Goal: Task Accomplishment & Management: Use online tool/utility

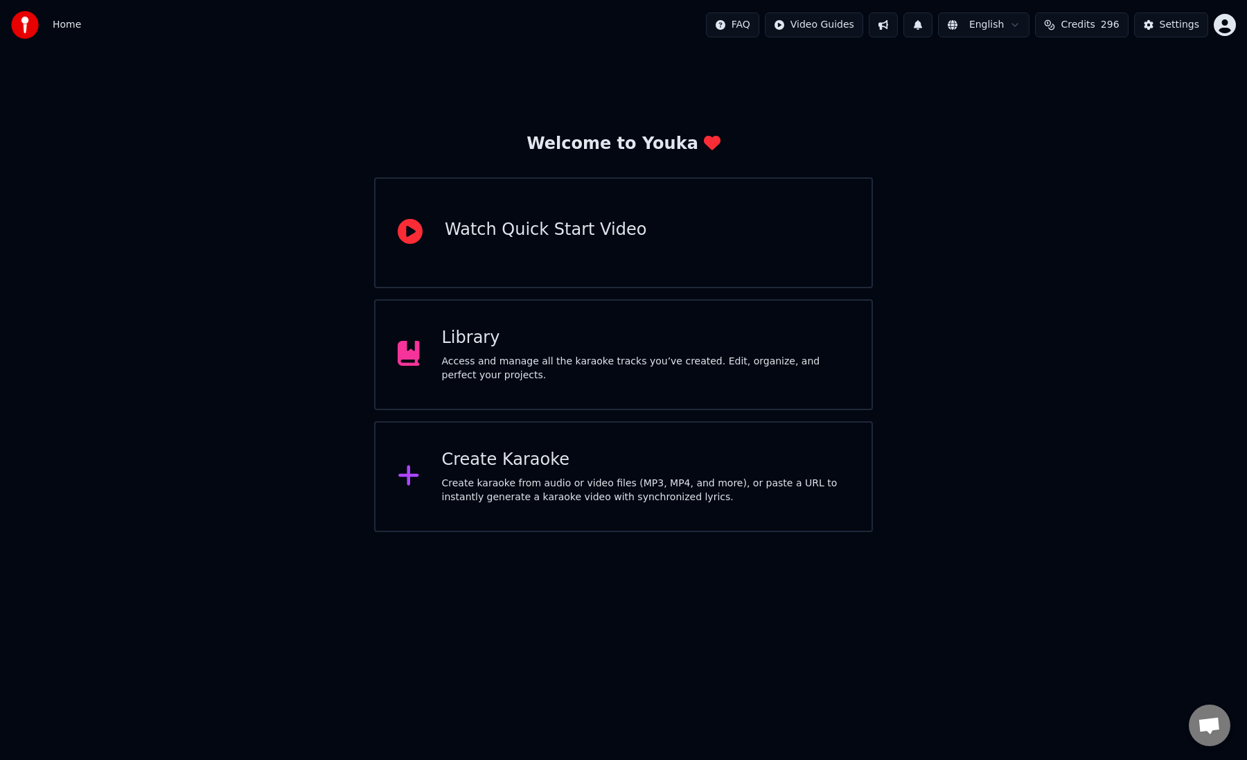
click at [841, 433] on div "Create Karaoke Create karaoke from audio or video files (MP3, MP4, and more), o…" at bounding box center [623, 476] width 499 height 111
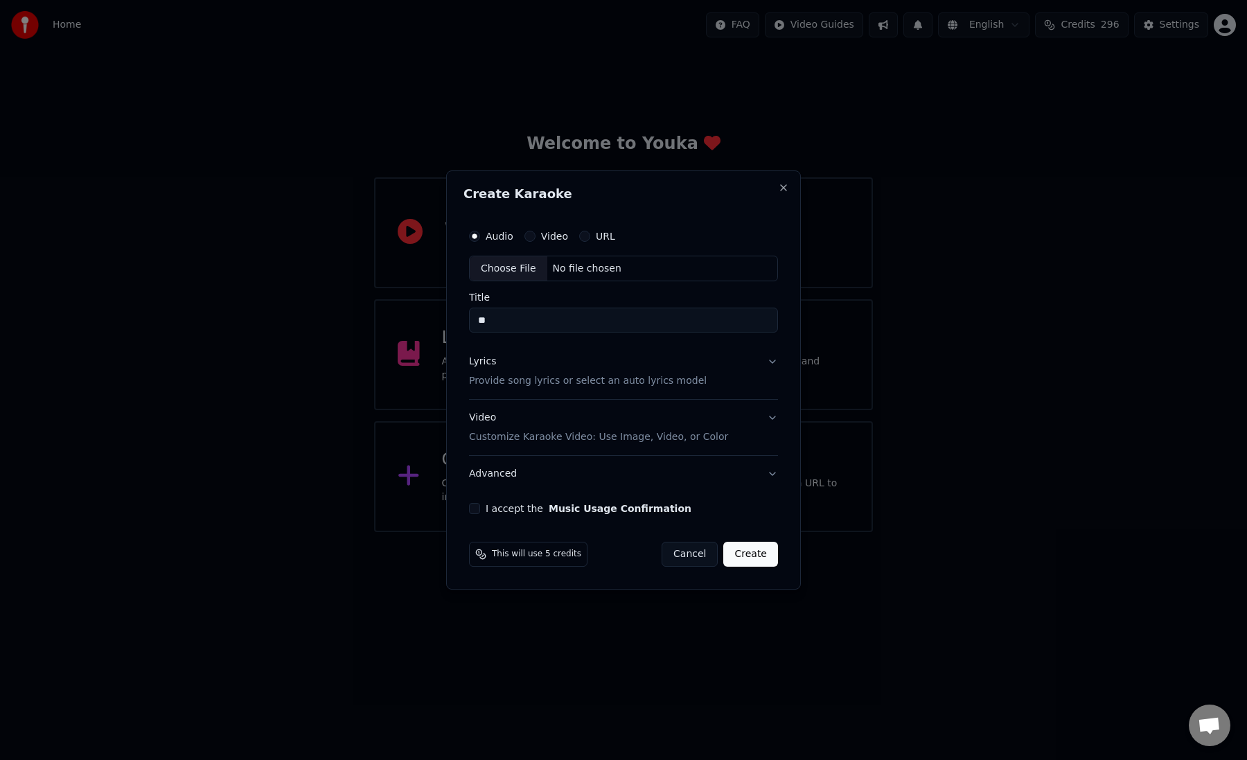
type input "*"
click at [491, 271] on div "Choose File" at bounding box center [509, 268] width 78 height 25
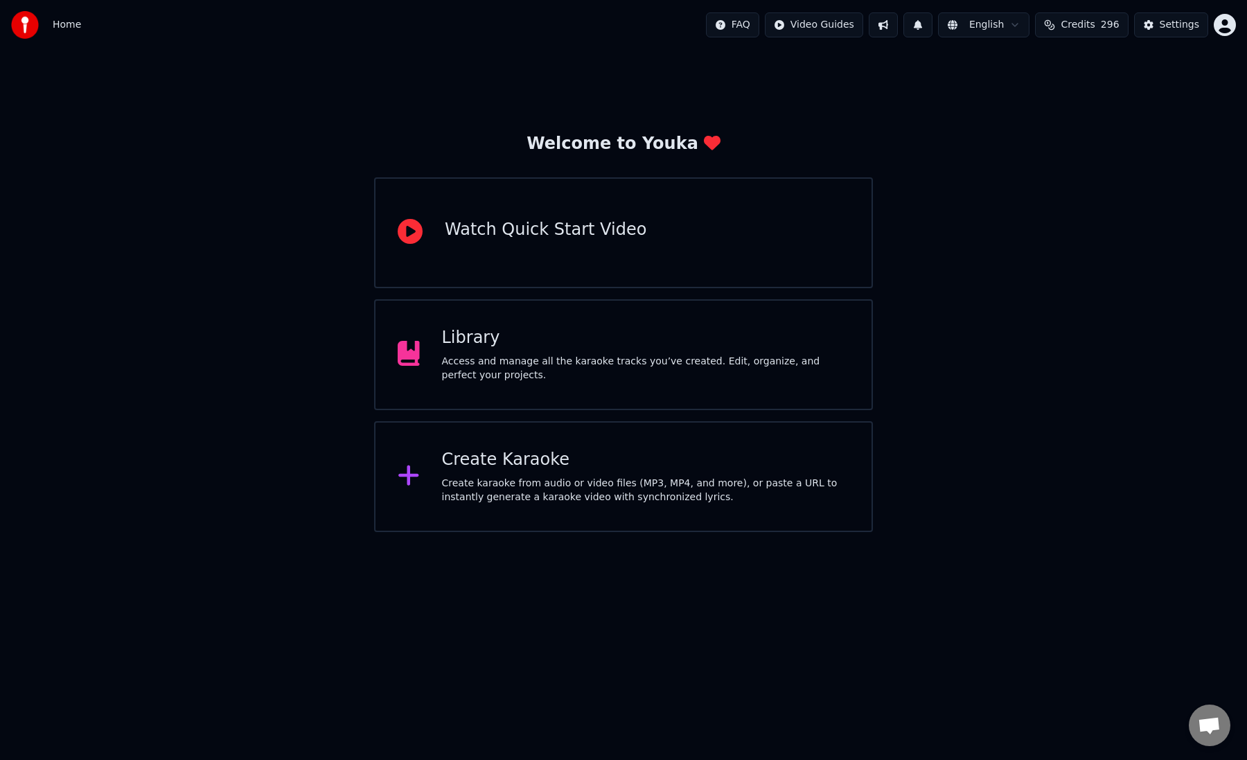
click at [506, 501] on div "Create karaoke from audio or video files (MP3, MP4, and more), or paste a URL t…" at bounding box center [646, 491] width 408 height 28
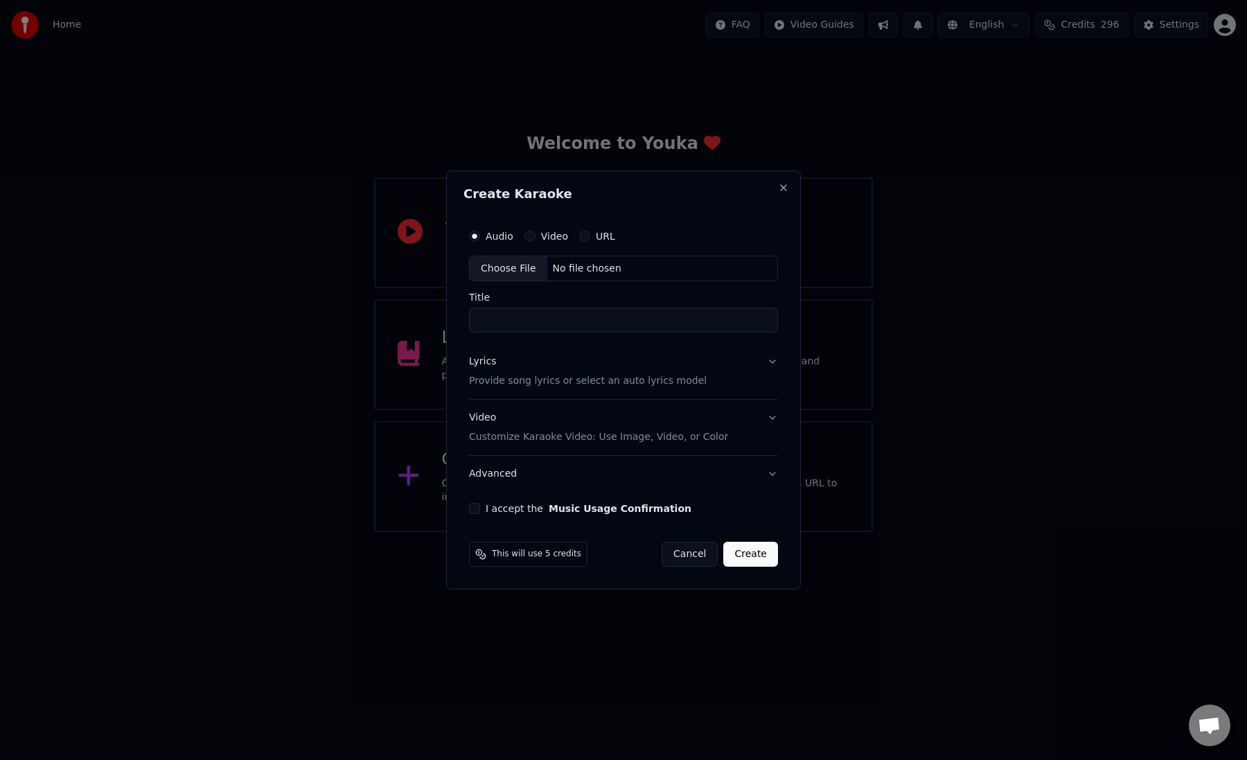
click at [492, 273] on div "Choose File" at bounding box center [509, 268] width 78 height 25
click at [551, 238] on label "Video" at bounding box center [554, 236] width 27 height 10
click at [535, 238] on button "Video" at bounding box center [529, 236] width 11 height 11
click at [527, 256] on div "Choose File No file chosen" at bounding box center [623, 269] width 309 height 26
type input "**********"
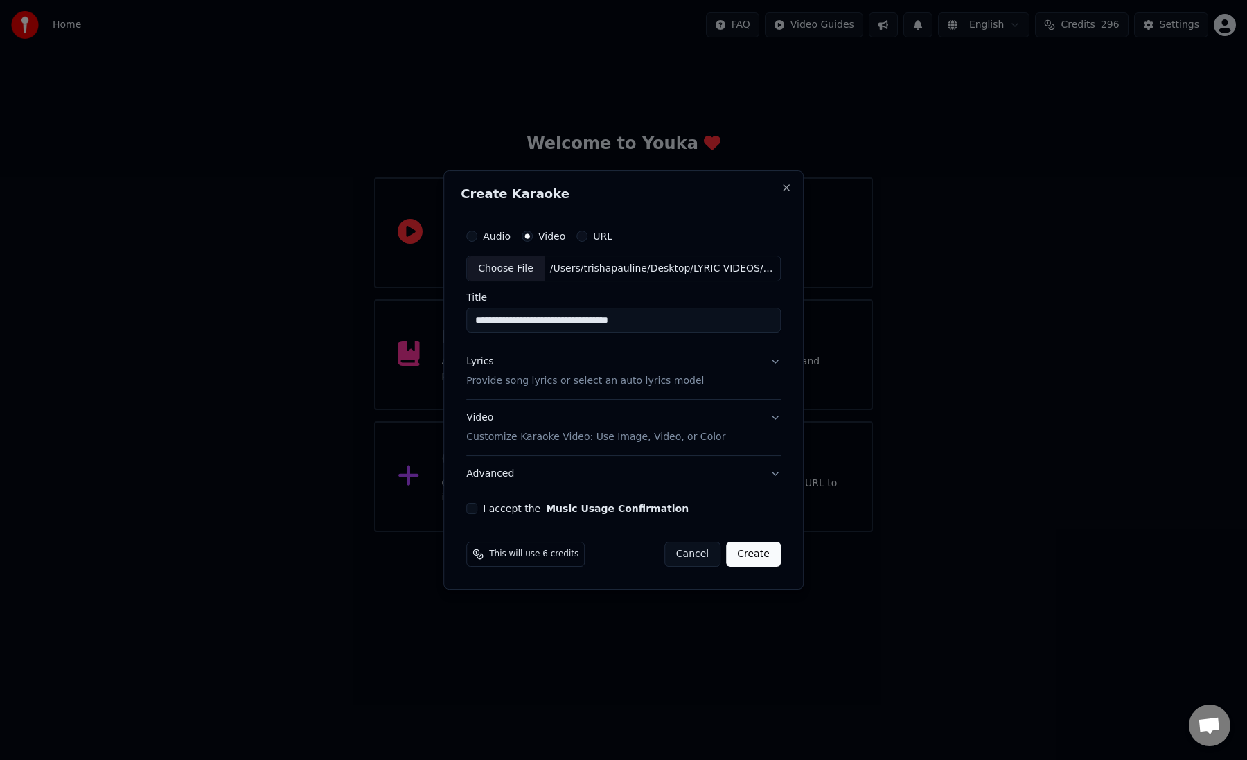
click at [585, 373] on div "Lyrics Provide song lyrics or select an auto lyrics model" at bounding box center [585, 371] width 238 height 33
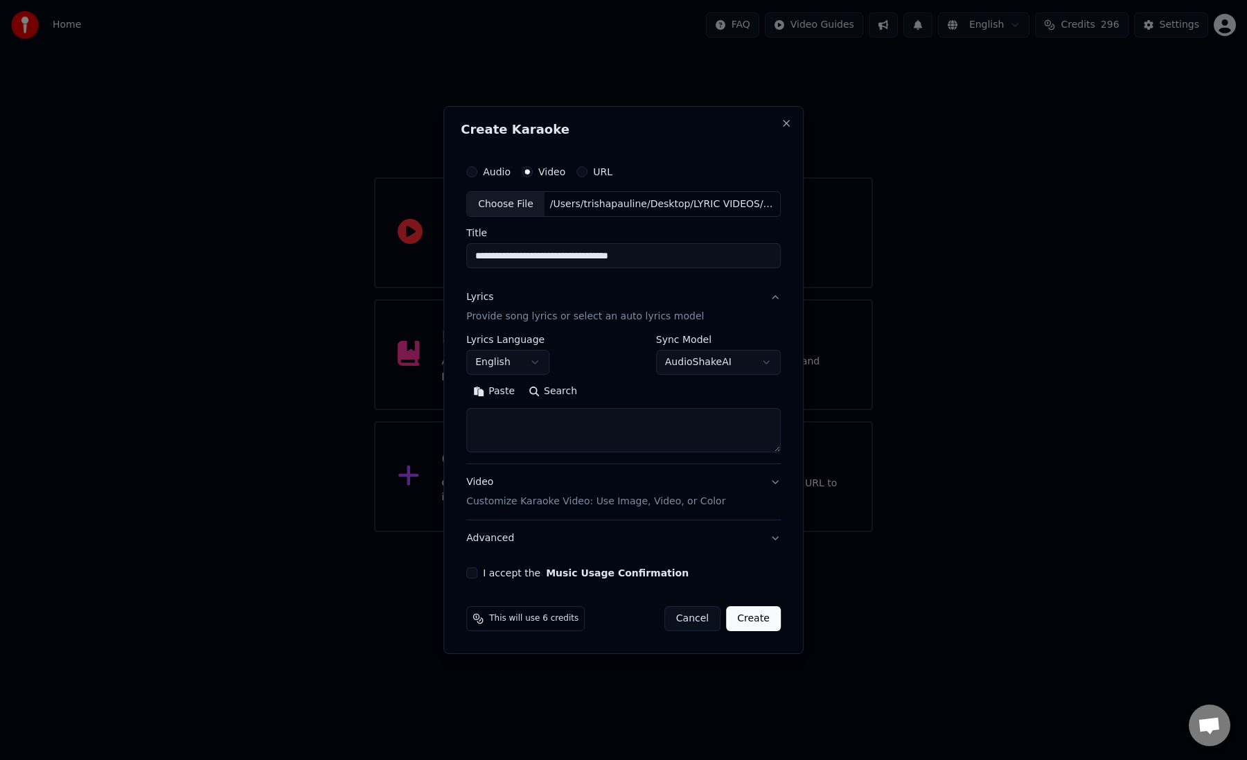
click at [565, 431] on textarea at bounding box center [623, 431] width 314 height 44
paste textarea "**********"
type textarea "**********"
click at [551, 474] on button "Video Customize Karaoke Video: Use Image, Video, or Color" at bounding box center [623, 492] width 314 height 55
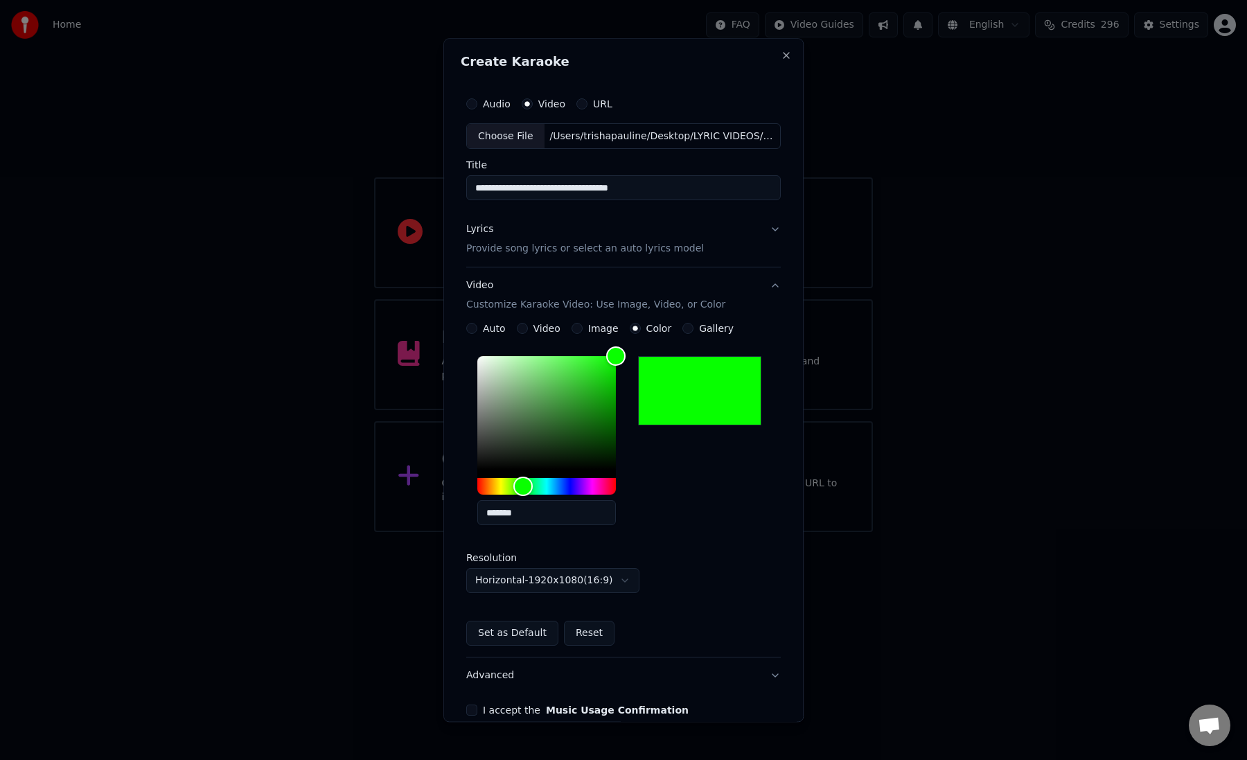
click at [476, 706] on button "I accept the Music Usage Confirmation" at bounding box center [471, 710] width 11 height 11
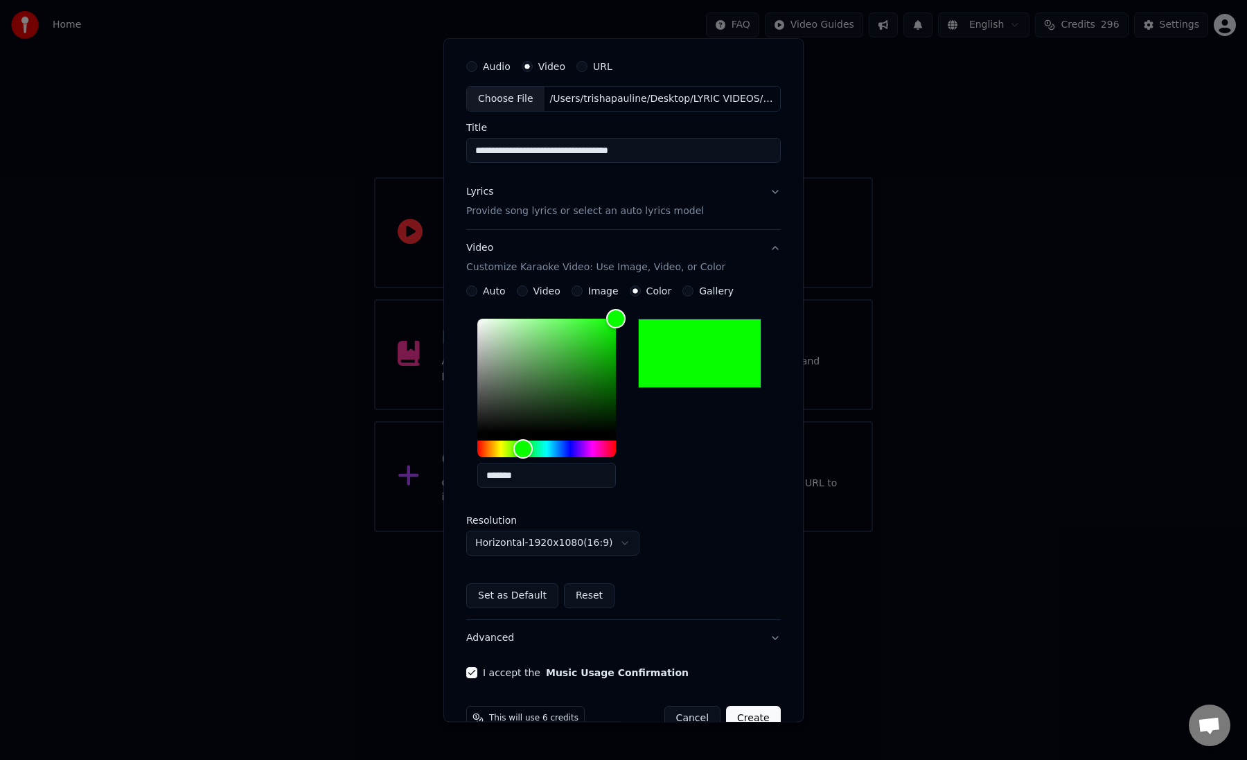
scroll to position [69, 0]
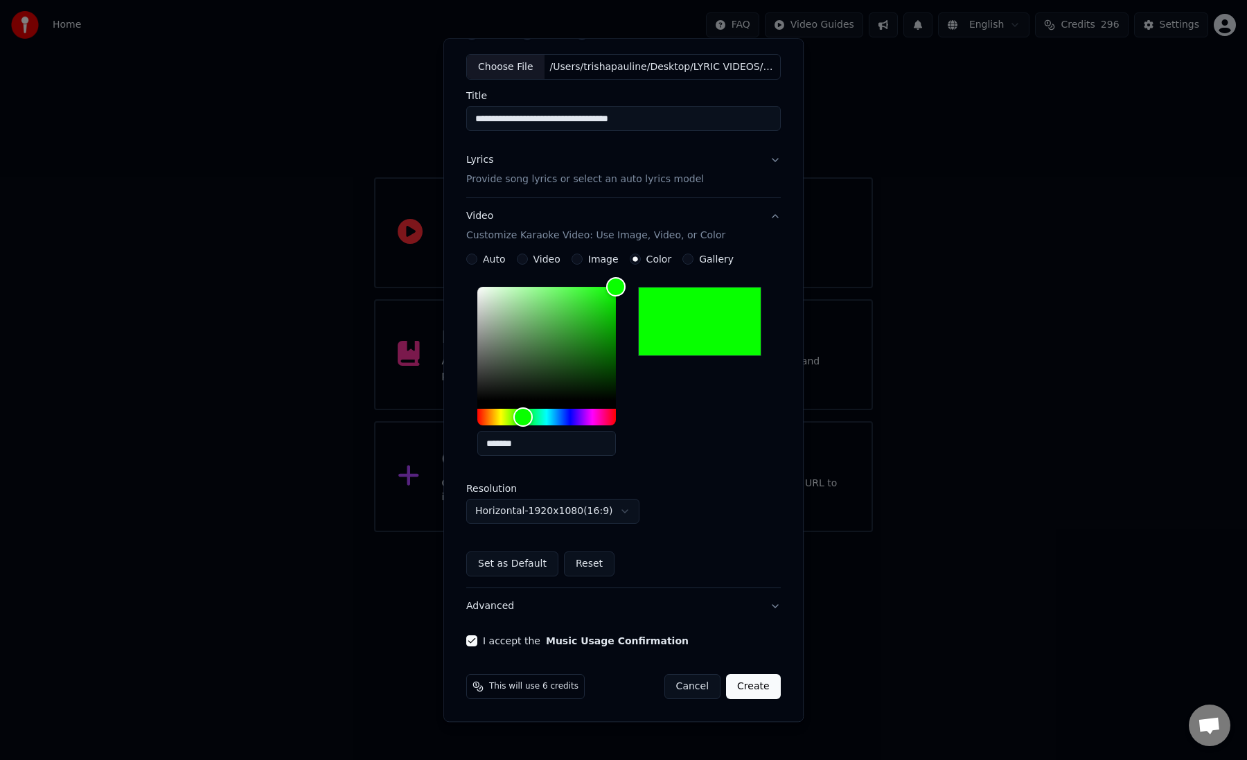
click at [761, 692] on button "Create" at bounding box center [753, 687] width 55 height 25
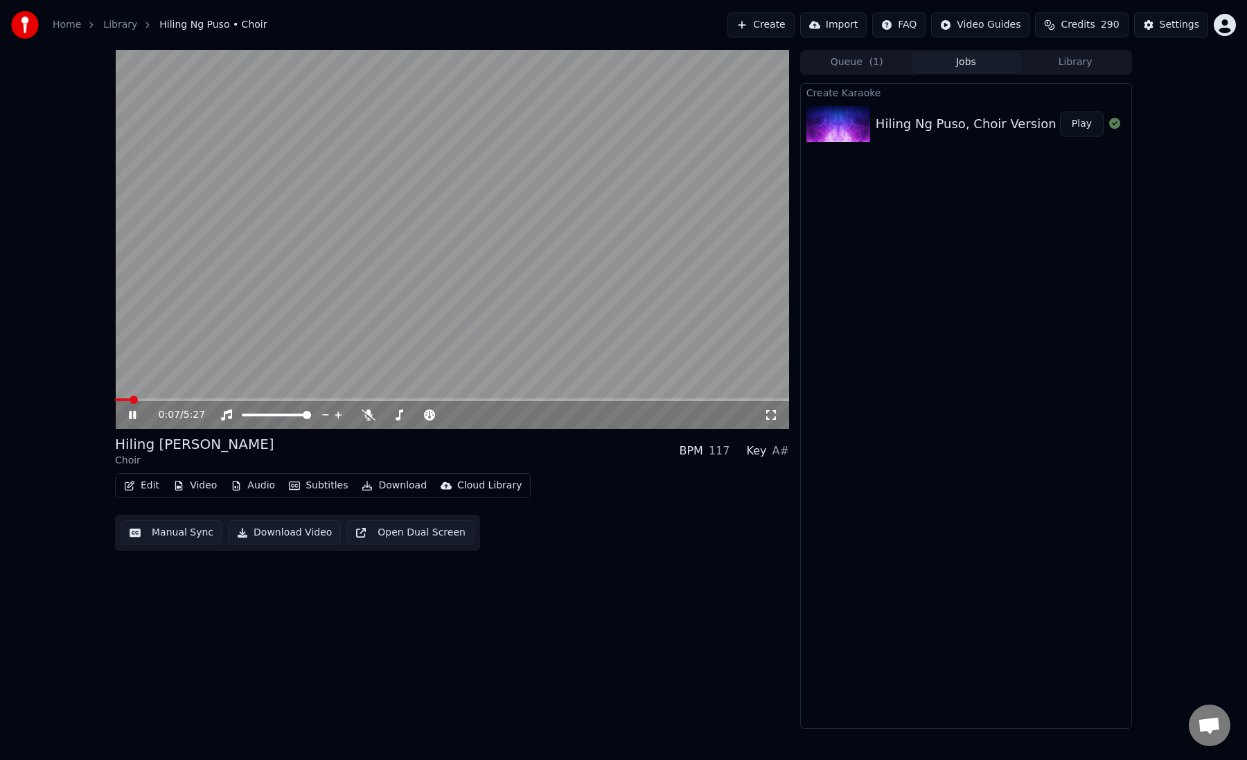
click at [174, 530] on button "Manual Sync" at bounding box center [172, 532] width 102 height 25
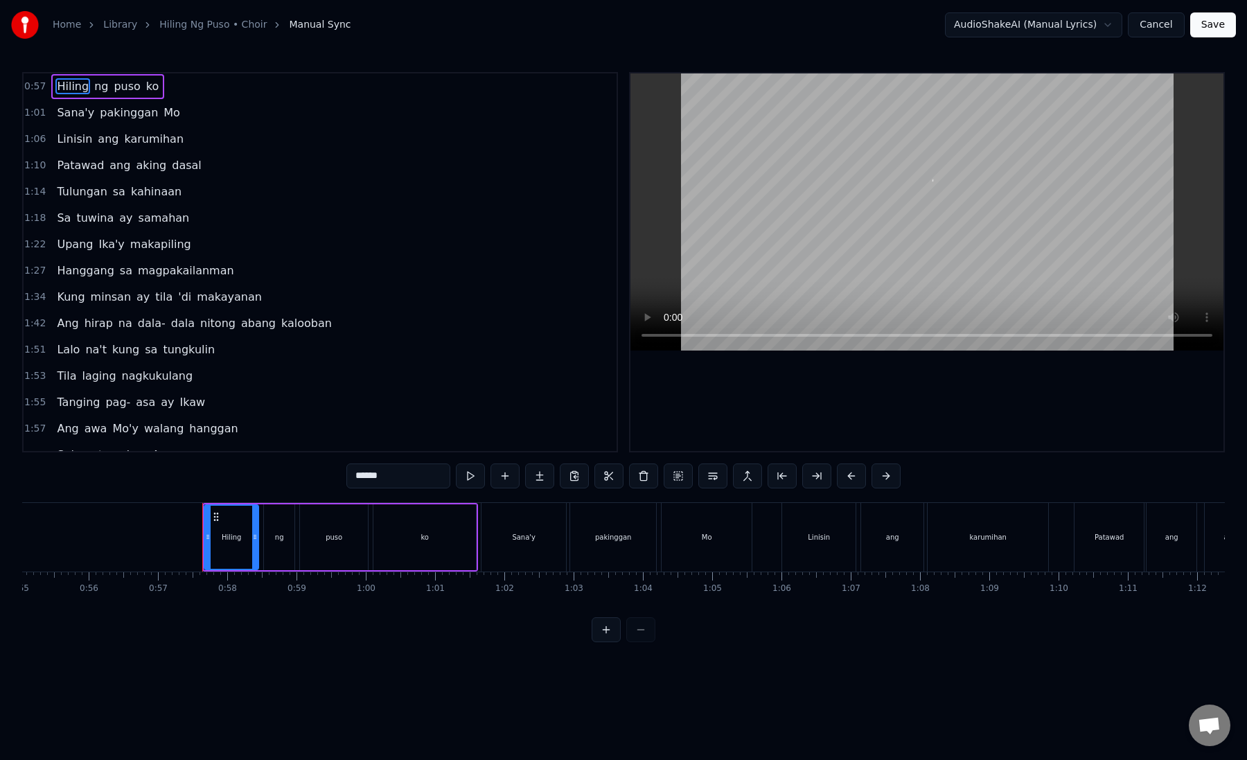
scroll to position [0, 3923]
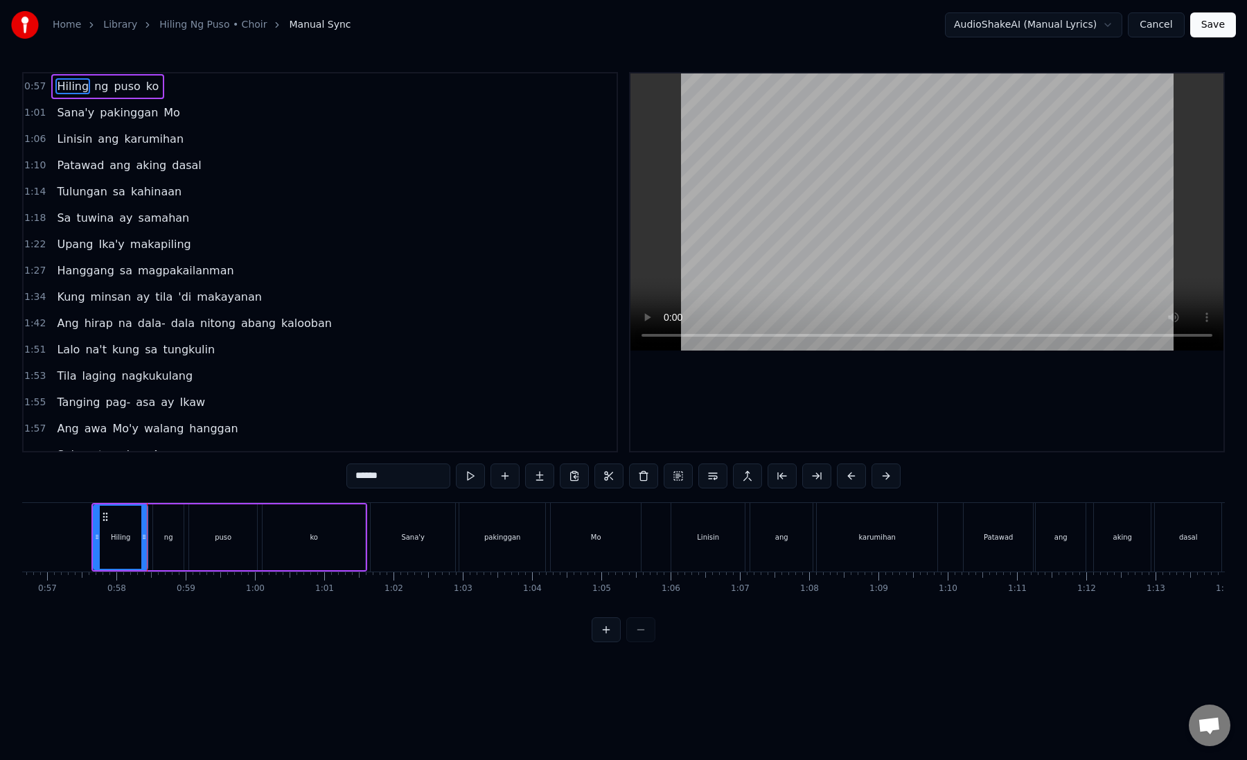
click at [165, 546] on div "ng" at bounding box center [168, 537] width 30 height 66
click at [204, 544] on div "puso" at bounding box center [223, 537] width 68 height 66
click at [309, 534] on div "ko" at bounding box center [313, 537] width 103 height 66
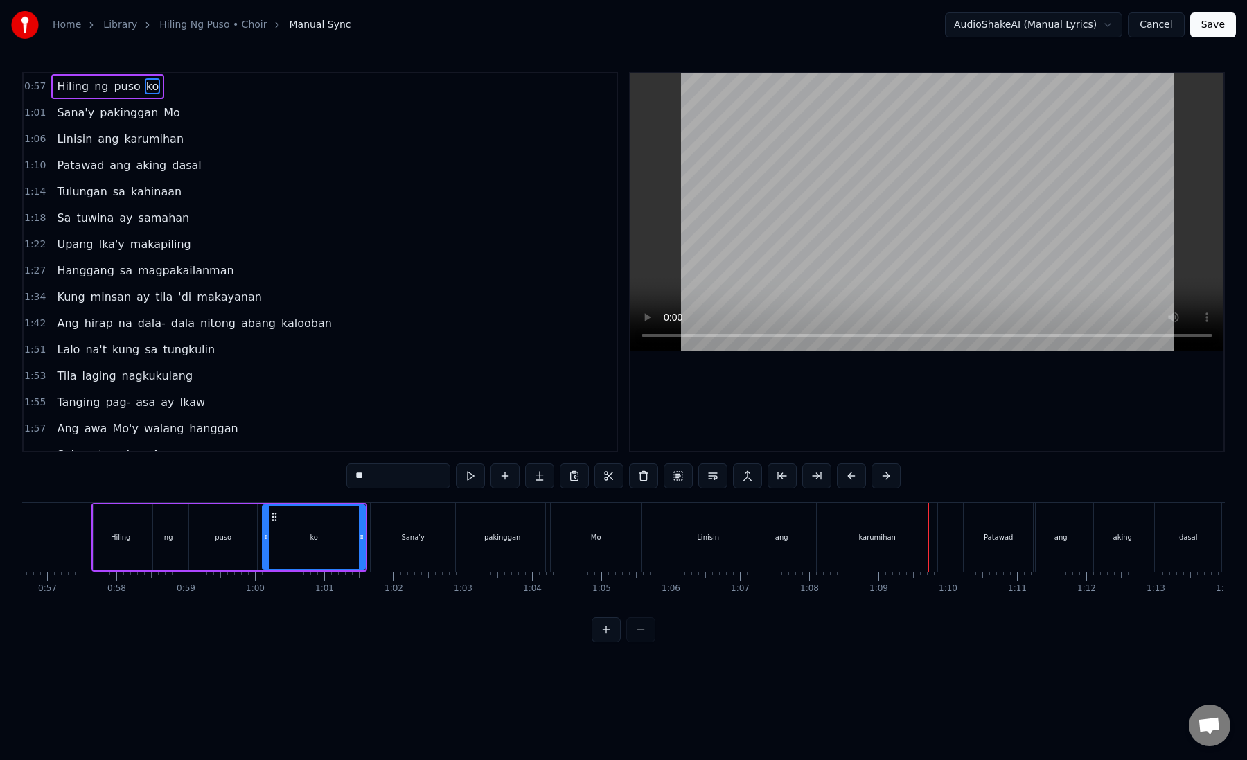
click at [386, 544] on div "Sana'y" at bounding box center [413, 537] width 84 height 69
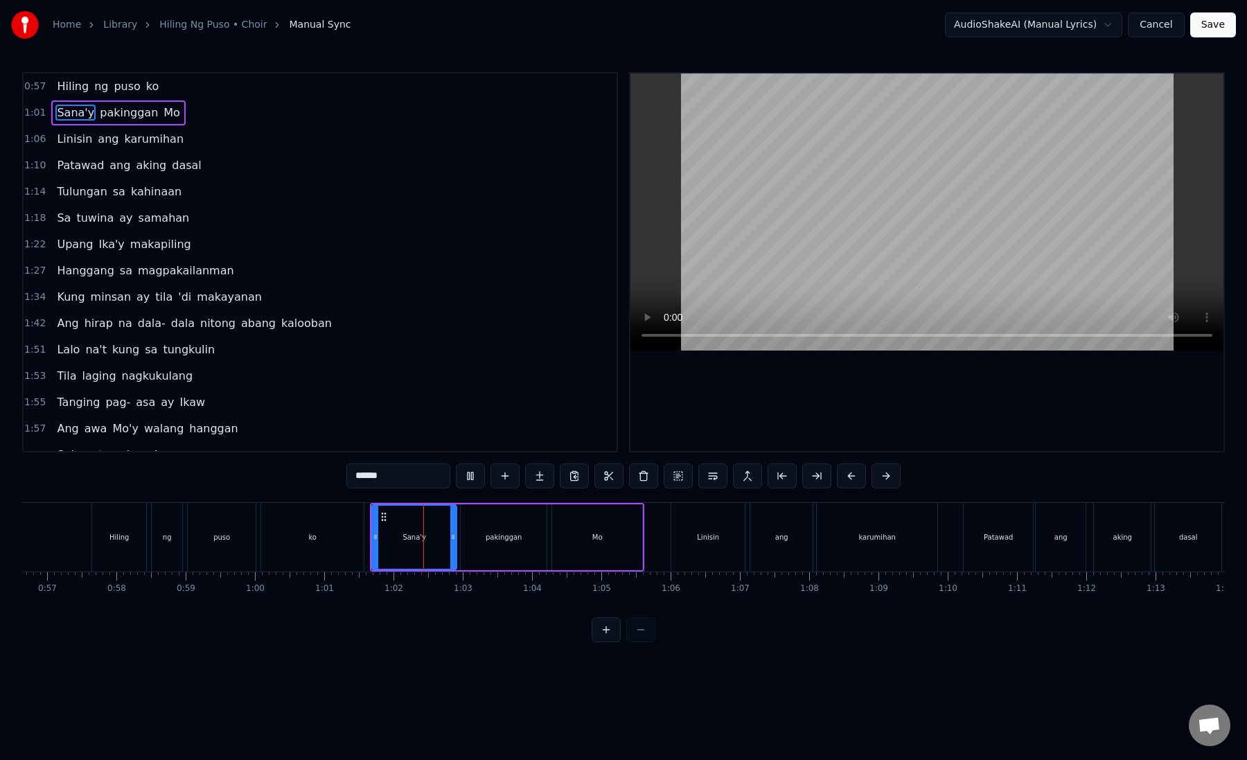
click at [499, 525] on div "pakinggan" at bounding box center [504, 537] width 86 height 66
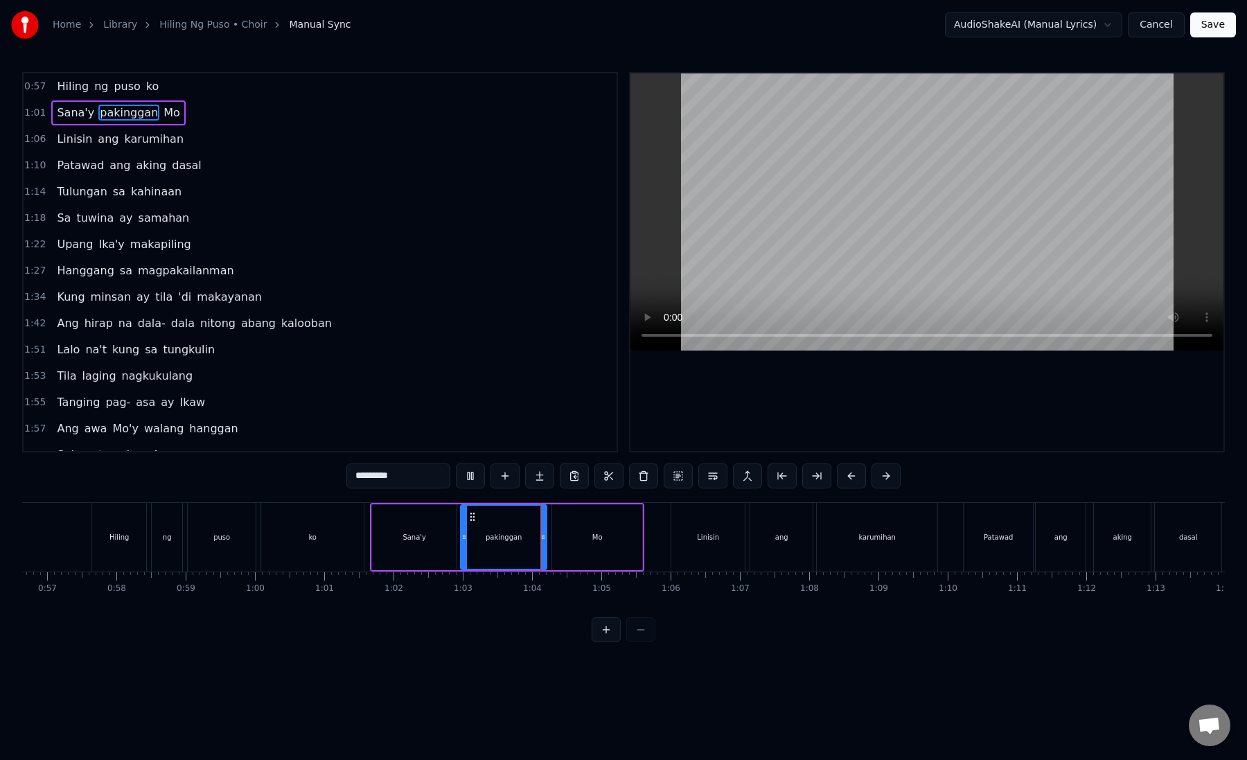
click at [590, 537] on div "Mo" at bounding box center [597, 537] width 90 height 66
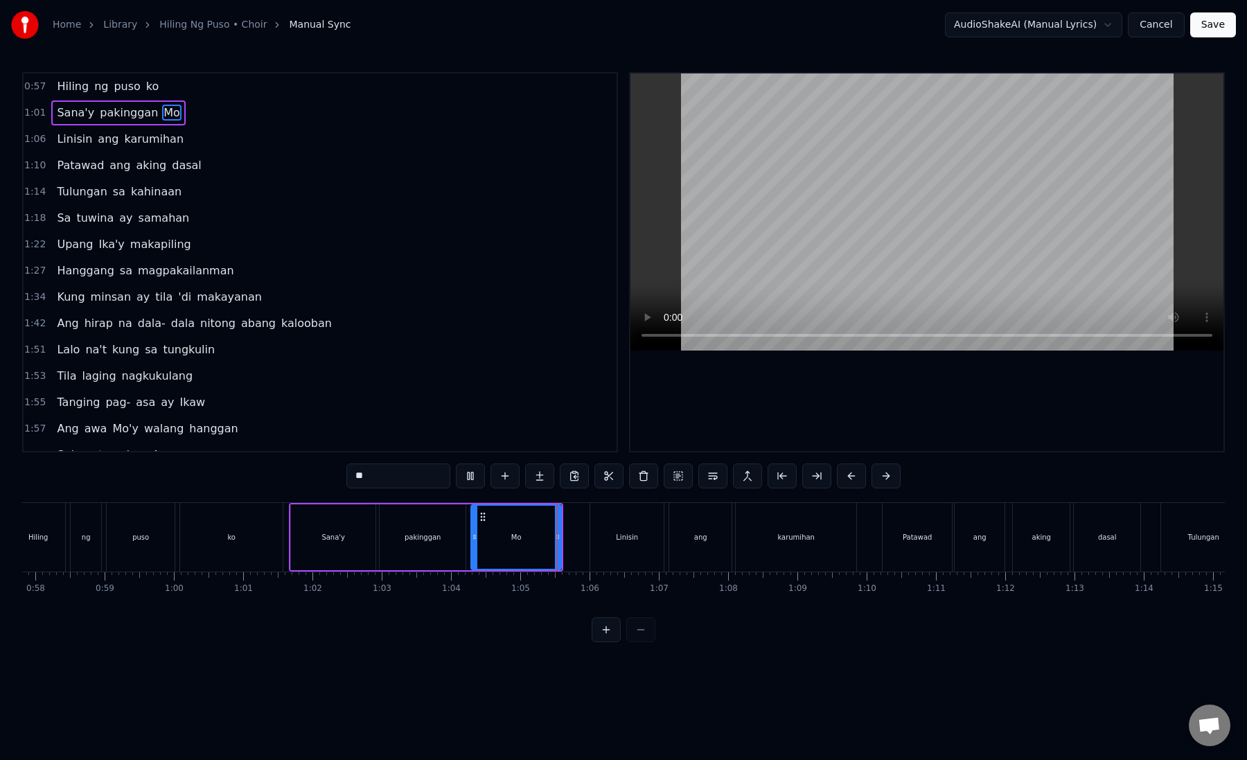
scroll to position [0, 4073]
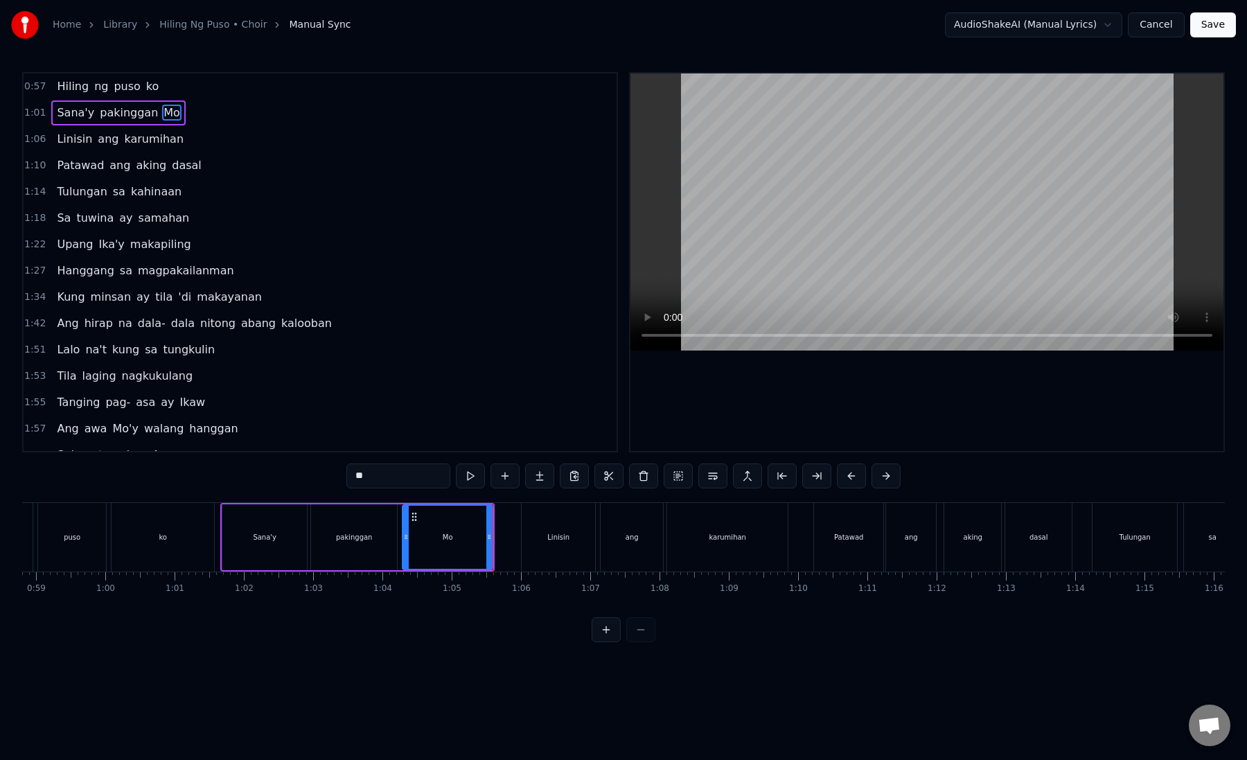
click at [545, 543] on div "Linisin" at bounding box center [558, 537] width 73 height 69
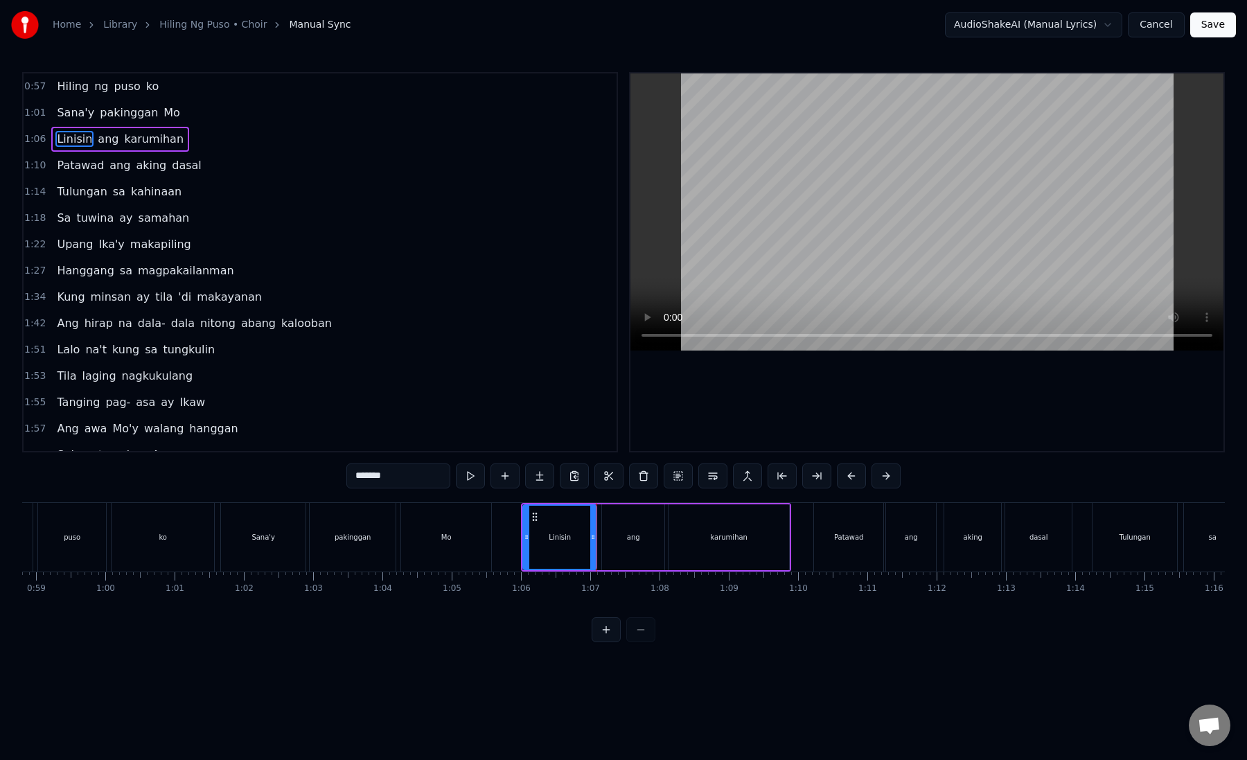
click at [632, 534] on div "ang" at bounding box center [633, 537] width 13 height 10
click at [706, 531] on div "karumihan" at bounding box center [728, 537] width 121 height 66
type input "*********"
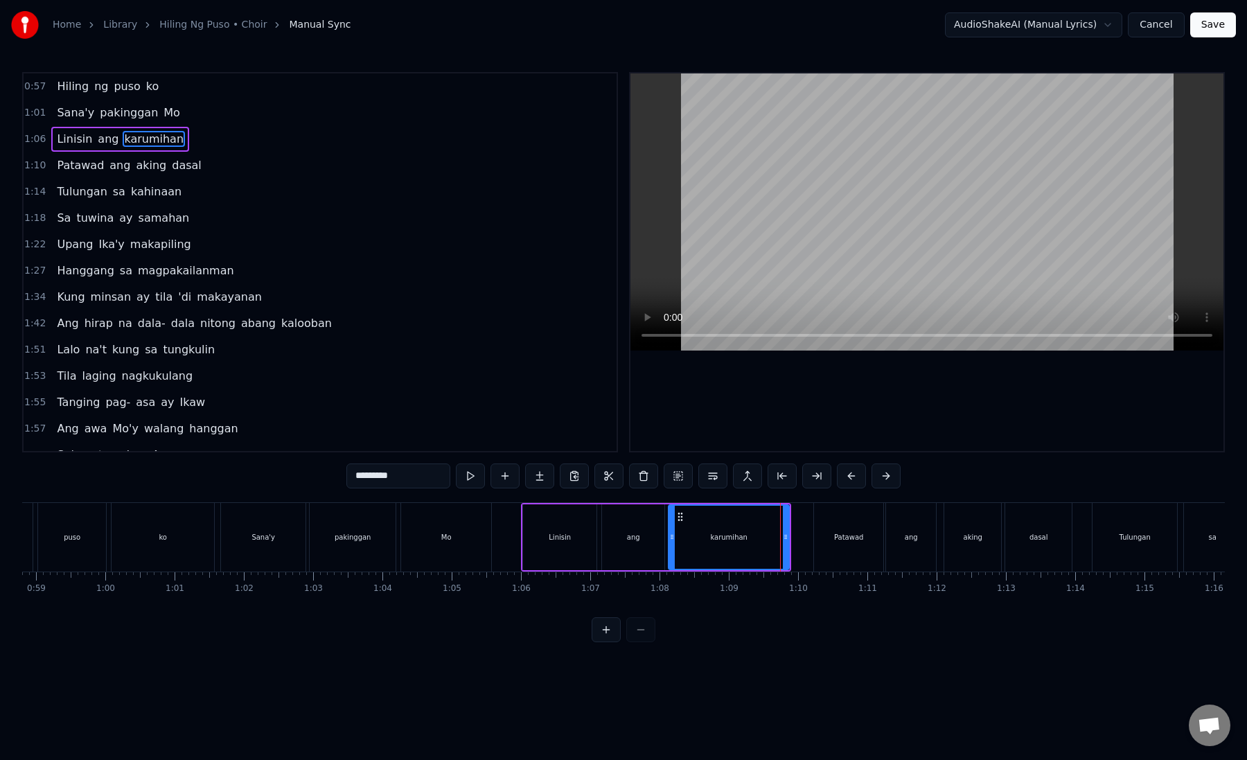
click at [706, 531] on div "karumihan" at bounding box center [728, 537] width 119 height 63
click at [682, 534] on div "karumihan" at bounding box center [728, 537] width 119 height 63
click at [679, 534] on div "karumihan" at bounding box center [728, 537] width 119 height 63
click at [673, 544] on div at bounding box center [672, 537] width 6 height 63
click at [666, 545] on div "Linisin ang karumihan" at bounding box center [656, 537] width 270 height 69
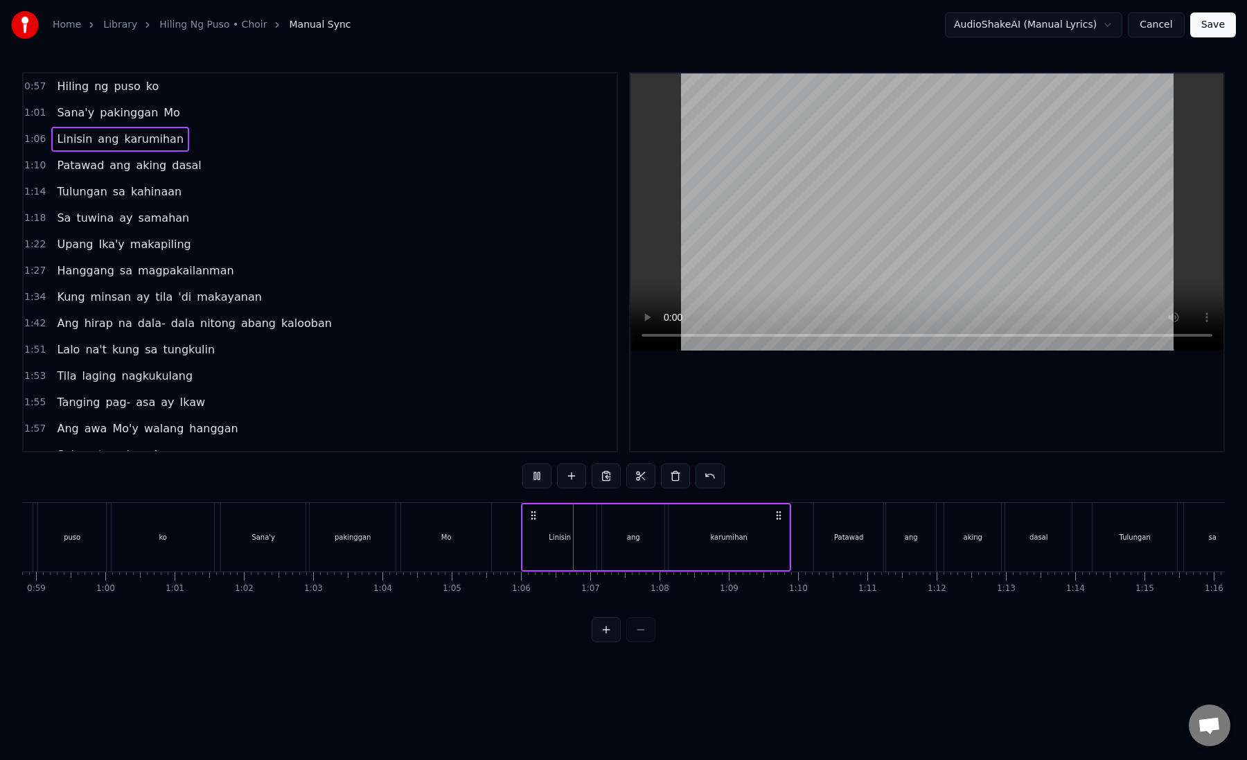
click at [704, 531] on div "karumihan" at bounding box center [728, 537] width 121 height 66
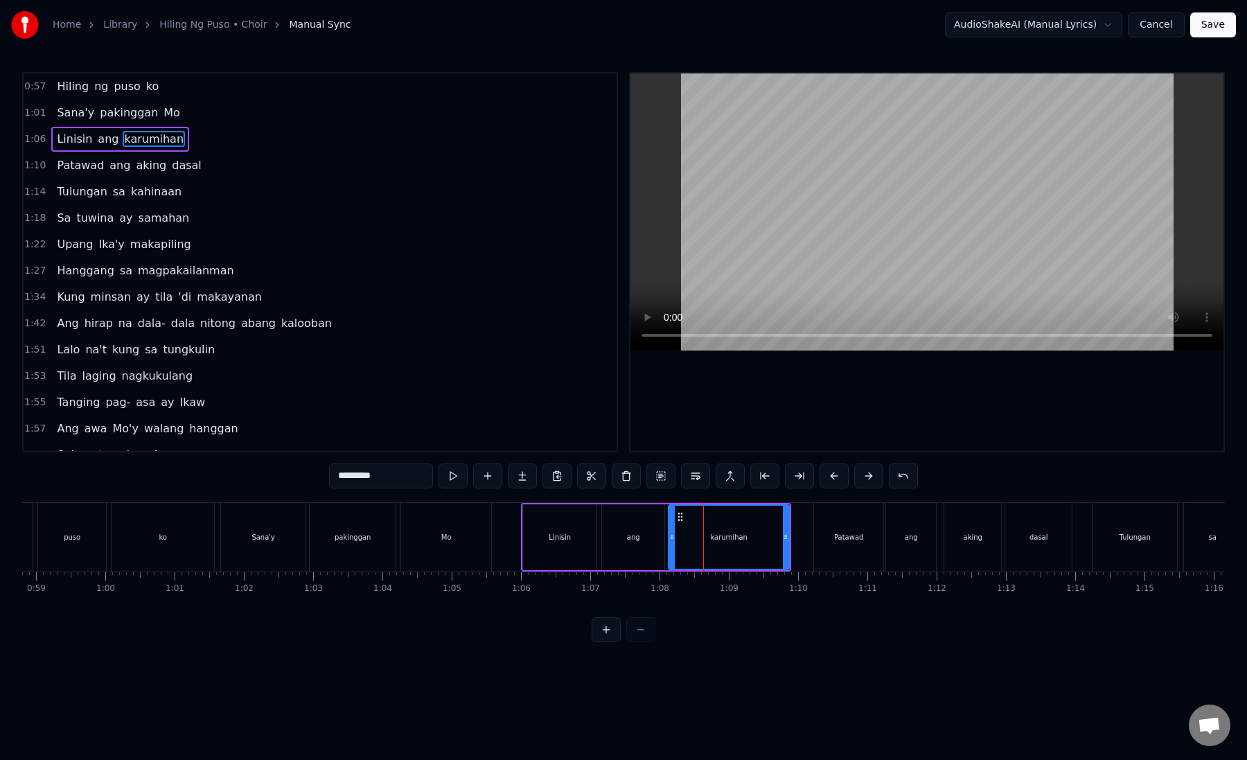
click at [692, 531] on div "karumihan" at bounding box center [728, 537] width 119 height 63
click at [803, 474] on button at bounding box center [799, 475] width 29 height 25
drag, startPoint x: 403, startPoint y: 473, endPoint x: 357, endPoint y: 477, distance: 46.5
click at [357, 477] on input "*********" at bounding box center [381, 475] width 104 height 25
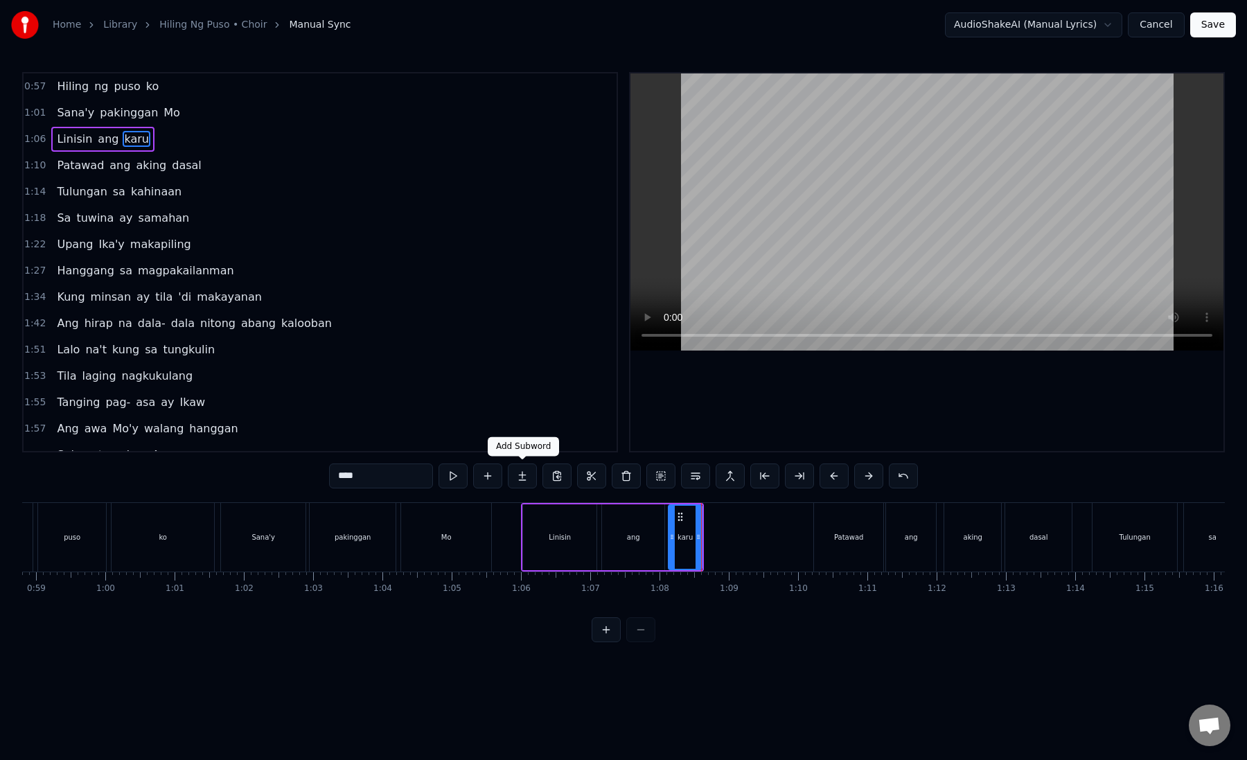
type input "****"
click at [525, 472] on button at bounding box center [522, 475] width 29 height 25
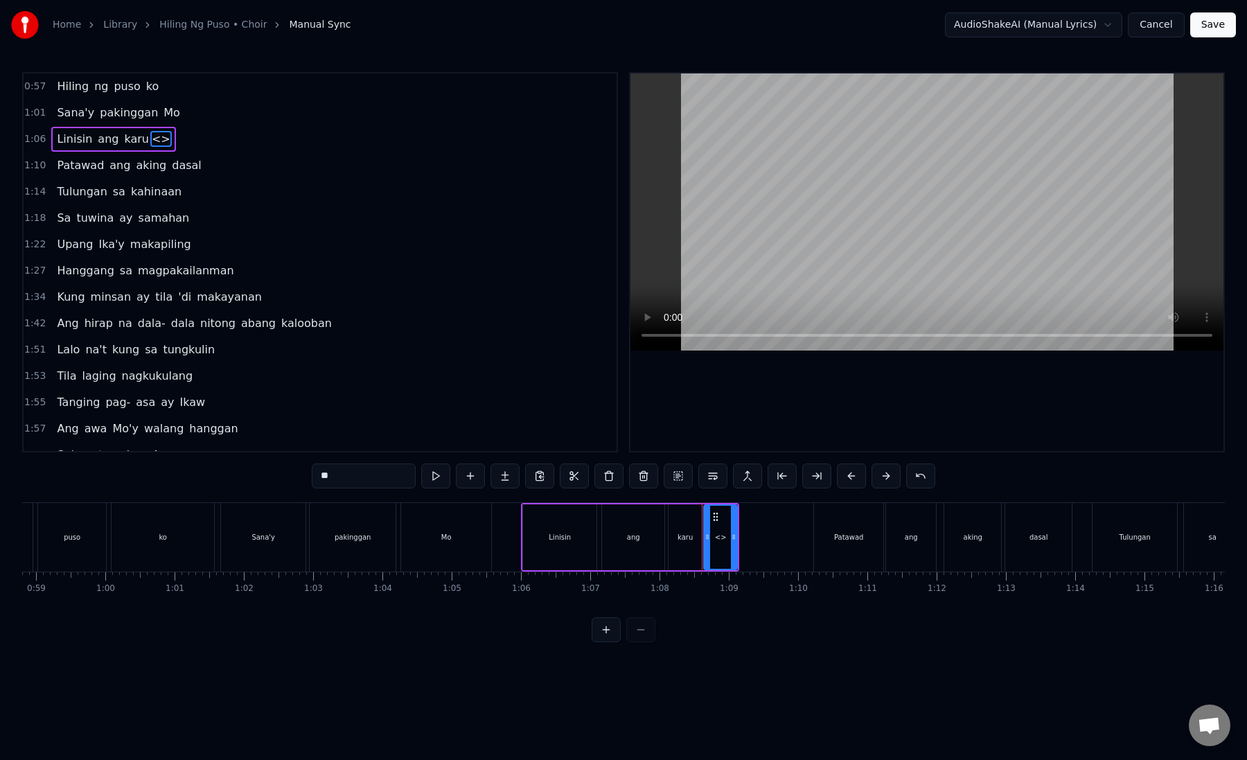
drag, startPoint x: 379, startPoint y: 479, endPoint x: 308, endPoint y: 479, distance: 70.6
click at [308, 479] on div "0:57 Hiling ng puso ko 1:01 Sana'y pakinggan Mo 1:06 Linisin ang karu <> 1:10 P…" at bounding box center [623, 357] width 1202 height 570
paste input "***"
click at [332, 477] on input "*****" at bounding box center [364, 475] width 104 height 25
type input "**"
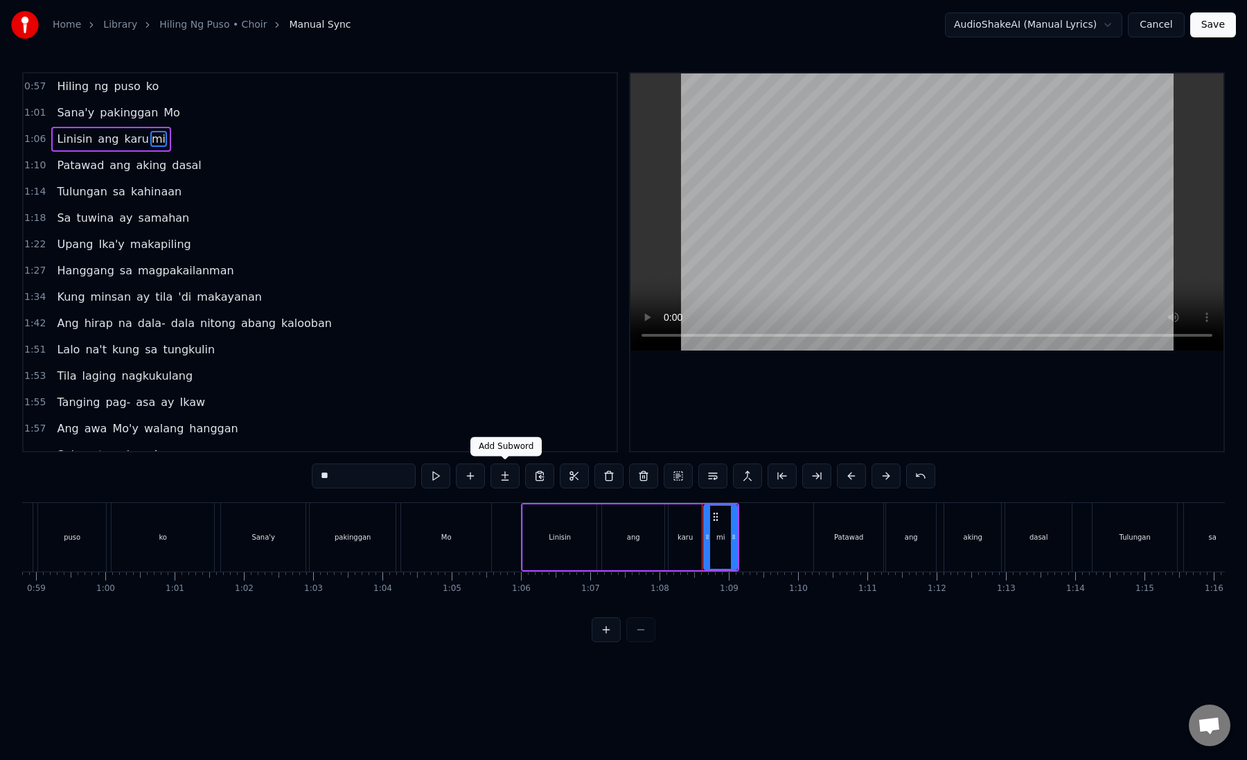
drag, startPoint x: 511, startPoint y: 477, endPoint x: 486, endPoint y: 477, distance: 24.9
click at [511, 477] on button at bounding box center [504, 475] width 29 height 25
drag, startPoint x: 336, startPoint y: 480, endPoint x: 278, endPoint y: 480, distance: 57.5
click at [278, 480] on div "0:57 Hiling ng puso ko 1:01 Sana'y pakinggan Mo 1:06 Linisin ang karu mi <> 1:1…" at bounding box center [623, 357] width 1202 height 570
paste input "*"
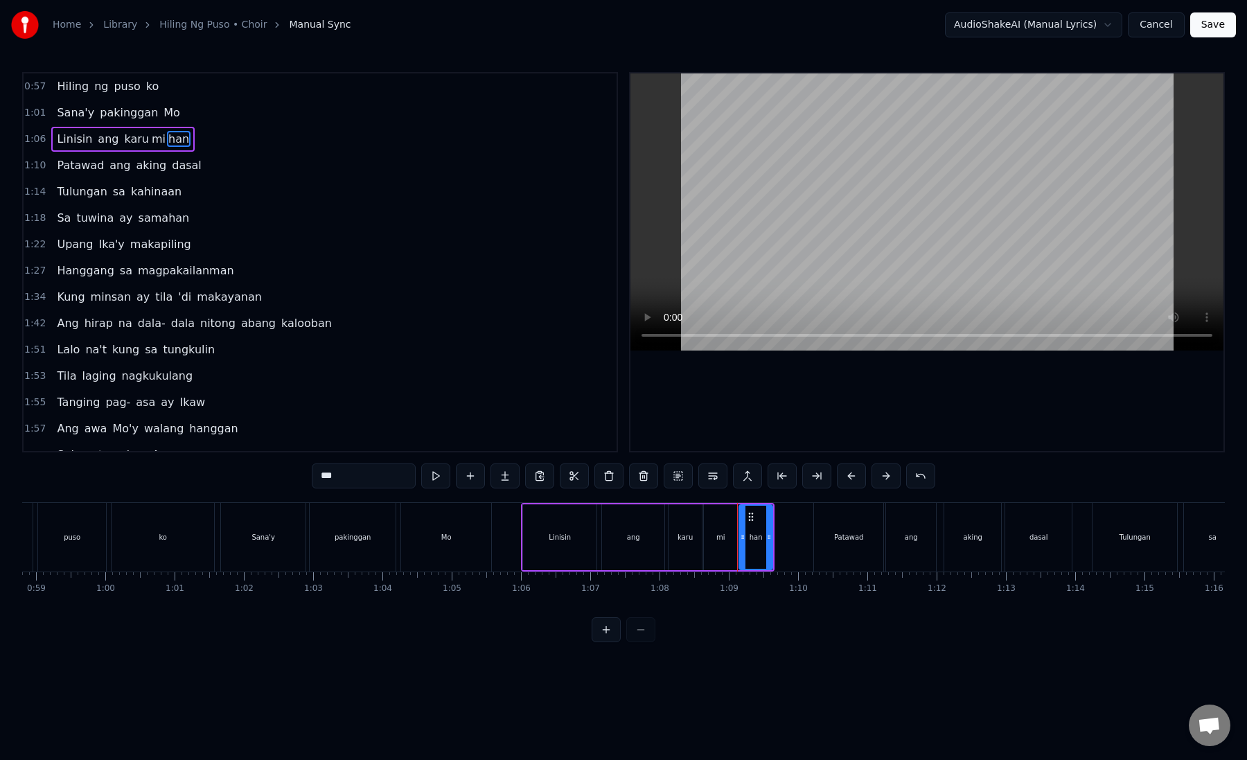
click at [753, 534] on div "han" at bounding box center [755, 537] width 13 height 10
drag, startPoint x: 771, startPoint y: 539, endPoint x: 806, endPoint y: 540, distance: 35.4
click at [806, 540] on icon at bounding box center [804, 536] width 6 height 11
click at [714, 554] on div "mi" at bounding box center [720, 537] width 33 height 66
click at [725, 538] on icon at bounding box center [728, 536] width 6 height 11
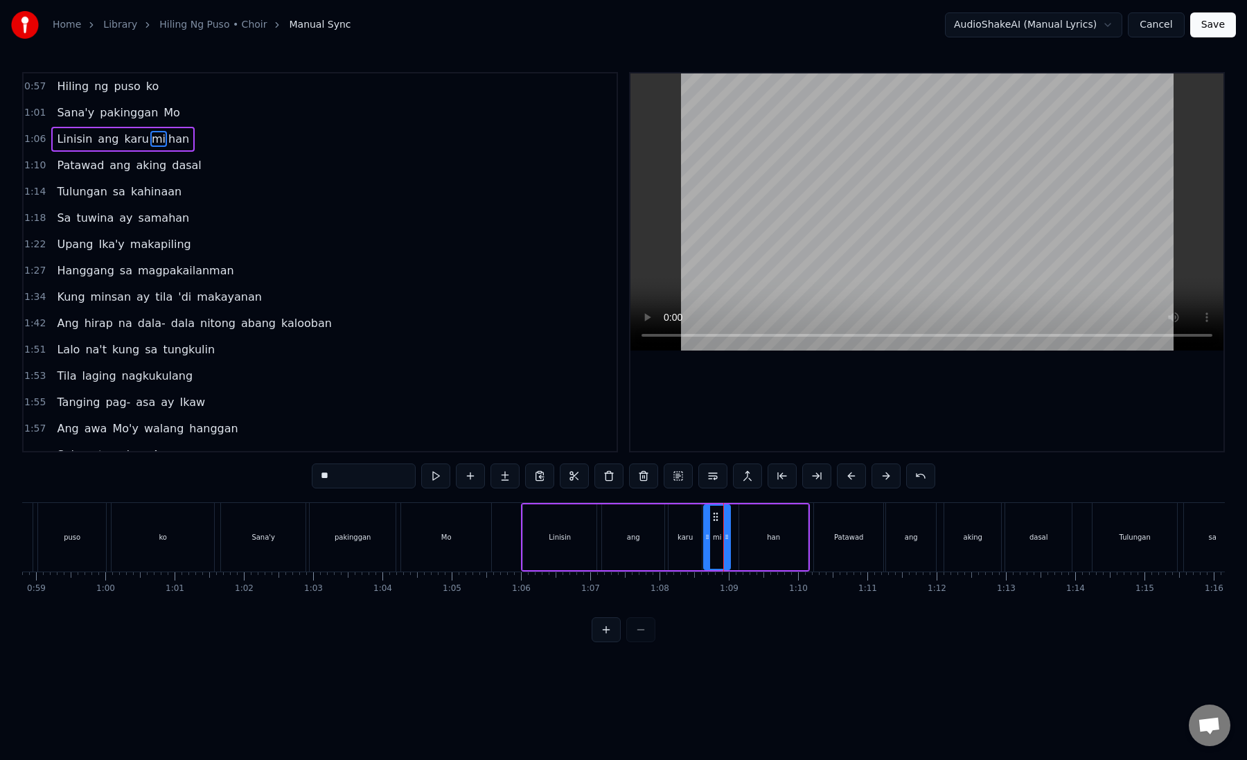
click at [743, 538] on div "han" at bounding box center [773, 537] width 69 height 66
type input "***"
drag, startPoint x: 743, startPoint y: 538, endPoint x: 733, endPoint y: 538, distance: 9.7
click at [733, 538] on icon at bounding box center [734, 536] width 6 height 11
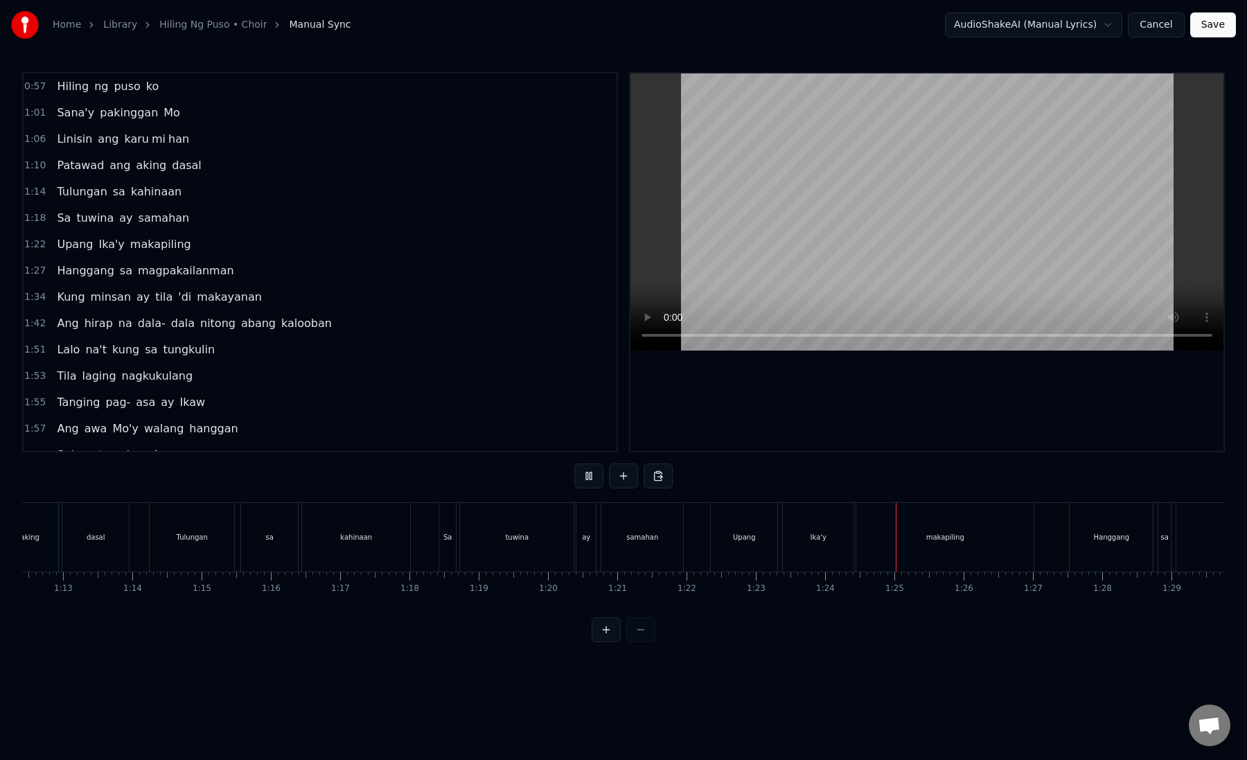
scroll to position [0, 5016]
click at [862, 548] on div "makapiling" at bounding box center [943, 537] width 177 height 69
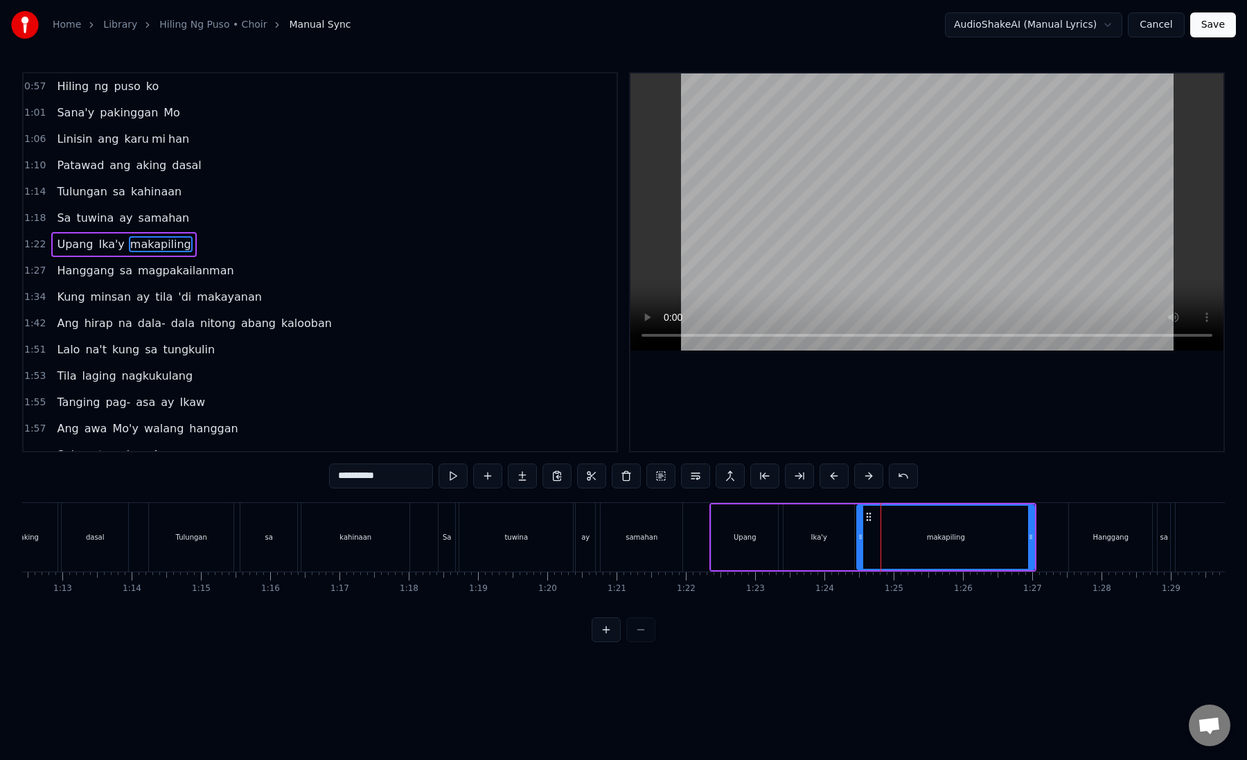
click at [869, 476] on button at bounding box center [868, 475] width 29 height 25
drag, startPoint x: 405, startPoint y: 481, endPoint x: 364, endPoint y: 479, distance: 40.9
click at [364, 479] on input "**********" at bounding box center [381, 475] width 104 height 25
type input "****"
click at [524, 477] on button at bounding box center [522, 475] width 29 height 25
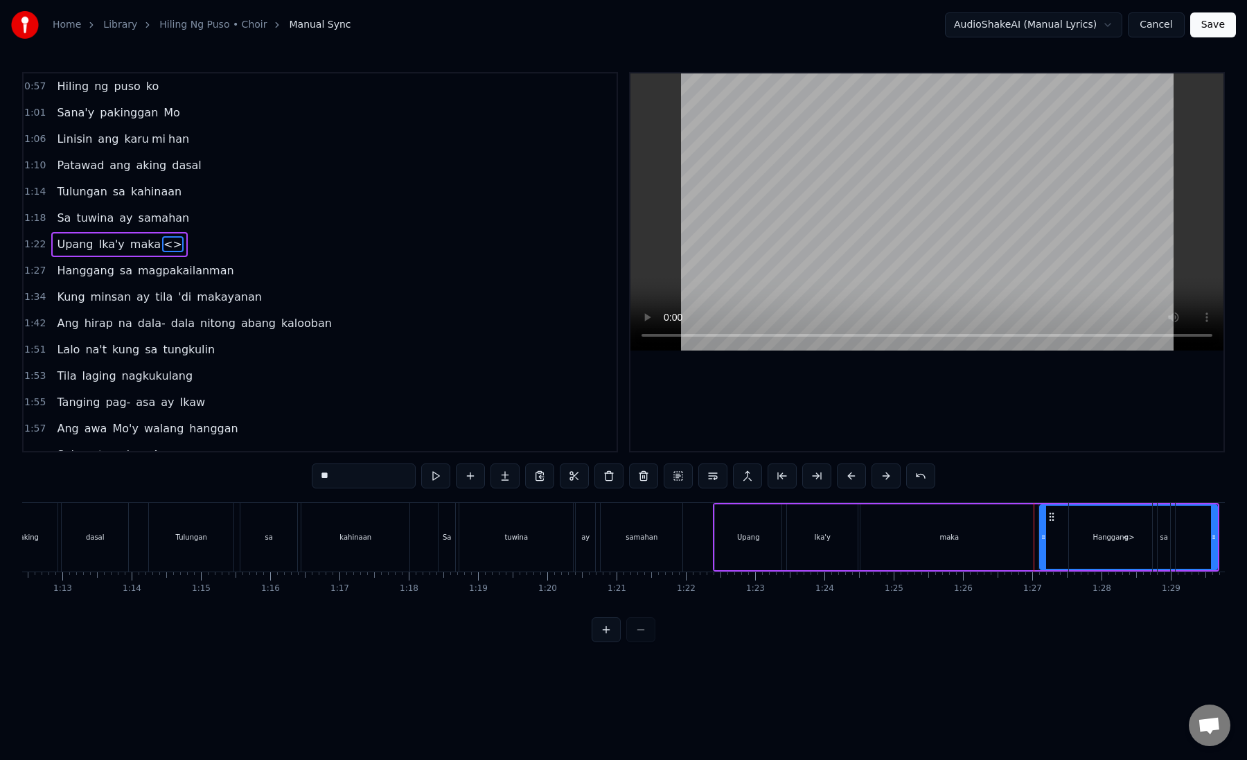
click at [1024, 549] on div "maka" at bounding box center [948, 537] width 177 height 66
type input "****"
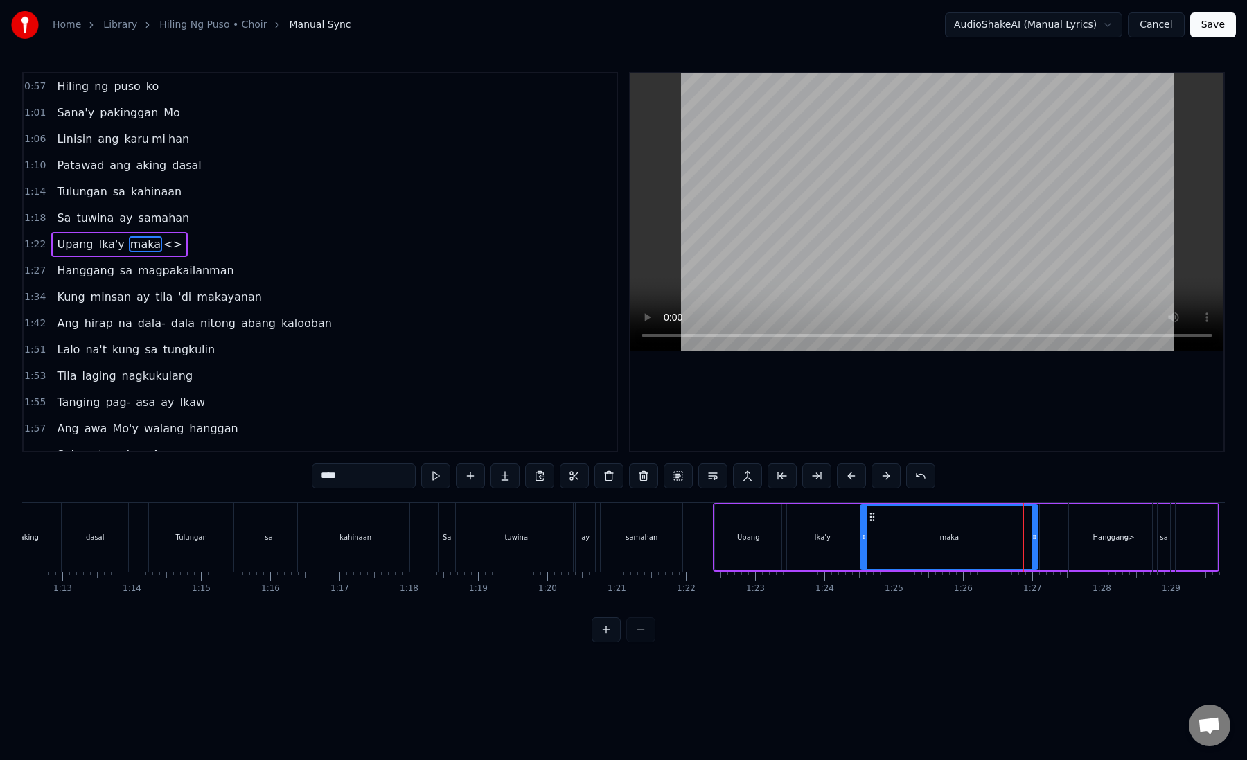
click at [902, 547] on div "maka" at bounding box center [949, 537] width 176 height 63
drag, startPoint x: 1034, startPoint y: 541, endPoint x: 889, endPoint y: 551, distance: 145.8
click at [889, 551] on div at bounding box center [889, 537] width 6 height 63
drag, startPoint x: 1059, startPoint y: 532, endPoint x: 948, endPoint y: 541, distance: 111.2
click at [948, 541] on div "maka <>" at bounding box center [1039, 537] width 358 height 66
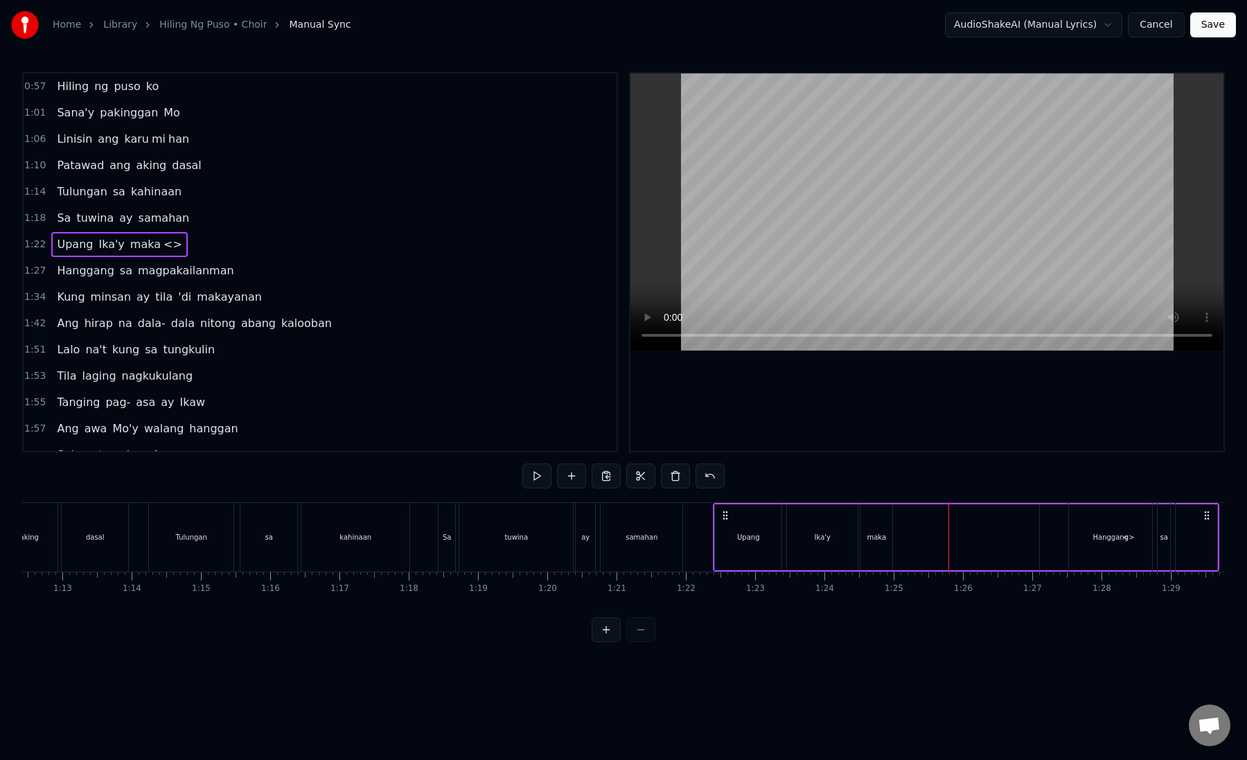
click at [1065, 522] on div "<>" at bounding box center [1128, 537] width 177 height 66
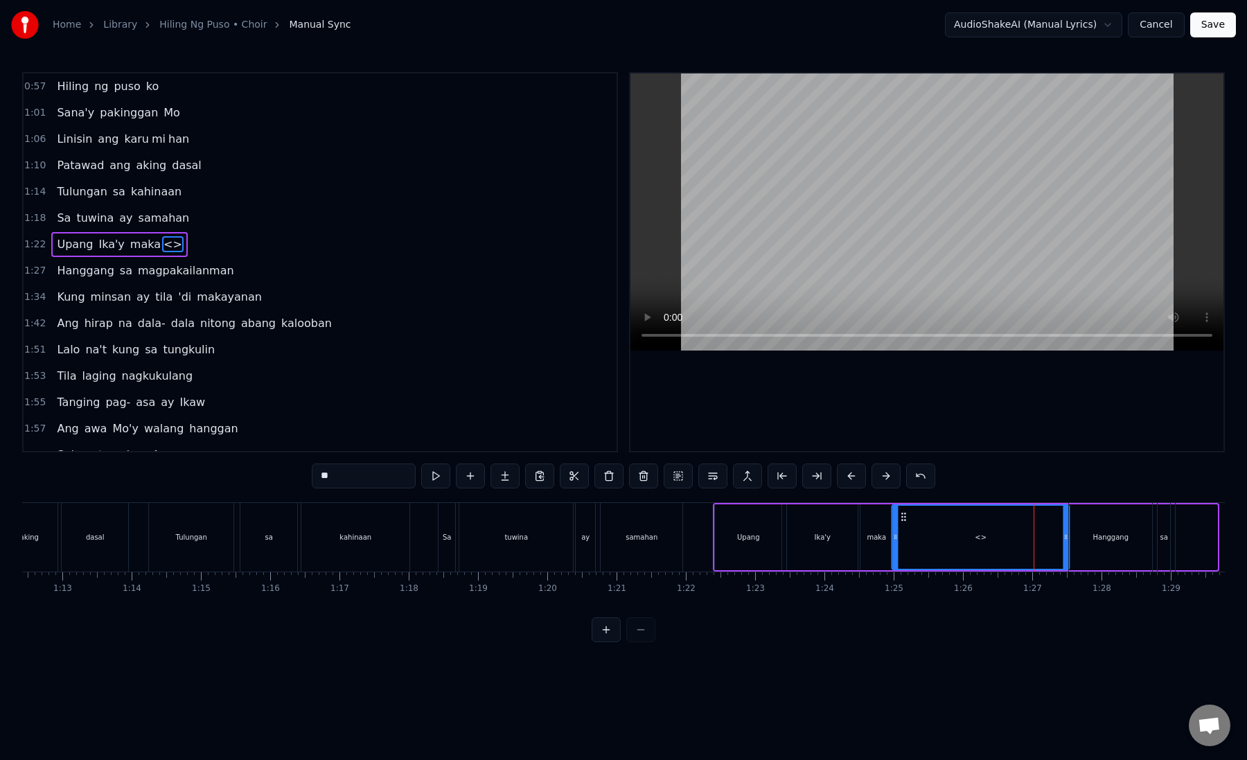
drag, startPoint x: 1051, startPoint y: 519, endPoint x: 904, endPoint y: 531, distance: 148.0
click at [904, 531] on div "<>" at bounding box center [981, 537] width 176 height 63
drag, startPoint x: 367, startPoint y: 486, endPoint x: 298, endPoint y: 463, distance: 72.9
click at [298, 463] on div "0:57 Hiling ng puso ko 1:01 Sana'y pakinggan Mo 1:06 Linisin ang karu mi han 1:…" at bounding box center [623, 357] width 1202 height 570
paste input "****"
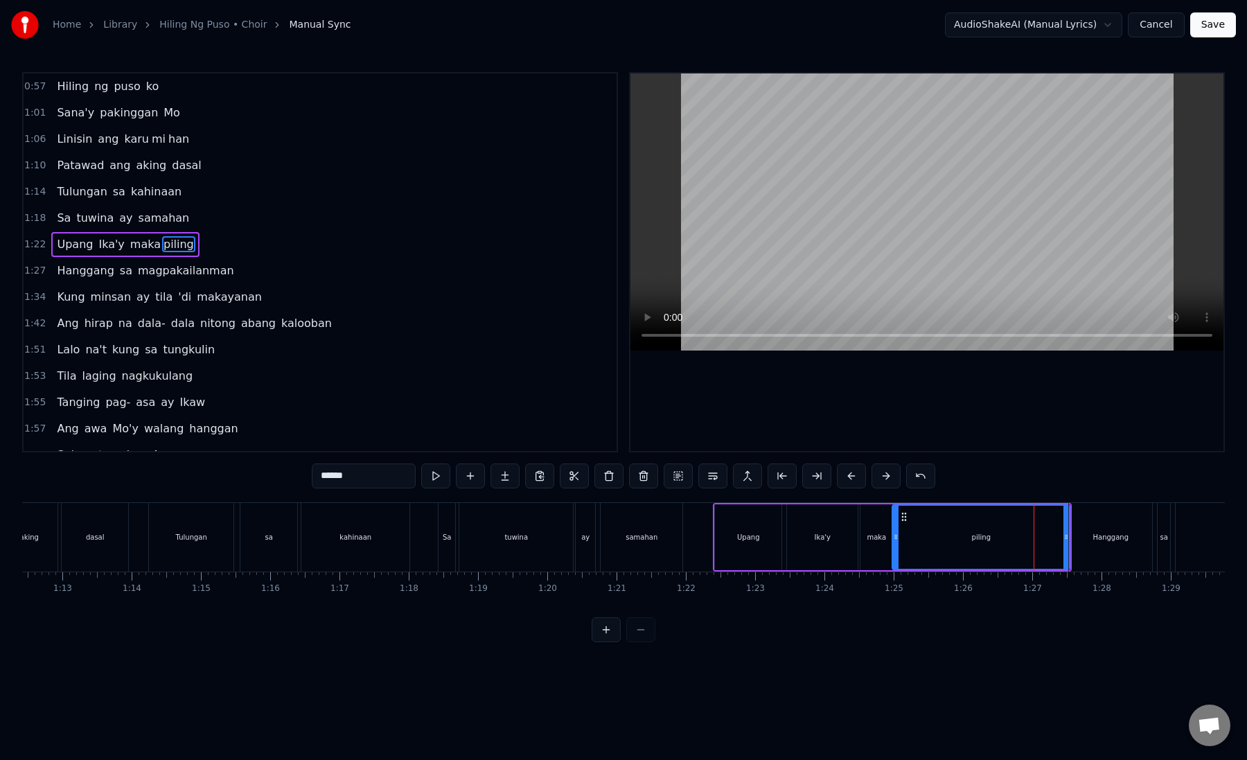
click at [330, 479] on input "******" at bounding box center [364, 475] width 104 height 25
drag, startPoint x: 1065, startPoint y: 541, endPoint x: 935, endPoint y: 546, distance: 130.3
click at [935, 546] on div at bounding box center [936, 537] width 6 height 63
type input "**"
click at [904, 535] on div "pi" at bounding box center [916, 537] width 46 height 63
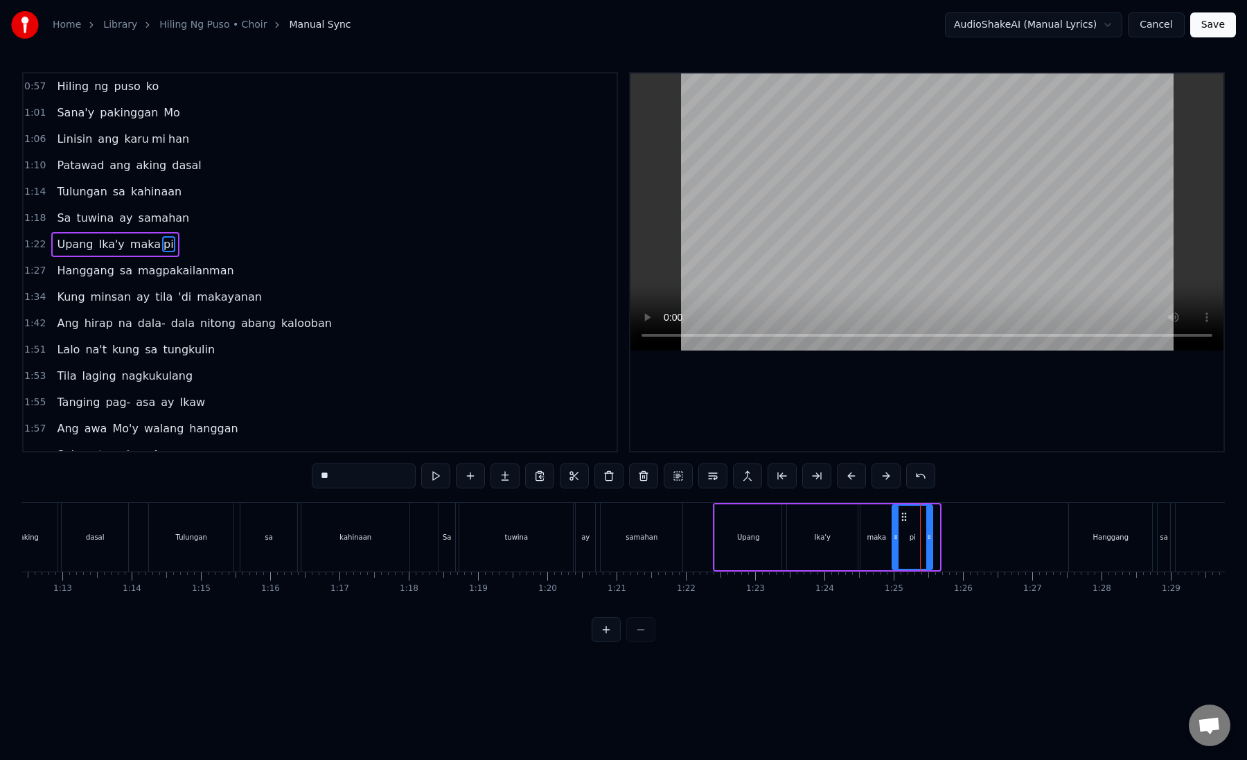
drag, startPoint x: 936, startPoint y: 534, endPoint x: 927, endPoint y: 539, distance: 10.8
click at [927, 539] on icon at bounding box center [929, 536] width 6 height 11
click at [513, 480] on button at bounding box center [504, 475] width 29 height 25
paste input "**"
drag, startPoint x: 364, startPoint y: 477, endPoint x: 301, endPoint y: 477, distance: 63.0
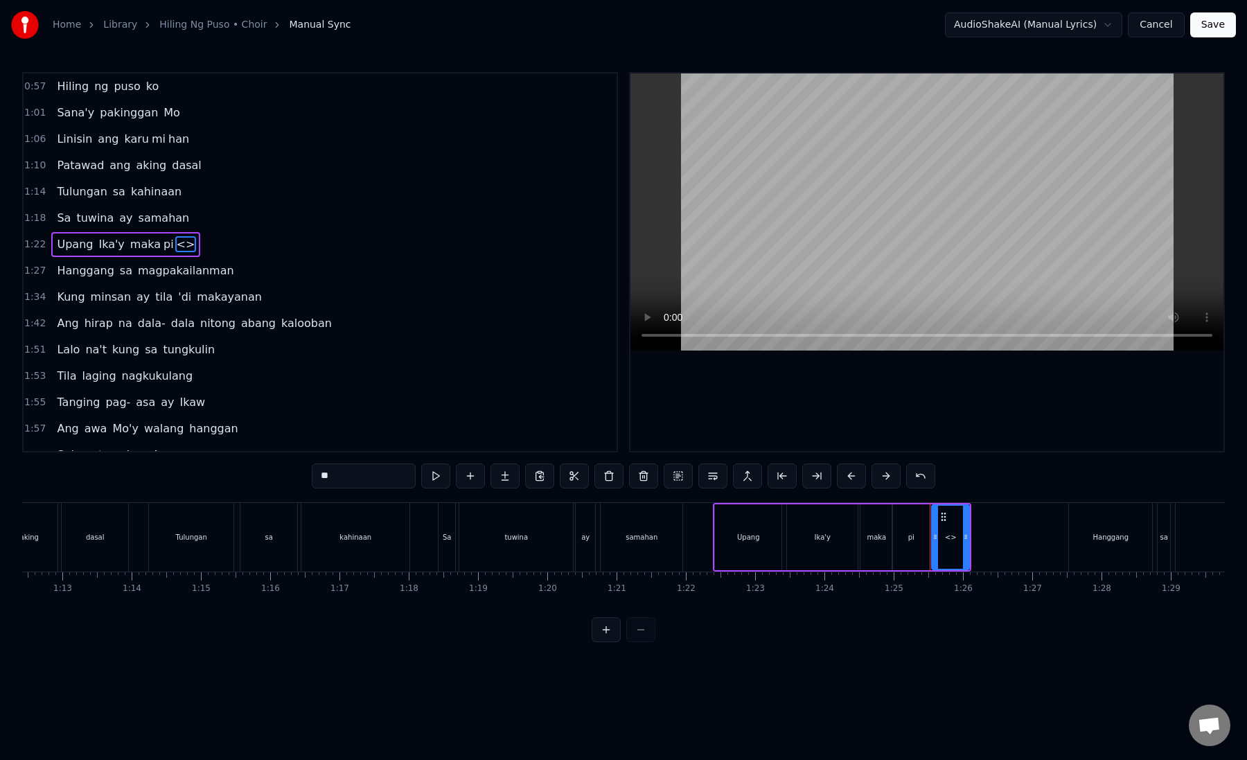
click at [301, 477] on div "0:57 Hiling ng puso ko 1:01 Sana'y pakinggan Mo 1:06 Linisin ang karu mi han 1:…" at bounding box center [623, 357] width 1202 height 570
drag, startPoint x: 968, startPoint y: 538, endPoint x: 1053, endPoint y: 551, distance: 86.8
click at [1053, 551] on div at bounding box center [1052, 537] width 6 height 63
click at [945, 549] on div "ling" at bounding box center [993, 537] width 122 height 63
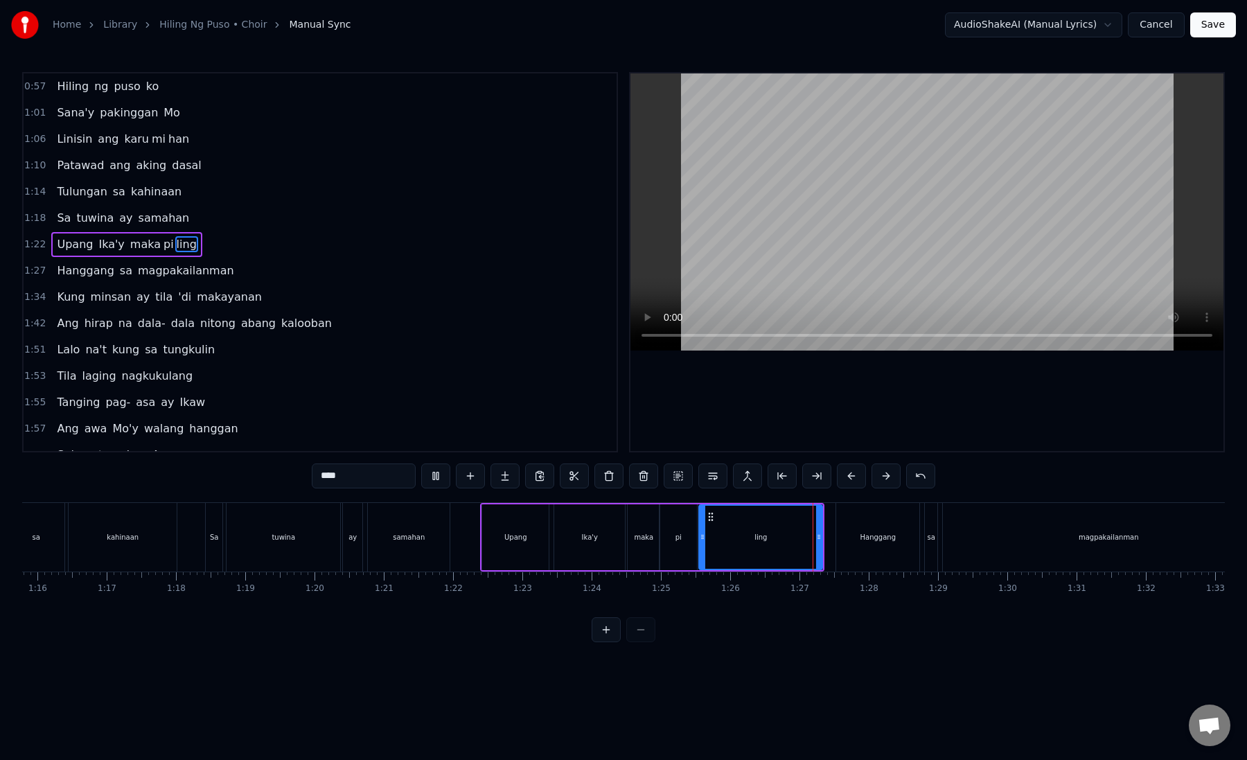
scroll to position [0, 5296]
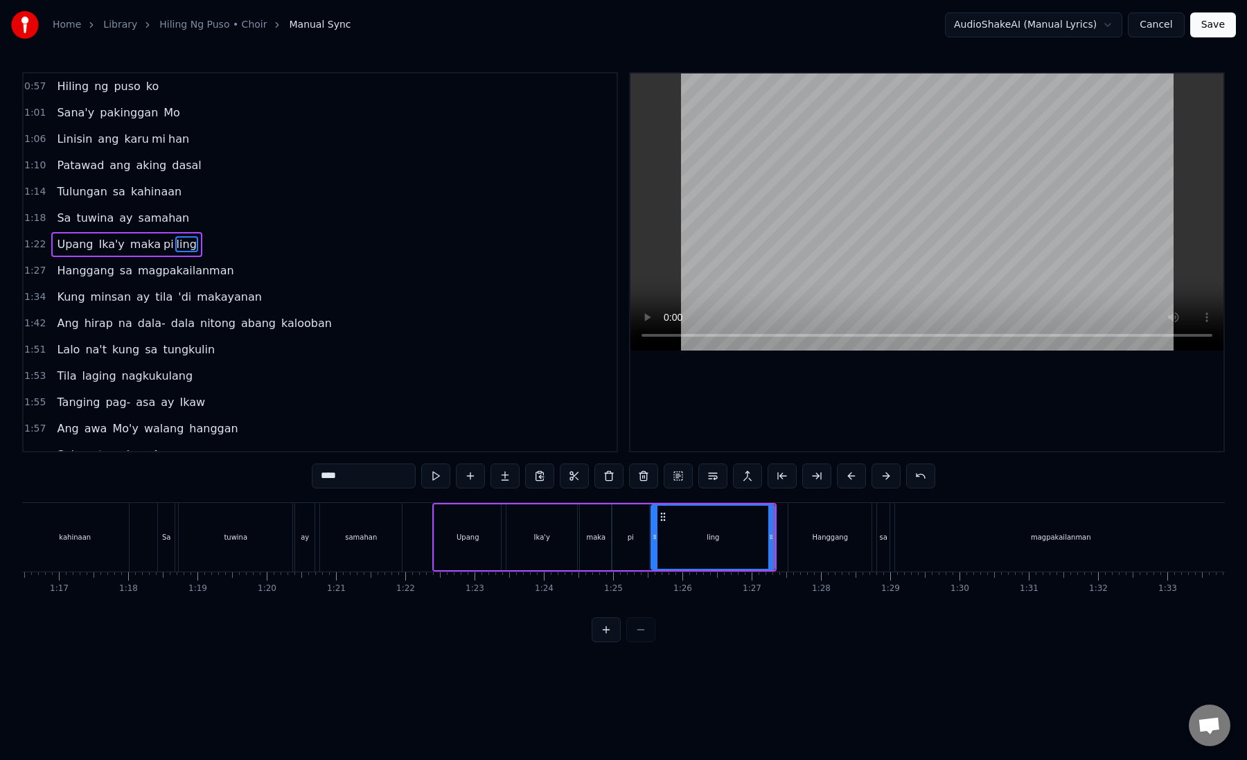
click at [808, 551] on div "Hanggang" at bounding box center [829, 537] width 83 height 69
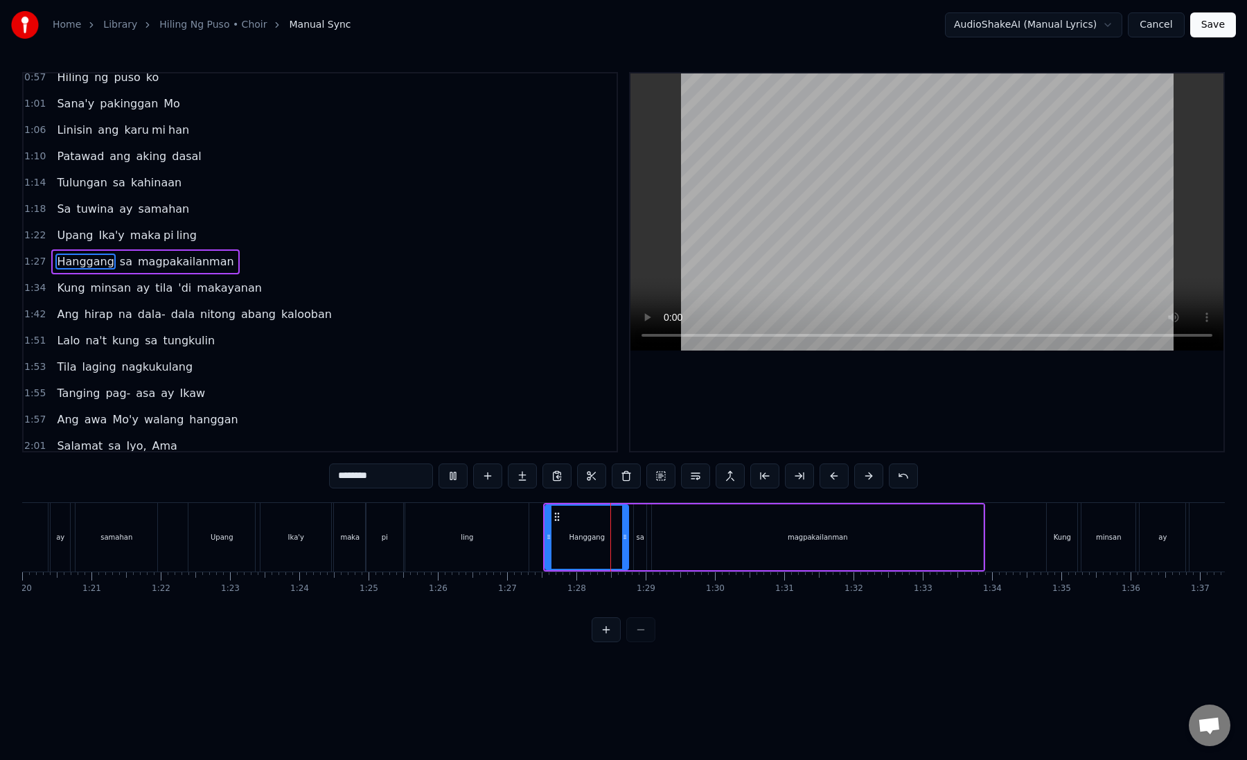
scroll to position [0, 5547]
click at [628, 555] on div "sa" at bounding box center [634, 537] width 12 height 66
click at [682, 542] on div "magpakailanman" at bounding box center [811, 537] width 331 height 66
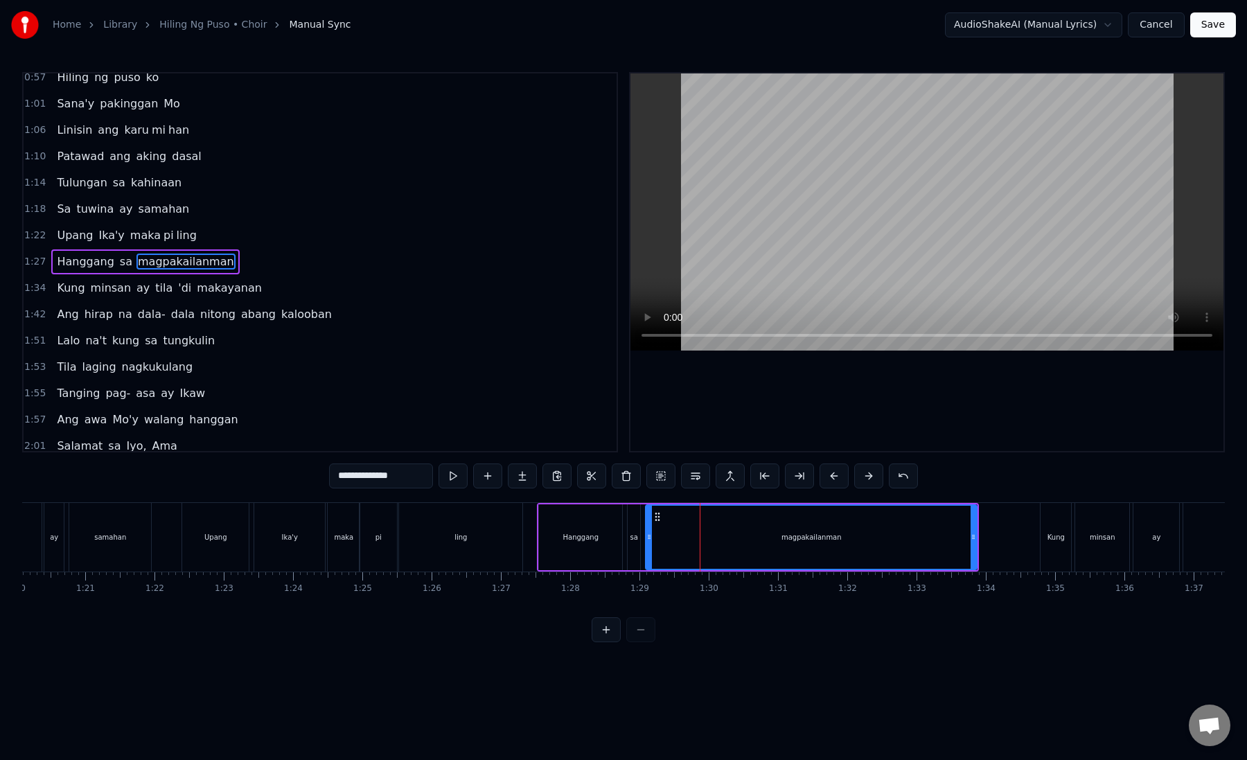
click at [693, 538] on div "magpakailanman" at bounding box center [811, 537] width 330 height 63
click at [799, 477] on button at bounding box center [799, 475] width 29 height 25
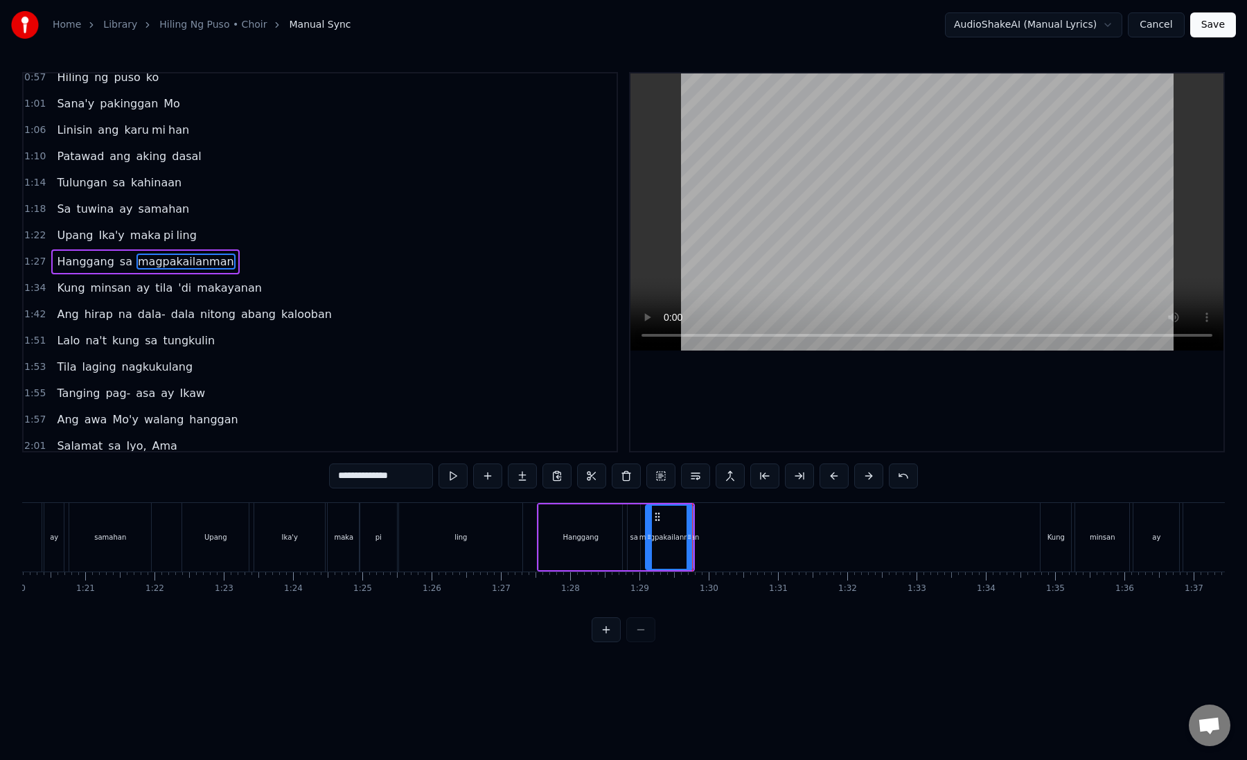
drag, startPoint x: 407, startPoint y: 475, endPoint x: 357, endPoint y: 477, distance: 49.9
click at [357, 477] on input "**********" at bounding box center [381, 475] width 104 height 25
type input "***"
click at [521, 470] on button at bounding box center [522, 475] width 29 height 25
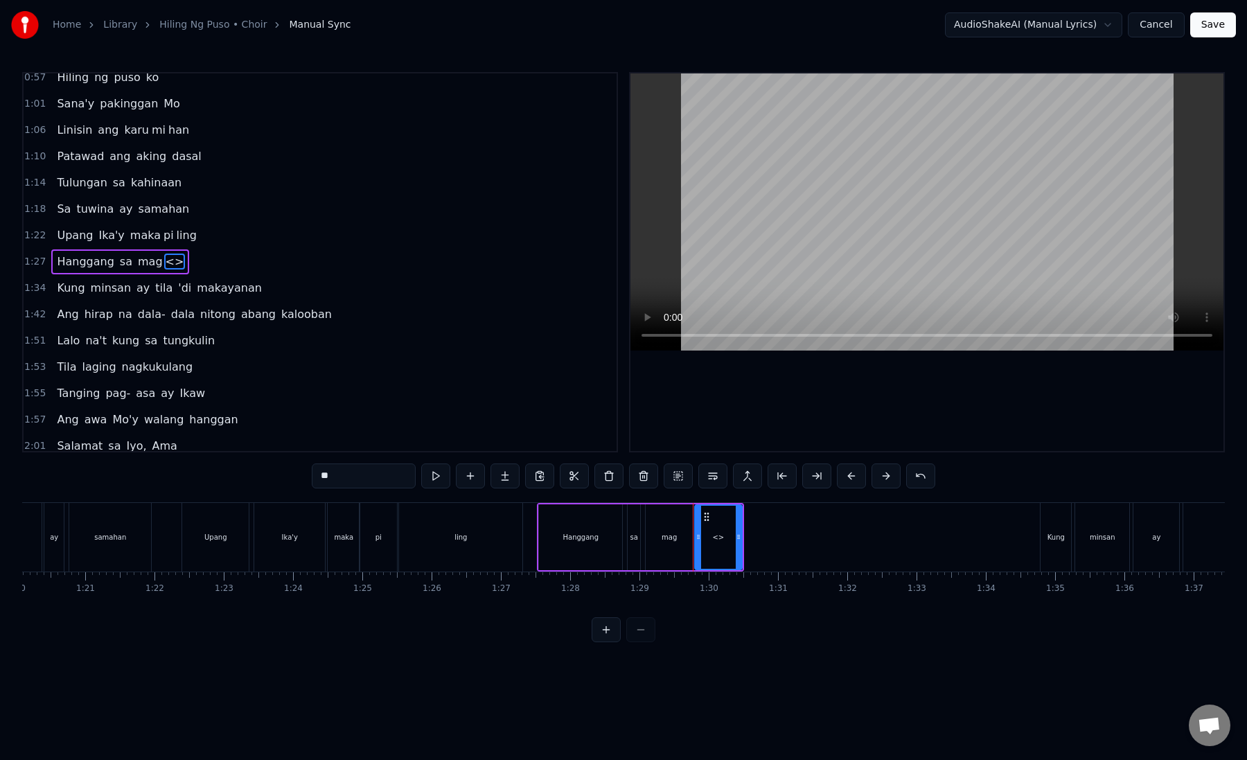
drag, startPoint x: 332, startPoint y: 480, endPoint x: 310, endPoint y: 480, distance: 22.2
click at [310, 480] on div "0:57 Hiling ng puso ko 1:01 Sana'y pakinggan Mo 1:06 Linisin ang karu mi han 1:…" at bounding box center [623, 357] width 1202 height 570
paste input "*********"
click at [666, 529] on div "mag" at bounding box center [669, 537] width 47 height 66
click at [709, 549] on div "pakailanman" at bounding box center [718, 537] width 47 height 66
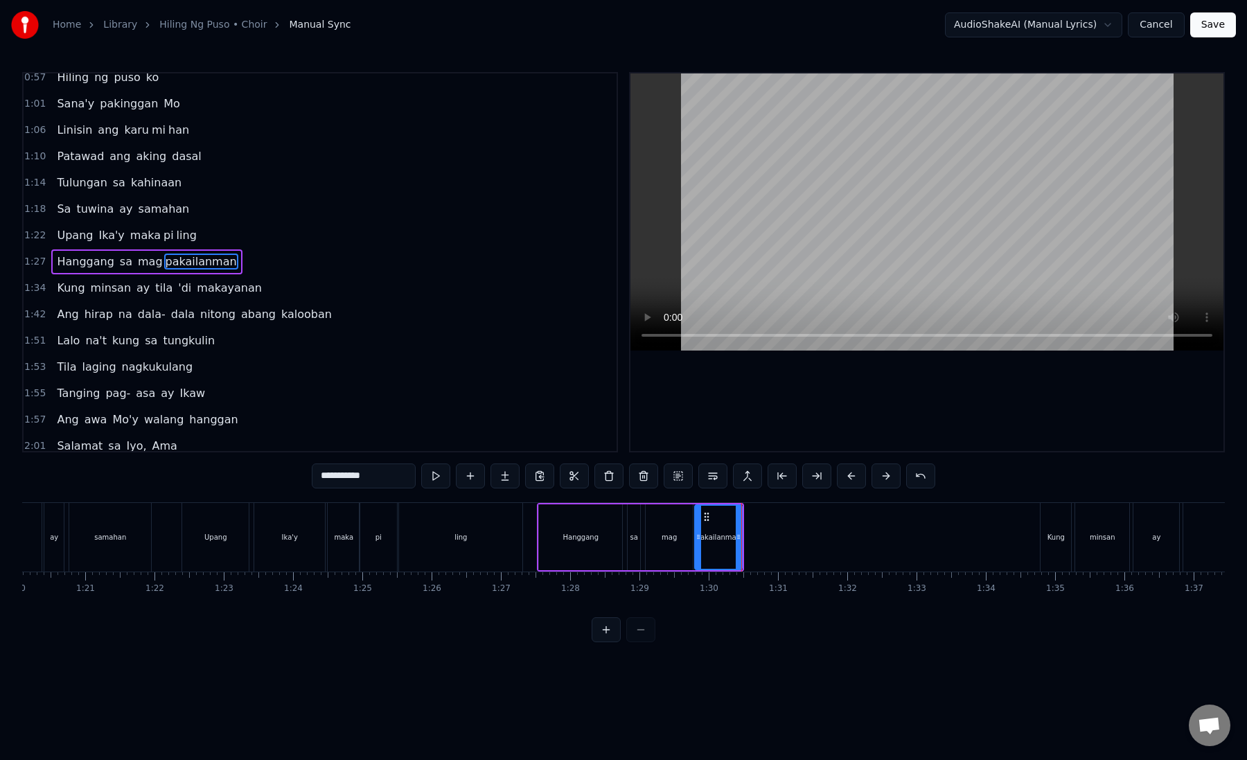
drag, startPoint x: 344, startPoint y: 475, endPoint x: 413, endPoint y: 474, distance: 69.3
click at [413, 475] on input "**********" at bounding box center [364, 475] width 104 height 25
type input "*****"
click at [516, 483] on button at bounding box center [504, 475] width 29 height 25
drag, startPoint x: 376, startPoint y: 482, endPoint x: 307, endPoint y: 482, distance: 69.3
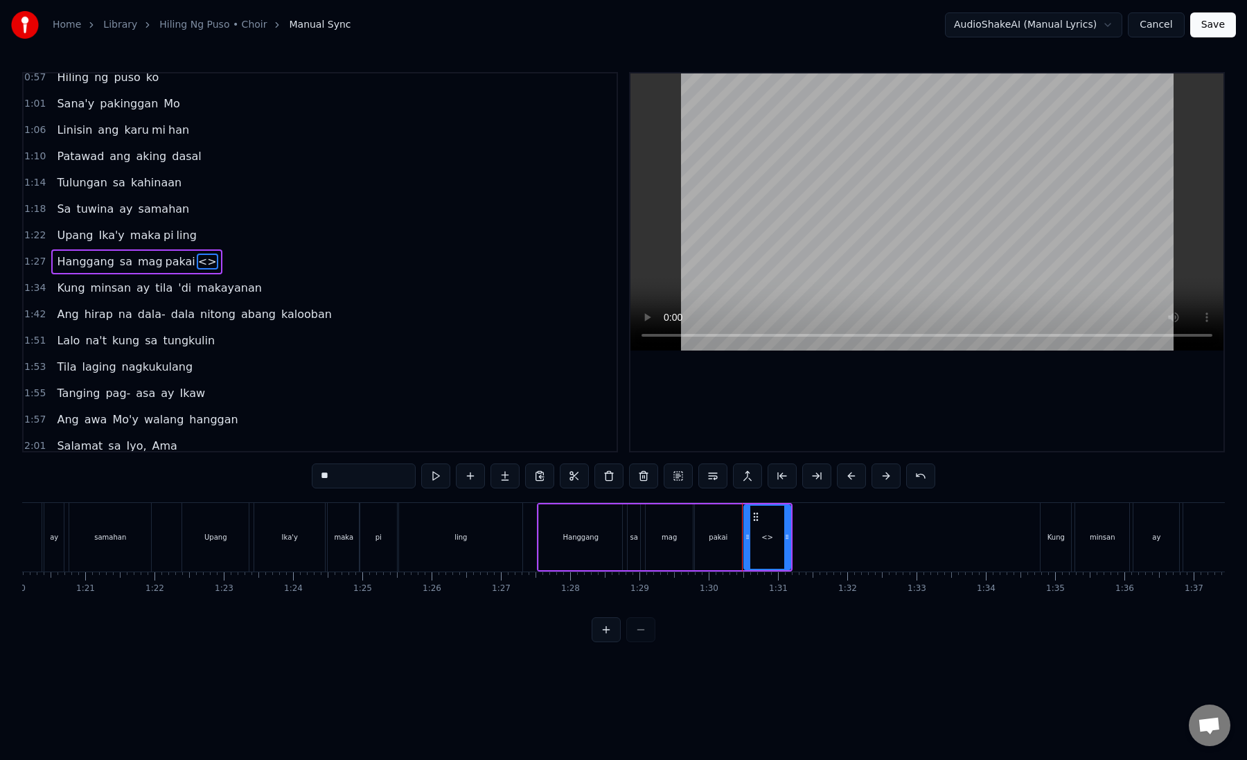
click at [307, 482] on div "0:57 Hiling ng puso ko 1:01 Sana'y pakinggan Mo 1:06 Linisin ang karu mi han 1:…" at bounding box center [623, 357] width 1202 height 570
drag, startPoint x: 320, startPoint y: 481, endPoint x: 369, endPoint y: 481, distance: 49.2
click at [369, 481] on input "**" at bounding box center [364, 475] width 104 height 25
paste input "******"
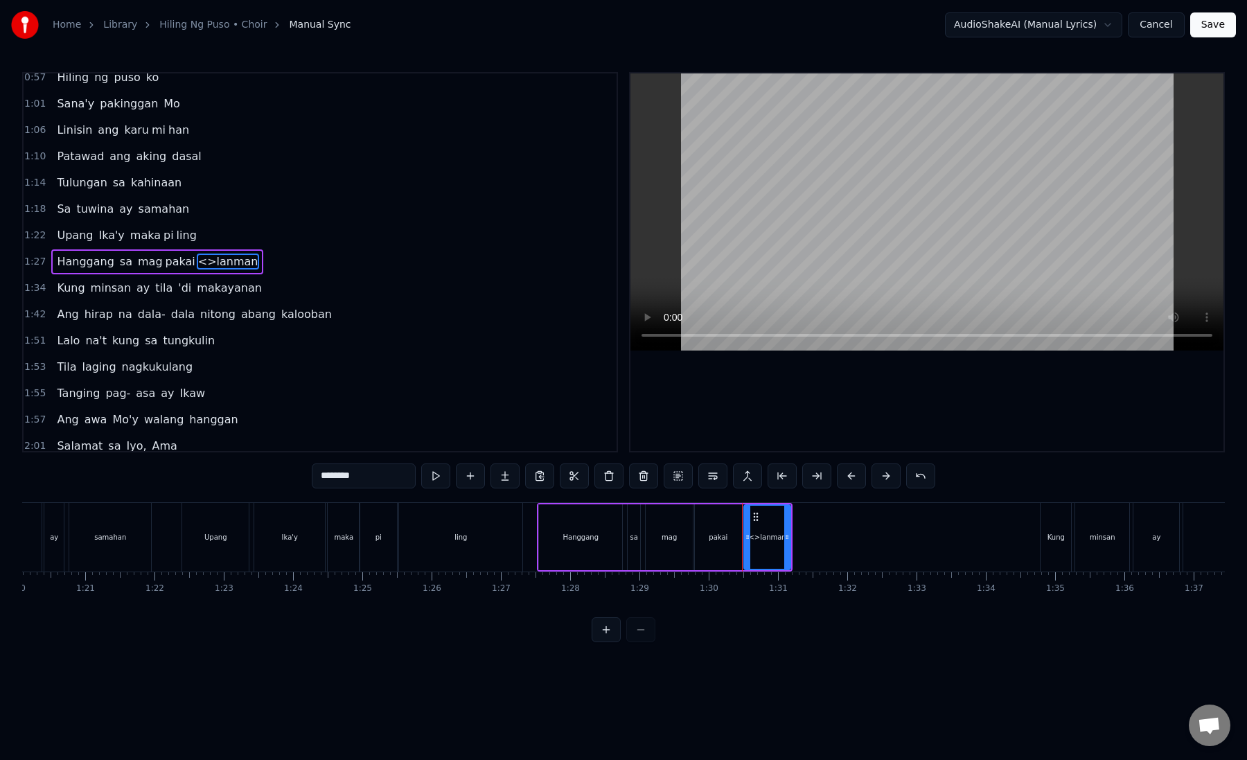
paste input "text"
click at [760, 532] on div "lanman" at bounding box center [767, 537] width 26 height 10
drag, startPoint x: 334, startPoint y: 475, endPoint x: 421, endPoint y: 474, distance: 87.3
click at [421, 474] on div "******" at bounding box center [623, 475] width 623 height 25
type input "***"
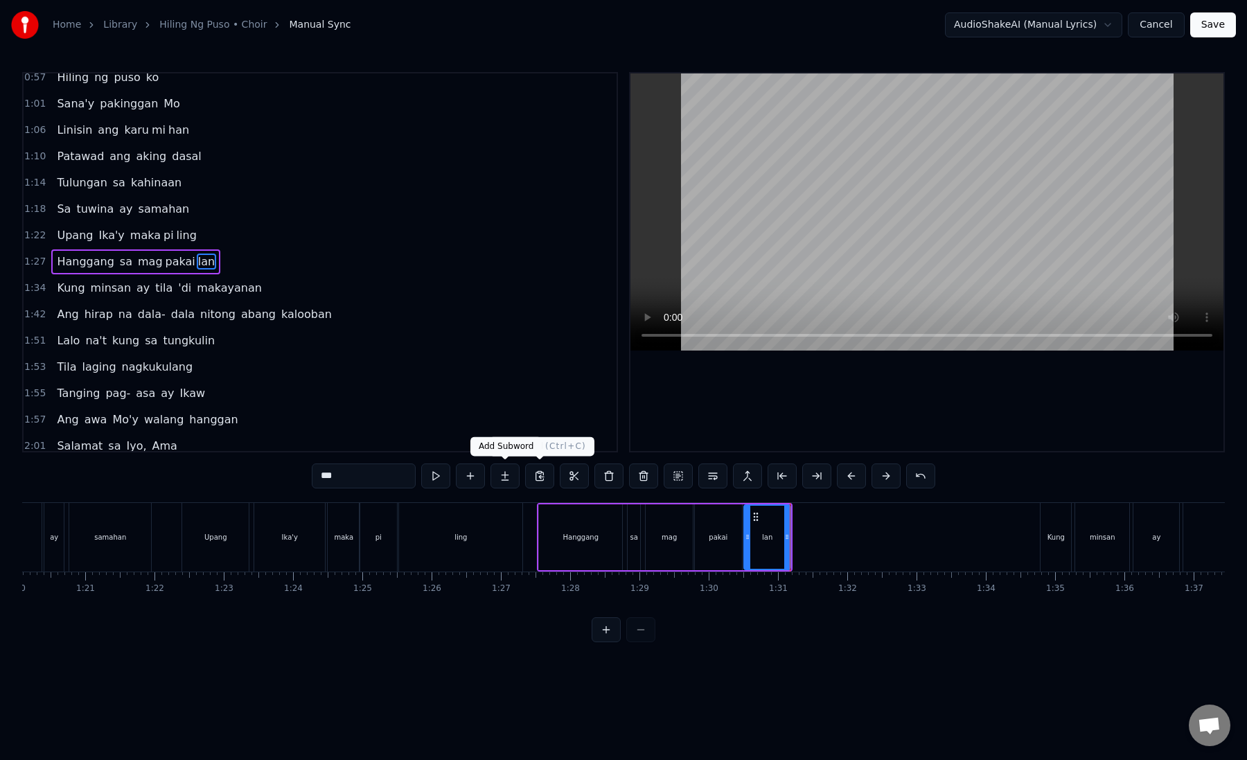
click at [513, 476] on button at bounding box center [504, 475] width 29 height 25
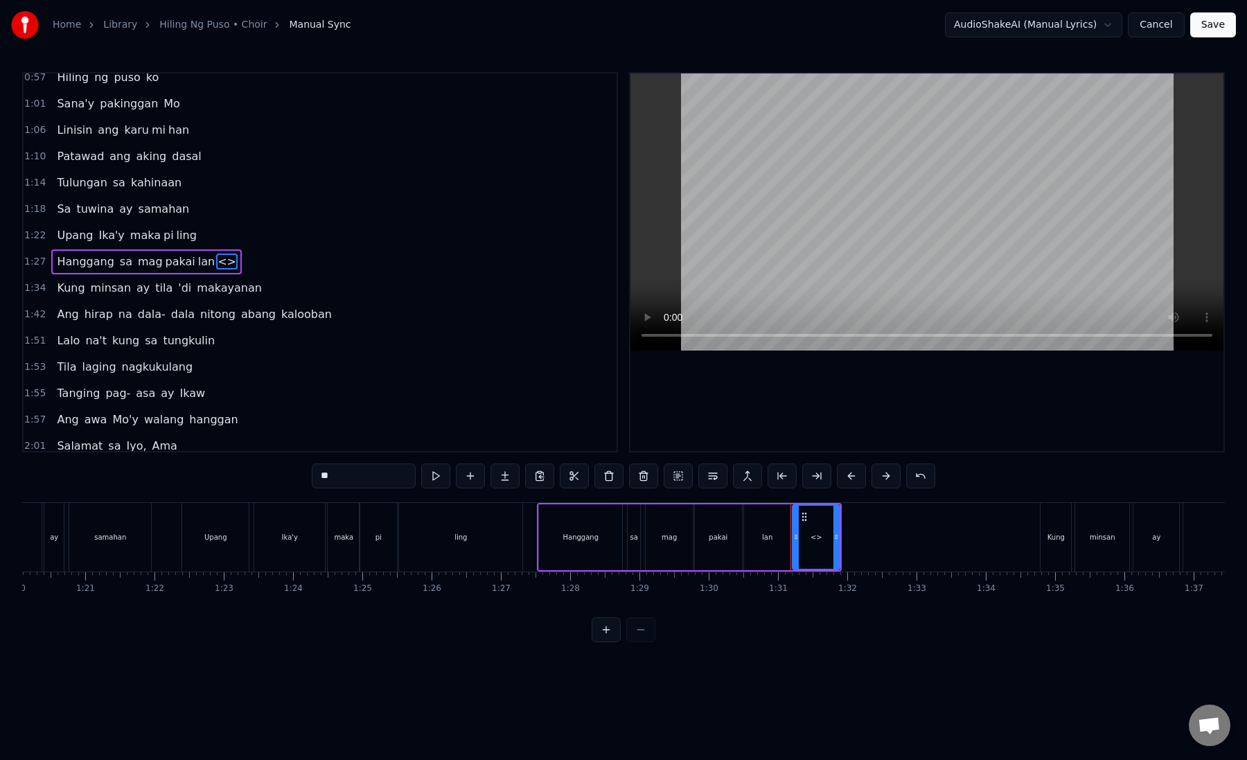
drag, startPoint x: 359, startPoint y: 474, endPoint x: 272, endPoint y: 474, distance: 87.3
click at [272, 474] on div "0:57 Hiling ng puso ko 1:01 Sana'y pakinggan Mo 1:06 Linisin ang karu mi han 1:…" at bounding box center [623, 357] width 1202 height 570
paste input "*"
drag, startPoint x: 836, startPoint y: 540, endPoint x: 1011, endPoint y: 543, distance: 175.3
click at [1011, 543] on div at bounding box center [1011, 537] width 6 height 63
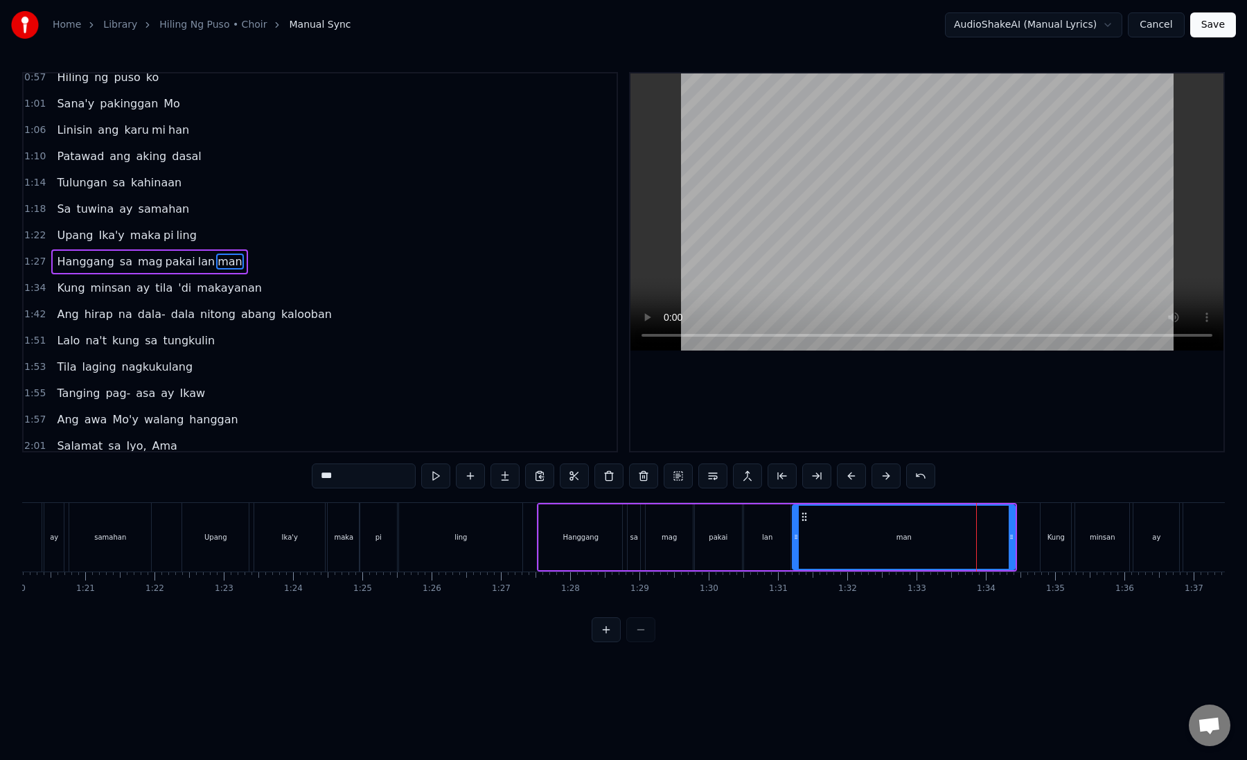
type input "***"
click at [819, 540] on div "man" at bounding box center [903, 537] width 221 height 63
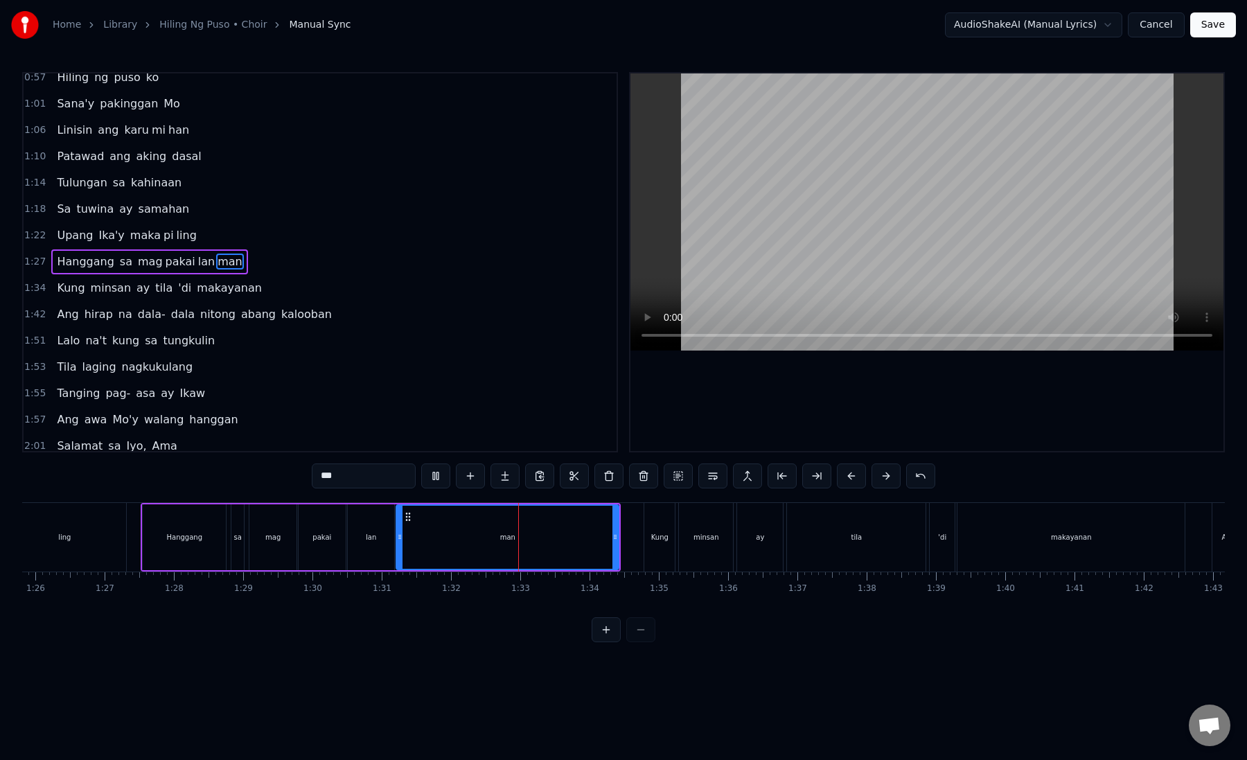
scroll to position [0, 5944]
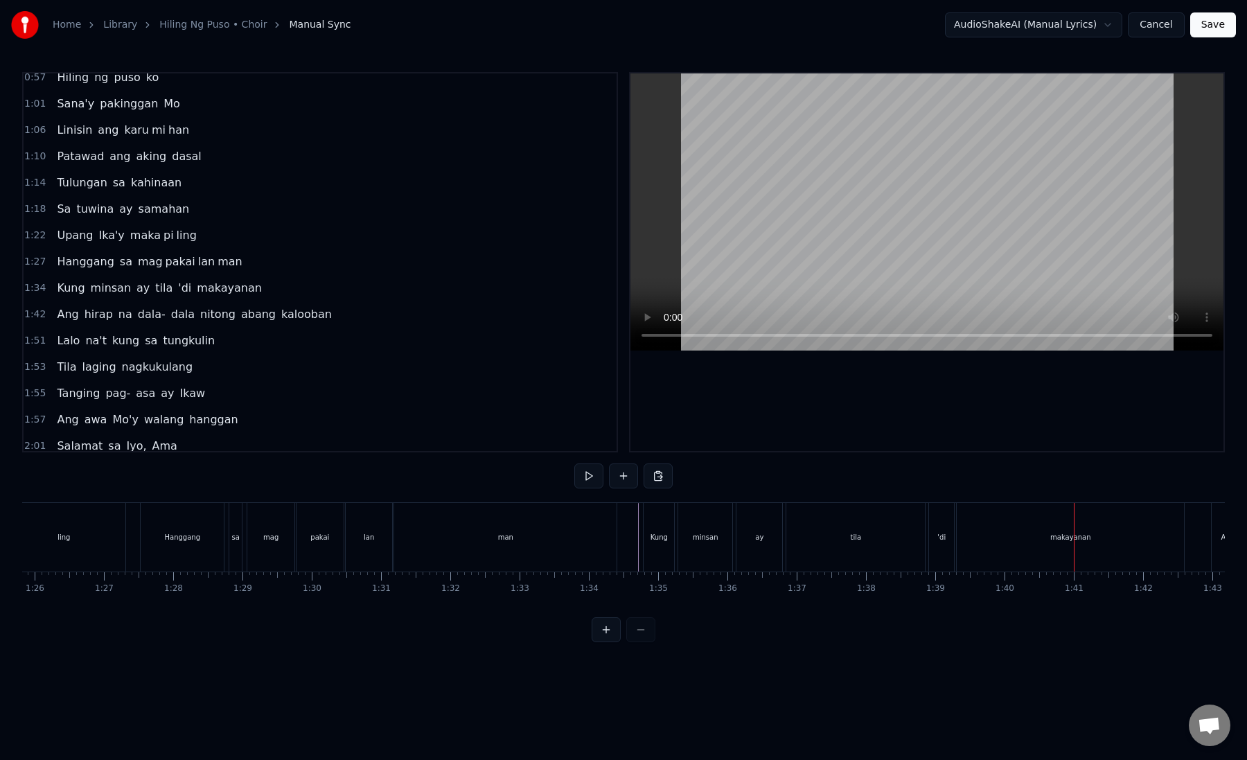
click at [751, 536] on div "ay" at bounding box center [759, 537] width 46 height 69
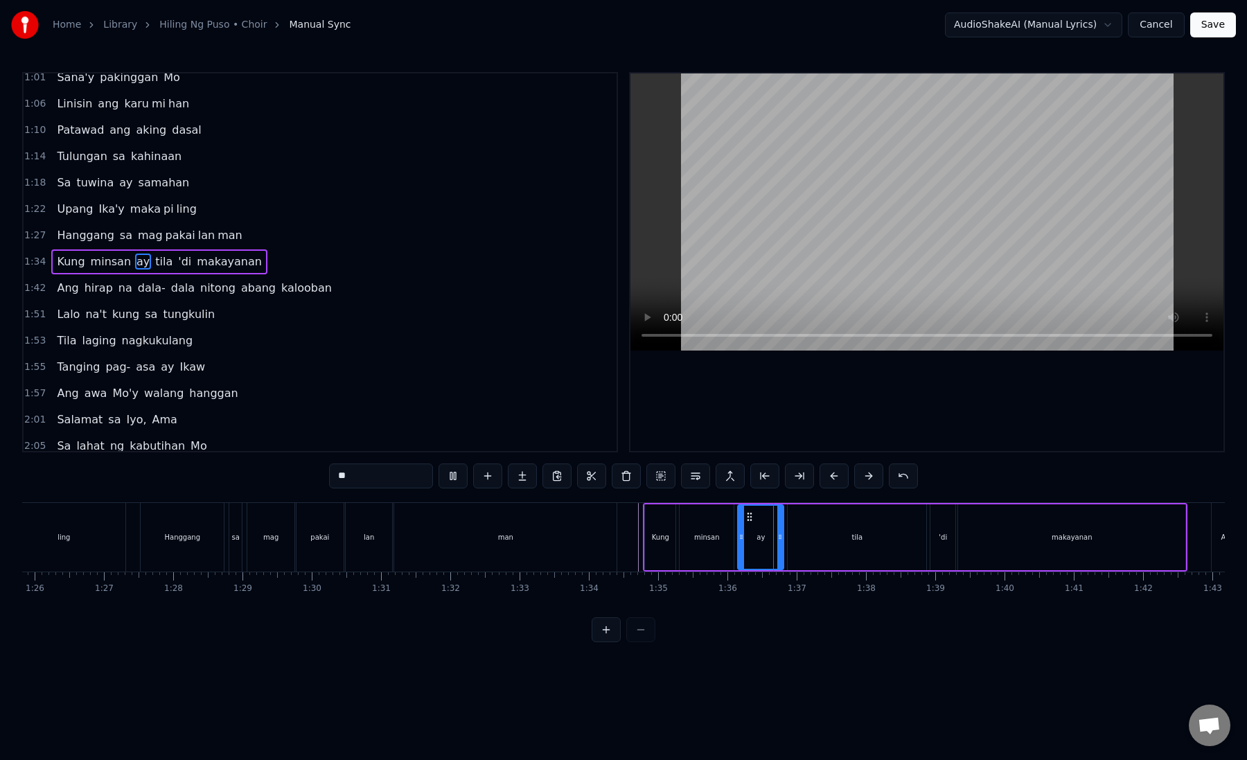
click at [830, 531] on div "tila" at bounding box center [856, 537] width 139 height 66
click at [800, 481] on button at bounding box center [799, 475] width 29 height 25
drag, startPoint x: 371, startPoint y: 480, endPoint x: 344, endPoint y: 477, distance: 27.2
click at [344, 477] on input "****" at bounding box center [381, 475] width 104 height 25
type input "**"
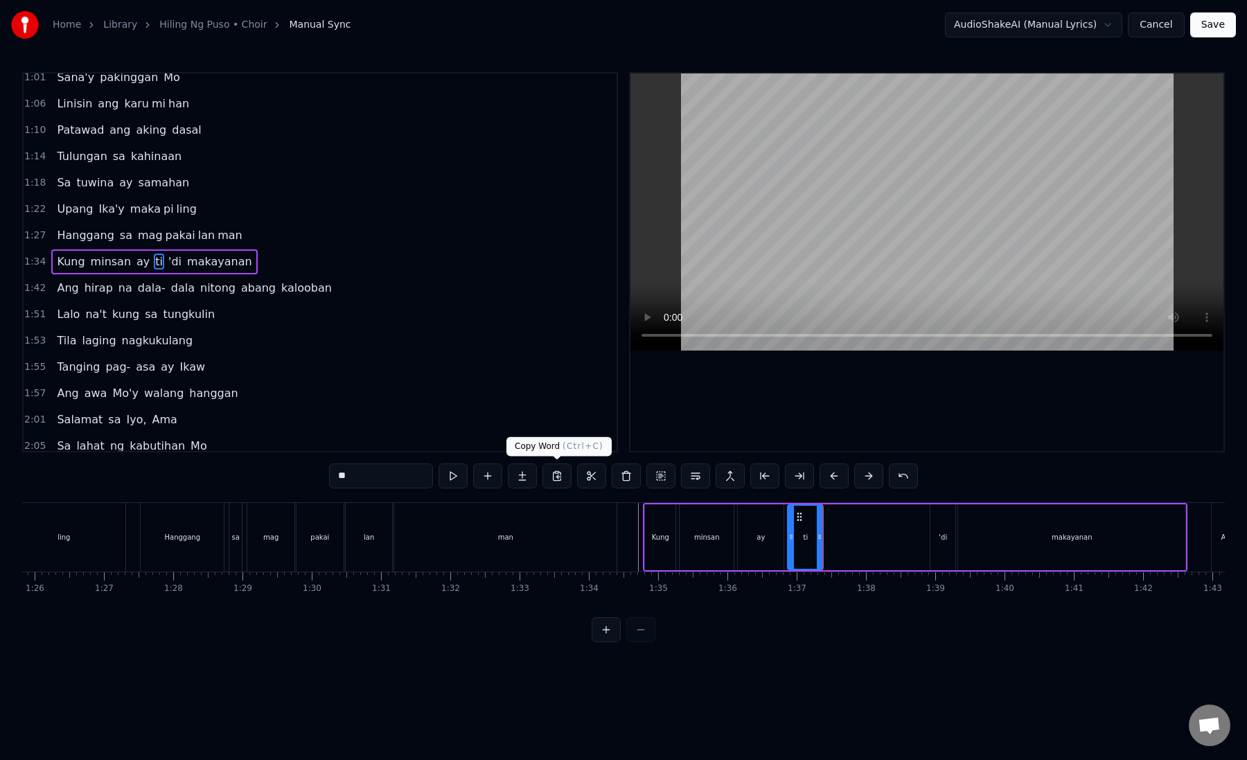
click at [522, 481] on button at bounding box center [522, 475] width 29 height 25
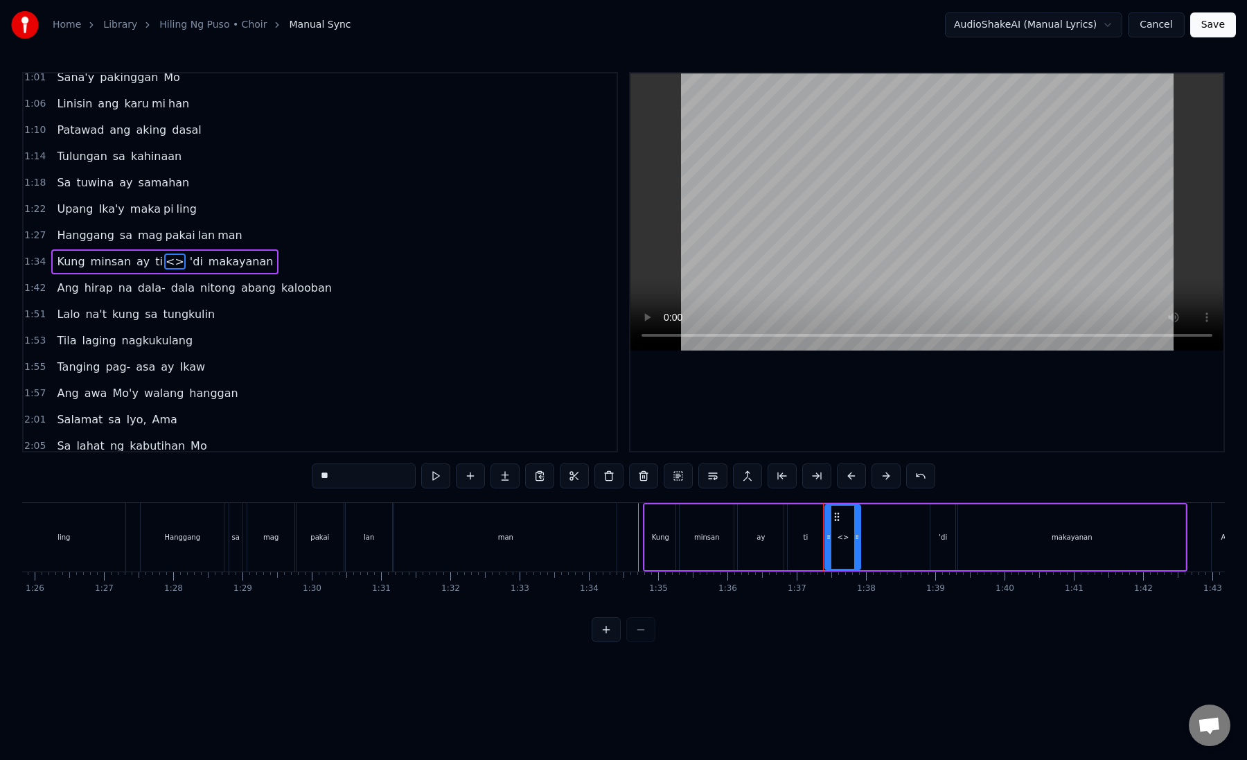
drag, startPoint x: 341, startPoint y: 476, endPoint x: 316, endPoint y: 476, distance: 24.9
click at [316, 476] on input "**" at bounding box center [364, 475] width 104 height 25
paste input "text"
drag, startPoint x: 856, startPoint y: 537, endPoint x: 925, endPoint y: 541, distance: 68.7
click at [925, 541] on icon at bounding box center [926, 536] width 6 height 11
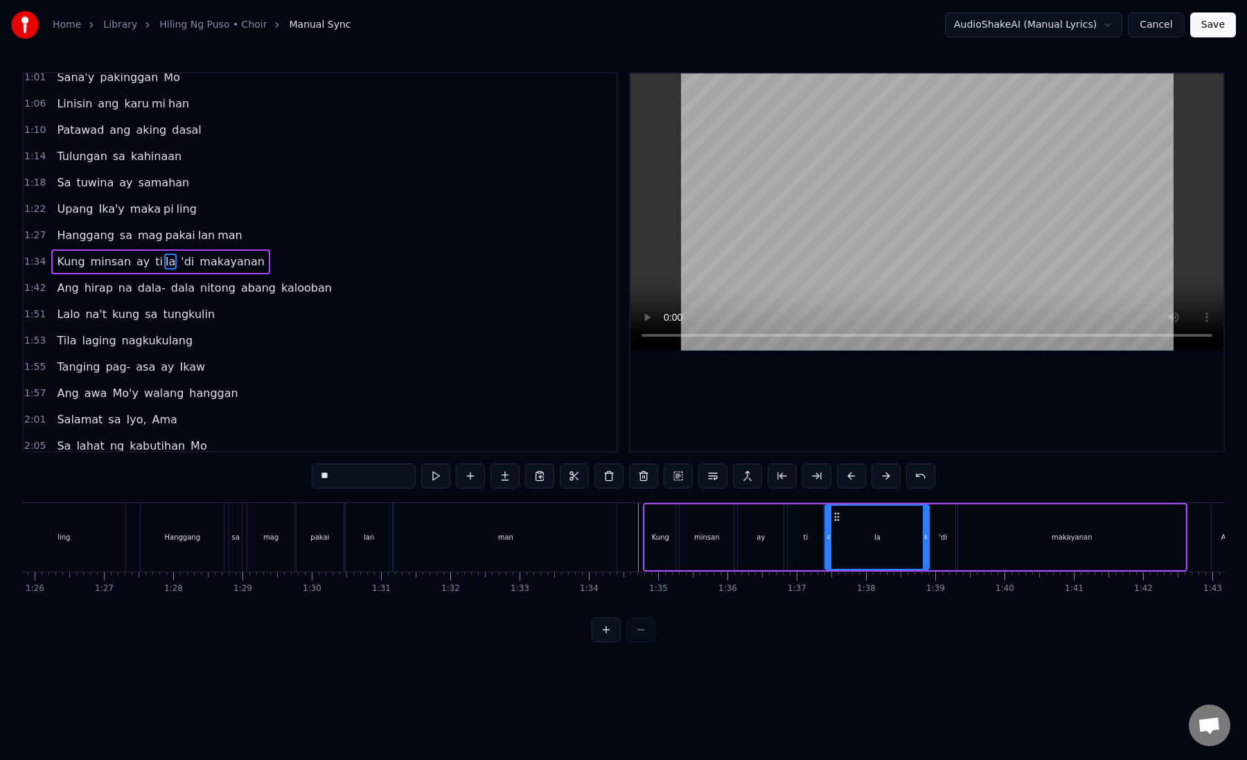
click at [842, 546] on div "la" at bounding box center [877, 537] width 103 height 63
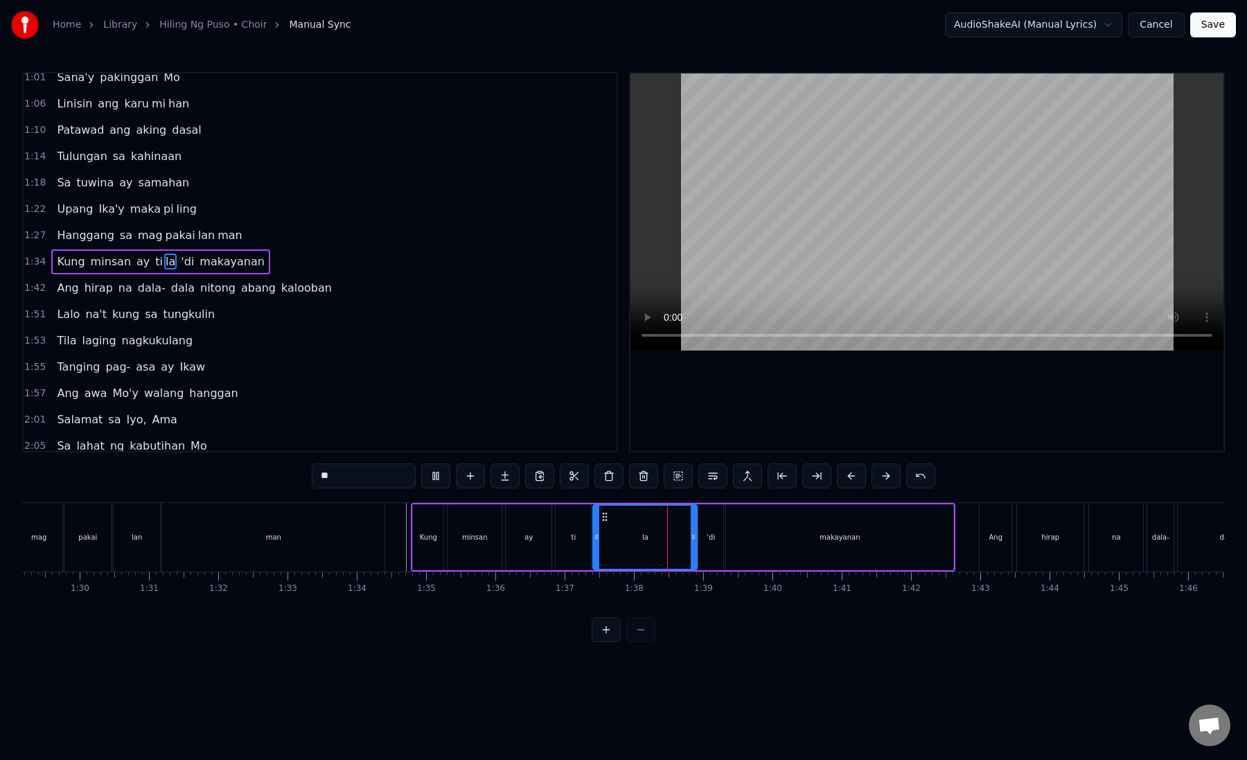
scroll to position [0, 6193]
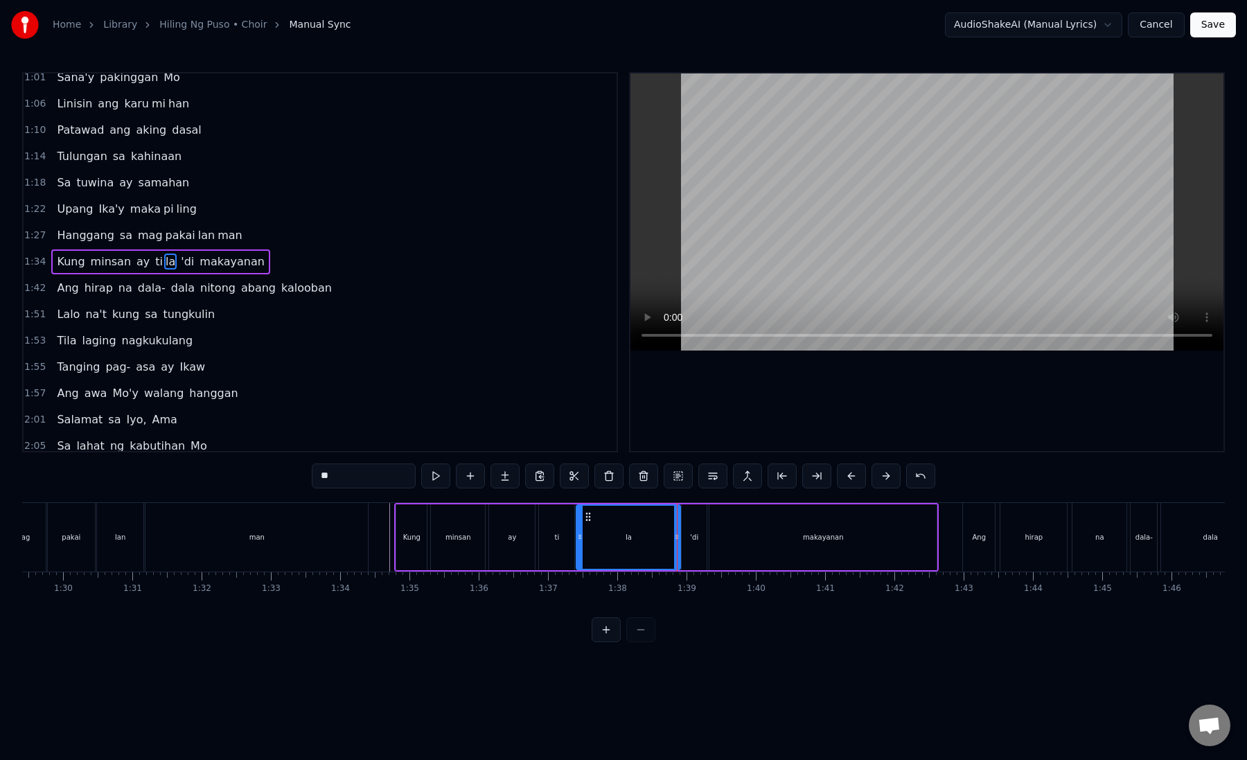
click at [694, 558] on div "'di" at bounding box center [694, 537] width 25 height 66
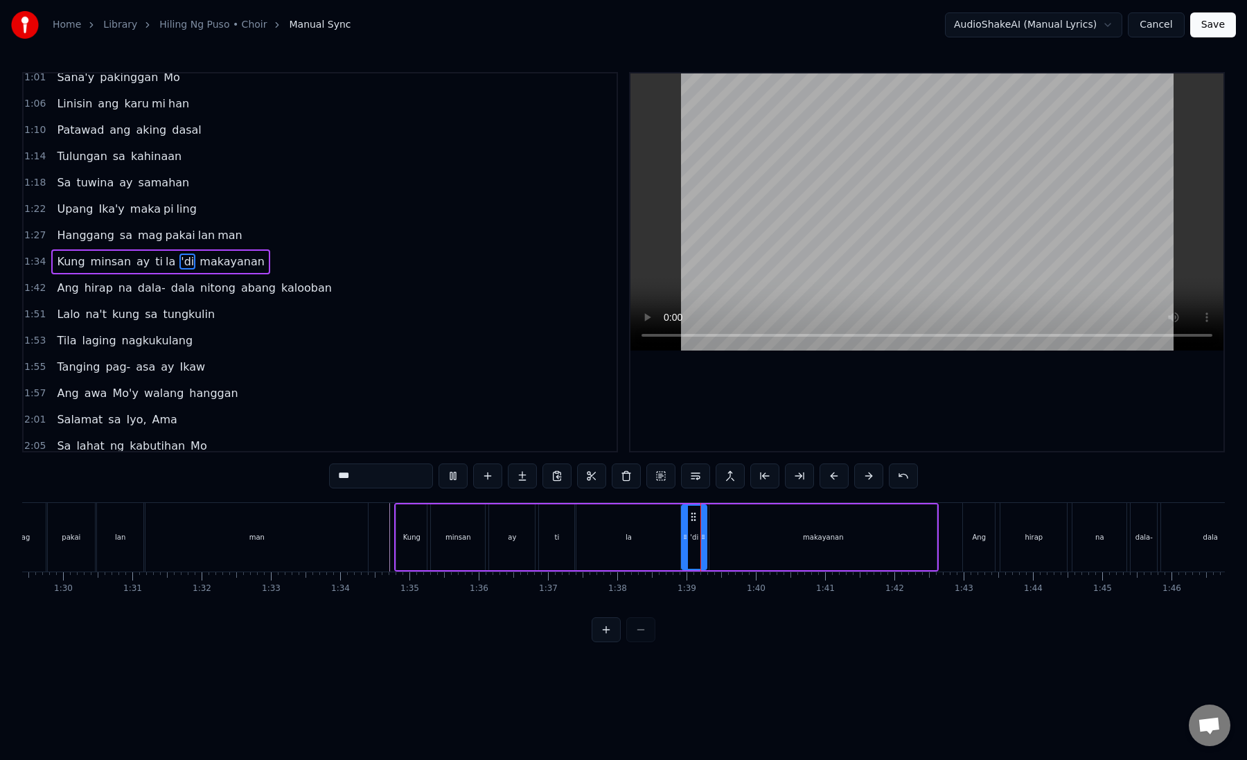
click at [746, 546] on div "makayanan" at bounding box center [822, 537] width 227 height 66
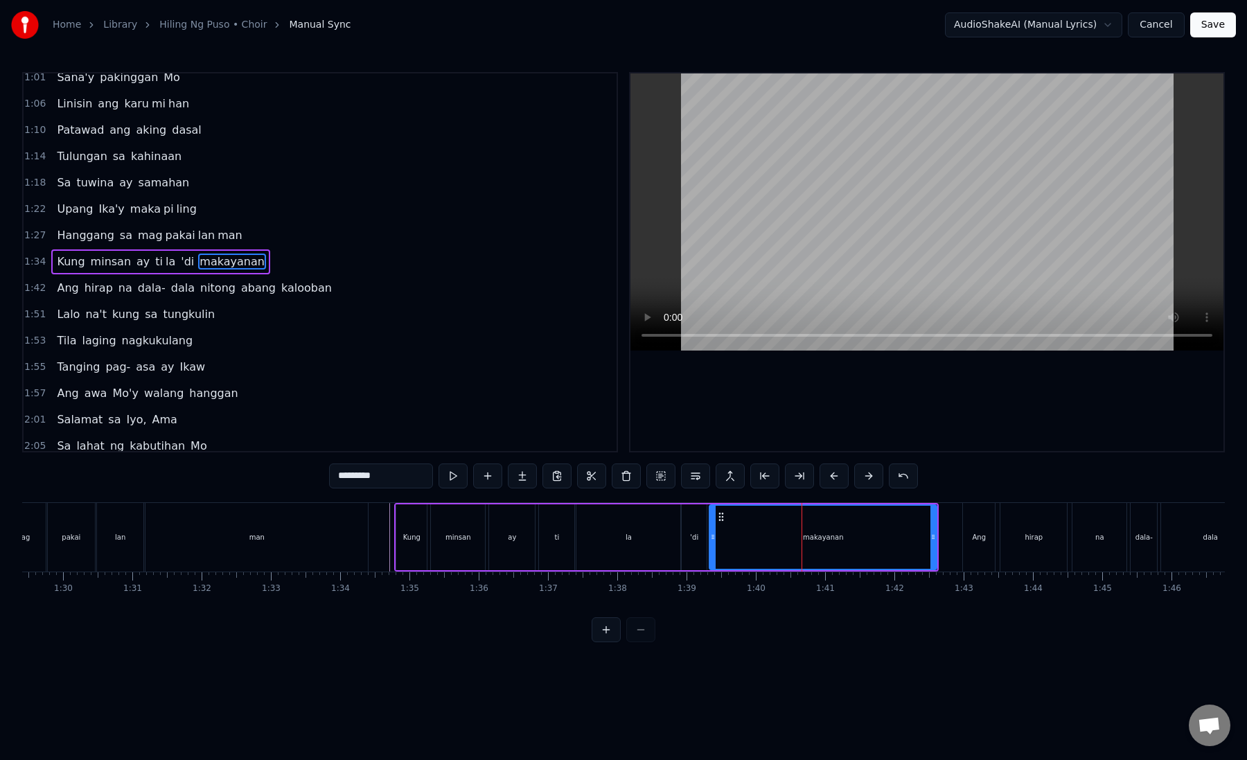
click at [710, 546] on div at bounding box center [713, 537] width 6 height 63
click at [675, 546] on div "la" at bounding box center [628, 537] width 104 height 66
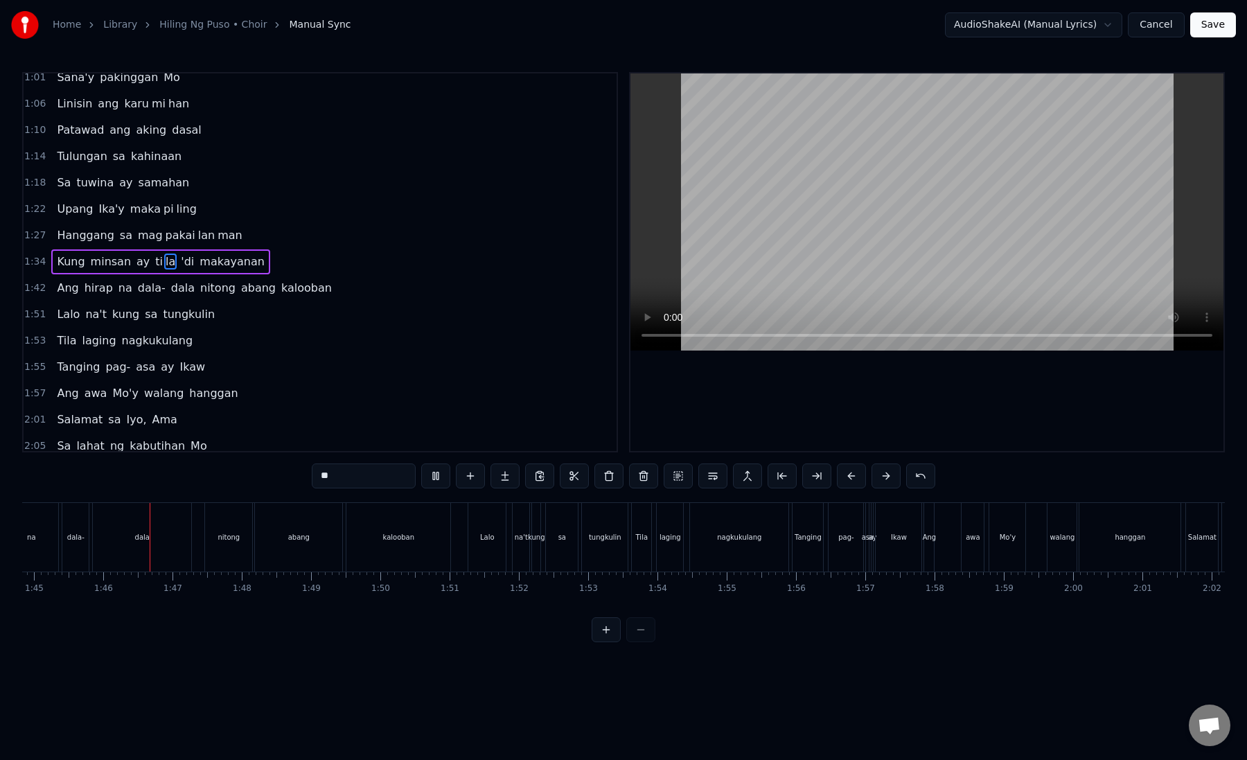
scroll to position [0, 7272]
click at [638, 553] on div "Tila" at bounding box center [630, 537] width 19 height 69
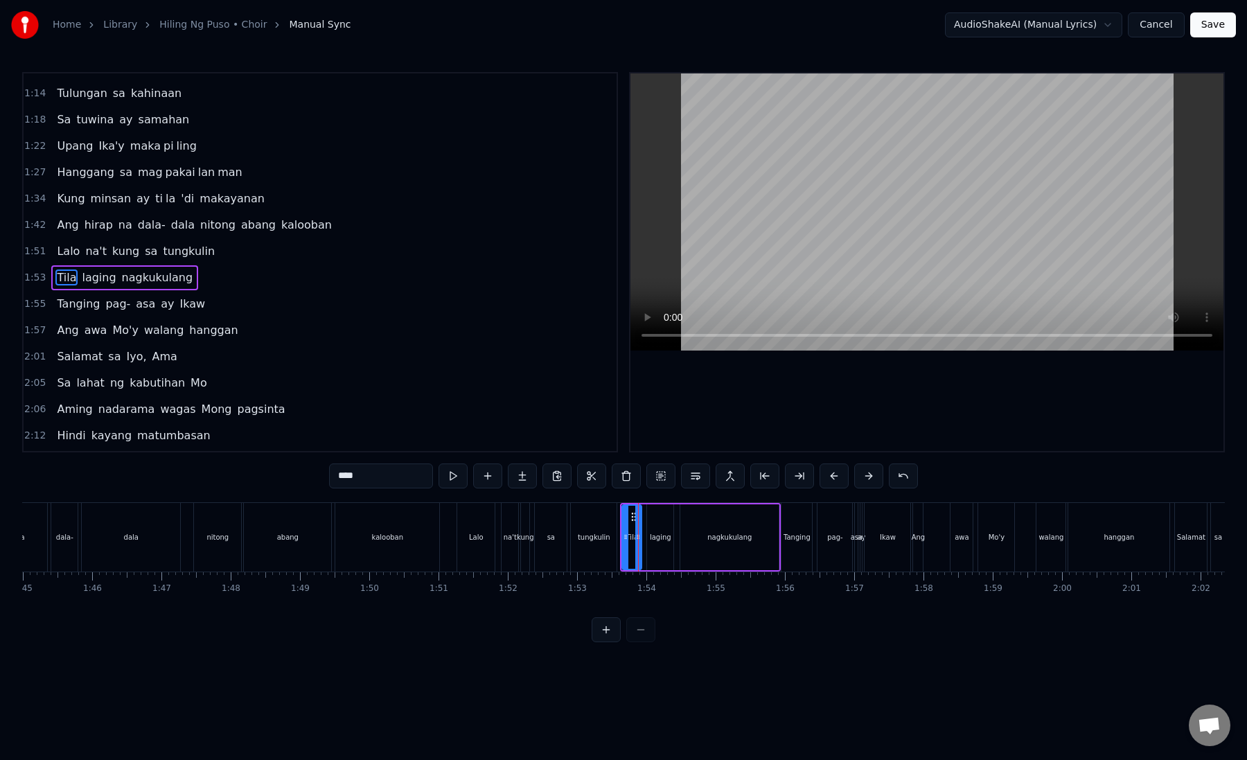
scroll to position [114, 0]
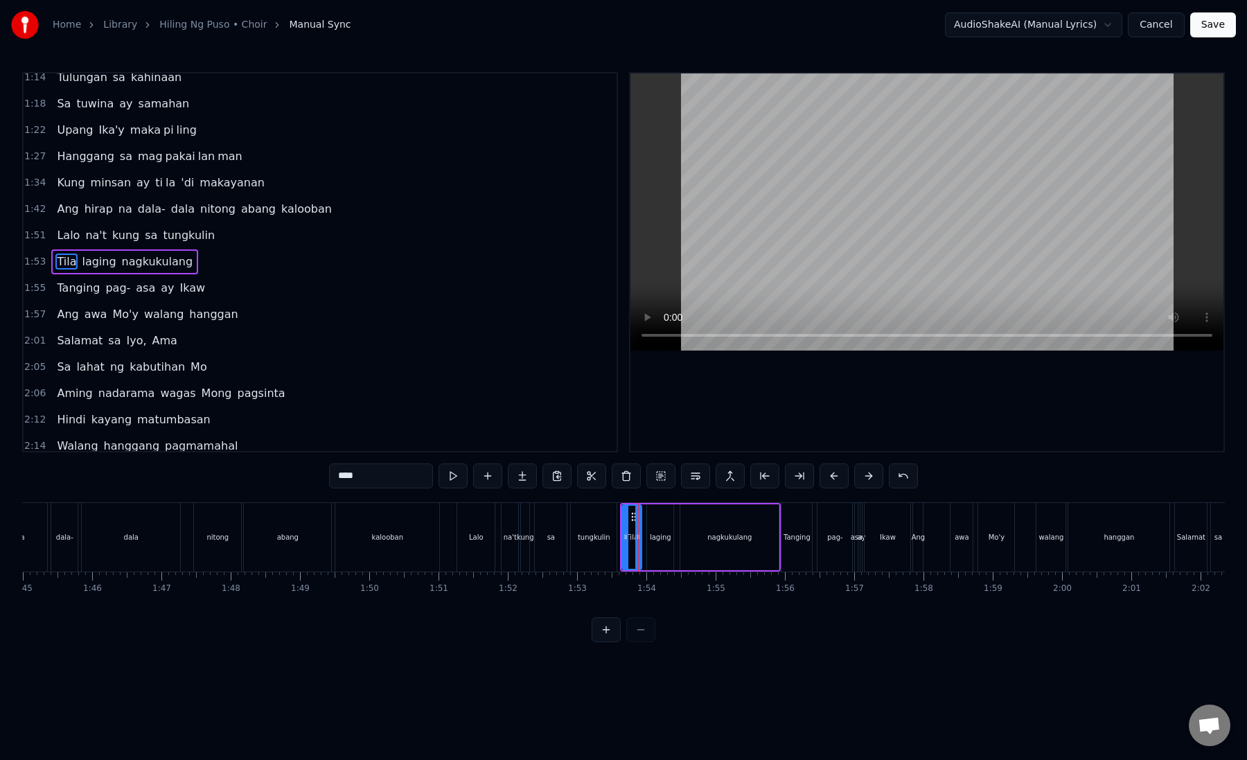
click at [584, 535] on div "tungkulin" at bounding box center [594, 537] width 33 height 10
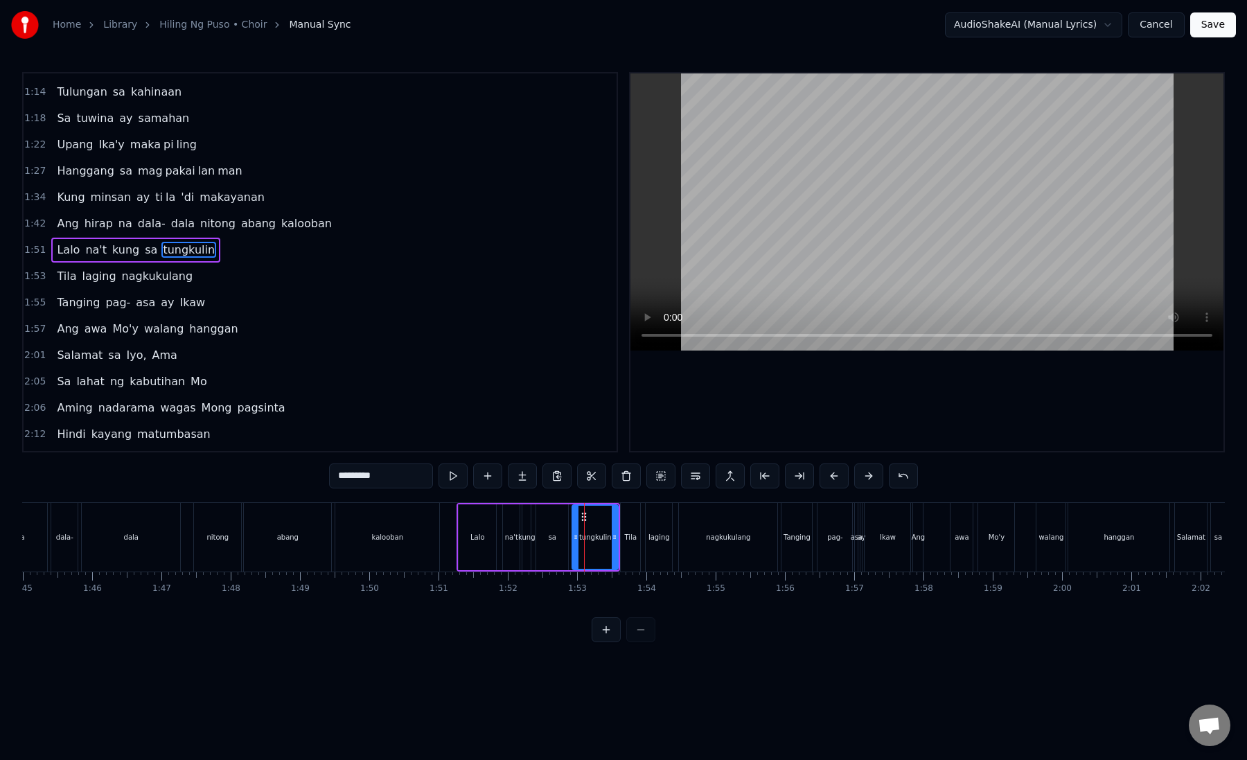
scroll to position [88, 0]
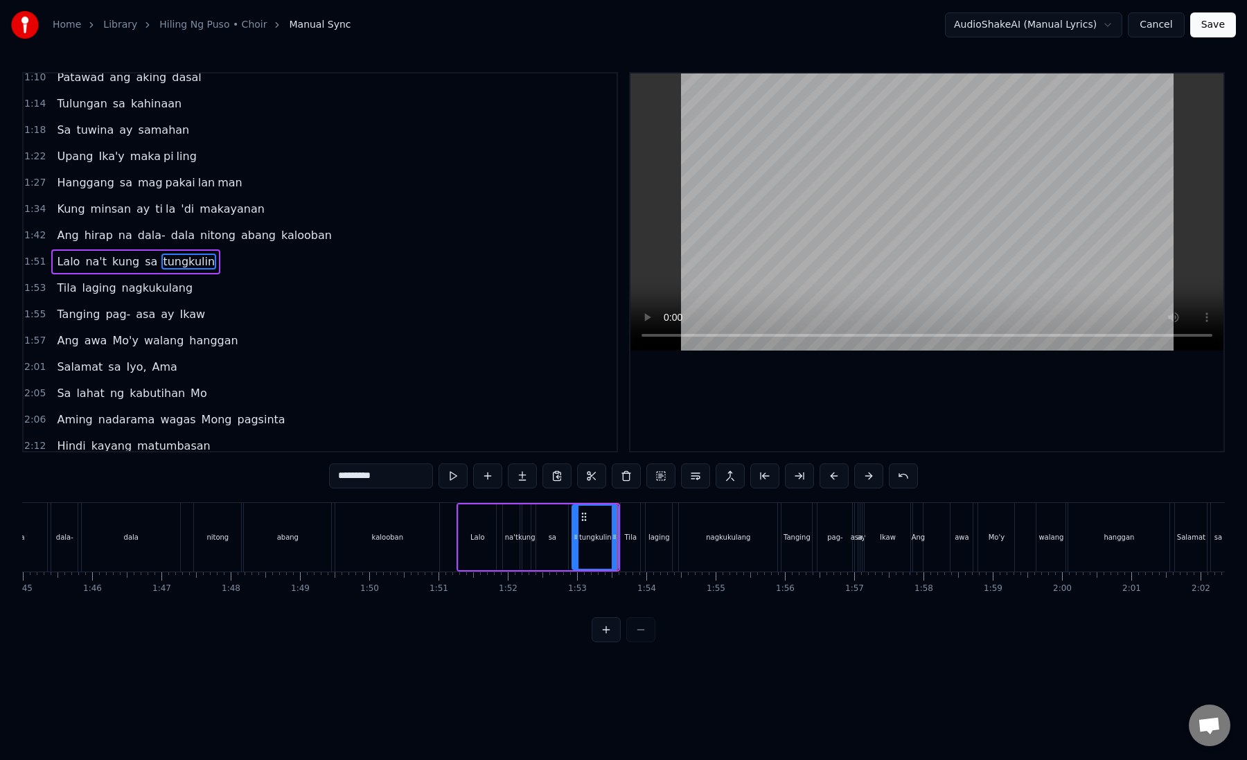
click at [540, 535] on div "sa" at bounding box center [552, 537] width 32 height 66
click at [706, 528] on div "nagkukulang" at bounding box center [728, 537] width 98 height 69
type input "**********"
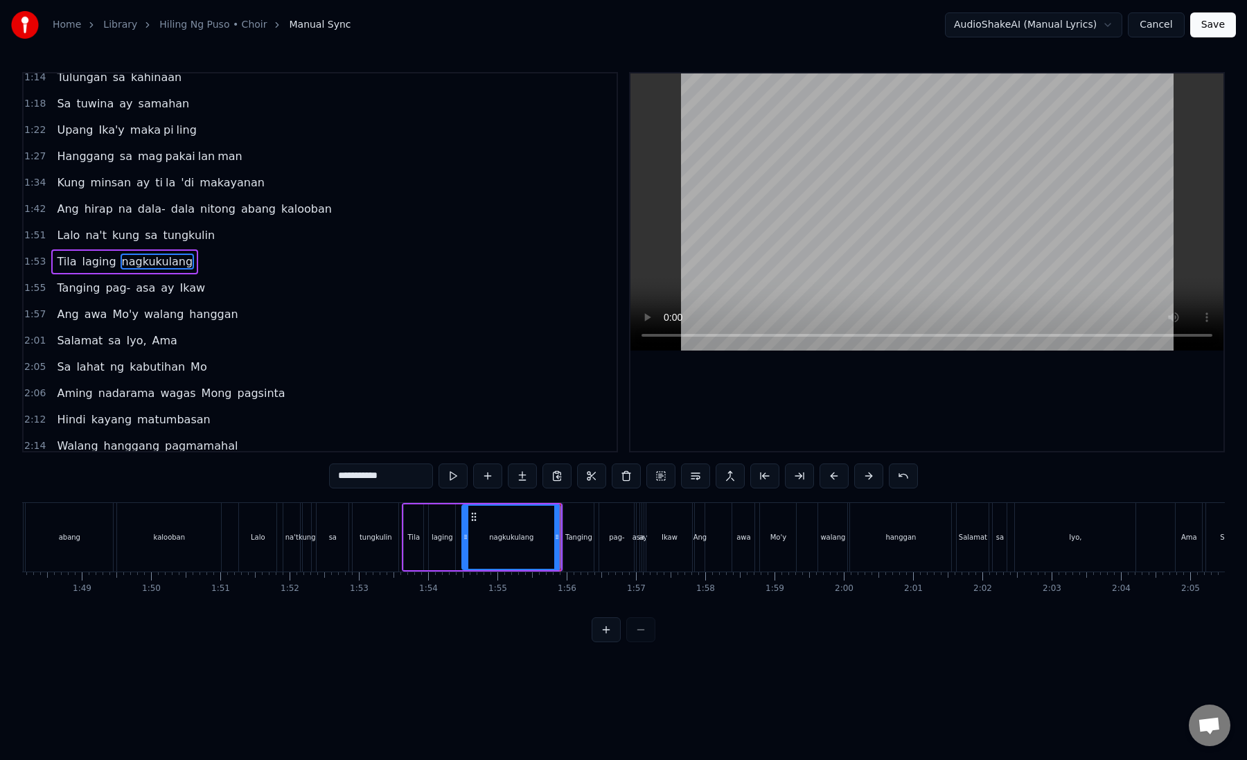
scroll to position [0, 7492]
click at [1205, 32] on button "Save" at bounding box center [1213, 24] width 46 height 25
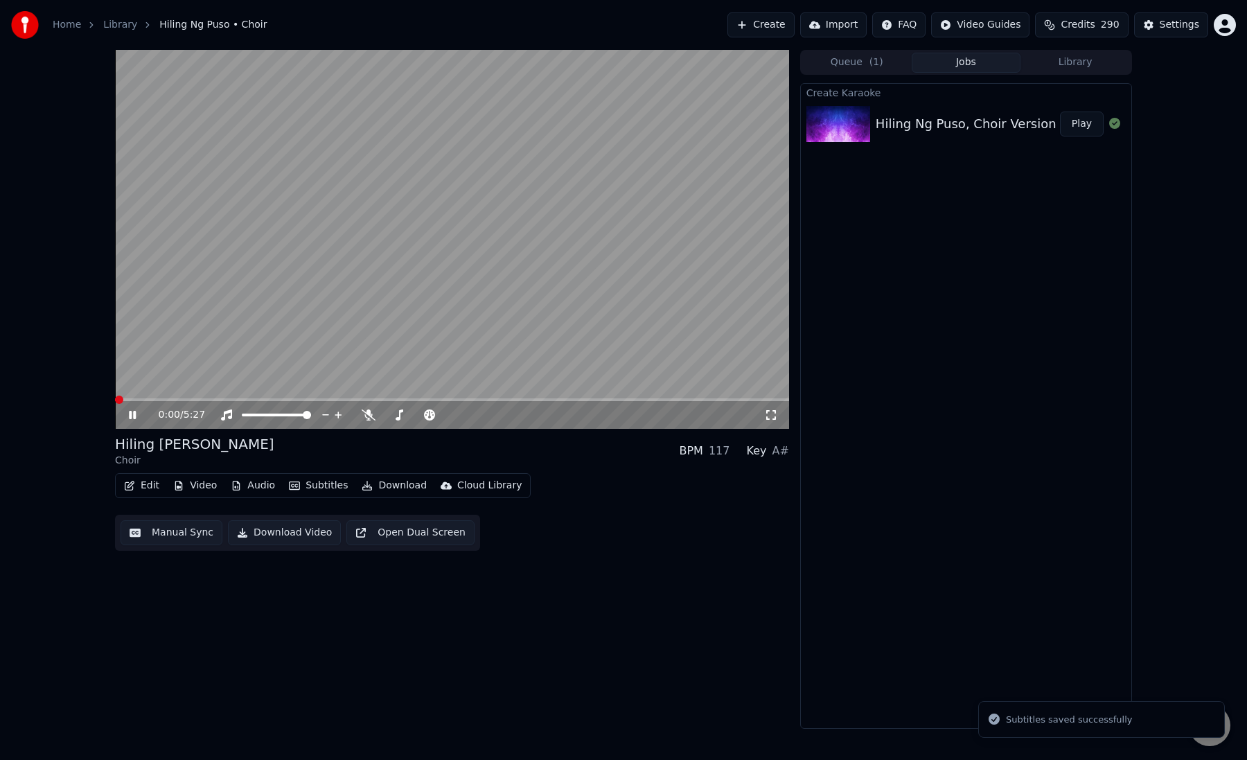
click at [186, 528] on button "Manual Sync" at bounding box center [172, 532] width 102 height 25
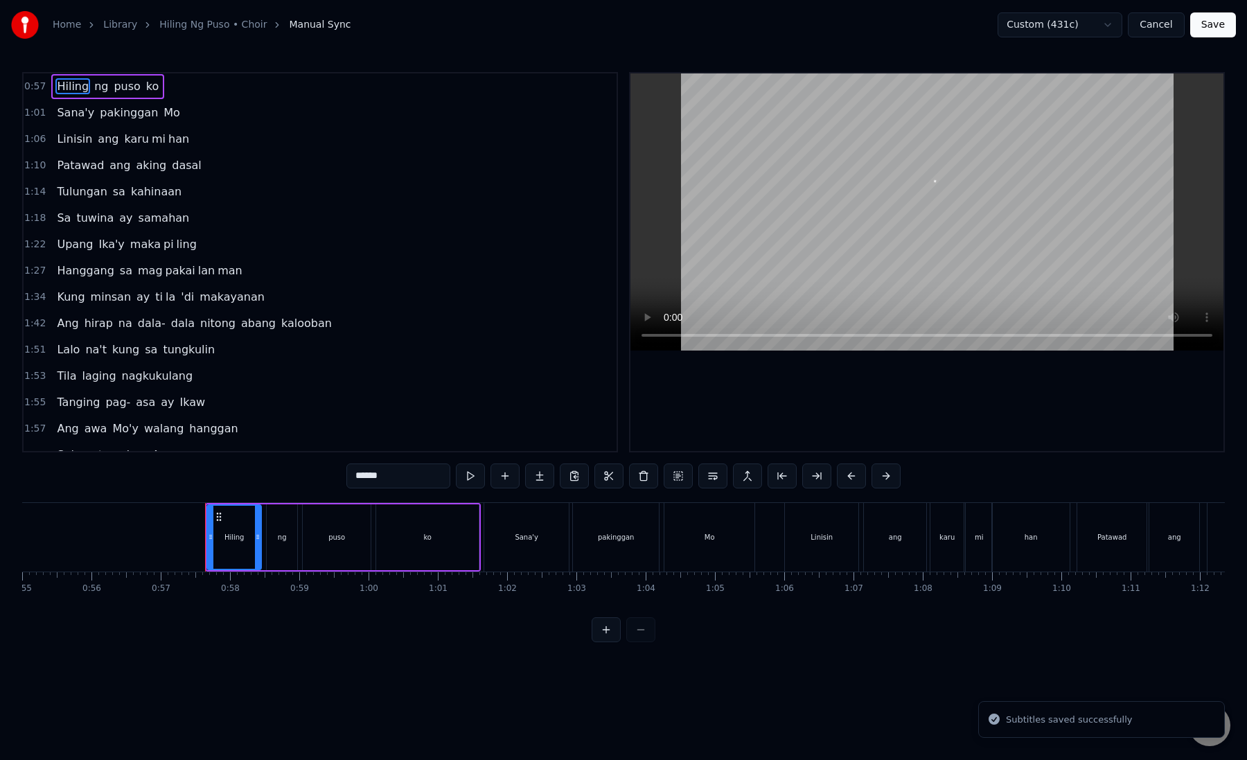
scroll to position [0, 3923]
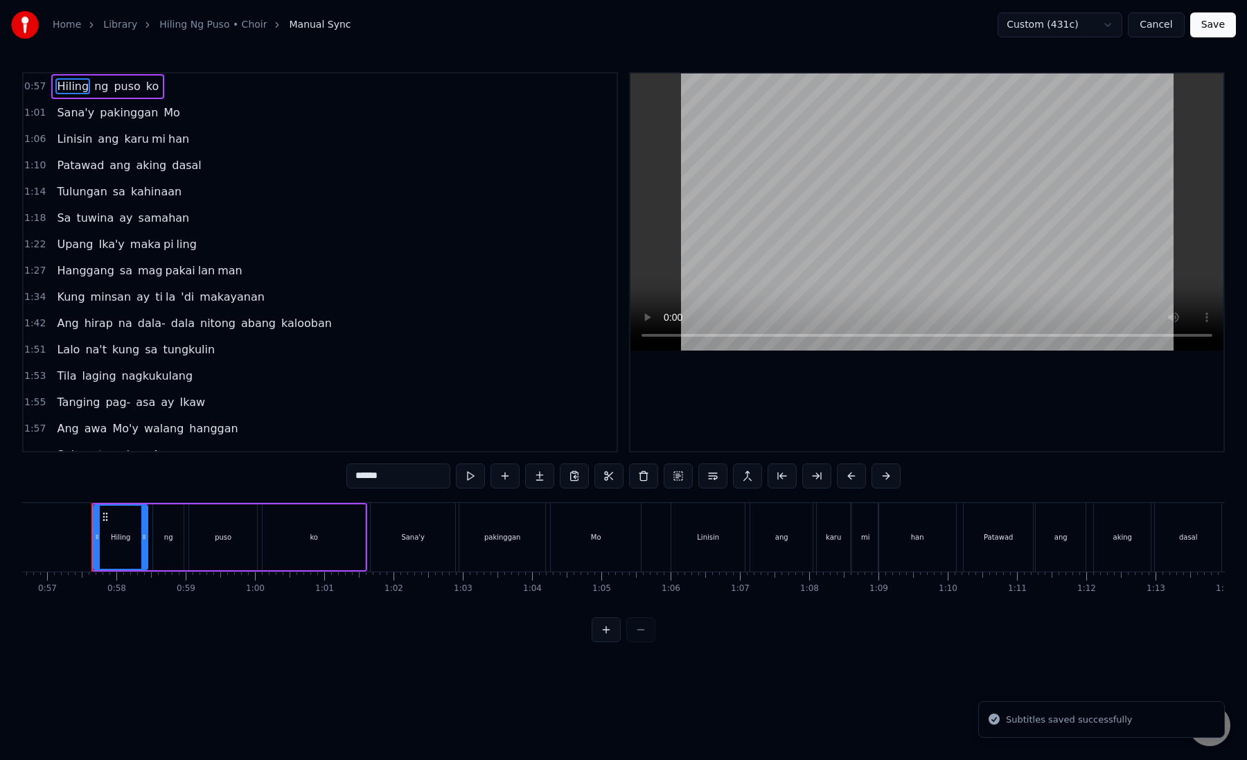
click at [51, 229] on div "[PERSON_NAME] ay samahan" at bounding box center [122, 218] width 143 height 25
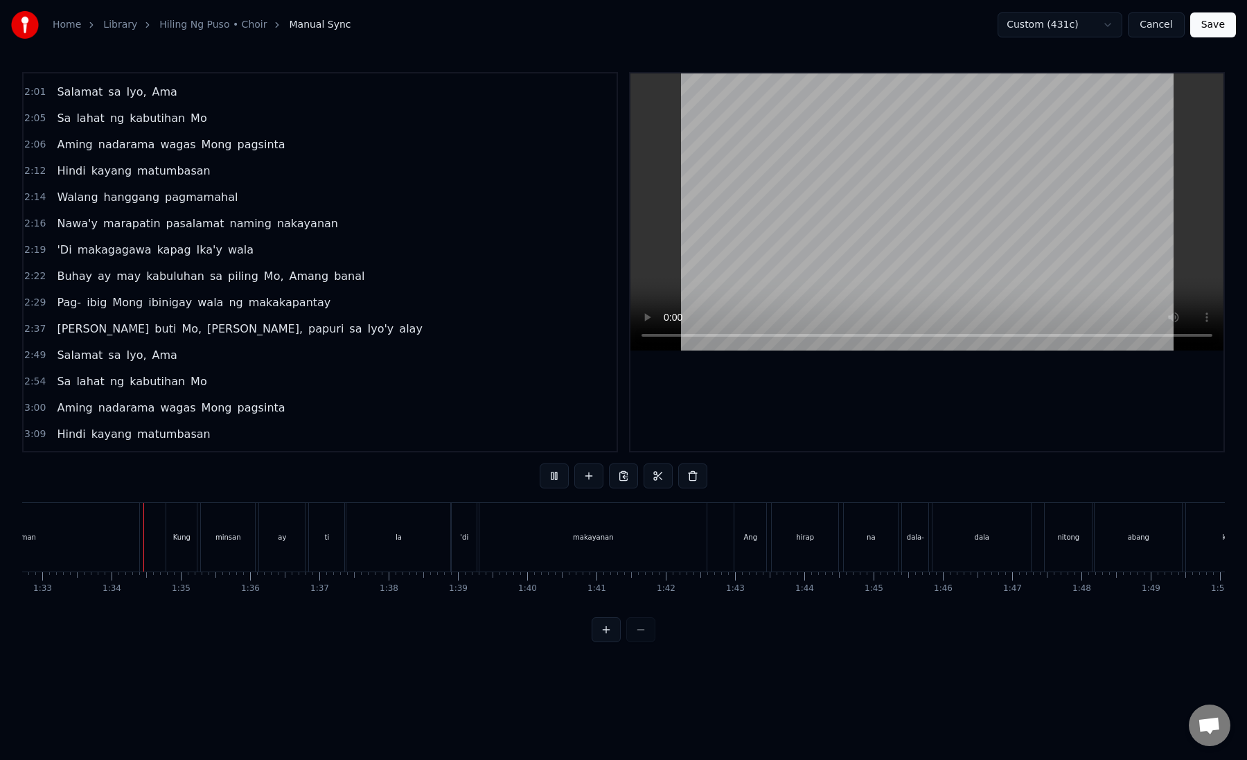
scroll to position [0, 6432]
click at [935, 542] on div "dala" at bounding box center [970, 537] width 98 height 69
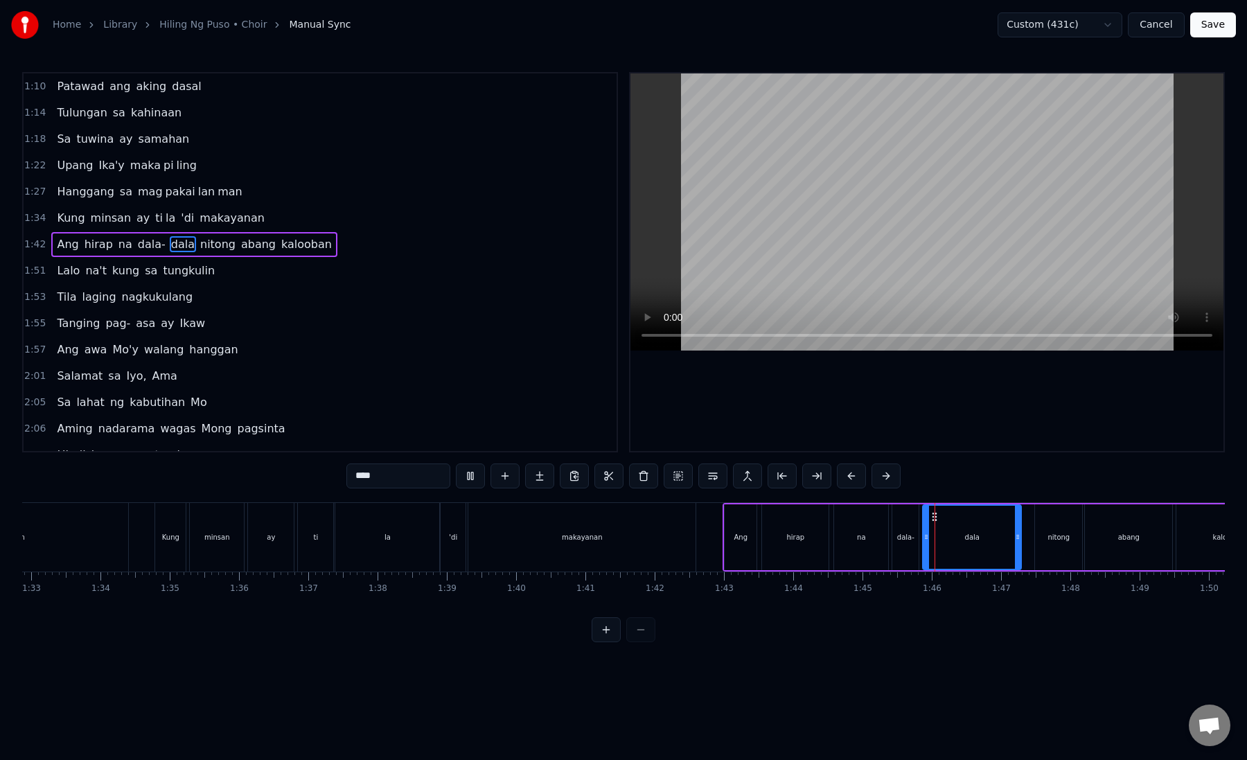
scroll to position [62, 0]
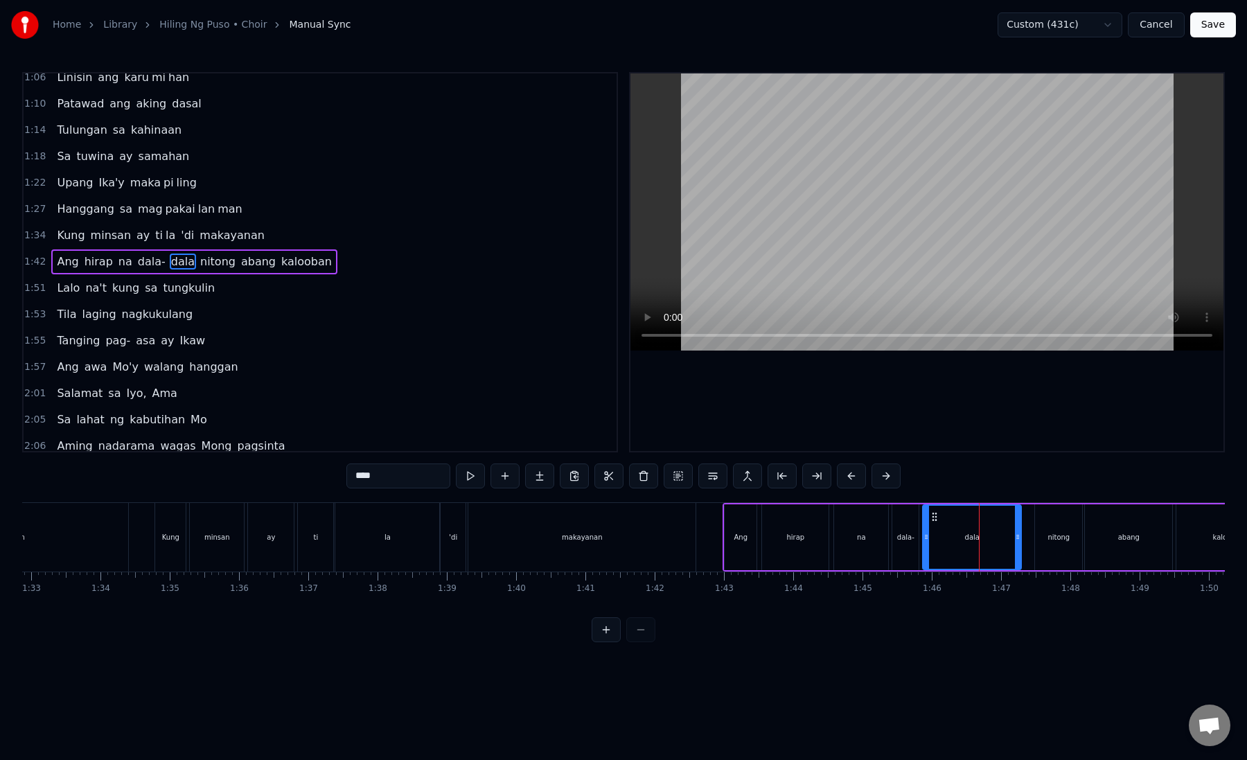
click at [944, 531] on div "dala" at bounding box center [971, 537] width 97 height 63
click at [813, 474] on button at bounding box center [816, 475] width 29 height 25
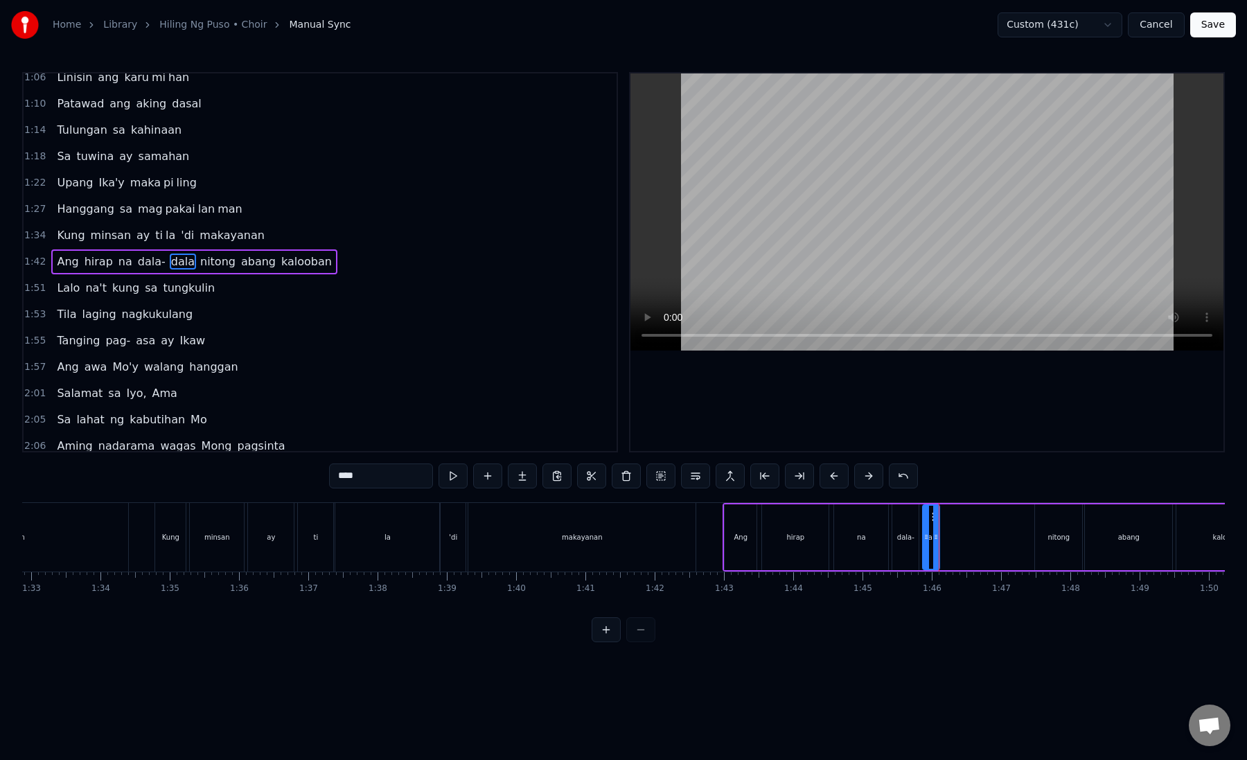
drag, startPoint x: 352, startPoint y: 475, endPoint x: 389, endPoint y: 475, distance: 37.4
click at [389, 475] on input "****" at bounding box center [381, 475] width 104 height 25
type input "***"
click at [491, 480] on button at bounding box center [487, 475] width 29 height 25
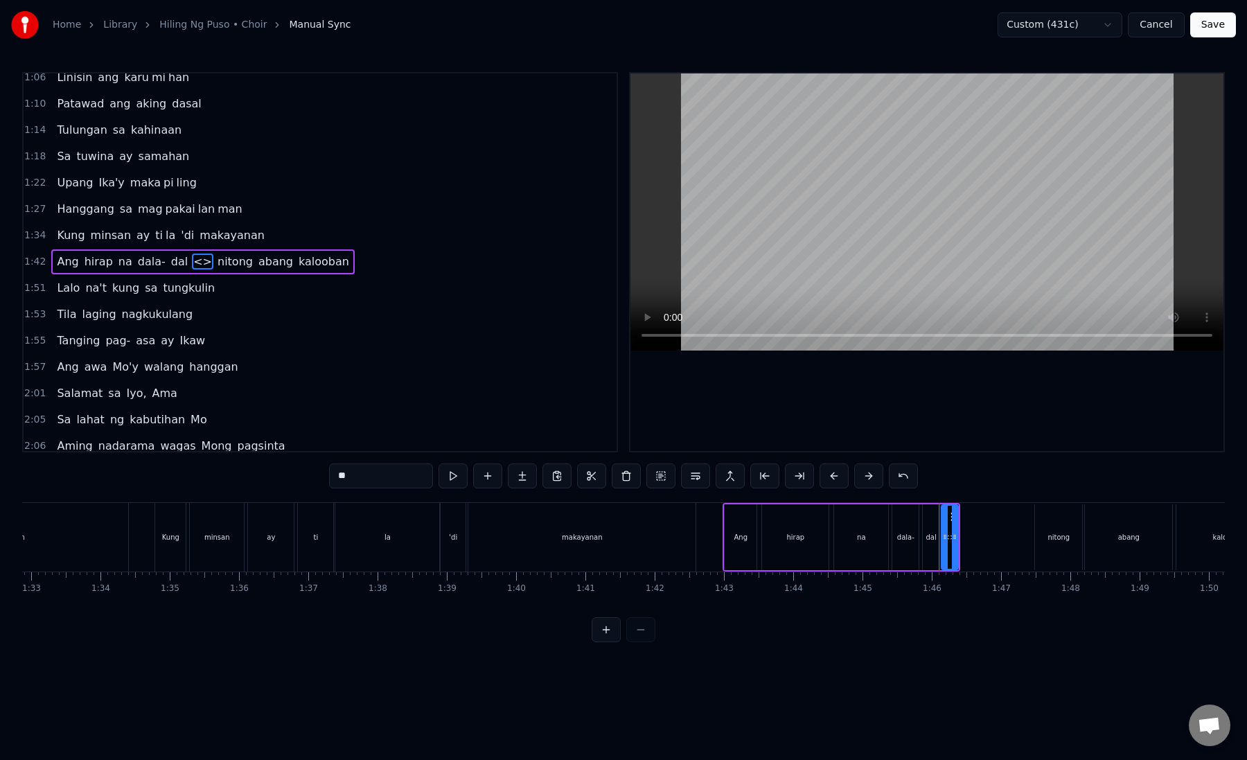
drag, startPoint x: 381, startPoint y: 479, endPoint x: 325, endPoint y: 479, distance: 56.1
click at [325, 479] on div "0:57 Hiling ng puso ko 1:01 Sana'y pakinggan Mo 1:06 Linisin ang karu mi han 1:…" at bounding box center [623, 357] width 1202 height 570
paste input "text"
drag, startPoint x: 956, startPoint y: 537, endPoint x: 1026, endPoint y: 532, distance: 70.8
click at [1026, 532] on icon at bounding box center [1025, 536] width 6 height 11
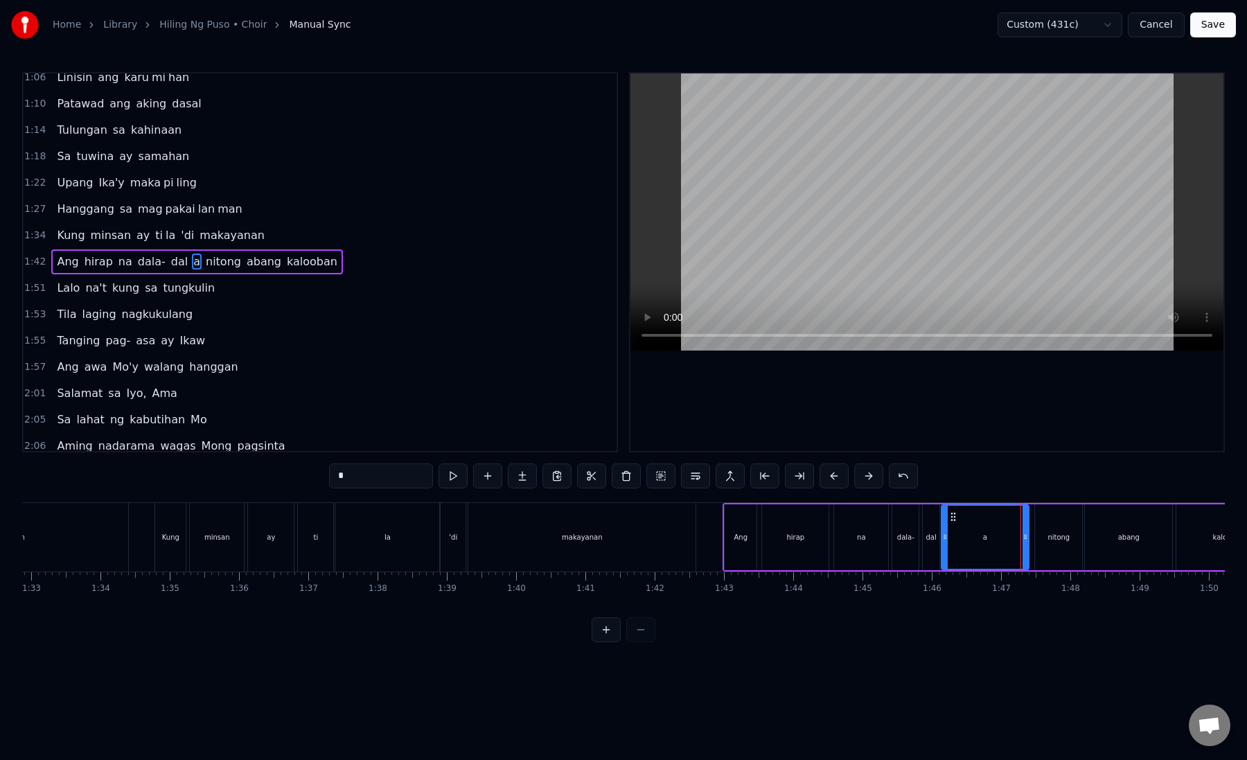
type input "*"
click at [959, 542] on div "a" at bounding box center [985, 537] width 86 height 63
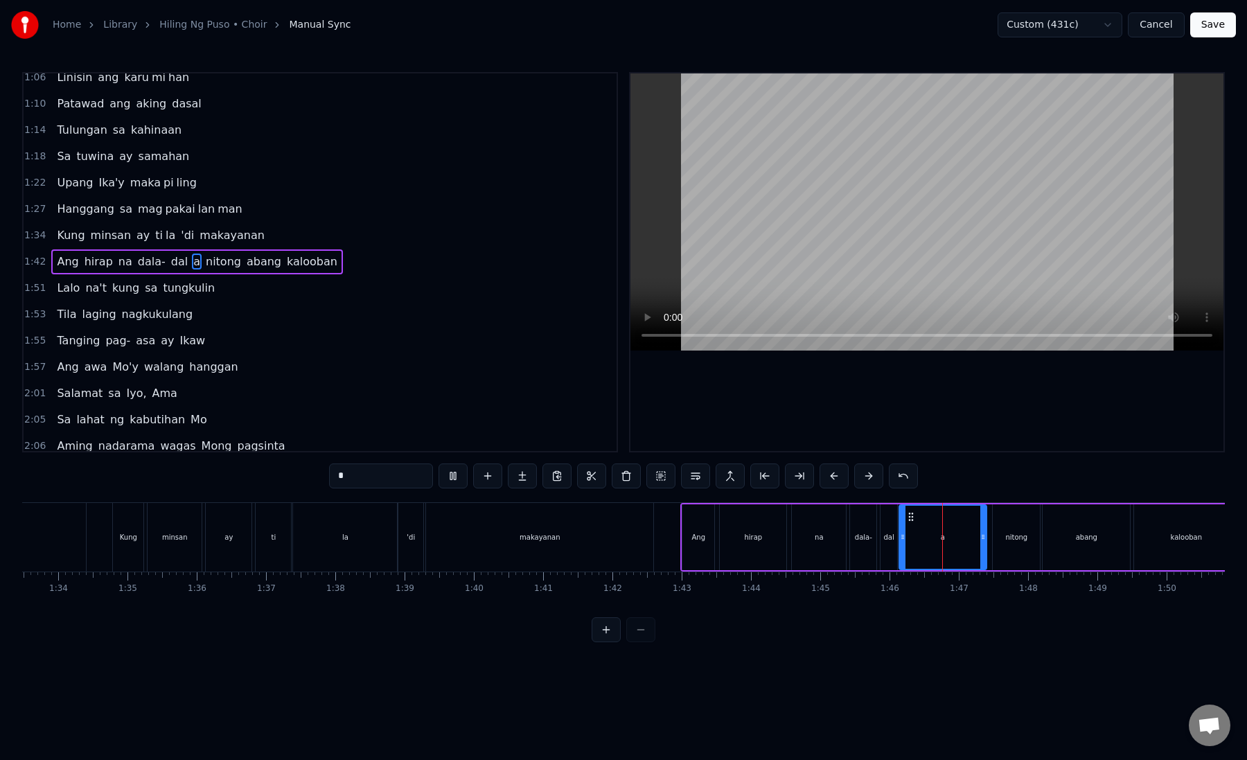
scroll to position [0, 6488]
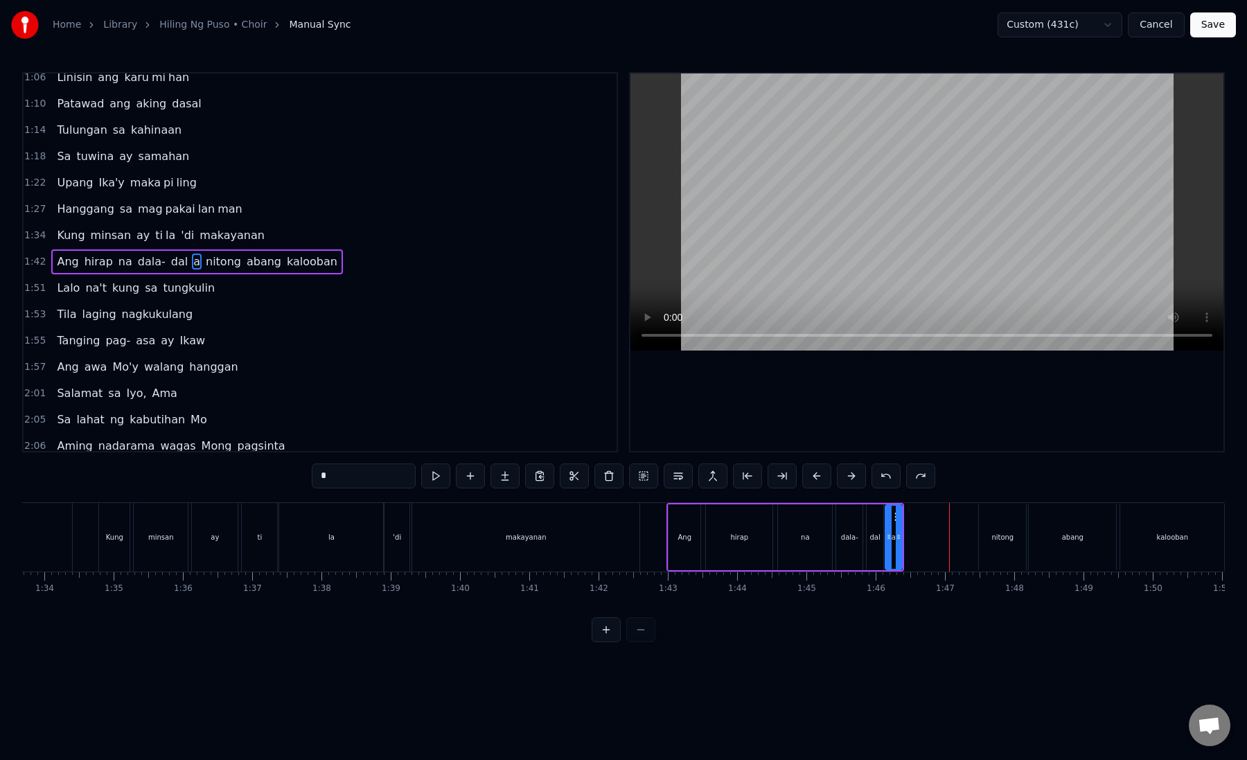
click at [323, 479] on input "*" at bounding box center [364, 475] width 104 height 25
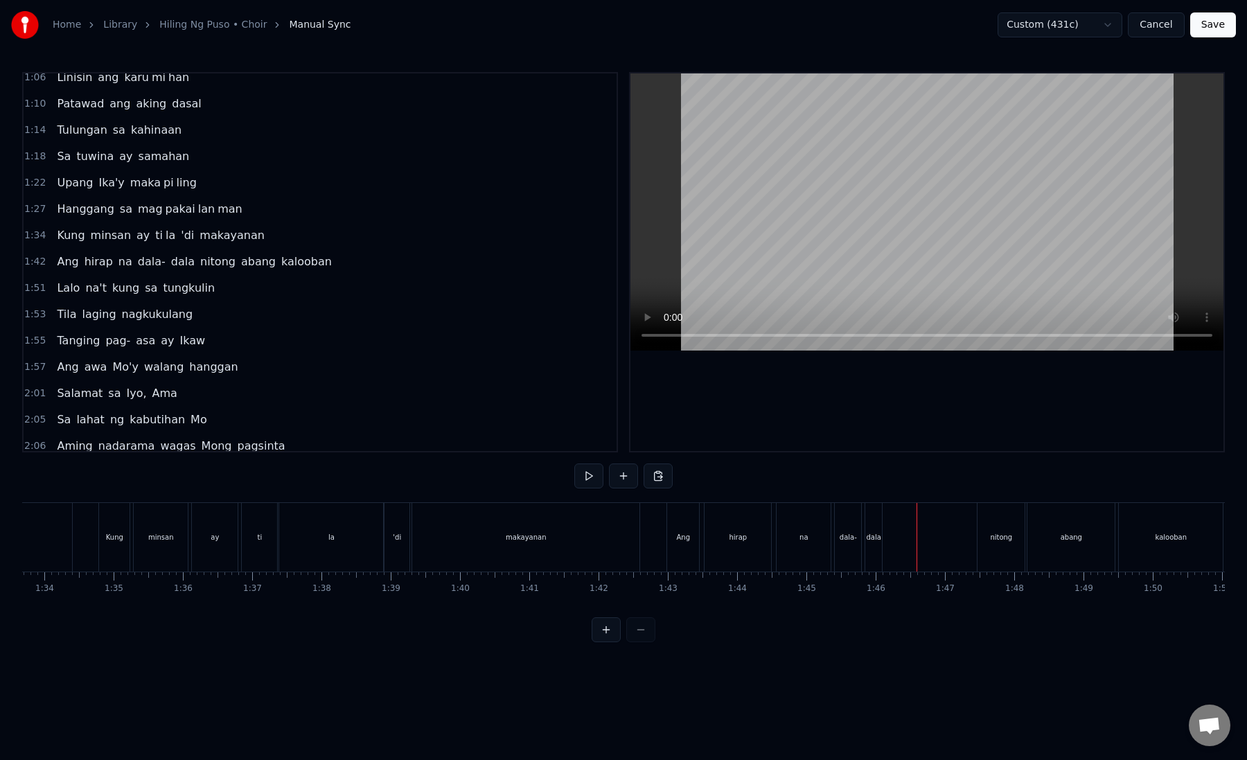
click at [875, 542] on div "dala" at bounding box center [873, 537] width 17 height 69
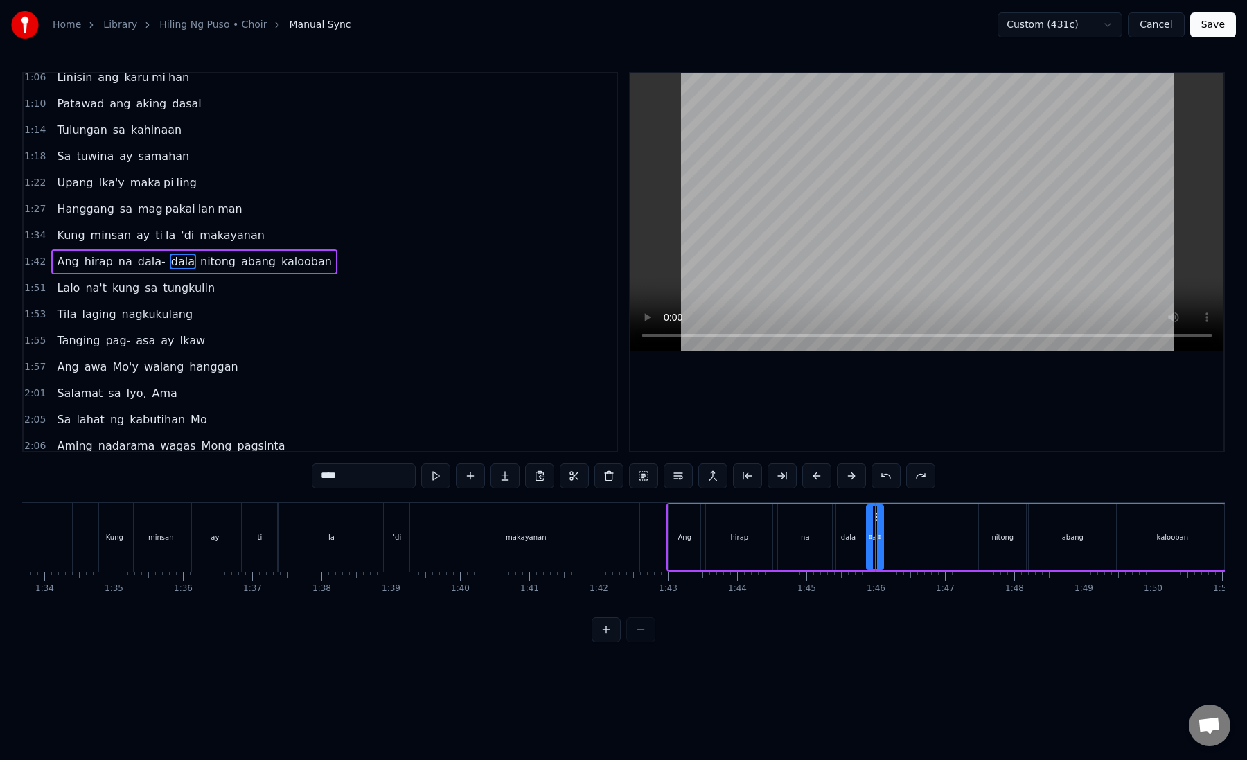
drag, startPoint x: 343, startPoint y: 483, endPoint x: 332, endPoint y: 478, distance: 11.8
click at [332, 478] on input "****" at bounding box center [364, 475] width 104 height 25
type input "***"
click at [524, 479] on button at bounding box center [522, 475] width 29 height 25
paste input "text"
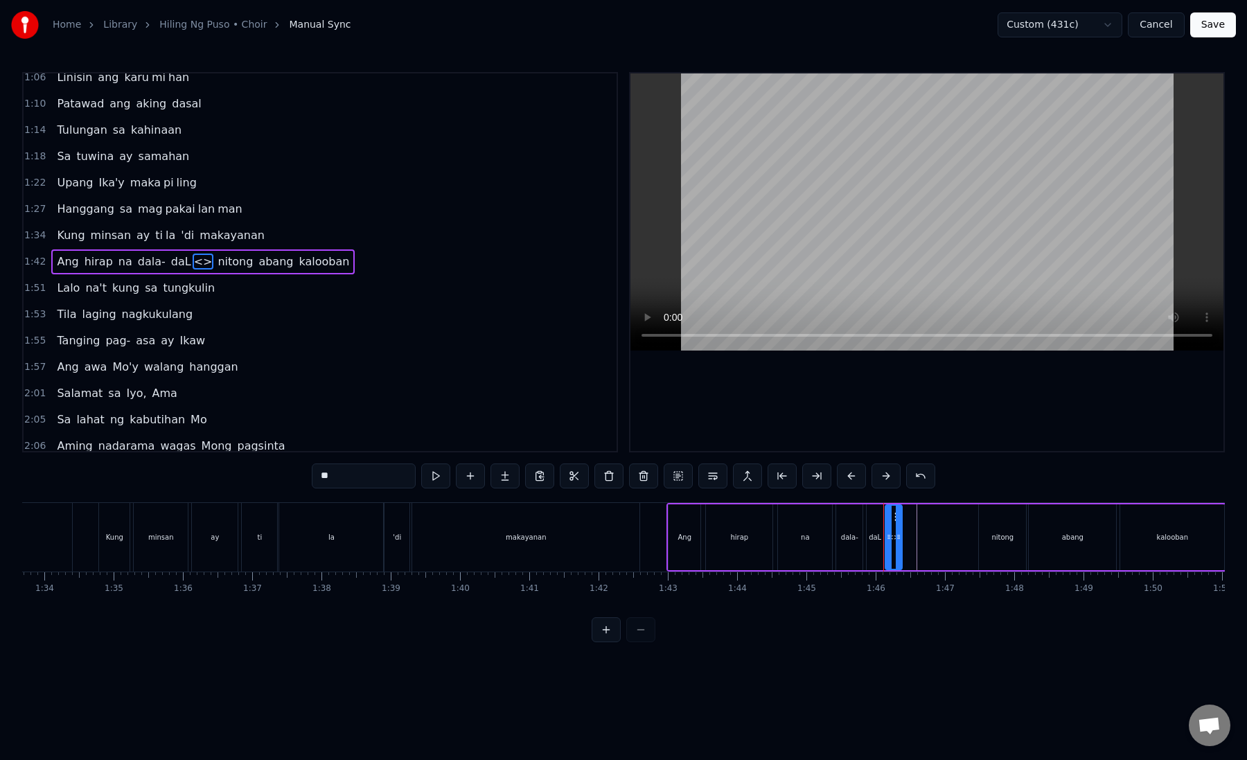
drag, startPoint x: 374, startPoint y: 473, endPoint x: 299, endPoint y: 472, distance: 74.8
click at [299, 472] on div "0:57 Hiling ng puso ko 1:01 Sana'y pakinggan Mo 1:06 Linisin ang karu mi han 1:…" at bounding box center [623, 357] width 1202 height 570
drag, startPoint x: 897, startPoint y: 539, endPoint x: 971, endPoint y: 542, distance: 74.2
click at [971, 542] on div at bounding box center [973, 537] width 6 height 63
click at [876, 547] on div "daL" at bounding box center [874, 537] width 17 height 66
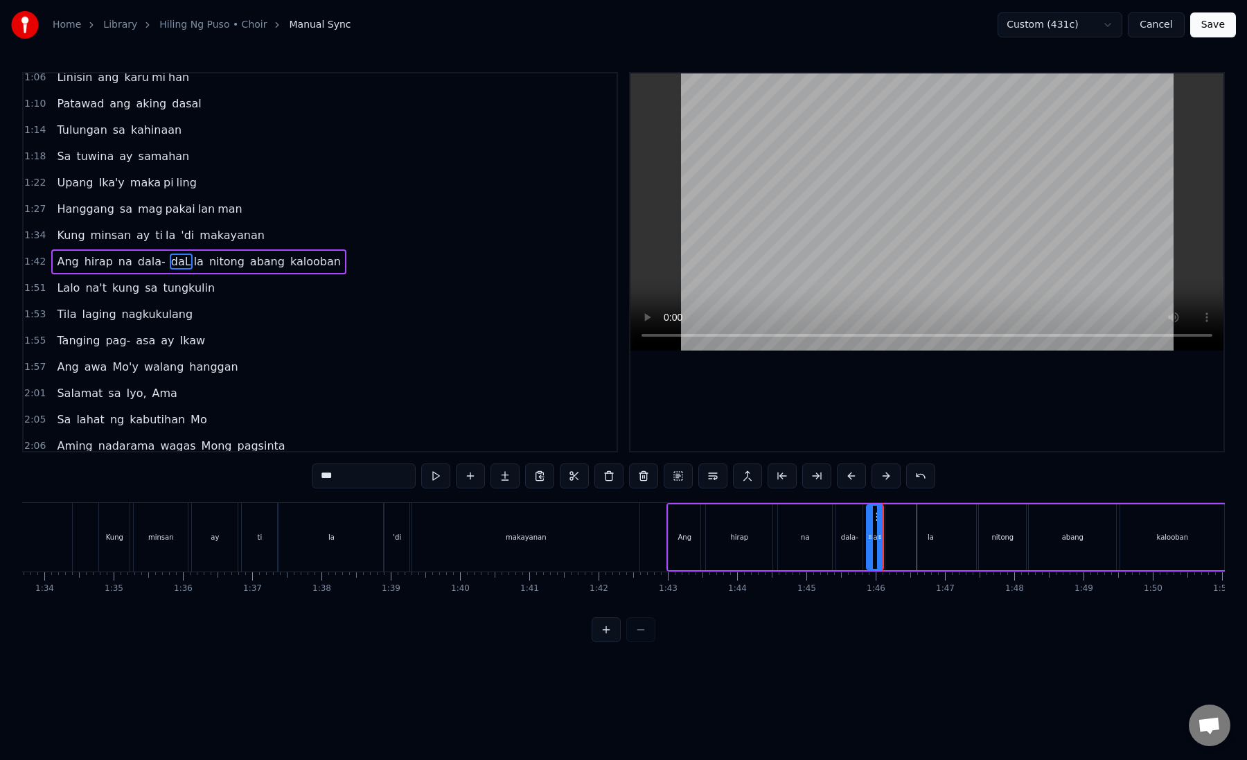
click at [919, 540] on div "la" at bounding box center [930, 537] width 91 height 66
click at [173, 260] on span "daL" at bounding box center [181, 261] width 23 height 16
click at [364, 472] on input "***" at bounding box center [364, 475] width 104 height 25
click at [951, 545] on div "la" at bounding box center [930, 537] width 91 height 66
click at [351, 476] on input "**" at bounding box center [364, 475] width 104 height 25
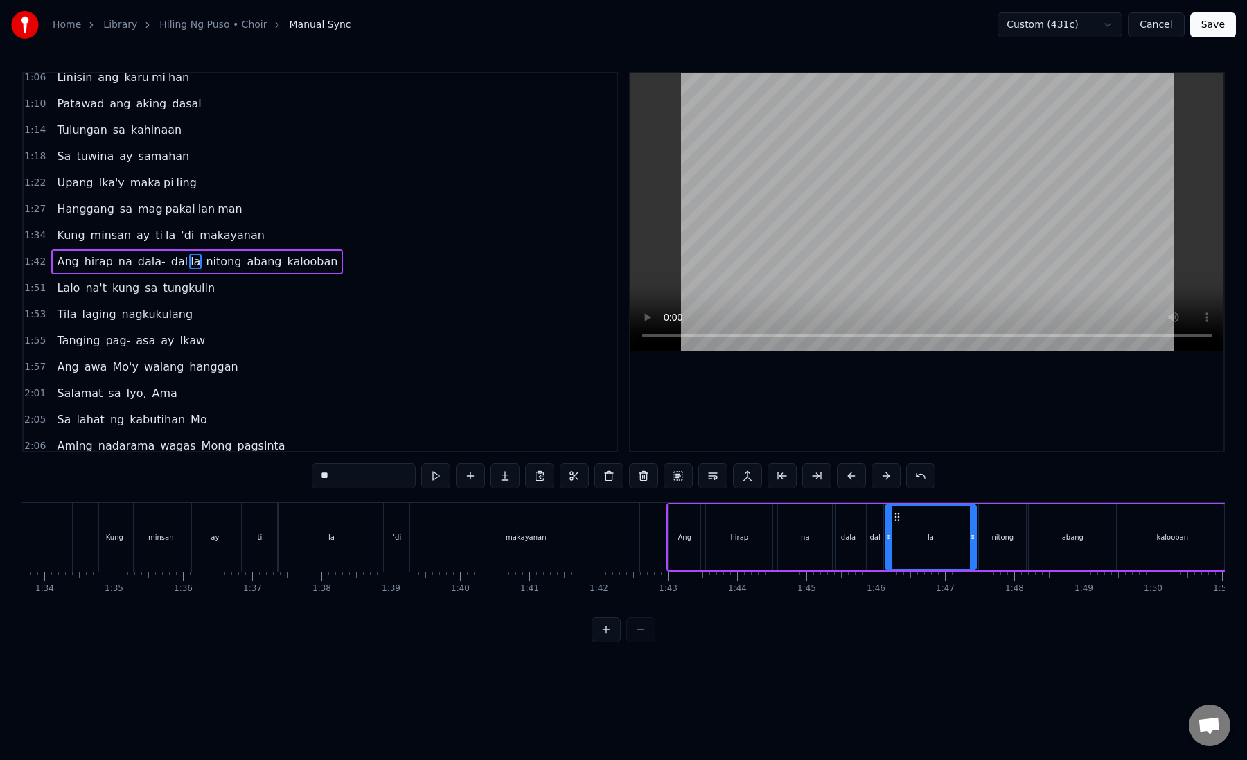
type input "*"
click at [861, 539] on div "dala-" at bounding box center [849, 537] width 26 height 66
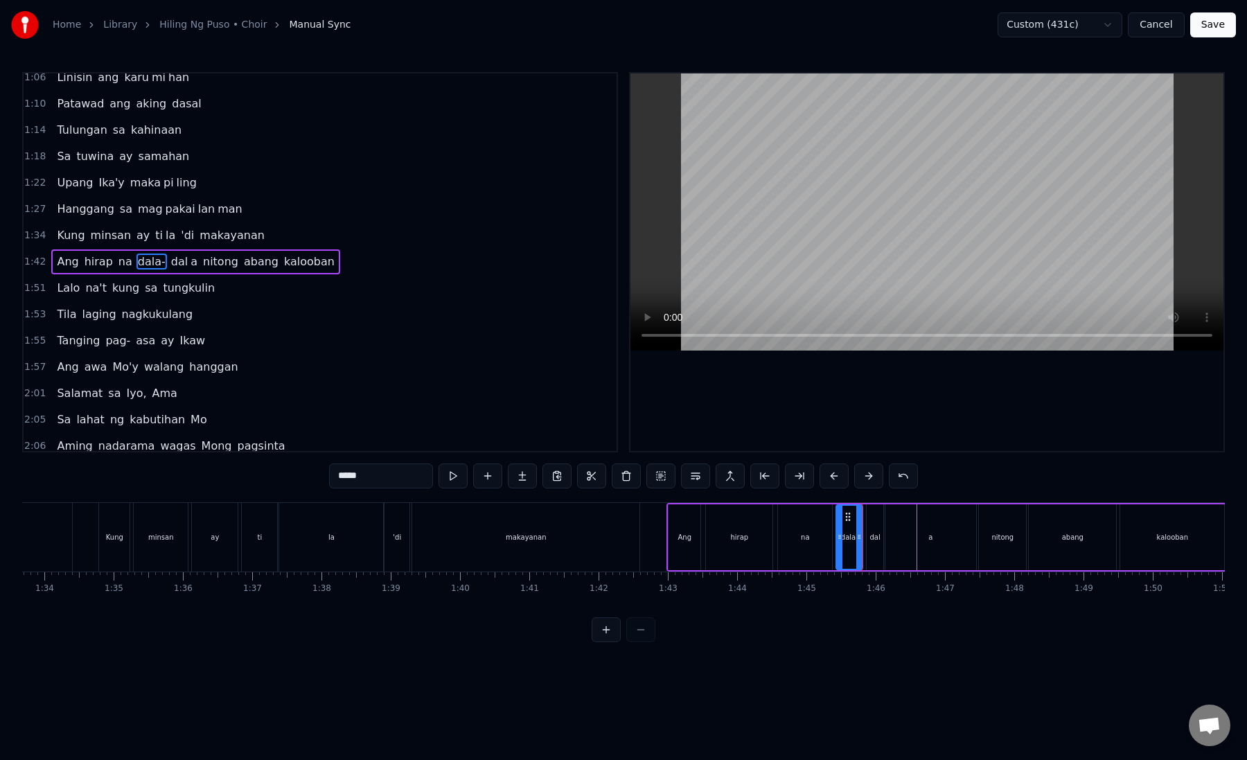
click at [920, 546] on div "a" at bounding box center [930, 537] width 91 height 66
type input "*"
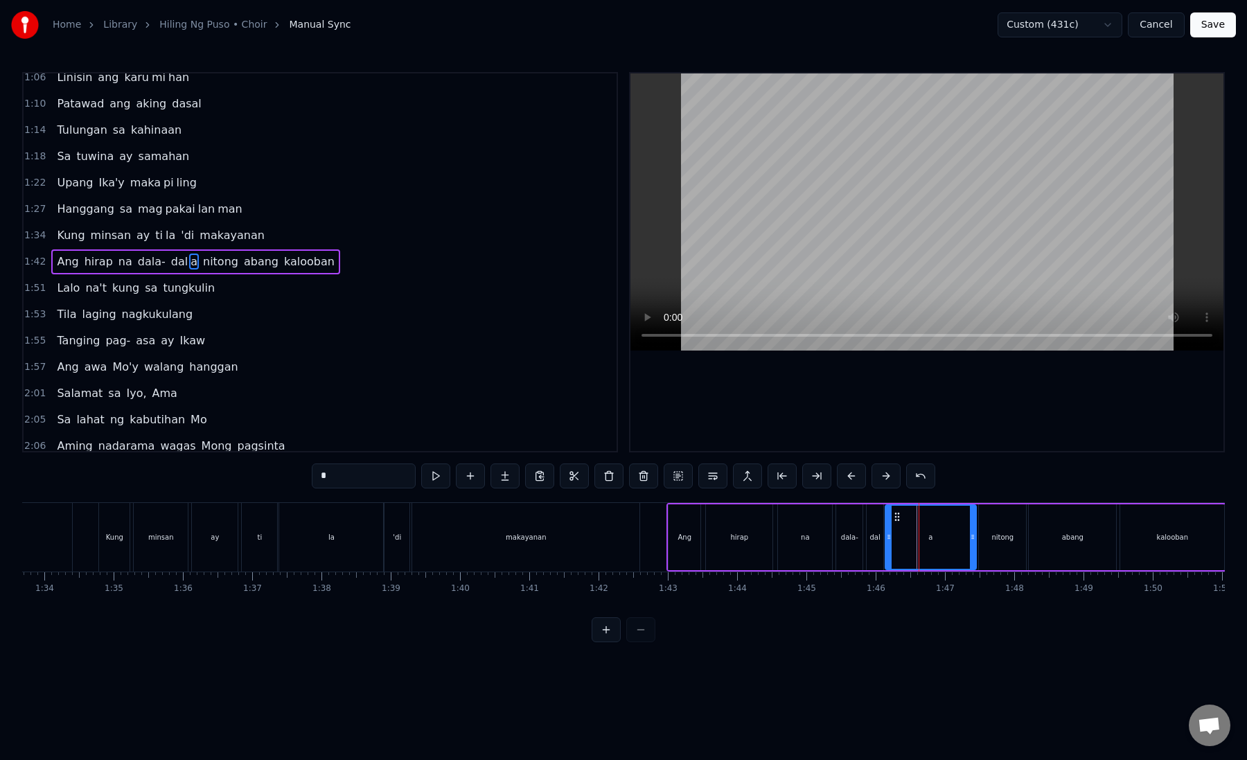
click at [932, 537] on div "a" at bounding box center [930, 537] width 4 height 10
click at [884, 539] on icon at bounding box center [885, 536] width 6 height 11
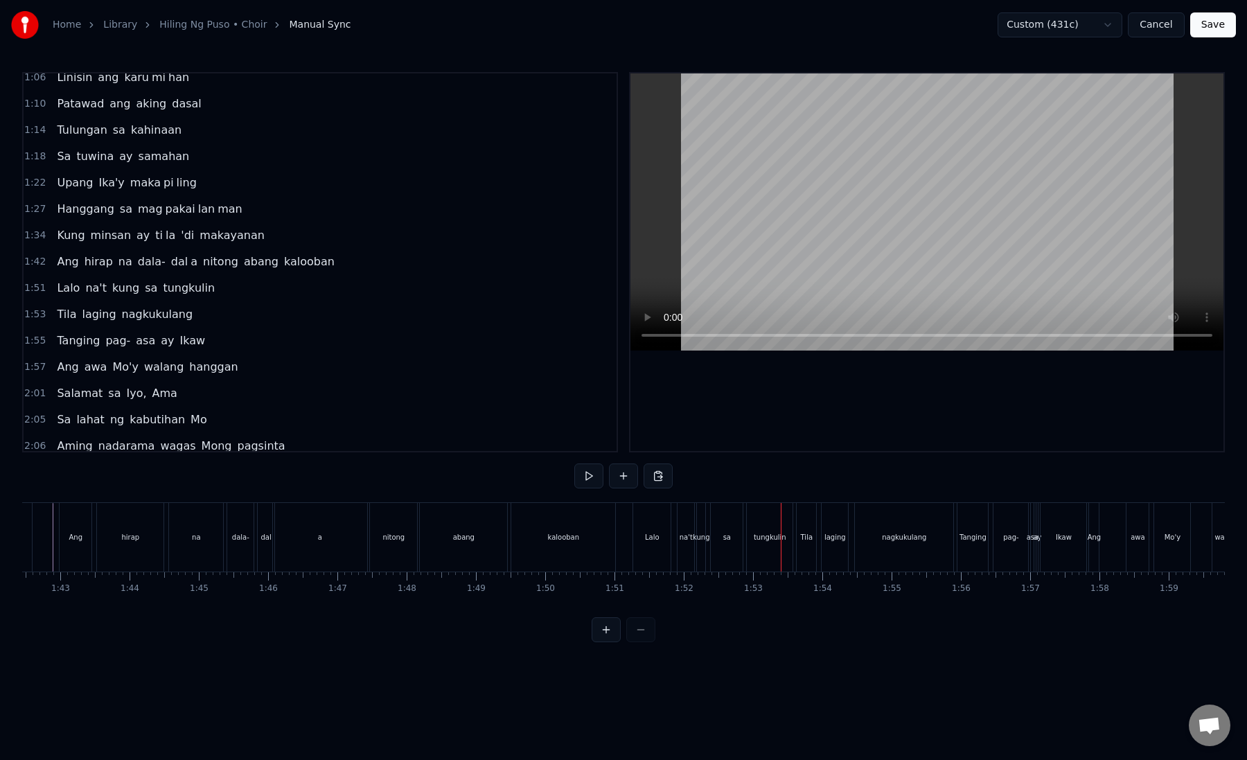
scroll to position [0, 7112]
click at [675, 559] on div "na't" at bounding box center [669, 537] width 17 height 69
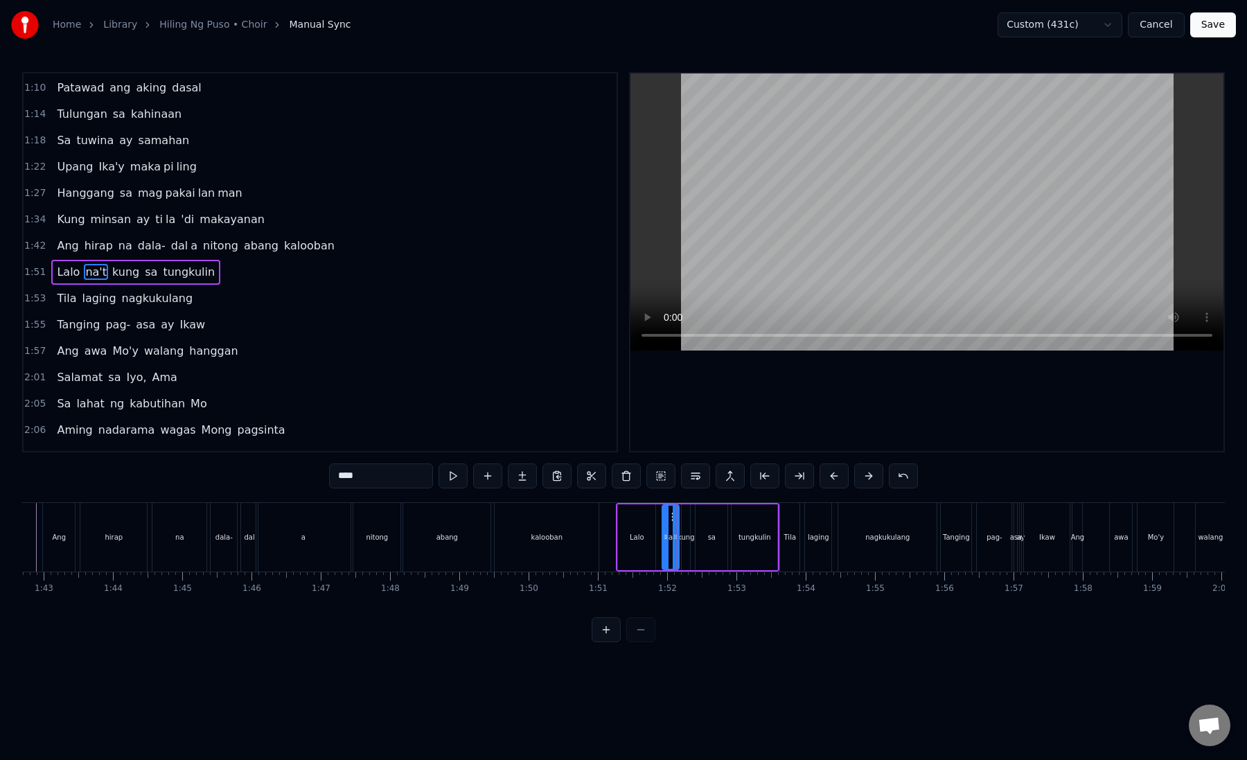
scroll to position [88, 0]
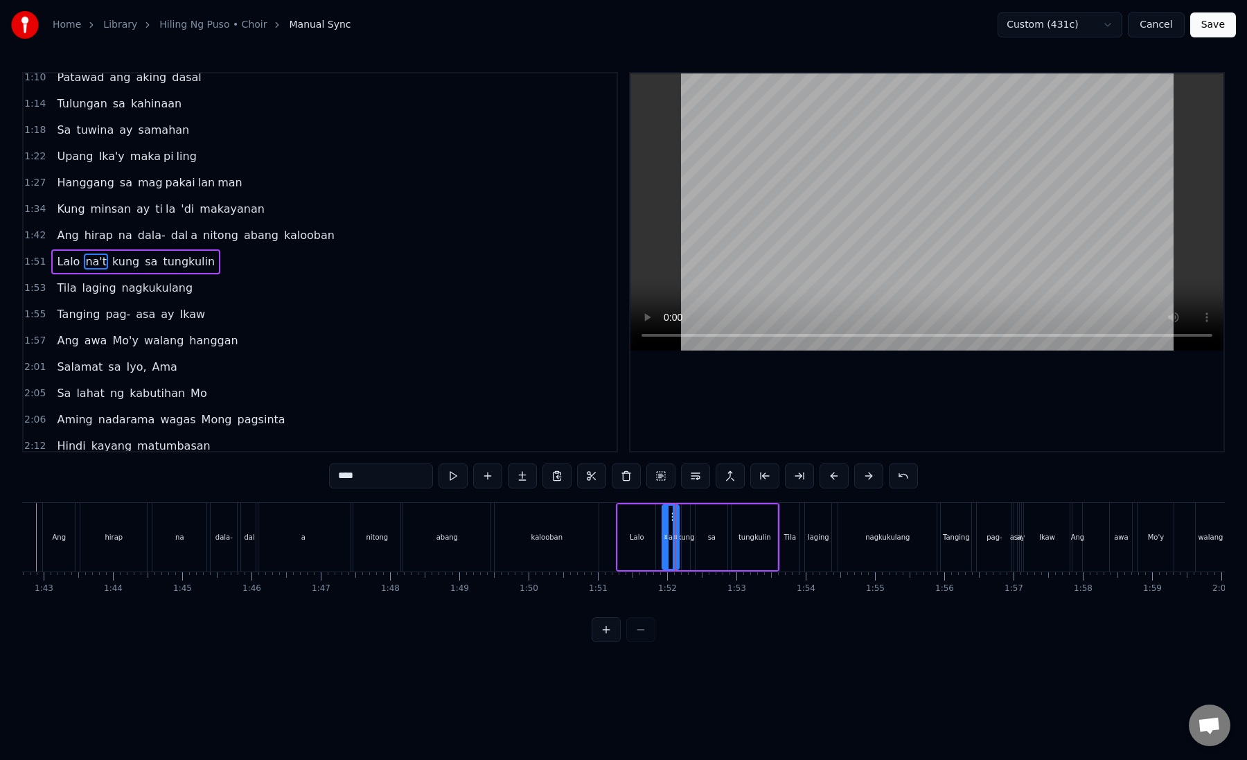
click at [786, 553] on div "Tila" at bounding box center [789, 537] width 19 height 69
type input "****"
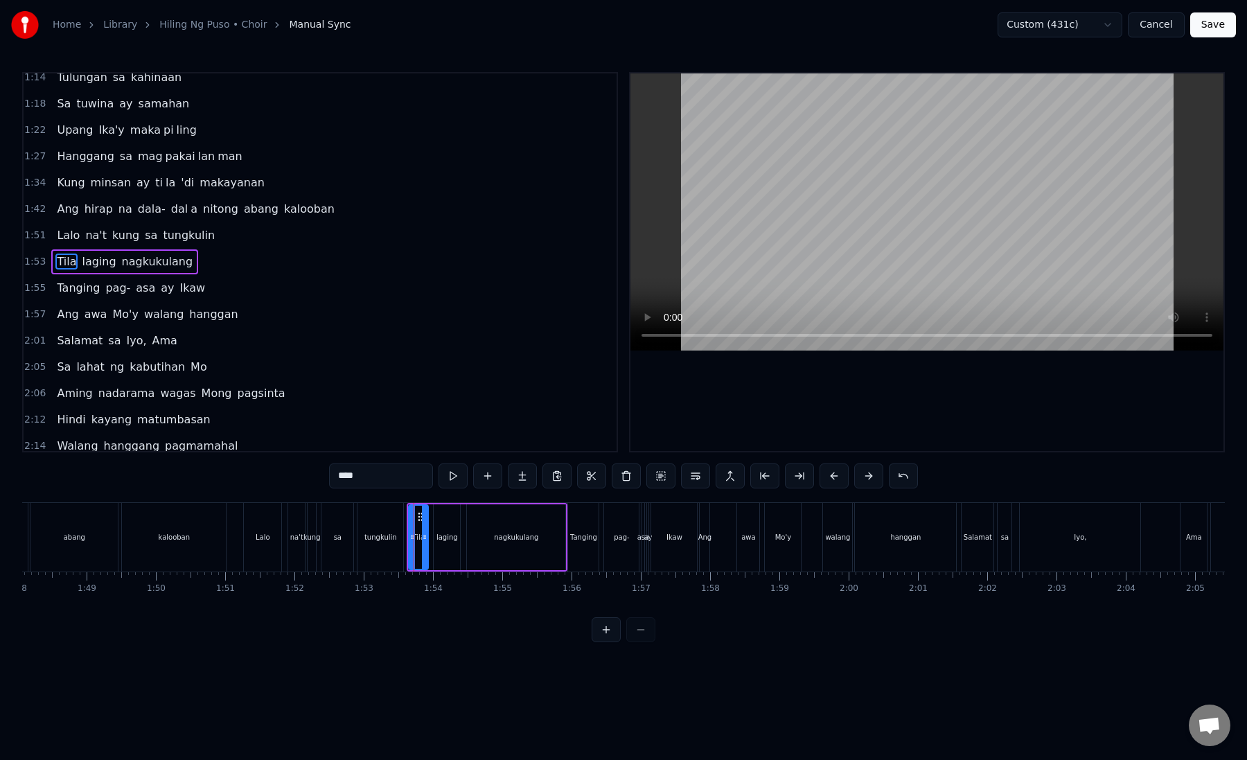
scroll to position [0, 7506]
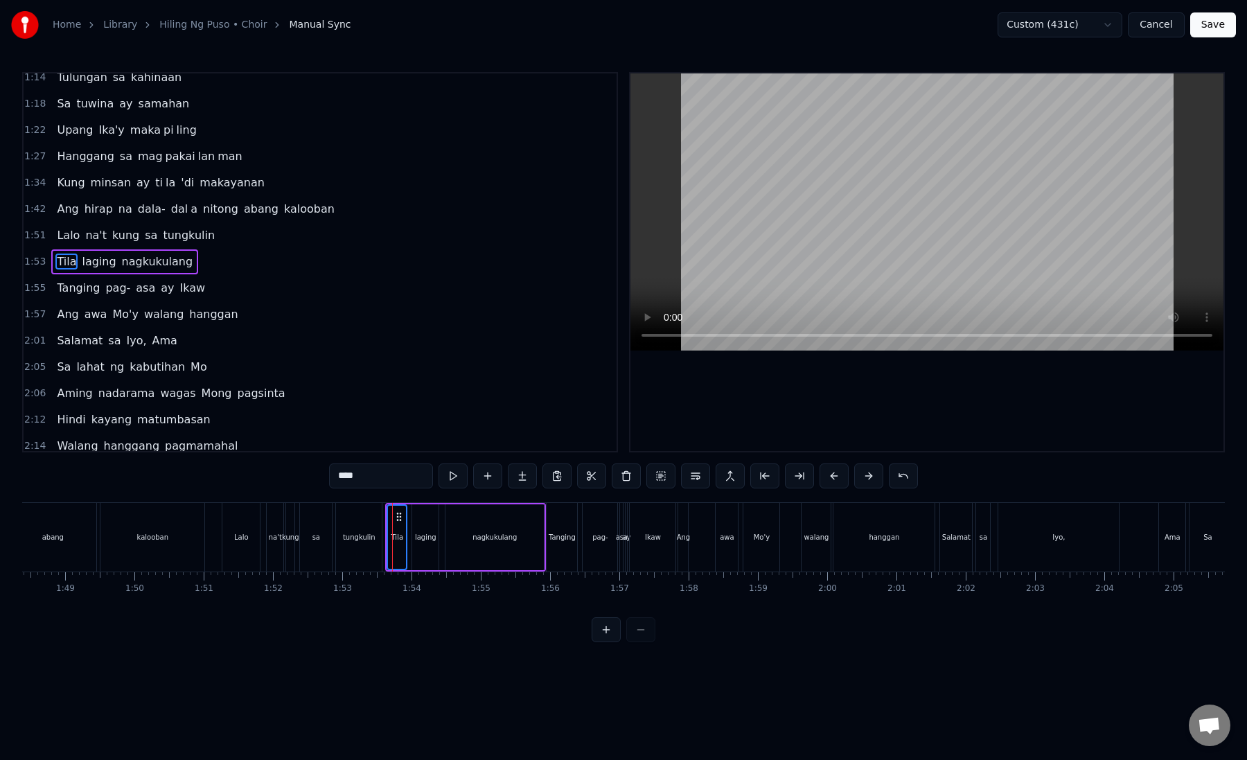
click at [974, 534] on div "Salamat sa Iyo, Ama" at bounding box center [1063, 537] width 249 height 69
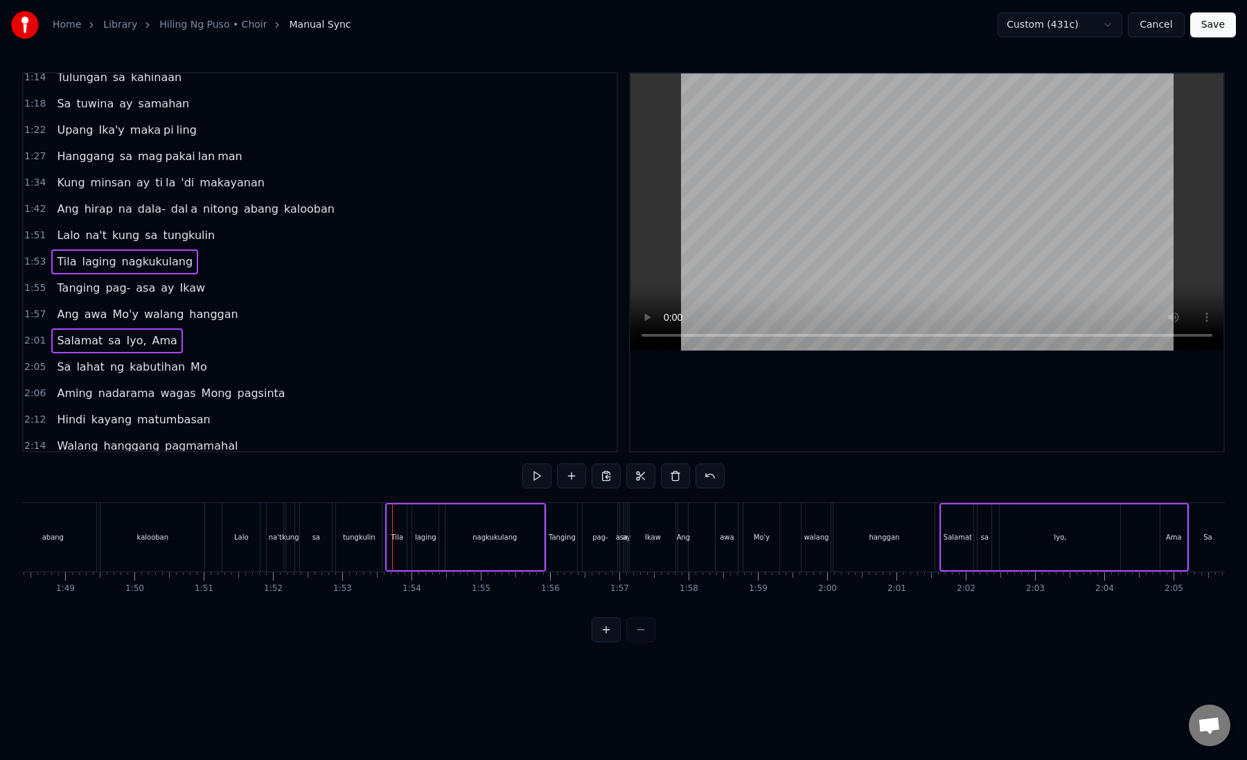
click at [871, 540] on div "hanggan" at bounding box center [884, 537] width 30 height 10
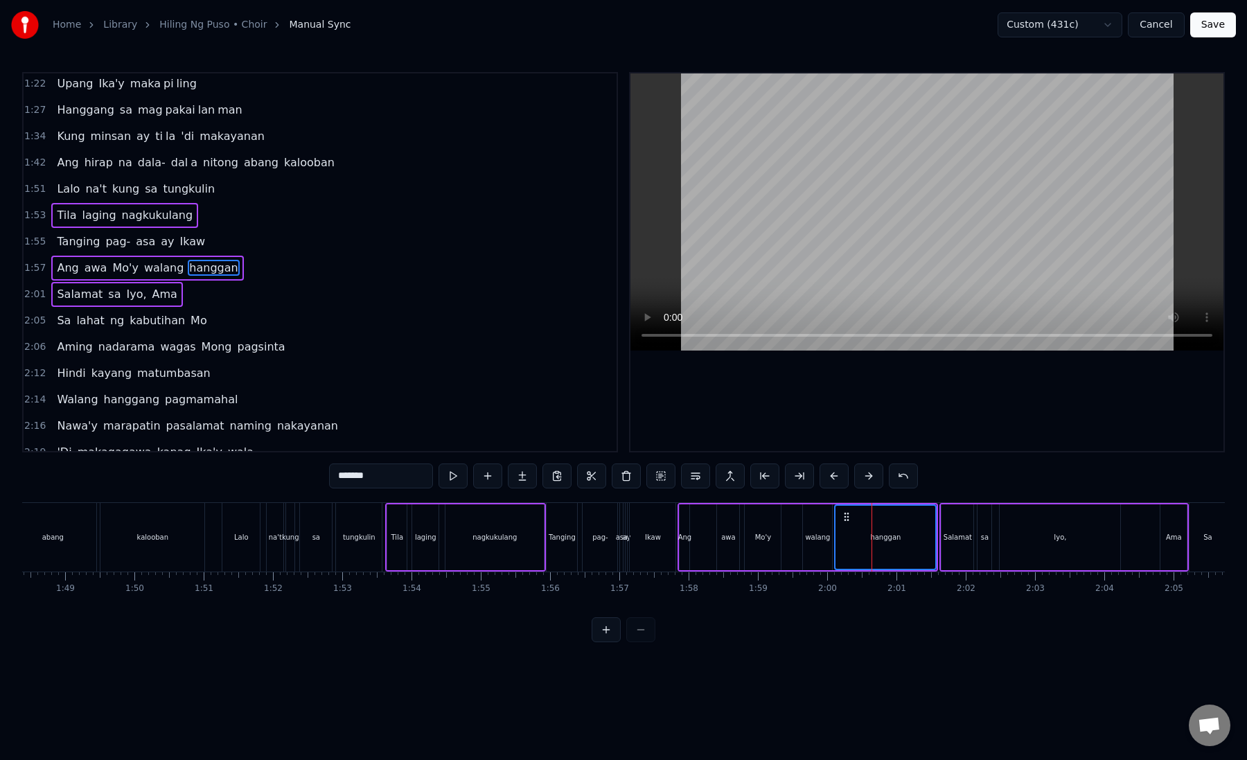
scroll to position [167, 0]
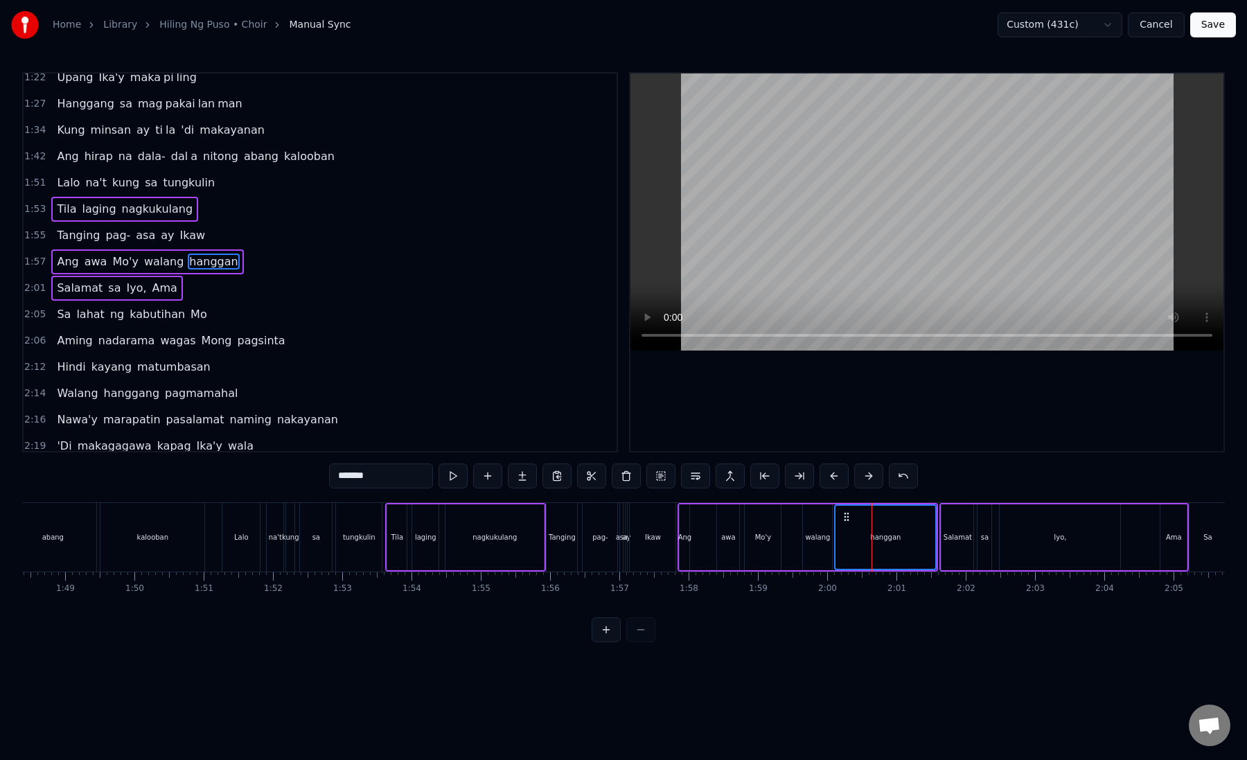
click at [637, 560] on div "Ikaw" at bounding box center [653, 537] width 46 height 69
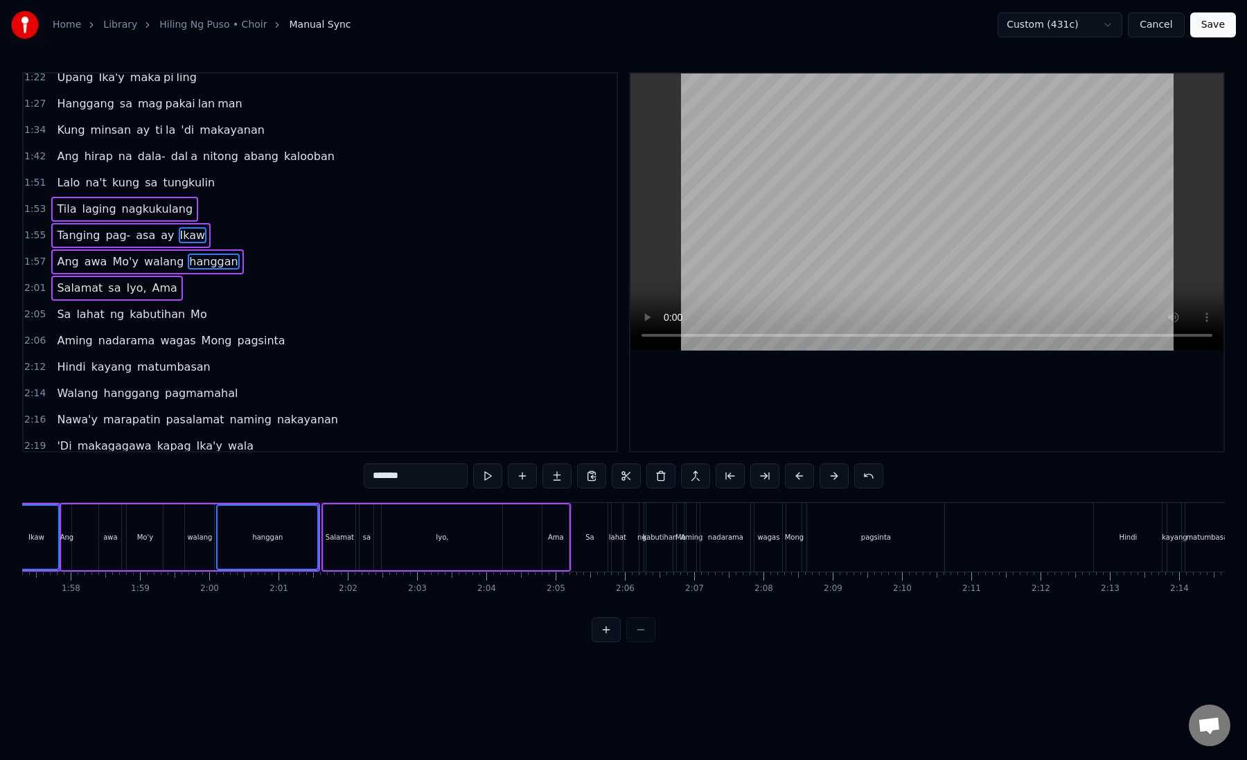
scroll to position [0, 8145]
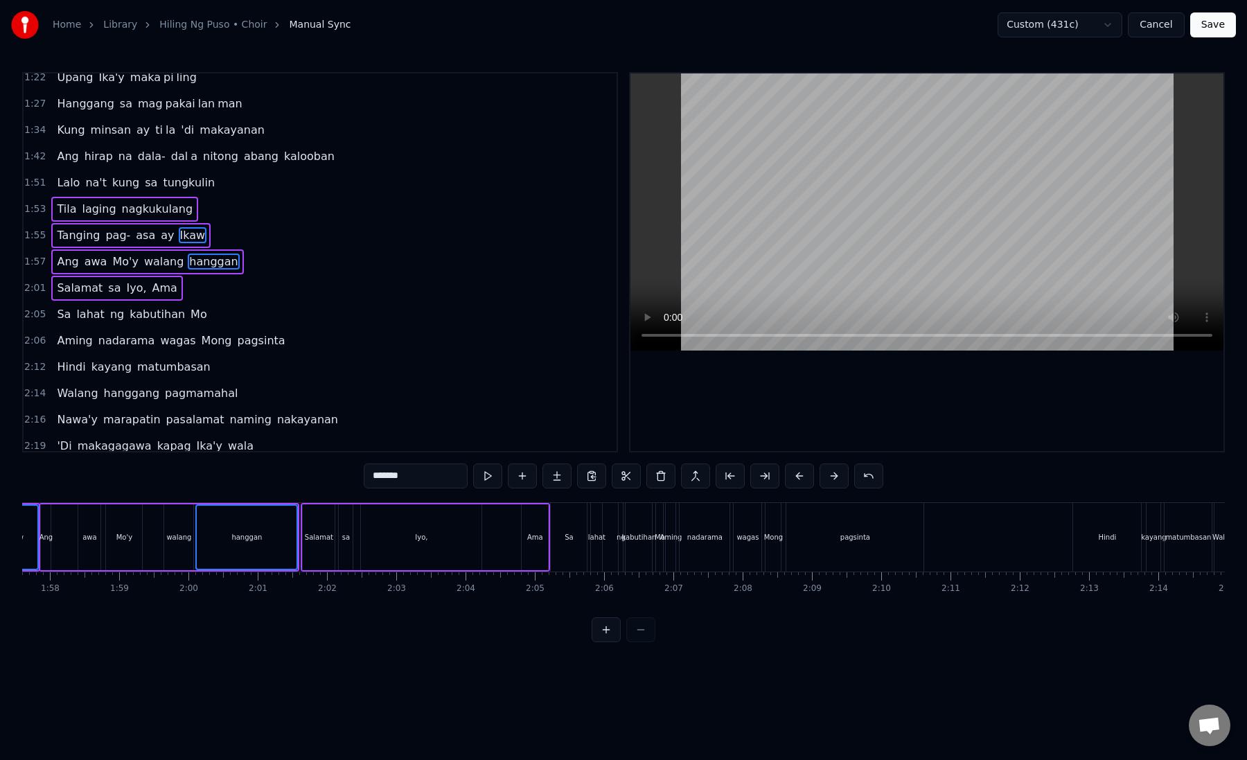
click at [923, 548] on div "pagsinta" at bounding box center [854, 537] width 139 height 69
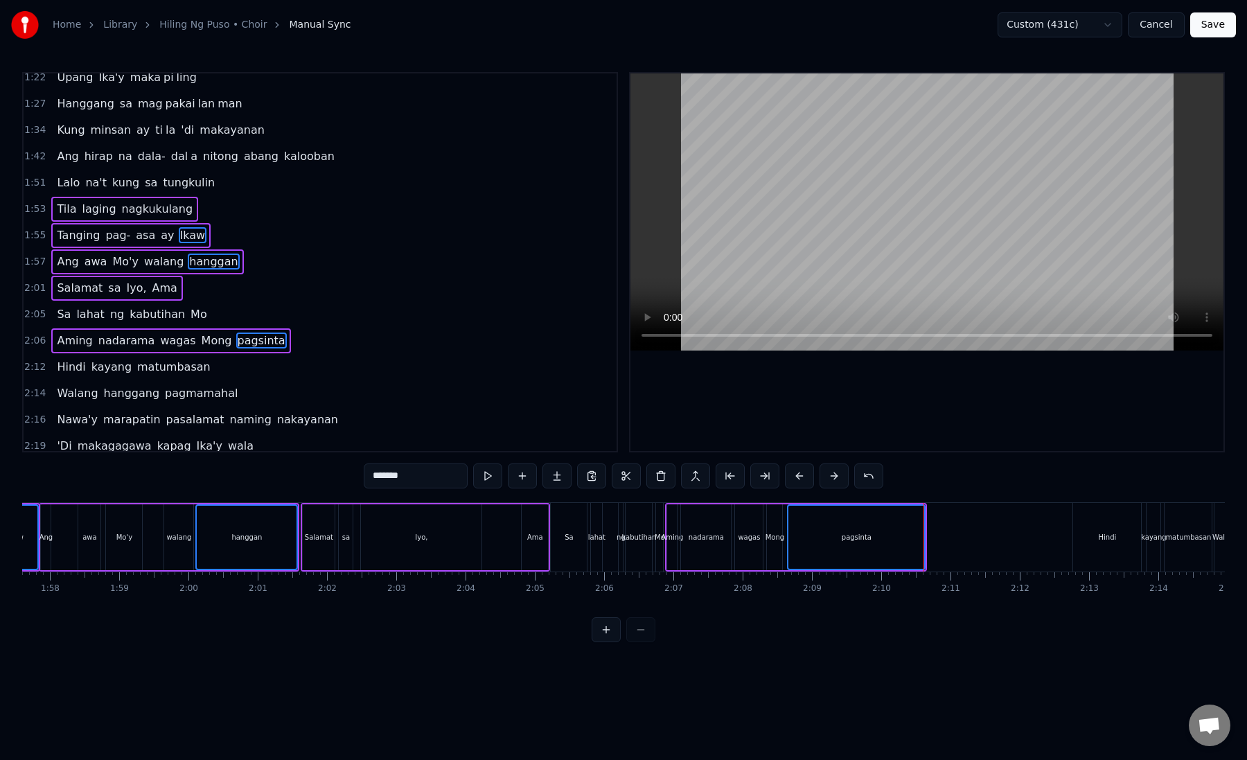
click at [570, 558] on div "Sa" at bounding box center [569, 537] width 36 height 69
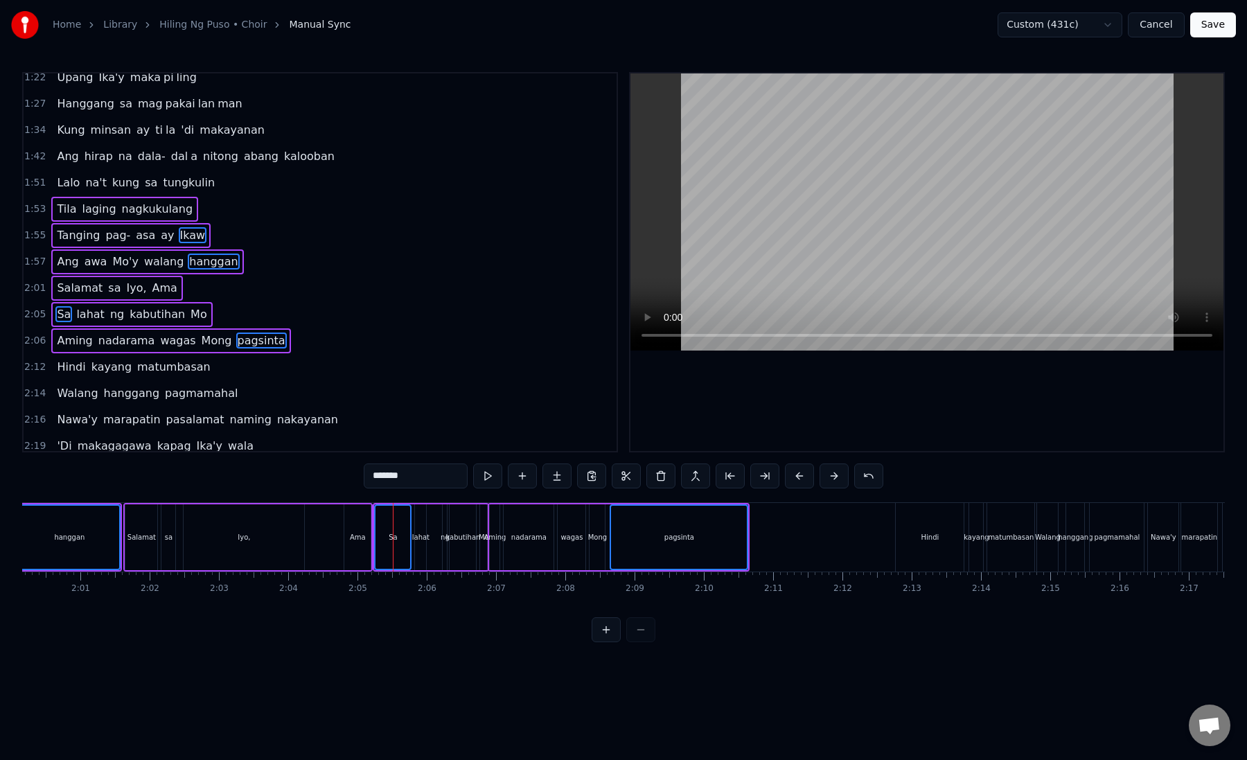
scroll to position [0, 8493]
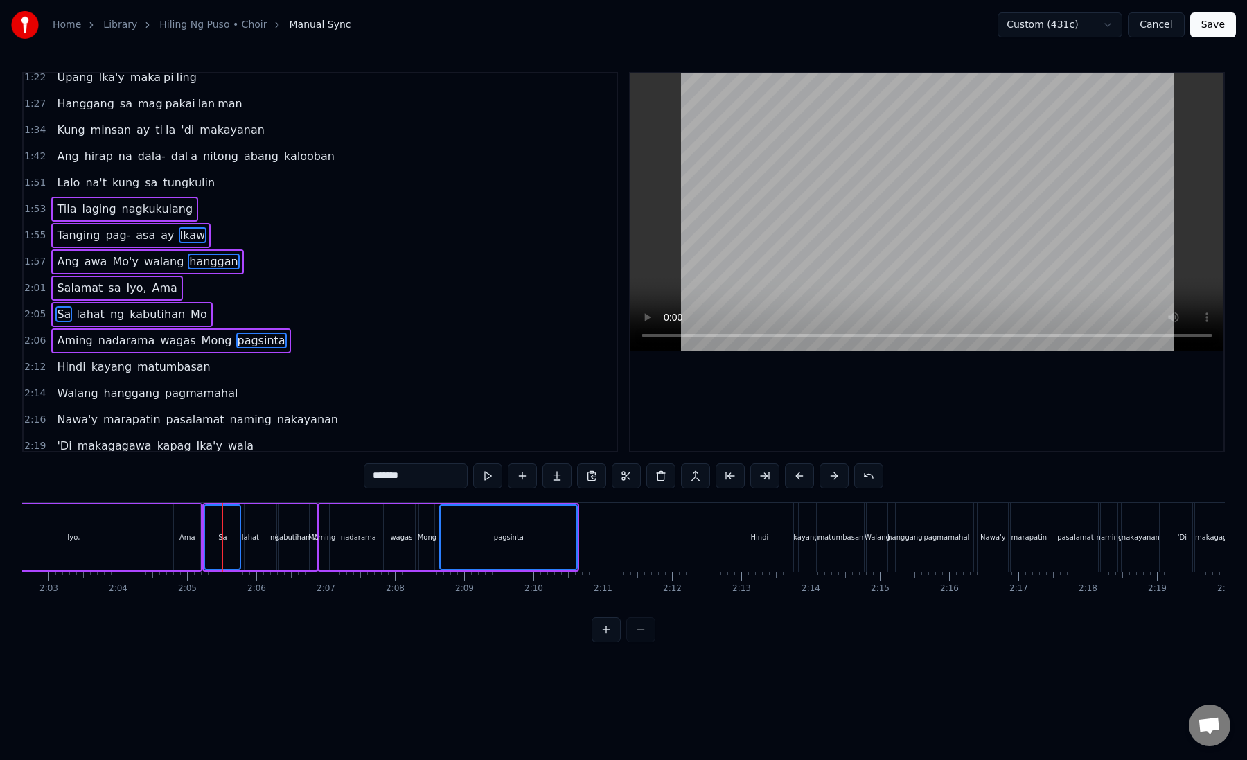
click at [767, 550] on div "Hindi" at bounding box center [759, 537] width 68 height 69
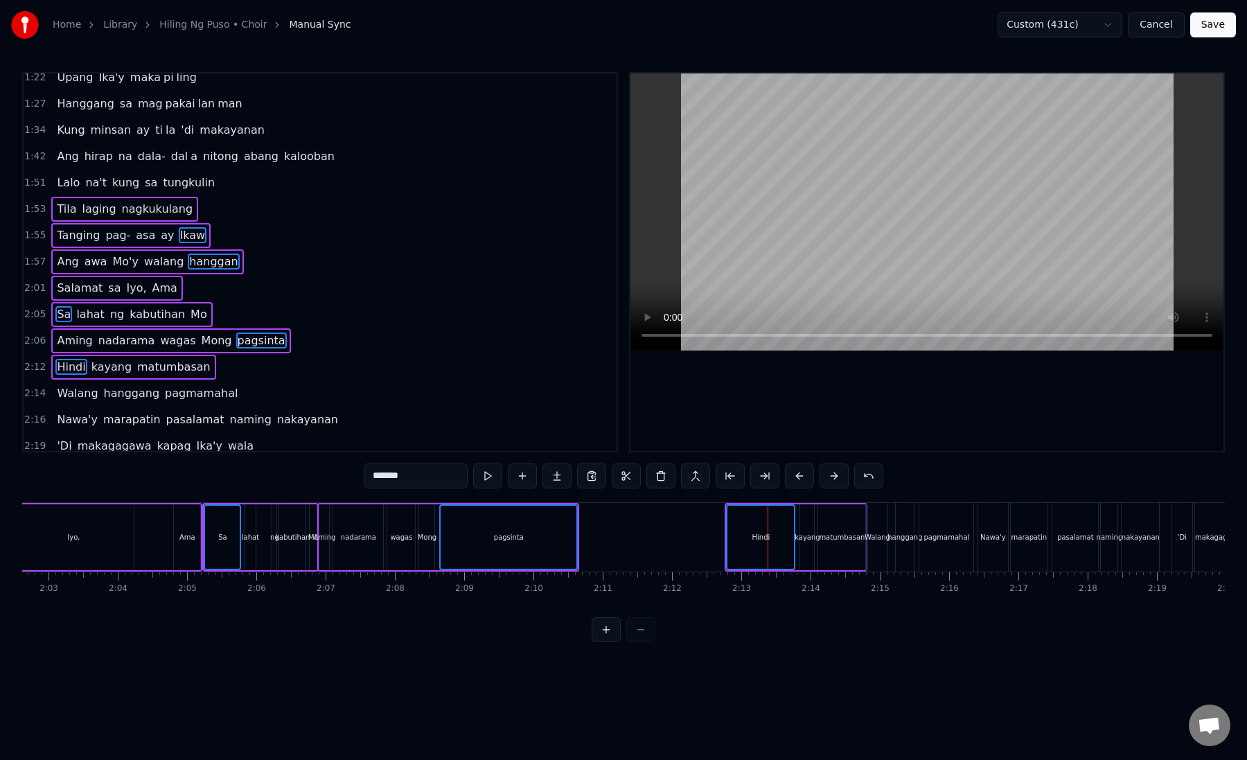
click at [786, 556] on div "Hindi" at bounding box center [760, 537] width 66 height 63
click at [858, 515] on div "matumbasan" at bounding box center [841, 537] width 47 height 66
click at [746, 524] on div "Hindi" at bounding box center [761, 537] width 68 height 66
click at [843, 549] on div "matumbasan" at bounding box center [842, 537] width 46 height 63
click at [772, 549] on div "Hindi" at bounding box center [760, 537] width 66 height 63
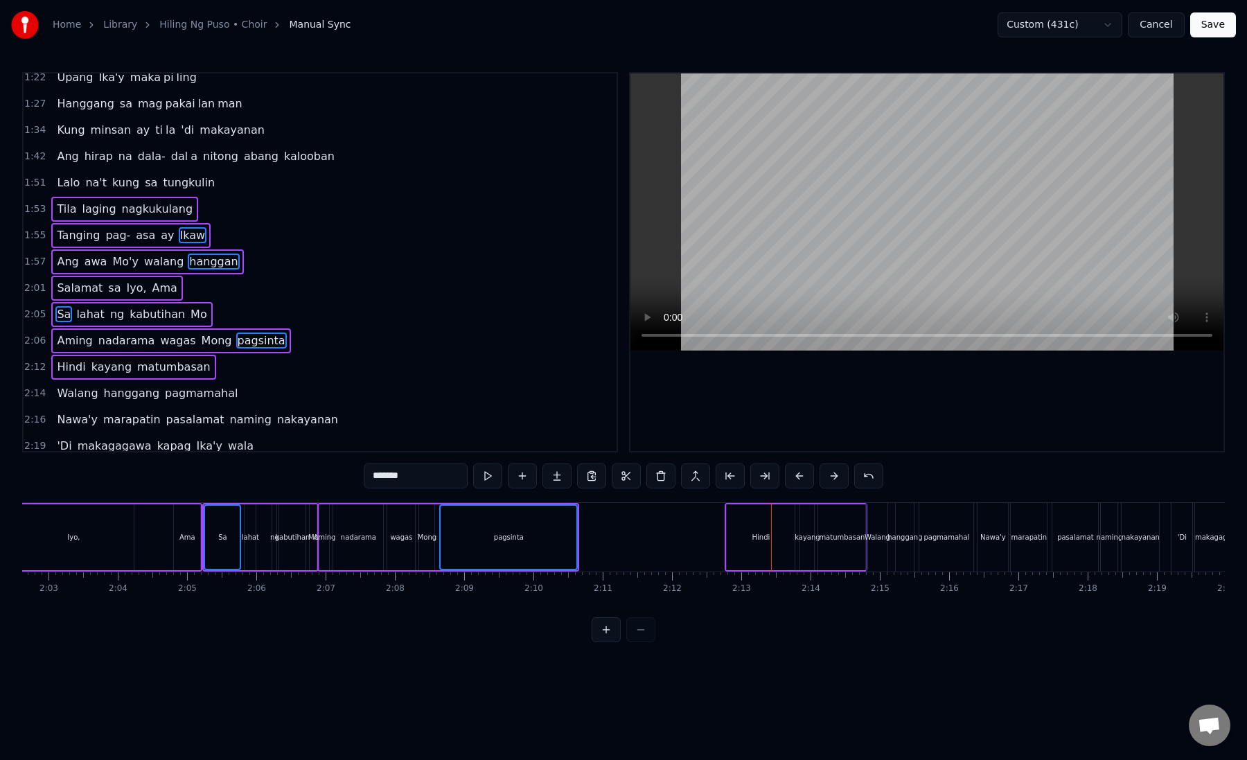
click at [535, 528] on div "pagsinta" at bounding box center [508, 537] width 136 height 63
click at [535, 528] on div "pagsinta" at bounding box center [508, 537] width 137 height 66
click at [825, 477] on button at bounding box center [833, 475] width 29 height 25
click at [826, 478] on button at bounding box center [833, 475] width 29 height 25
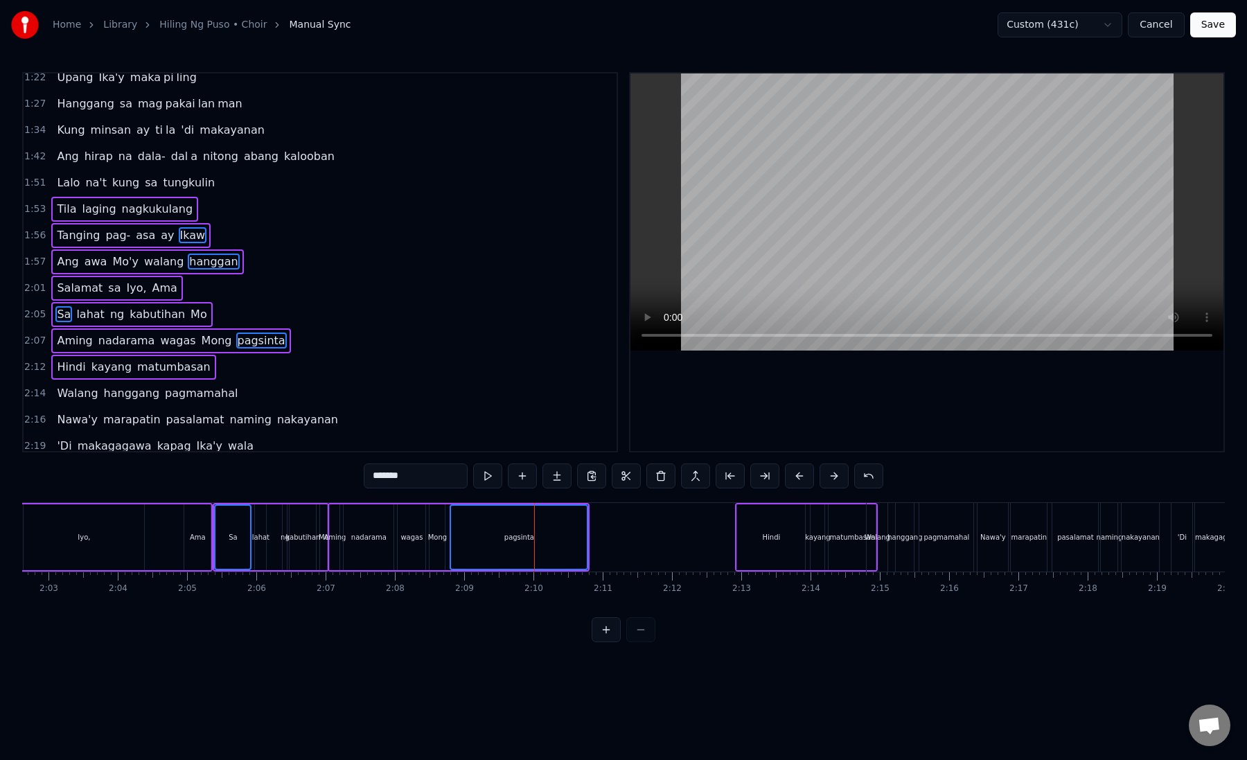
click at [826, 478] on button at bounding box center [833, 475] width 29 height 25
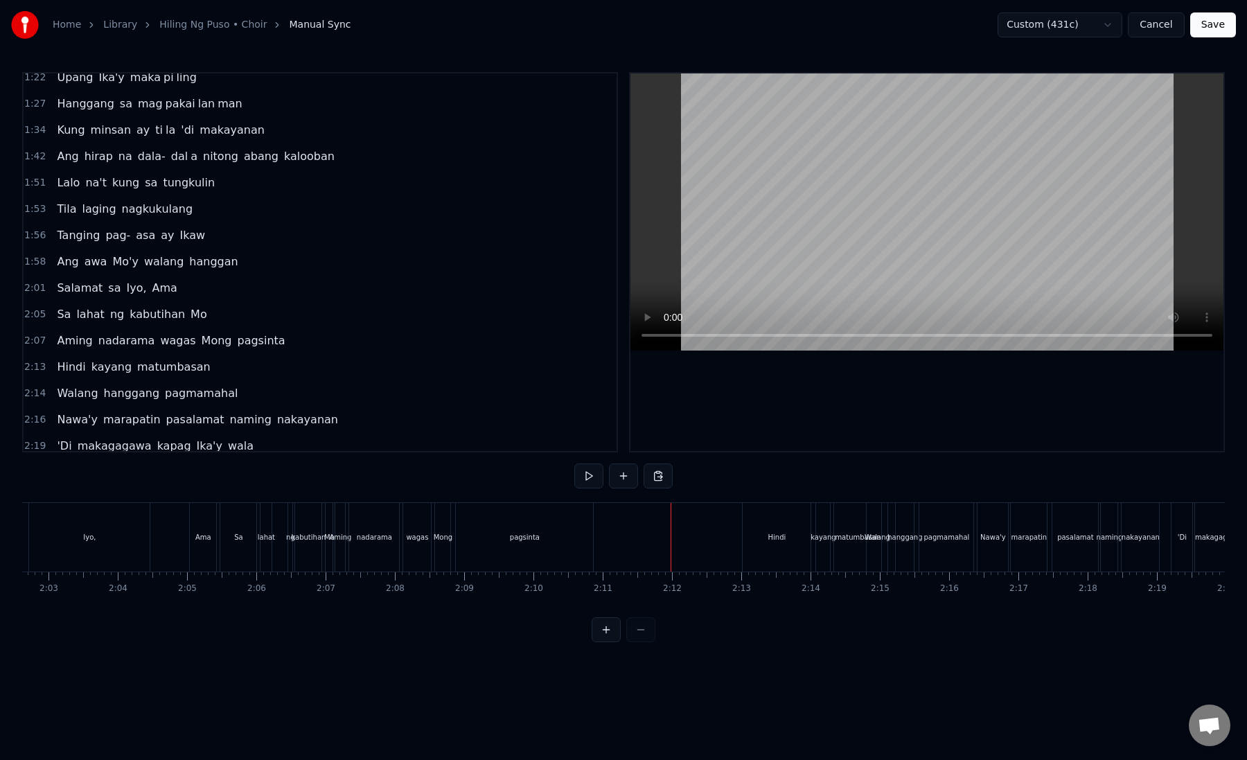
click at [592, 549] on div "pagsinta" at bounding box center [524, 537] width 139 height 69
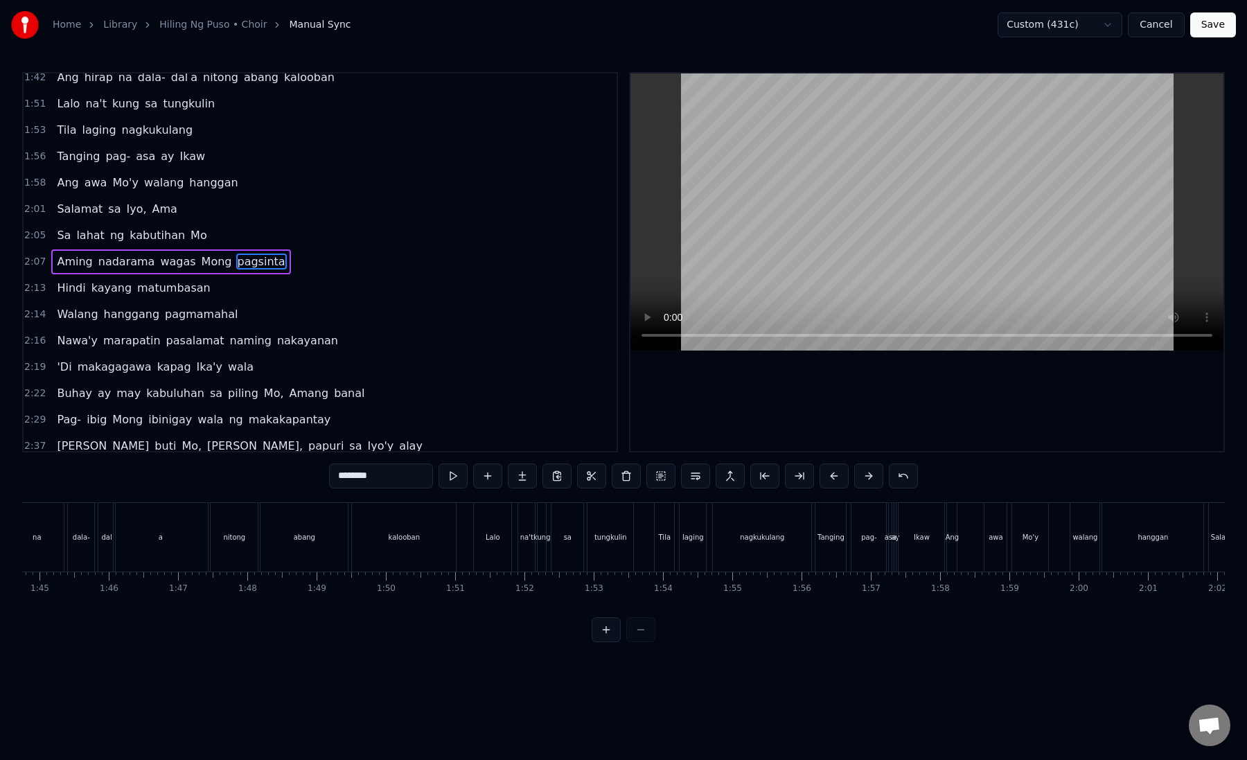
scroll to position [0, 7247]
click at [420, 551] on div "kalooban" at bounding box center [411, 537] width 104 height 69
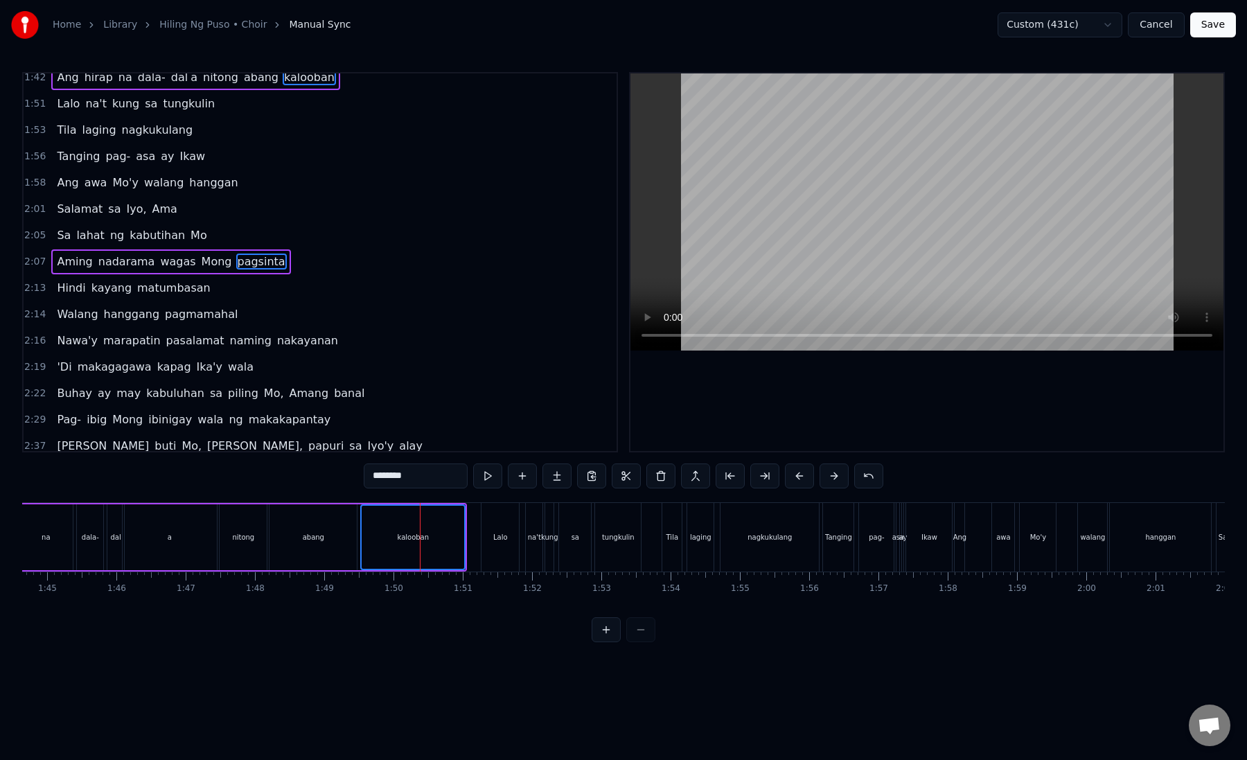
click at [582, 540] on div "sa" at bounding box center [575, 537] width 32 height 69
type input "**"
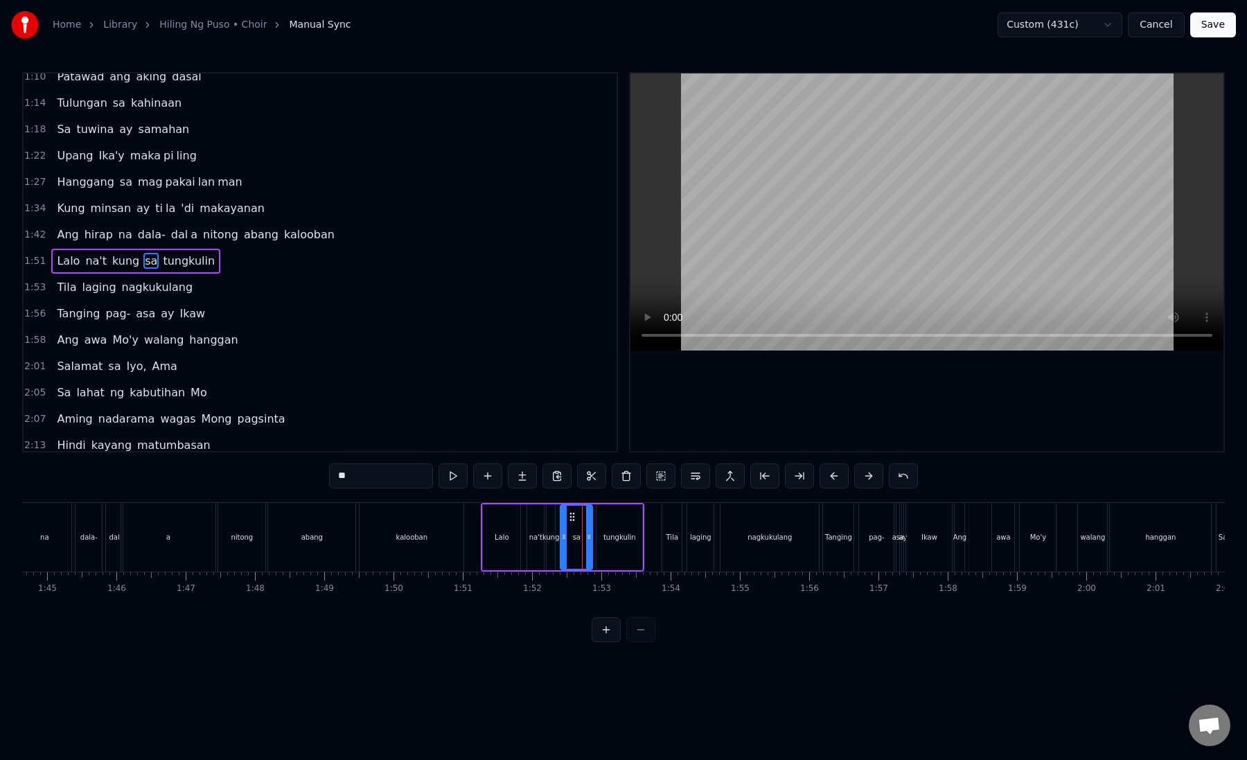
scroll to position [88, 0]
click at [522, 548] on div "Lalo na't kung sa tungkulin" at bounding box center [562, 537] width 163 height 69
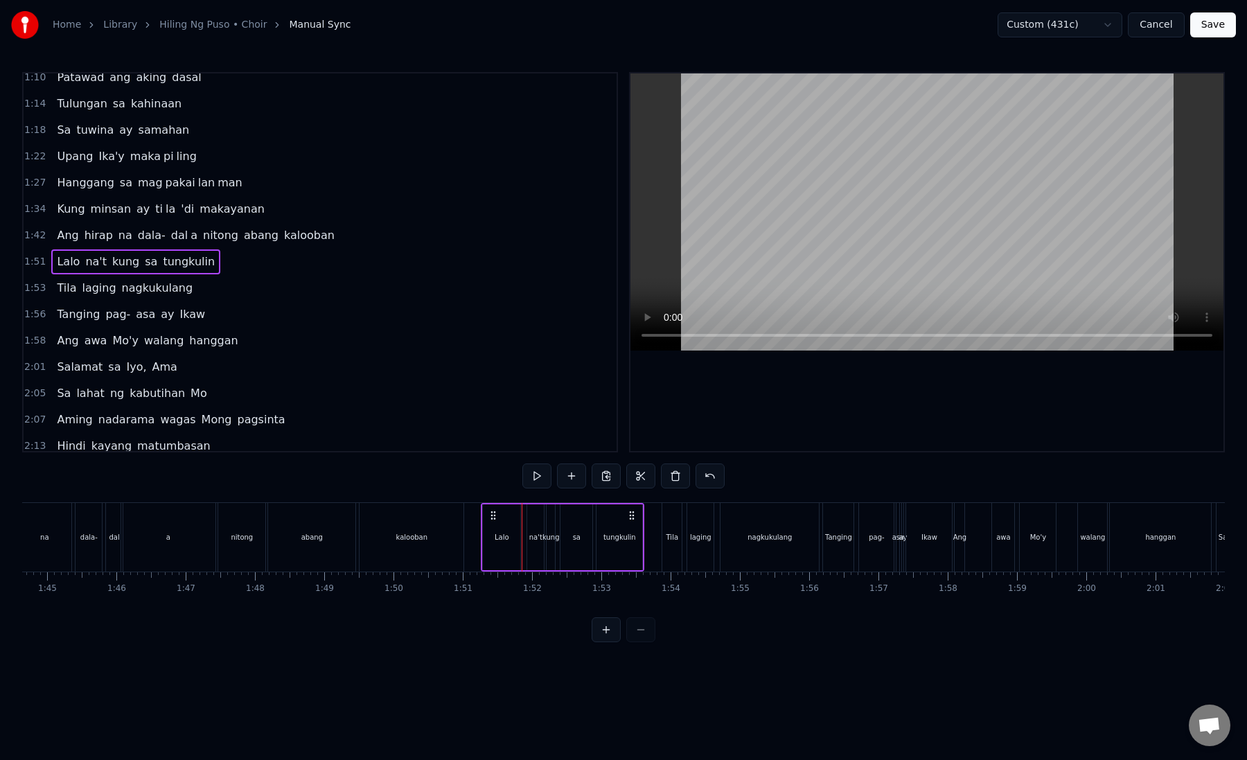
click at [508, 553] on div "Lalo" at bounding box center [501, 537] width 37 height 66
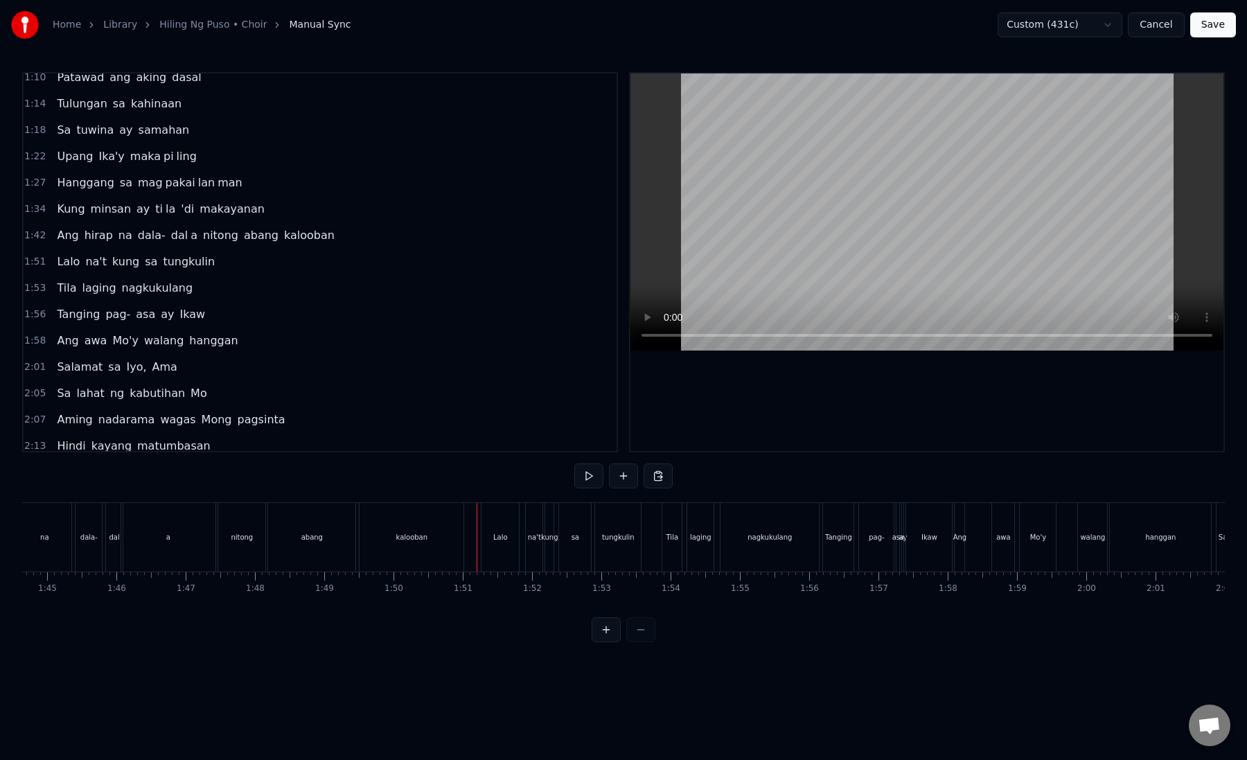
click at [506, 556] on div "Lalo" at bounding box center [499, 537] width 37 height 69
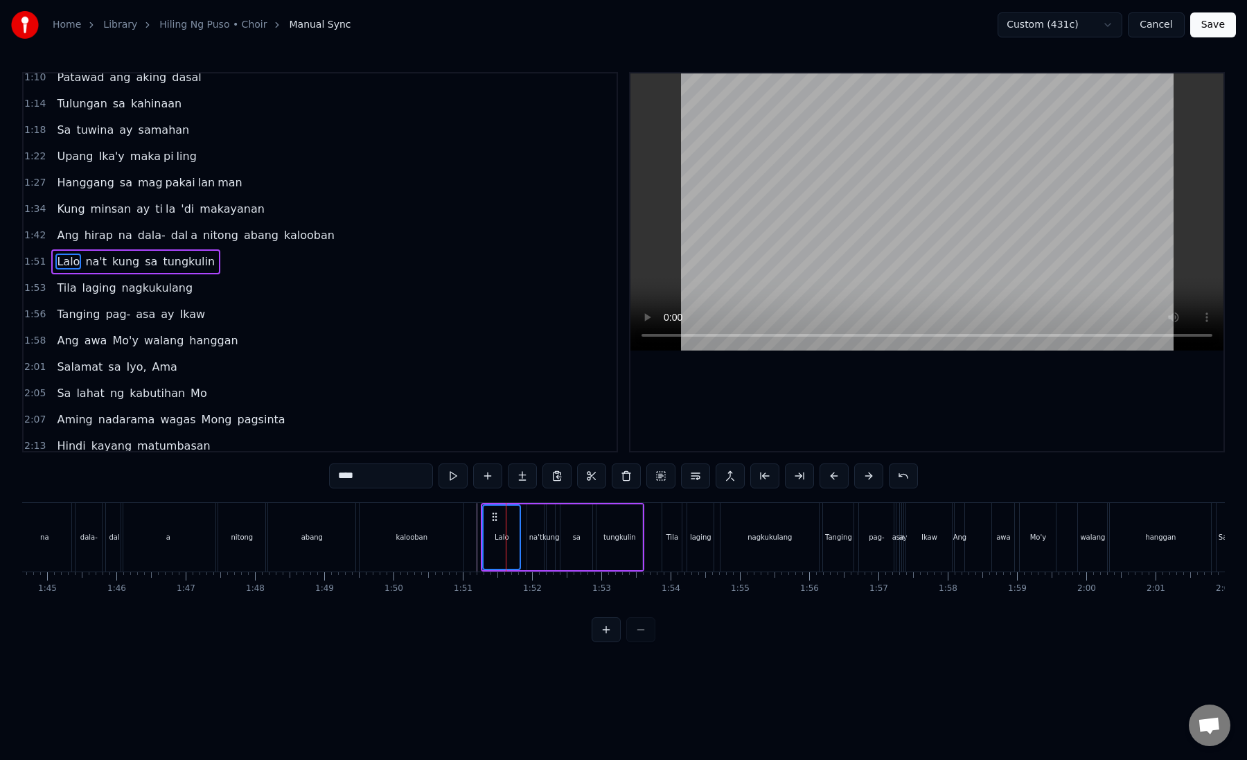
click at [748, 542] on div "nagkukulang" at bounding box center [769, 537] width 98 height 69
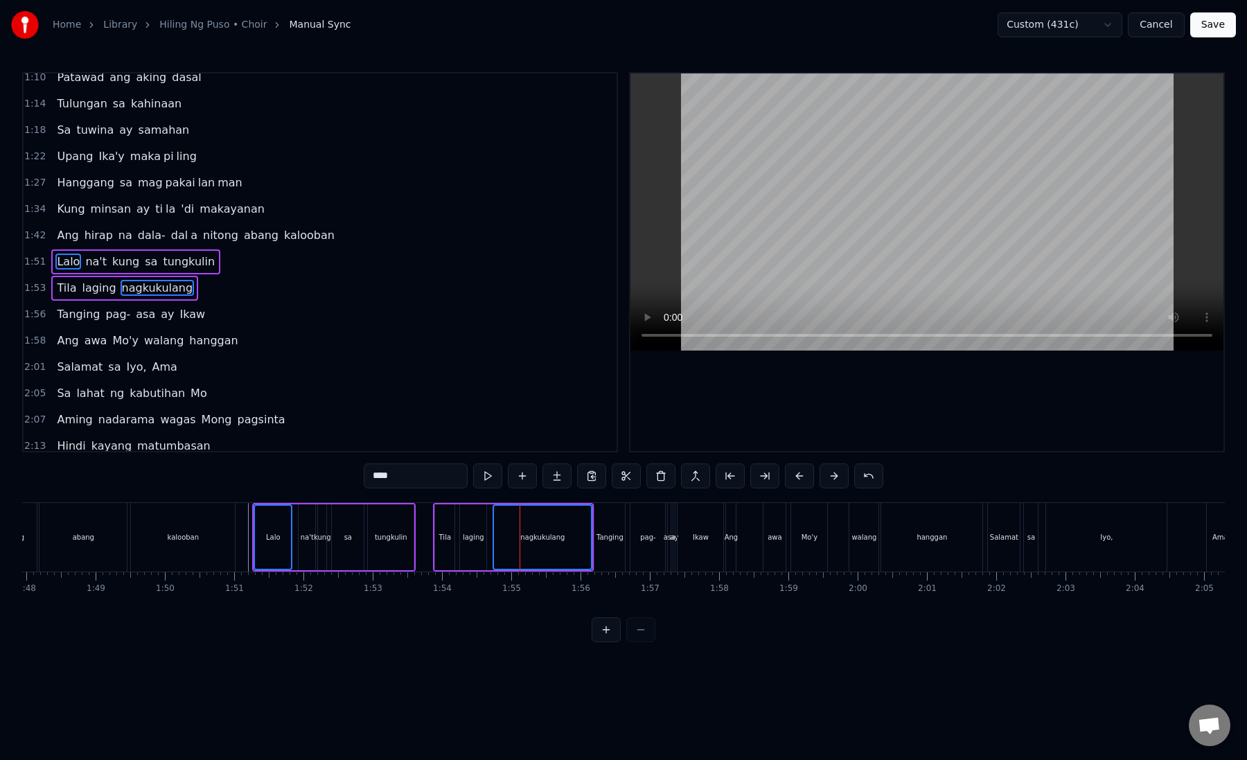
scroll to position [0, 7504]
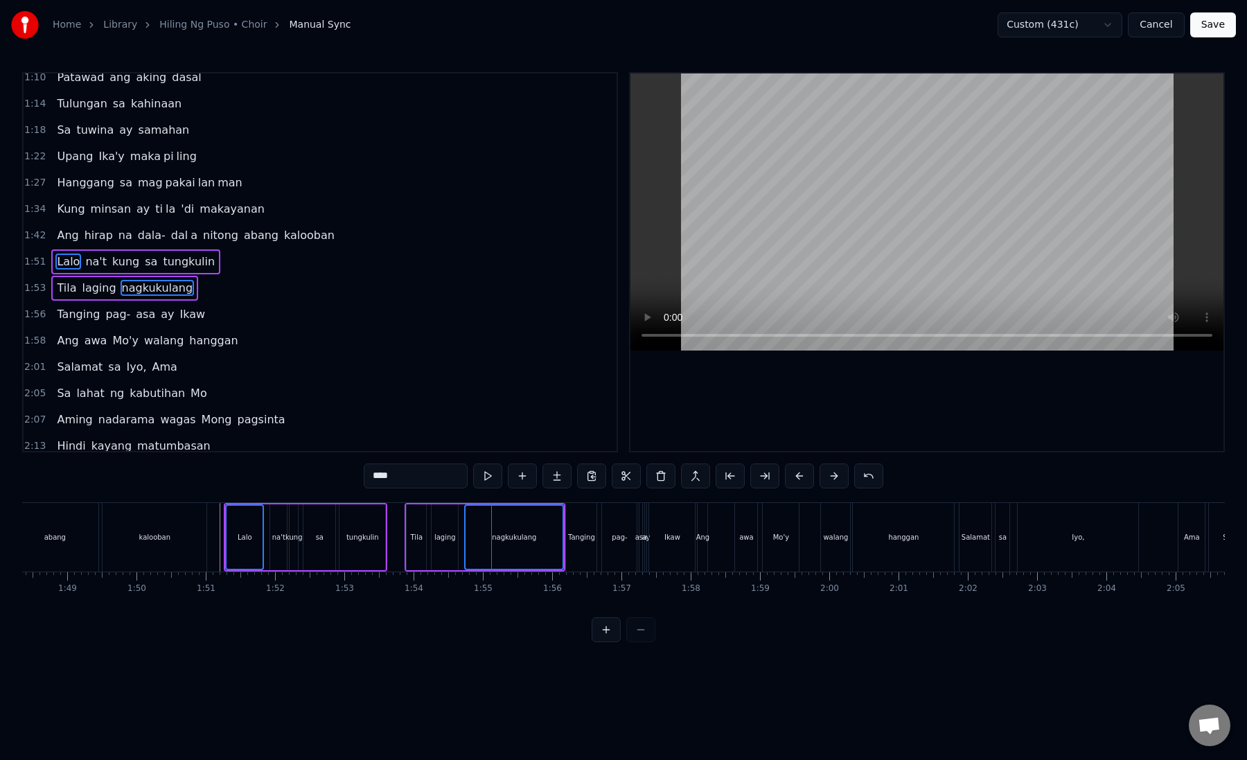
click at [724, 542] on div "Ang awa Mo'y walang hanggan" at bounding box center [827, 537] width 260 height 69
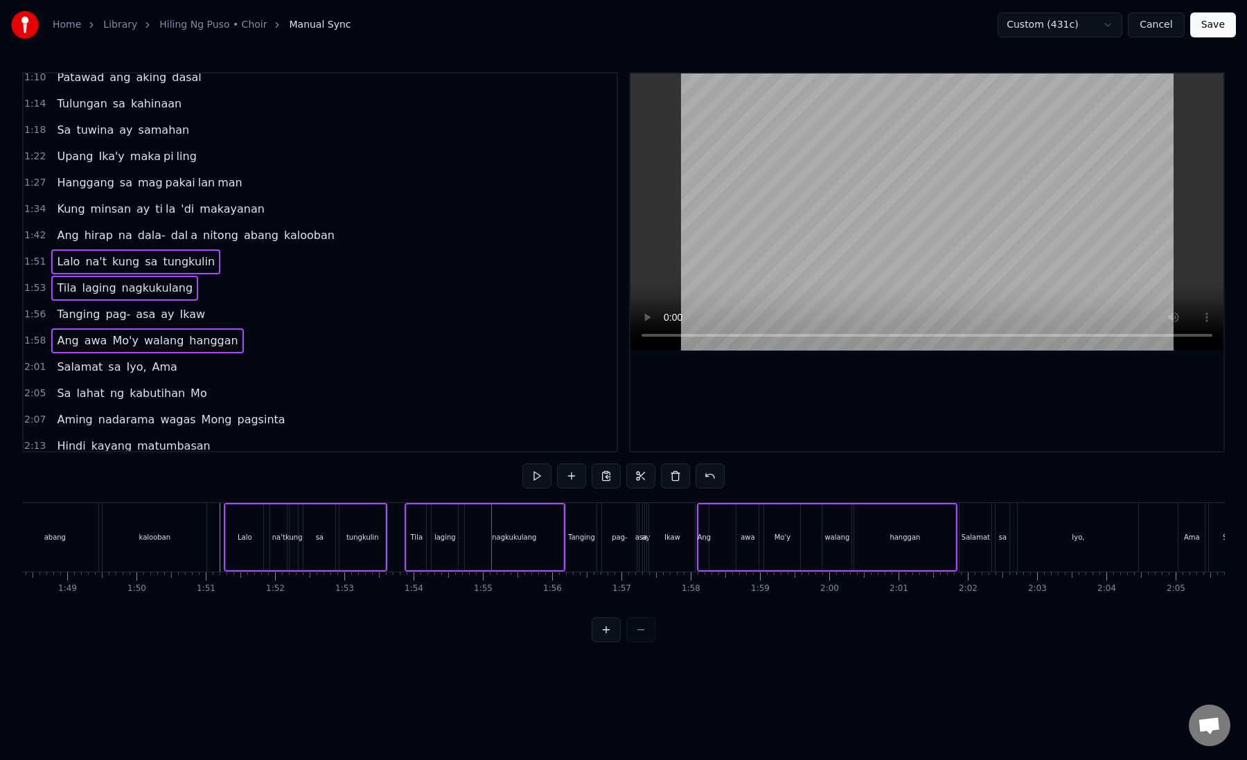
click at [679, 542] on div "Ikaw" at bounding box center [672, 537] width 46 height 69
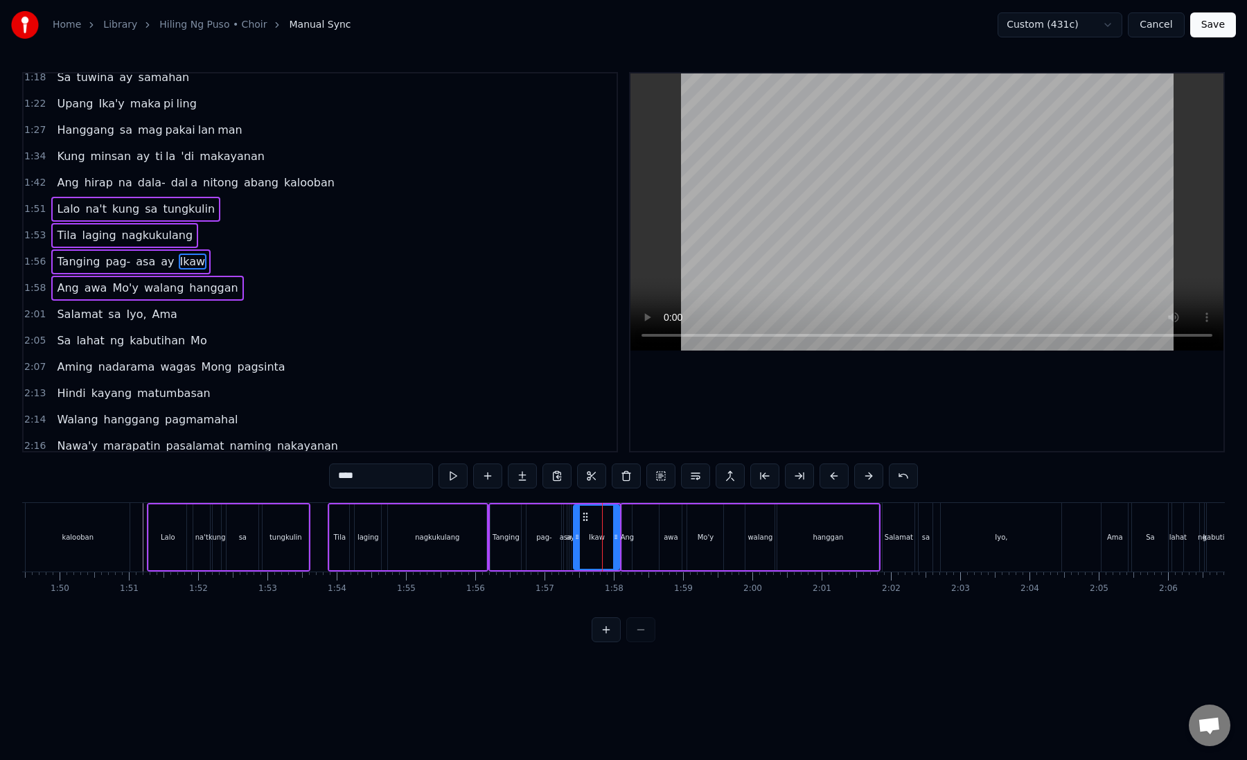
scroll to position [0, 7663]
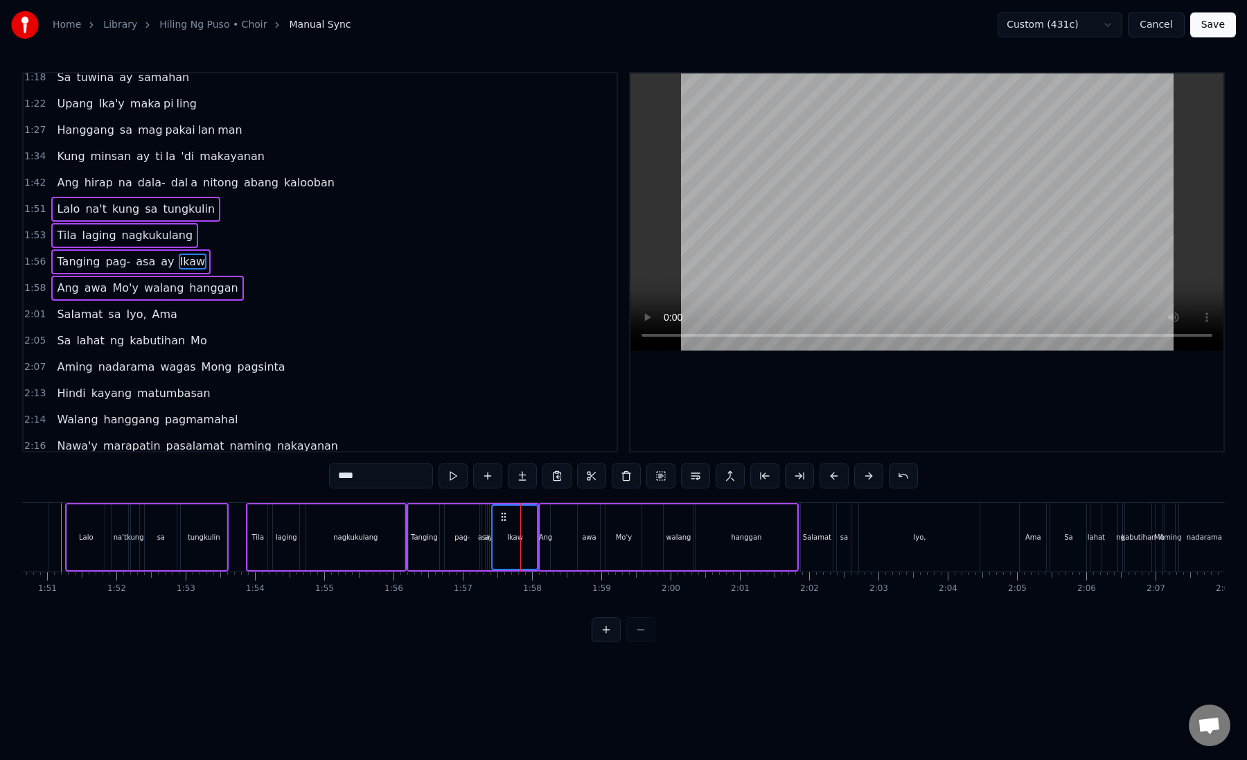
click at [891, 538] on div "Iyo," at bounding box center [919, 537] width 121 height 69
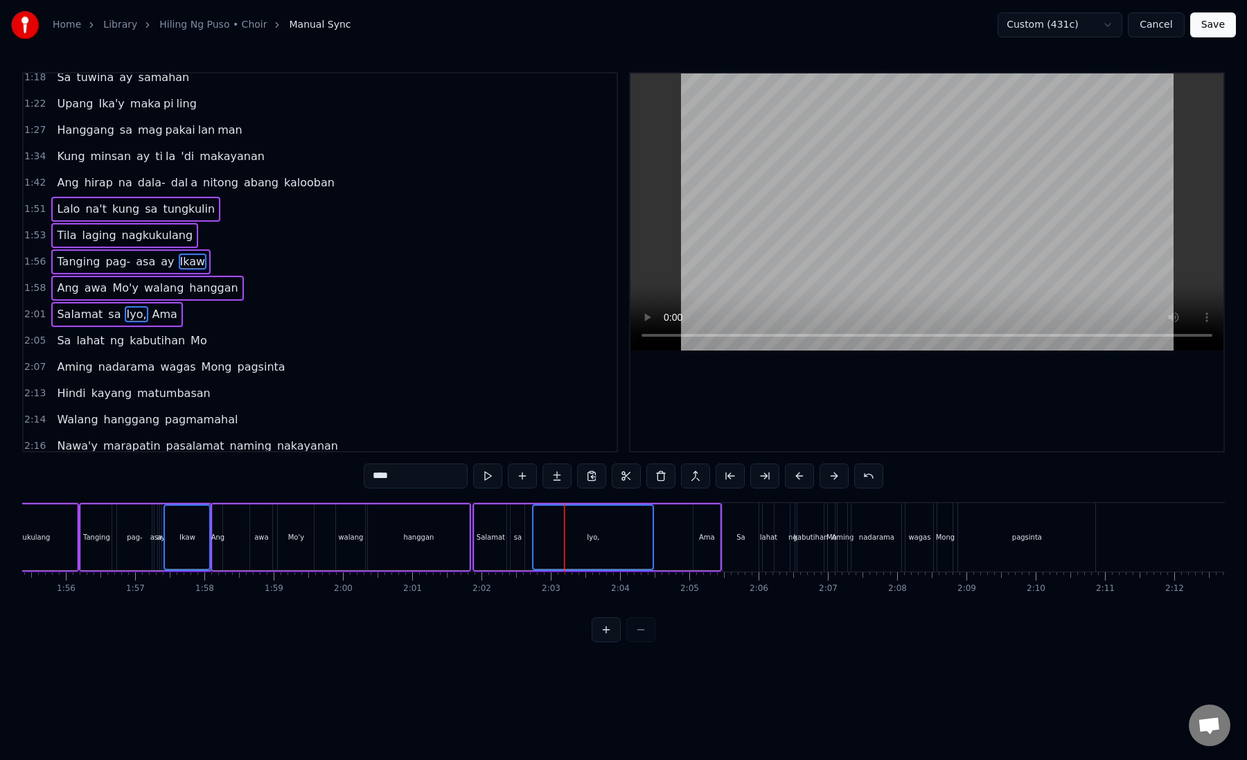
scroll to position [0, 8002]
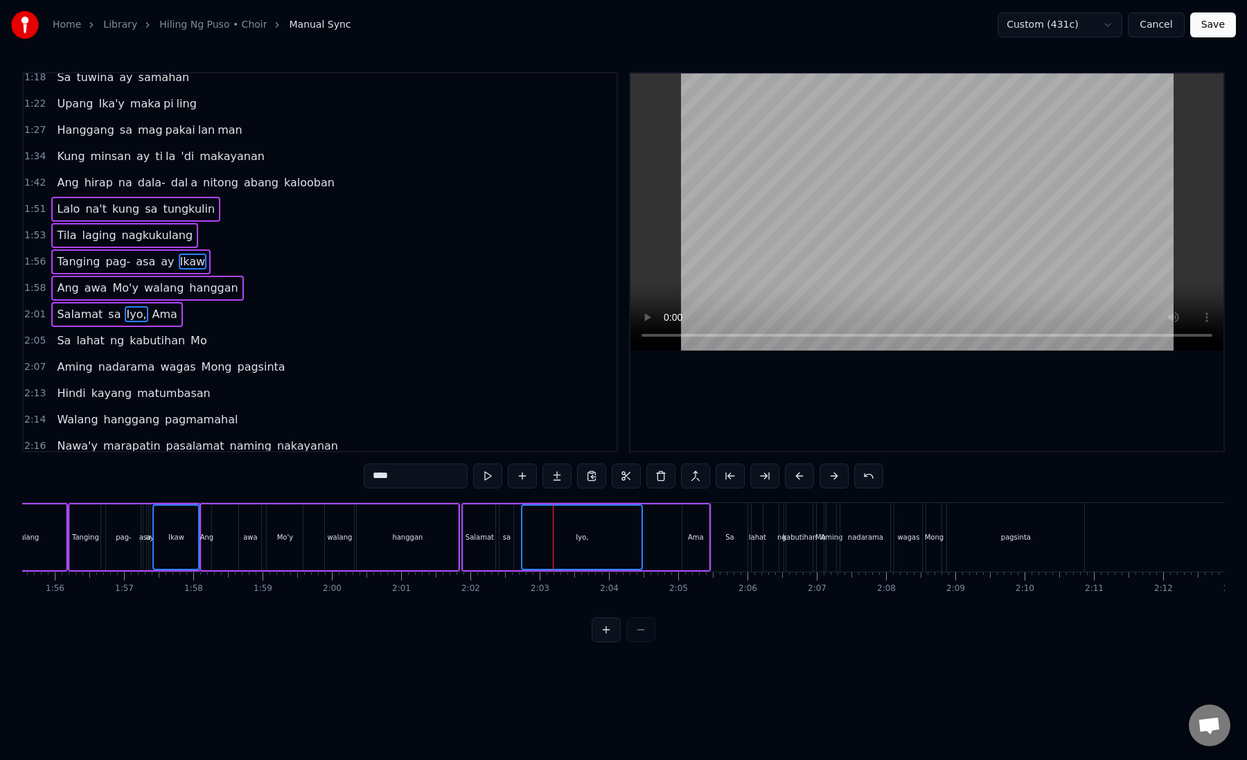
click at [862, 544] on div "nadarama" at bounding box center [865, 537] width 50 height 69
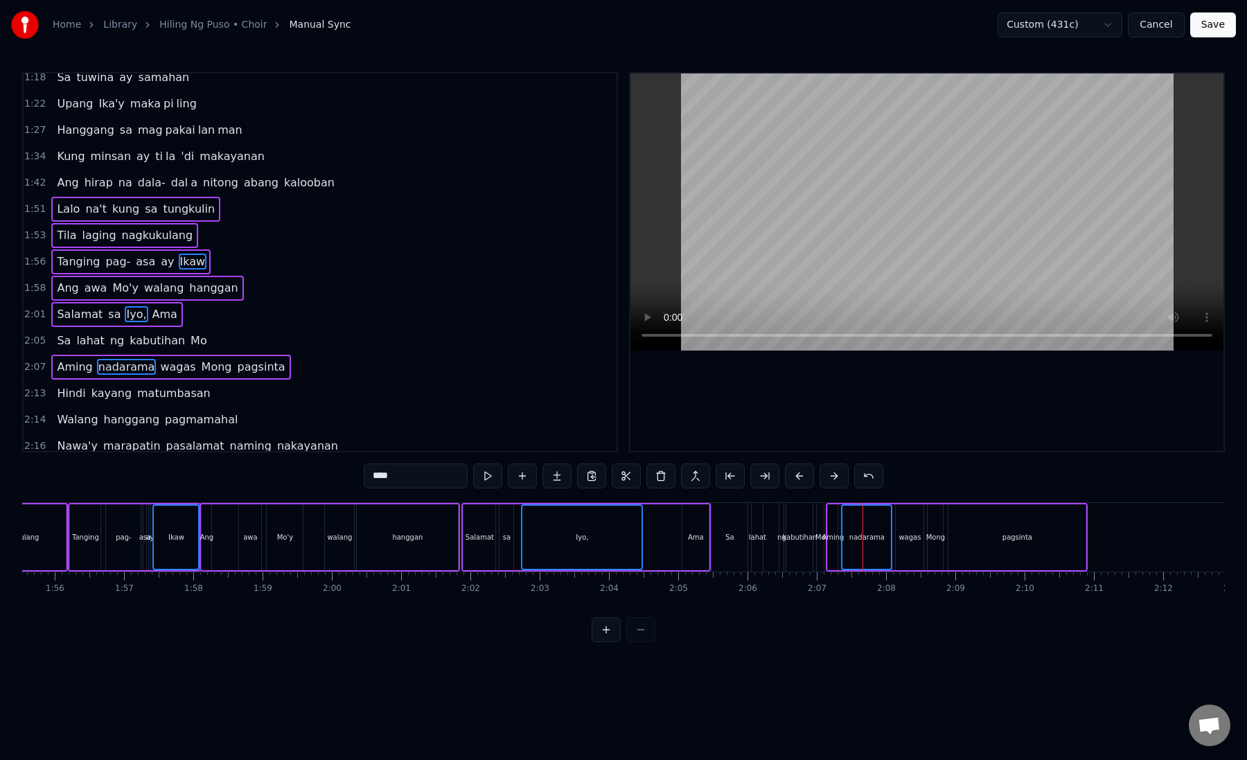
click at [787, 544] on div "kabutihan" at bounding box center [799, 537] width 26 height 69
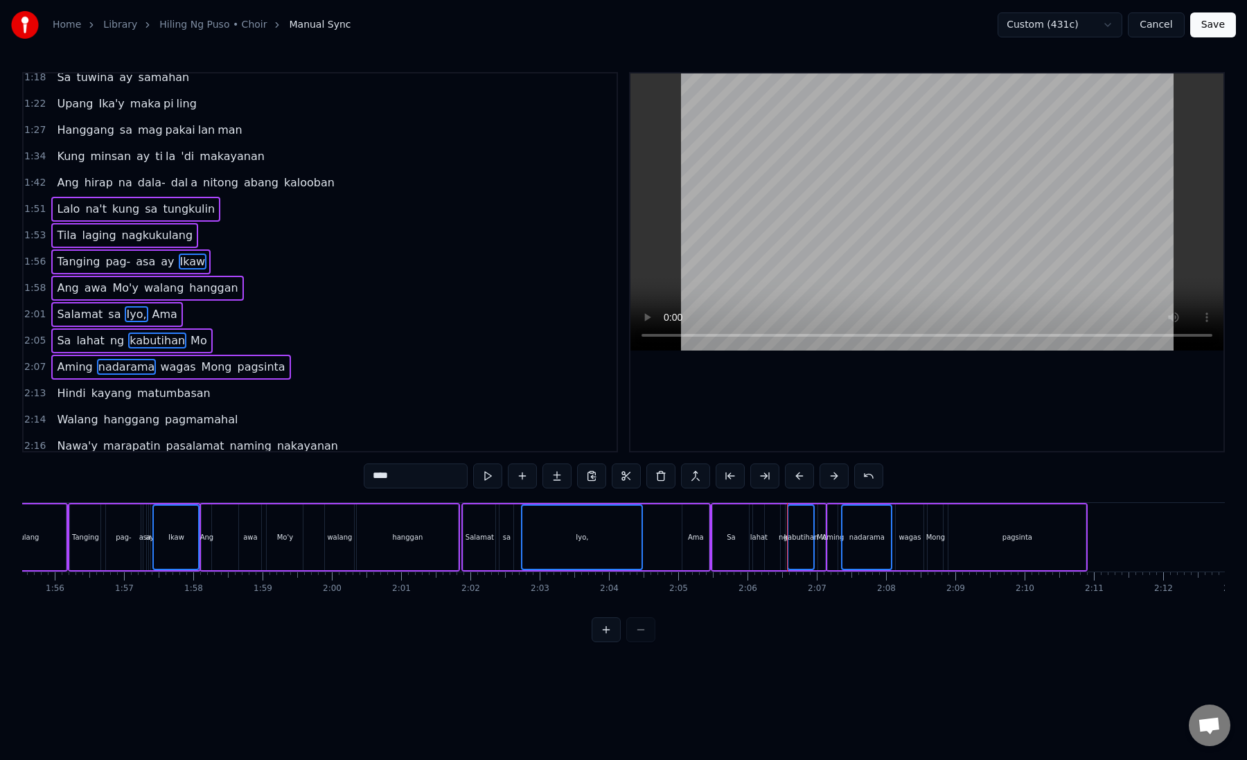
click at [819, 472] on div "****" at bounding box center [623, 475] width 519 height 25
click at [824, 472] on button at bounding box center [833, 475] width 29 height 25
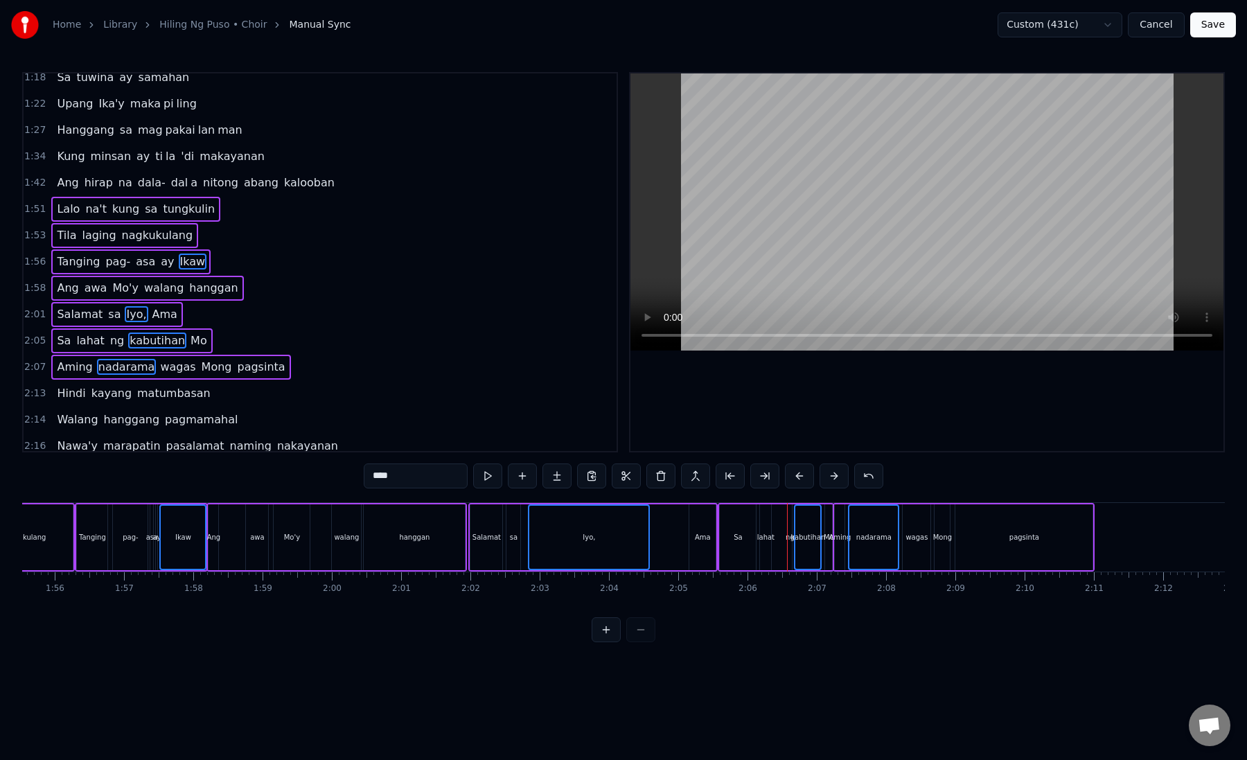
click at [824, 472] on button at bounding box center [833, 475] width 29 height 25
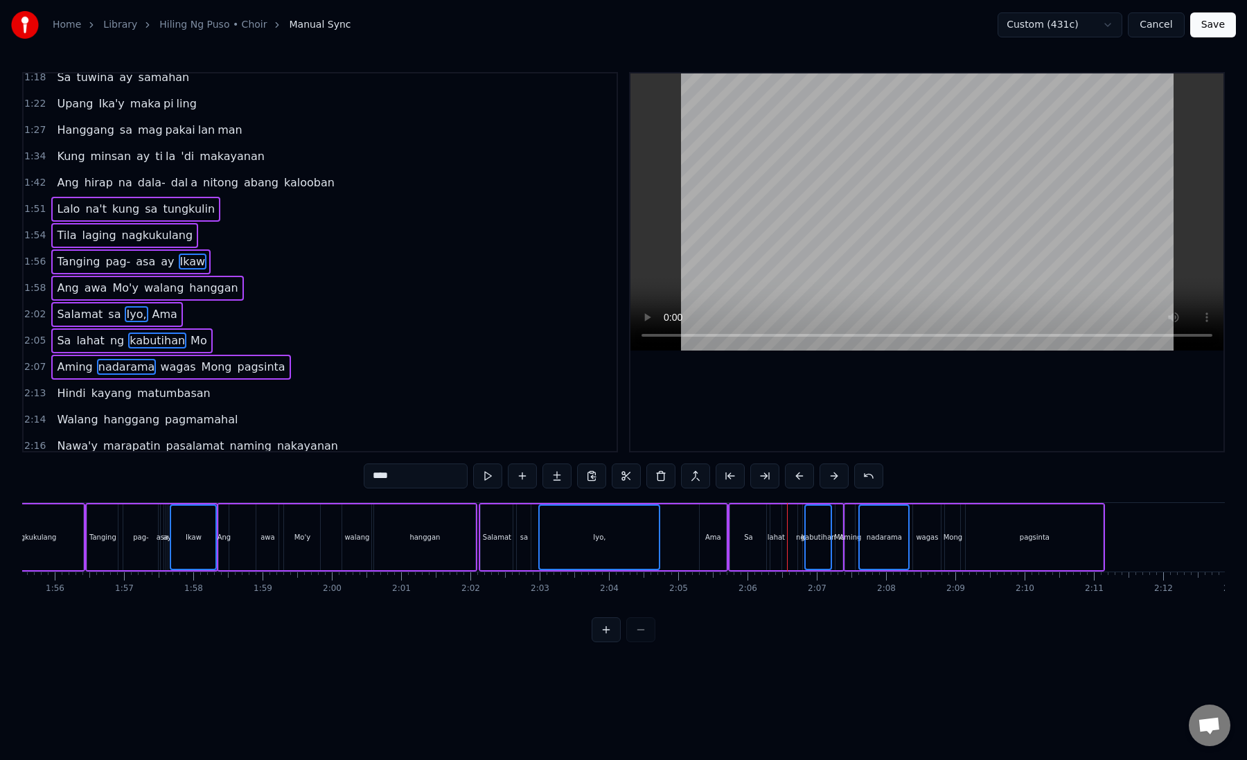
click at [824, 472] on button at bounding box center [833, 475] width 29 height 25
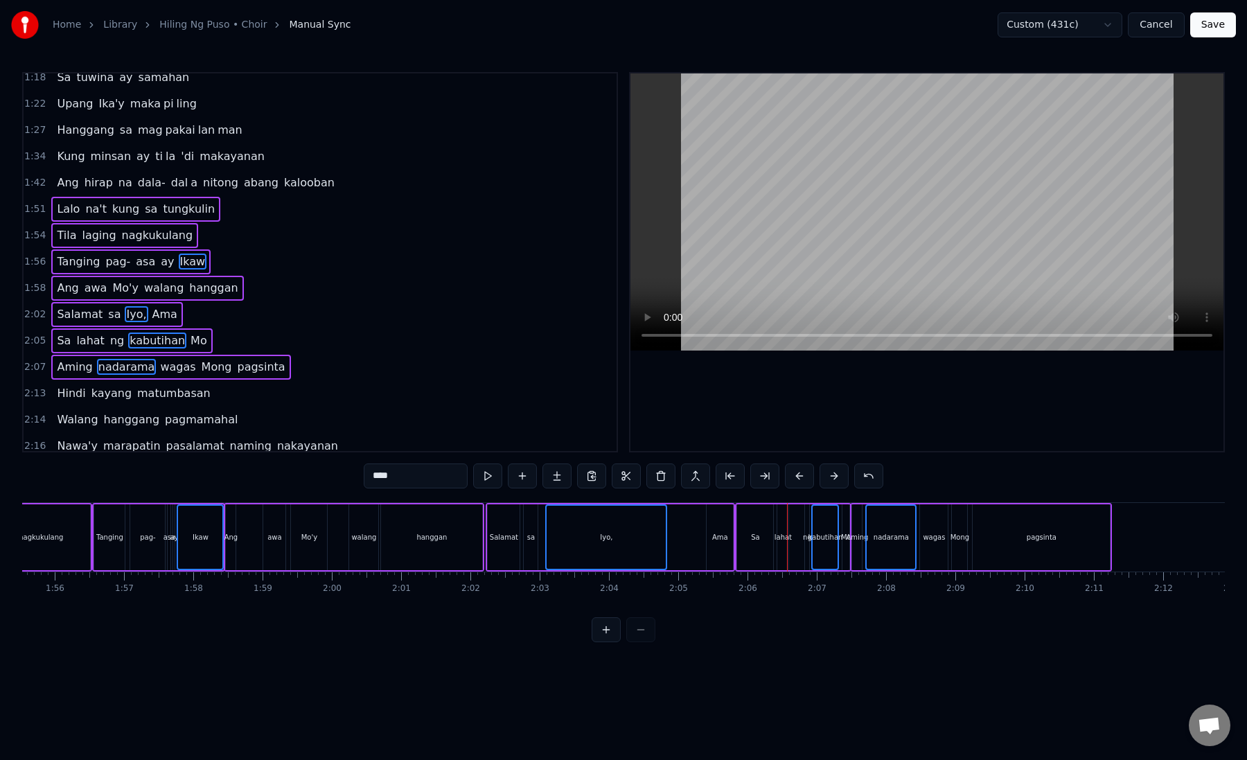
click at [824, 472] on button at bounding box center [833, 475] width 29 height 25
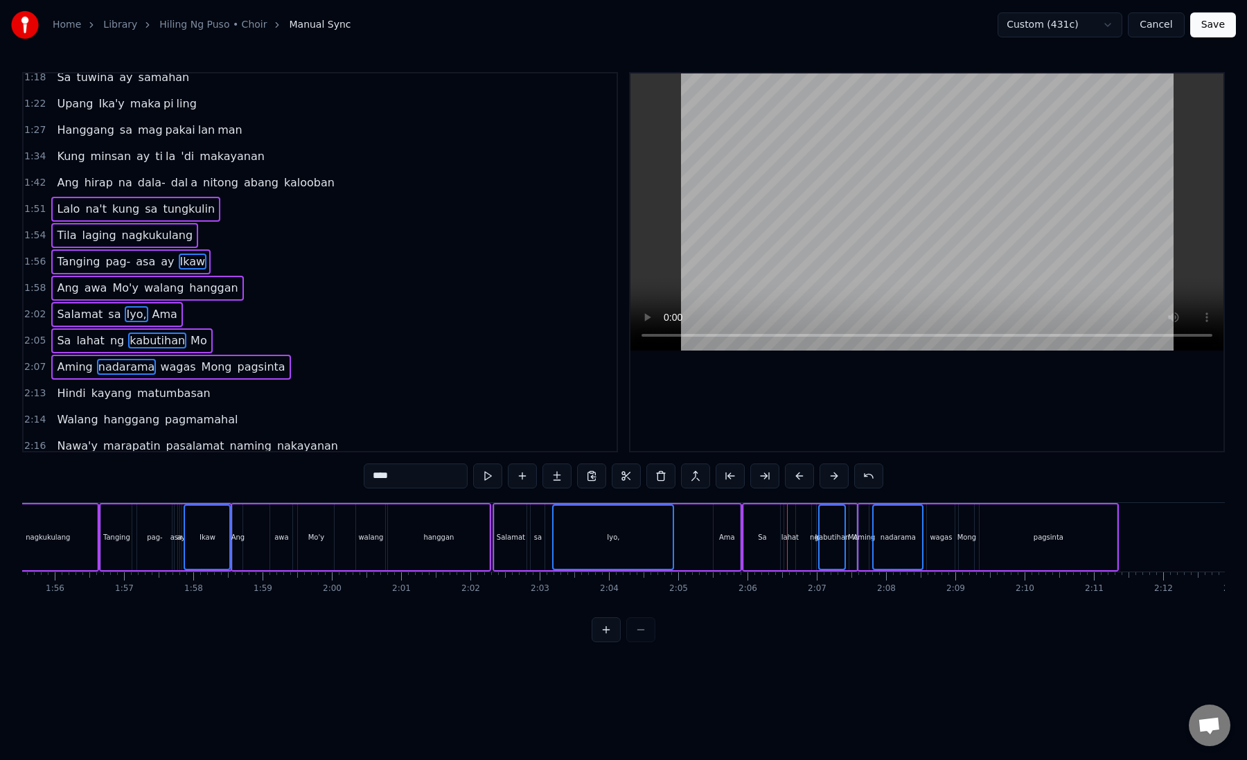
click at [824, 472] on button at bounding box center [833, 475] width 29 height 25
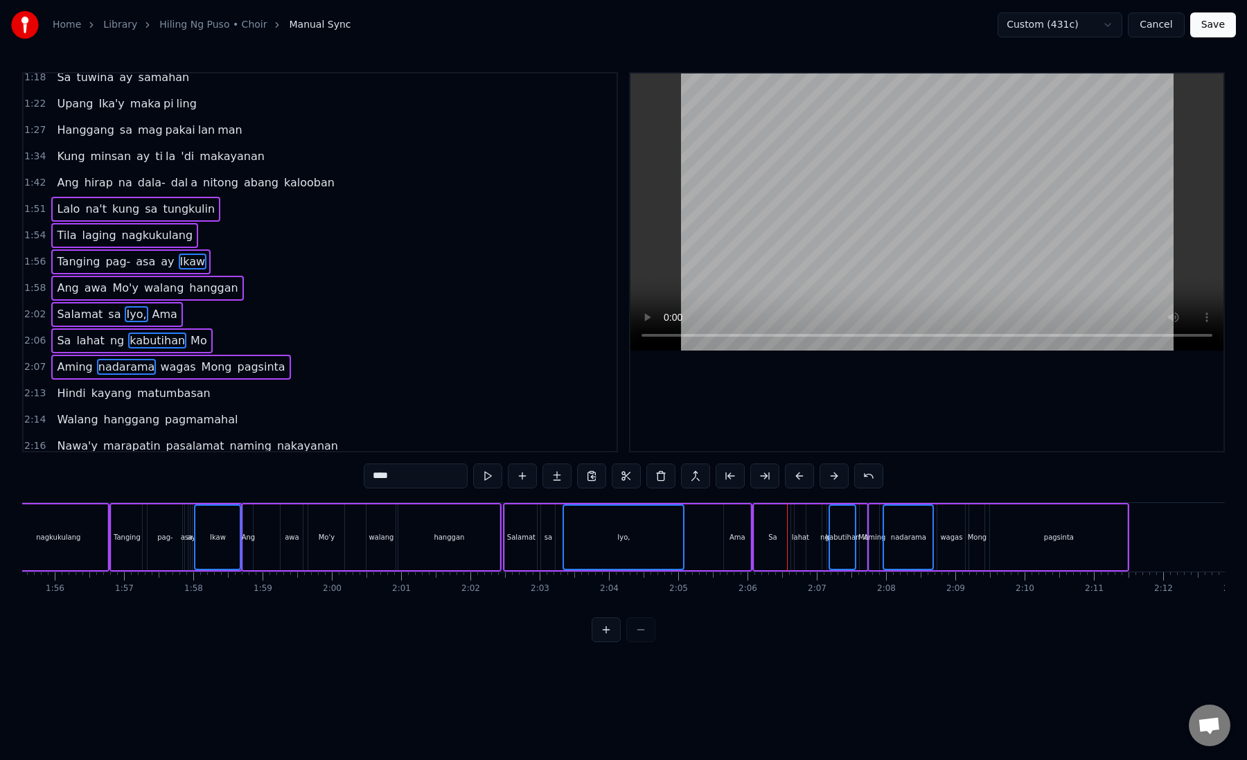
click at [824, 472] on button at bounding box center [833, 475] width 29 height 25
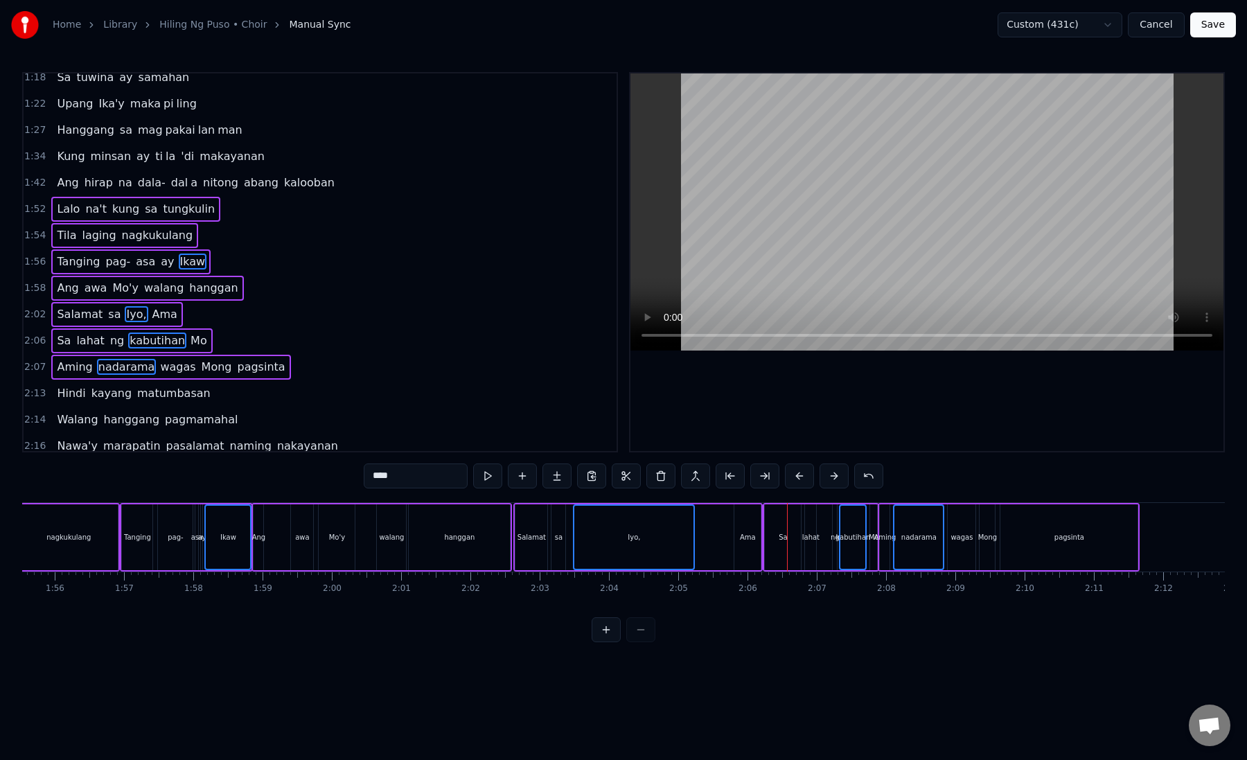
click at [824, 472] on button at bounding box center [833, 475] width 29 height 25
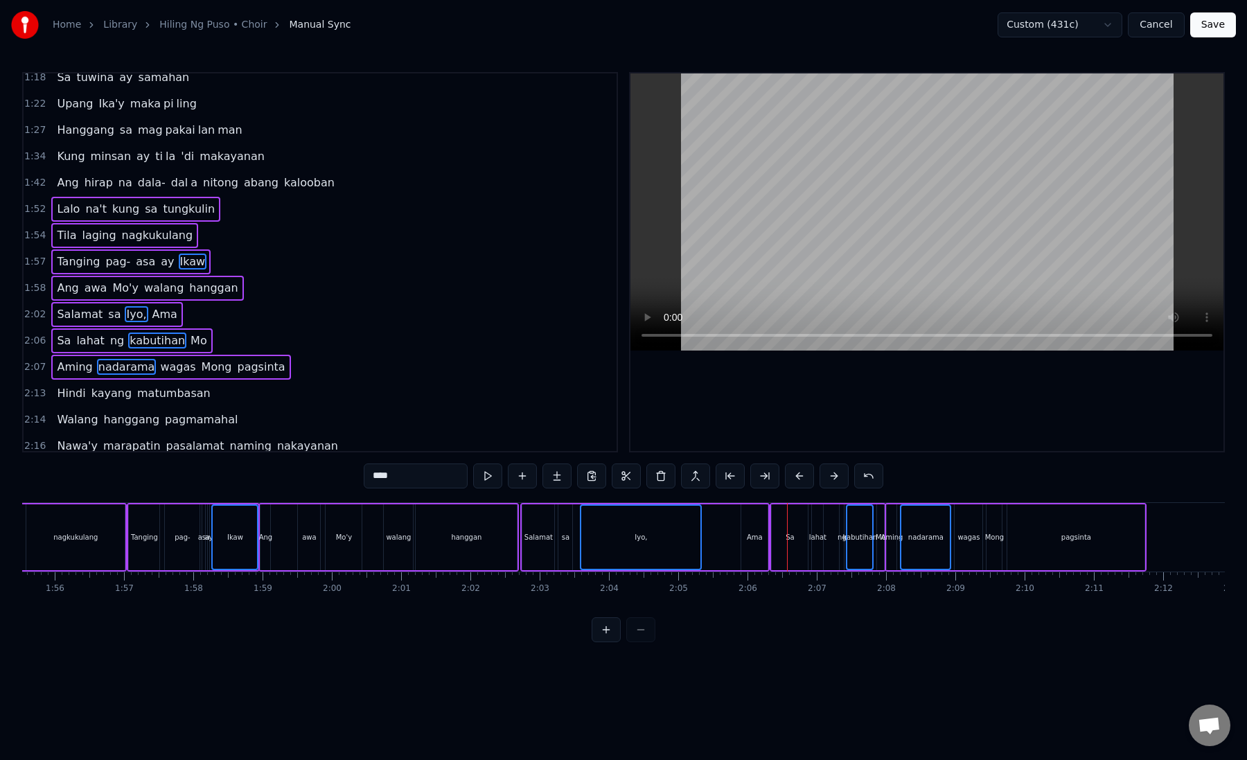
click at [824, 472] on button at bounding box center [833, 475] width 29 height 25
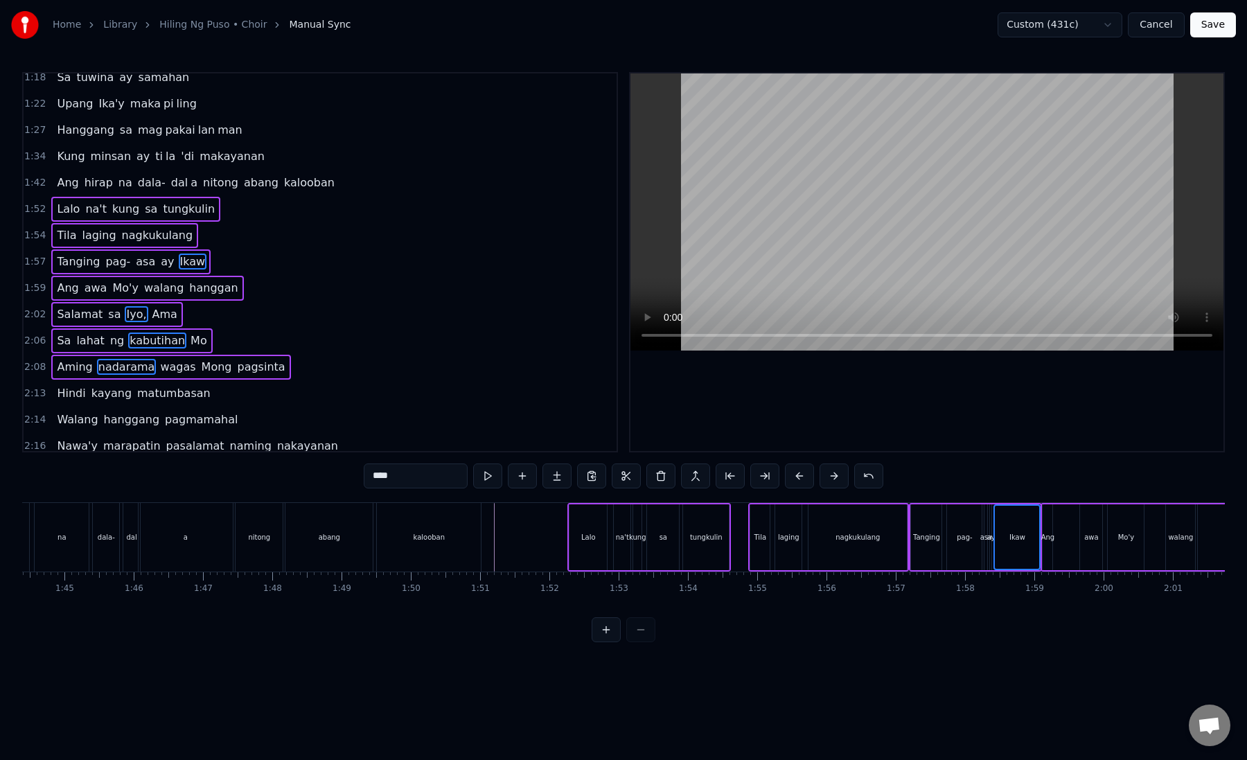
scroll to position [0, 7247]
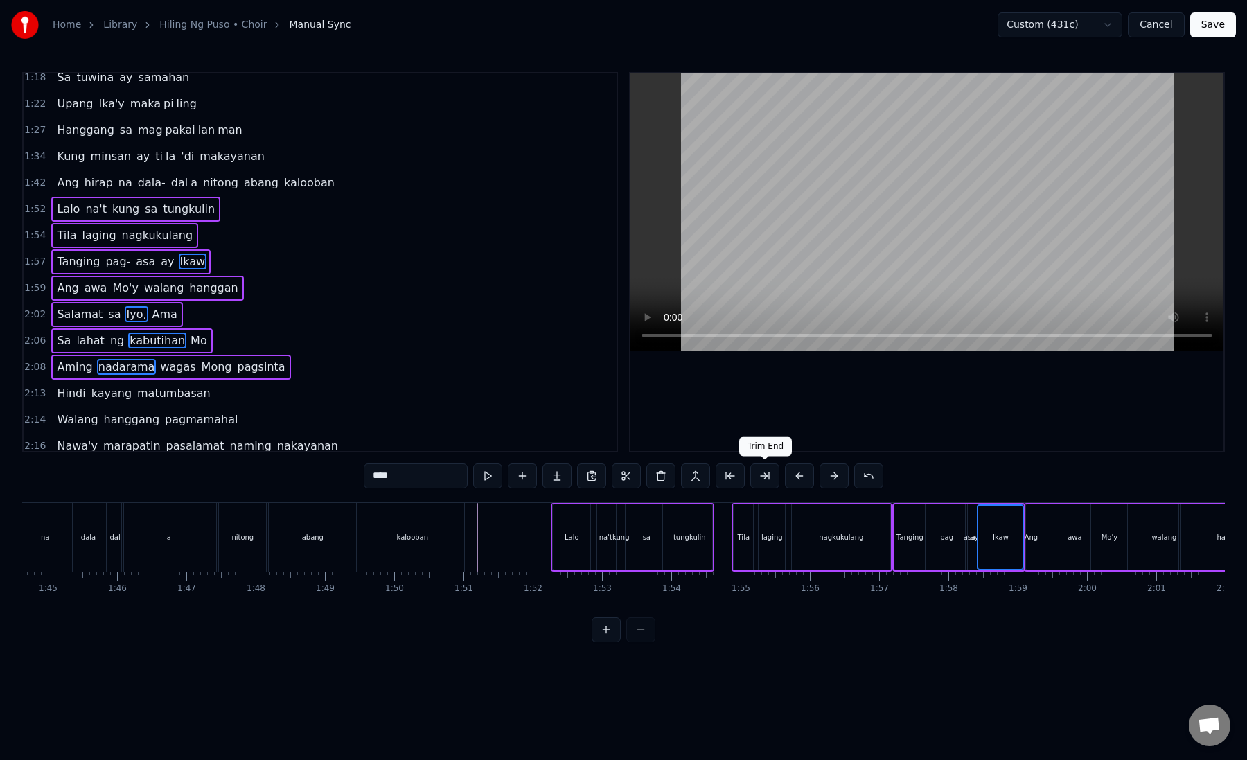
click at [763, 475] on button at bounding box center [764, 475] width 29 height 25
click at [826, 468] on button at bounding box center [833, 475] width 29 height 25
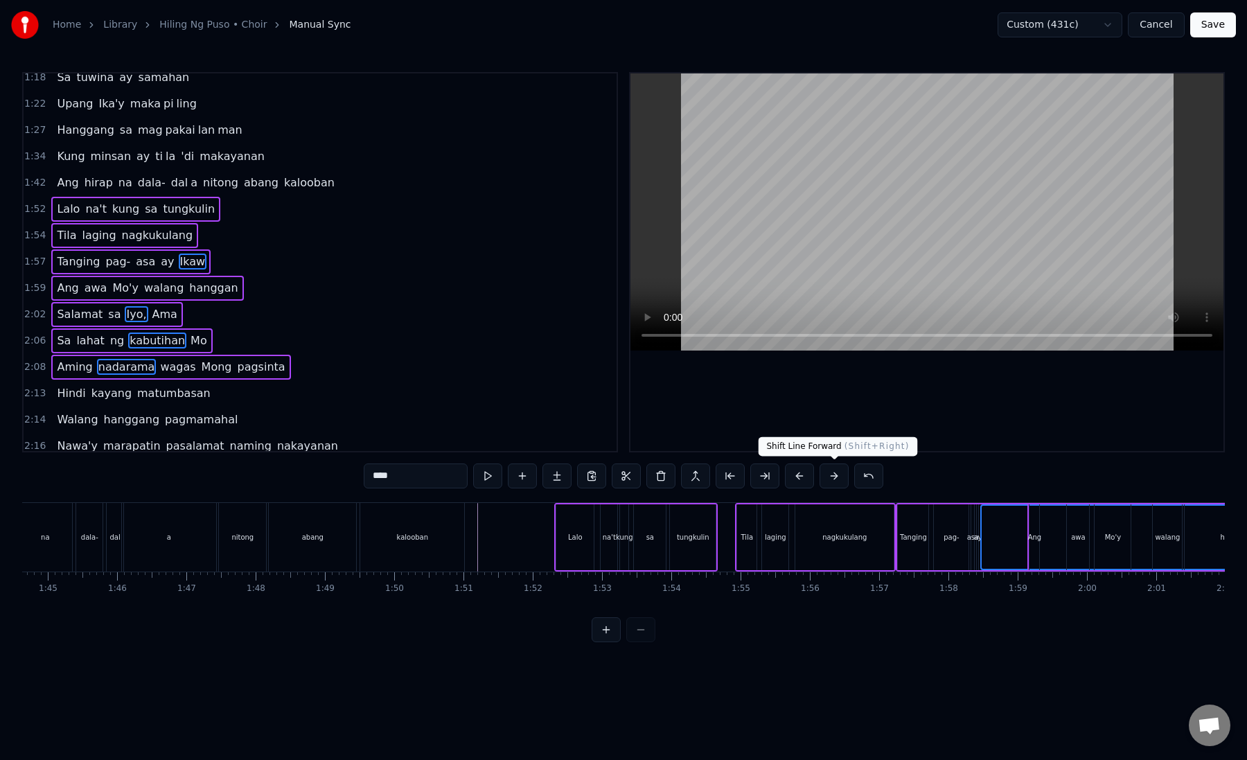
click at [826, 468] on button at bounding box center [833, 475] width 29 height 25
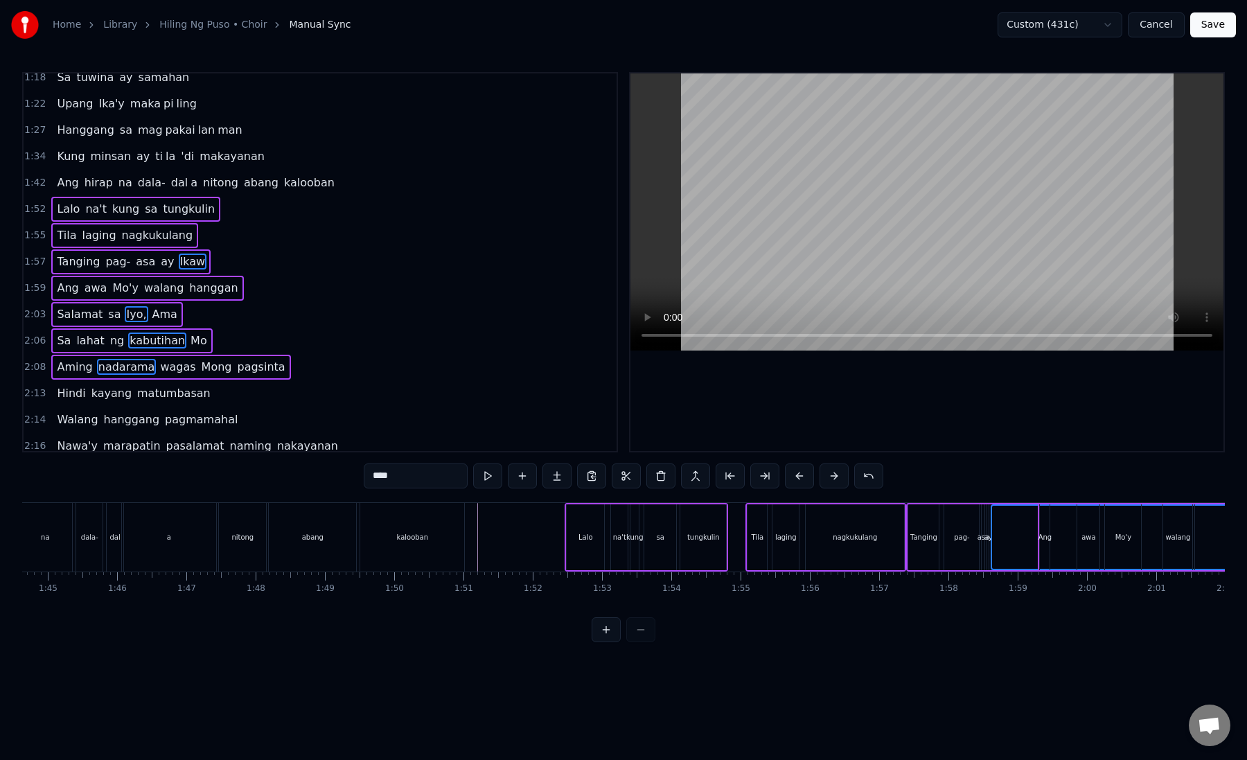
click at [826, 468] on button at bounding box center [833, 475] width 29 height 25
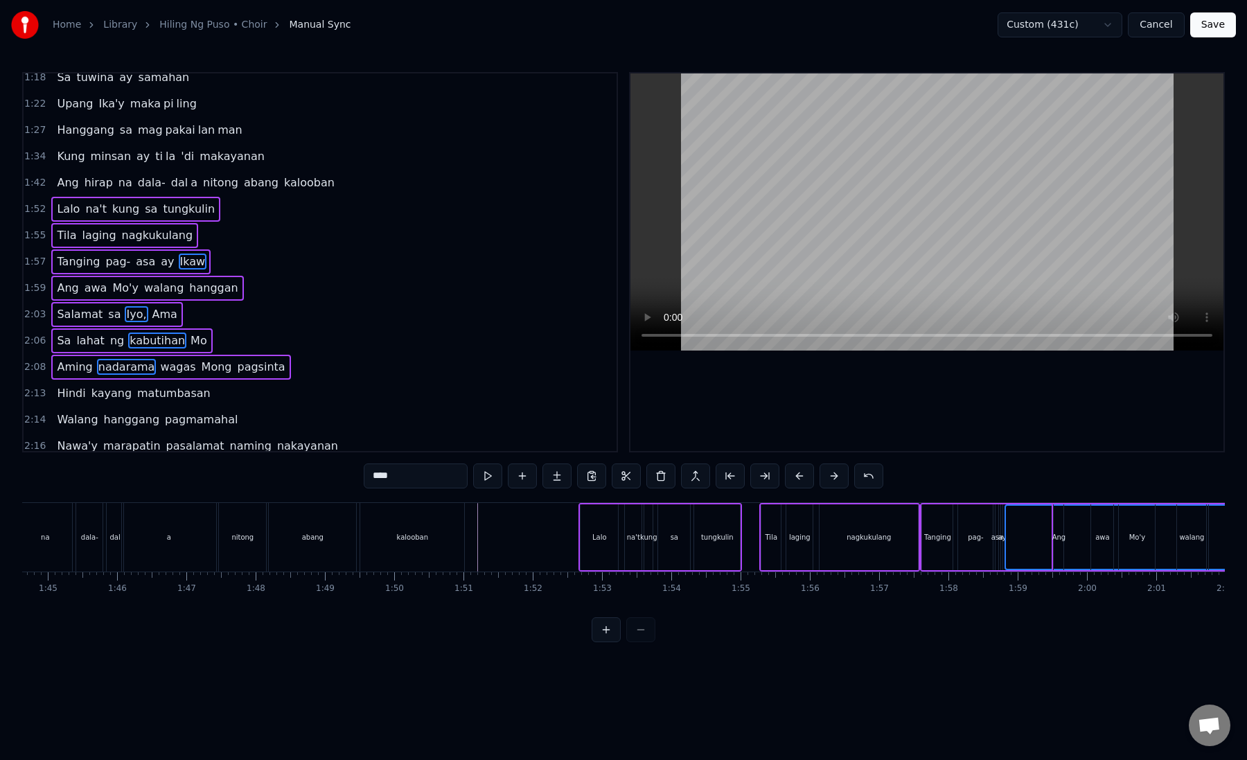
click at [826, 468] on button at bounding box center [833, 475] width 29 height 25
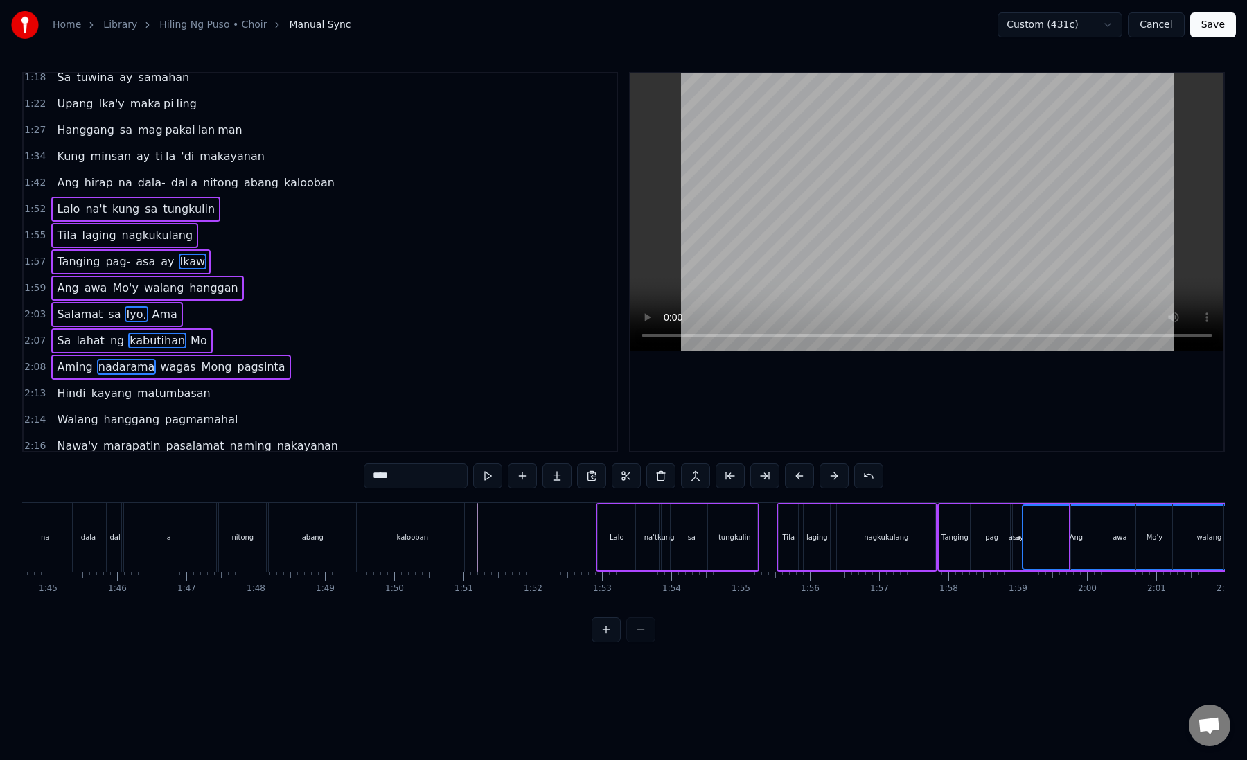
click at [425, 561] on div "kalooban" at bounding box center [412, 537] width 104 height 69
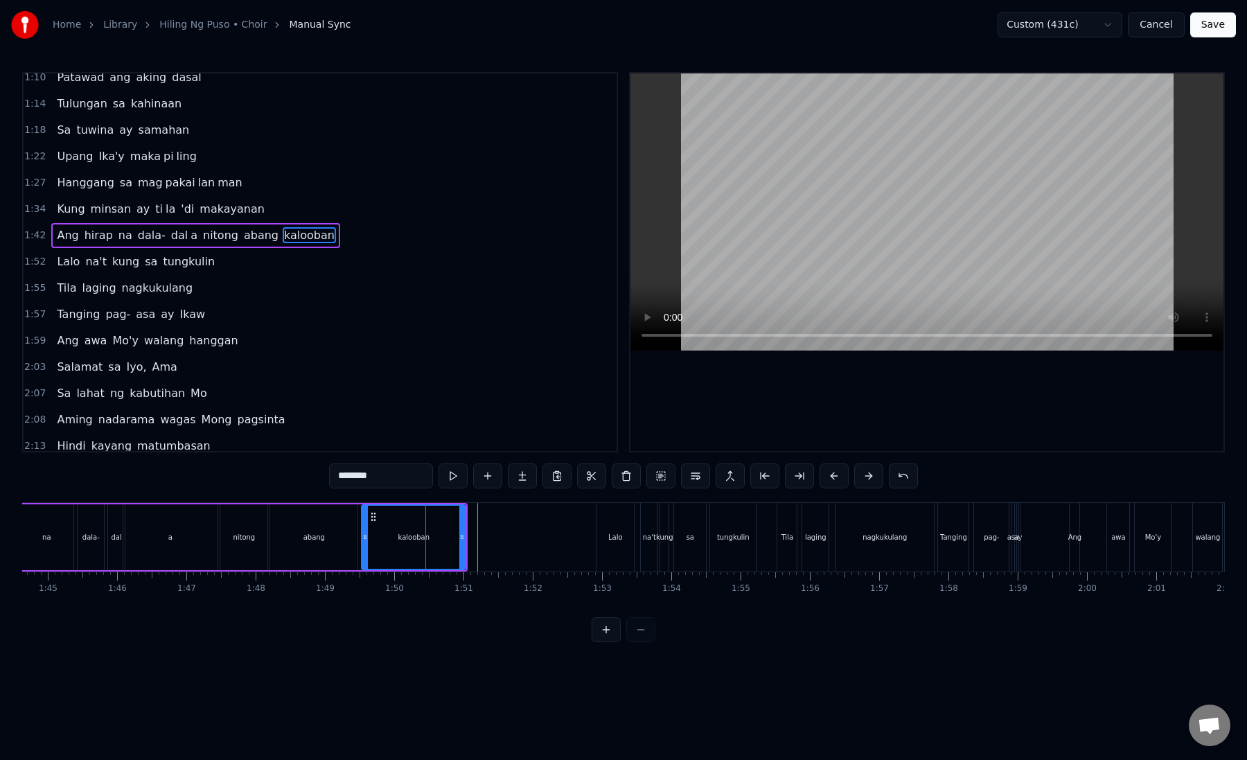
scroll to position [62, 0]
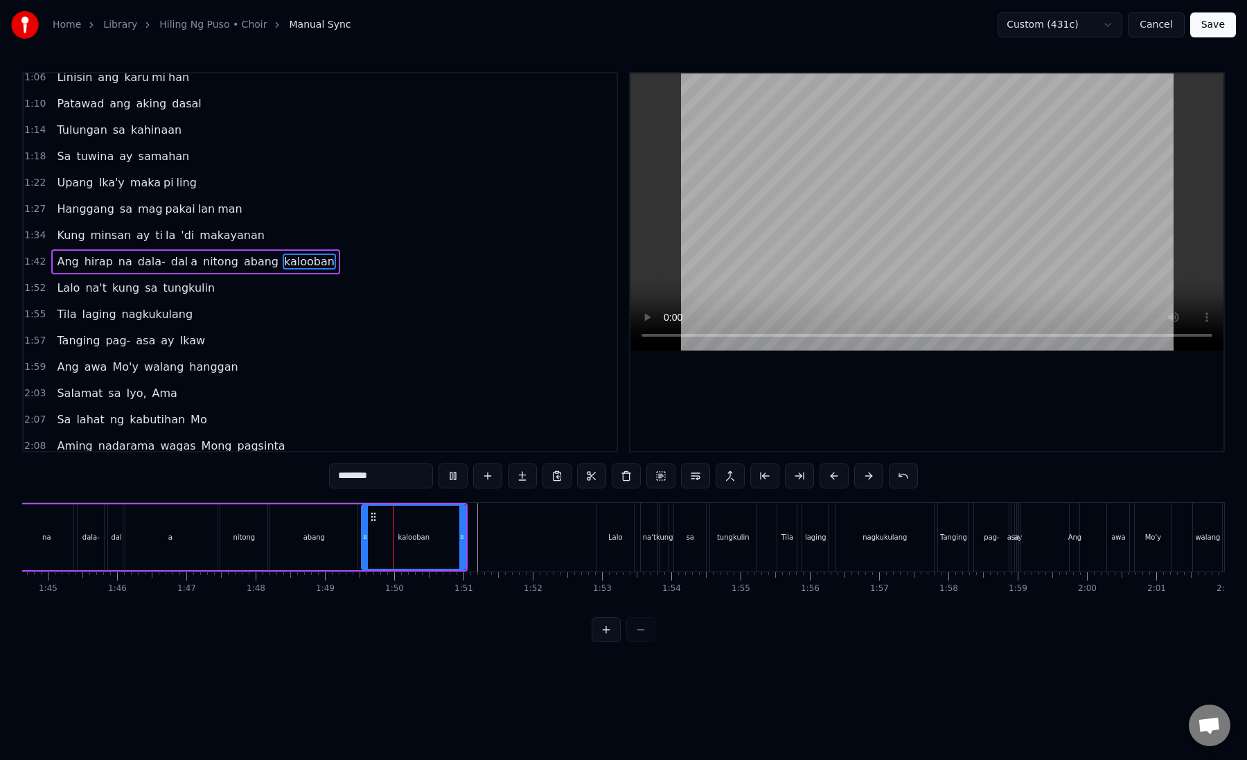
click at [615, 550] on div "Lalo" at bounding box center [614, 537] width 37 height 69
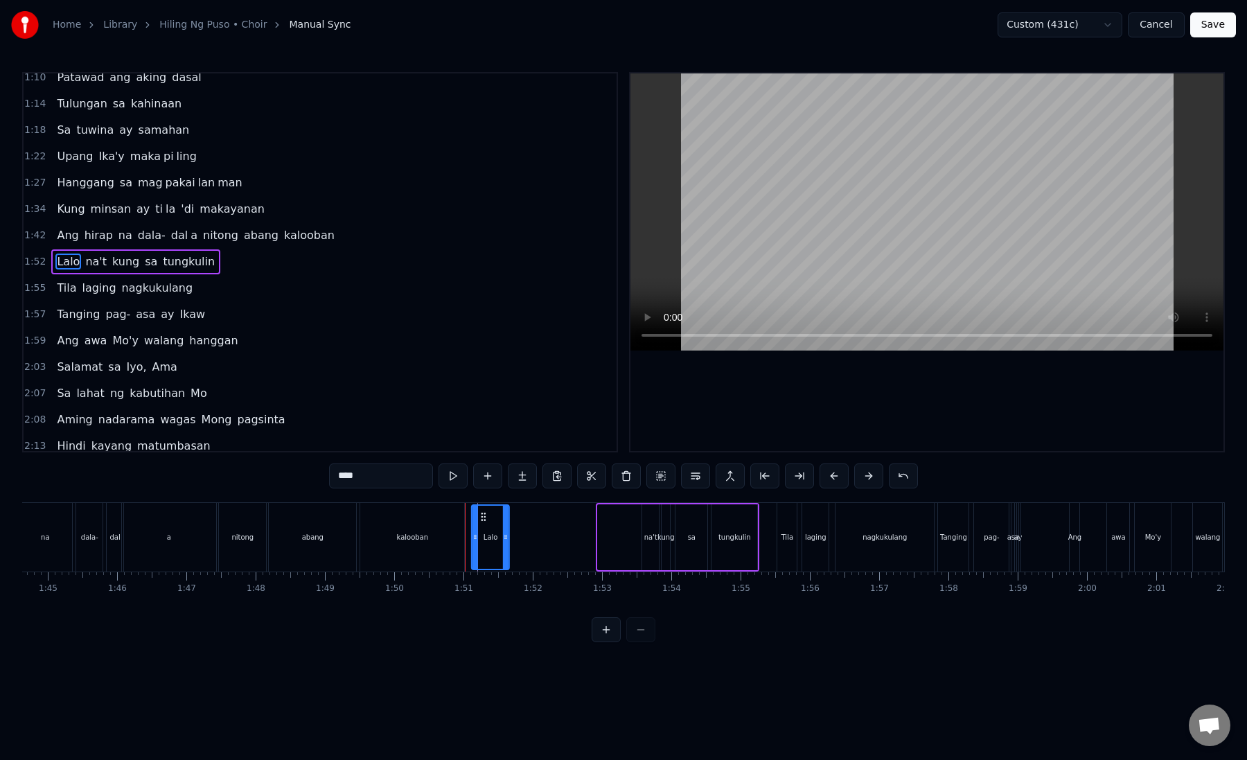
drag, startPoint x: 610, startPoint y: 518, endPoint x: 482, endPoint y: 519, distance: 128.1
click at [482, 519] on icon at bounding box center [483, 516] width 11 height 11
drag, startPoint x: 504, startPoint y: 531, endPoint x: 522, endPoint y: 531, distance: 17.3
click at [508, 531] on icon at bounding box center [505, 536] width 6 height 11
drag, startPoint x: 519, startPoint y: 537, endPoint x: 550, endPoint y: 537, distance: 30.5
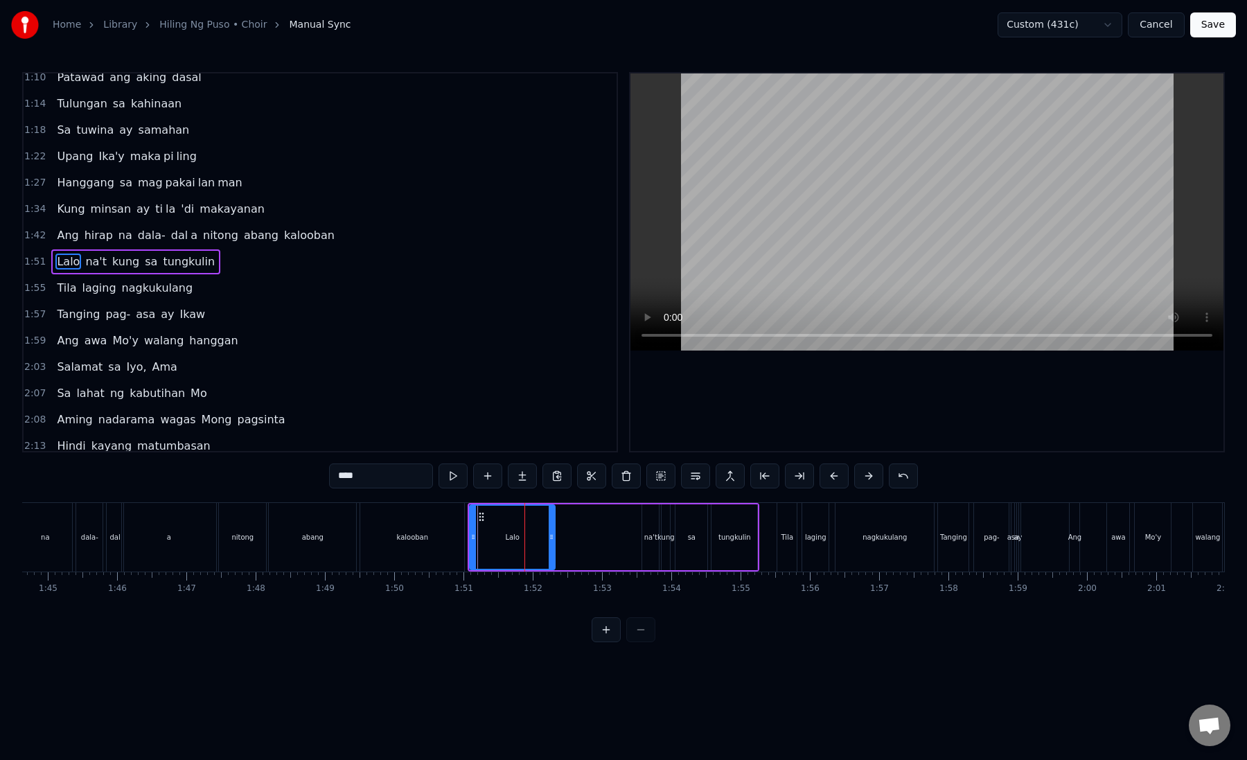
click at [550, 537] on icon at bounding box center [552, 536] width 6 height 11
click at [648, 542] on div "na't" at bounding box center [650, 537] width 17 height 66
type input "****"
drag, startPoint x: 646, startPoint y: 542, endPoint x: 558, endPoint y: 542, distance: 88.0
click at [558, 542] on div at bounding box center [558, 537] width 6 height 63
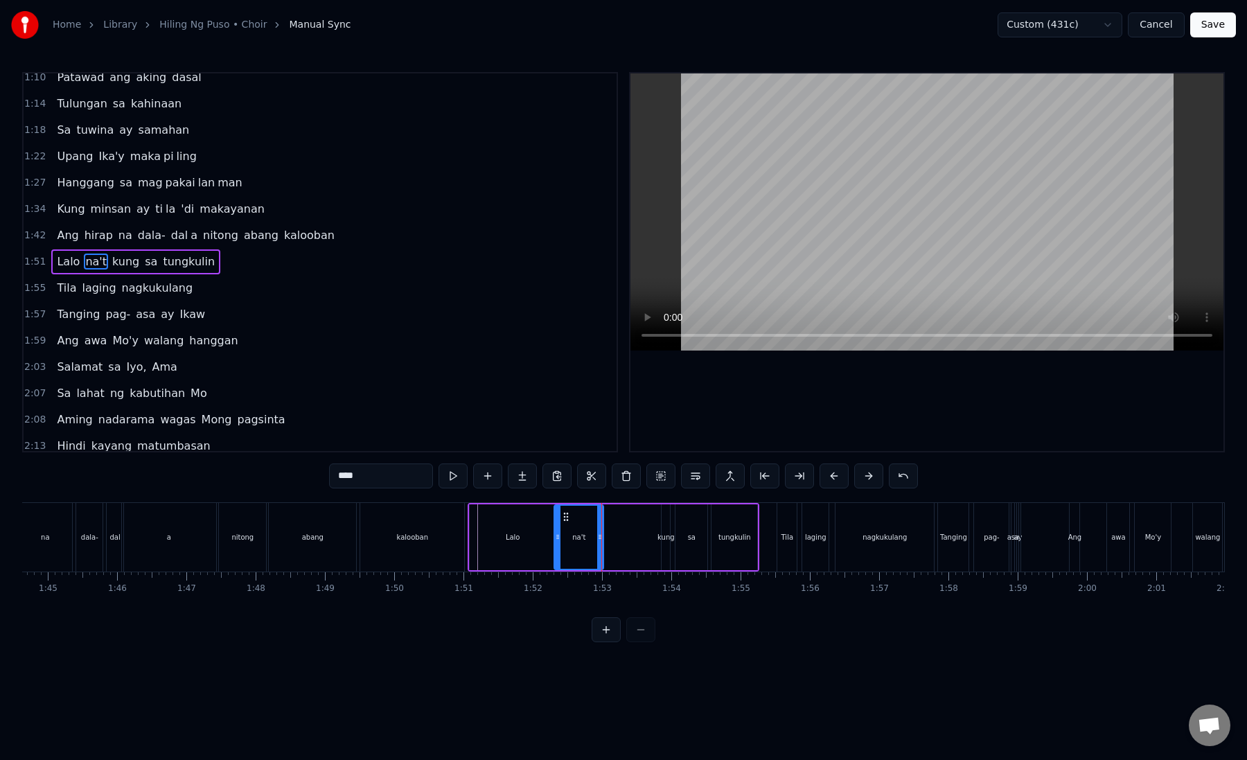
drag, startPoint x: 656, startPoint y: 537, endPoint x: 600, endPoint y: 537, distance: 55.4
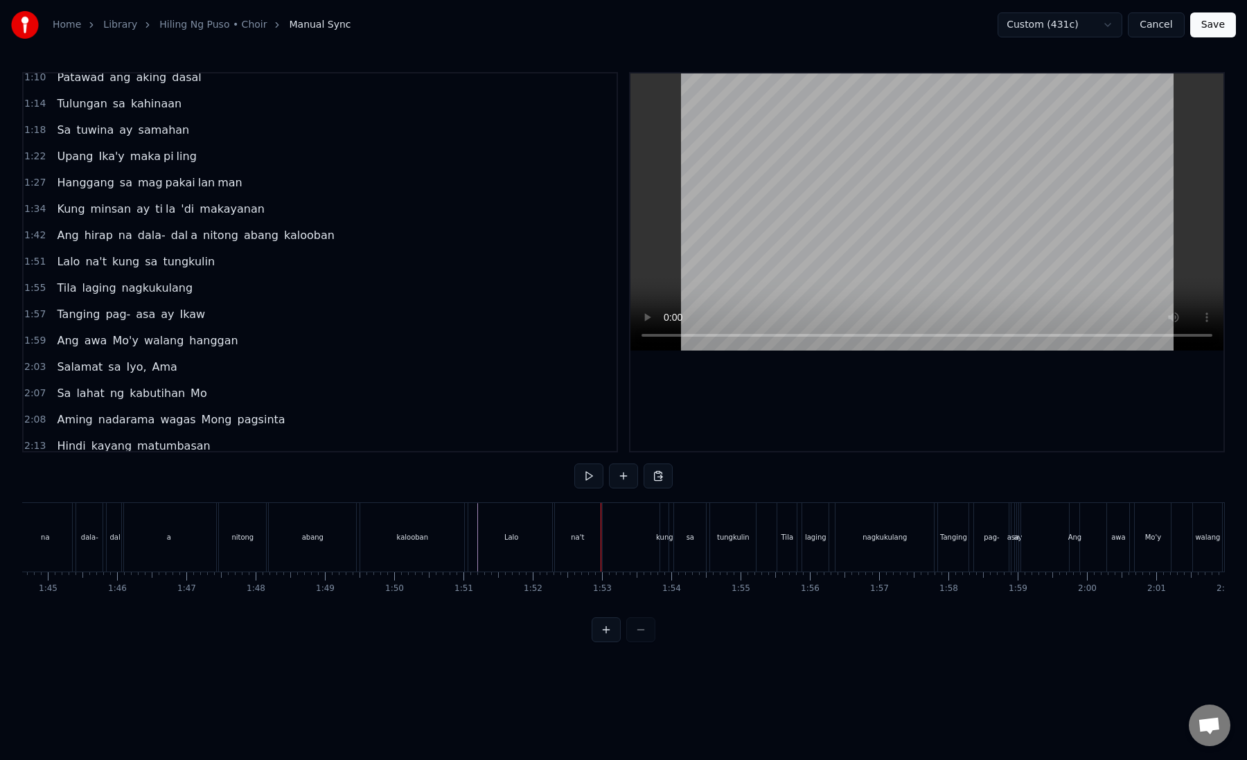
click at [666, 539] on div "kung" at bounding box center [664, 537] width 17 height 10
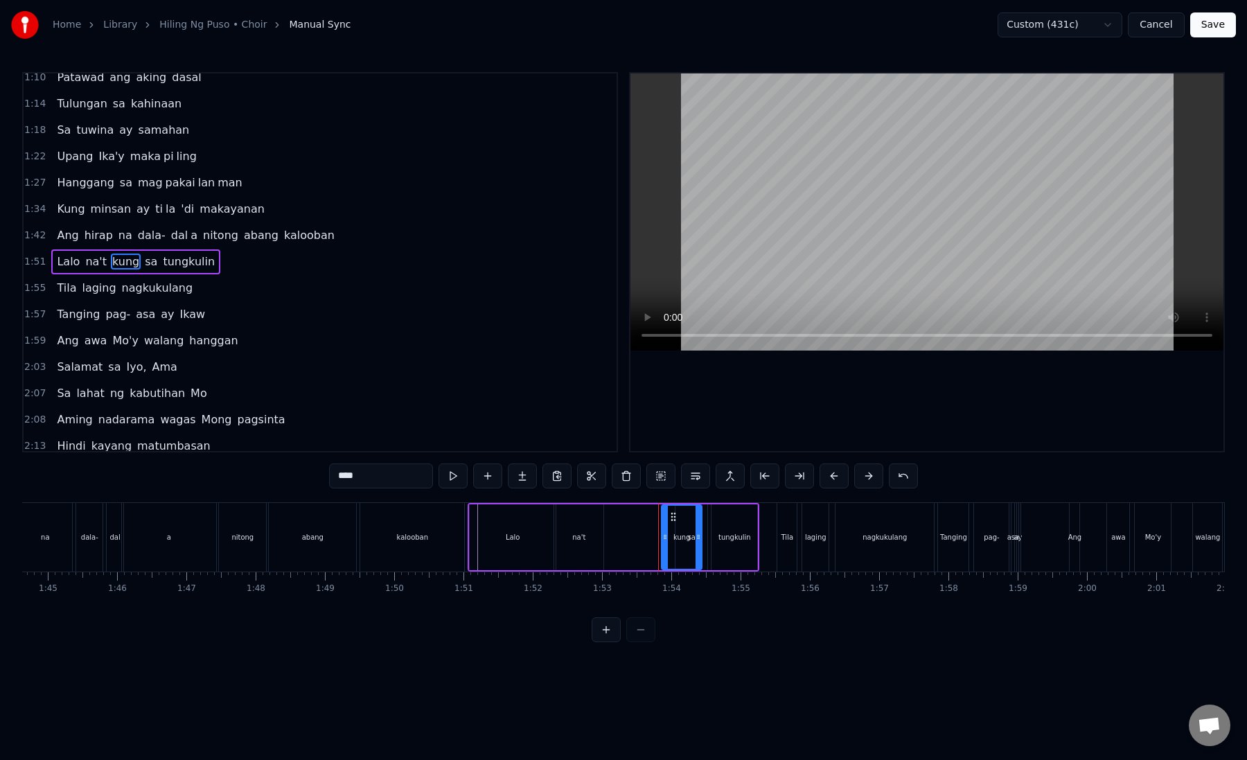
drag, startPoint x: 664, startPoint y: 539, endPoint x: 698, endPoint y: 544, distance: 34.4
click at [698, 544] on div at bounding box center [698, 537] width 6 height 63
drag, startPoint x: 671, startPoint y: 516, endPoint x: 609, endPoint y: 519, distance: 62.4
click at [609, 519] on icon at bounding box center [610, 516] width 11 height 11
click at [691, 539] on div "sa" at bounding box center [692, 537] width 8 height 10
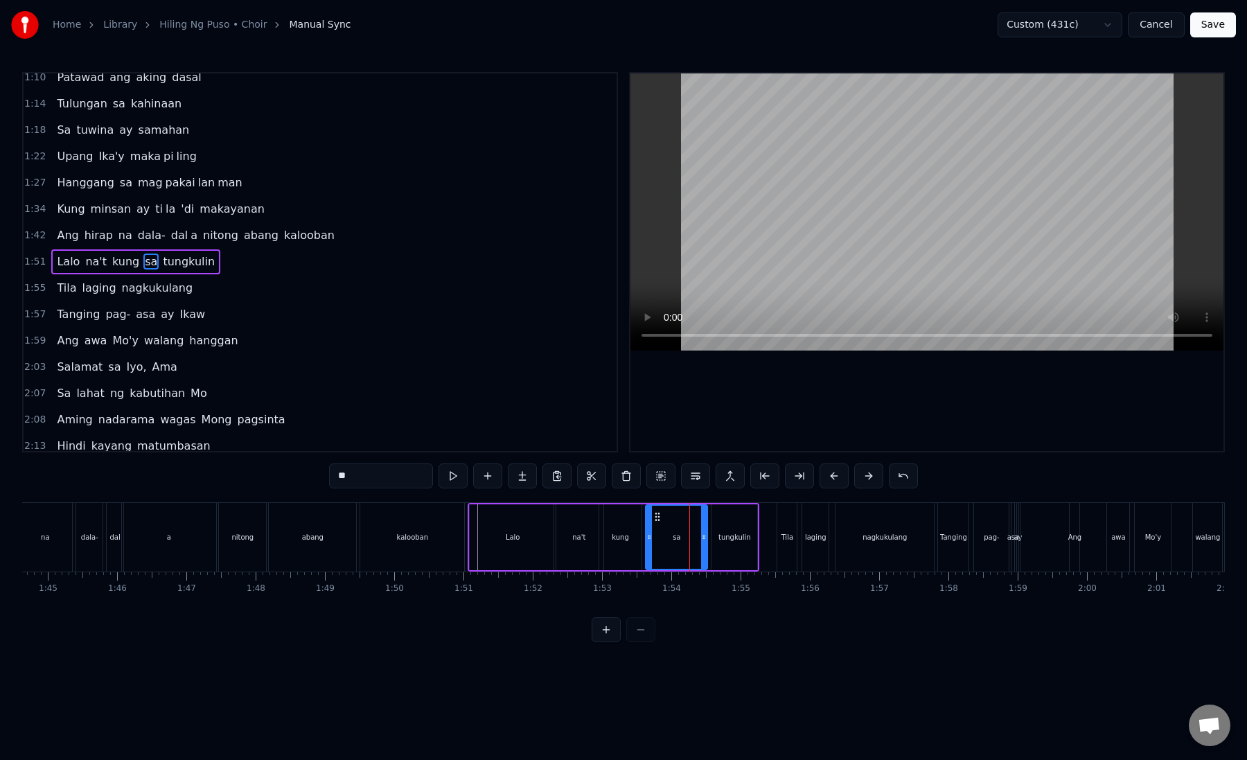
drag, startPoint x: 677, startPoint y: 539, endPoint x: 645, endPoint y: 540, distance: 31.9
click at [646, 540] on icon at bounding box center [649, 536] width 6 height 11
drag, startPoint x: 702, startPoint y: 539, endPoint x: 669, endPoint y: 540, distance: 32.6
click at [674, 540] on icon at bounding box center [677, 536] width 6 height 11
click at [724, 535] on div "tungkulin" at bounding box center [734, 537] width 33 height 10
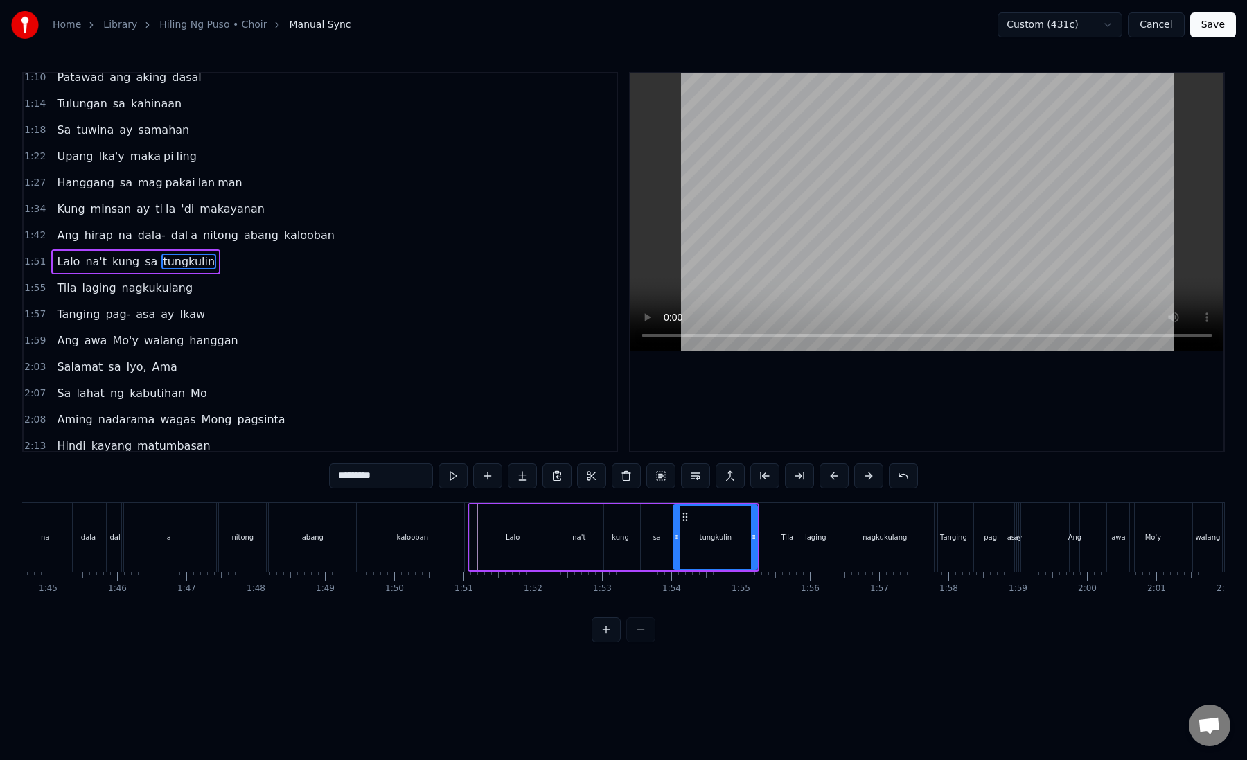
drag, startPoint x: 715, startPoint y: 535, endPoint x: 675, endPoint y: 537, distance: 40.2
click at [675, 537] on icon at bounding box center [677, 536] width 6 height 11
click at [679, 535] on div "tungkulin" at bounding box center [714, 537] width 84 height 63
click at [649, 535] on div "sa" at bounding box center [657, 537] width 32 height 66
click at [698, 531] on div "tungkulin" at bounding box center [714, 537] width 86 height 66
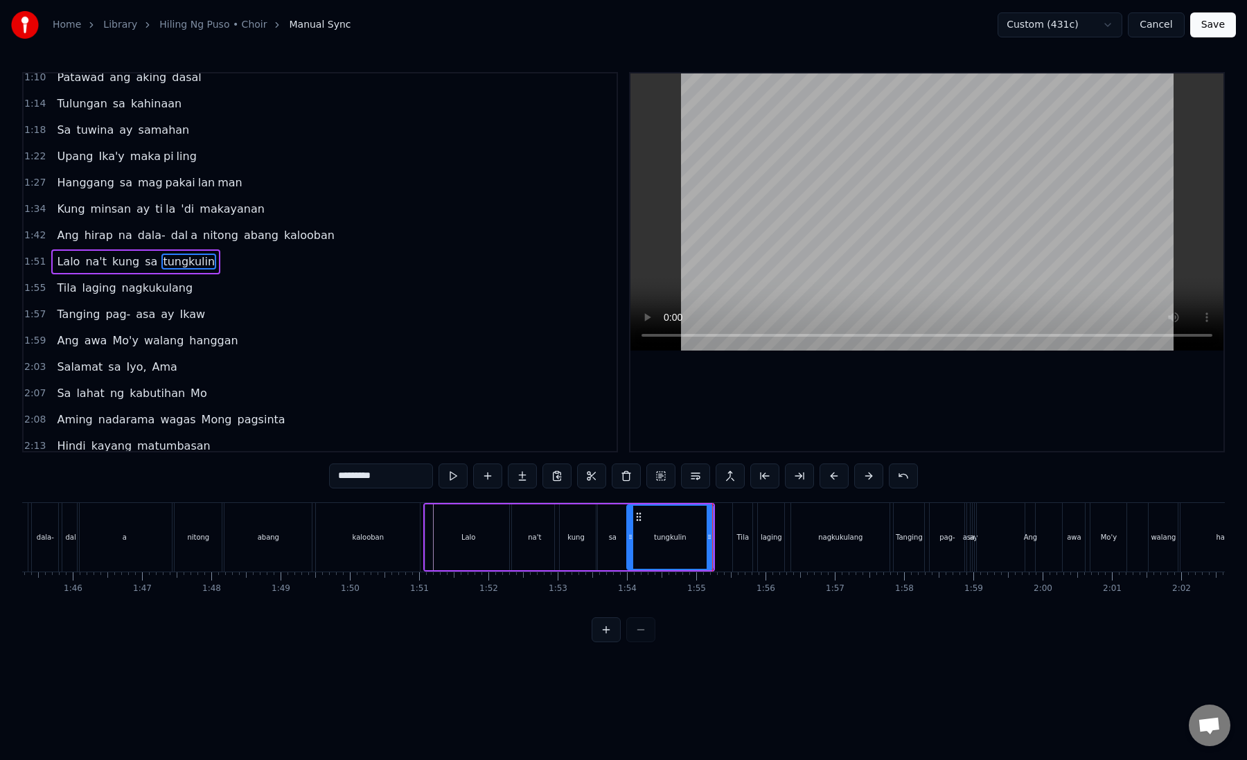
scroll to position [0, 7311]
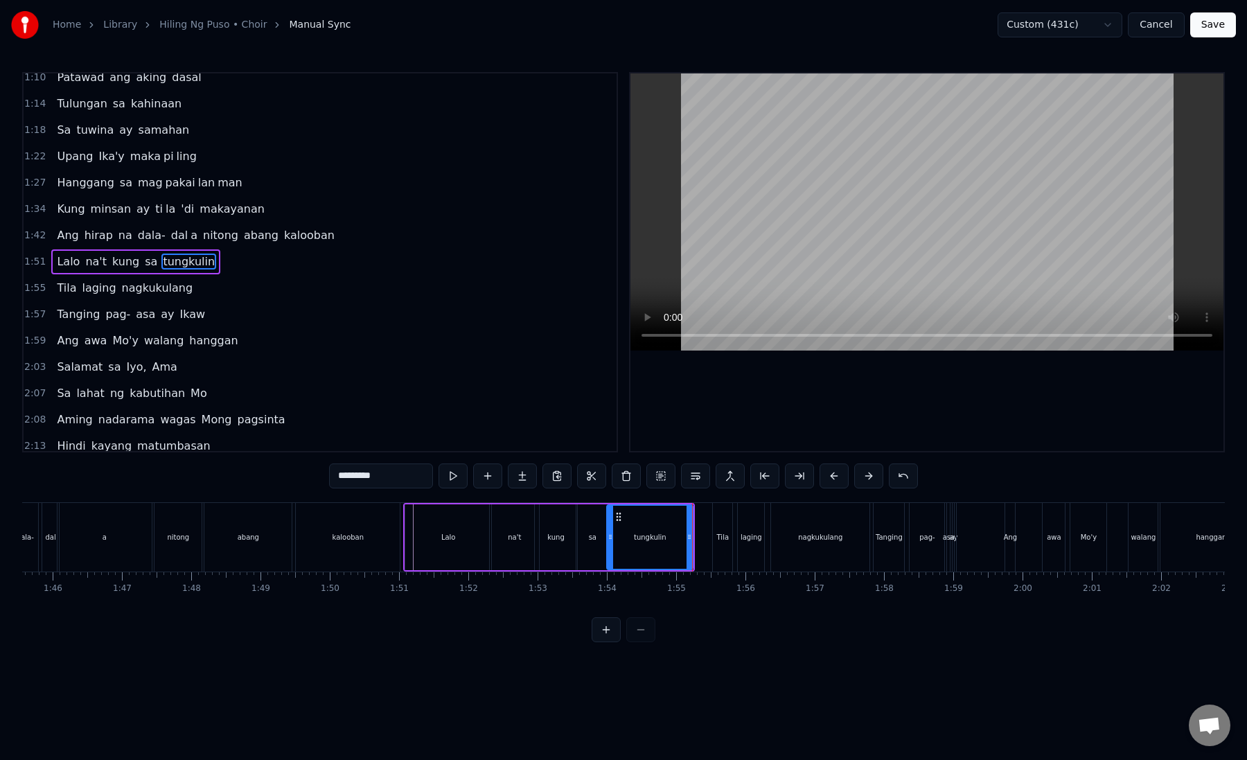
click at [720, 545] on div "Tila" at bounding box center [722, 537] width 19 height 69
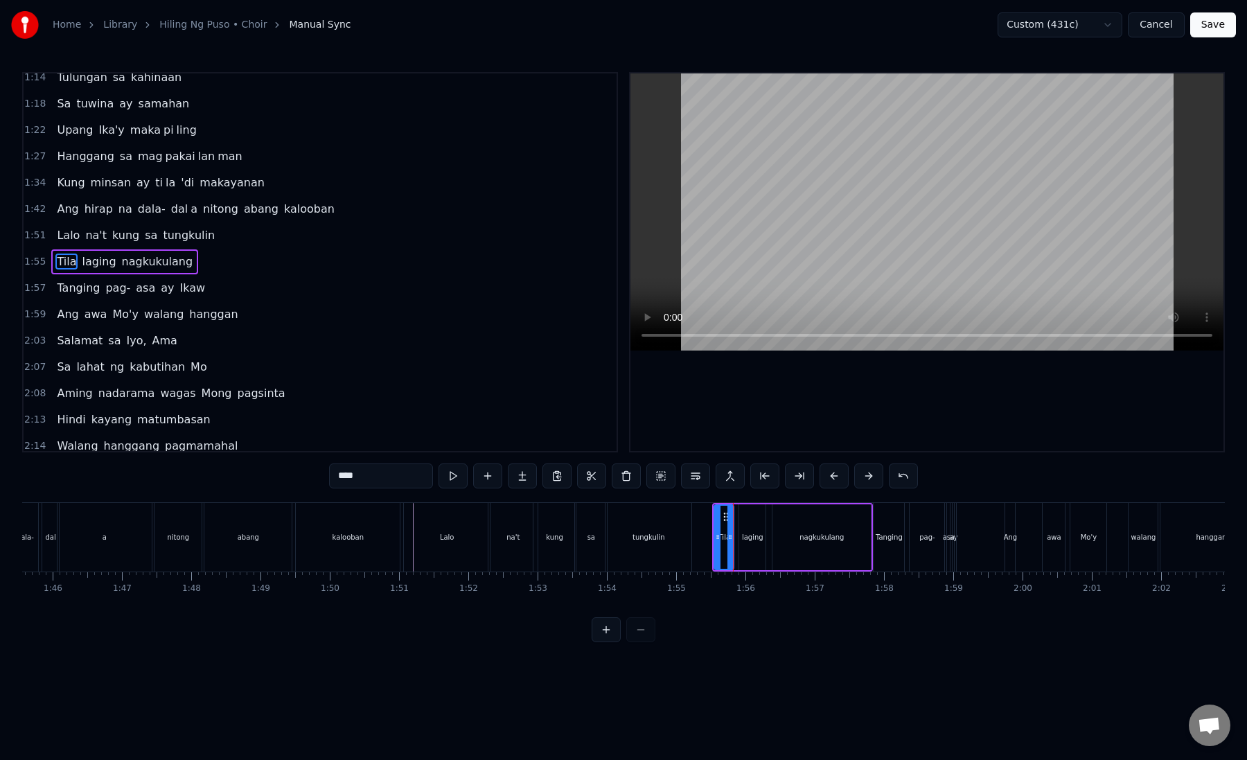
click at [817, 538] on div "nagkukulang" at bounding box center [821, 537] width 44 height 10
type input "**********"
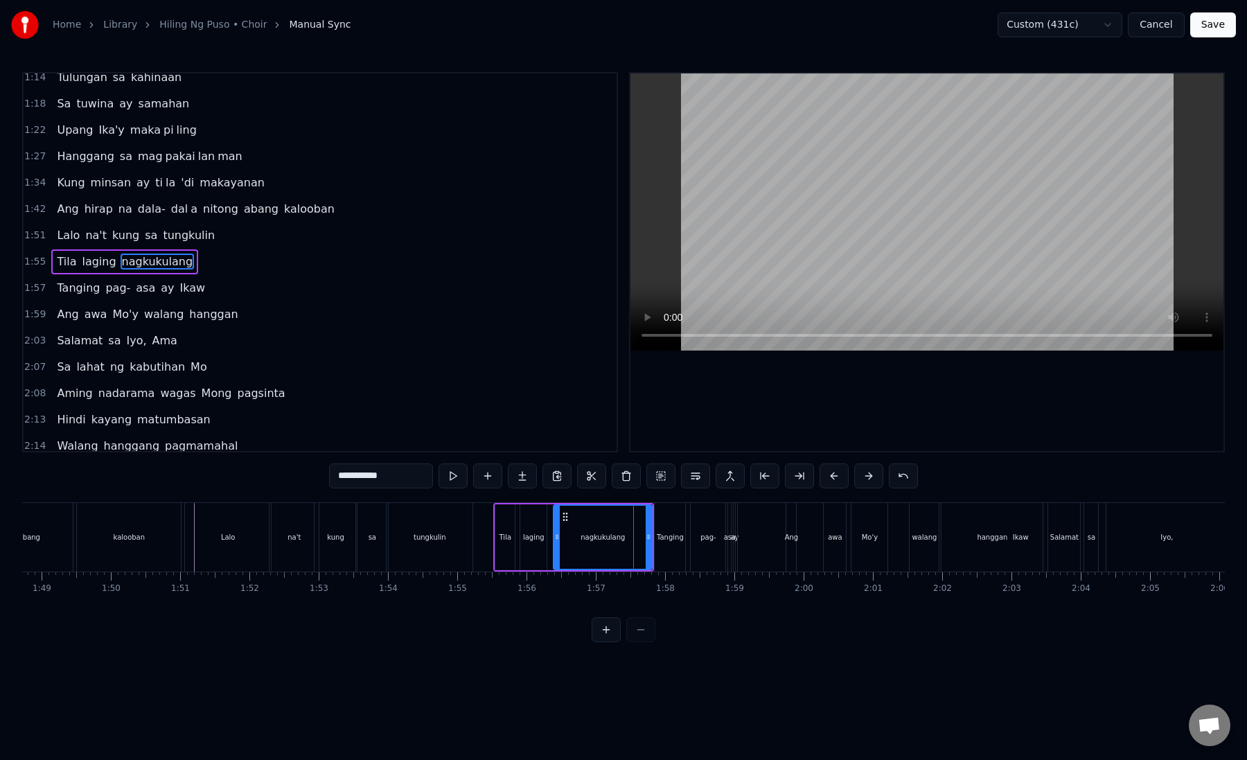
scroll to position [0, 7531]
click at [761, 546] on div "Ikaw" at bounding box center [1018, 537] width 565 height 69
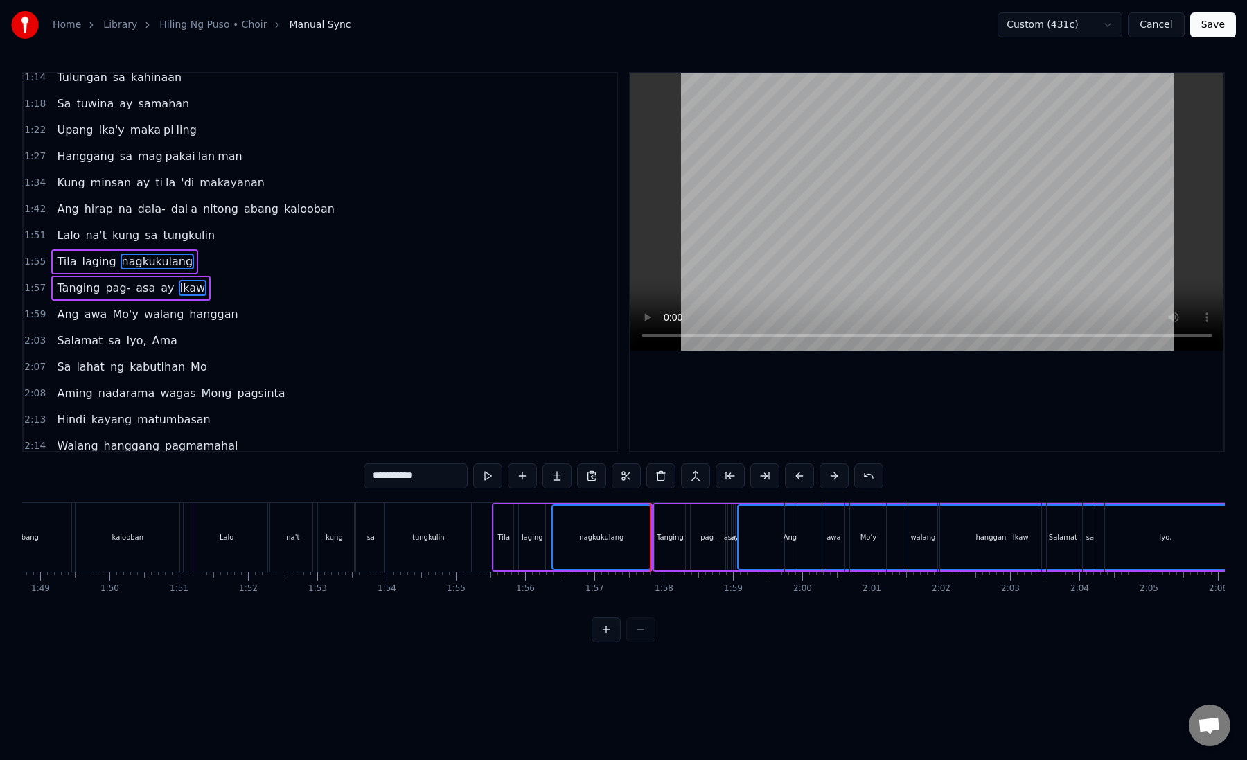
click at [724, 540] on div "asa" at bounding box center [730, 537] width 12 height 10
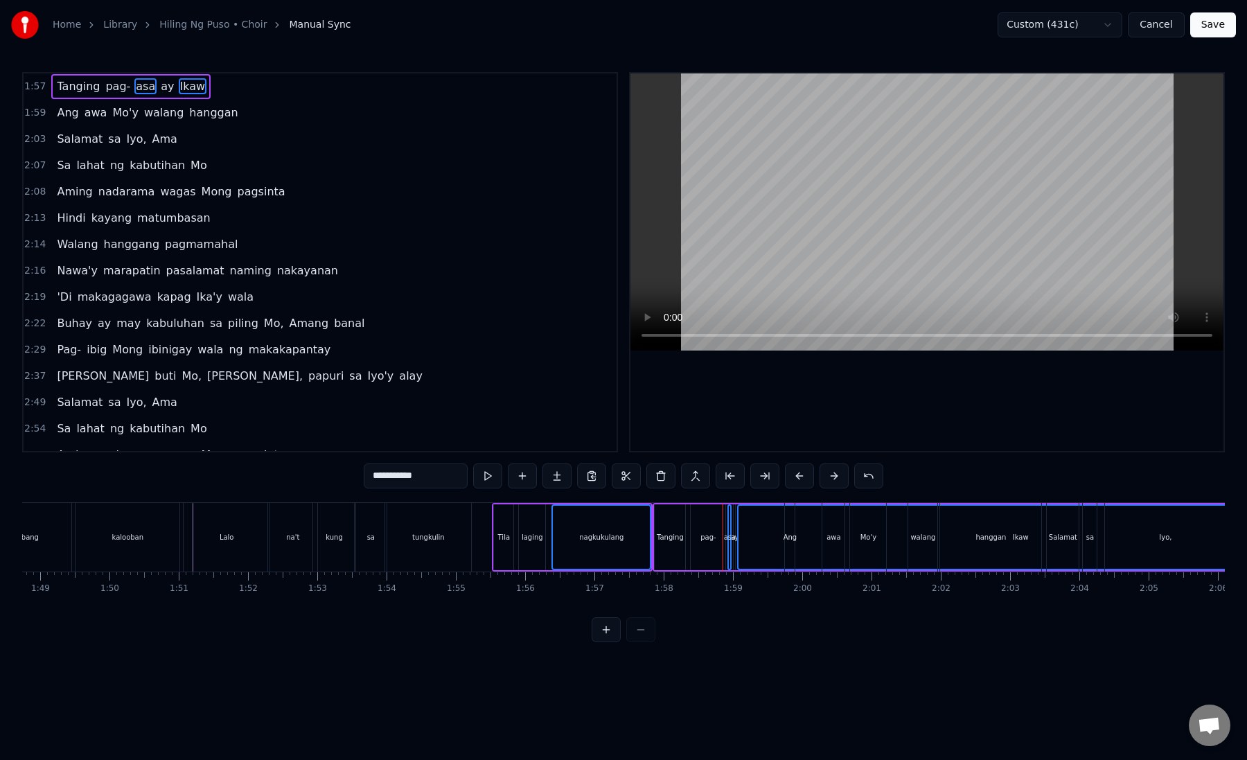
scroll to position [702, 0]
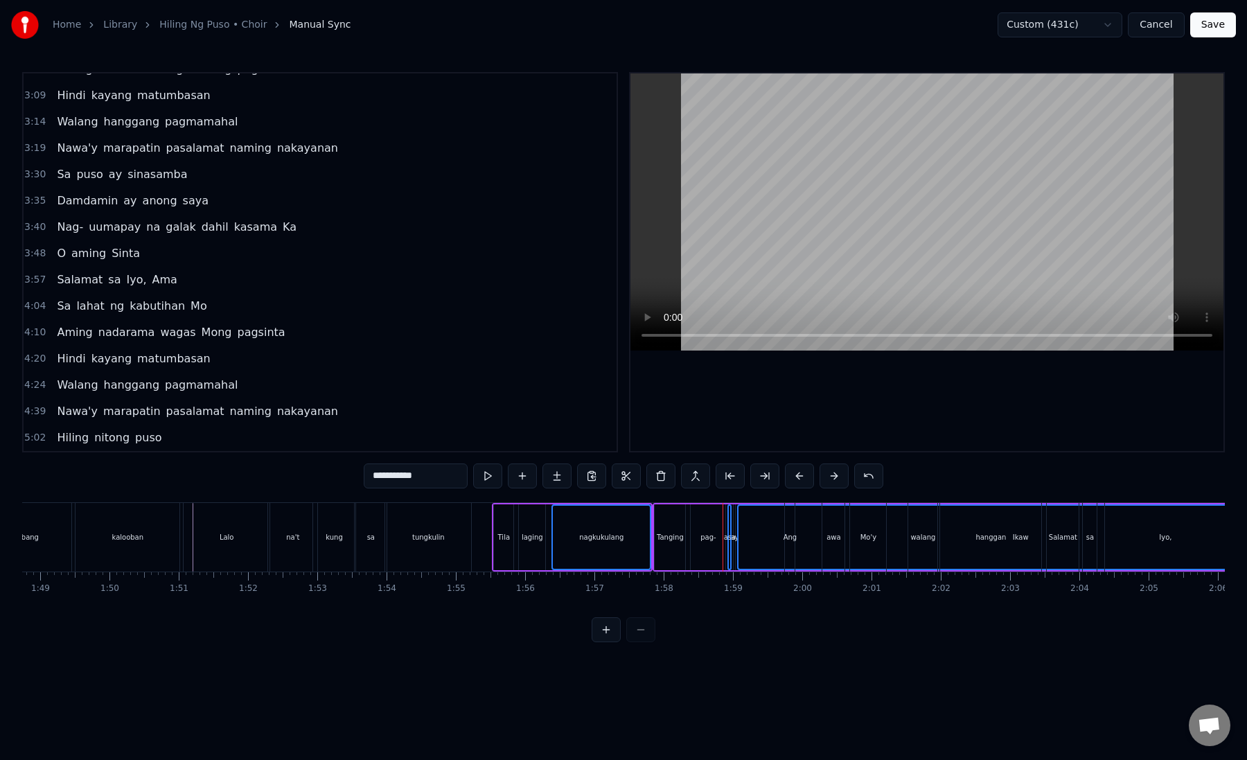
click at [156, 434] on div "Hiling nitong puso" at bounding box center [109, 437] width 116 height 25
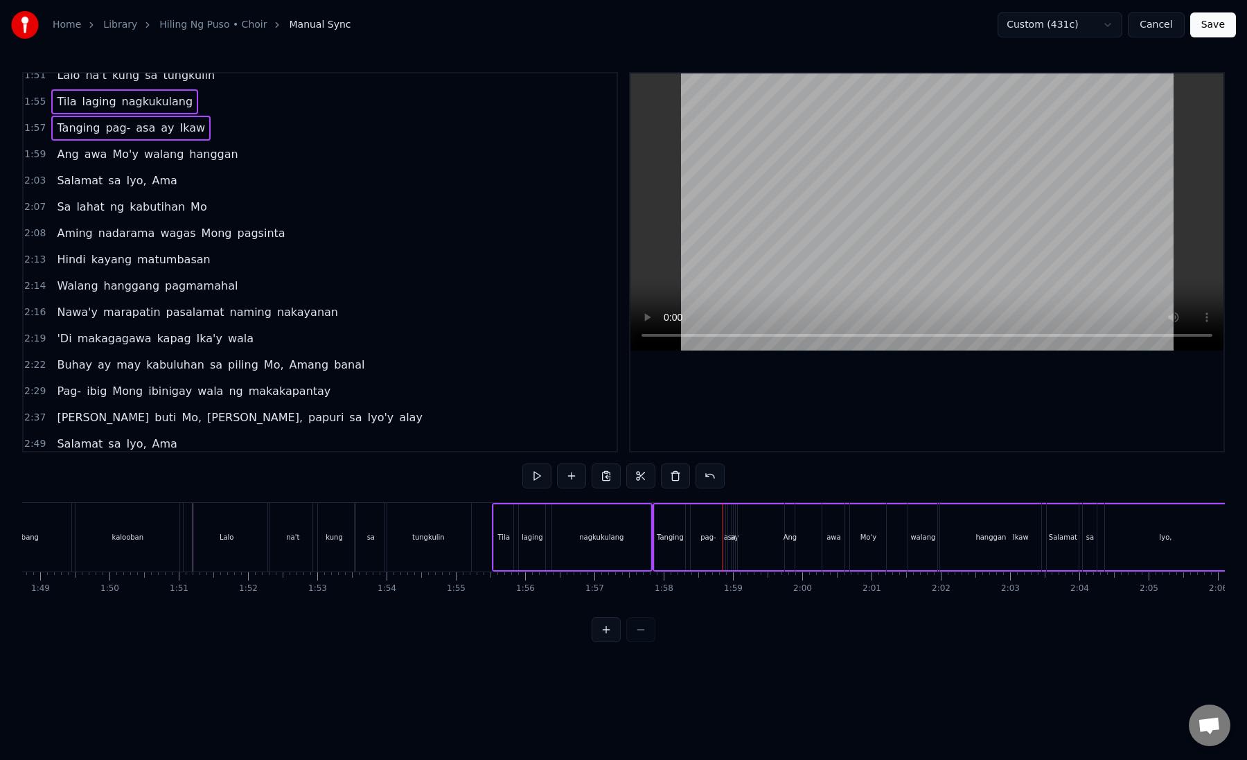
scroll to position [250, 0]
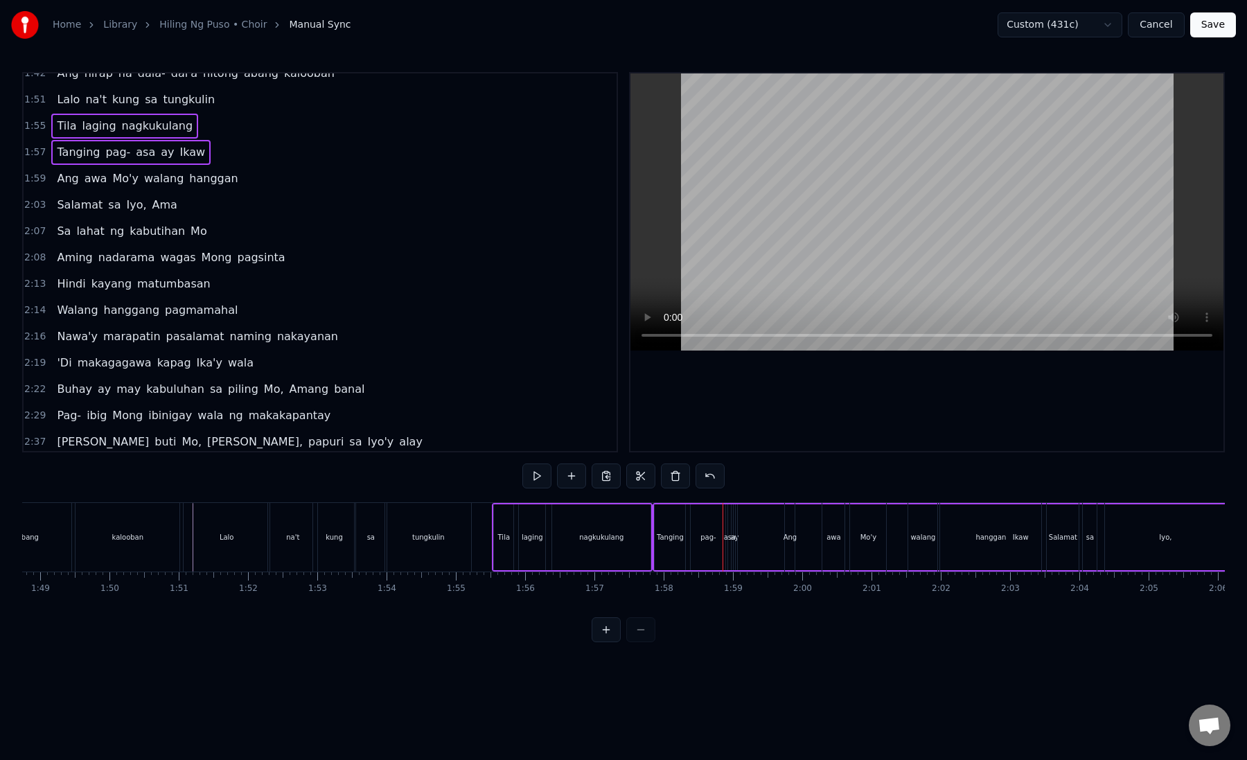
click at [144, 188] on div "Ang awa Mo'y walang hanggan" at bounding box center [147, 178] width 192 height 25
click at [133, 217] on div "2:03 Salamat sa Iyo, Ama" at bounding box center [320, 205] width 593 height 26
click at [133, 229] on span "kabutihan" at bounding box center [157, 231] width 58 height 16
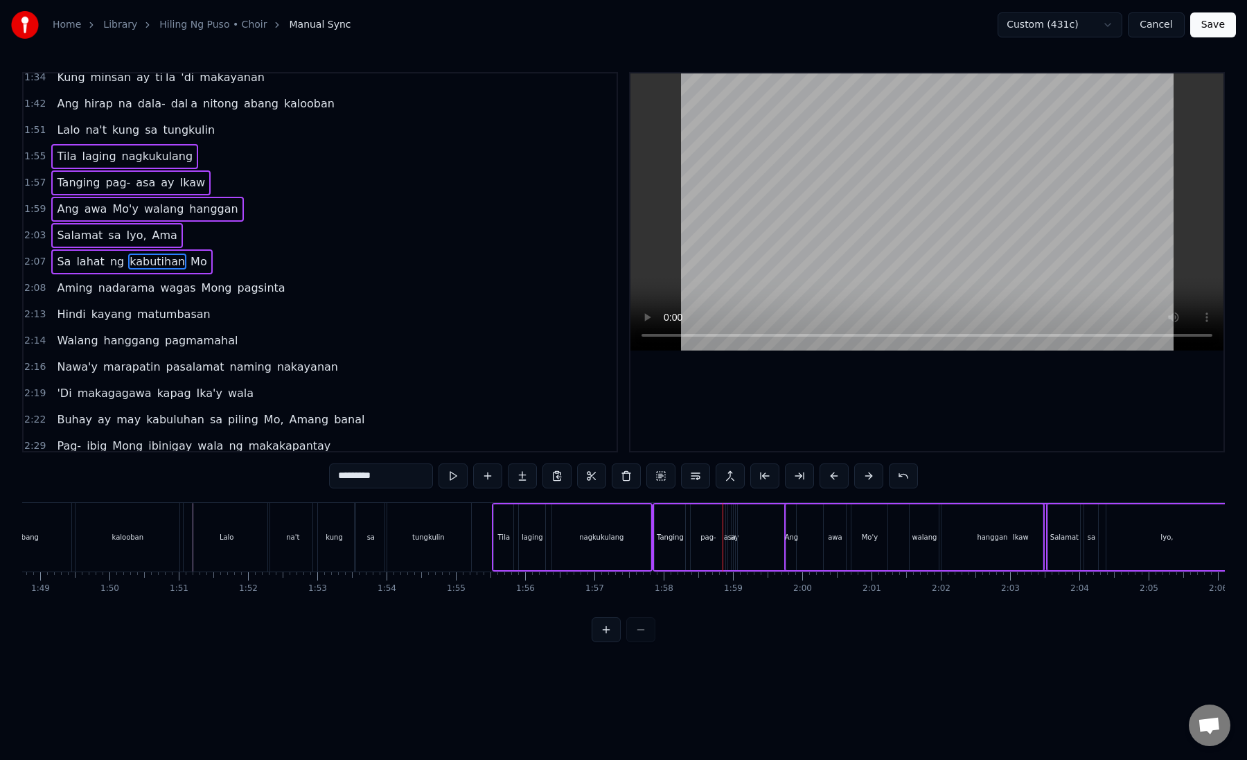
click at [133, 261] on span "kabutihan" at bounding box center [157, 261] width 58 height 16
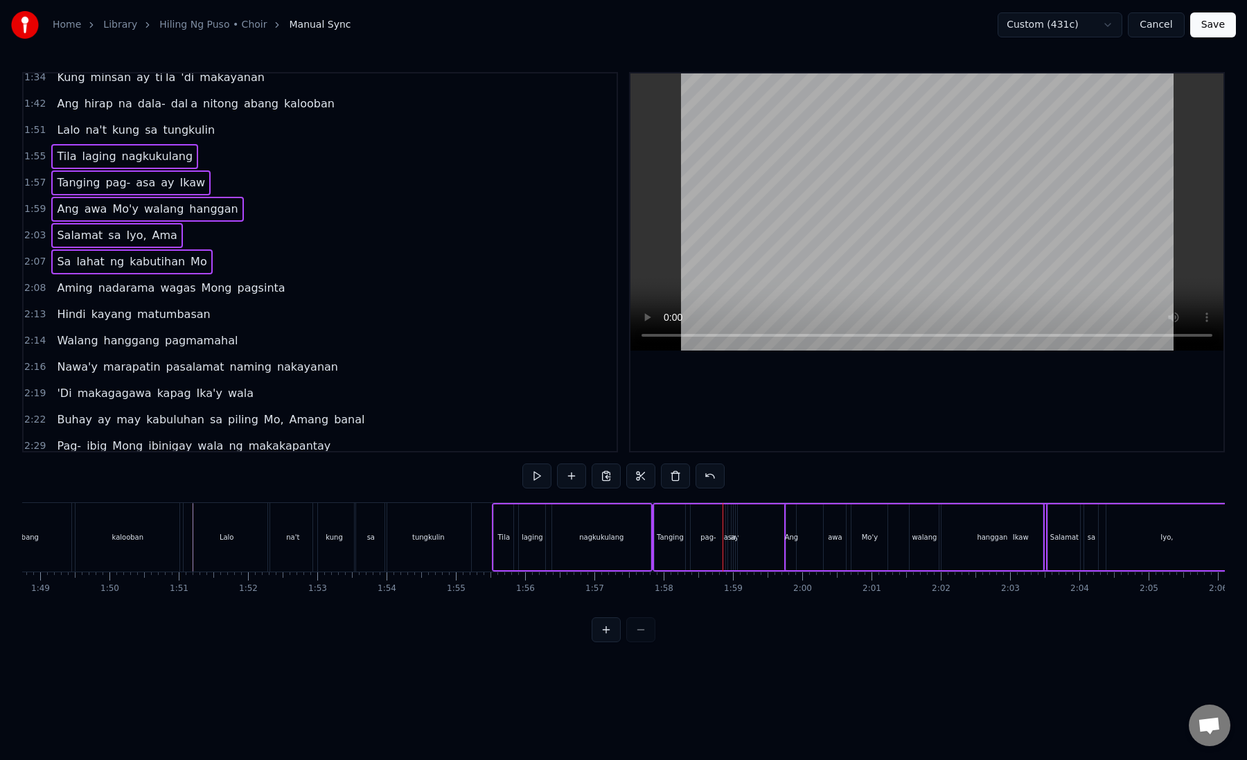
click at [132, 283] on span "nadarama" at bounding box center [127, 288] width 60 height 16
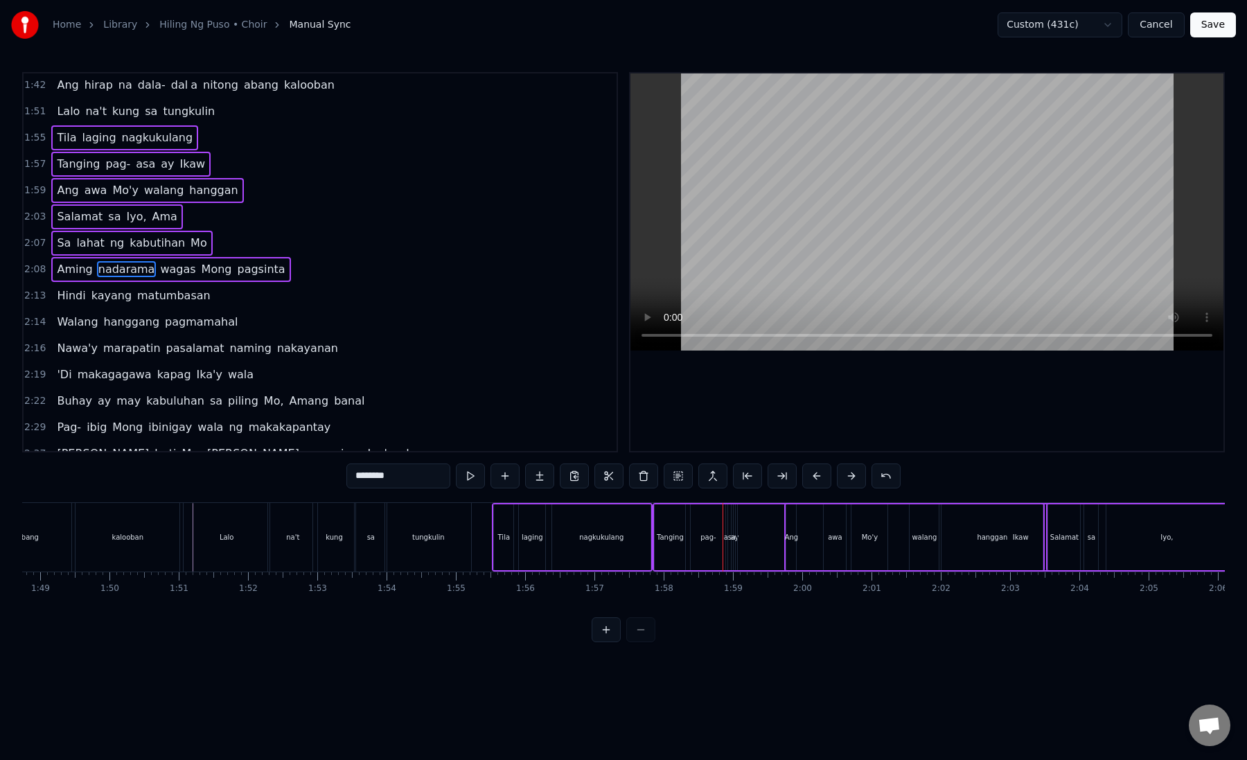
scroll to position [246, 0]
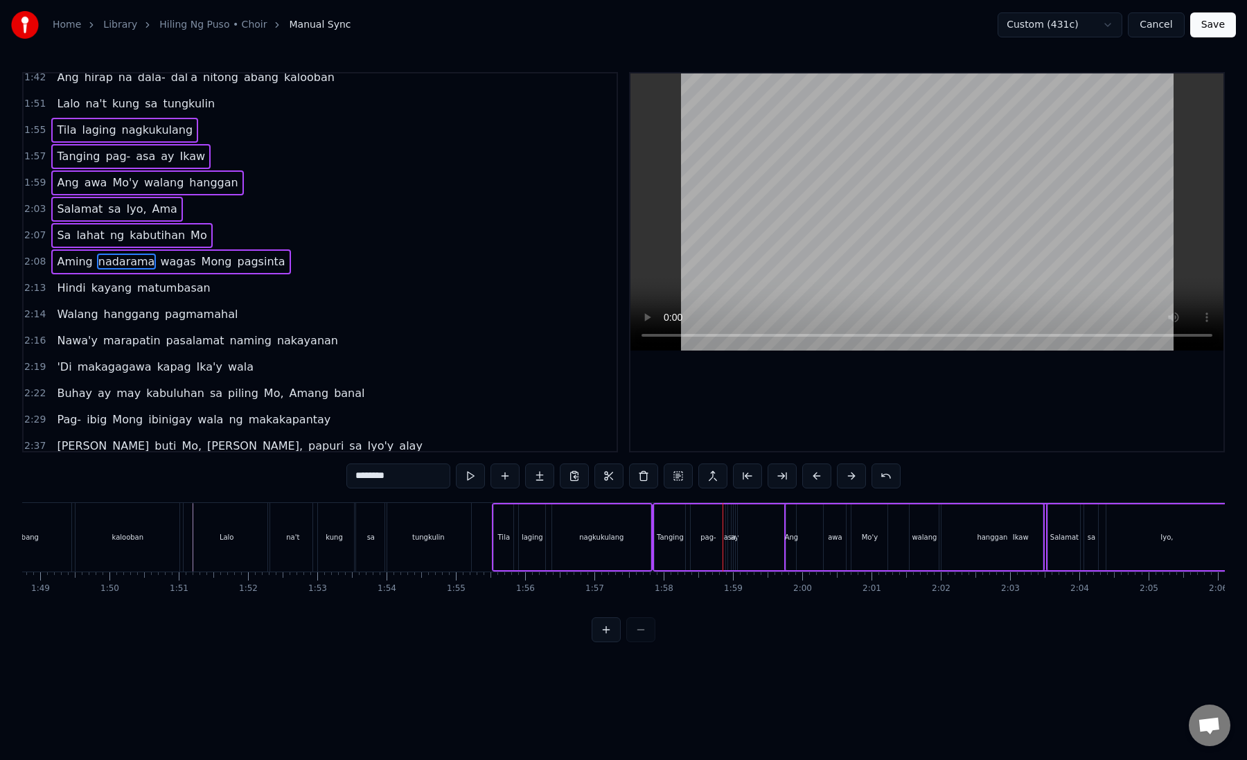
click at [132, 322] on span "hanggang" at bounding box center [132, 314] width 59 height 16
click at [136, 283] on span "matumbasan" at bounding box center [174, 288] width 76 height 16
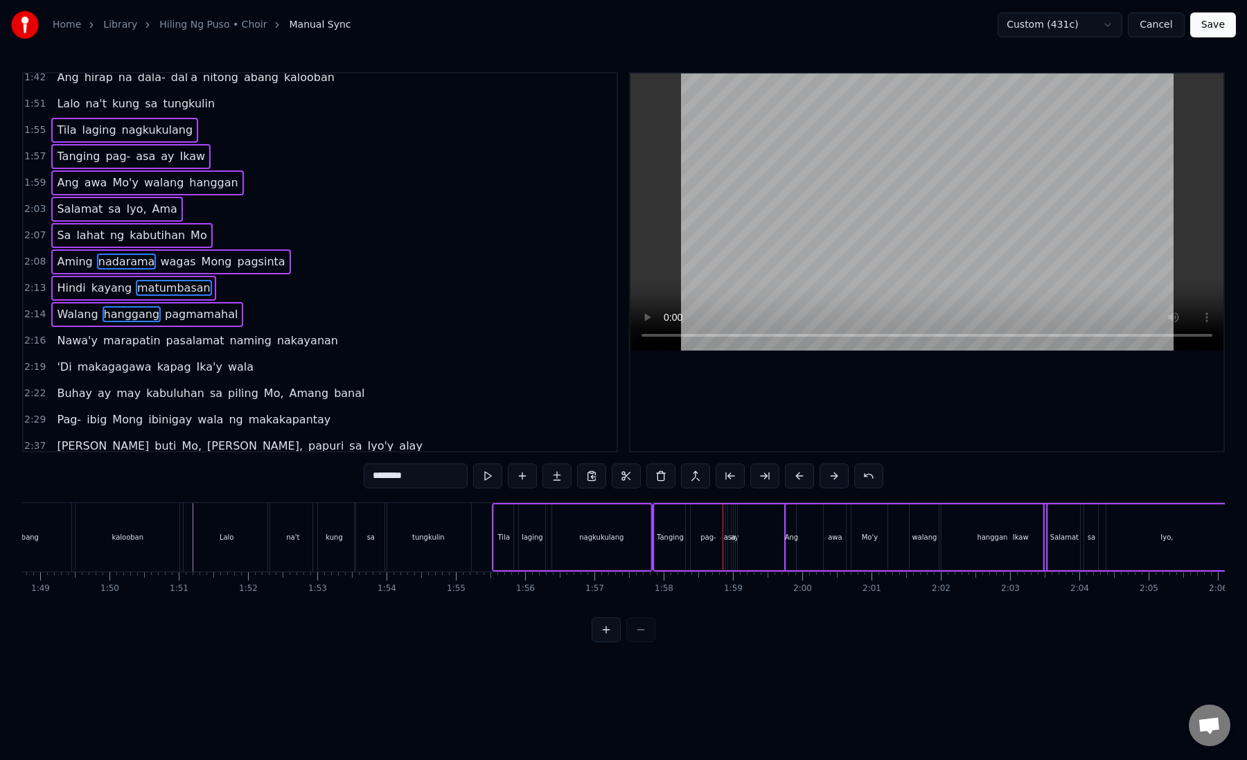
click at [132, 329] on div "Nawa'y marapatin pasalamat naming nakayanan" at bounding box center [197, 340] width 292 height 25
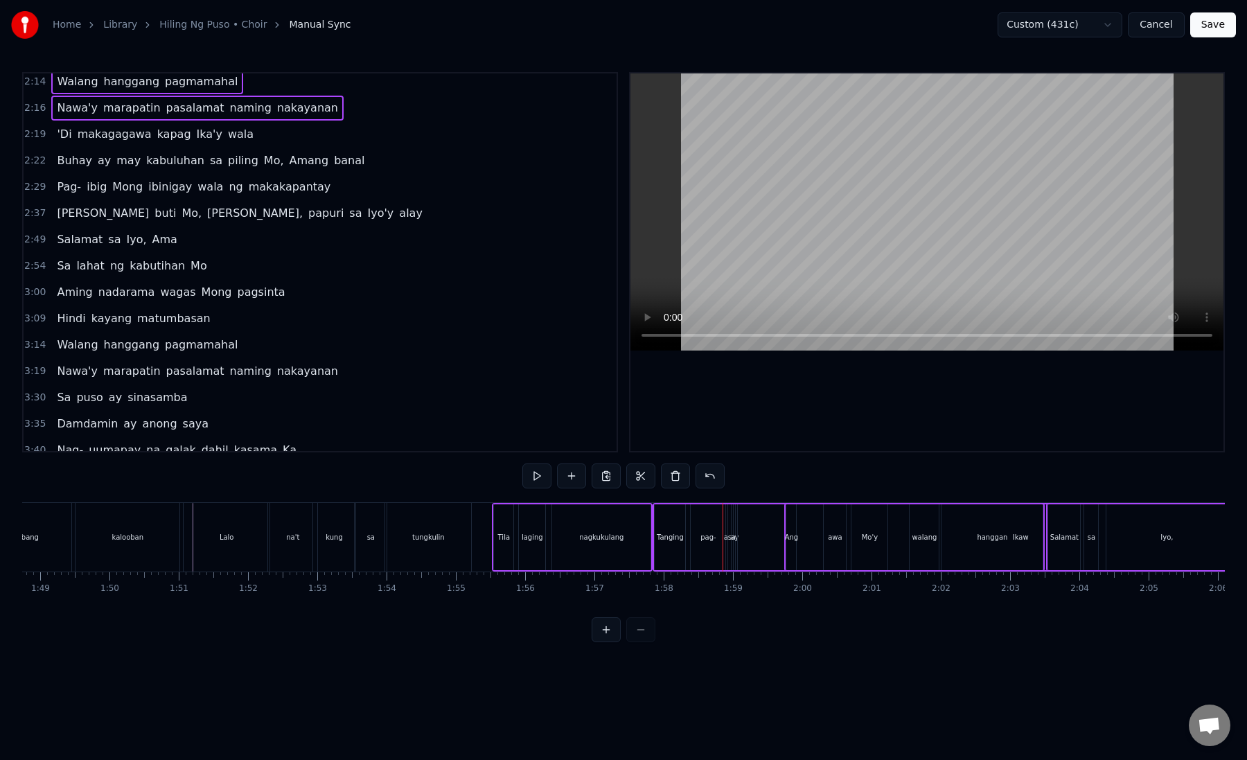
click at [131, 136] on span "makagagawa" at bounding box center [114, 134] width 77 height 16
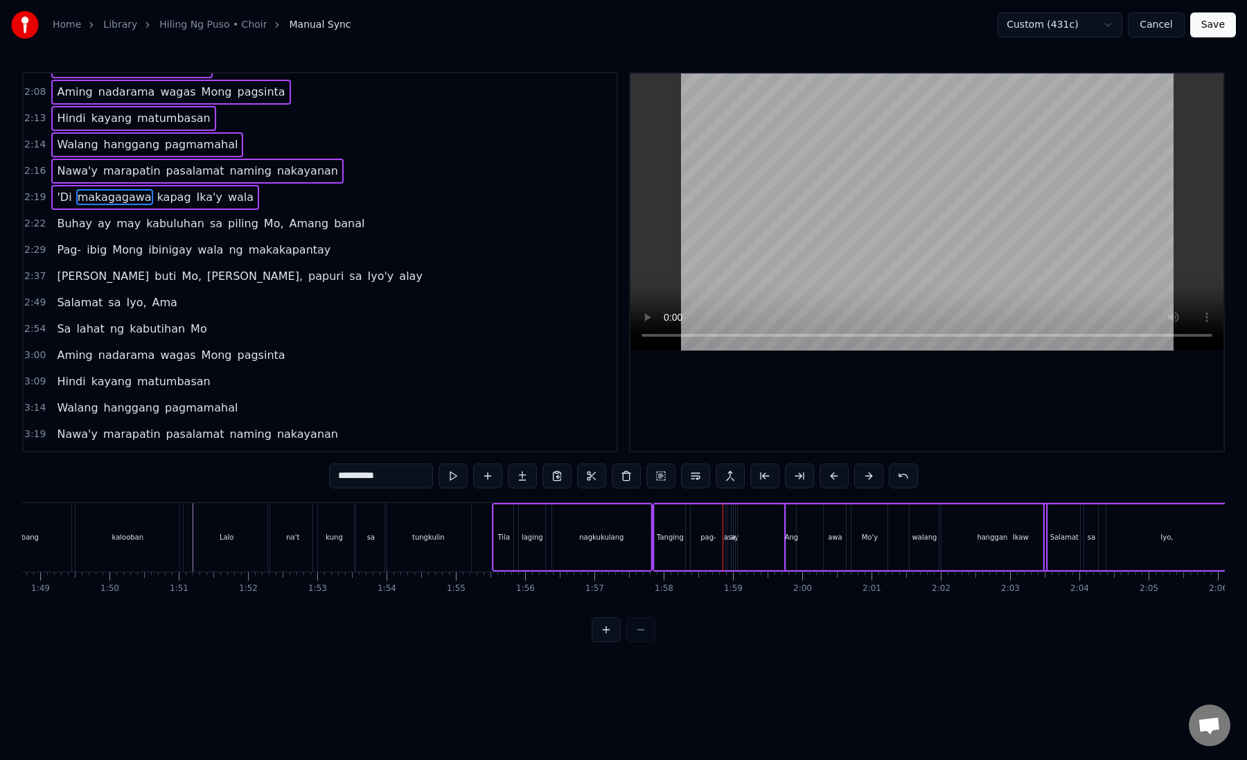
scroll to position [351, 0]
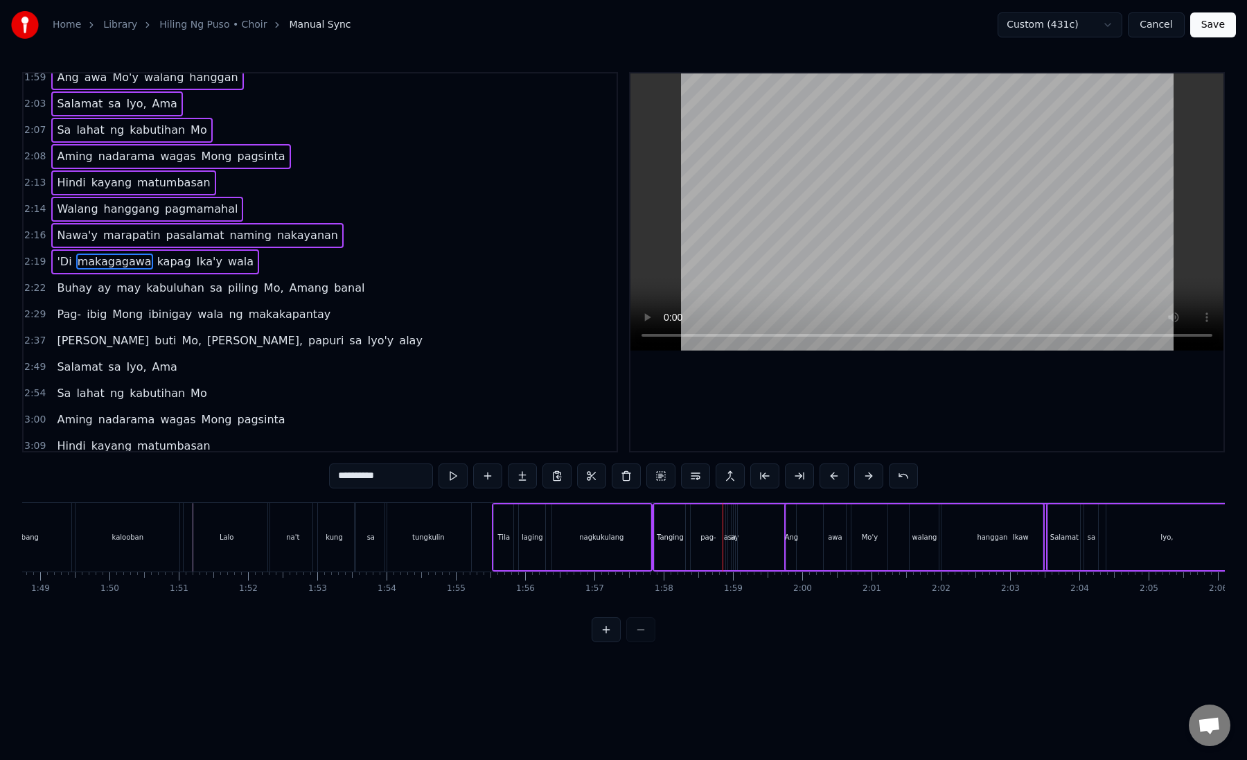
drag, startPoint x: 329, startPoint y: 308, endPoint x: 221, endPoint y: 389, distance: 135.5
click at [221, 389] on div "0:57 Hiling ng puso ko 1:01 Sana'y pakinggan Mo 1:06 Linisin ang karu mi han 1:…" at bounding box center [320, 262] width 596 height 380
click at [238, 290] on div "Buhay ay may kabuluhan sa piling Mo, Amang banal" at bounding box center [210, 288] width 319 height 25
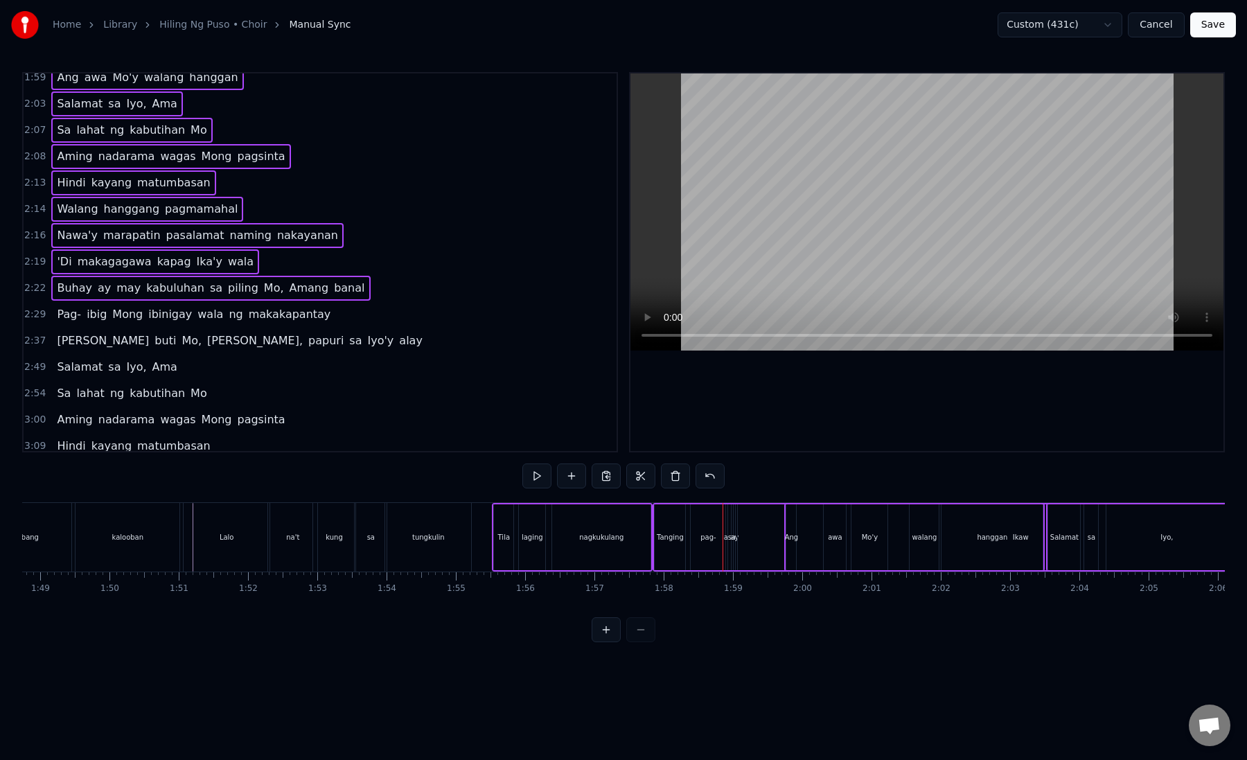
click at [247, 319] on span "makakapantay" at bounding box center [289, 314] width 85 height 16
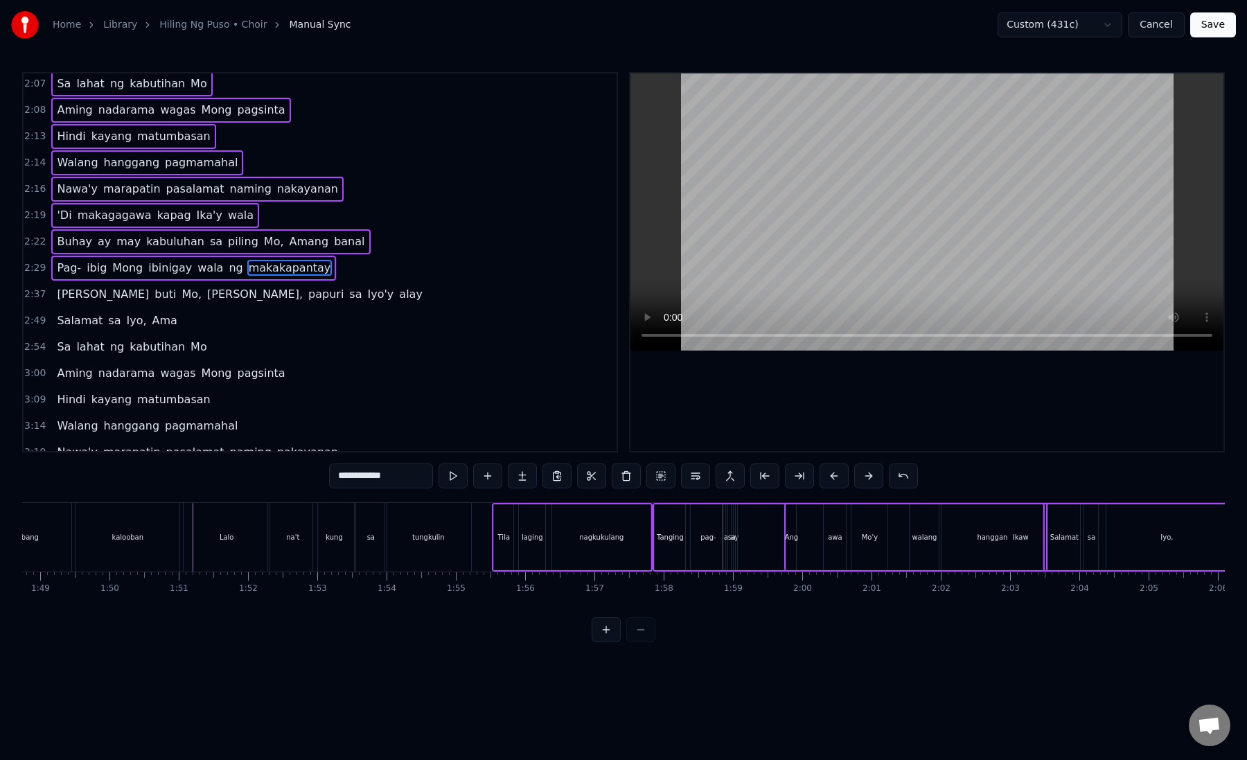
scroll to position [404, 0]
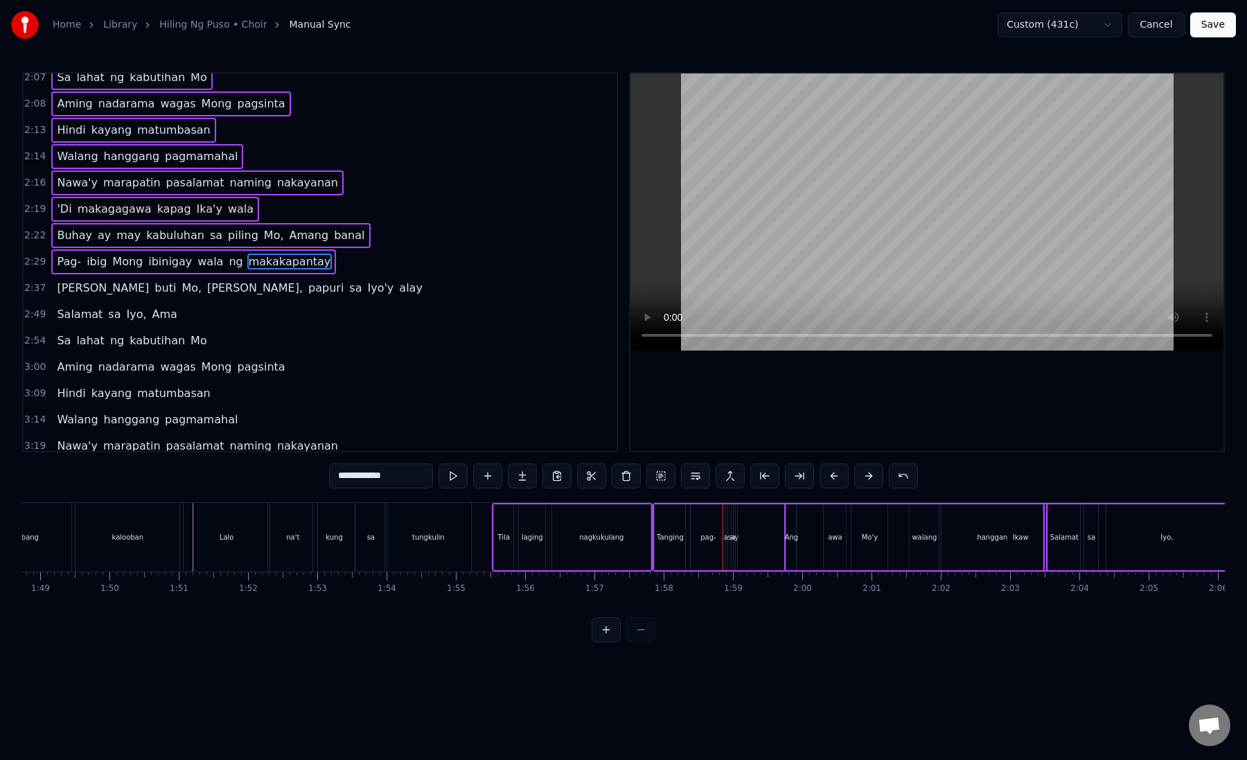
click at [206, 281] on span "[PERSON_NAME]," at bounding box center [255, 288] width 98 height 16
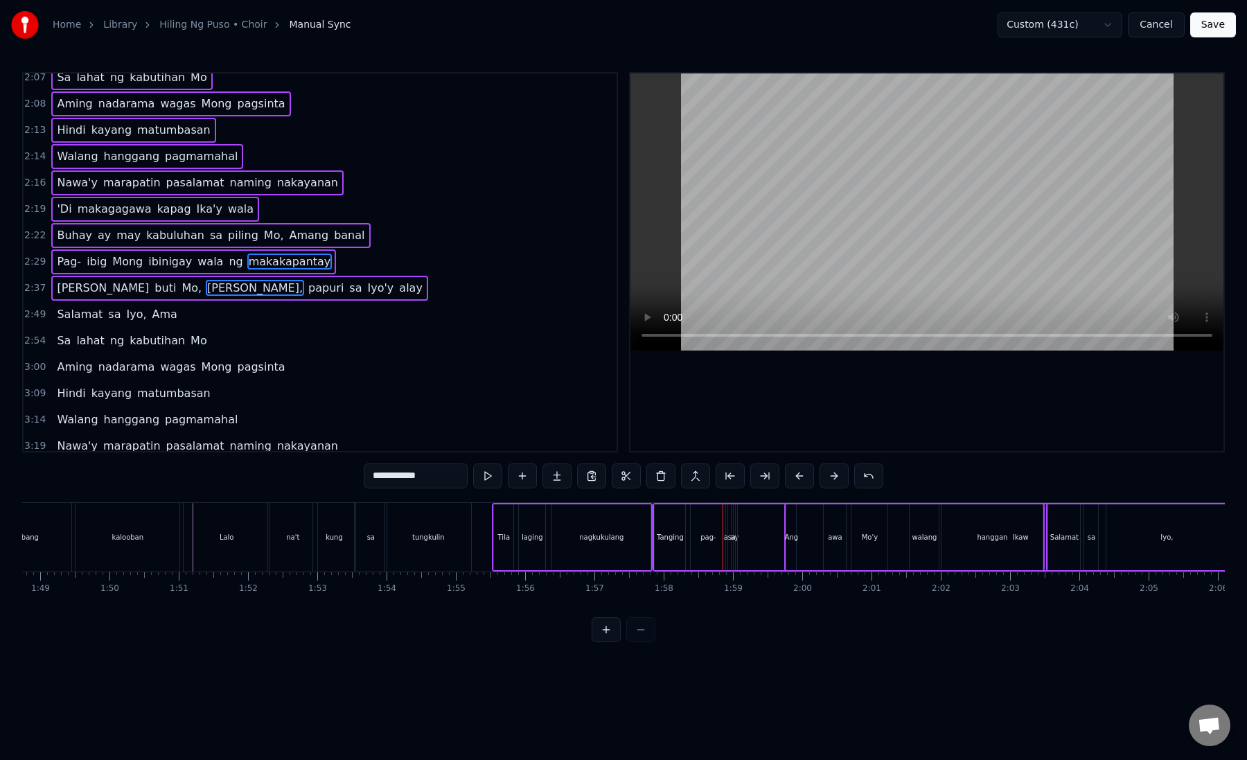
click at [172, 318] on div "2:49 Salamat sa Iyo, Ama" at bounding box center [320, 314] width 593 height 26
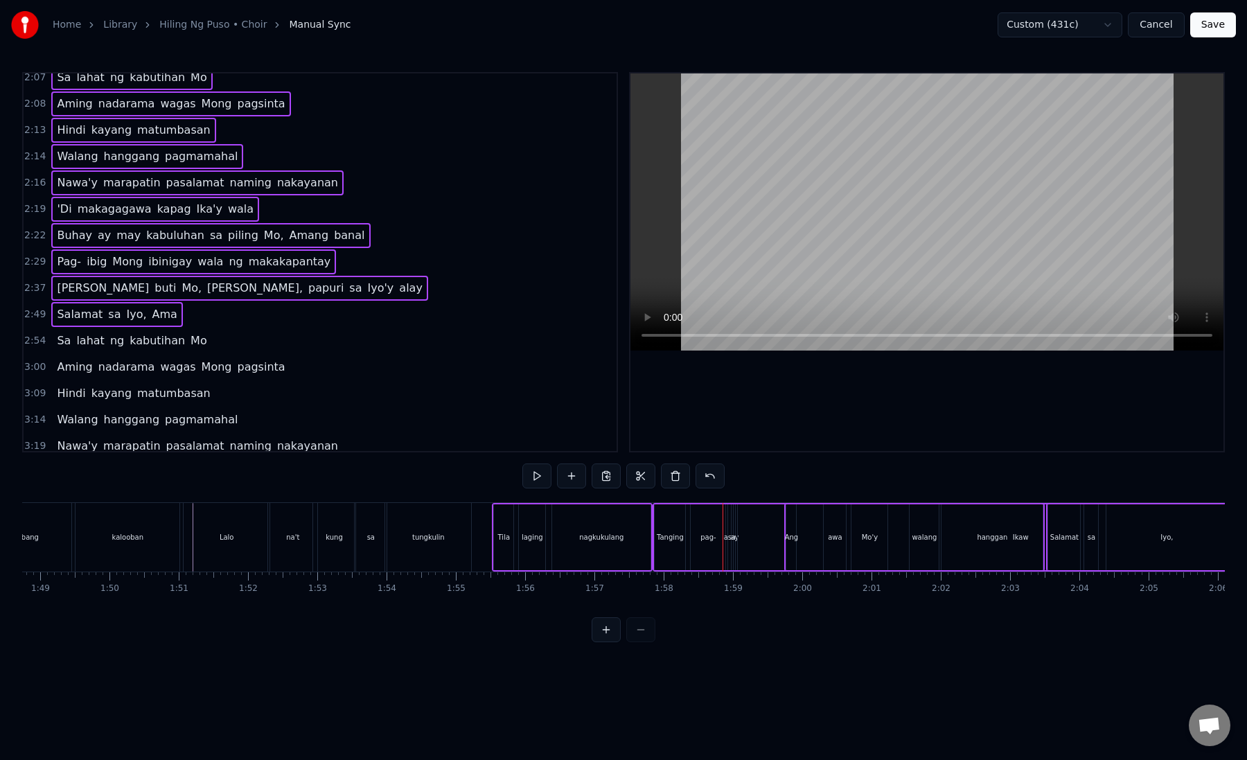
click at [179, 350] on div "Sa lahat ng kabutihan Mo" at bounding box center [131, 340] width 161 height 25
click at [179, 369] on span "wagas" at bounding box center [178, 367] width 38 height 16
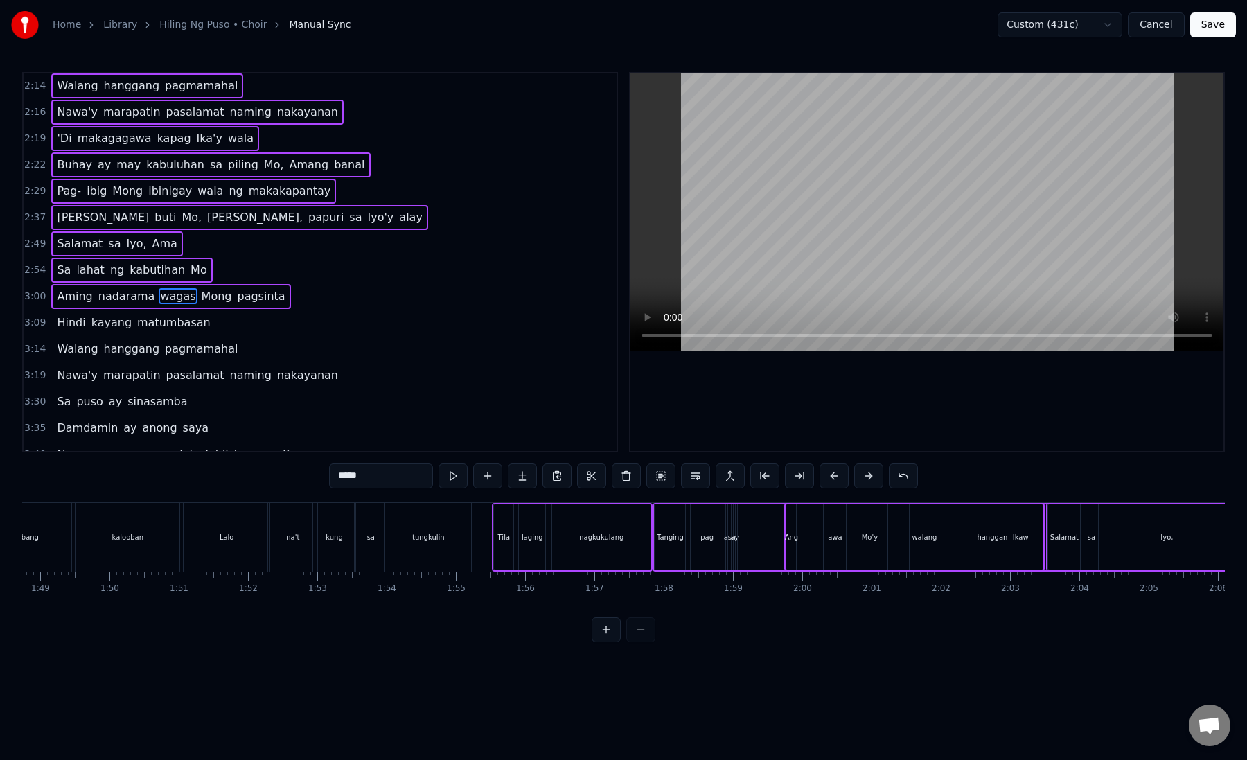
scroll to position [509, 0]
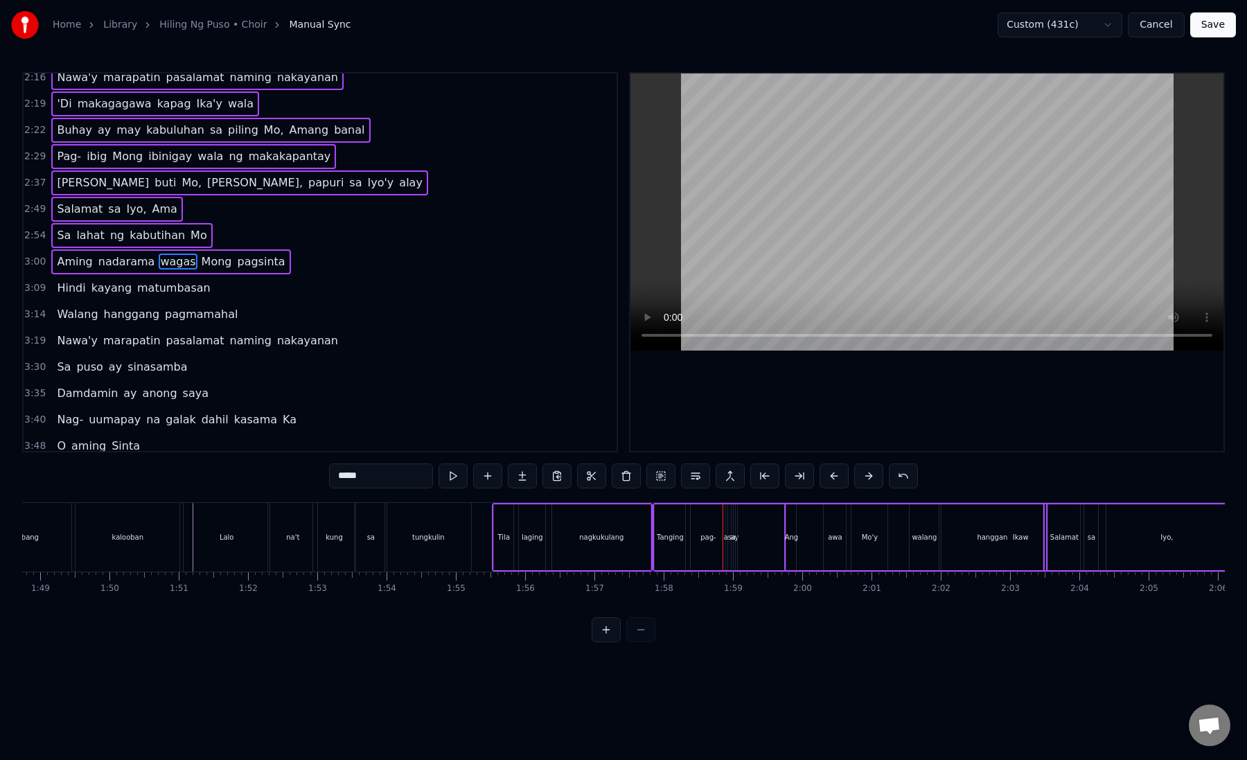
click at [180, 291] on span "matumbasan" at bounding box center [174, 288] width 76 height 16
click at [180, 314] on span "pagmamahal" at bounding box center [200, 314] width 75 height 16
click at [180, 332] on span "pasalamat" at bounding box center [195, 340] width 61 height 16
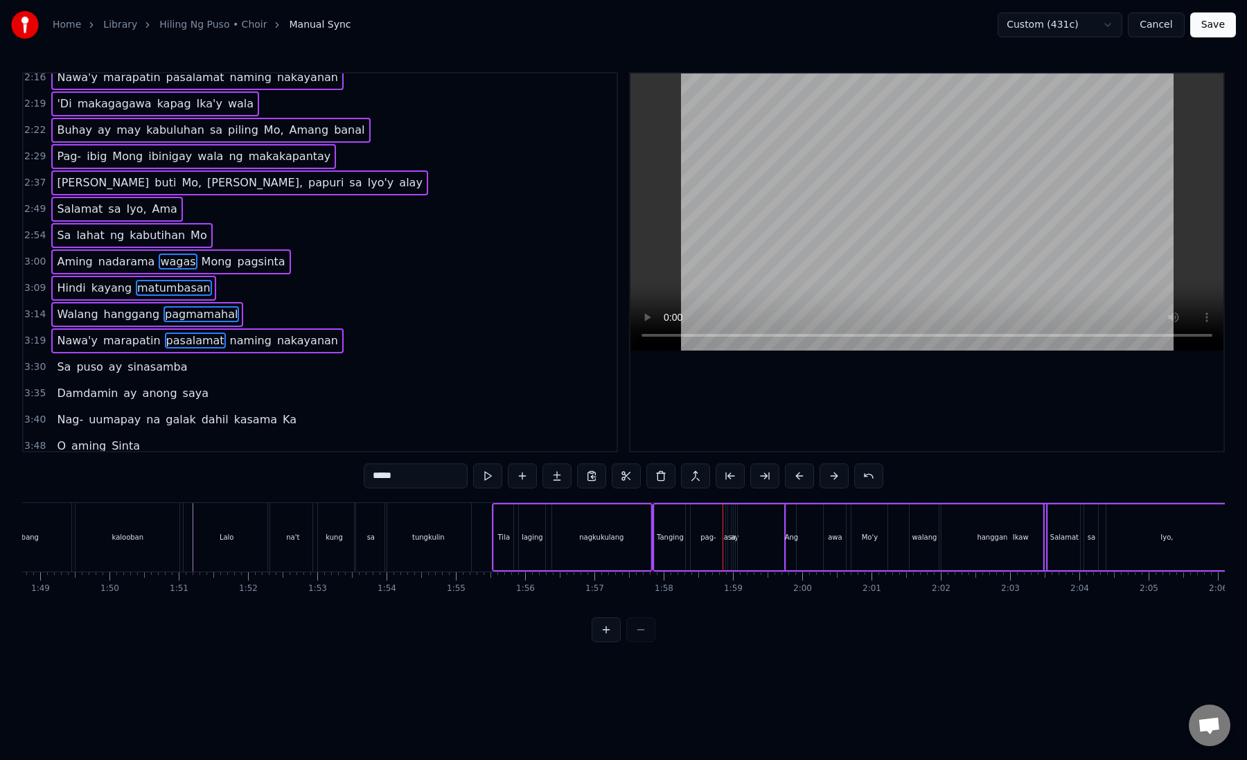
click at [172, 367] on span "sinasamba" at bounding box center [157, 367] width 62 height 16
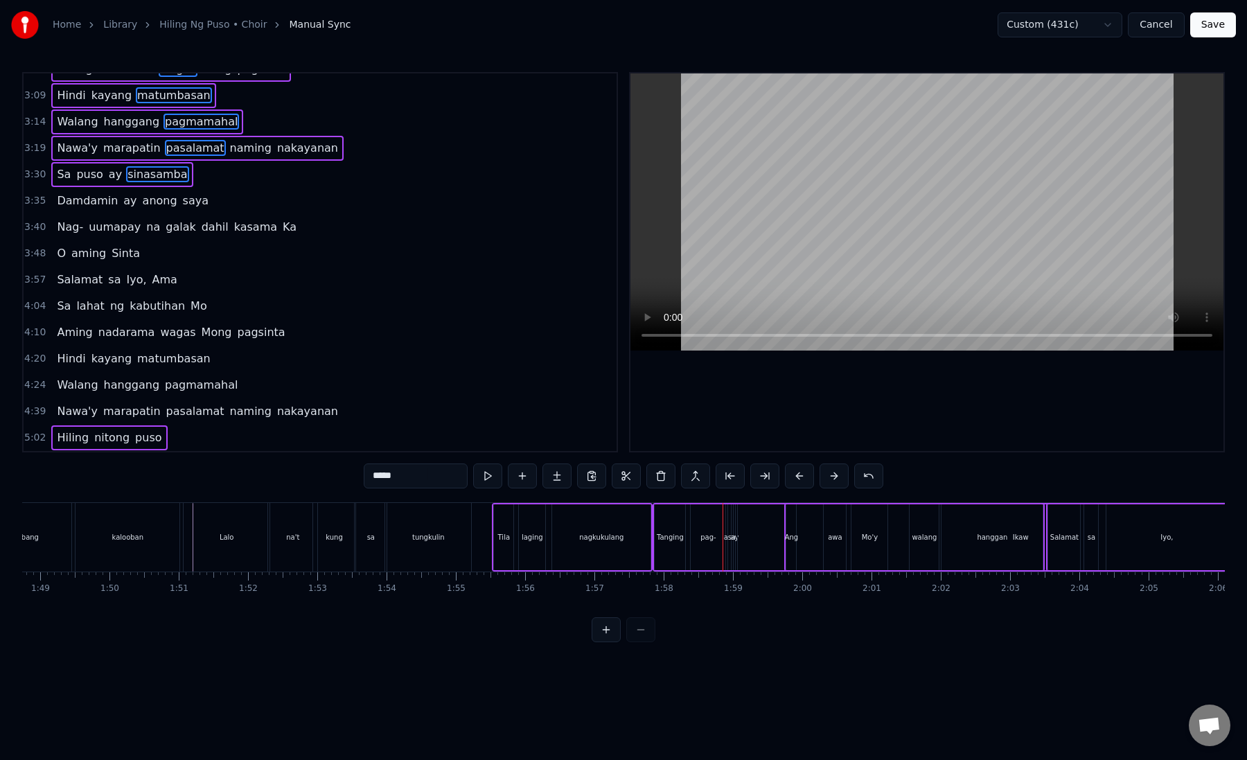
click at [181, 208] on span "saya" at bounding box center [195, 201] width 28 height 16
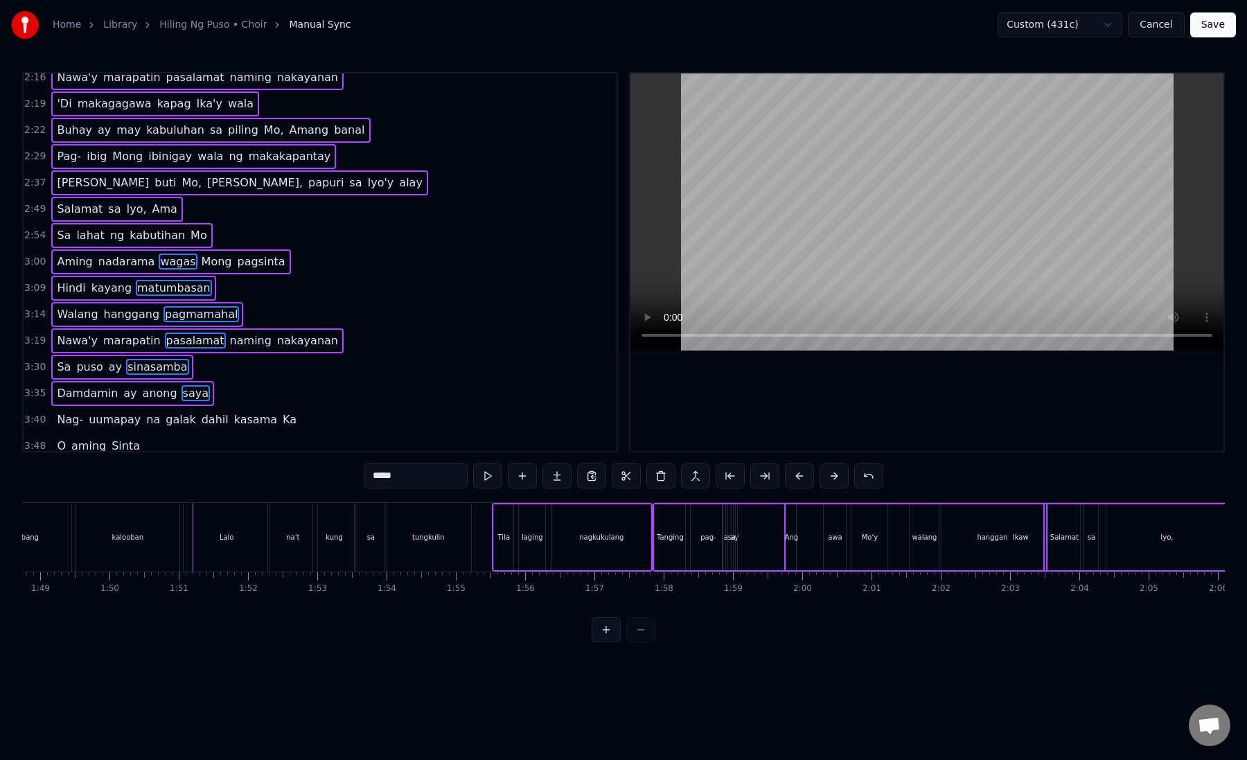
click at [123, 418] on span "uumapay" at bounding box center [114, 419] width 55 height 16
click at [110, 438] on span "Sinta" at bounding box center [125, 446] width 31 height 17
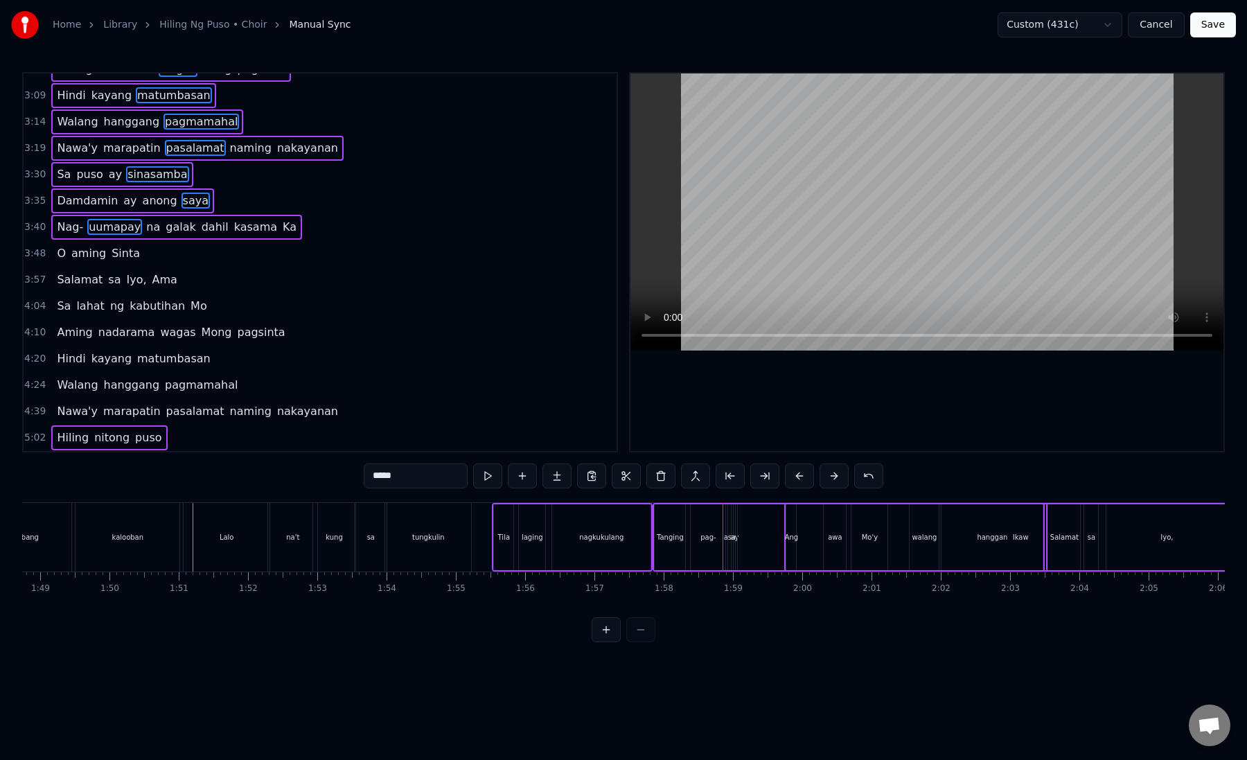
click at [124, 254] on span "Sinta" at bounding box center [125, 253] width 31 height 16
click at [151, 281] on span "Ama" at bounding box center [165, 280] width 28 height 16
click at [155, 313] on span "kabutihan" at bounding box center [157, 306] width 58 height 16
click at [166, 338] on span "wagas" at bounding box center [178, 332] width 38 height 16
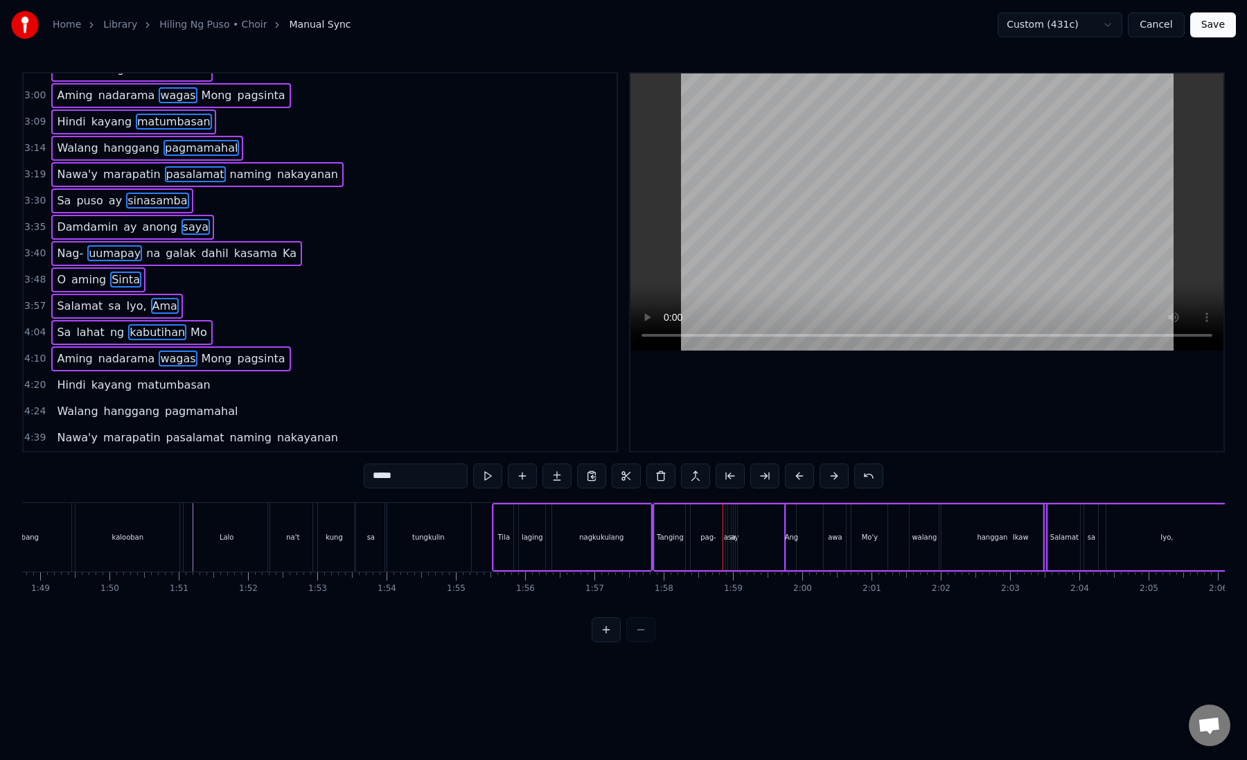
scroll to position [702, 0]
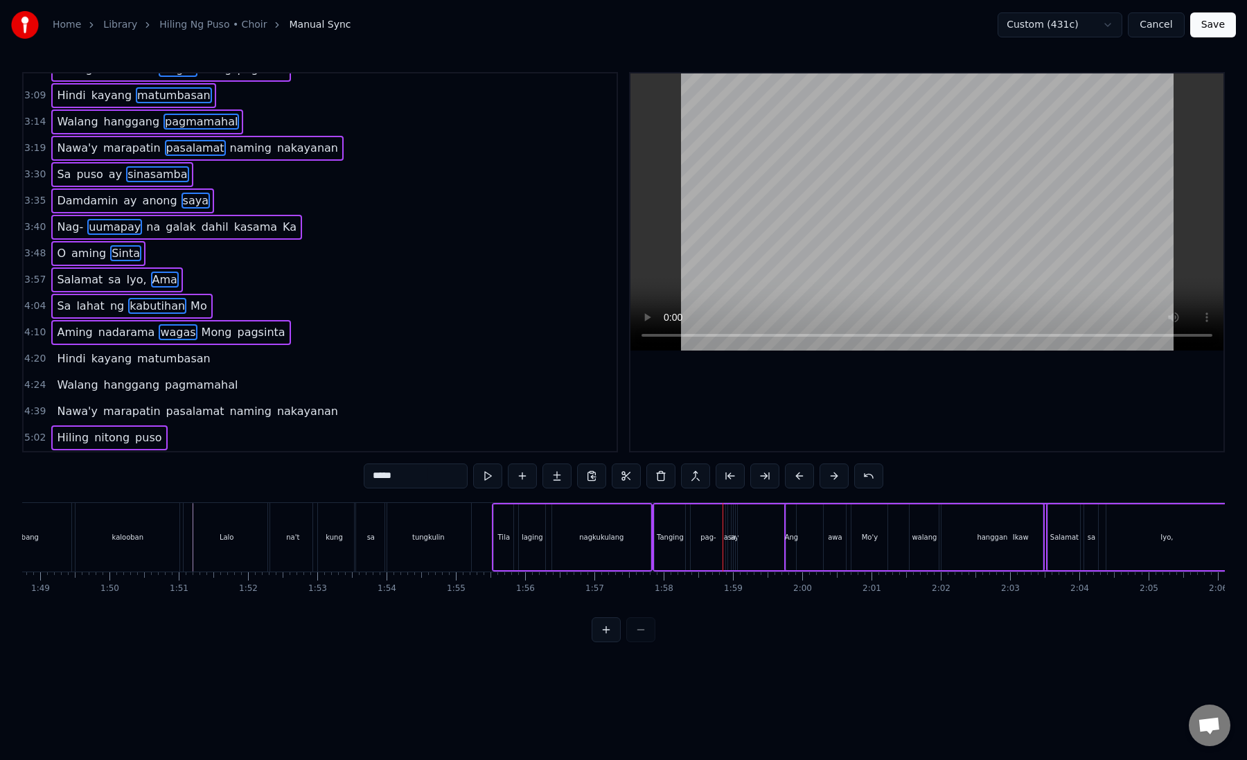
click at [154, 367] on div "Hindi kayang matumbasan" at bounding box center [133, 358] width 164 height 25
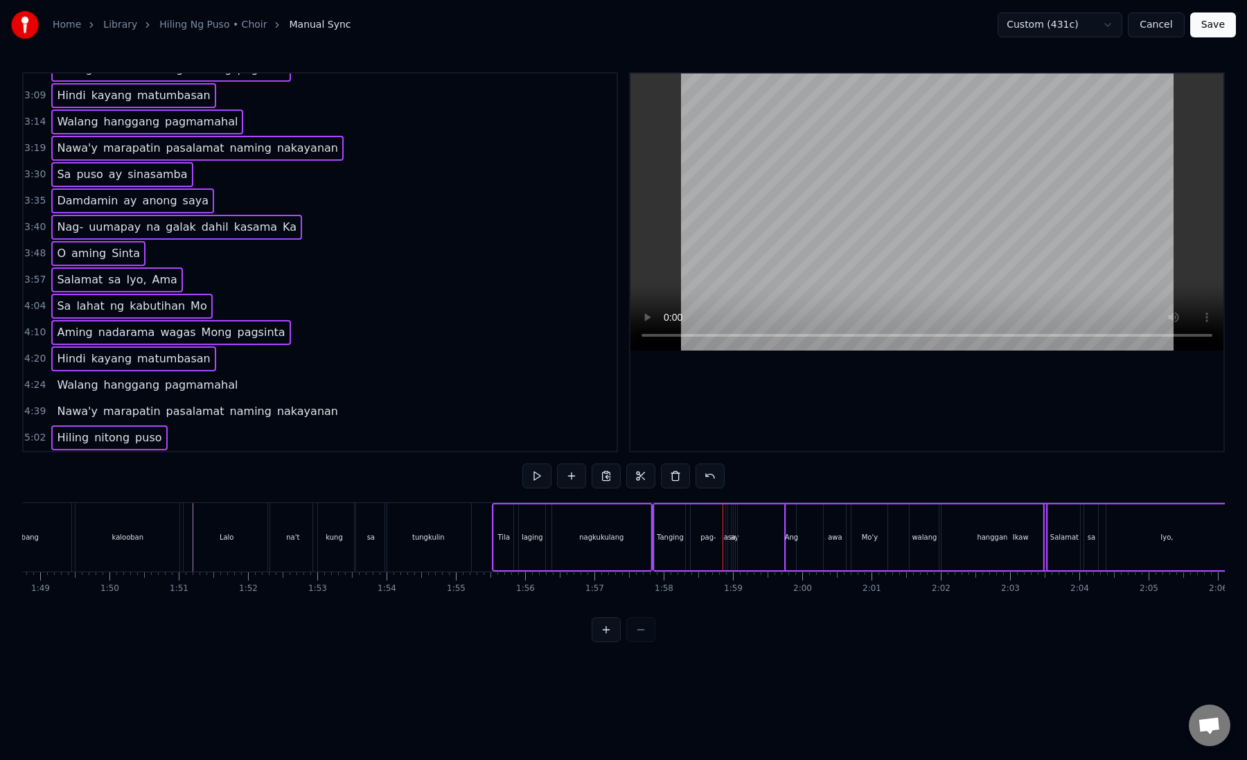
click at [163, 391] on span "pagmamahal" at bounding box center [200, 385] width 75 height 16
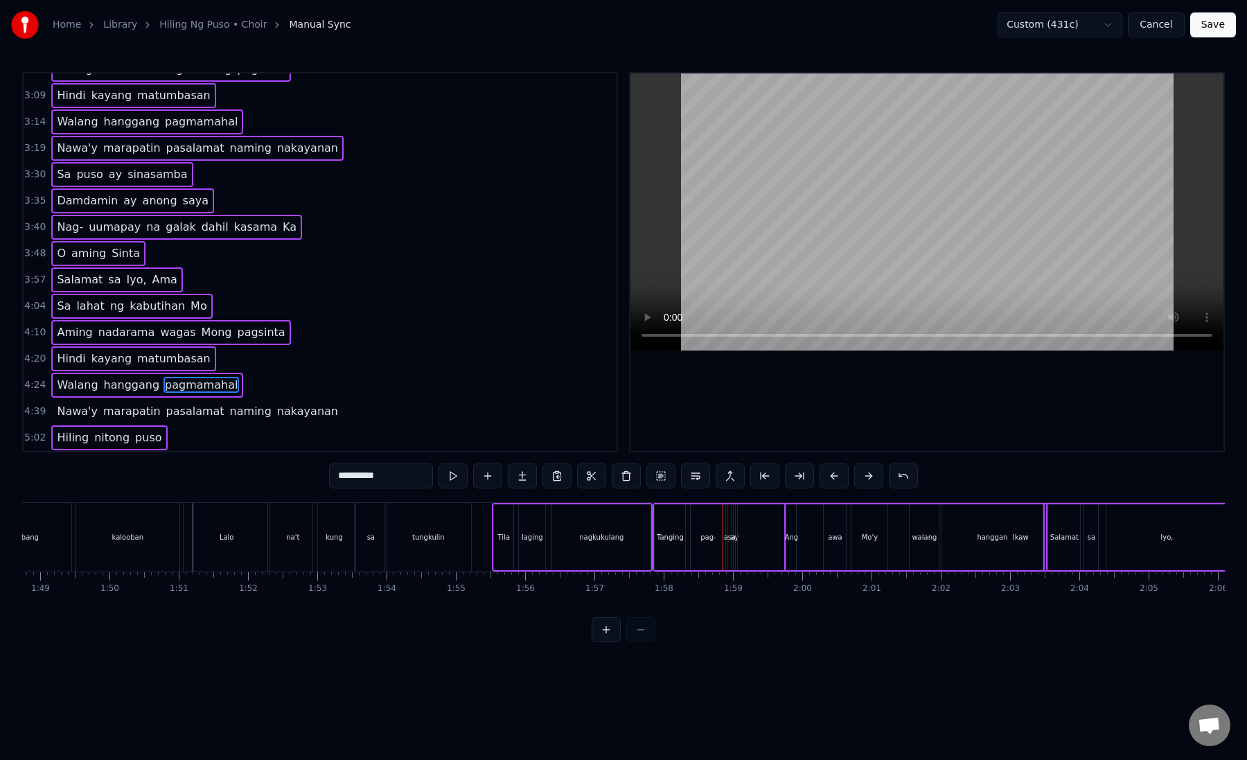
click at [165, 416] on span "pasalamat" at bounding box center [195, 411] width 61 height 16
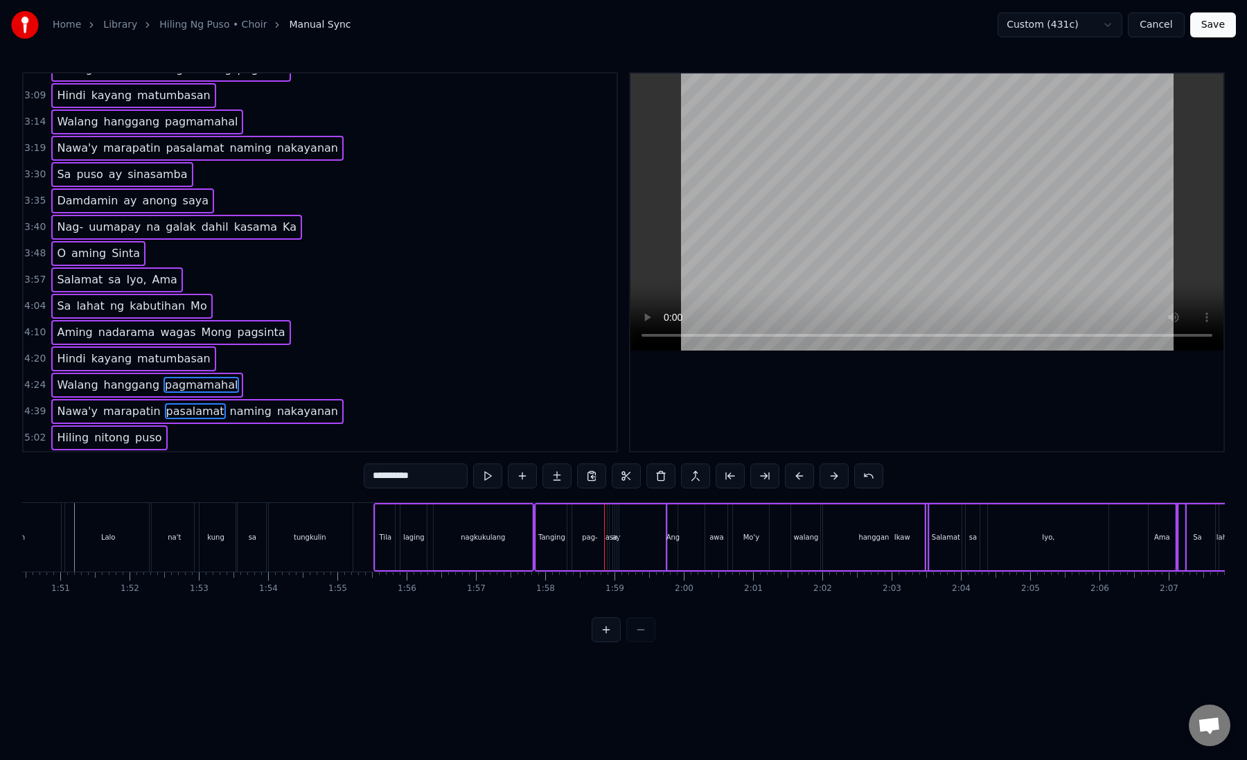
scroll to position [0, 7672]
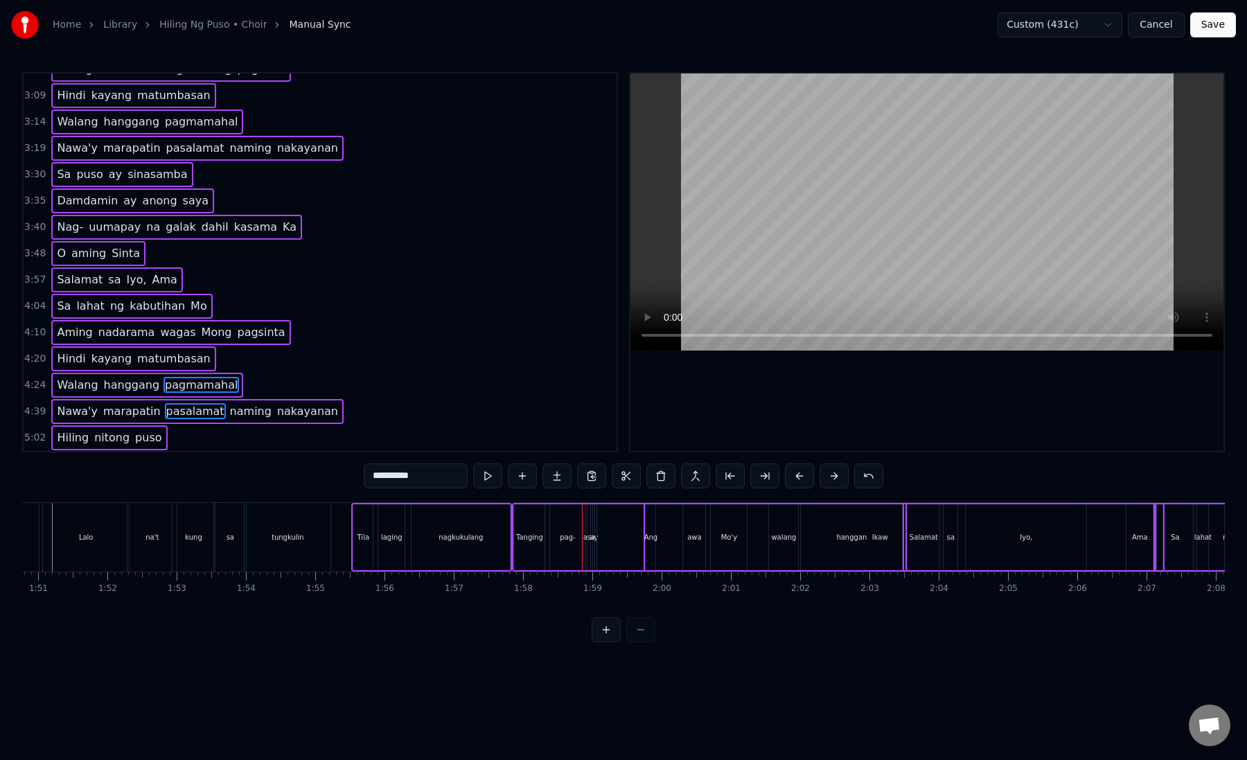
click at [648, 625] on div at bounding box center [623, 629] width 64 height 25
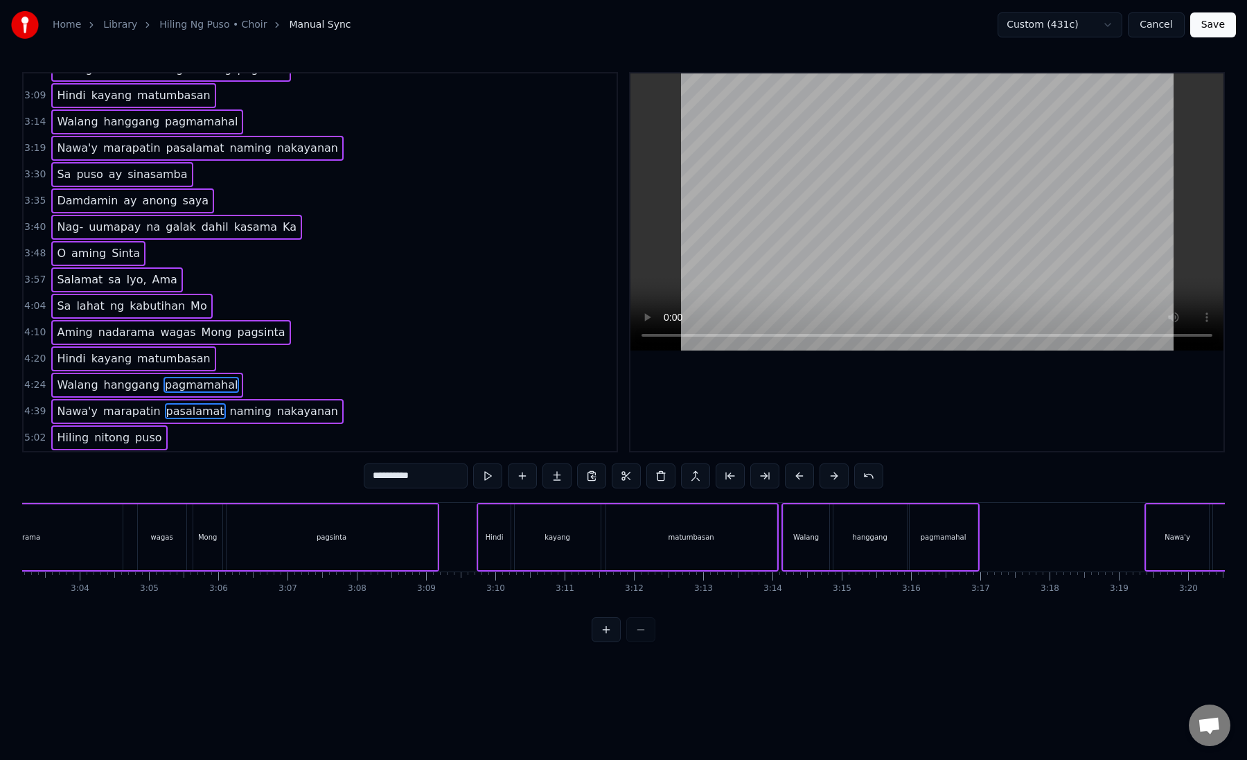
scroll to position [0, 12567]
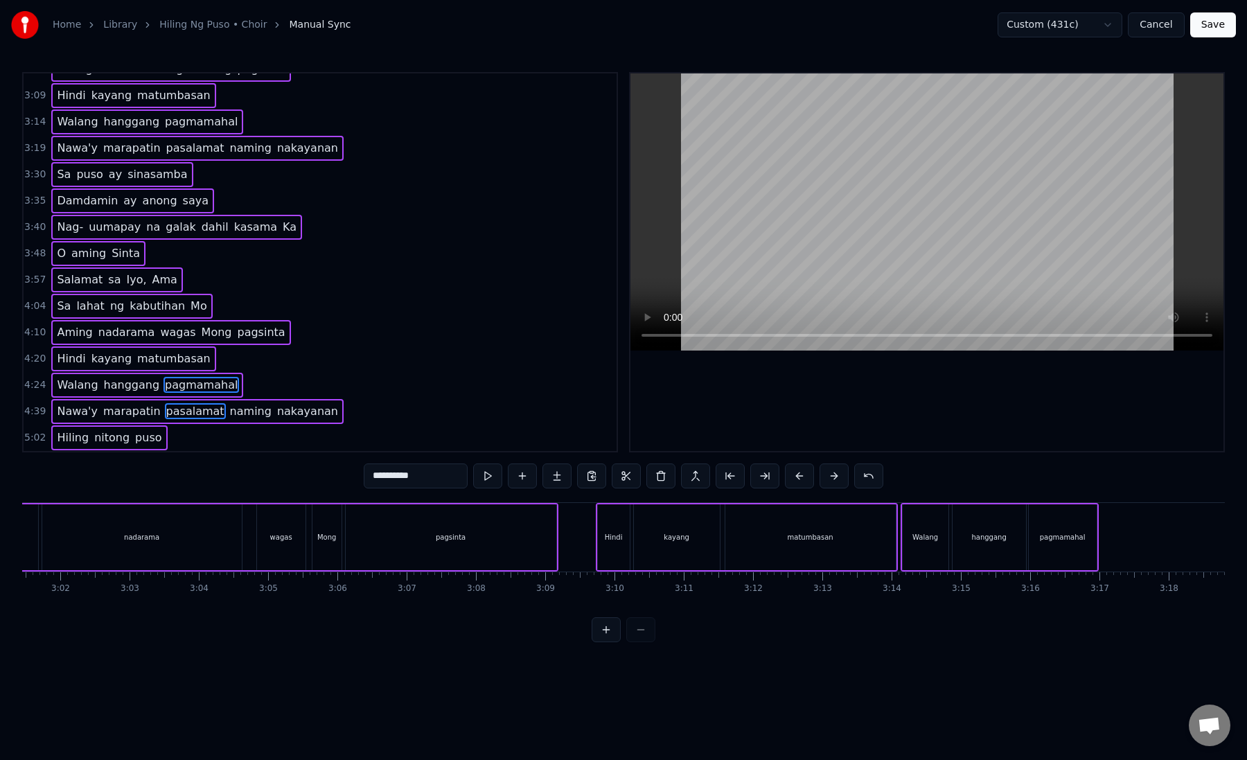
click at [411, 537] on div "pagsinta" at bounding box center [451, 537] width 211 height 66
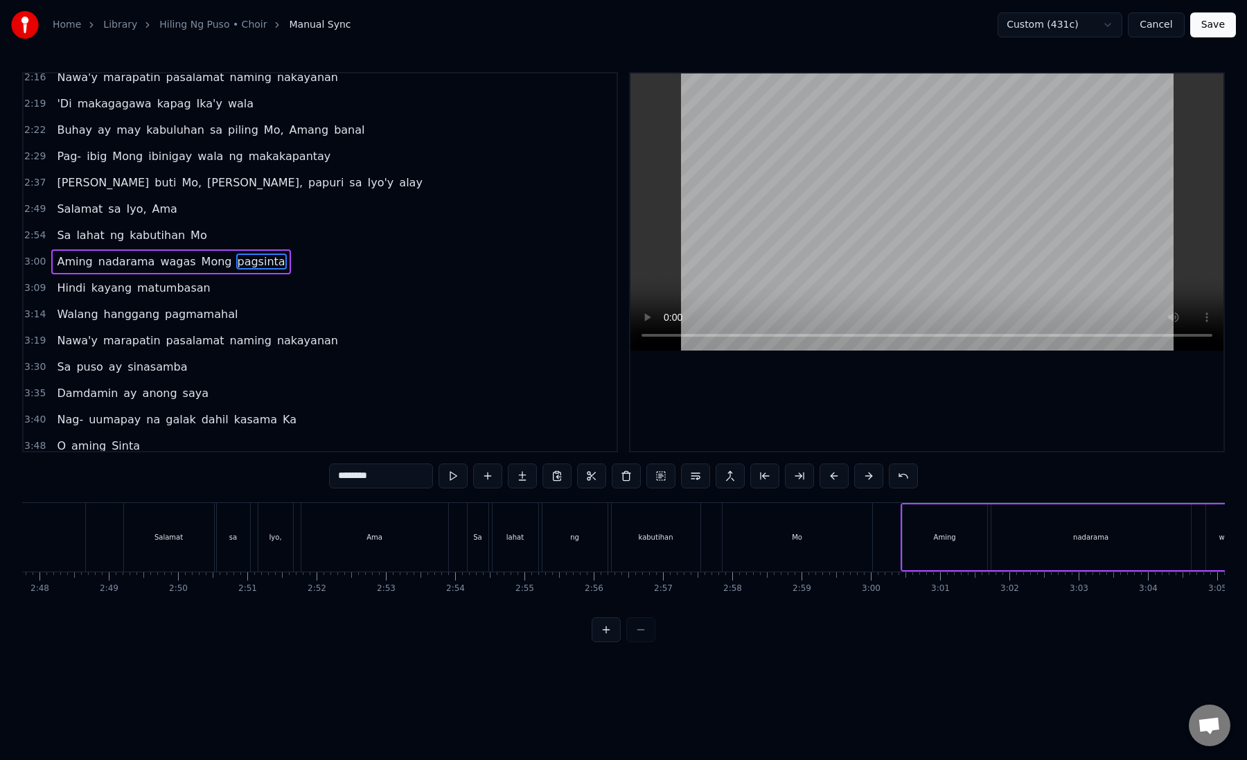
scroll to position [0, 11412]
click at [477, 537] on div "Iyo," at bounding box center [481, 537] width 12 height 10
type input "****"
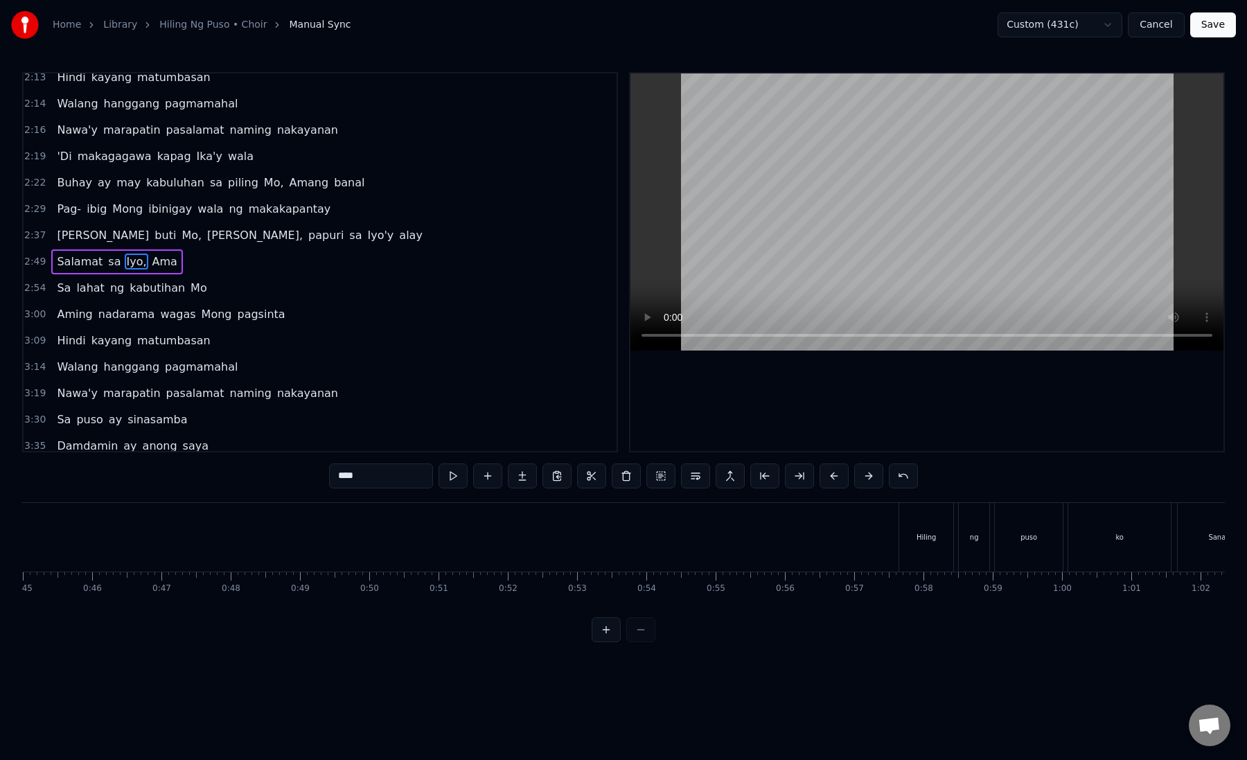
scroll to position [0, 3058]
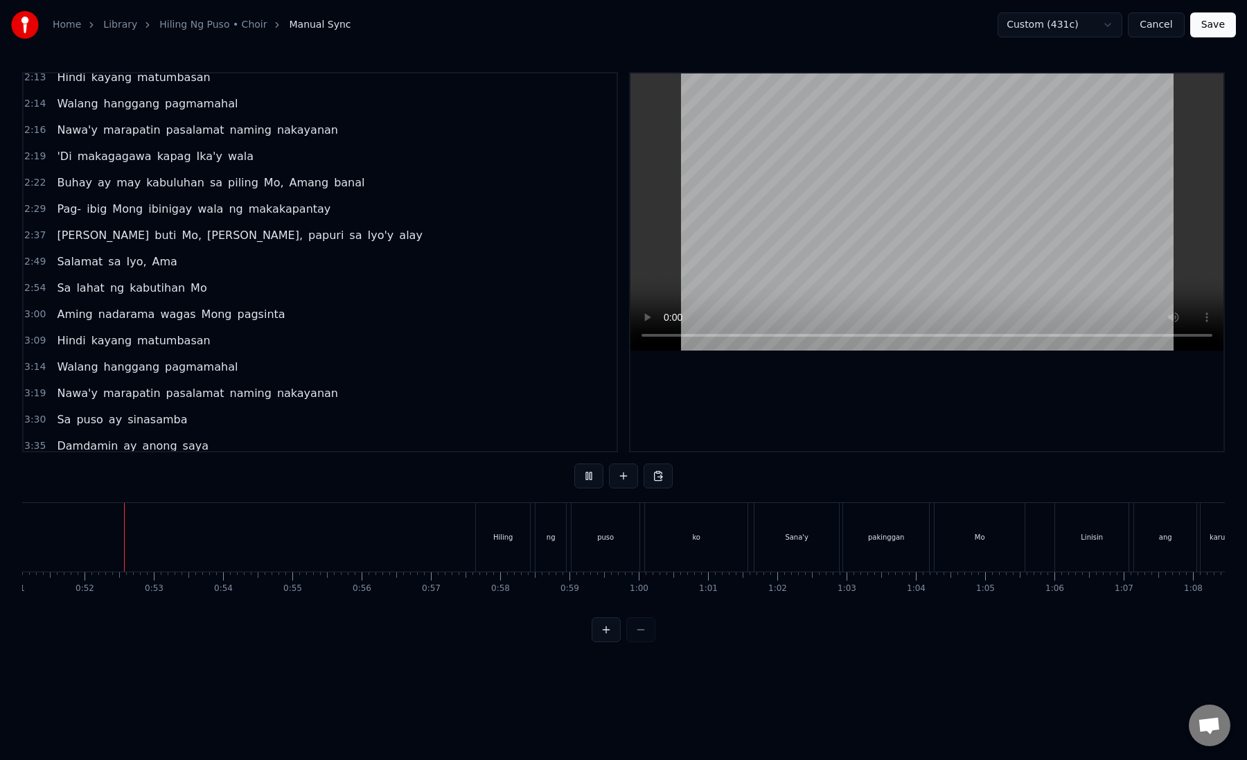
click at [570, 541] on div "Hiling ng puso ko" at bounding box center [613, 537] width 276 height 69
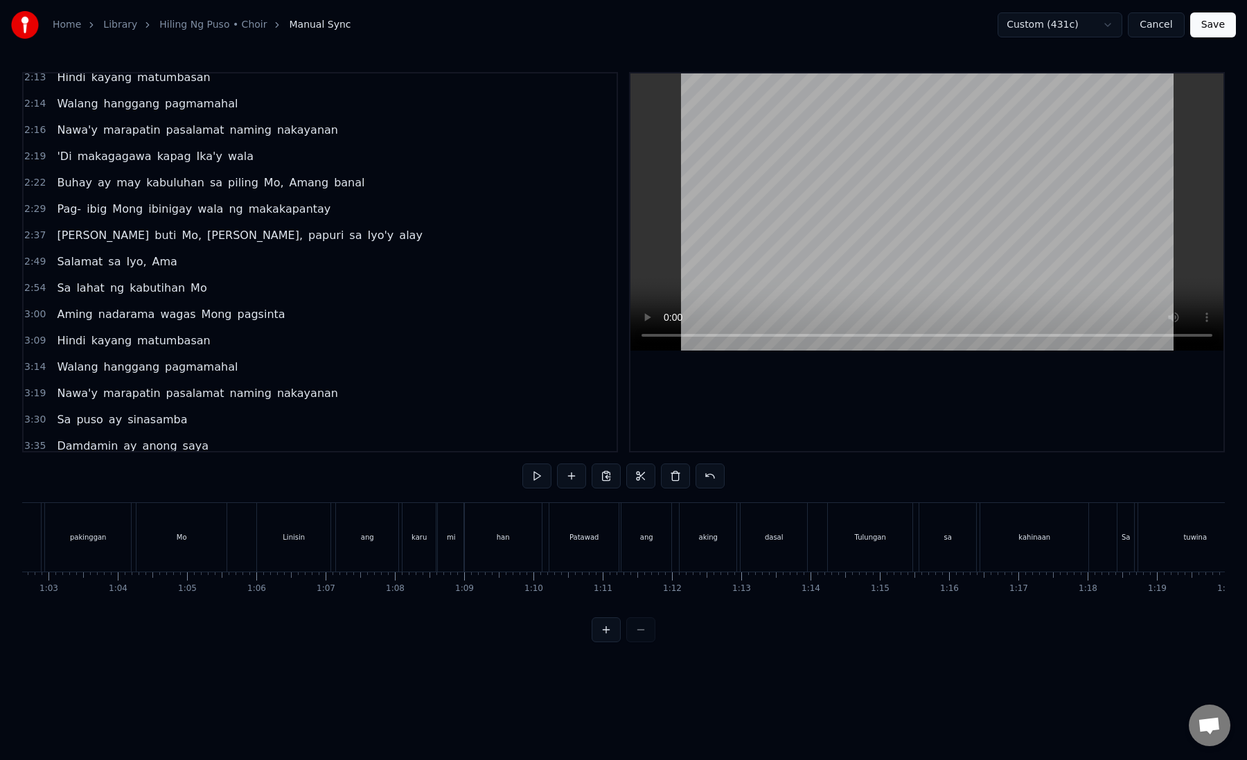
scroll to position [0, 4714]
click at [837, 537] on div "tuwina" at bounding box center [818, 537] width 114 height 69
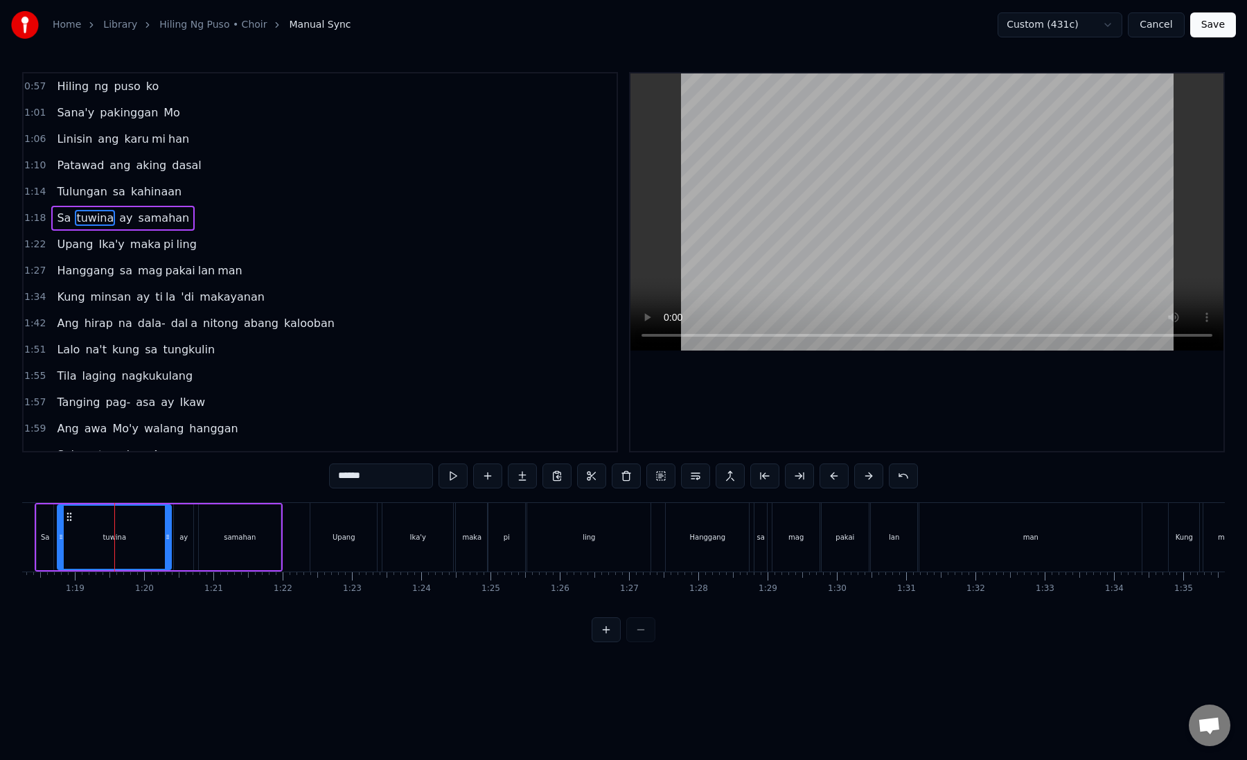
scroll to position [0, 5478]
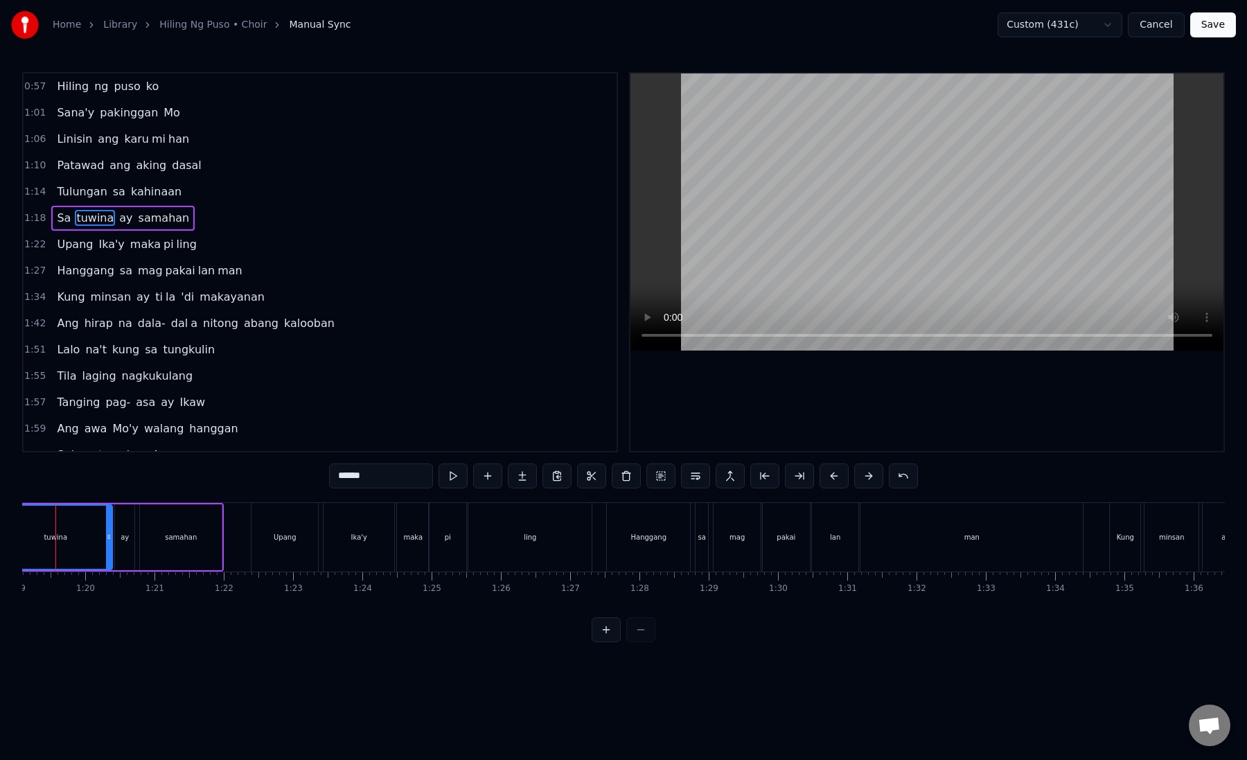
click at [837, 537] on div "lan" at bounding box center [835, 537] width 10 height 10
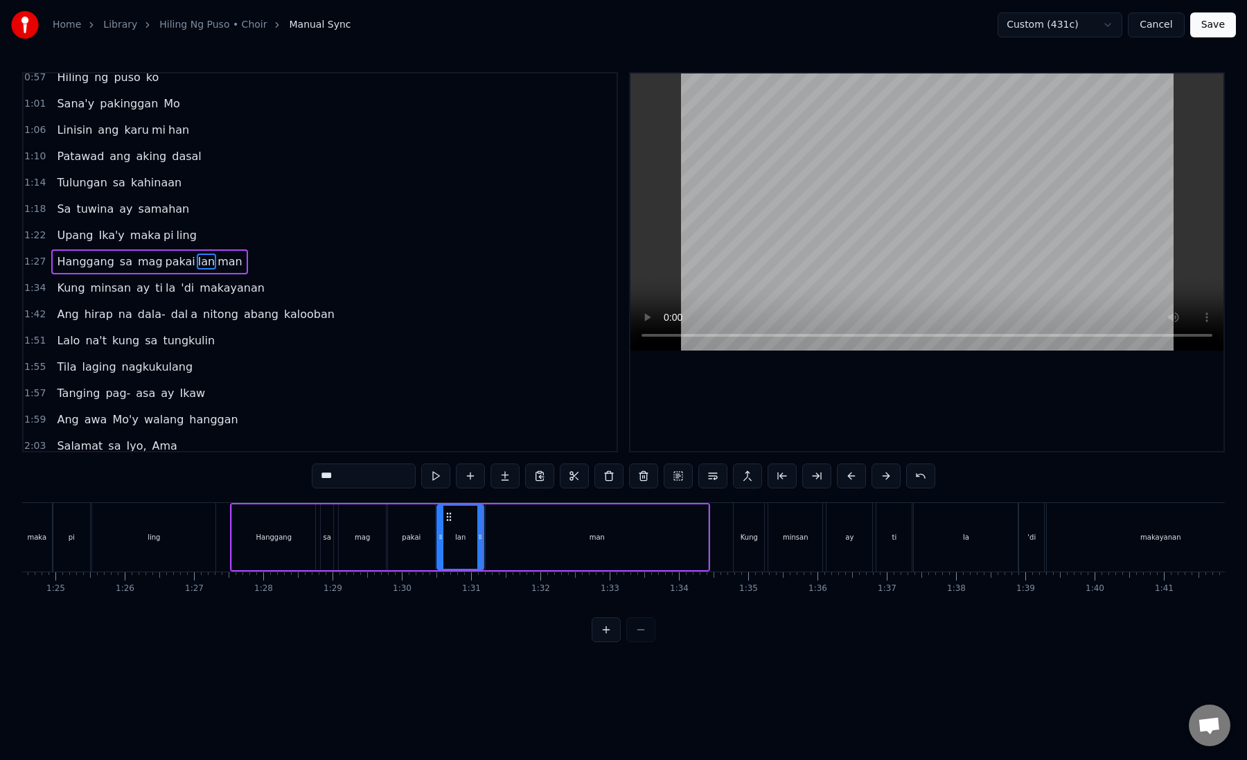
scroll to position [0, 6007]
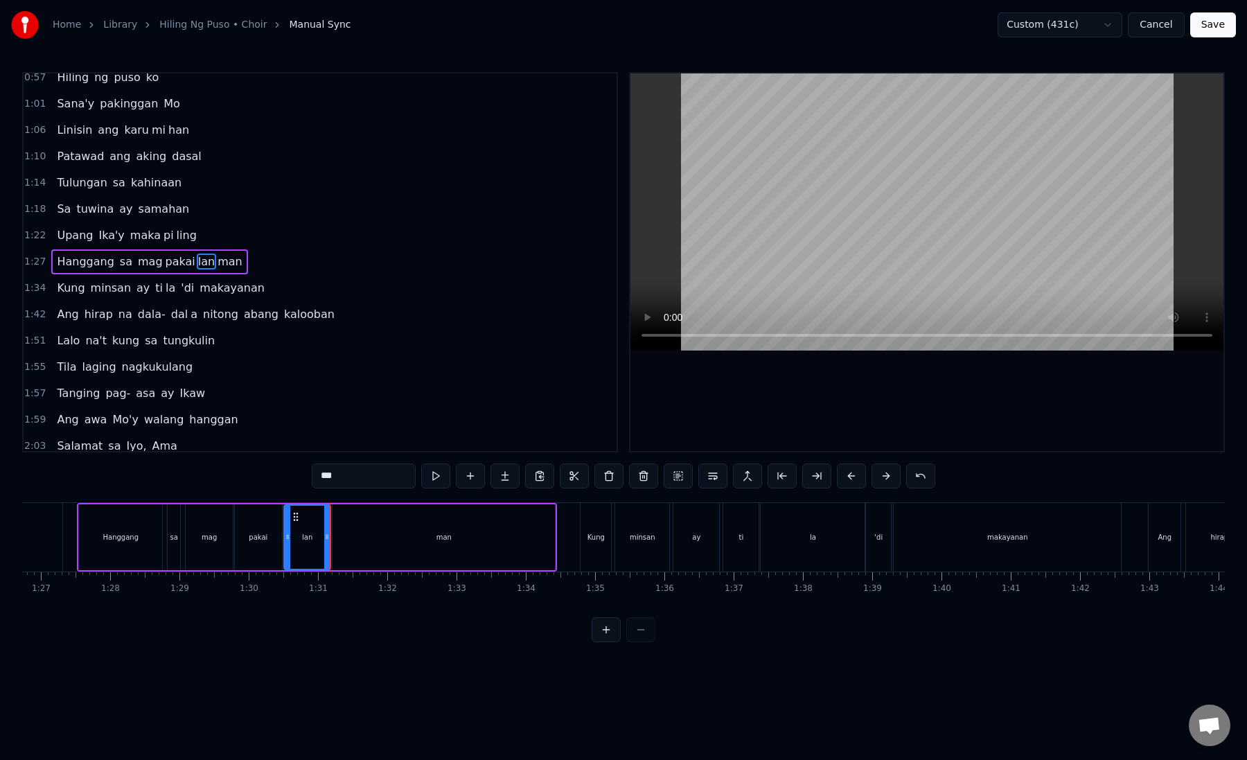
click at [702, 533] on div "ay" at bounding box center [696, 537] width 46 height 69
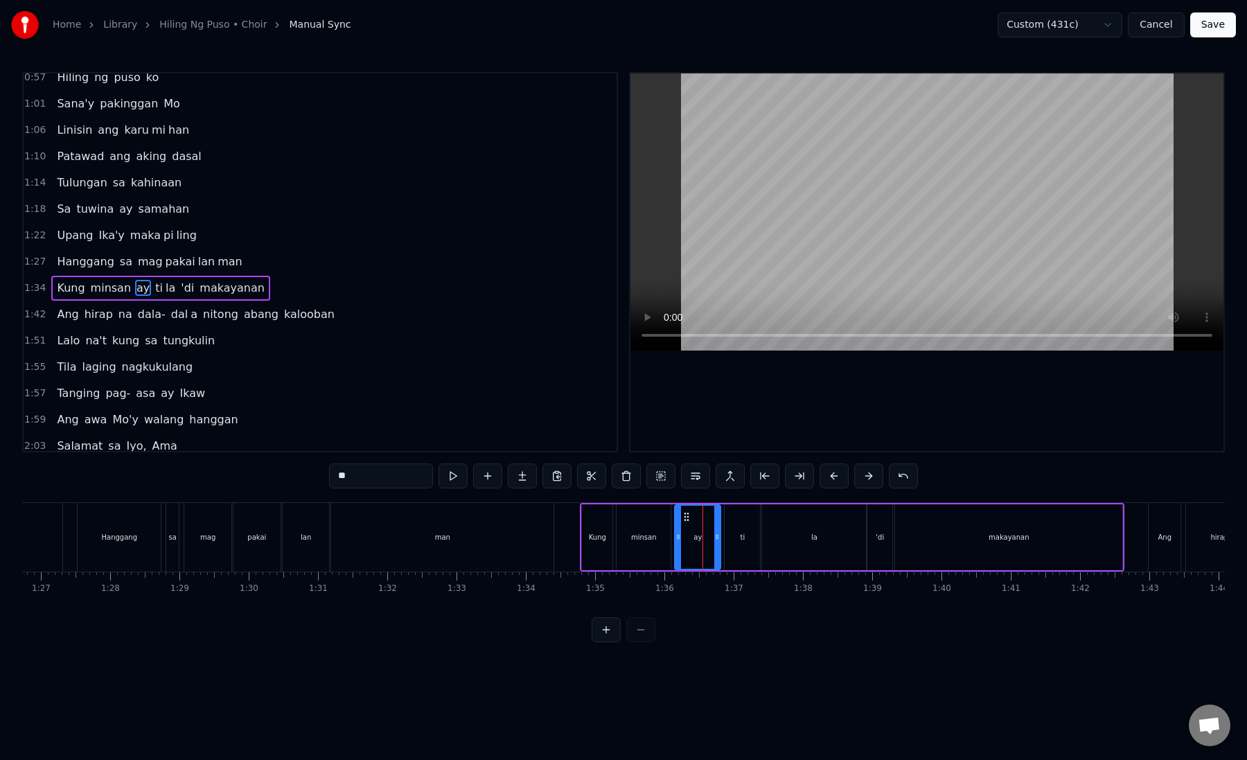
scroll to position [35, 0]
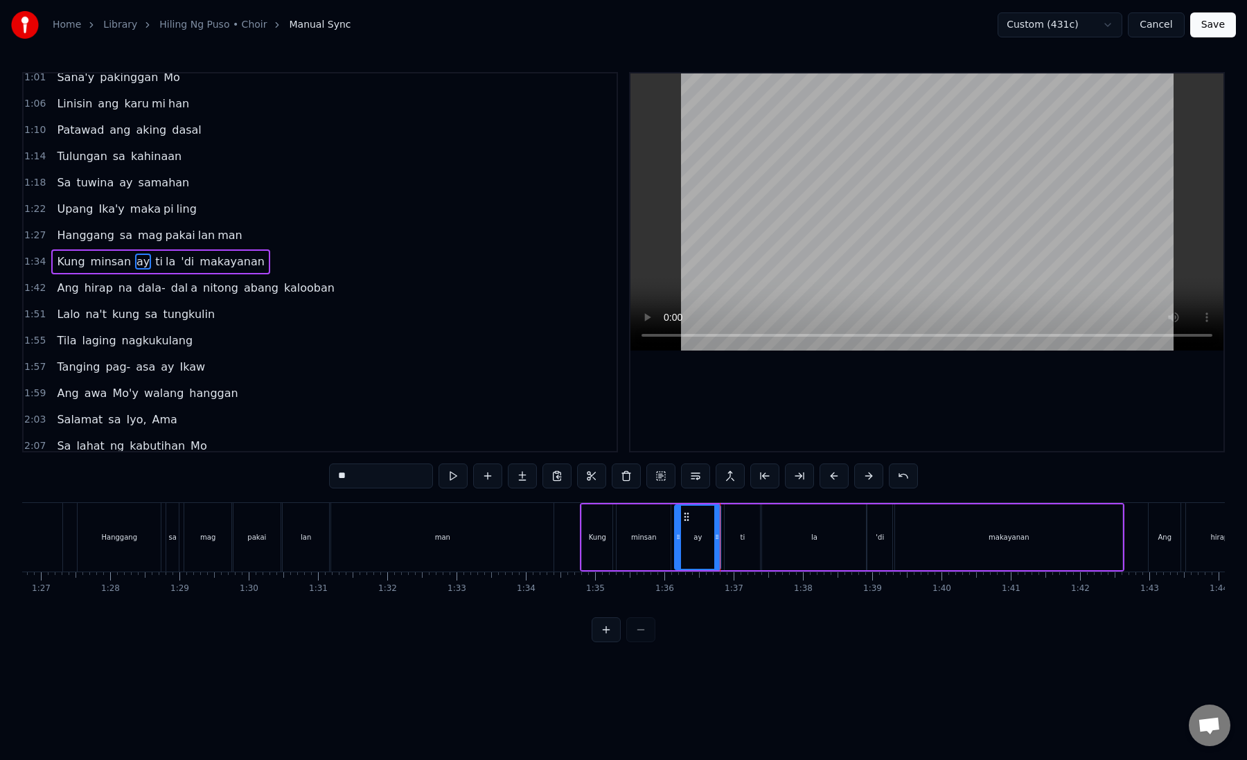
click at [784, 539] on div "la" at bounding box center [814, 537] width 104 height 66
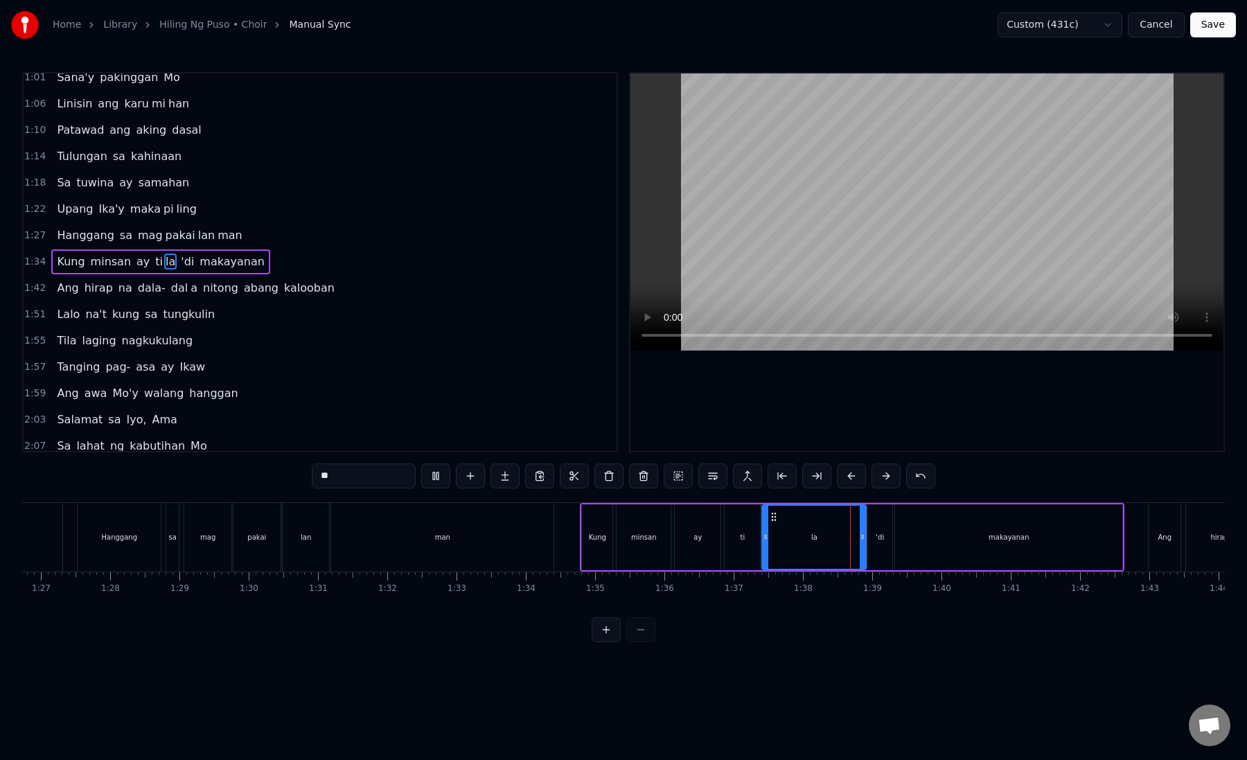
click at [891, 538] on div "'di" at bounding box center [879, 537] width 25 height 66
type input "***"
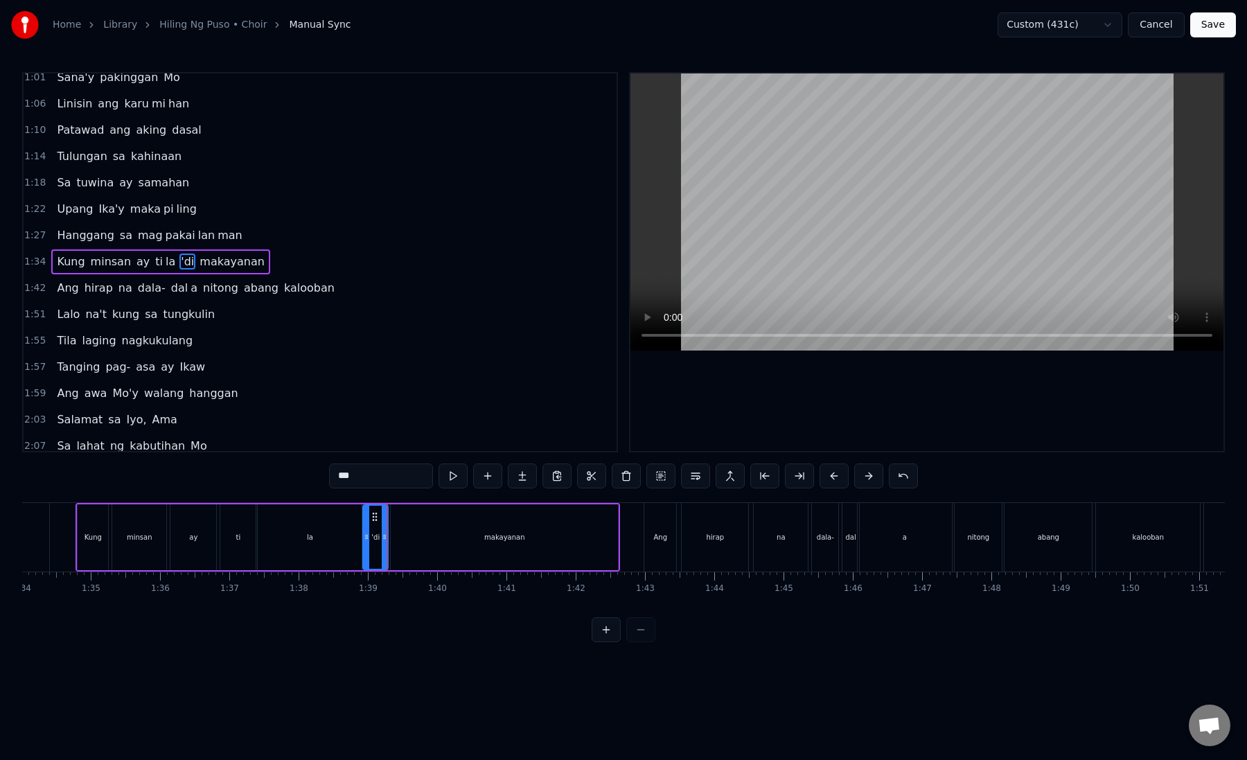
click at [751, 545] on div "Ang hirap na dala- dal a nitong abang kalooban" at bounding box center [923, 537] width 560 height 69
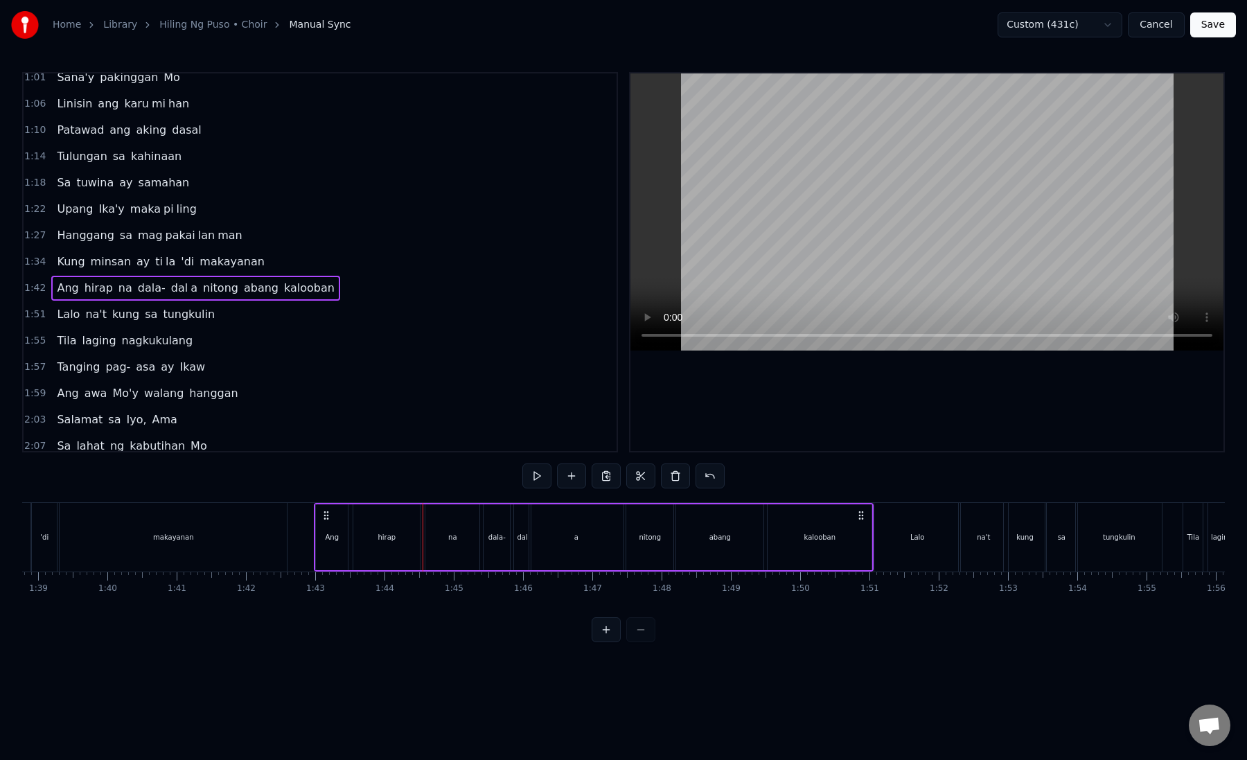
scroll to position [0, 6944]
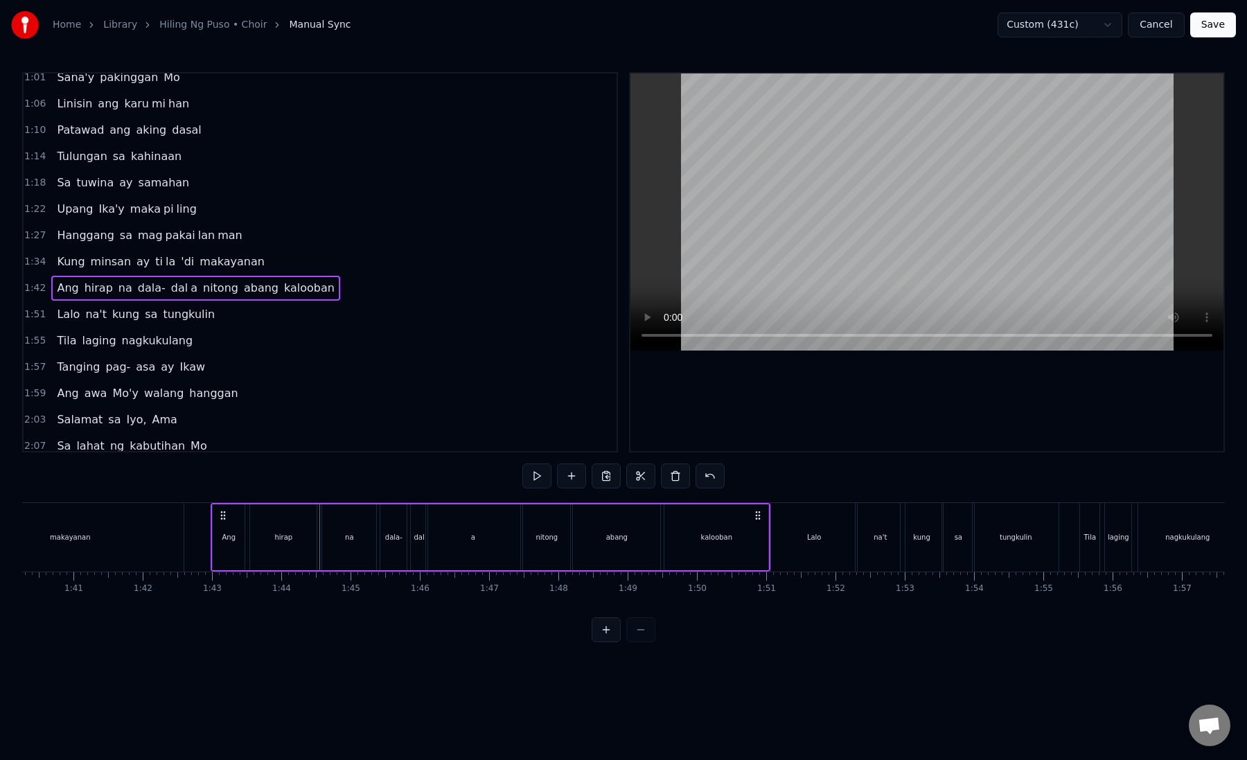
click at [751, 545] on div "kalooban" at bounding box center [716, 537] width 104 height 66
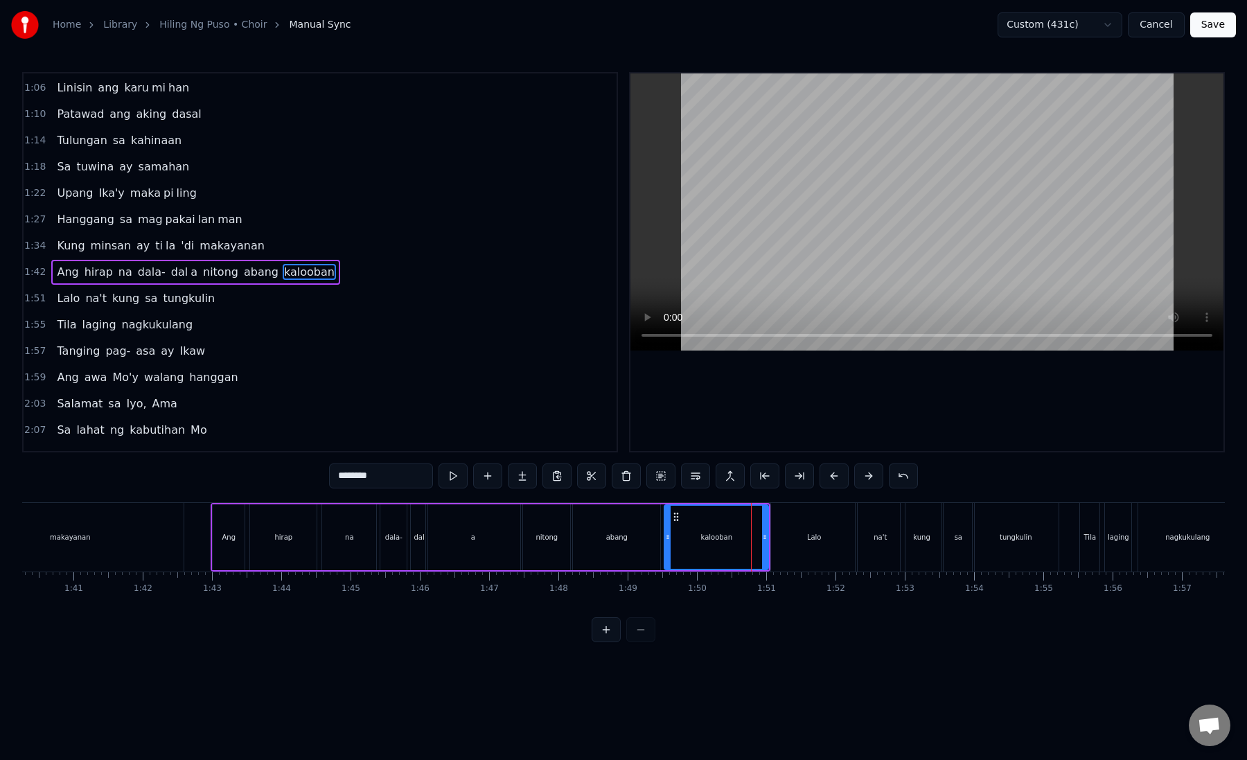
scroll to position [62, 0]
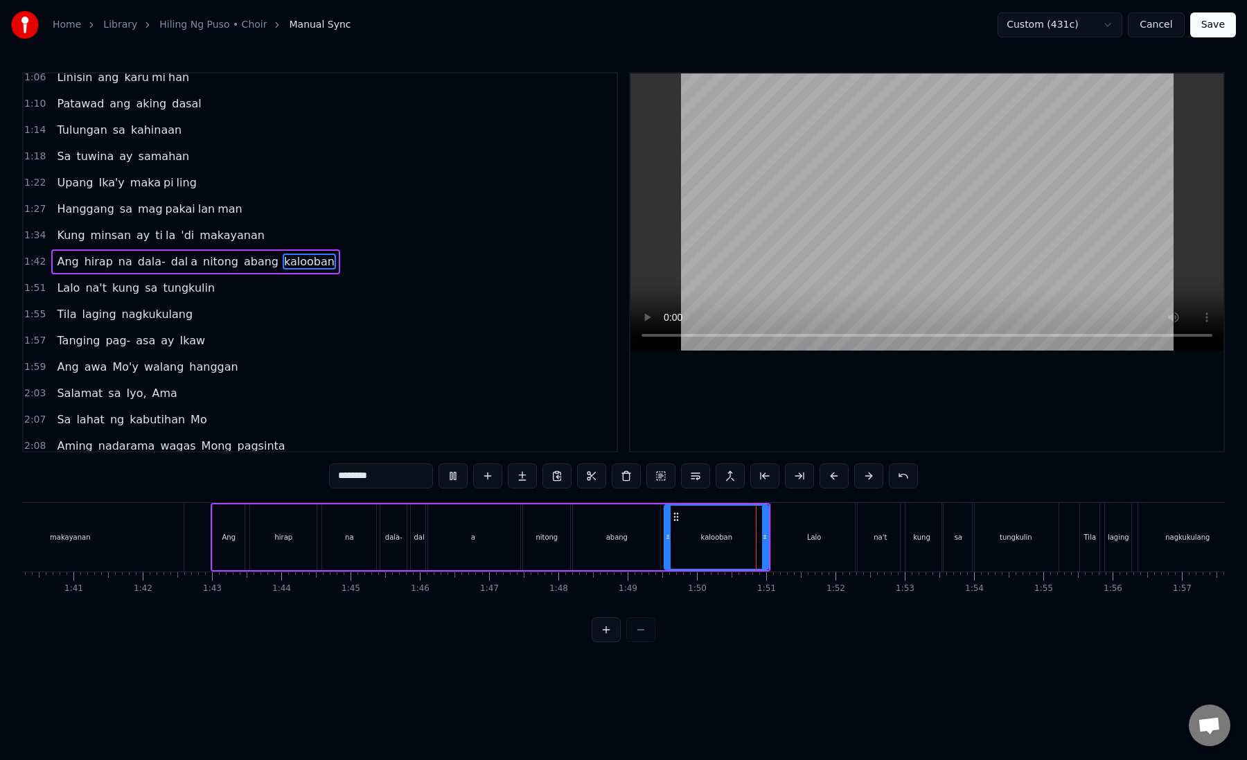
click at [811, 537] on div "Lalo" at bounding box center [814, 537] width 15 height 10
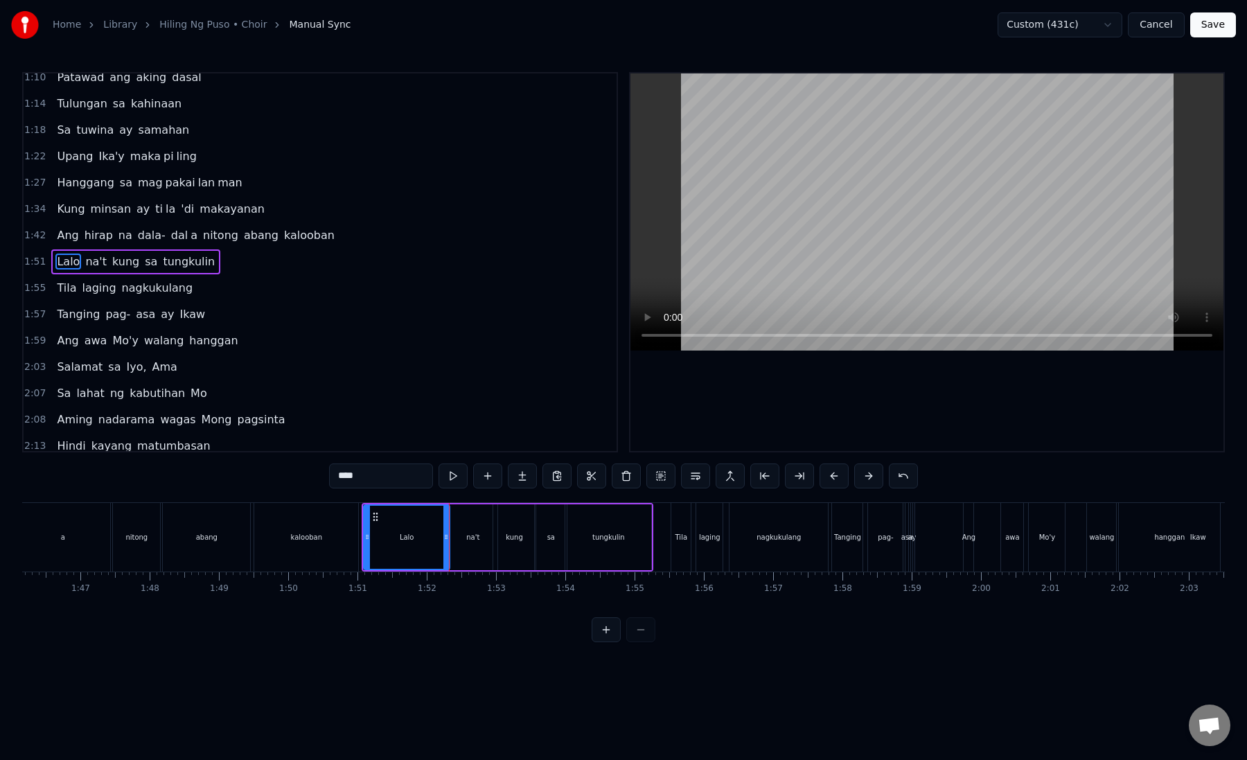
scroll to position [0, 7355]
click at [540, 537] on div "sa" at bounding box center [549, 537] width 32 height 66
drag, startPoint x: 559, startPoint y: 538, endPoint x: 544, endPoint y: 542, distance: 15.0
click at [544, 542] on icon at bounding box center [547, 536] width 6 height 11
click at [567, 542] on div "tungkulin" at bounding box center [606, 537] width 86 height 66
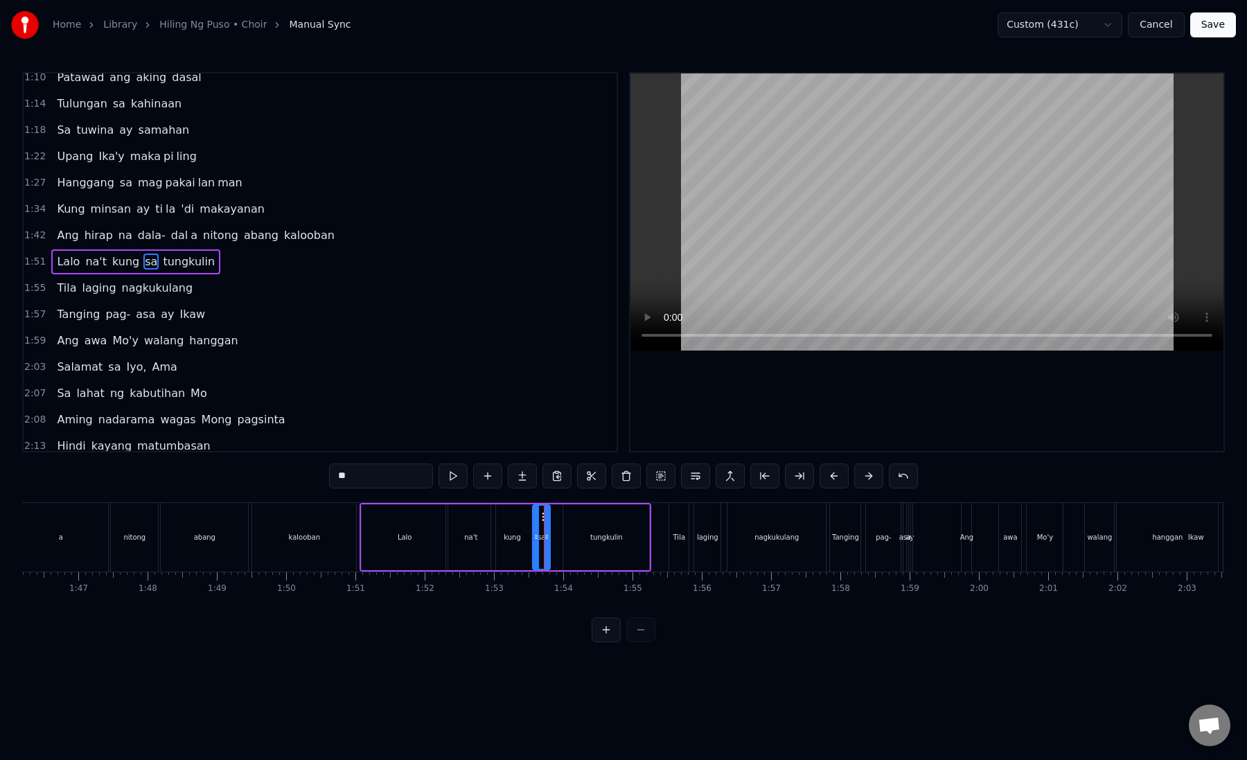
type input "*********"
drag, startPoint x: 567, startPoint y: 542, endPoint x: 553, endPoint y: 542, distance: 13.9
click at [553, 542] on icon at bounding box center [554, 536] width 6 height 11
click at [566, 531] on div "tungkulin" at bounding box center [599, 537] width 97 height 63
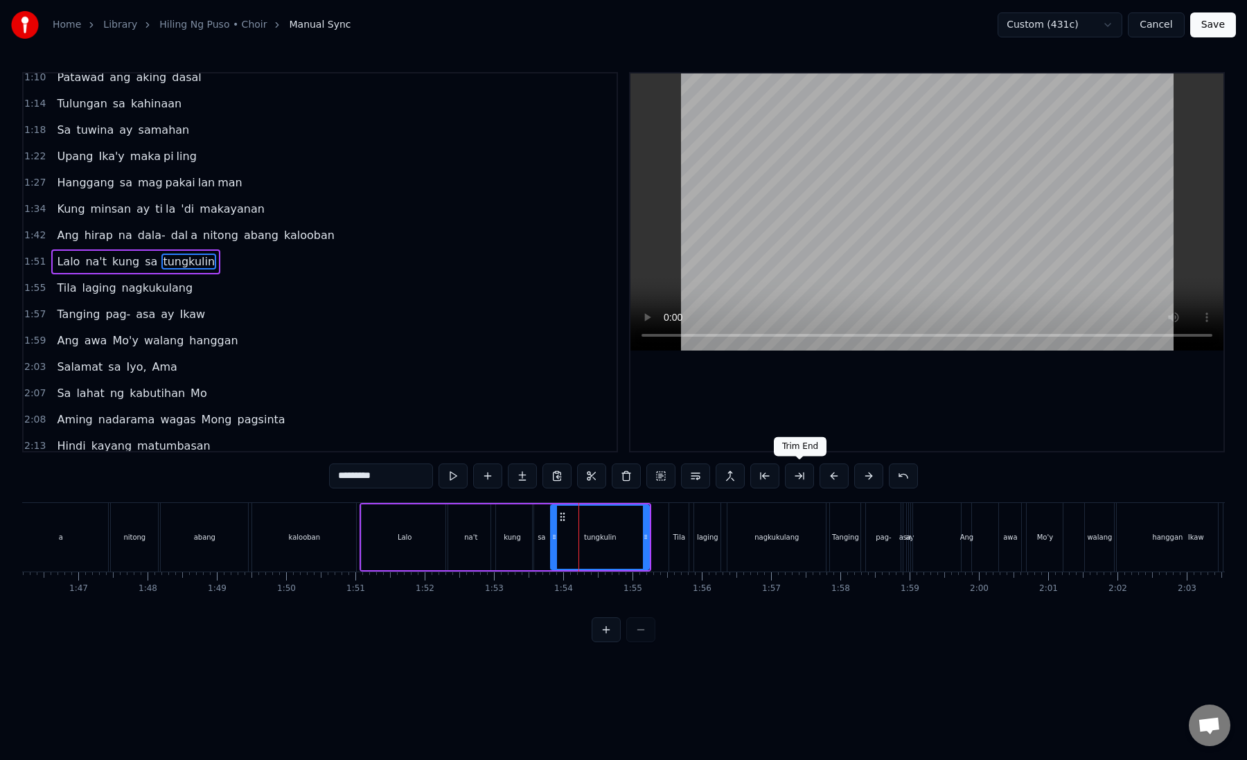
click at [806, 477] on button at bounding box center [799, 475] width 29 height 25
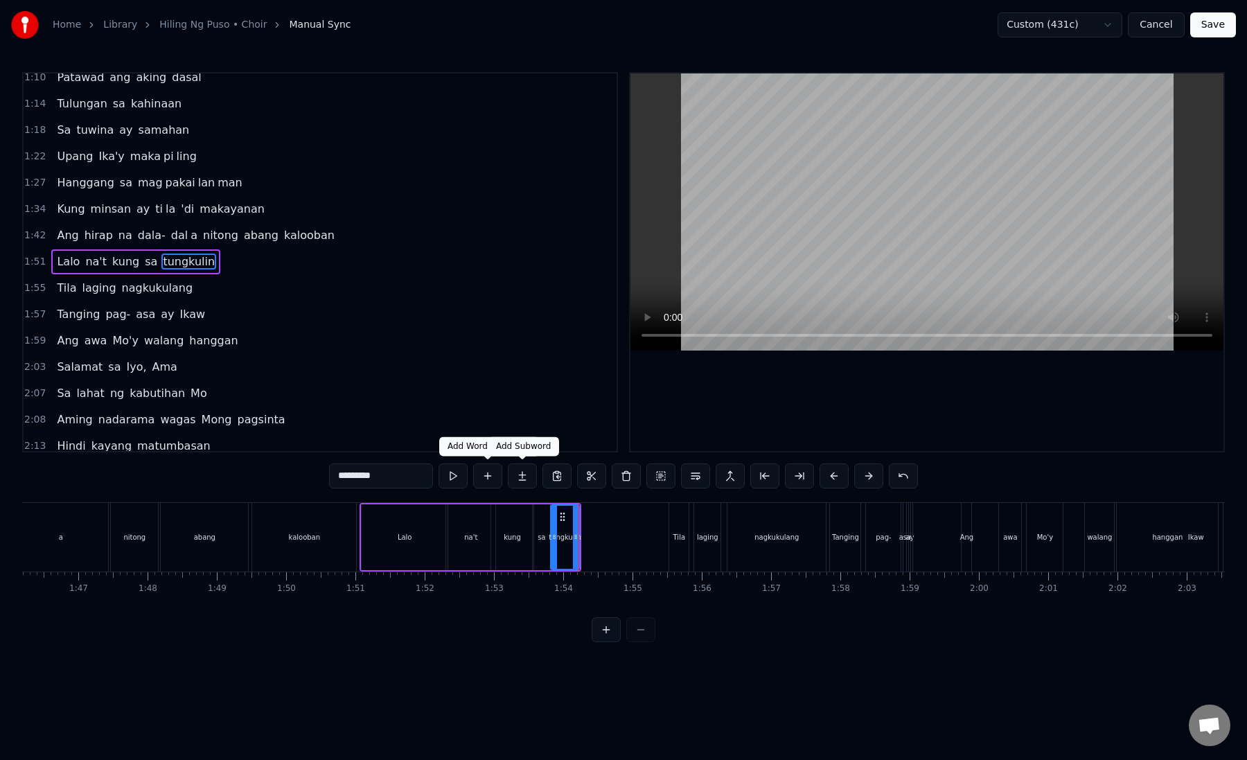
click at [526, 472] on button at bounding box center [522, 475] width 29 height 25
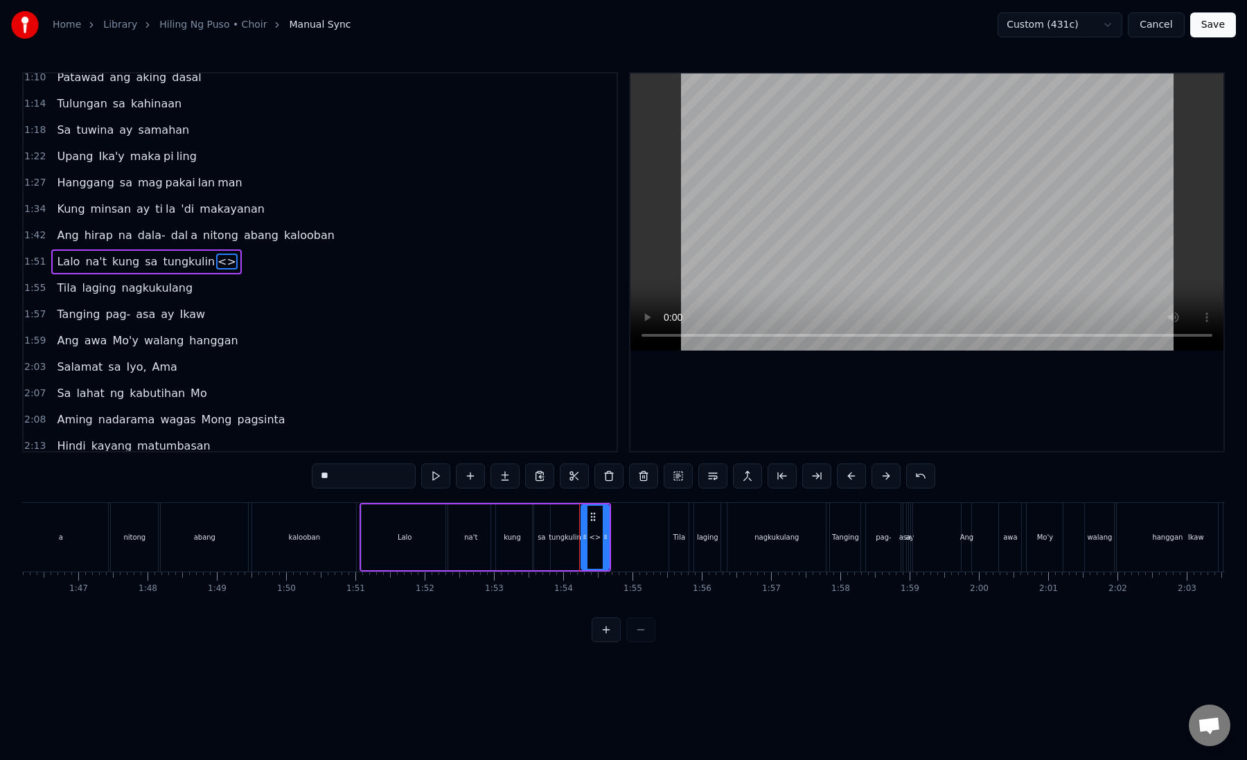
drag, startPoint x: 364, startPoint y: 471, endPoint x: 300, endPoint y: 471, distance: 64.4
click at [300, 471] on div "0:57 Hiling ng puso ko 1:01 Sana'y pakinggan Mo 1:06 Linisin ang karu mi han 1:…" at bounding box center [623, 357] width 1202 height 570
type input "*****"
click at [579, 531] on div at bounding box center [579, 537] width 1 height 69
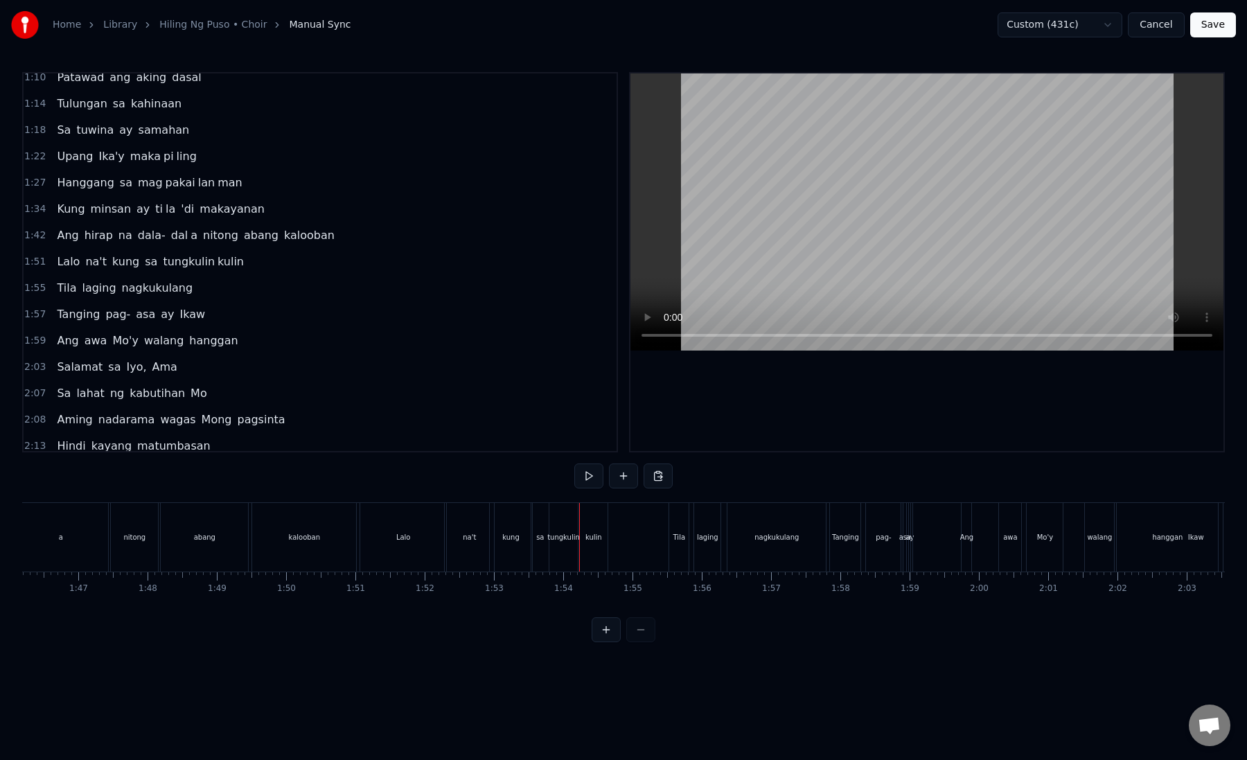
click at [561, 528] on div "tungkulin" at bounding box center [563, 537] width 28 height 69
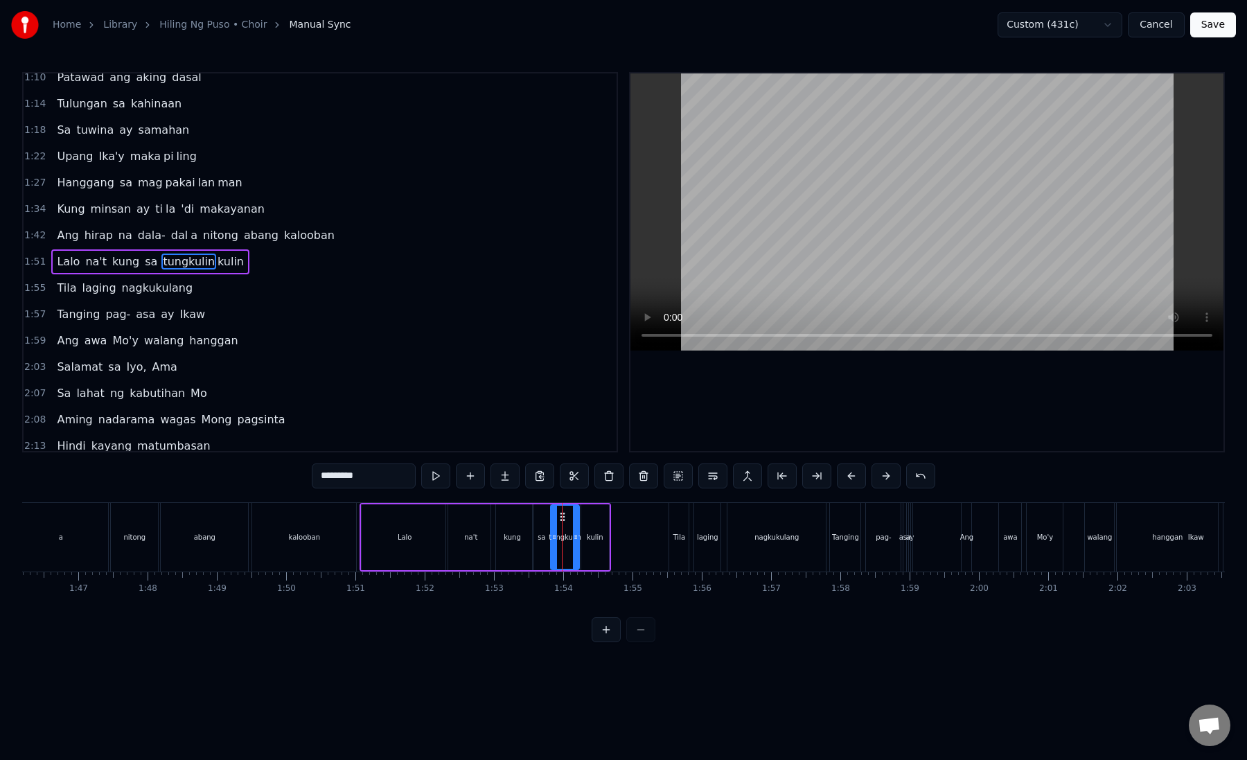
click at [374, 470] on input "*********" at bounding box center [364, 475] width 104 height 25
click at [582, 535] on div "kulin" at bounding box center [595, 537] width 28 height 66
click at [562, 540] on div "tung" at bounding box center [565, 537] width 16 height 10
click at [591, 540] on div "kulin" at bounding box center [595, 537] width 17 height 10
type input "*****"
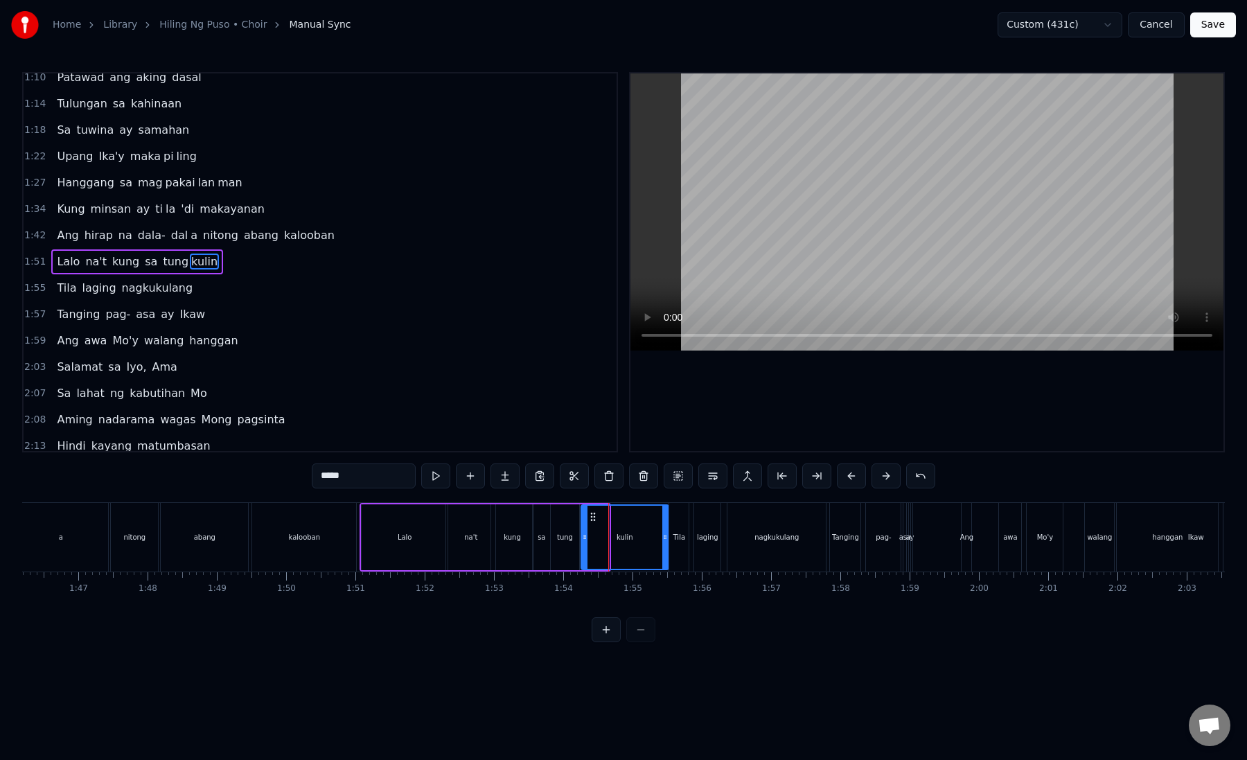
drag, startPoint x: 603, startPoint y: 538, endPoint x: 663, endPoint y: 540, distance: 59.6
click at [663, 540] on icon at bounding box center [665, 536] width 6 height 11
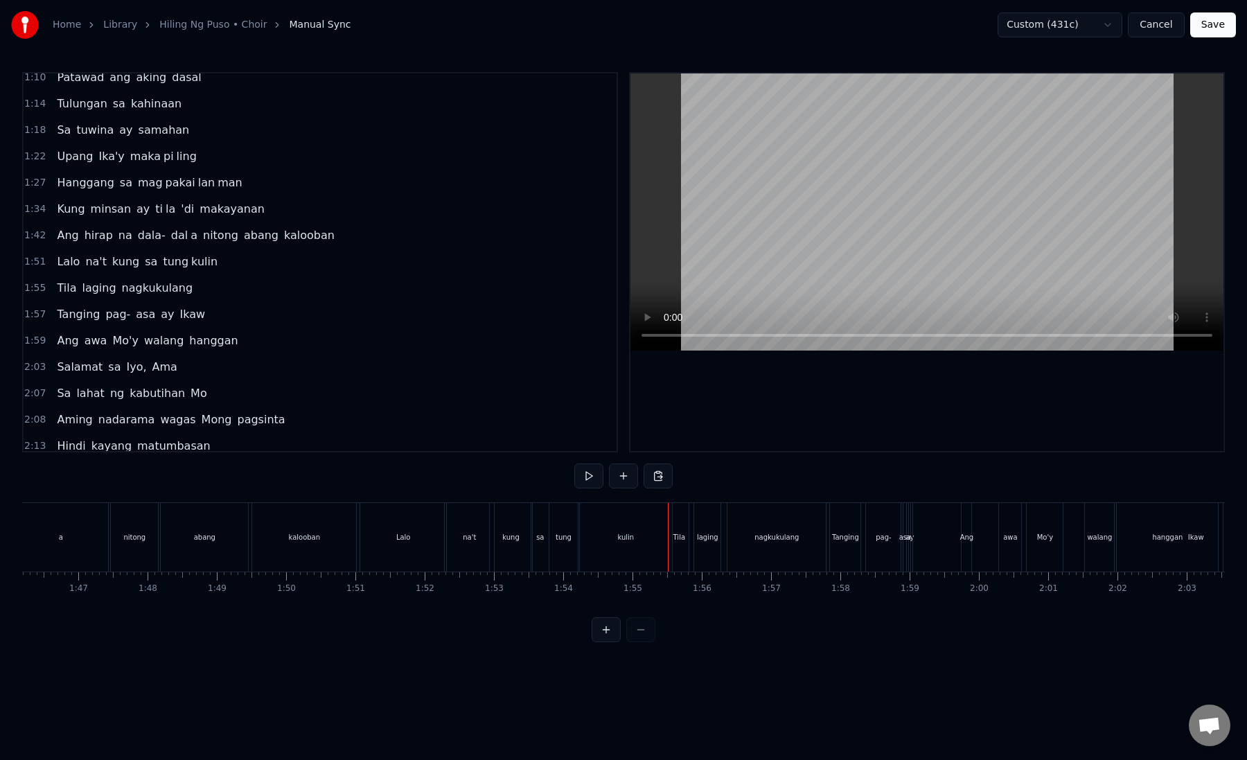
click at [681, 541] on div "Tila" at bounding box center [679, 537] width 12 height 10
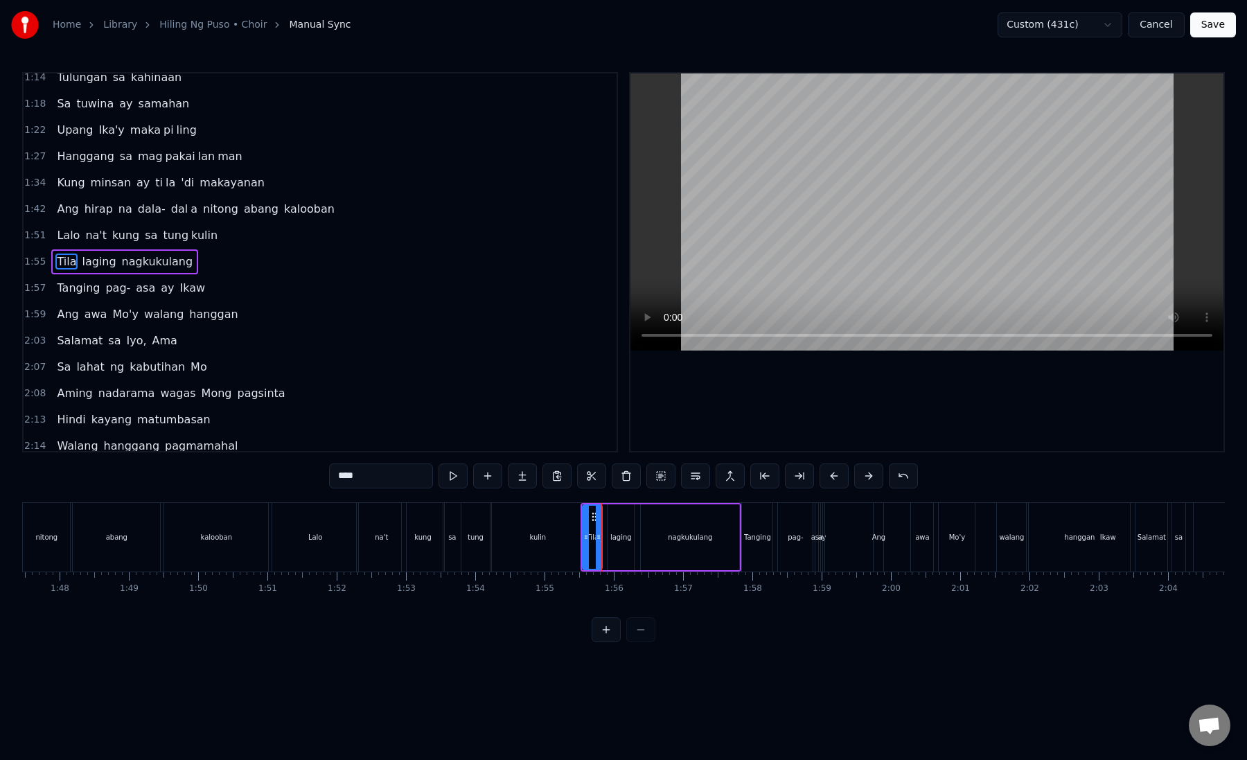
scroll to position [0, 7446]
click at [623, 542] on div "laging" at bounding box center [617, 537] width 21 height 10
click at [658, 542] on div "nagkukulang" at bounding box center [687, 537] width 98 height 66
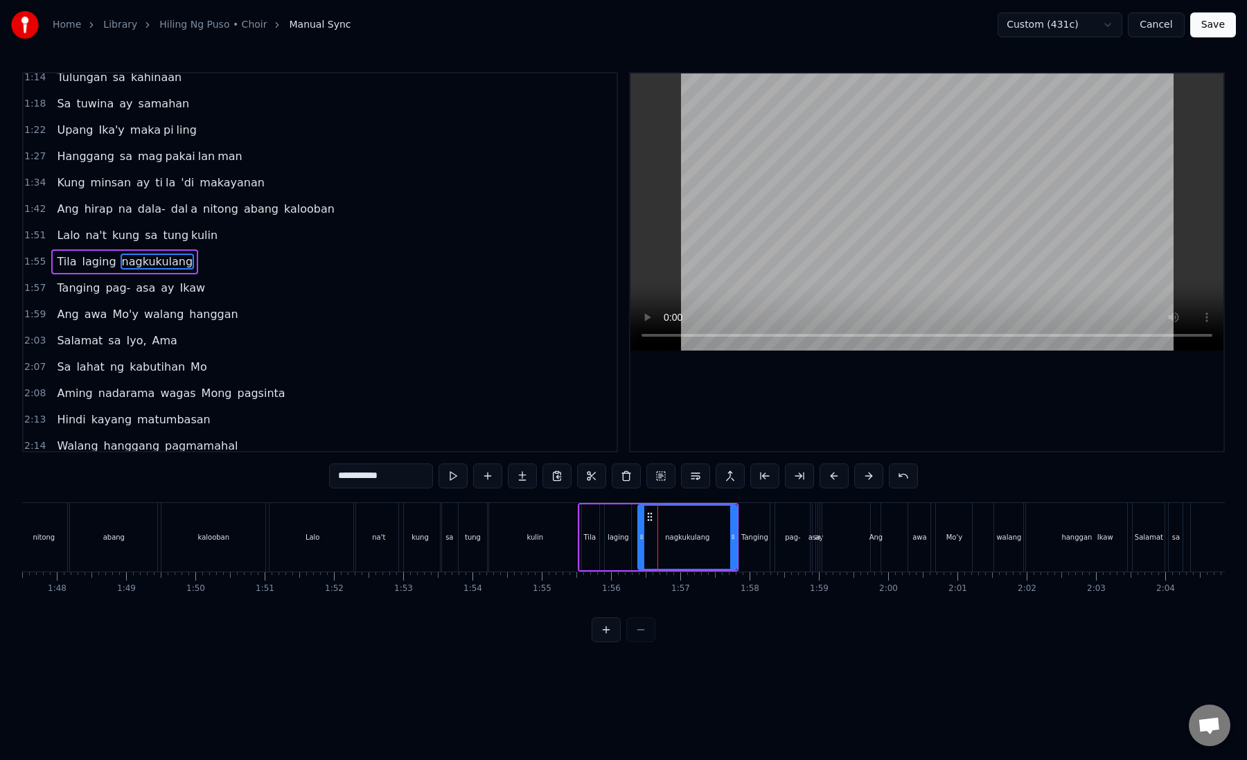
drag, startPoint x: 642, startPoint y: 540, endPoint x: 677, endPoint y: 540, distance: 35.3
click at [644, 540] on icon at bounding box center [642, 536] width 6 height 11
click at [615, 542] on div "laging" at bounding box center [617, 537] width 21 height 10
drag, startPoint x: 614, startPoint y: 514, endPoint x: 637, endPoint y: 514, distance: 22.9
click at [637, 514] on icon at bounding box center [637, 516] width 11 height 11
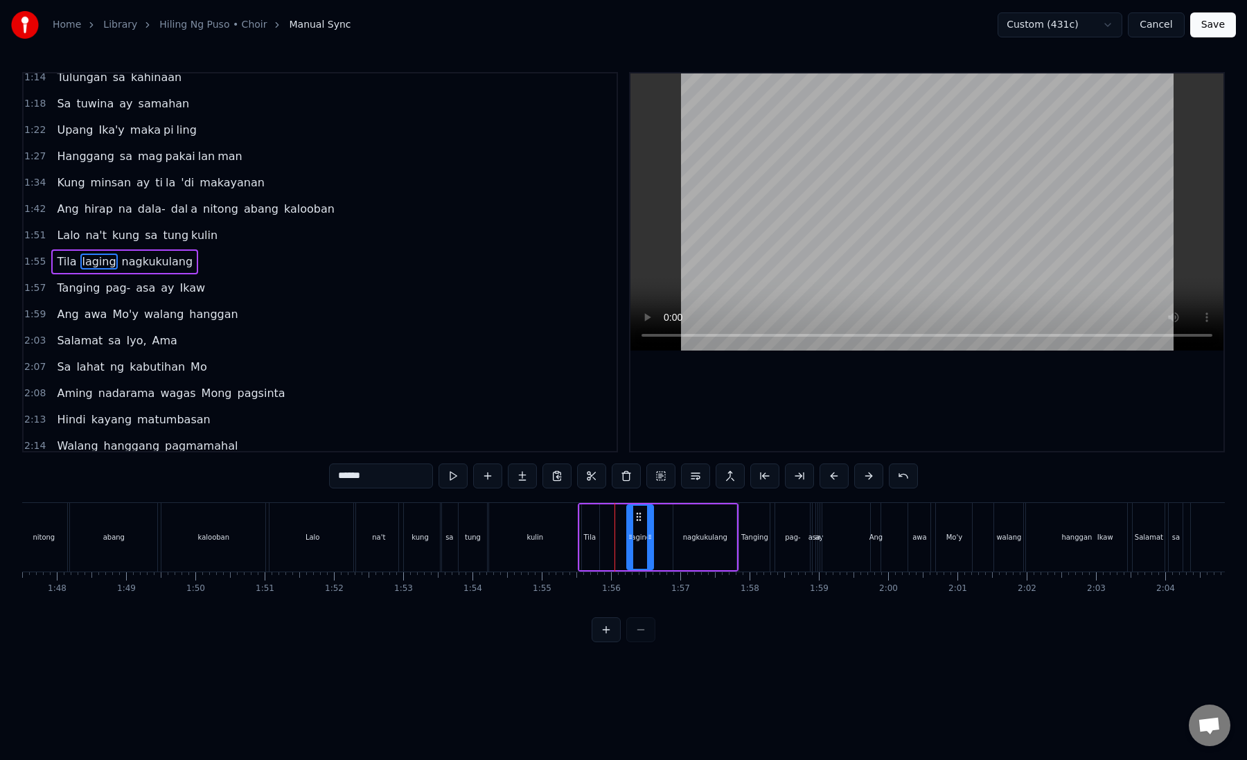
click at [594, 535] on div "Tila" at bounding box center [590, 537] width 12 height 10
drag, startPoint x: 594, startPoint y: 538, endPoint x: 619, endPoint y: 540, distance: 25.0
click at [619, 540] on icon at bounding box center [621, 536] width 6 height 11
click at [640, 543] on div "laging" at bounding box center [640, 537] width 26 height 66
drag, startPoint x: 650, startPoint y: 537, endPoint x: 673, endPoint y: 541, distance: 23.2
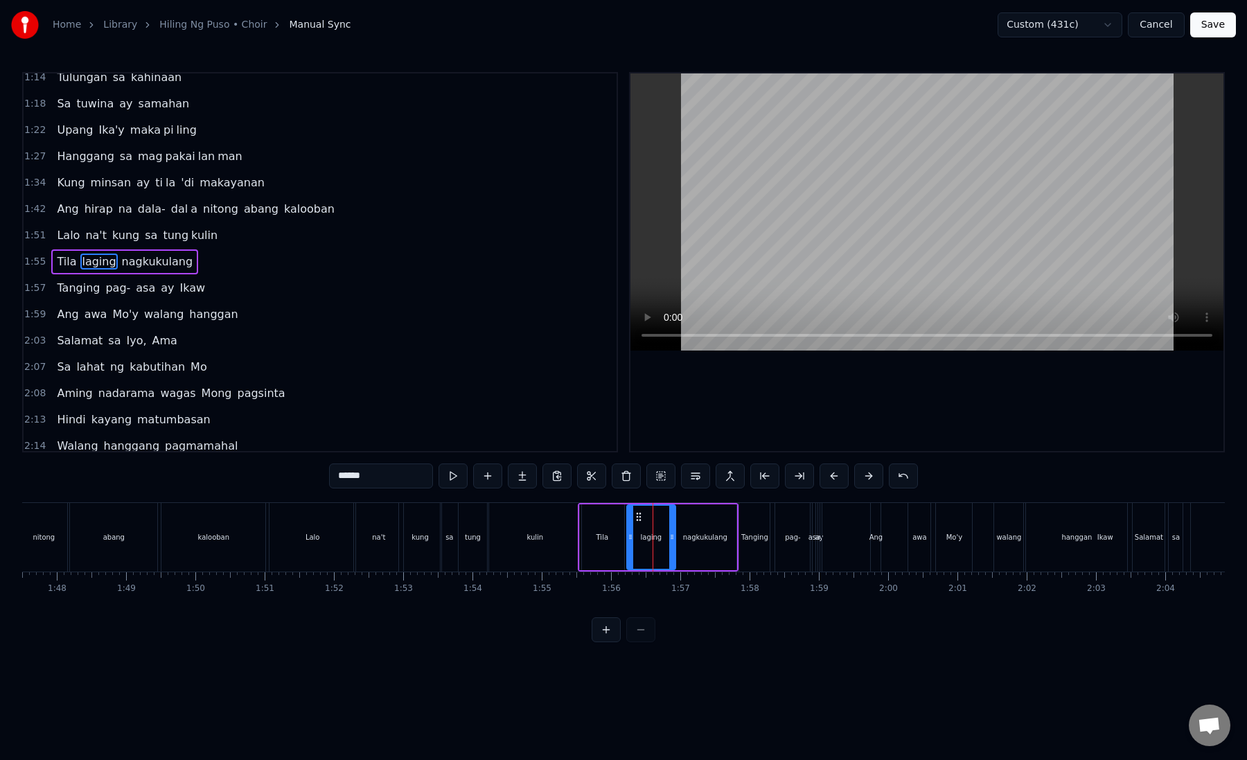
click at [673, 541] on icon at bounding box center [672, 536] width 6 height 11
click at [701, 542] on div "nagkukulang" at bounding box center [705, 537] width 44 height 10
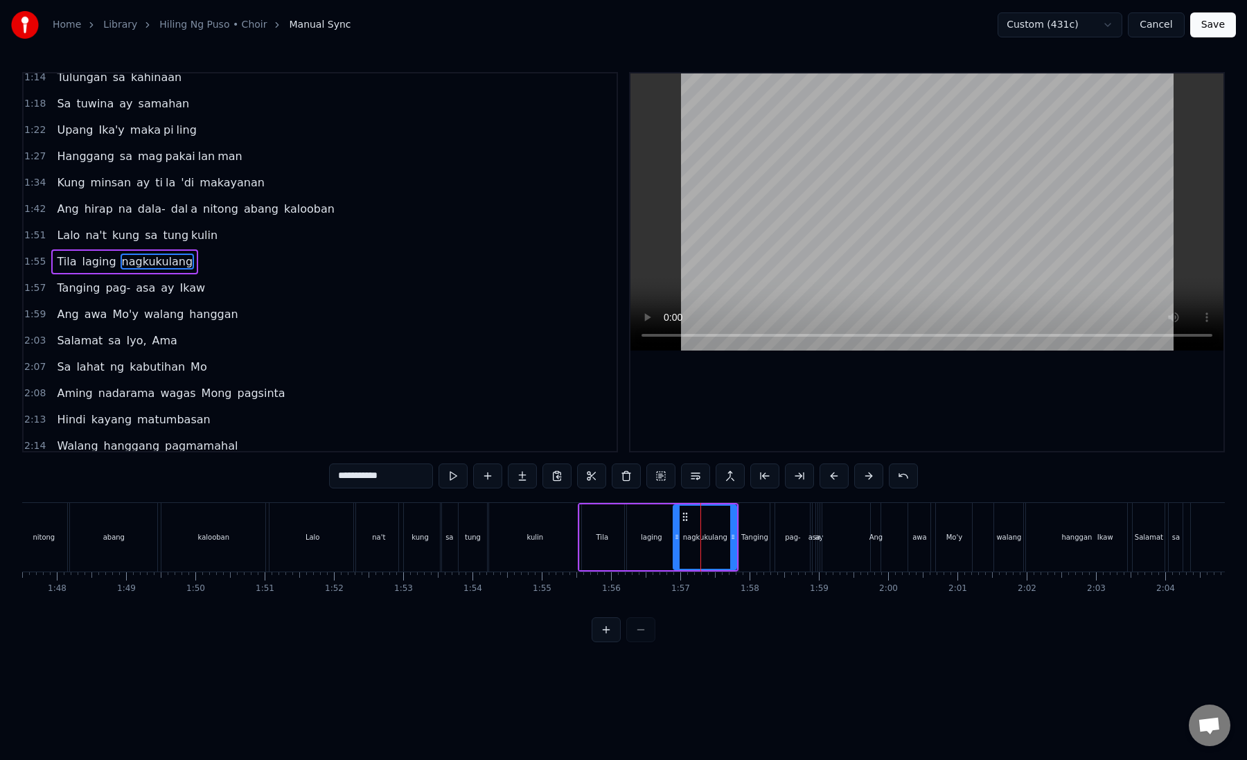
drag, startPoint x: 685, startPoint y: 517, endPoint x: 726, endPoint y: 517, distance: 40.9
click at [691, 517] on icon at bounding box center [684, 516] width 11 height 11
click at [670, 539] on div "laging" at bounding box center [651, 537] width 49 height 66
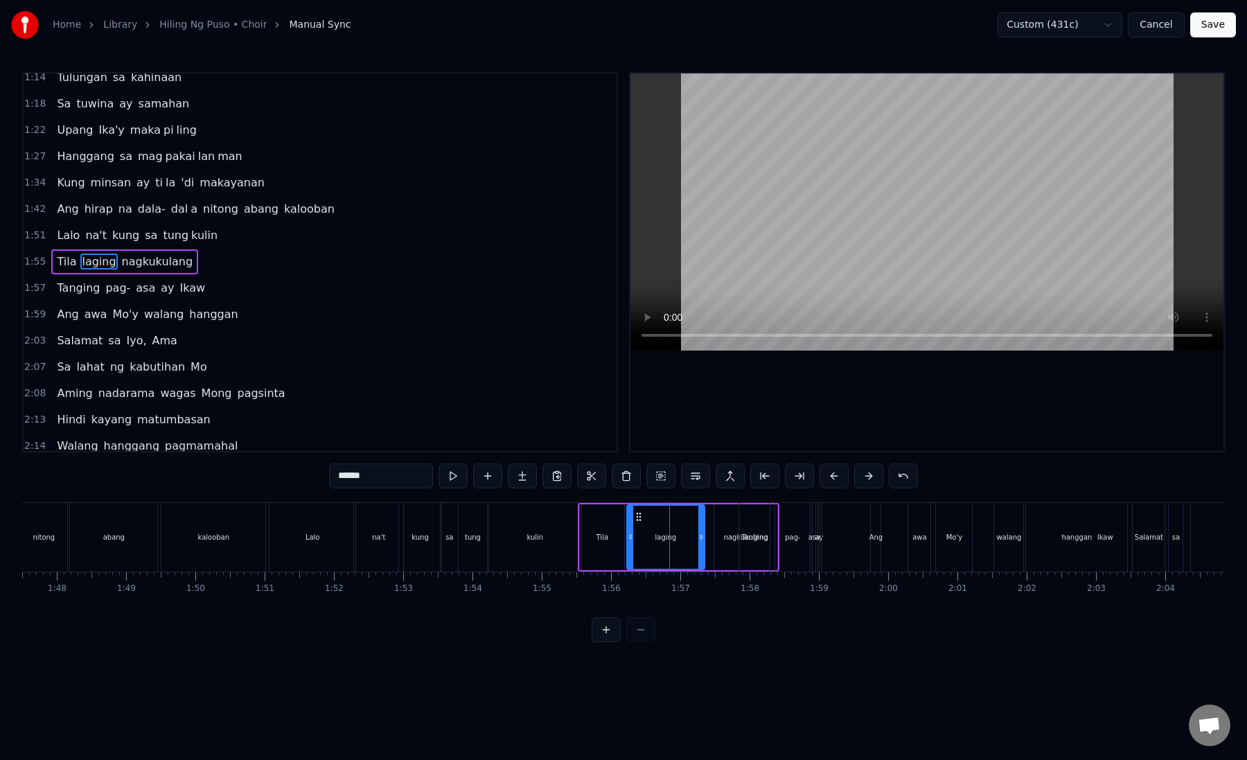
drag, startPoint x: 670, startPoint y: 538, endPoint x: 699, endPoint y: 540, distance: 29.2
click at [699, 540] on icon at bounding box center [701, 536] width 6 height 11
click at [715, 540] on div "nagkukulang" at bounding box center [745, 537] width 63 height 66
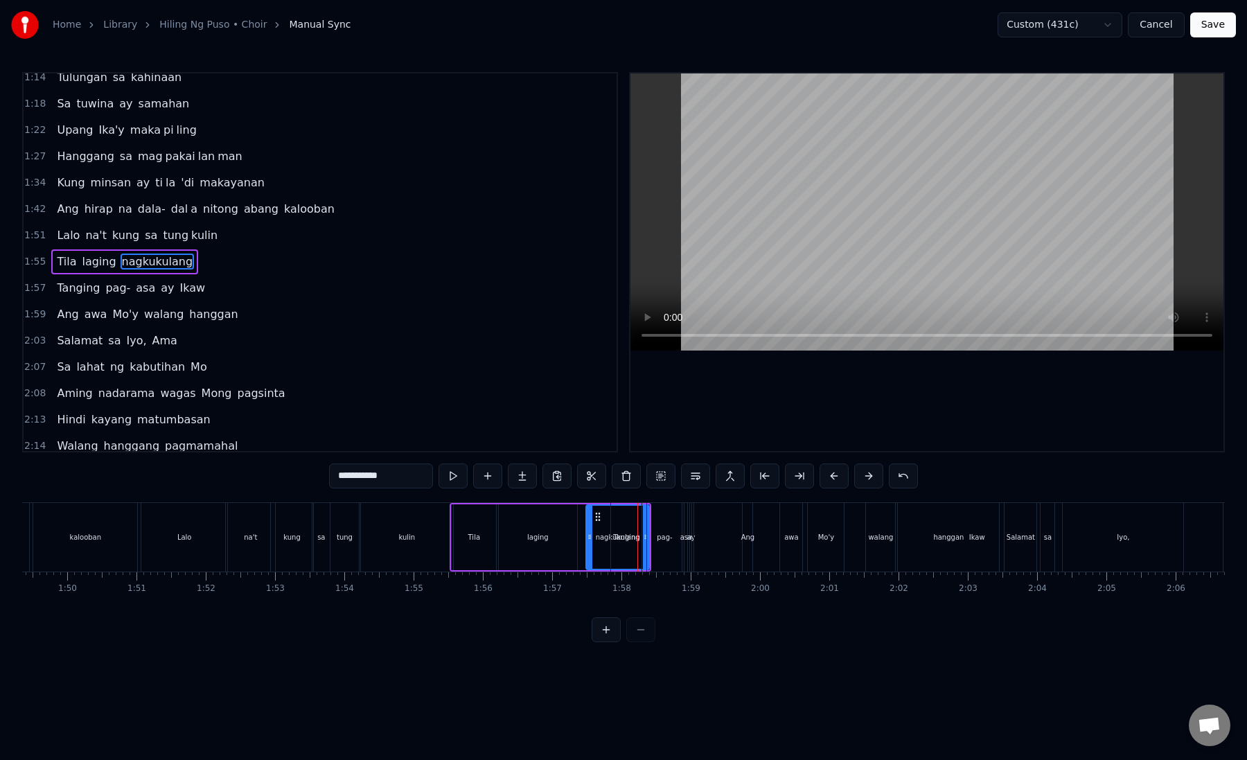
scroll to position [0, 7599]
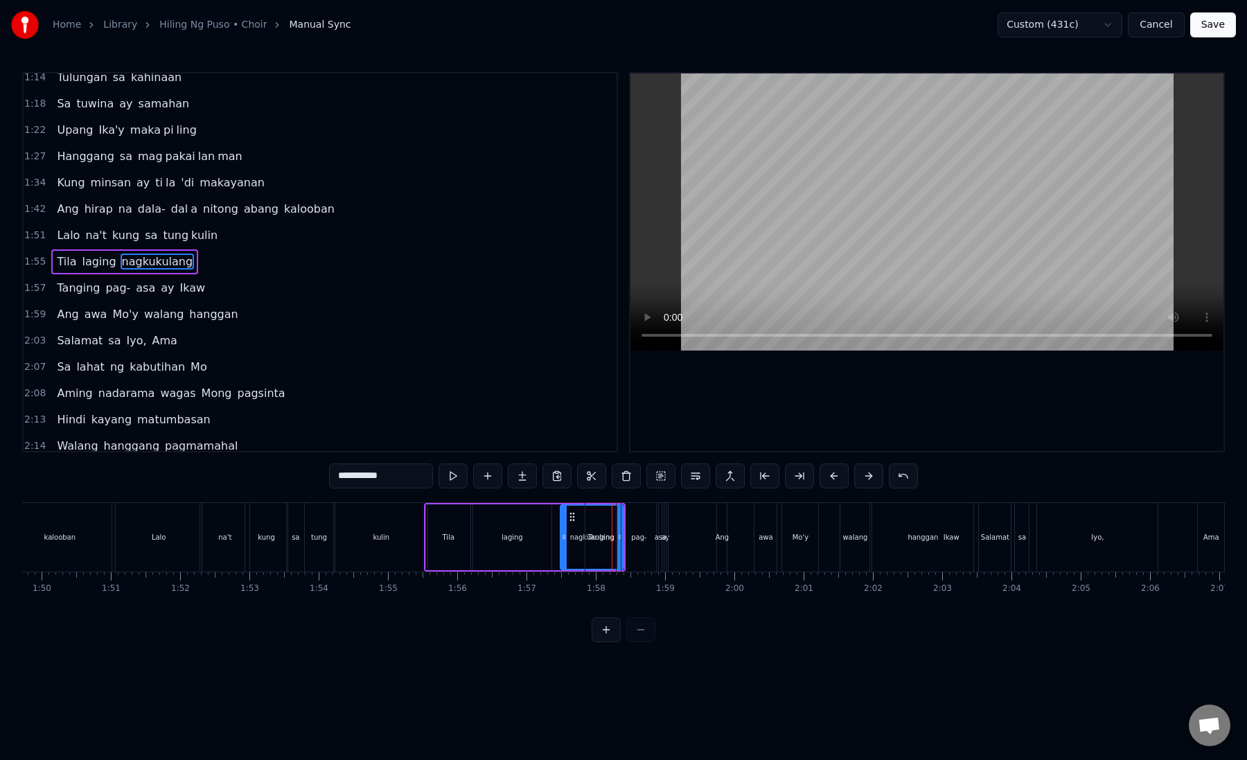
click at [661, 543] on div "asa" at bounding box center [660, 537] width 4 height 69
type input "***"
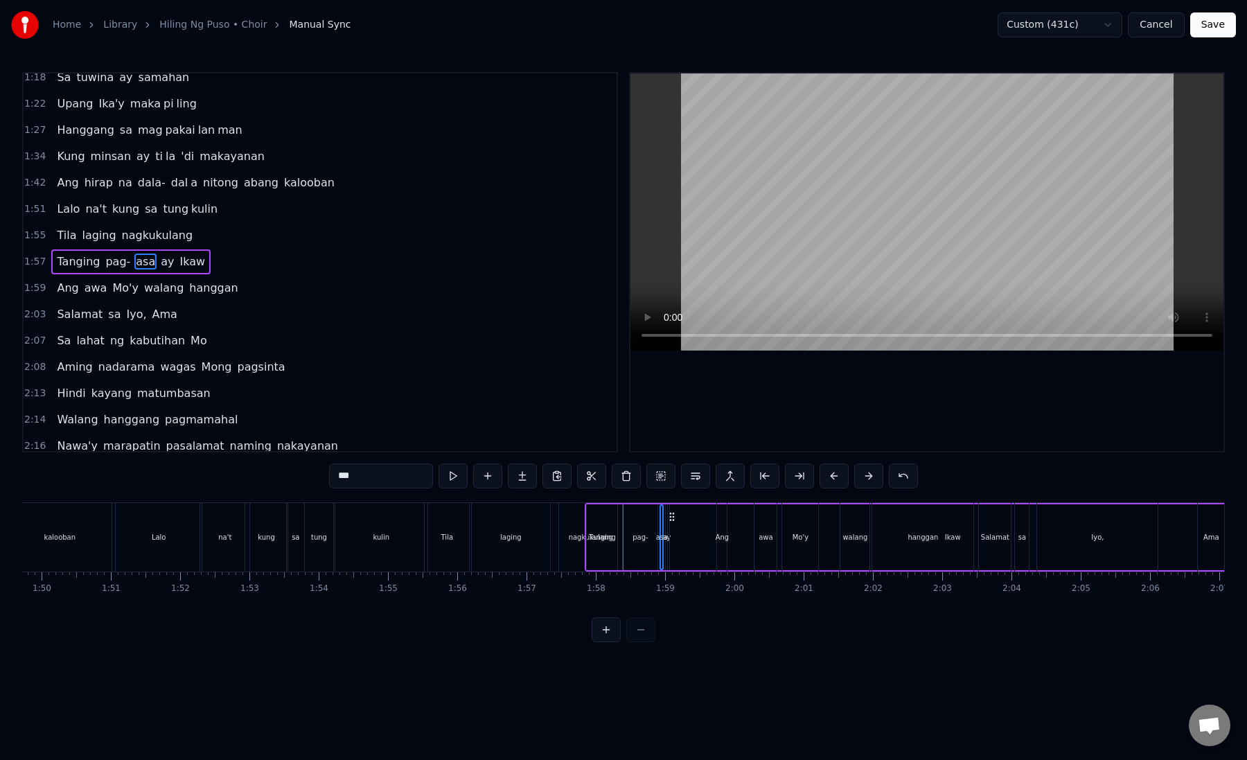
click at [76, 293] on div "Ang awa Mo'y walang hanggan" at bounding box center [147, 288] width 192 height 25
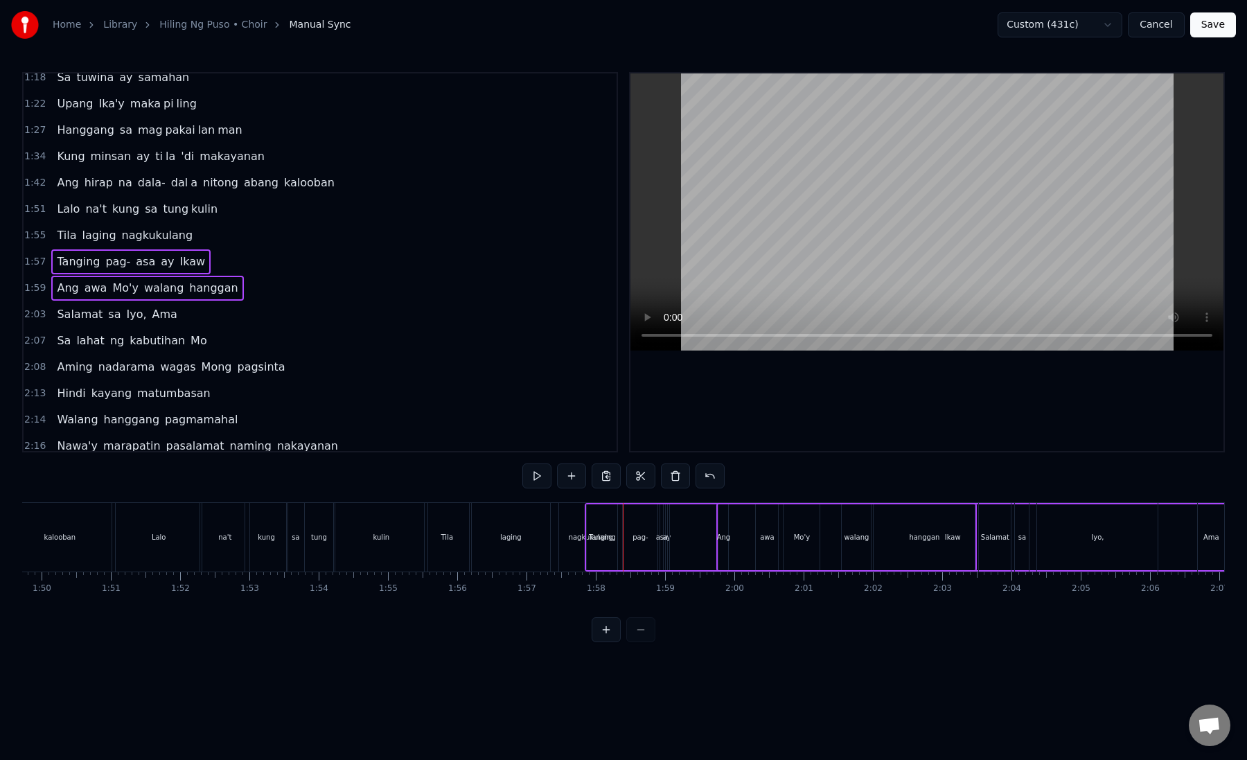
click at [76, 311] on span "Salamat" at bounding box center [79, 314] width 48 height 16
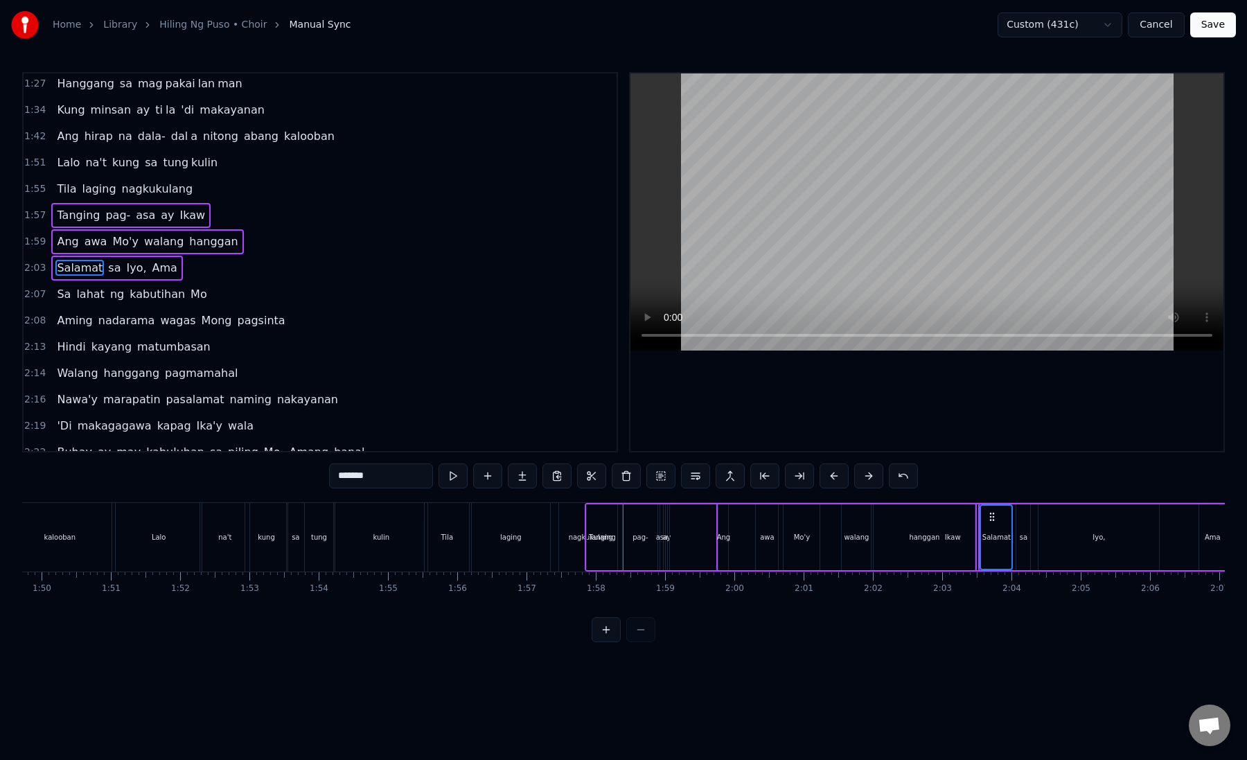
scroll to position [193, 0]
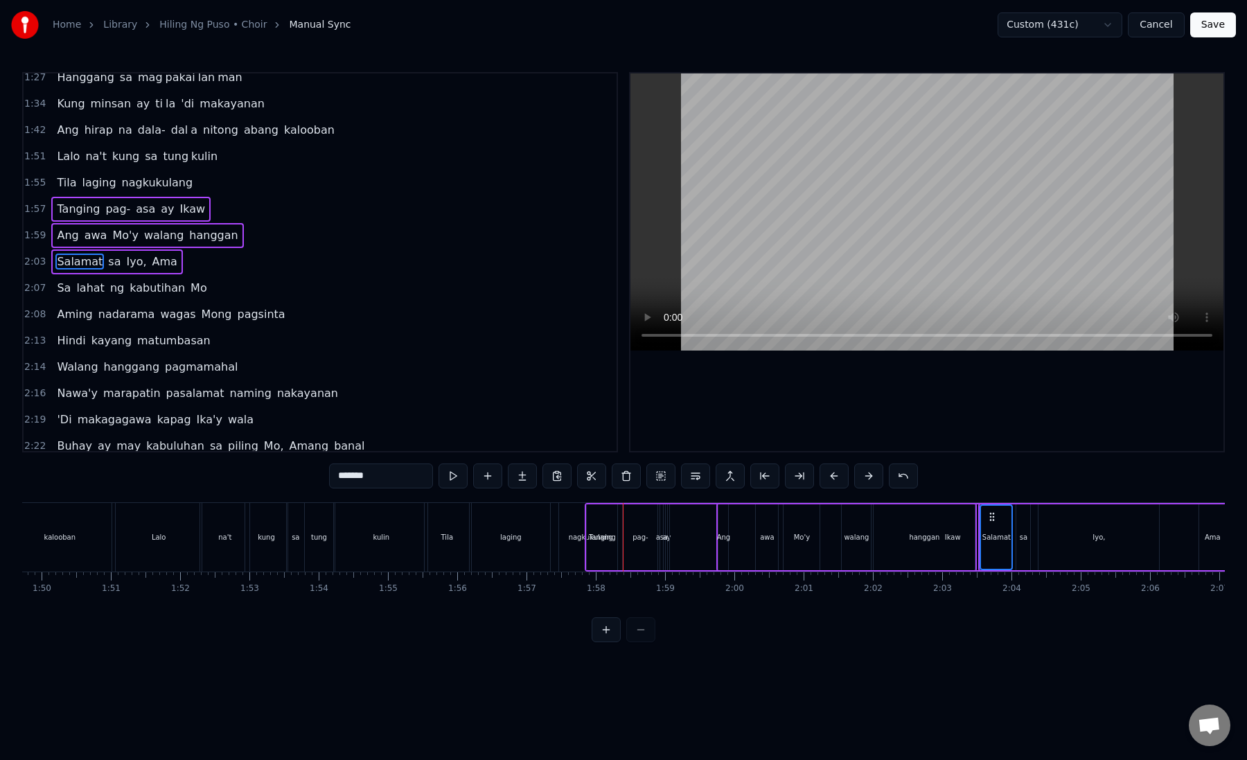
click at [84, 281] on span "lahat" at bounding box center [90, 288] width 30 height 16
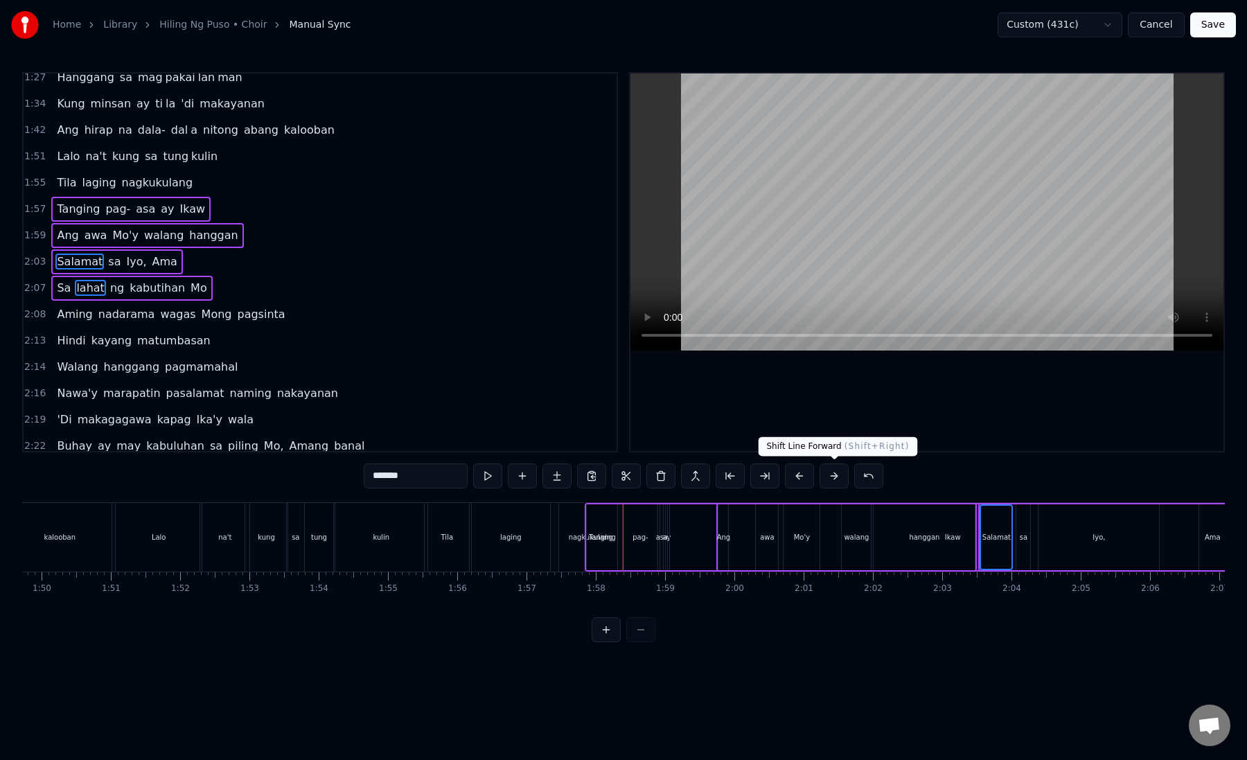
click at [830, 476] on button at bounding box center [833, 475] width 29 height 25
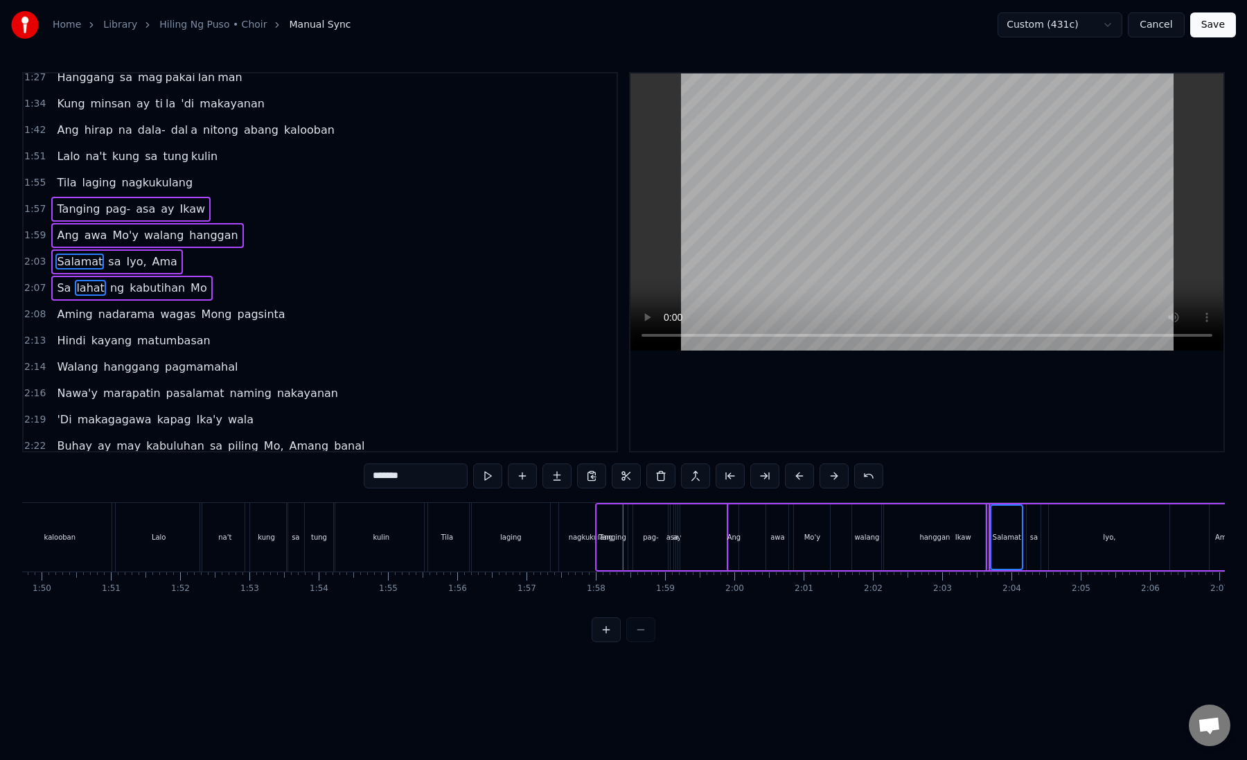
click at [830, 476] on button at bounding box center [833, 475] width 29 height 25
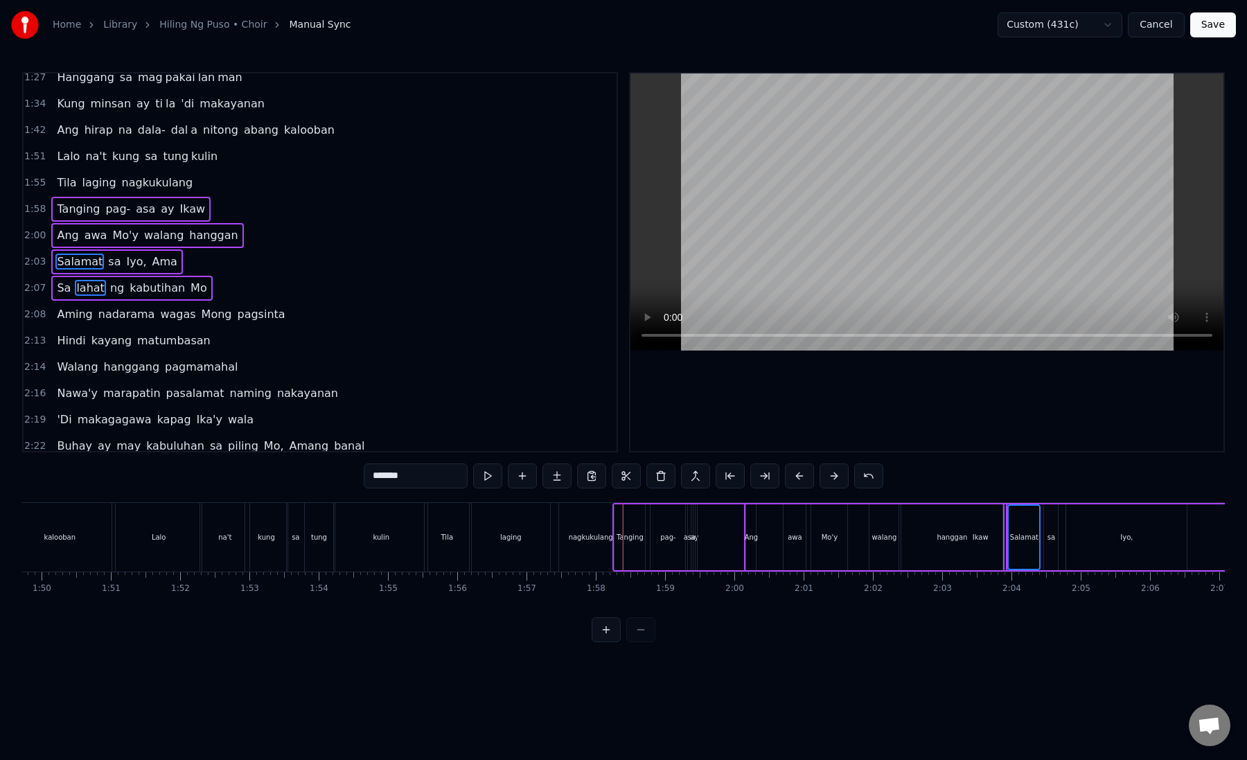
click at [830, 476] on button at bounding box center [833, 475] width 29 height 25
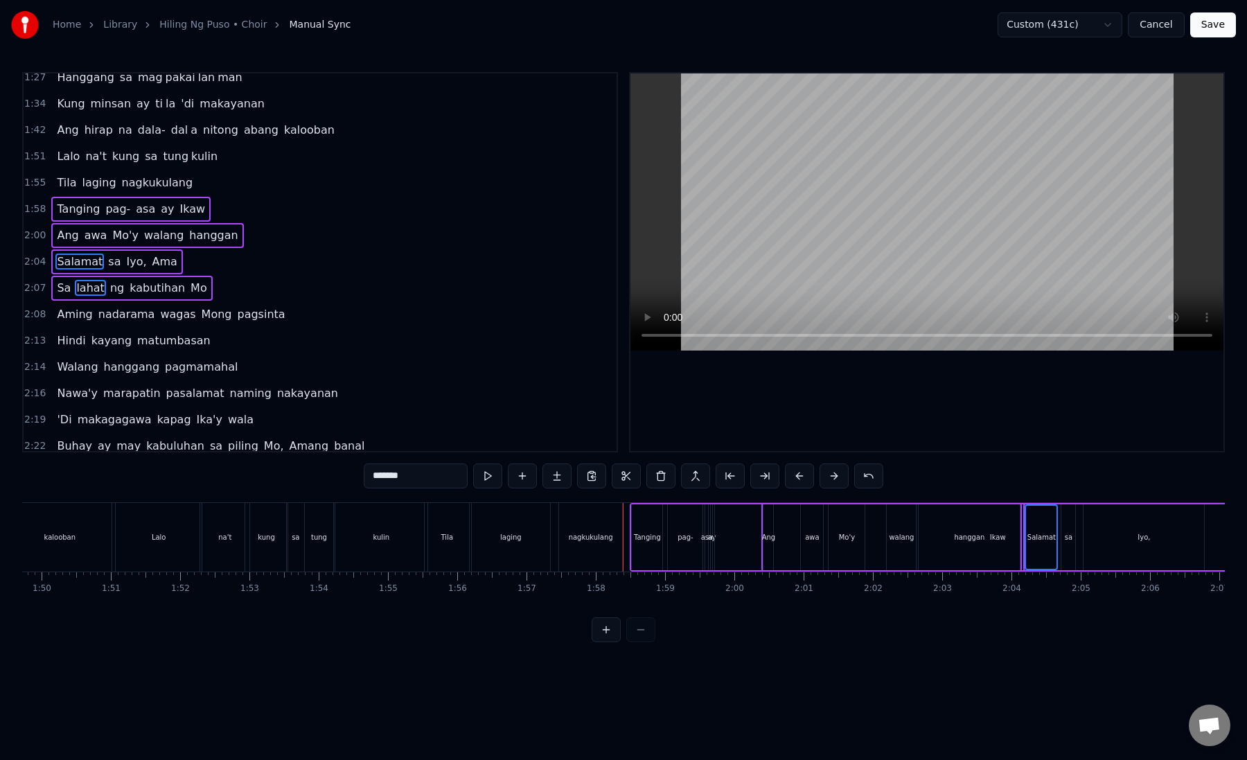
click at [830, 476] on button at bounding box center [833, 475] width 29 height 25
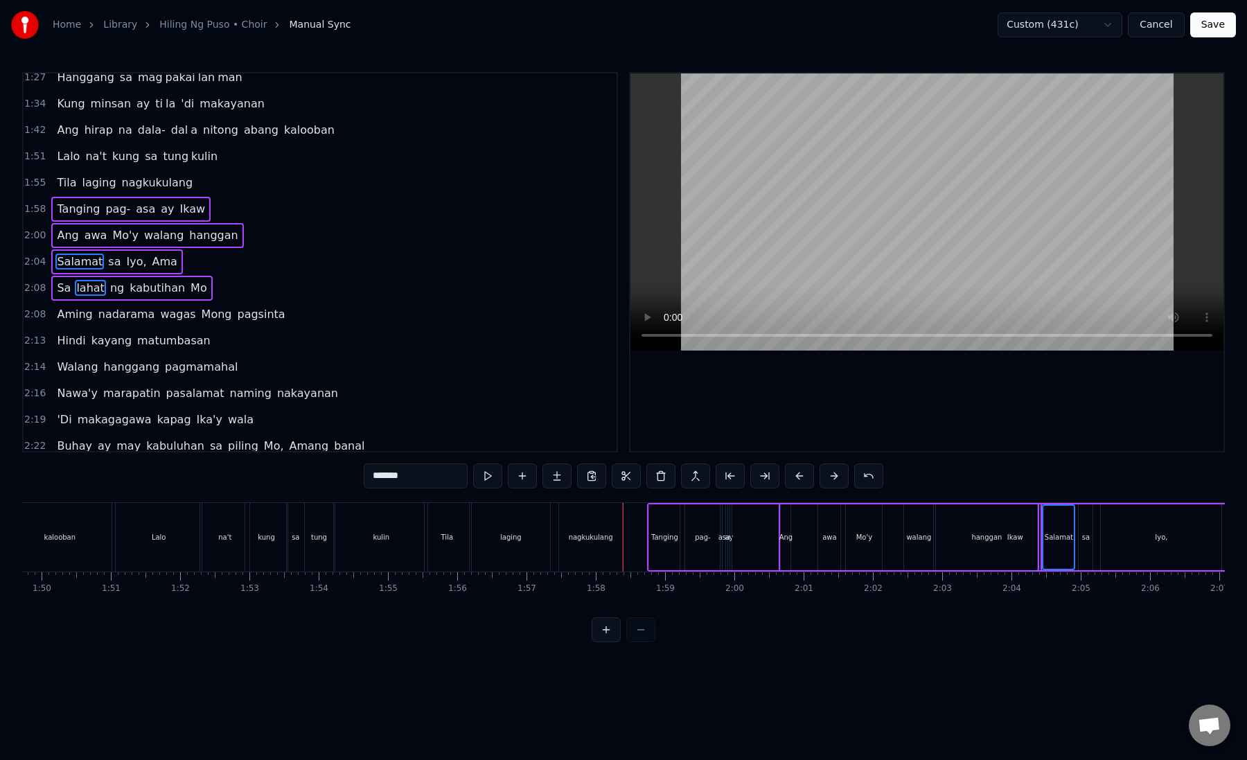
click at [830, 476] on button at bounding box center [833, 475] width 29 height 25
click at [596, 633] on button at bounding box center [605, 629] width 29 height 25
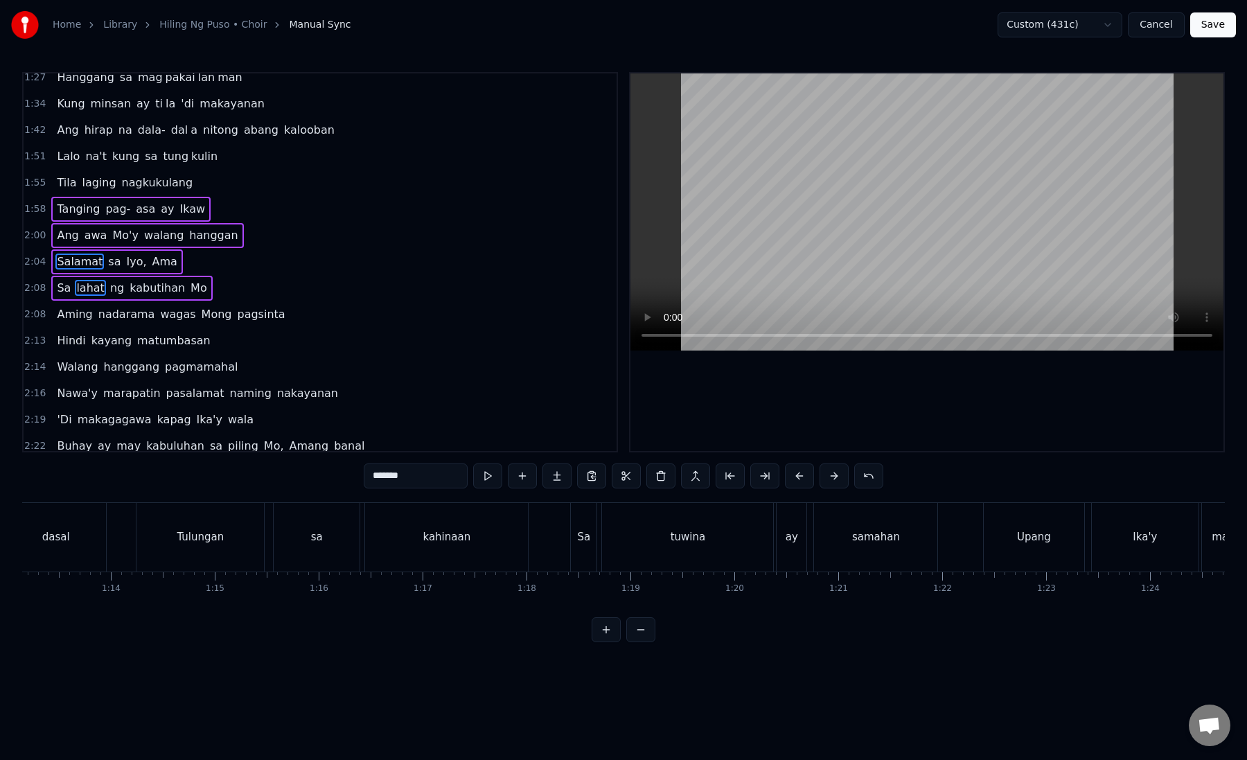
click at [596, 633] on button at bounding box center [605, 629] width 29 height 25
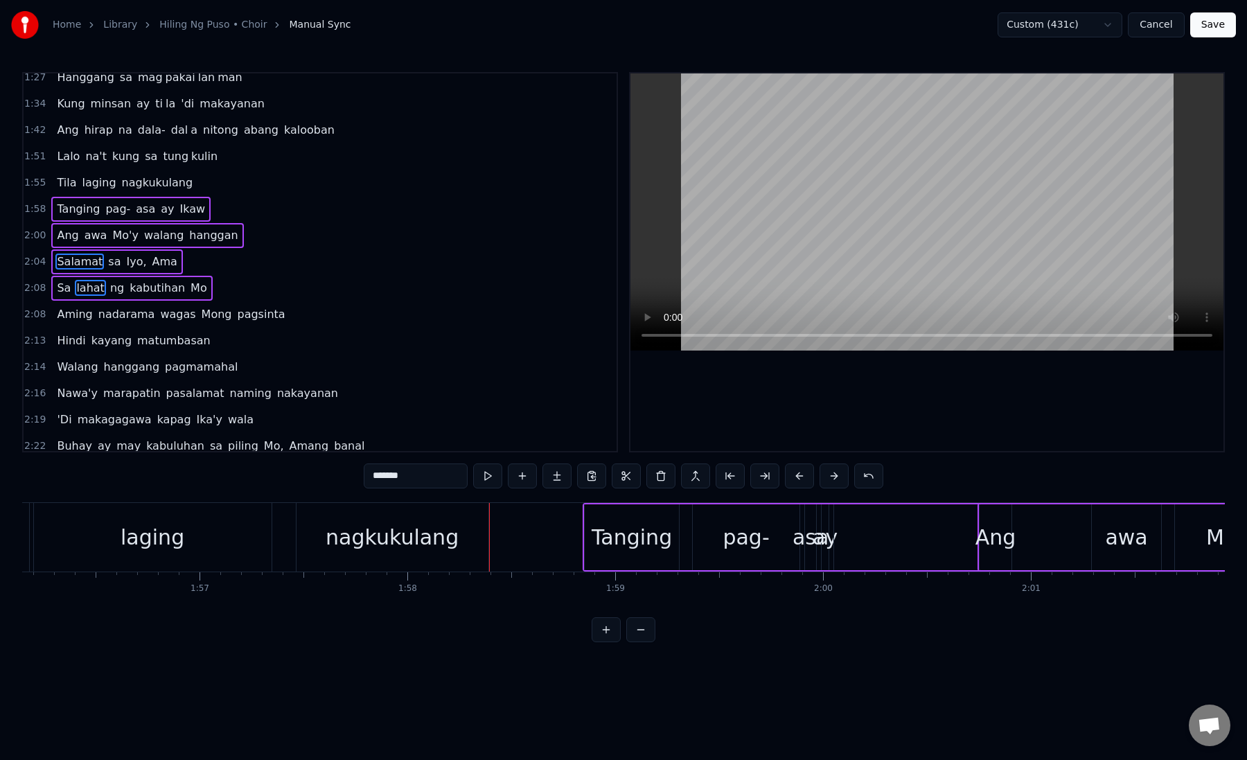
scroll to position [0, 24047]
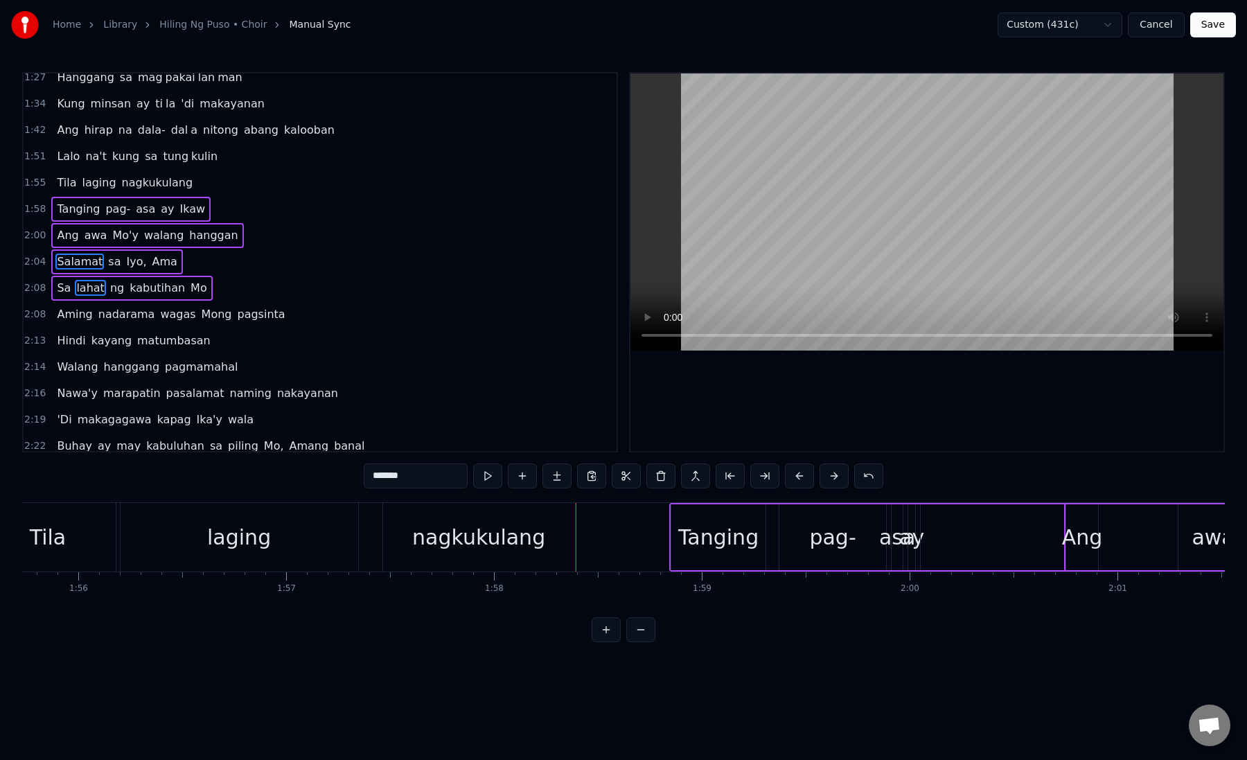
click at [455, 548] on div "nagkukulang" at bounding box center [478, 537] width 133 height 31
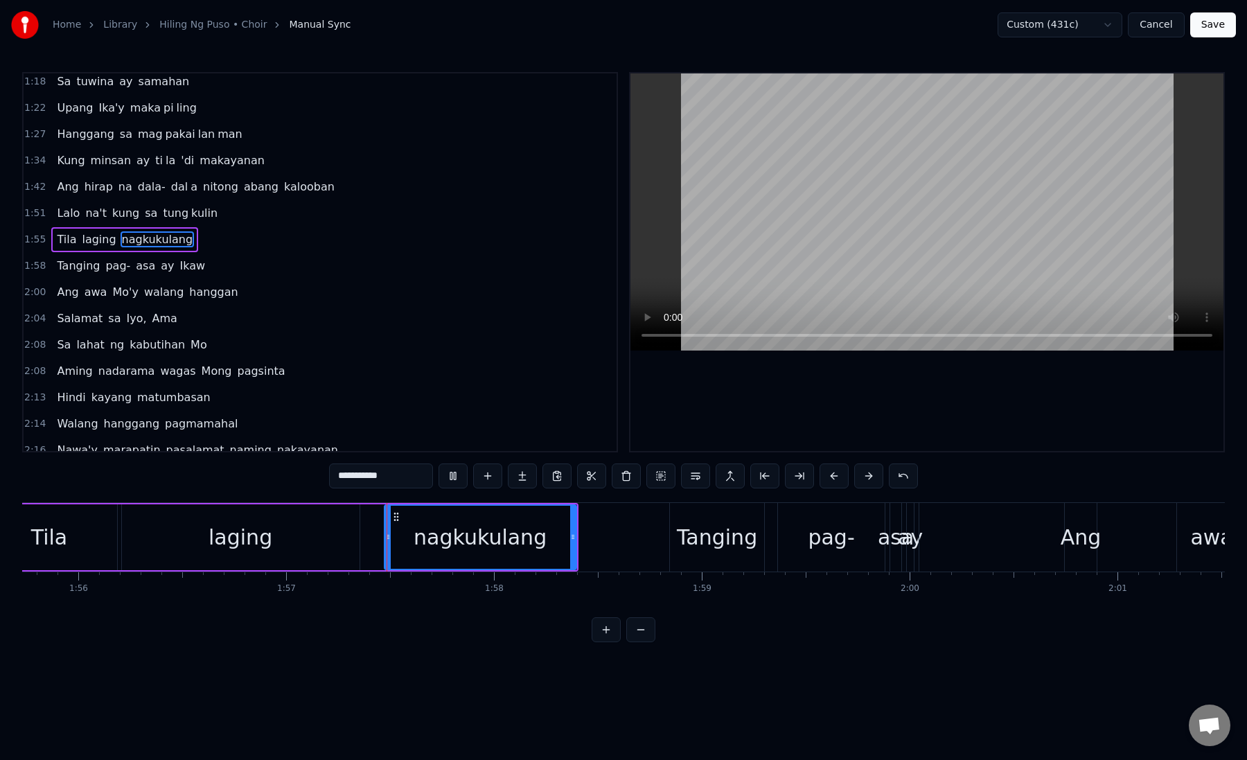
scroll to position [114, 0]
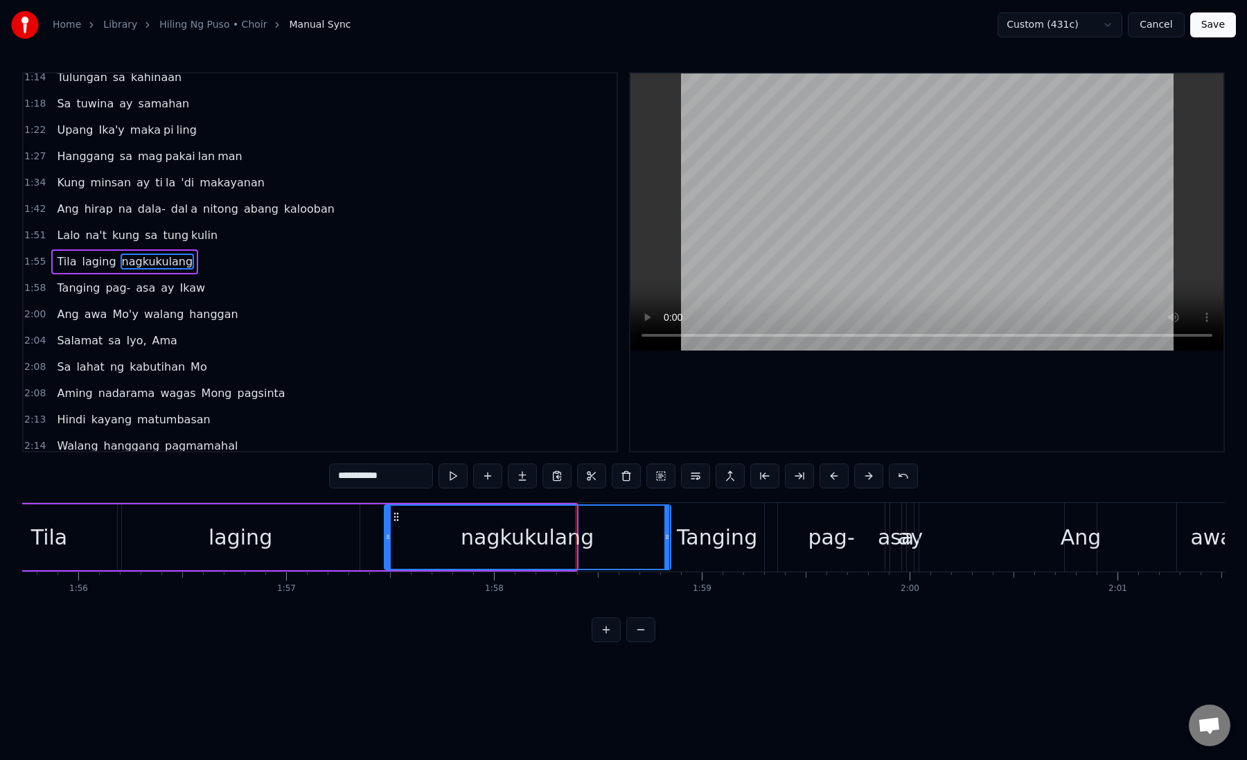
drag, startPoint x: 573, startPoint y: 537, endPoint x: 667, endPoint y: 548, distance: 94.8
click at [667, 548] on div at bounding box center [667, 537] width 6 height 63
click at [511, 537] on div "nagkukulang" at bounding box center [527, 537] width 133 height 31
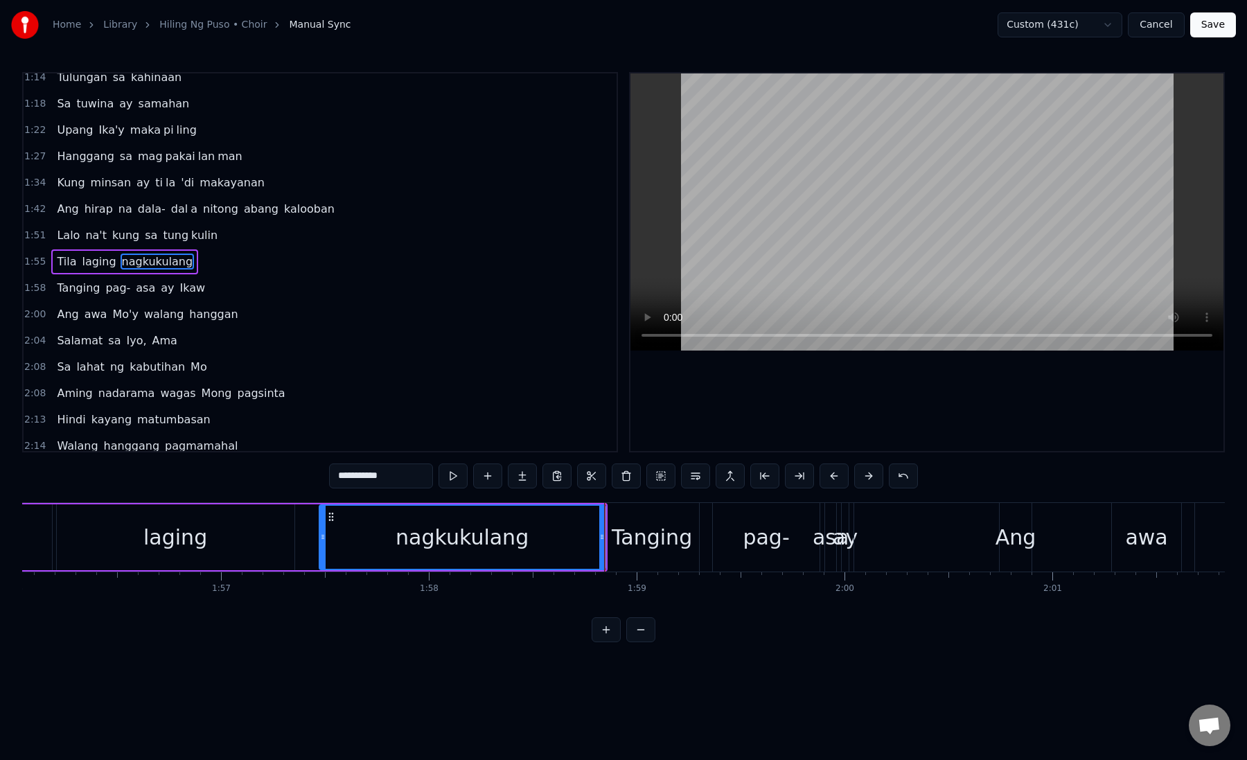
scroll to position [0, 24155]
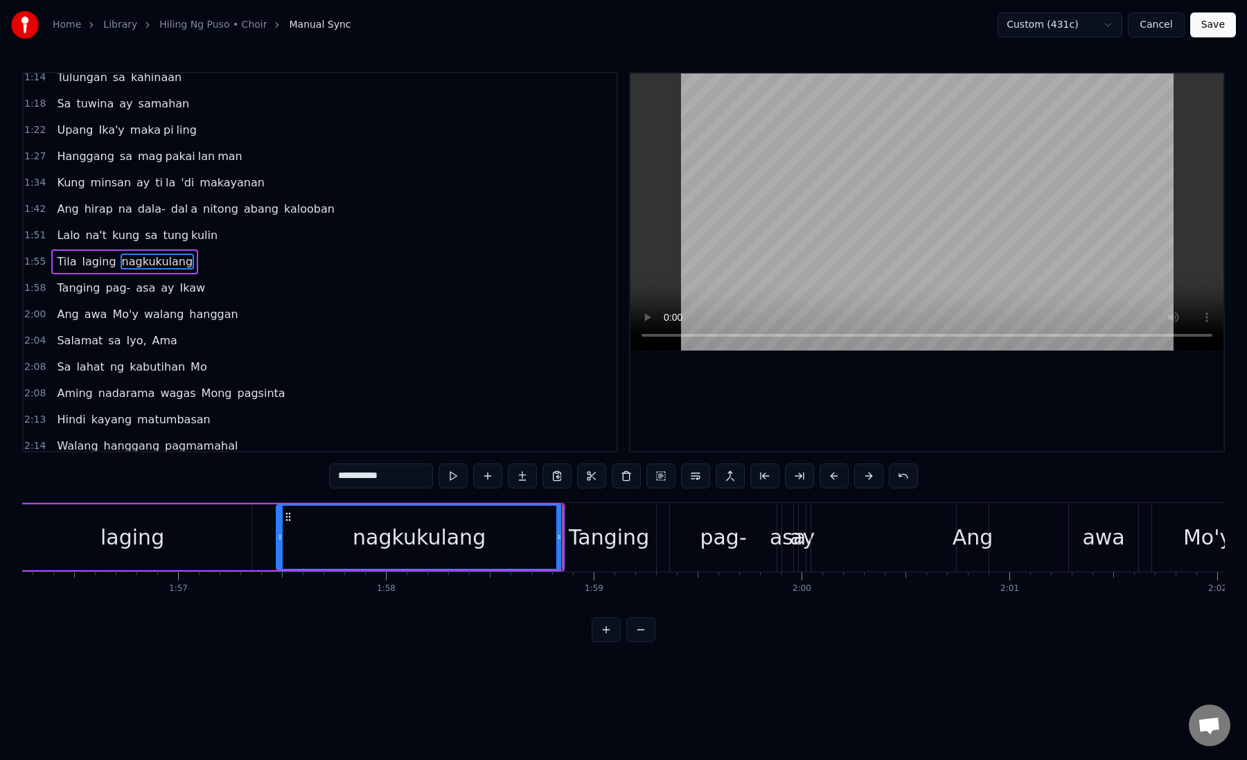
click at [603, 531] on div "Tanging" at bounding box center [609, 537] width 80 height 31
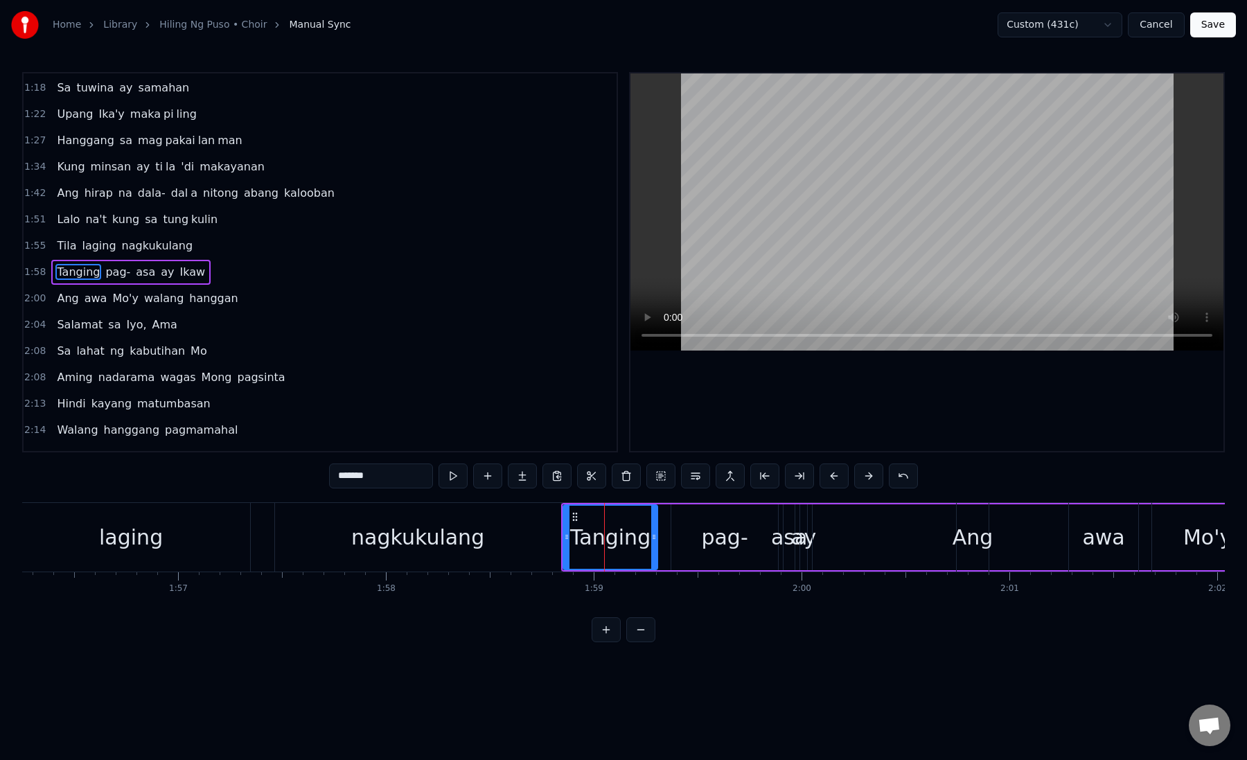
scroll to position [141, 0]
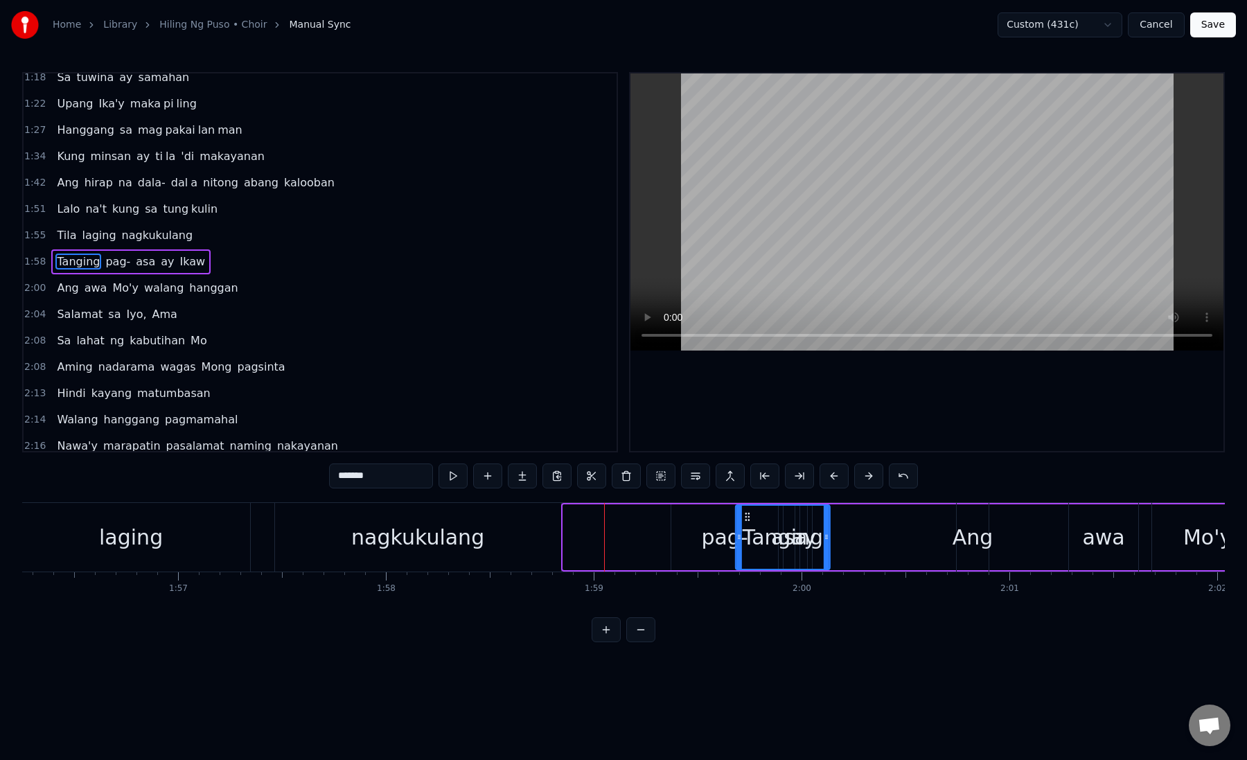
drag, startPoint x: 575, startPoint y: 518, endPoint x: 747, endPoint y: 515, distance: 172.5
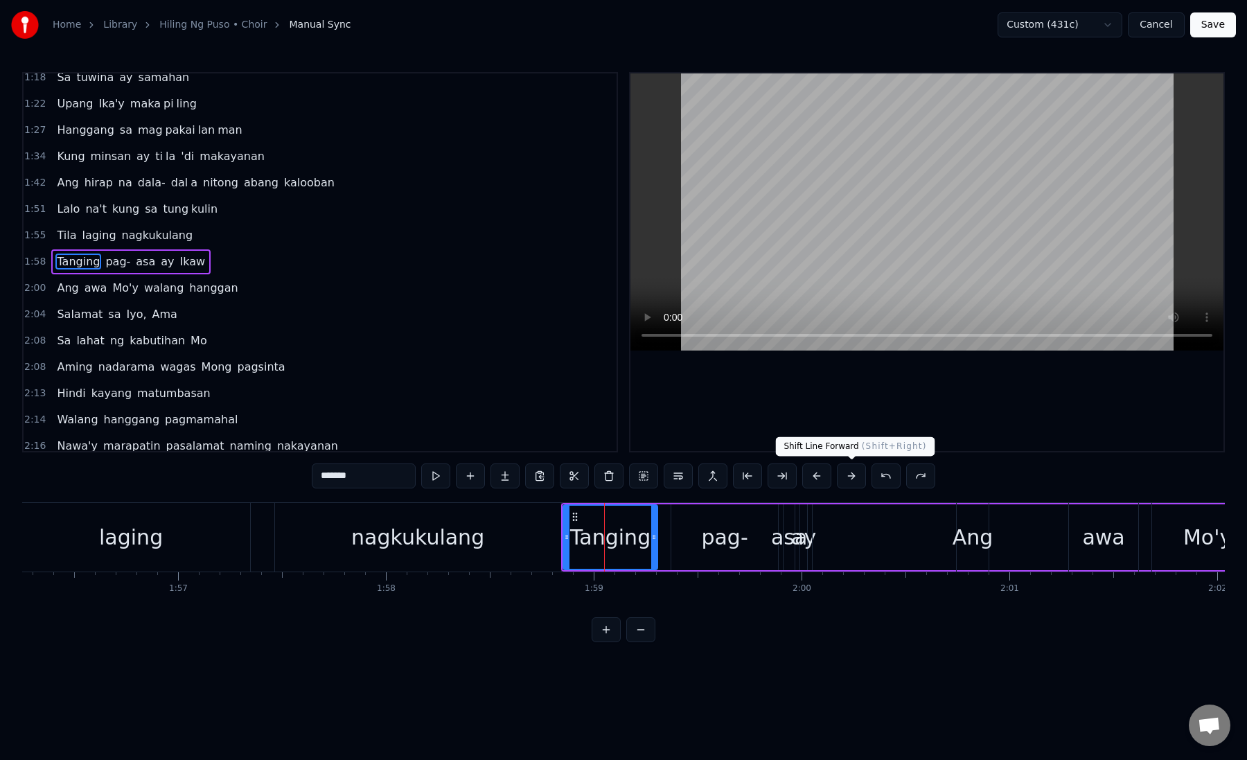
click at [892, 472] on button at bounding box center [885, 475] width 29 height 25
click at [920, 472] on button at bounding box center [920, 475] width 29 height 25
click at [853, 472] on button at bounding box center [851, 475] width 29 height 25
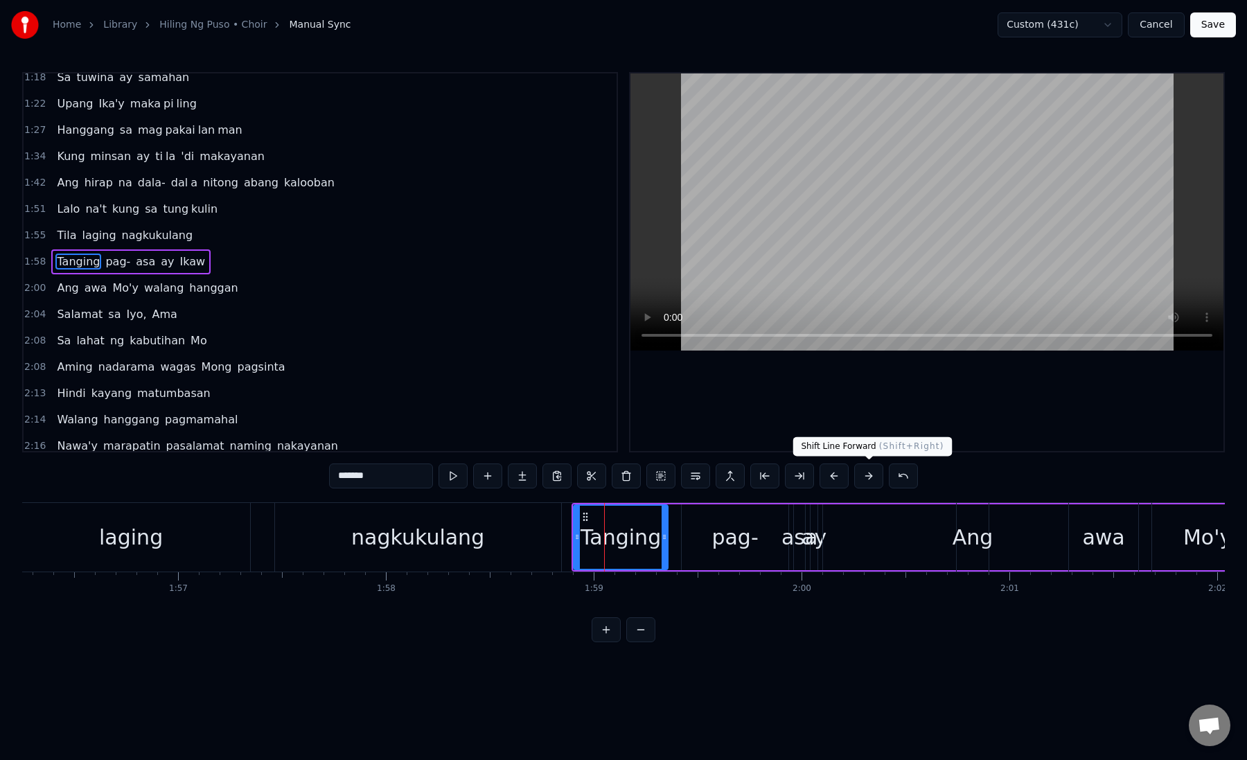
click at [854, 472] on button at bounding box center [868, 475] width 29 height 25
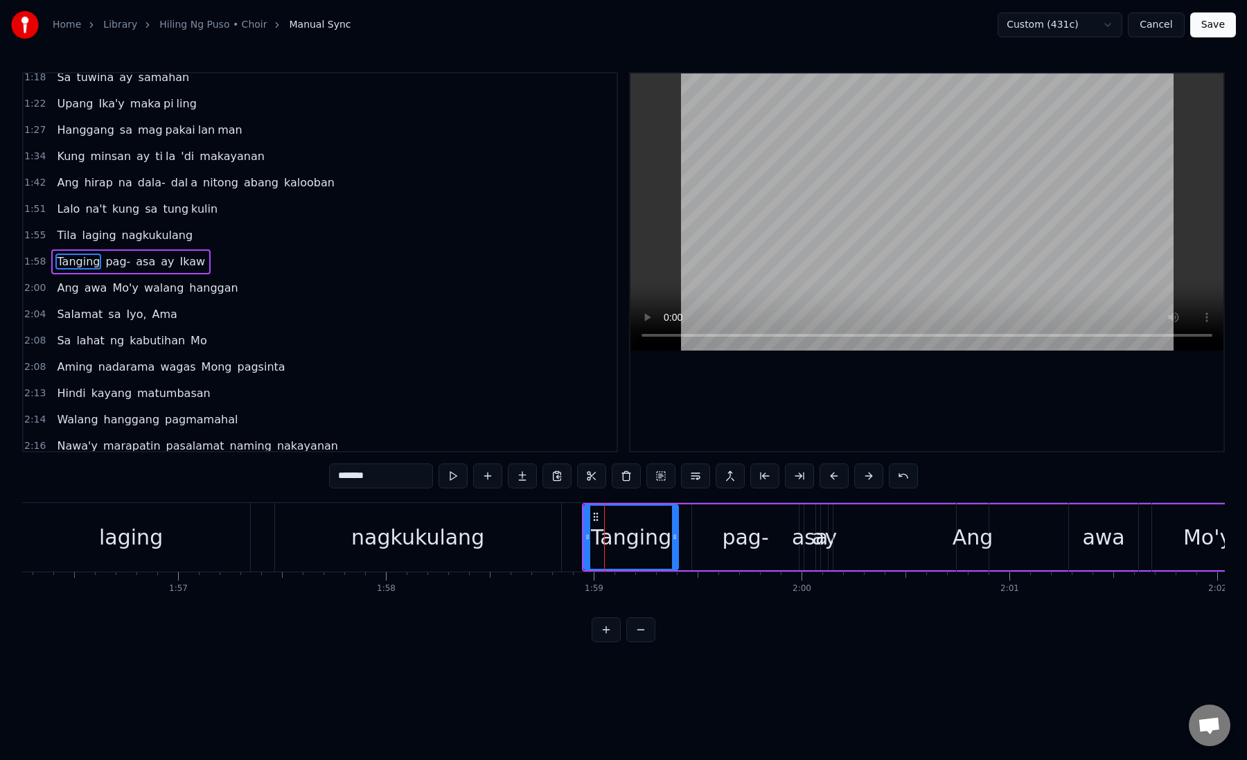
click at [854, 472] on button at bounding box center [868, 475] width 29 height 25
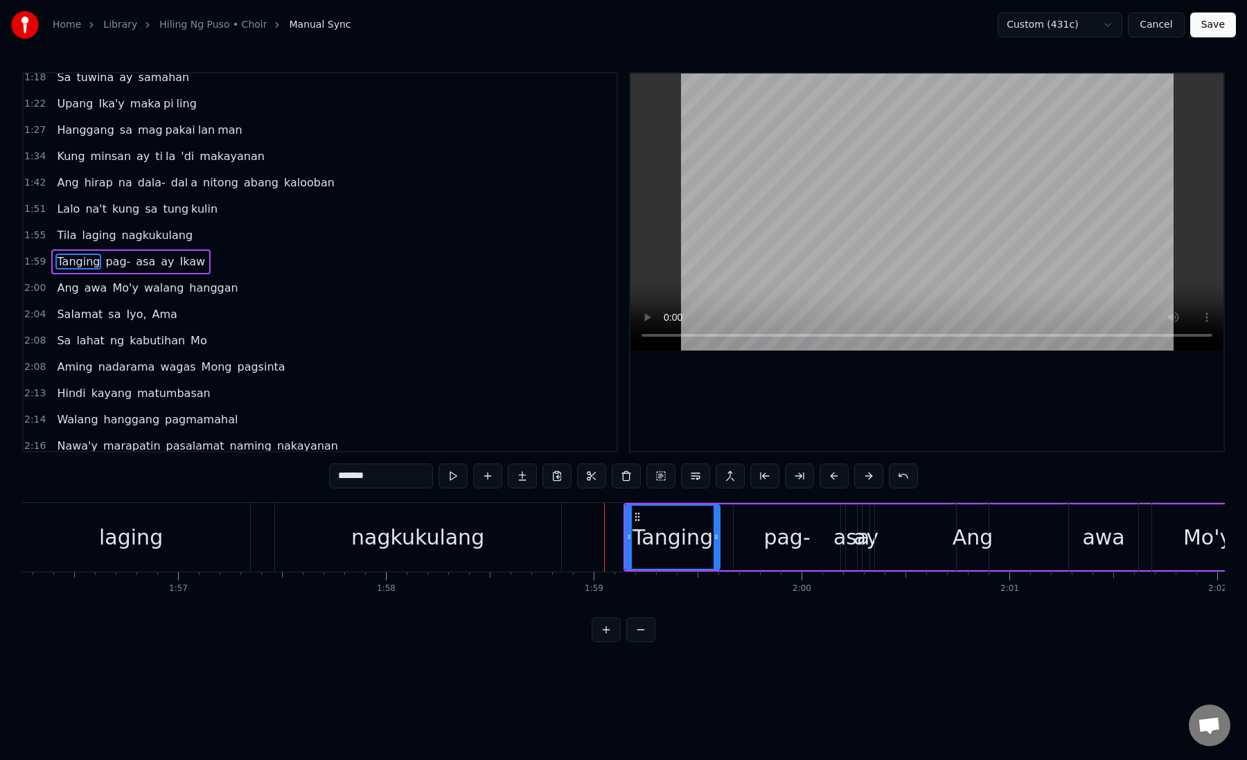
click at [854, 472] on button at bounding box center [868, 475] width 29 height 25
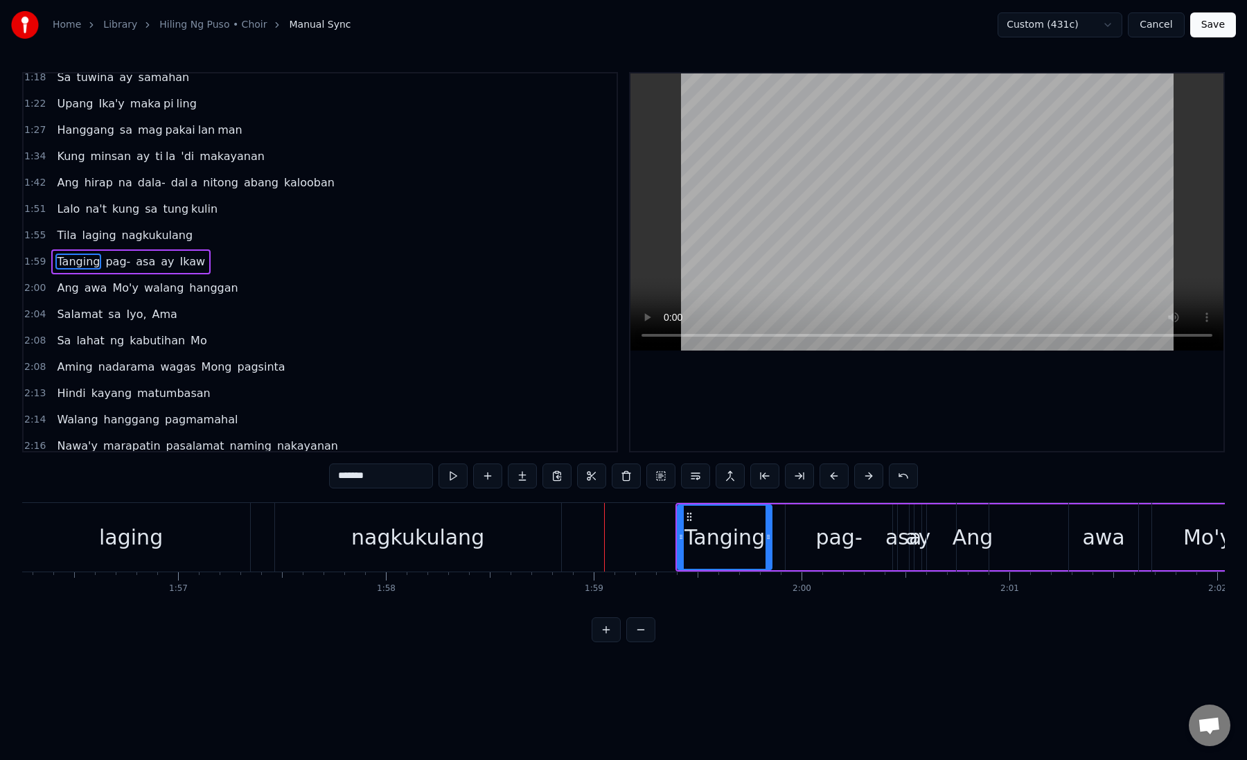
click at [854, 472] on button at bounding box center [868, 475] width 29 height 25
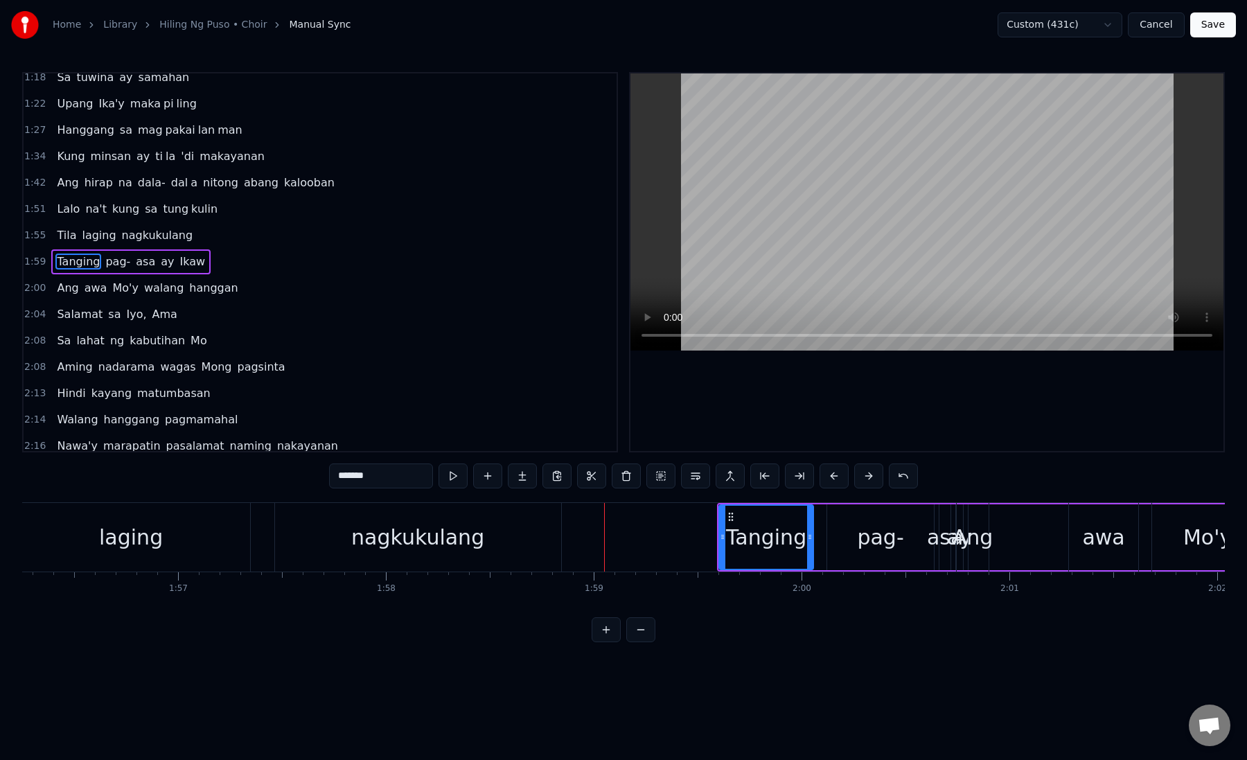
click at [854, 472] on button at bounding box center [868, 475] width 29 height 25
click at [547, 554] on div "nagkukulang" at bounding box center [418, 537] width 286 height 69
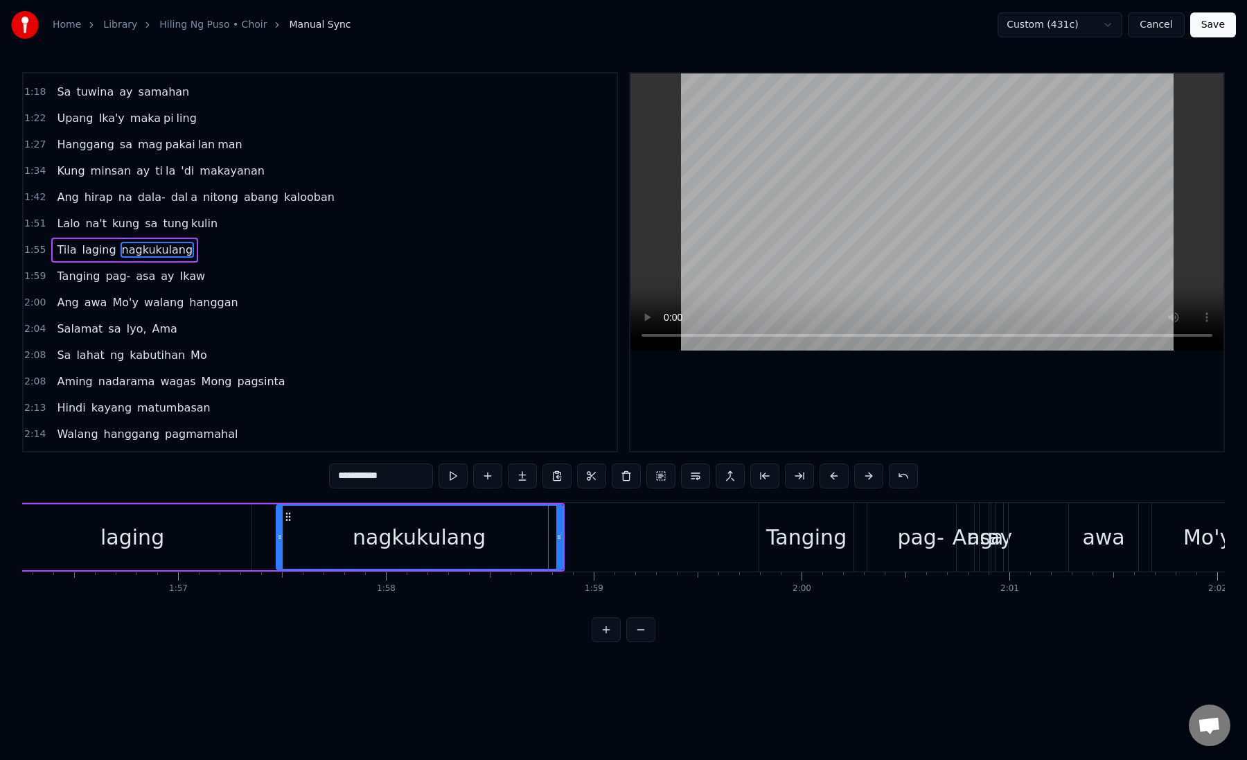
scroll to position [114, 0]
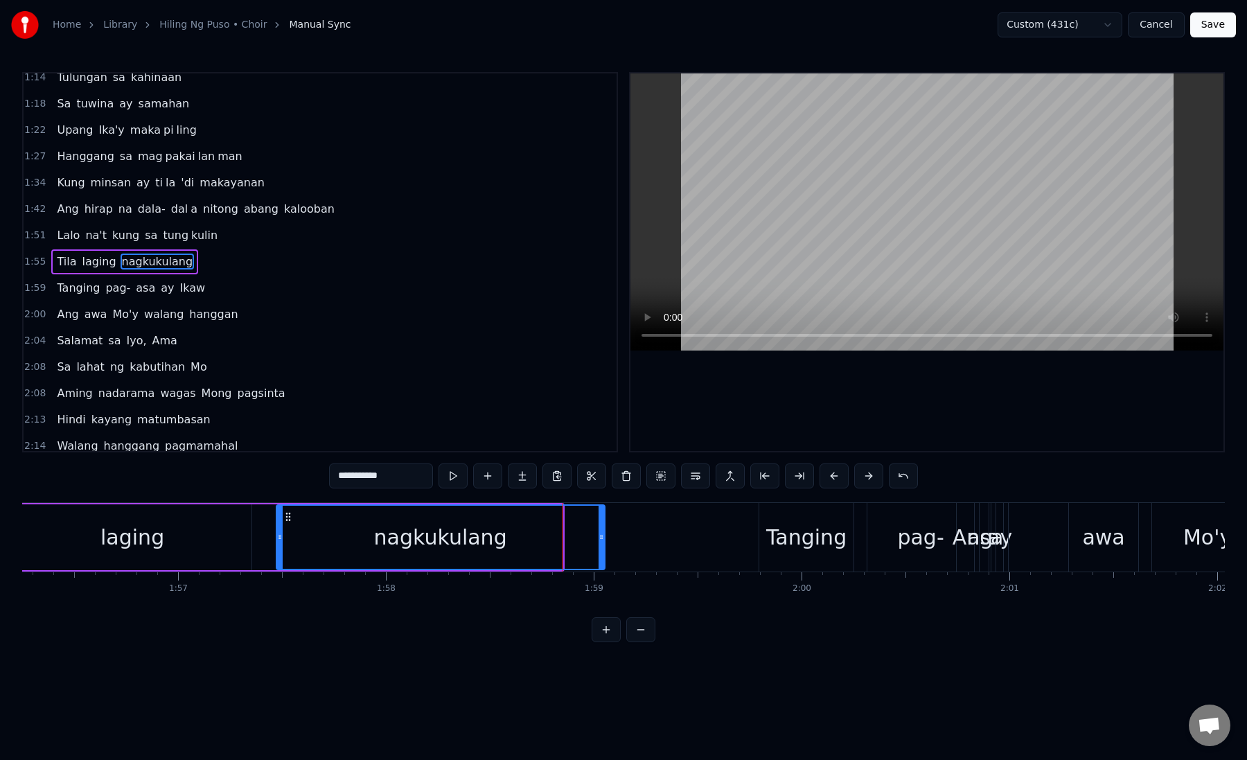
drag, startPoint x: 557, startPoint y: 540, endPoint x: 612, endPoint y: 539, distance: 54.7
click at [604, 539] on icon at bounding box center [601, 536] width 6 height 11
drag, startPoint x: 612, startPoint y: 539, endPoint x: 662, endPoint y: 539, distance: 50.6
click at [616, 539] on icon at bounding box center [614, 536] width 6 height 11
click at [780, 526] on div "Tanging" at bounding box center [806, 537] width 80 height 31
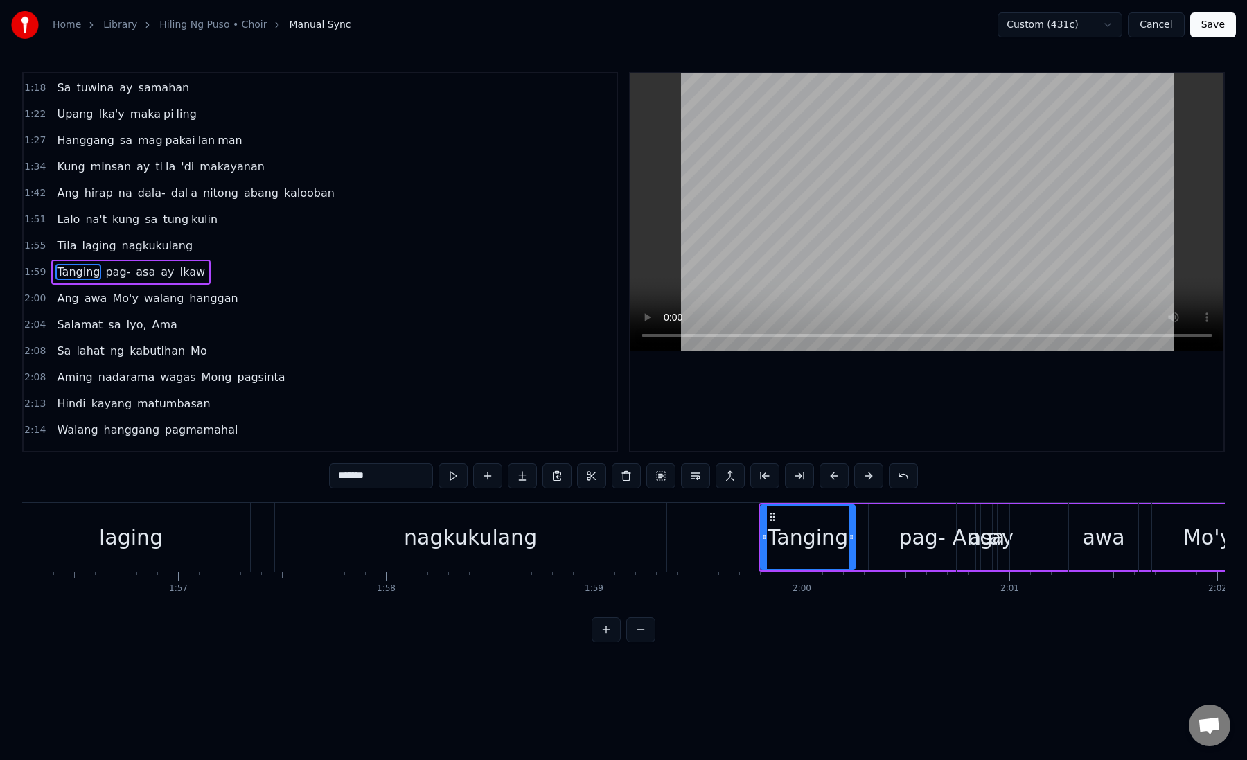
scroll to position [141, 0]
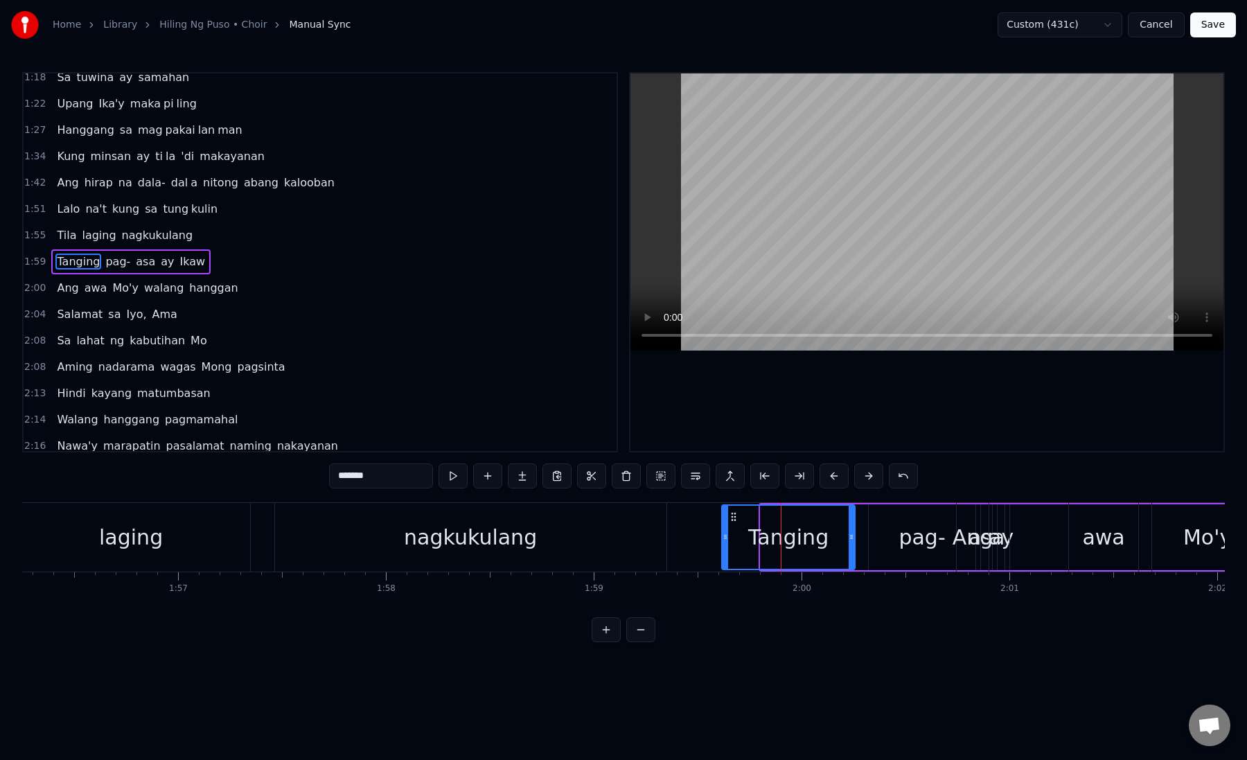
drag, startPoint x: 763, startPoint y: 530, endPoint x: 724, endPoint y: 531, distance: 38.8
click at [724, 531] on div at bounding box center [725, 537] width 6 height 63
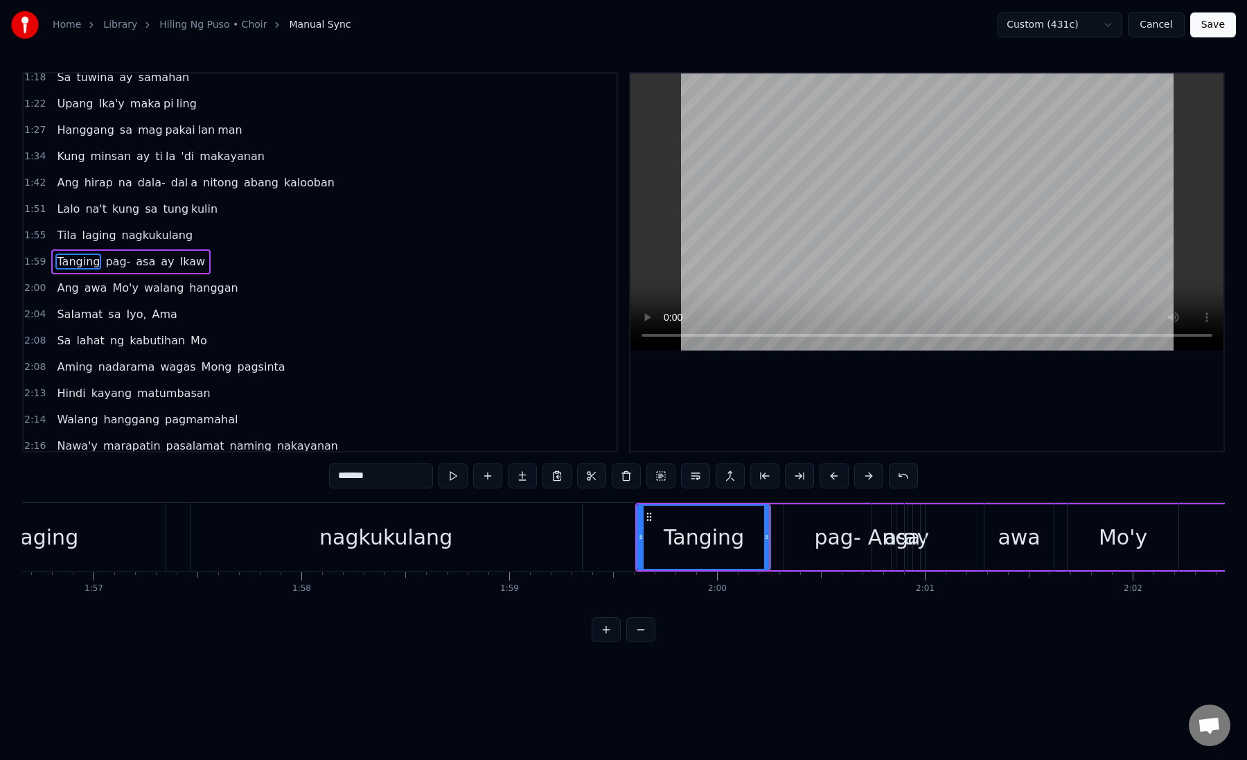
scroll to position [0, 24344]
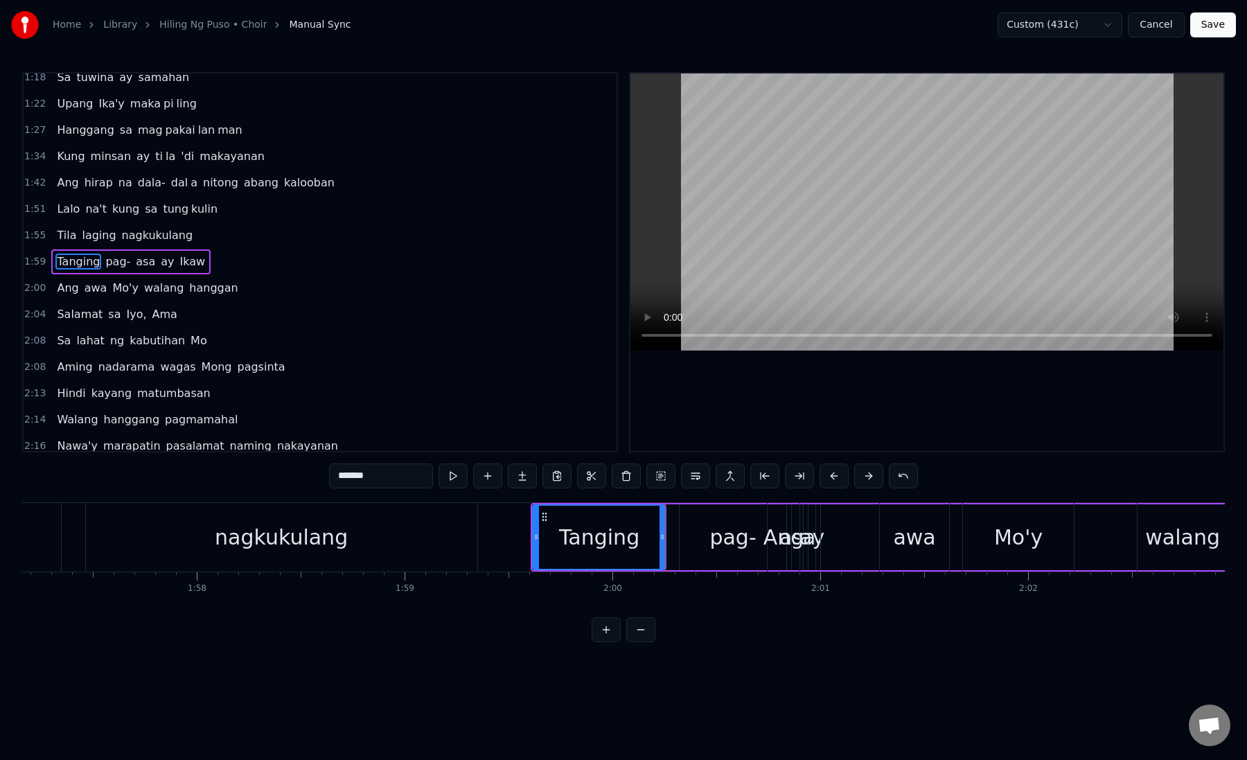
click at [715, 534] on div "pag-" at bounding box center [732, 537] width 46 height 31
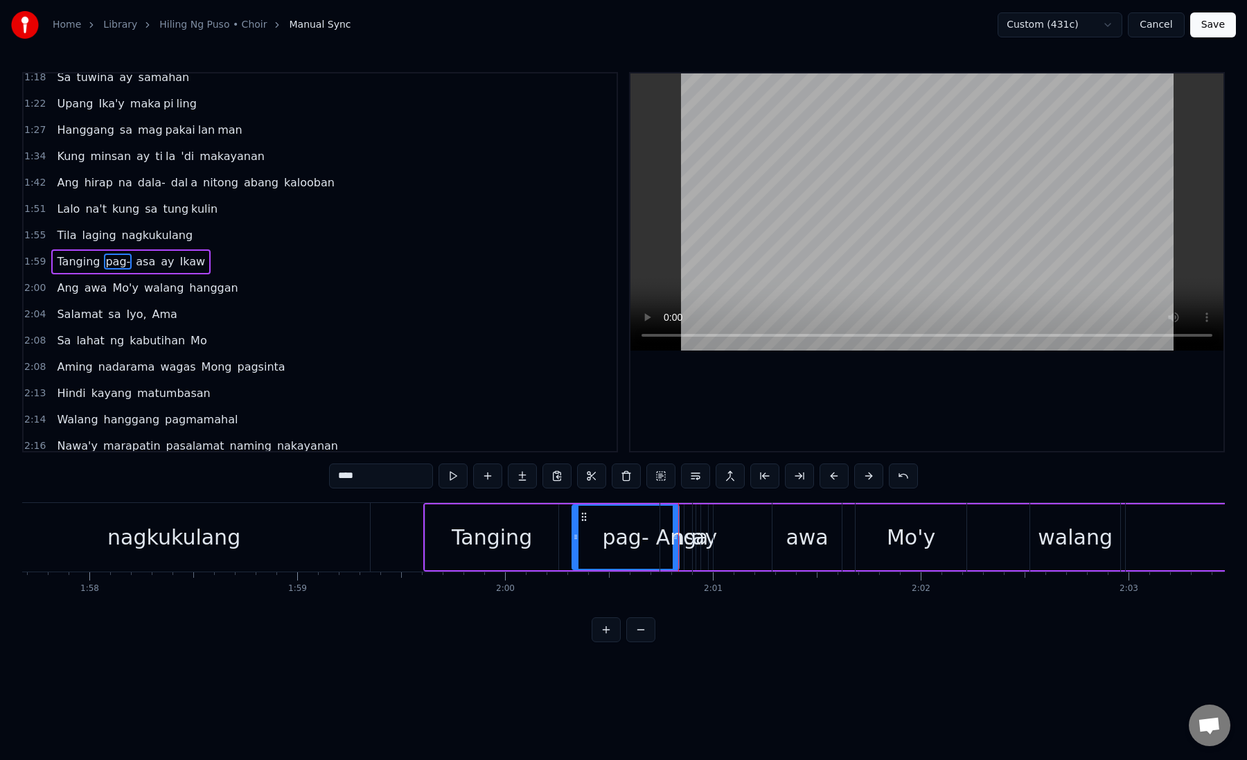
scroll to position [0, 24452]
click at [683, 534] on div "Ang" at bounding box center [675, 537] width 41 height 31
type input "***"
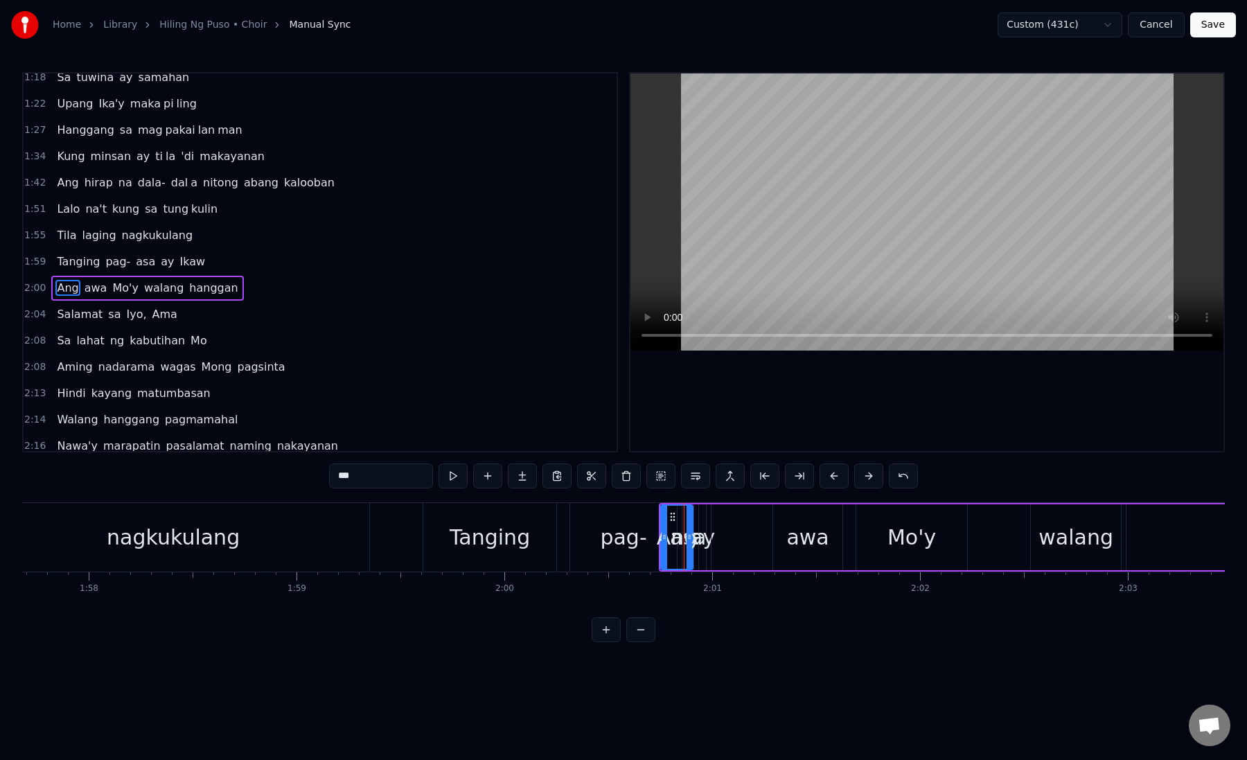
scroll to position [167, 0]
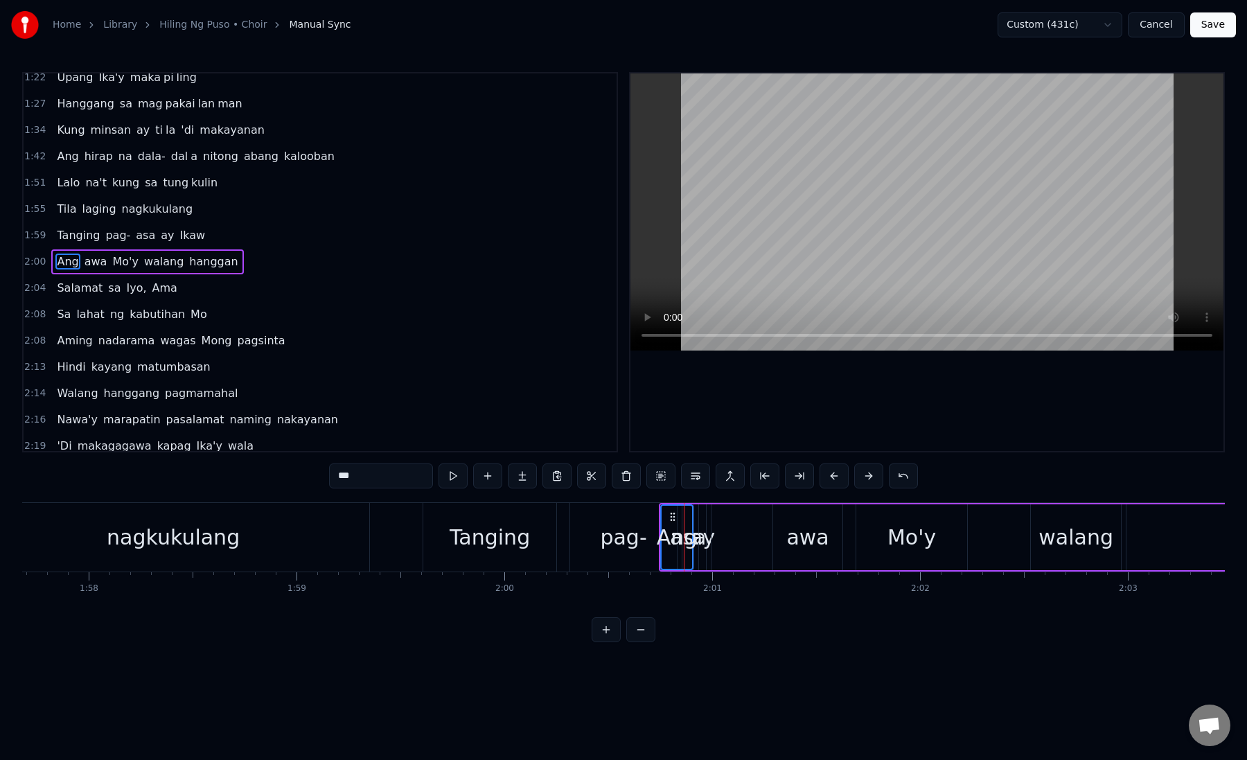
click at [697, 524] on div "Ang awa Mo'y walang hanggan" at bounding box center [1047, 537] width 776 height 69
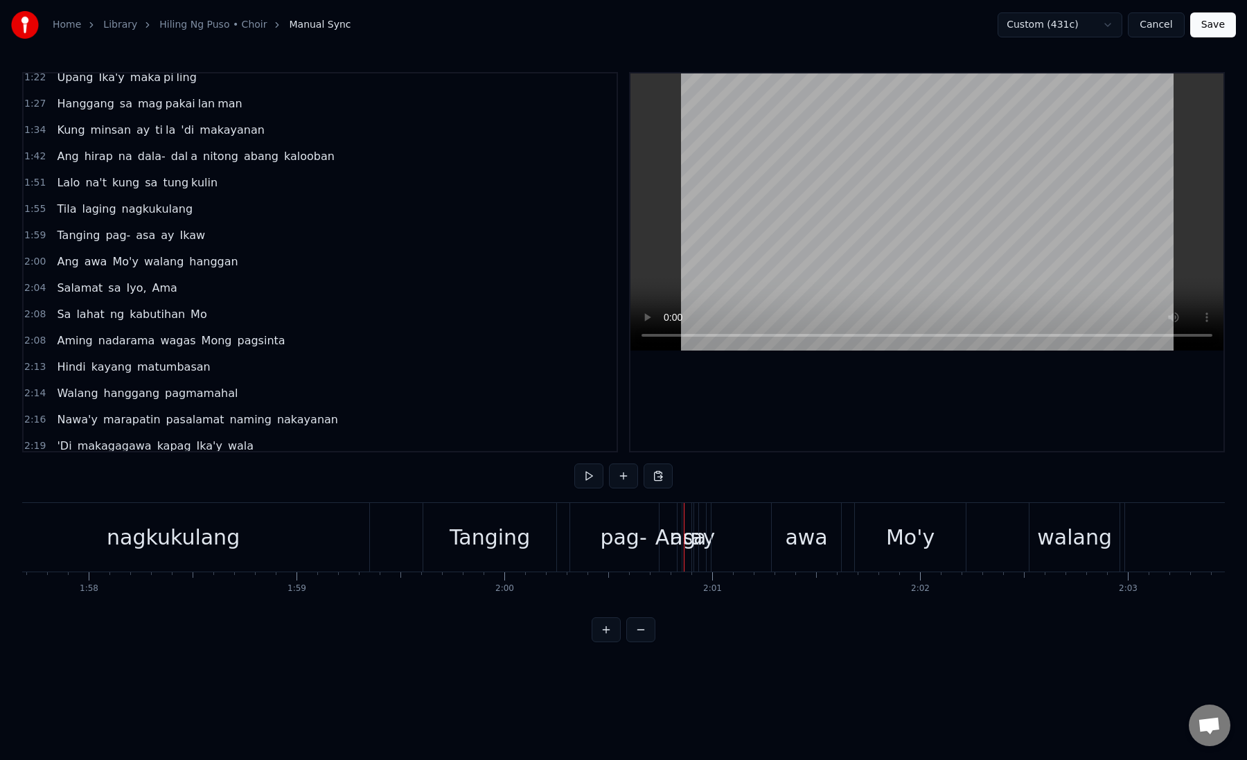
click at [710, 522] on div "Ang awa Mo'y walang hanggan" at bounding box center [1047, 537] width 776 height 69
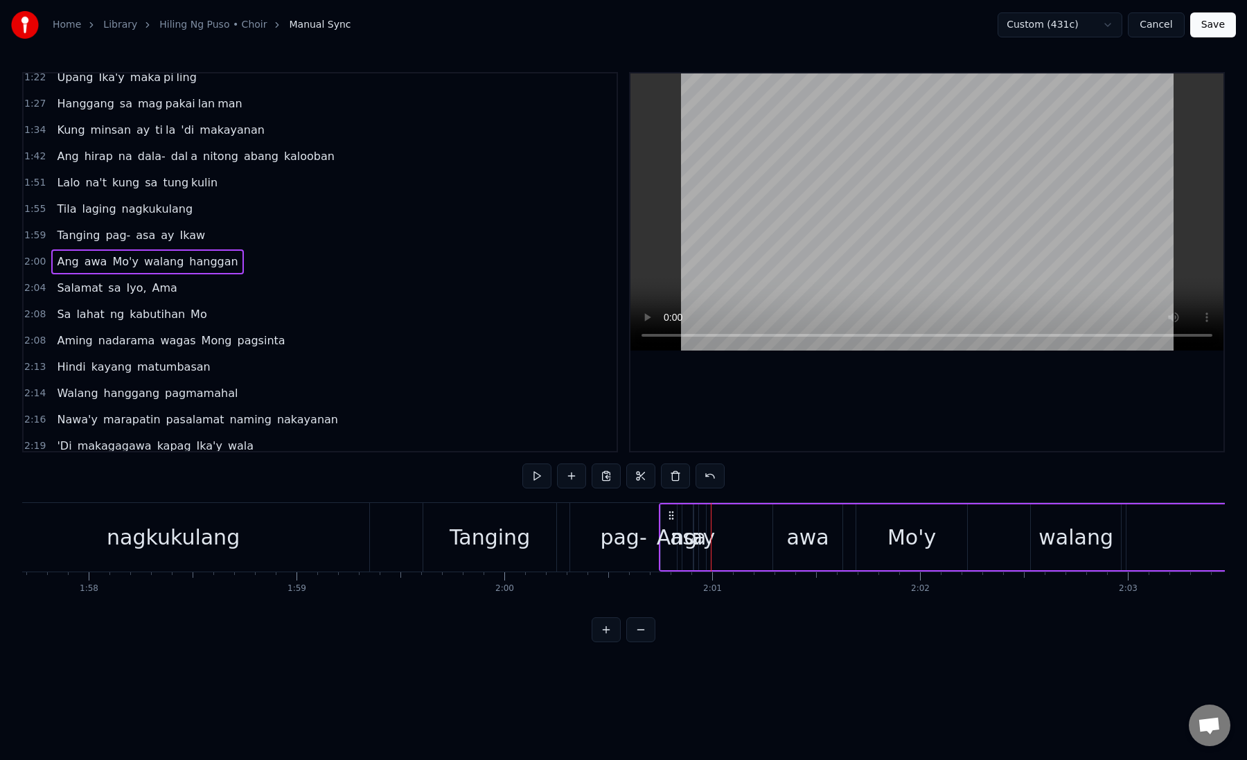
click at [755, 522] on div "Ang awa Mo'y walang hanggan" at bounding box center [1047, 537] width 776 height 69
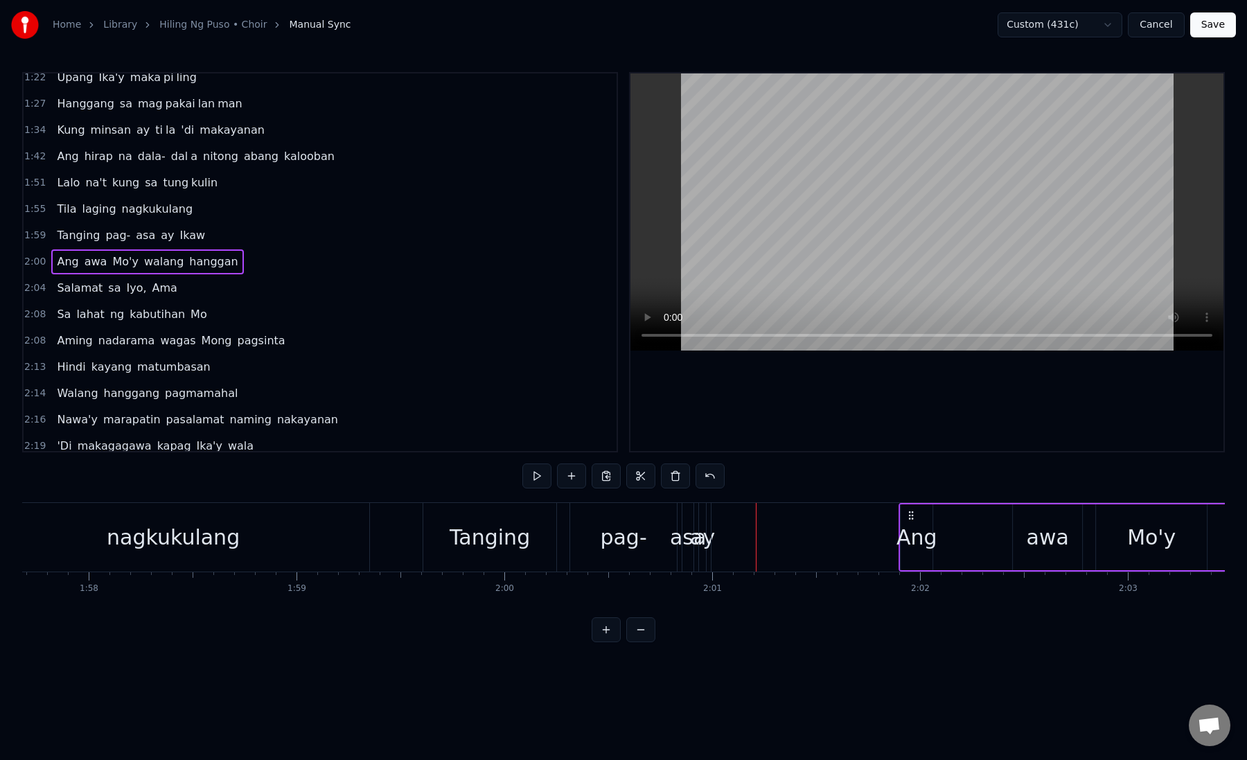
drag, startPoint x: 671, startPoint y: 513, endPoint x: 938, endPoint y: 519, distance: 267.4
click at [916, 519] on icon at bounding box center [910, 515] width 11 height 11
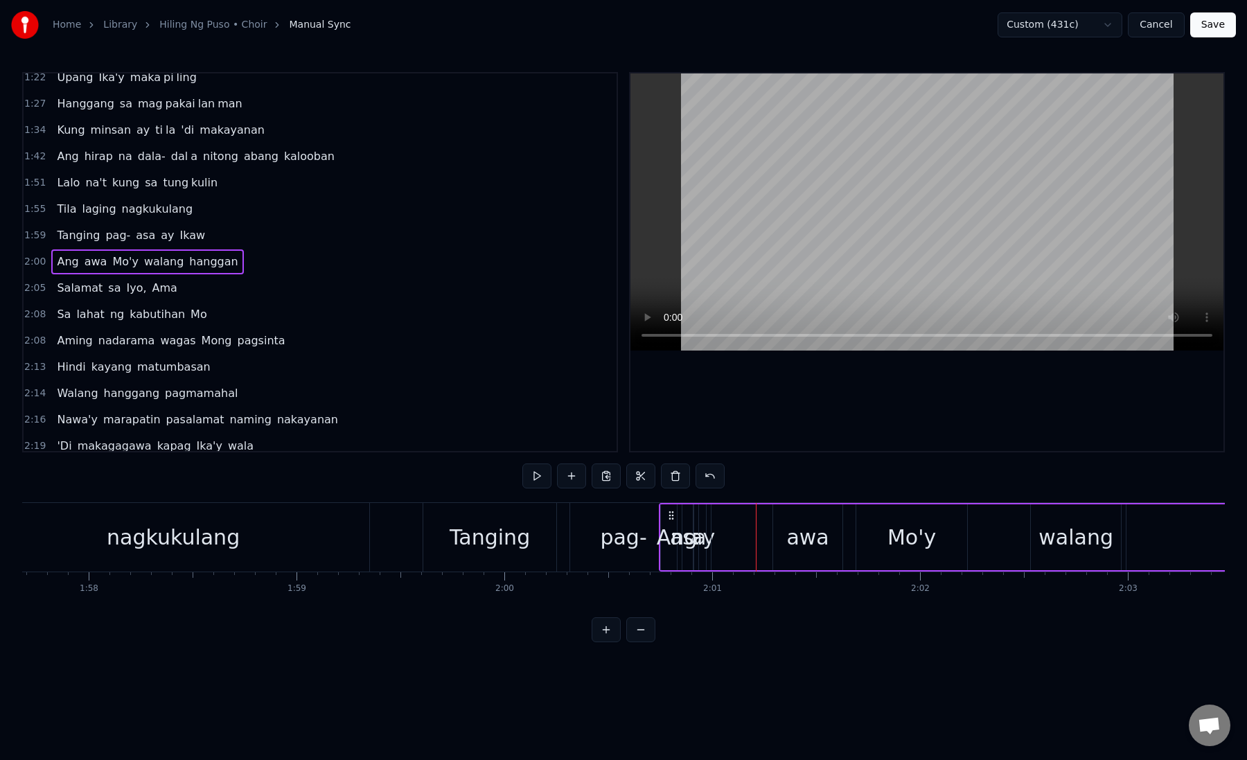
click at [792, 555] on div "awa" at bounding box center [807, 537] width 69 height 66
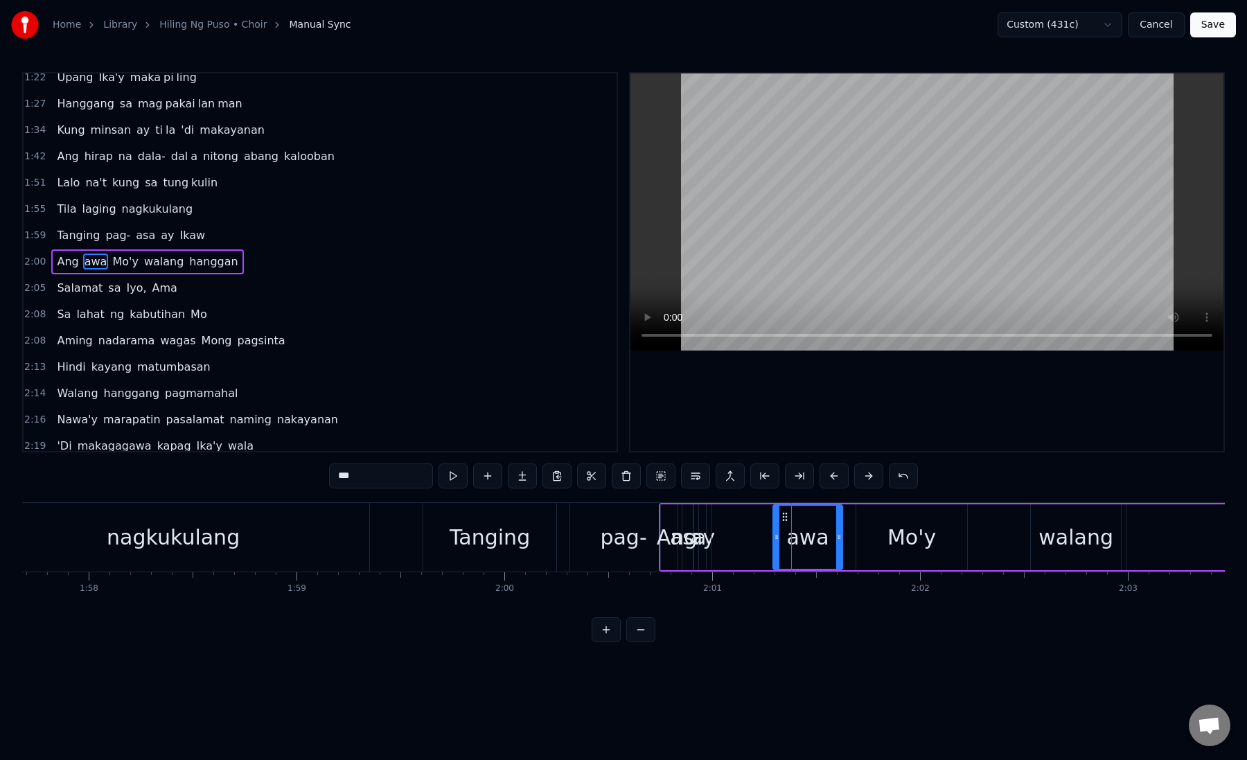
click at [757, 618] on div "0:57 Hiling ng puso ko 1:01 Sana'y pakinggan Mo 1:06 Linisin ang karu mi han 1:…" at bounding box center [623, 357] width 1202 height 570
click at [740, 551] on div "Ang awa Mo'y walang hanggan" at bounding box center [1047, 537] width 776 height 69
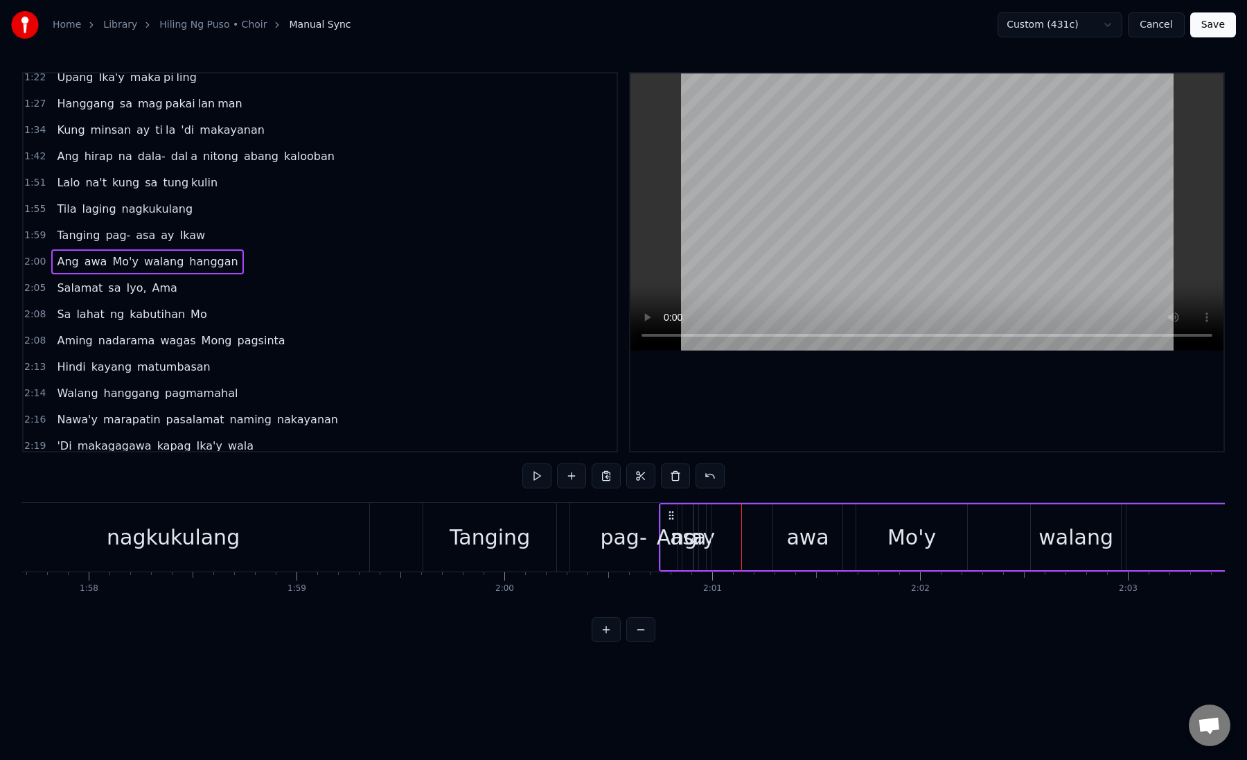
click at [693, 554] on div "Ang" at bounding box center [676, 537] width 33 height 66
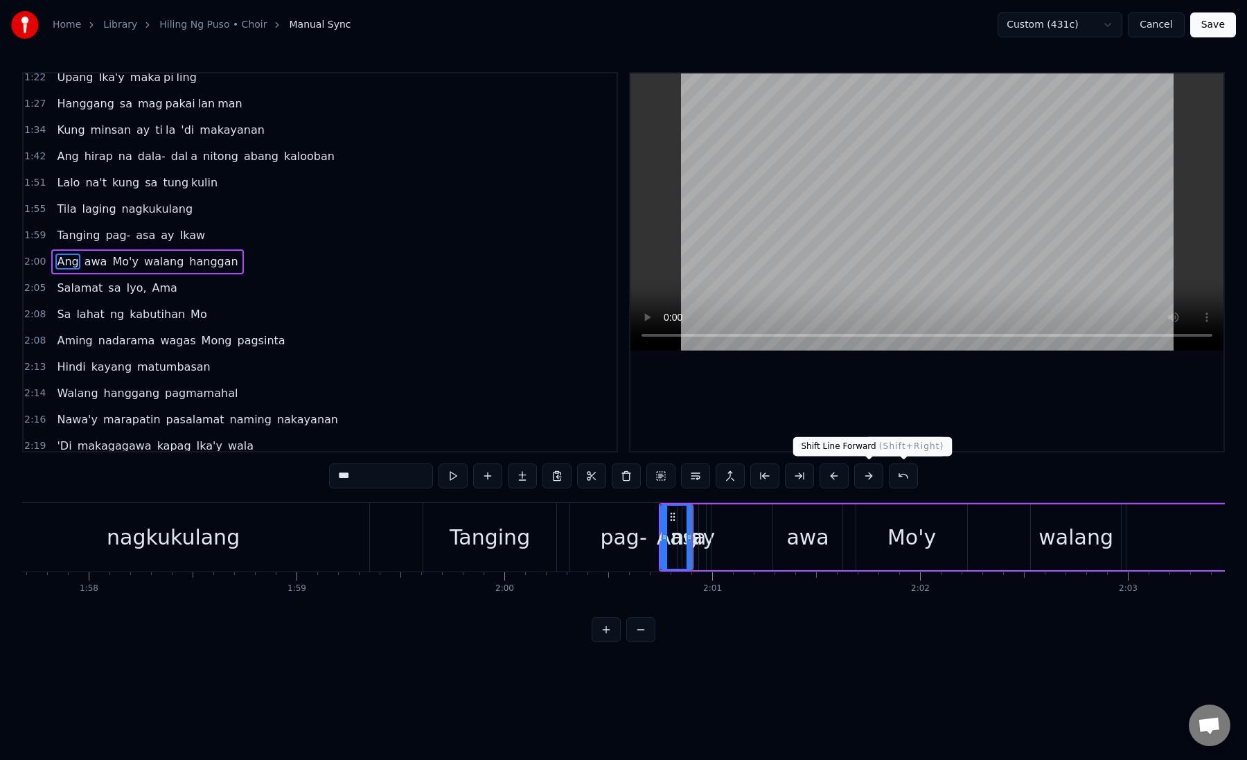
click at [866, 477] on button at bounding box center [868, 475] width 29 height 25
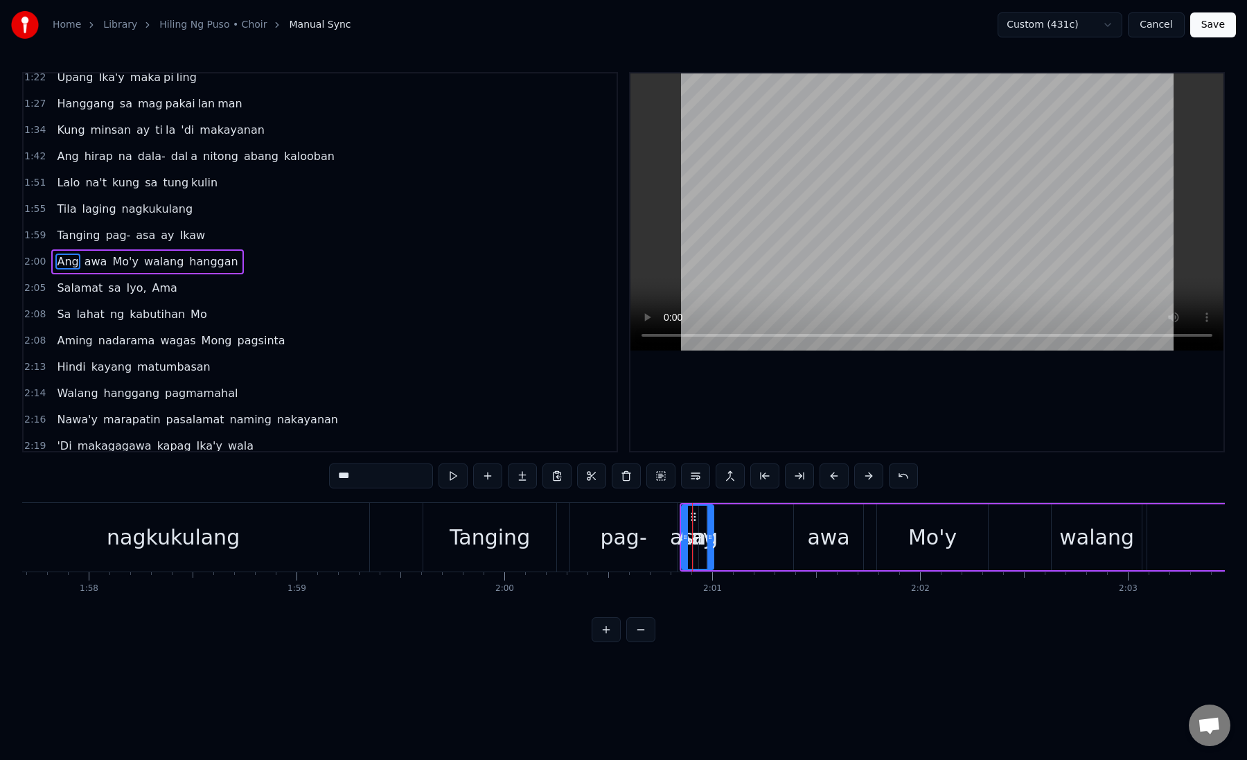
click at [866, 477] on button at bounding box center [868, 475] width 29 height 25
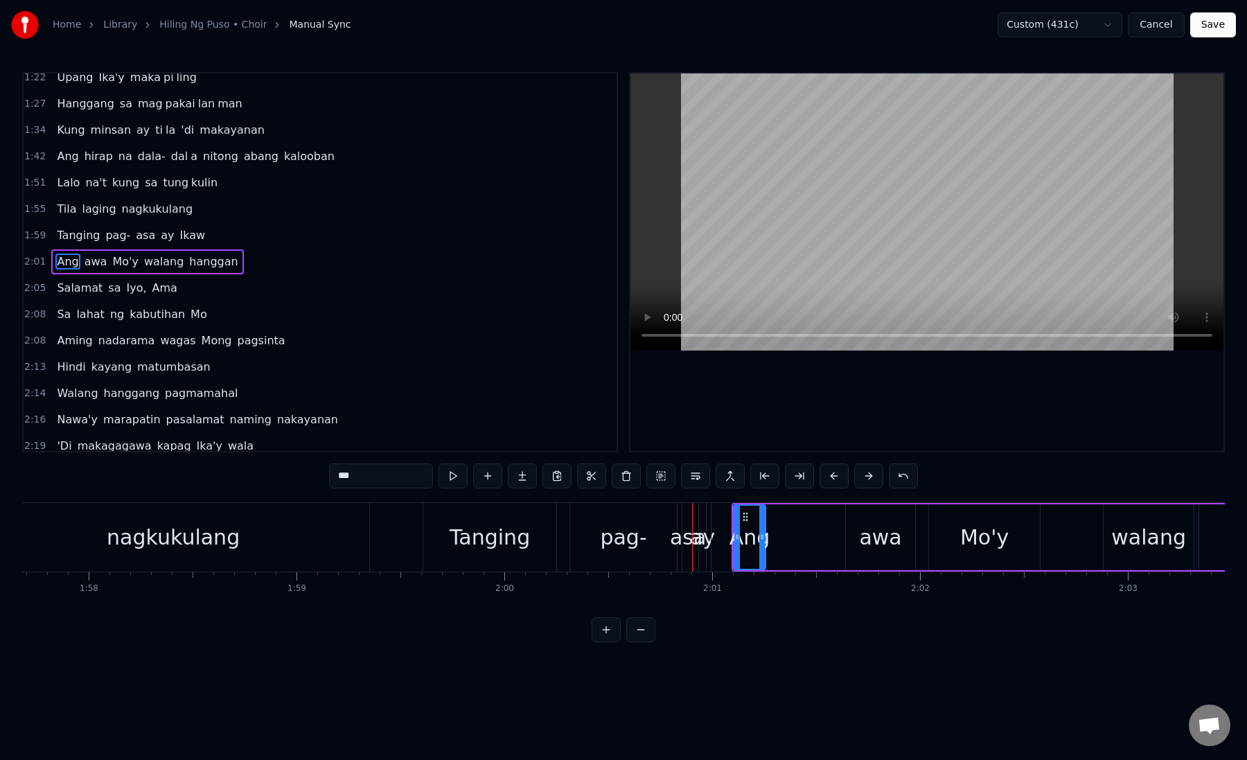
click at [866, 477] on button at bounding box center [868, 475] width 29 height 25
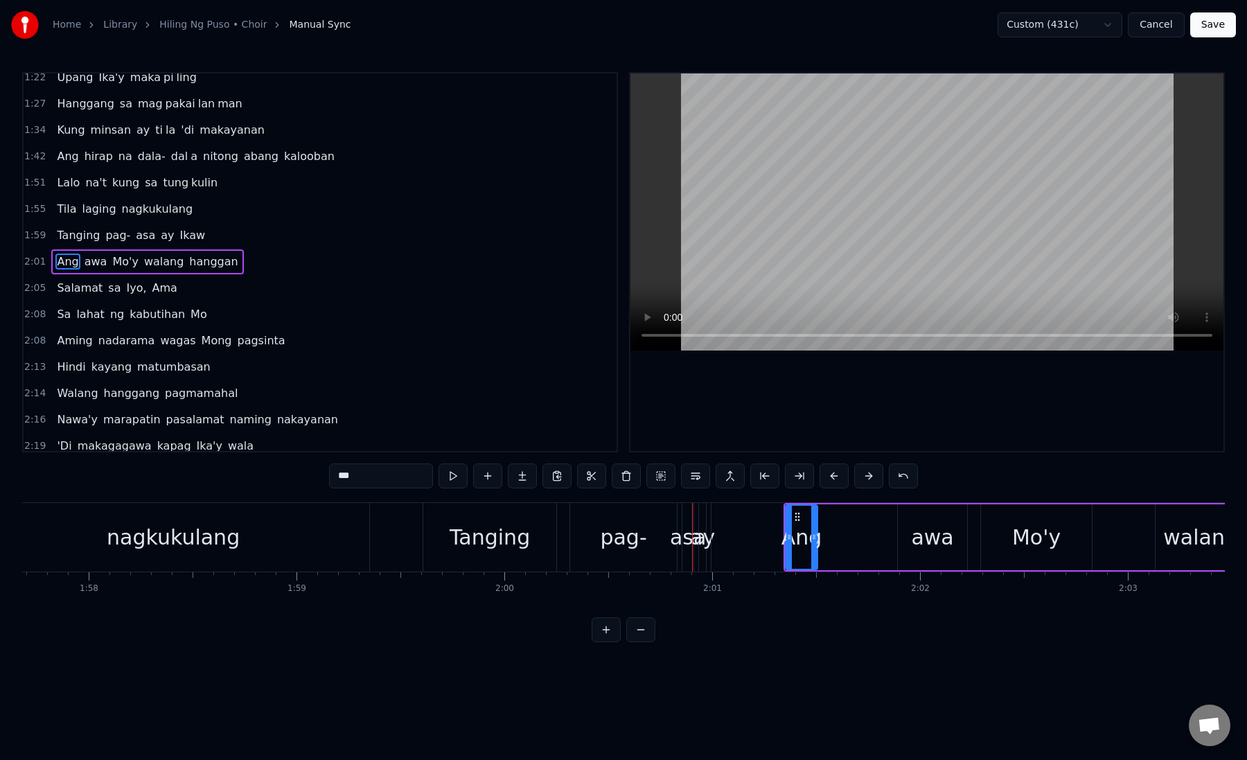
click at [866, 477] on button at bounding box center [868, 475] width 29 height 25
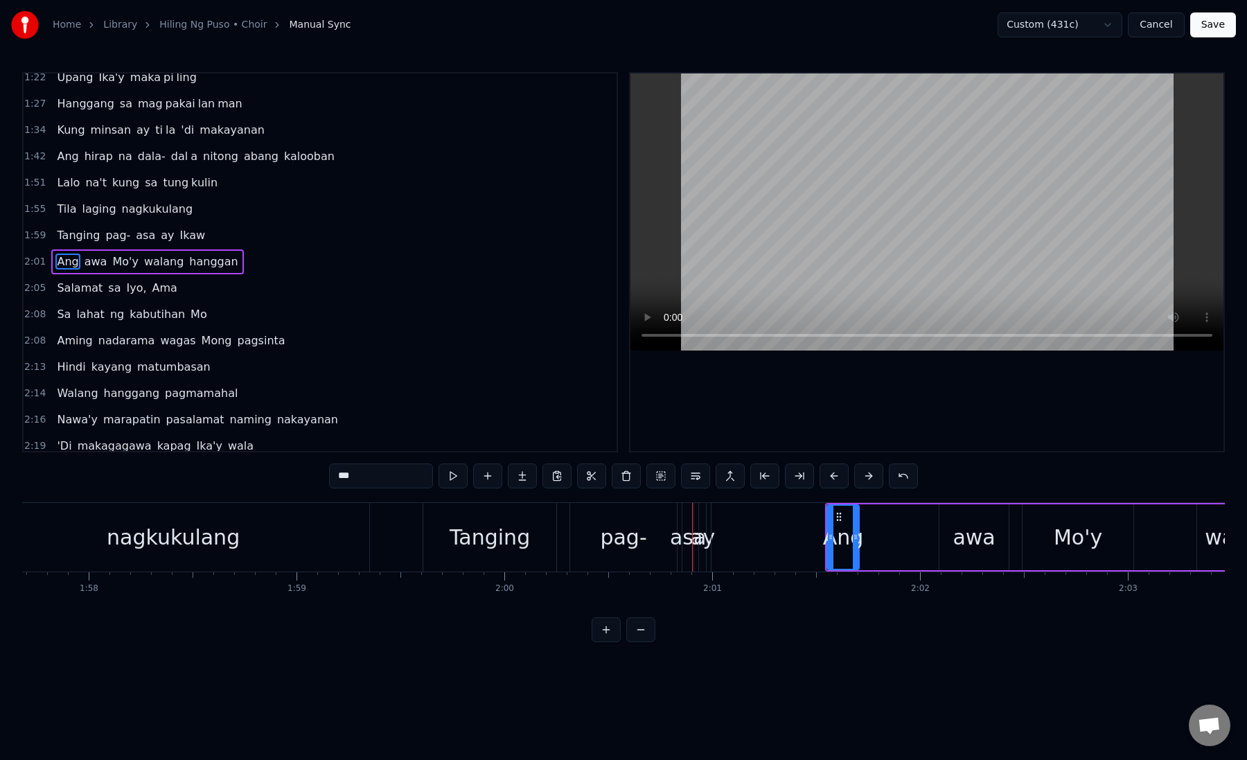
click at [866, 477] on button at bounding box center [868, 475] width 29 height 25
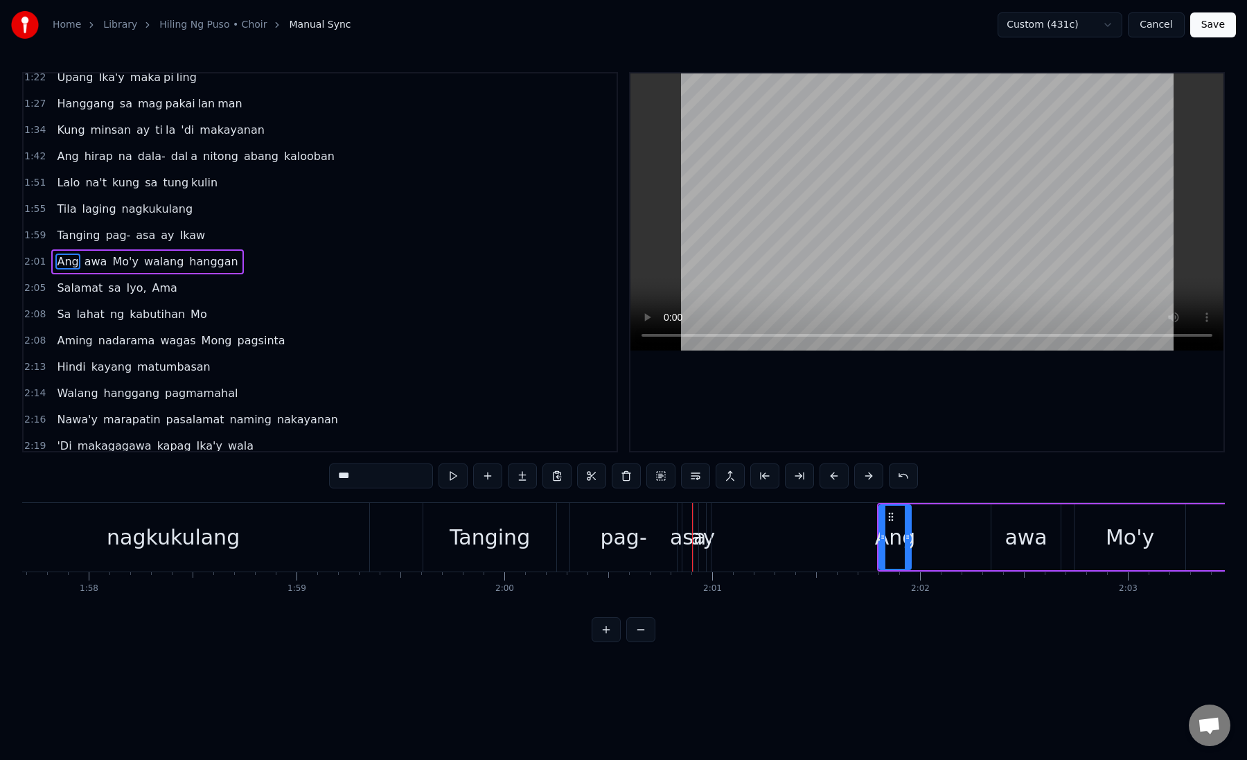
click at [866, 477] on button at bounding box center [868, 475] width 29 height 25
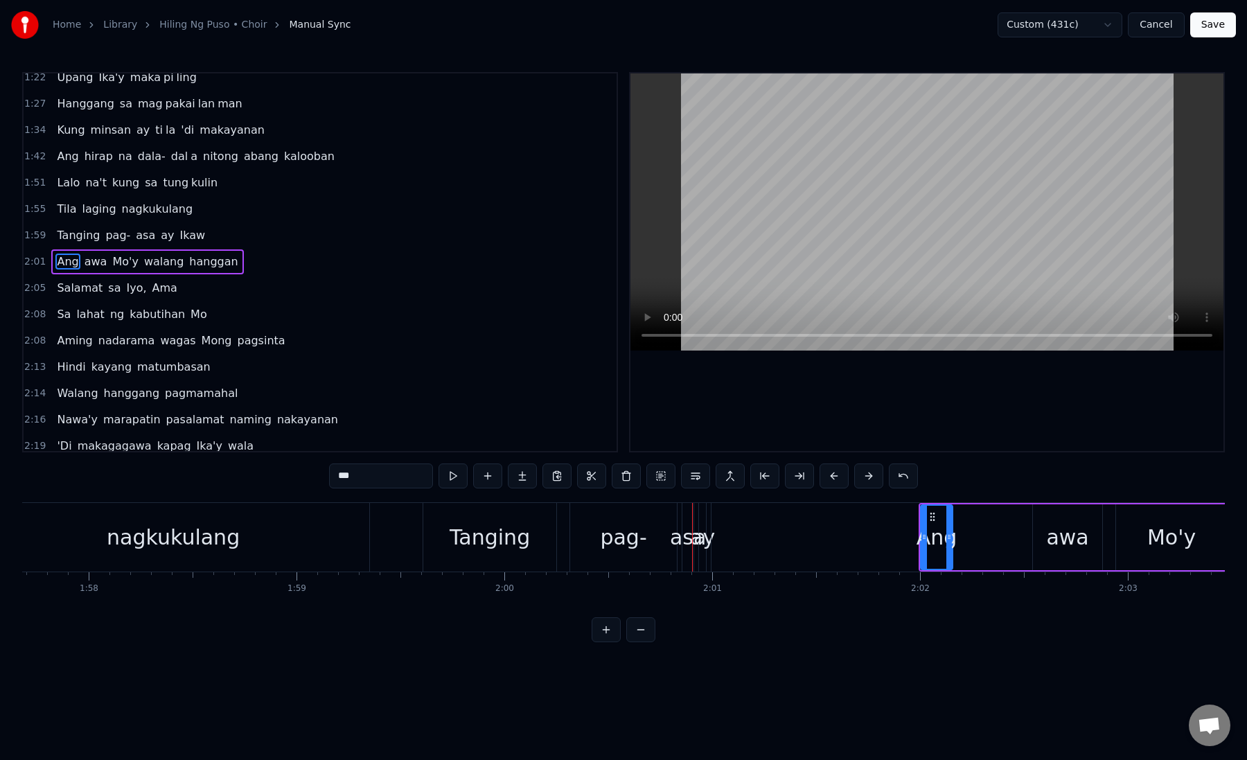
click at [866, 477] on button at bounding box center [868, 475] width 29 height 25
click at [688, 544] on div "asa" at bounding box center [688, 537] width 36 height 31
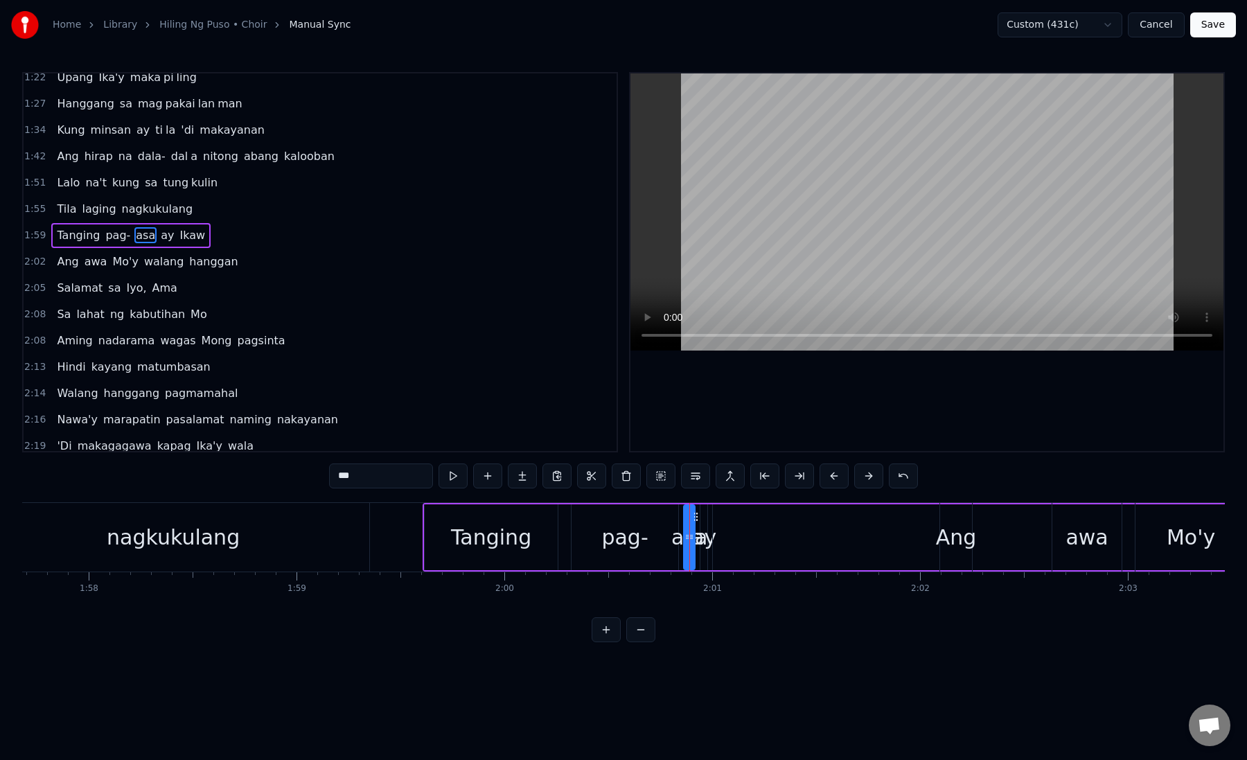
scroll to position [141, 0]
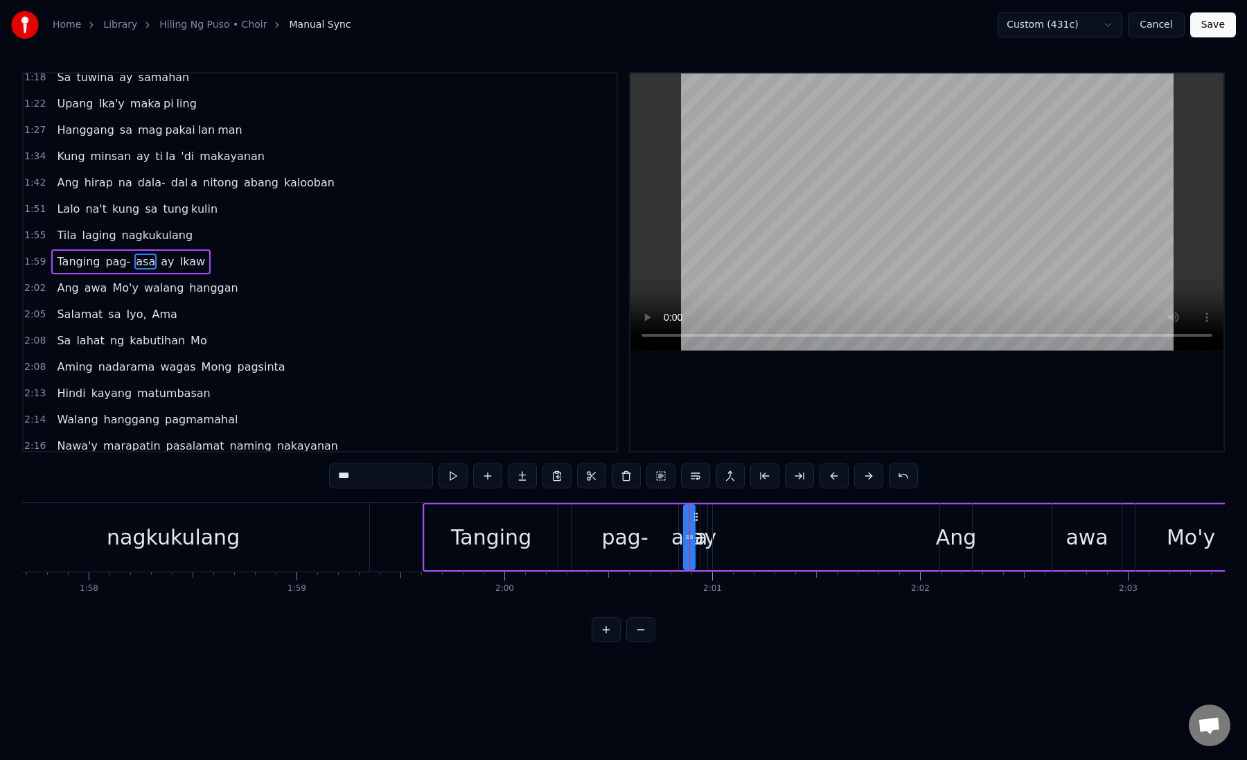
click at [607, 630] on button at bounding box center [605, 629] width 29 height 25
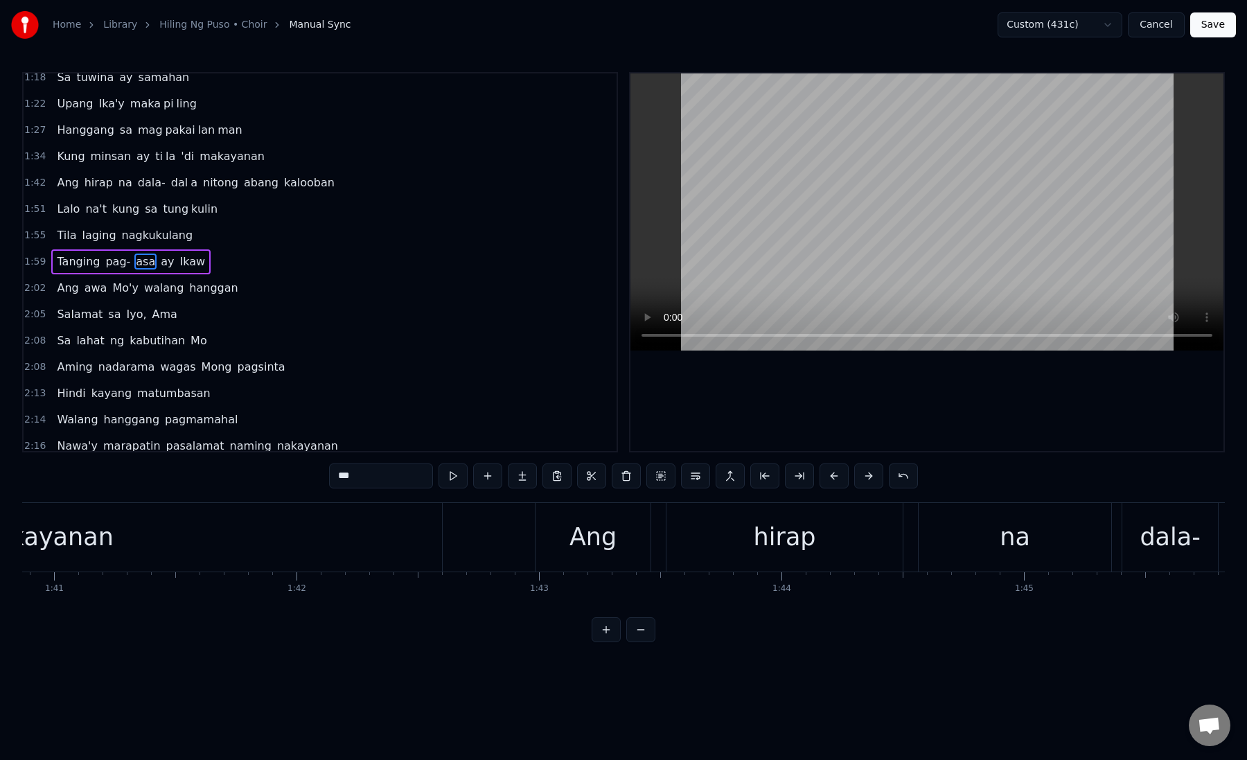
click at [607, 630] on button at bounding box center [605, 629] width 29 height 25
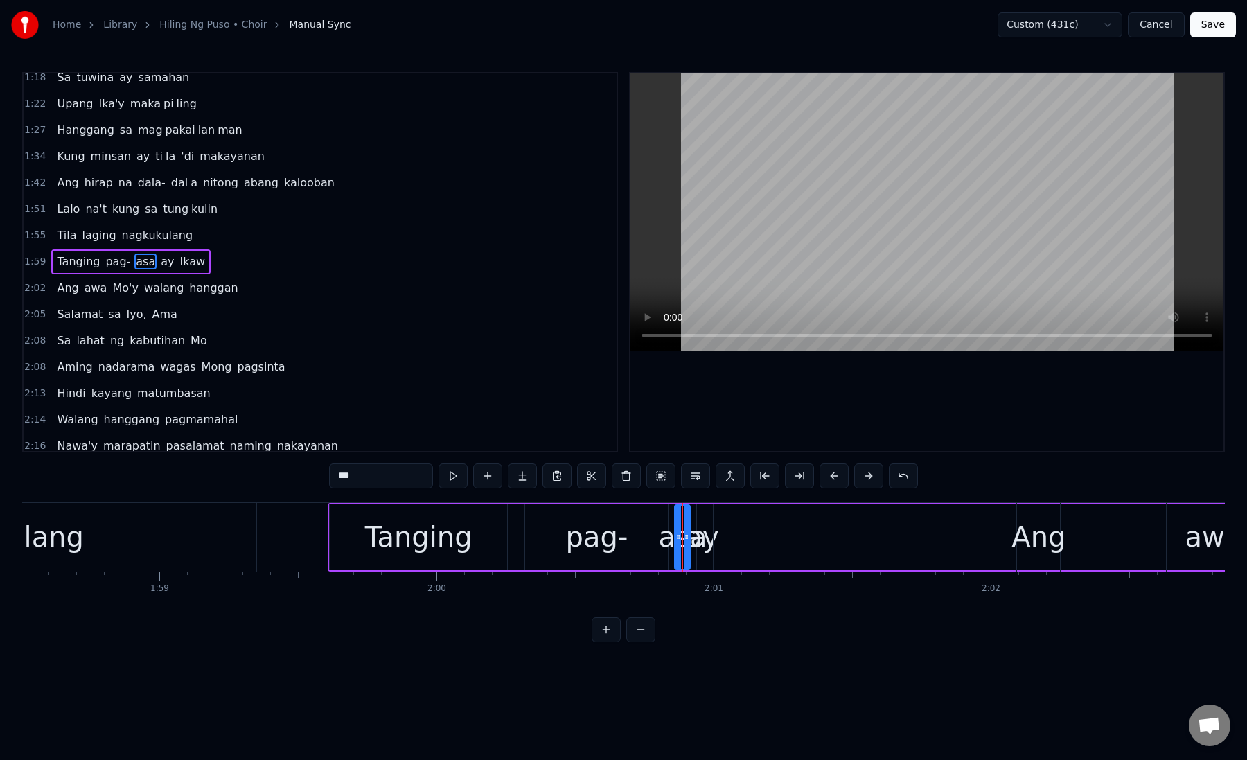
scroll to position [0, 32850]
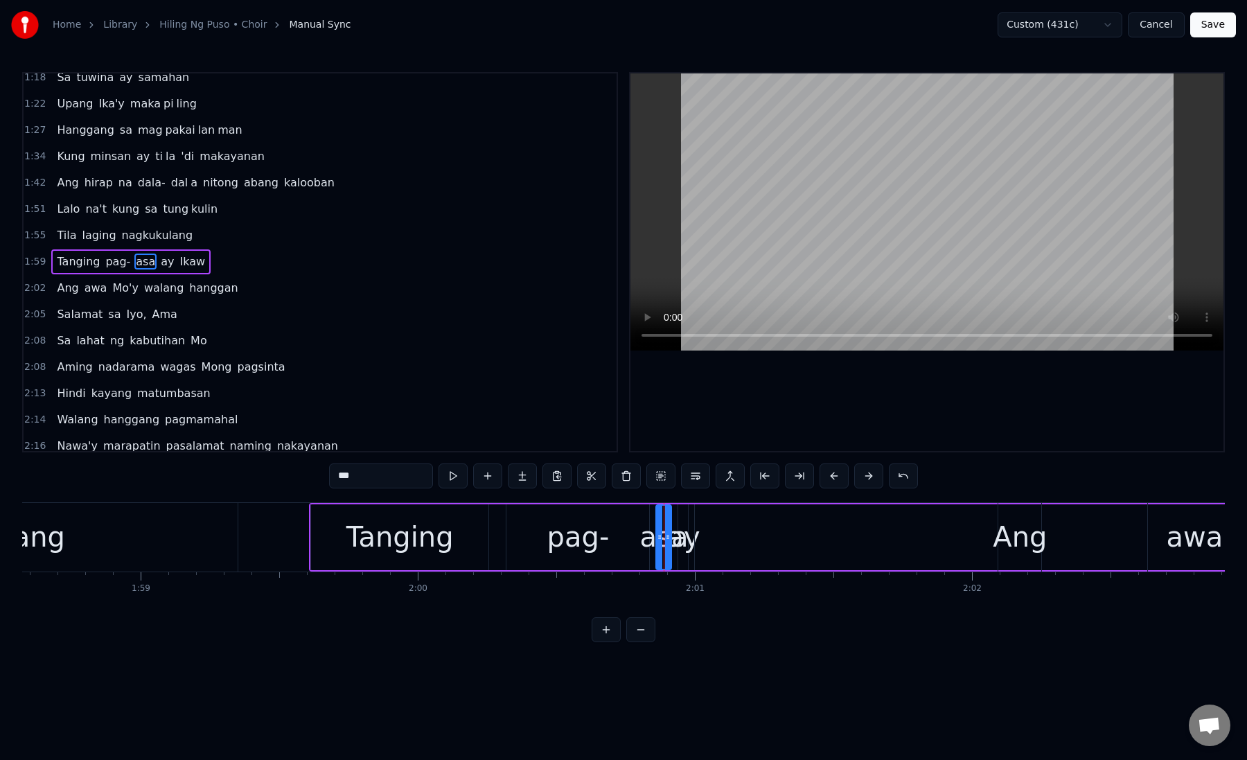
click at [596, 538] on div "pag-" at bounding box center [578, 537] width 62 height 42
click at [671, 515] on div "asa" at bounding box center [663, 537] width 17 height 66
drag, startPoint x: 698, startPoint y: 540, endPoint x: 978, endPoint y: 541, distance: 279.8
click at [978, 541] on icon at bounding box center [978, 536] width 6 height 11
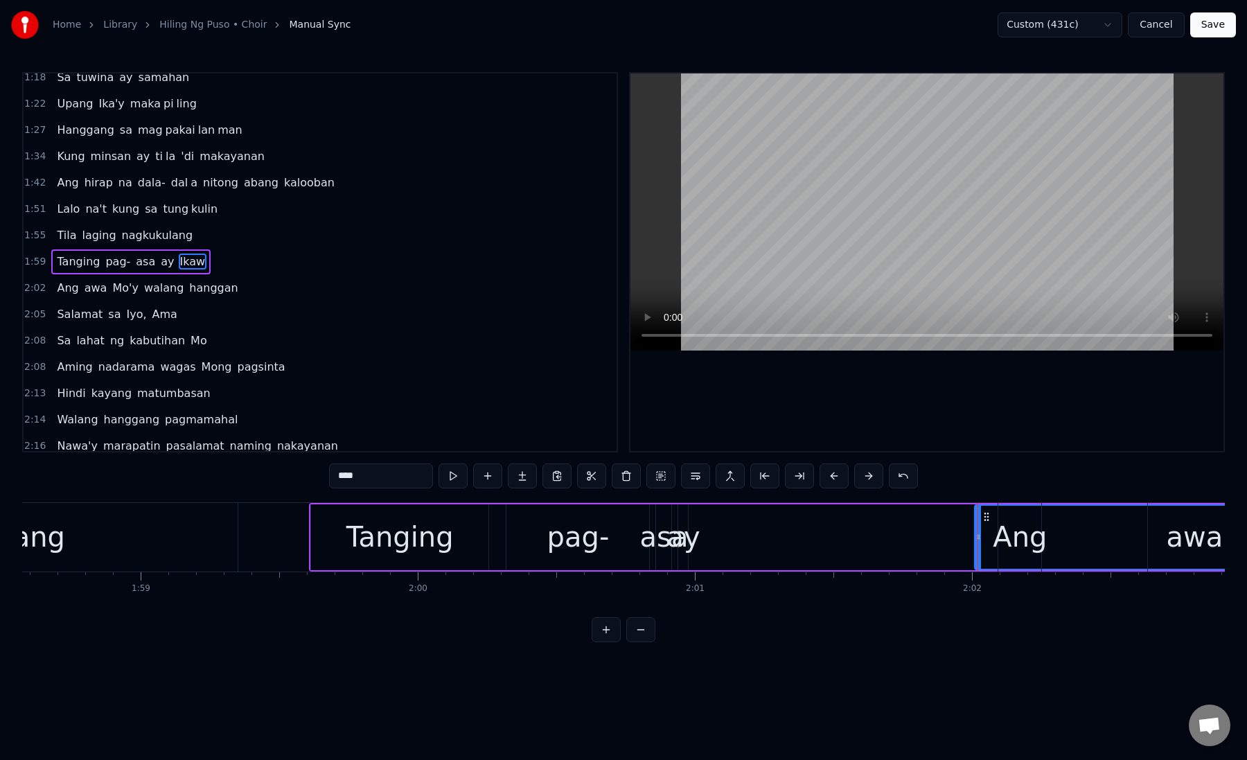
click at [686, 531] on div "ay" at bounding box center [682, 537] width 33 height 42
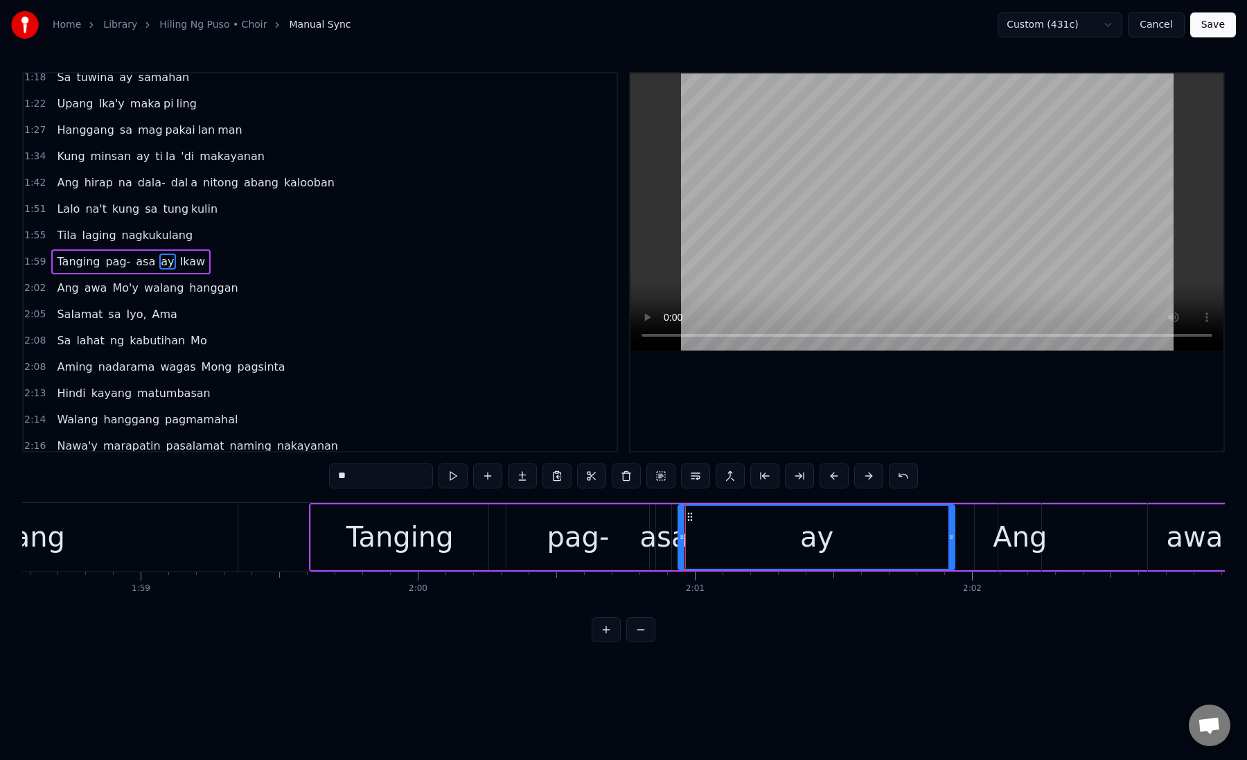
drag, startPoint x: 682, startPoint y: 534, endPoint x: 948, endPoint y: 535, distance: 266.7
click at [948, 535] on icon at bounding box center [951, 536] width 6 height 11
drag, startPoint x: 684, startPoint y: 539, endPoint x: 786, endPoint y: 539, distance: 102.5
click at [684, 539] on icon at bounding box center [682, 536] width 6 height 11
click at [826, 528] on div "ay" at bounding box center [867, 537] width 172 height 63
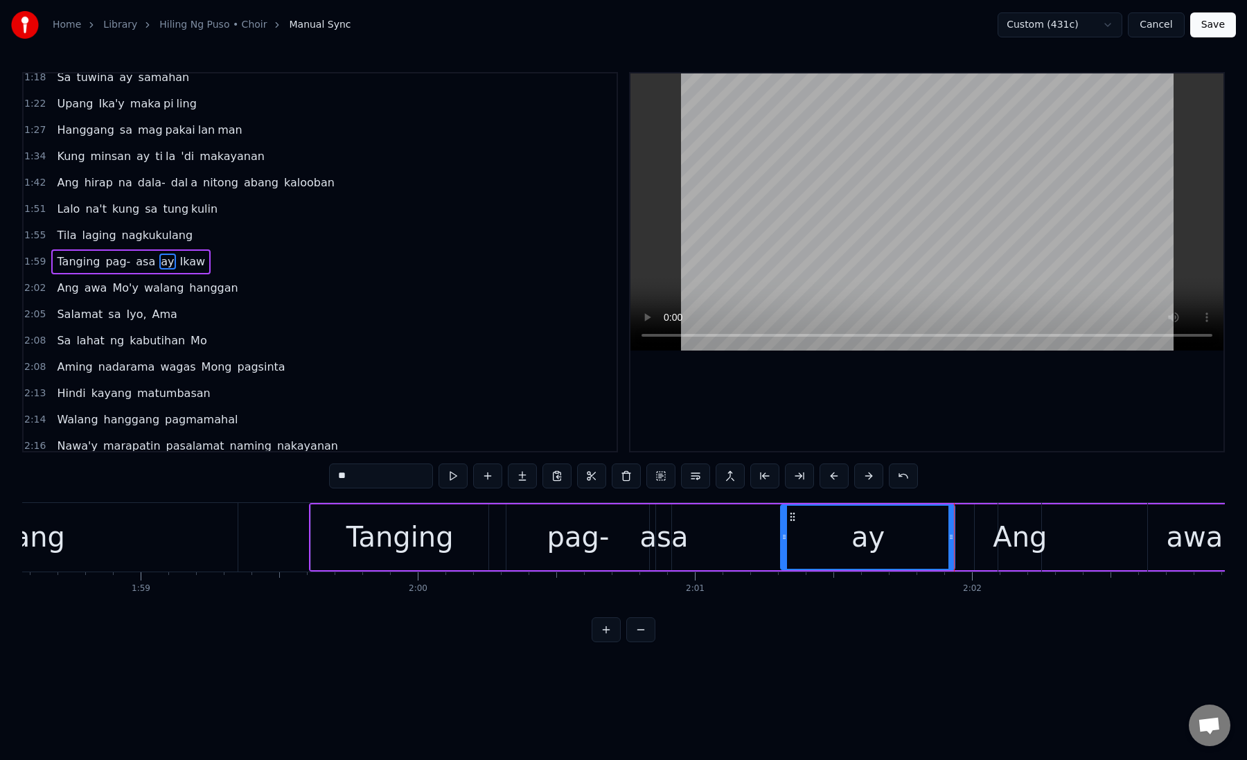
click at [652, 540] on div "asa" at bounding box center [664, 537] width 48 height 42
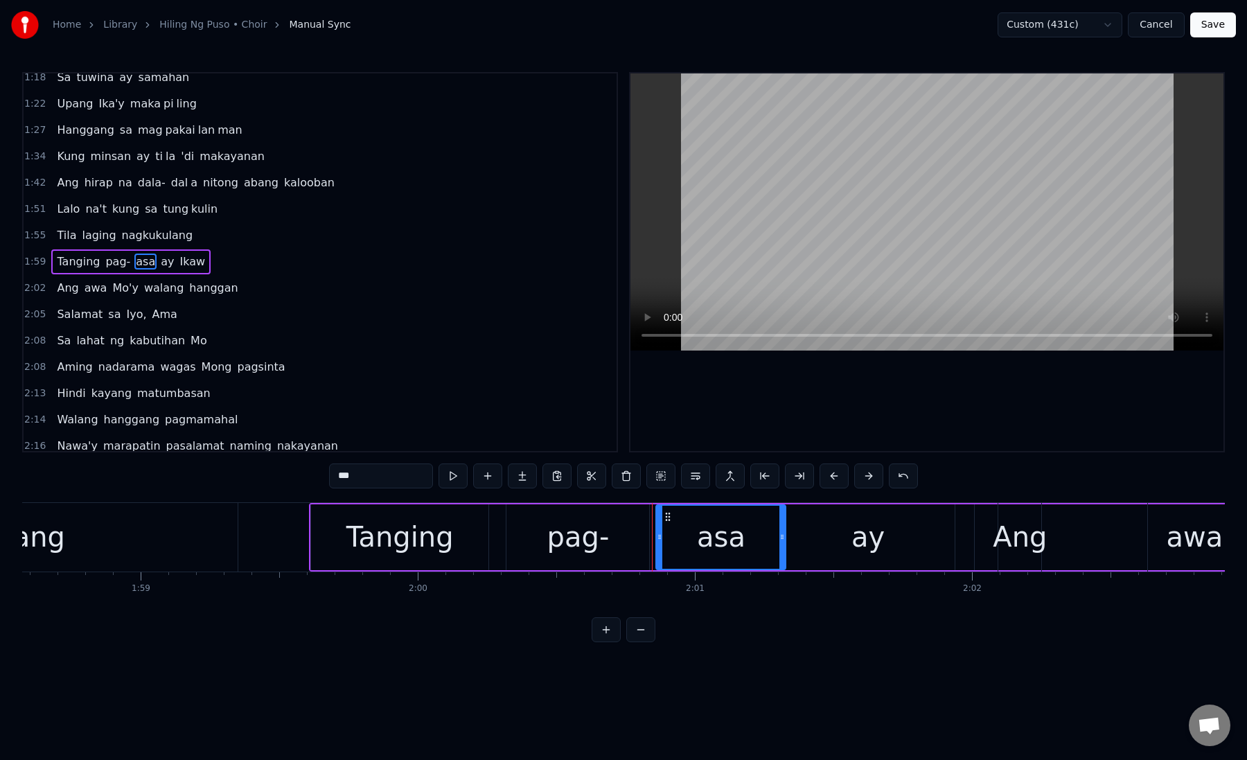
drag, startPoint x: 669, startPoint y: 540, endPoint x: 782, endPoint y: 540, distance: 112.9
click at [782, 540] on icon at bounding box center [782, 536] width 6 height 11
click at [623, 534] on div "pag-" at bounding box center [577, 537] width 143 height 66
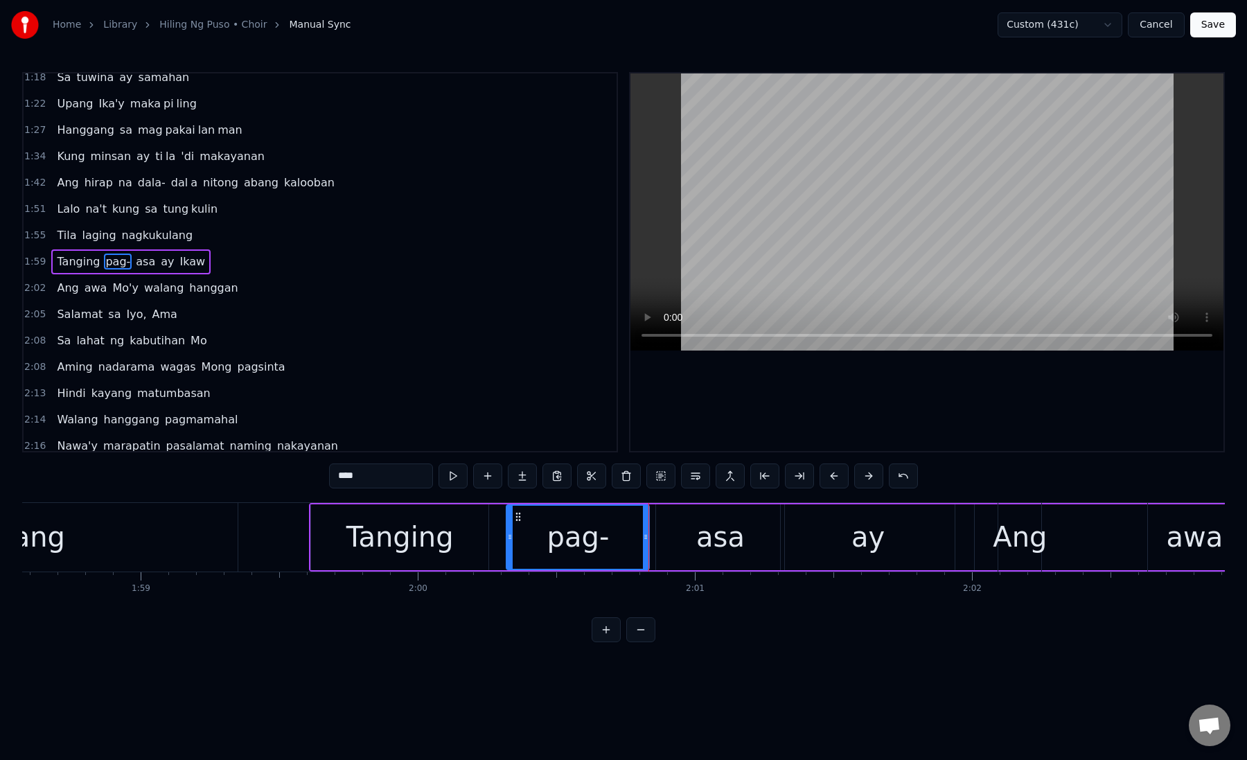
click at [664, 539] on div "asa" at bounding box center [720, 537] width 128 height 66
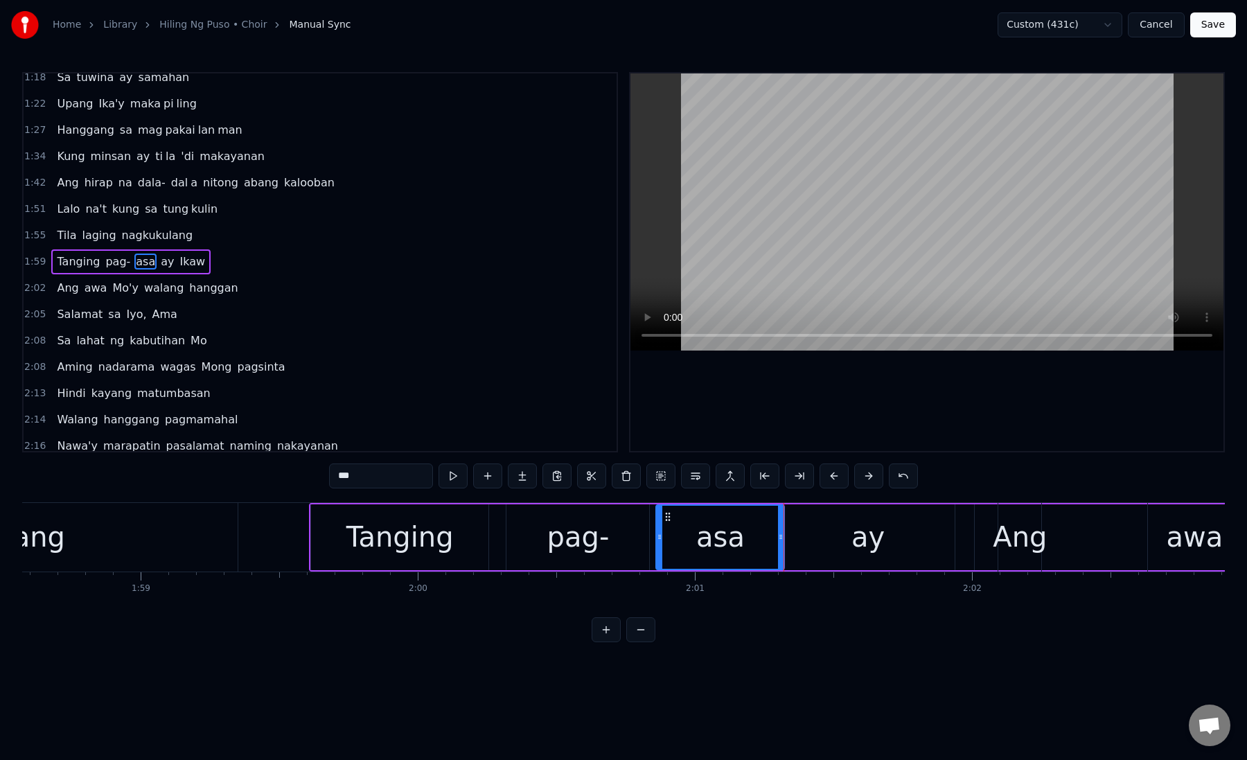
click at [588, 542] on div "pag-" at bounding box center [578, 537] width 62 height 42
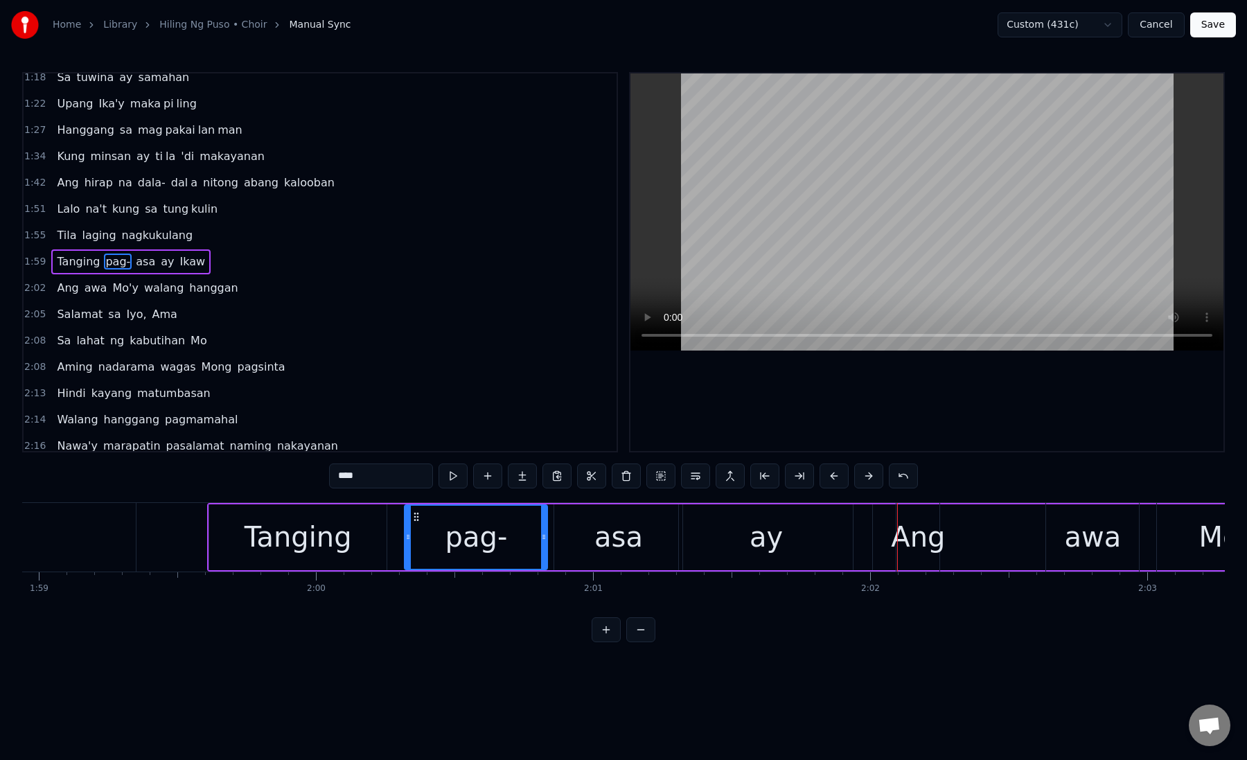
scroll to position [0, 33037]
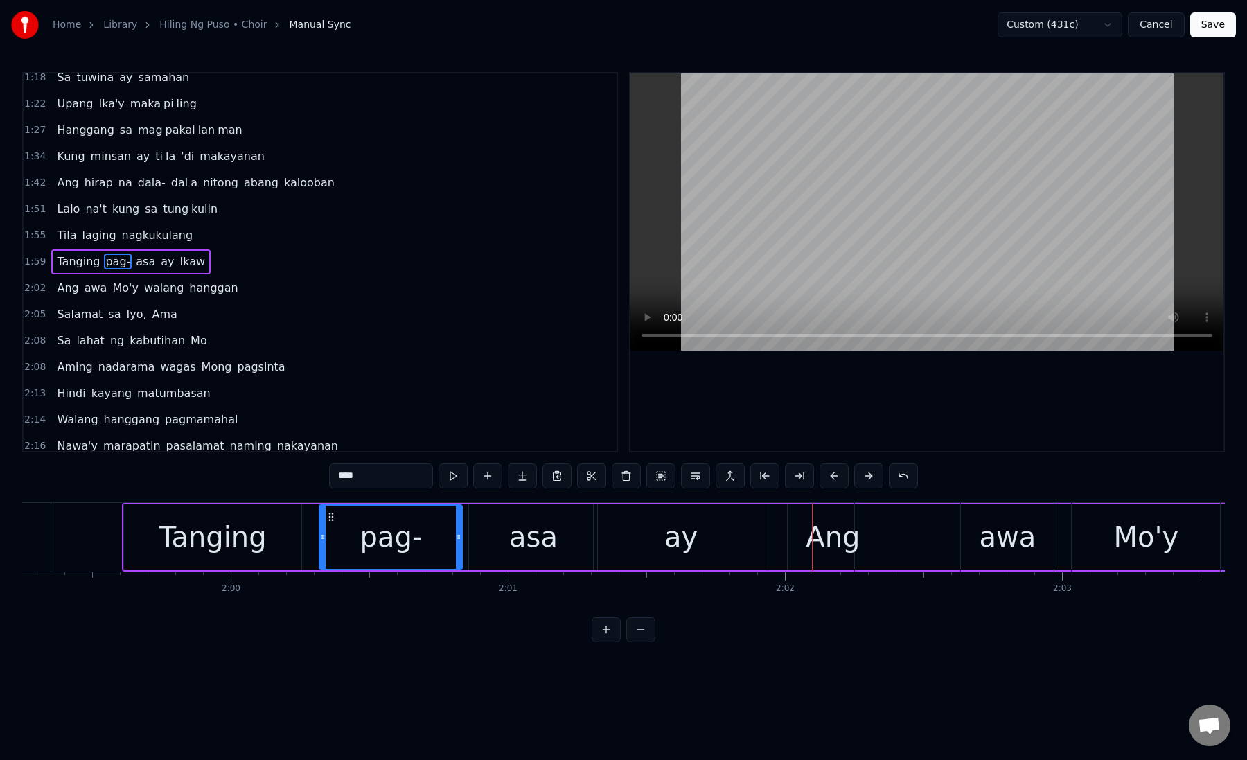
type input "****"
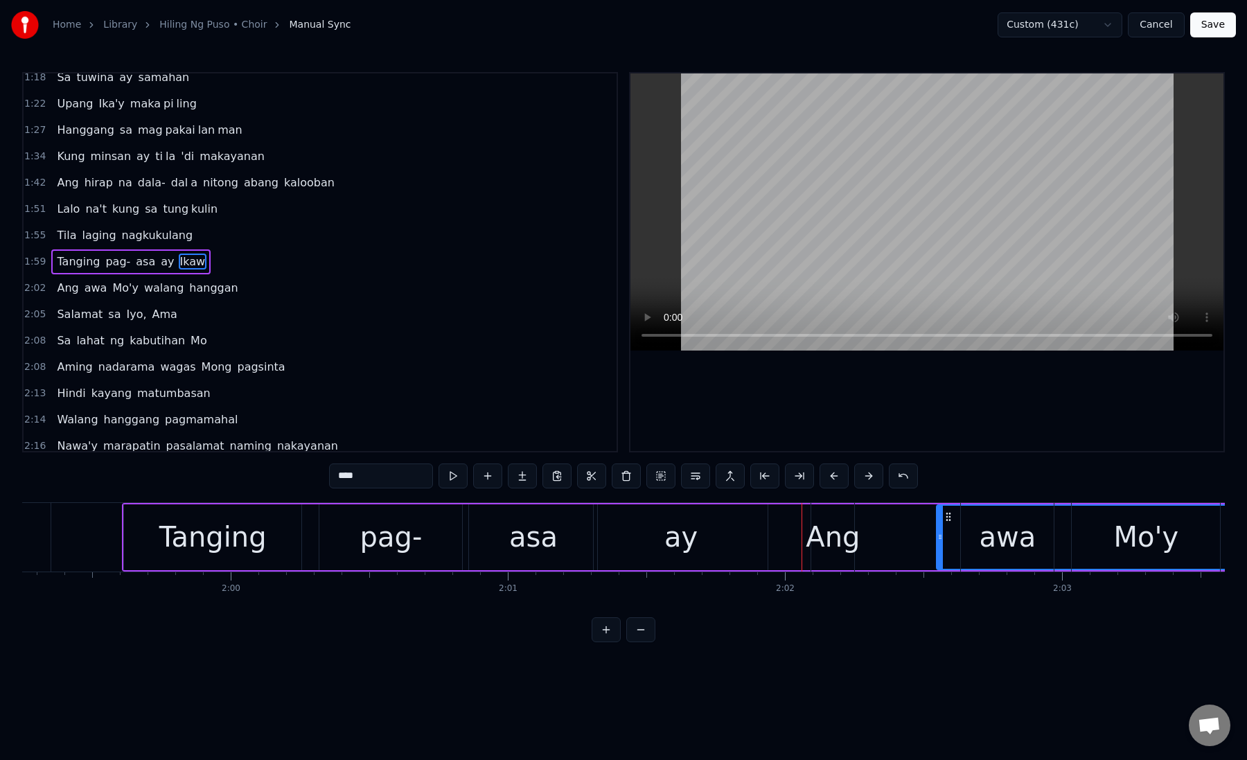
drag, startPoint x: 790, startPoint y: 536, endPoint x: 941, endPoint y: 537, distance: 150.3
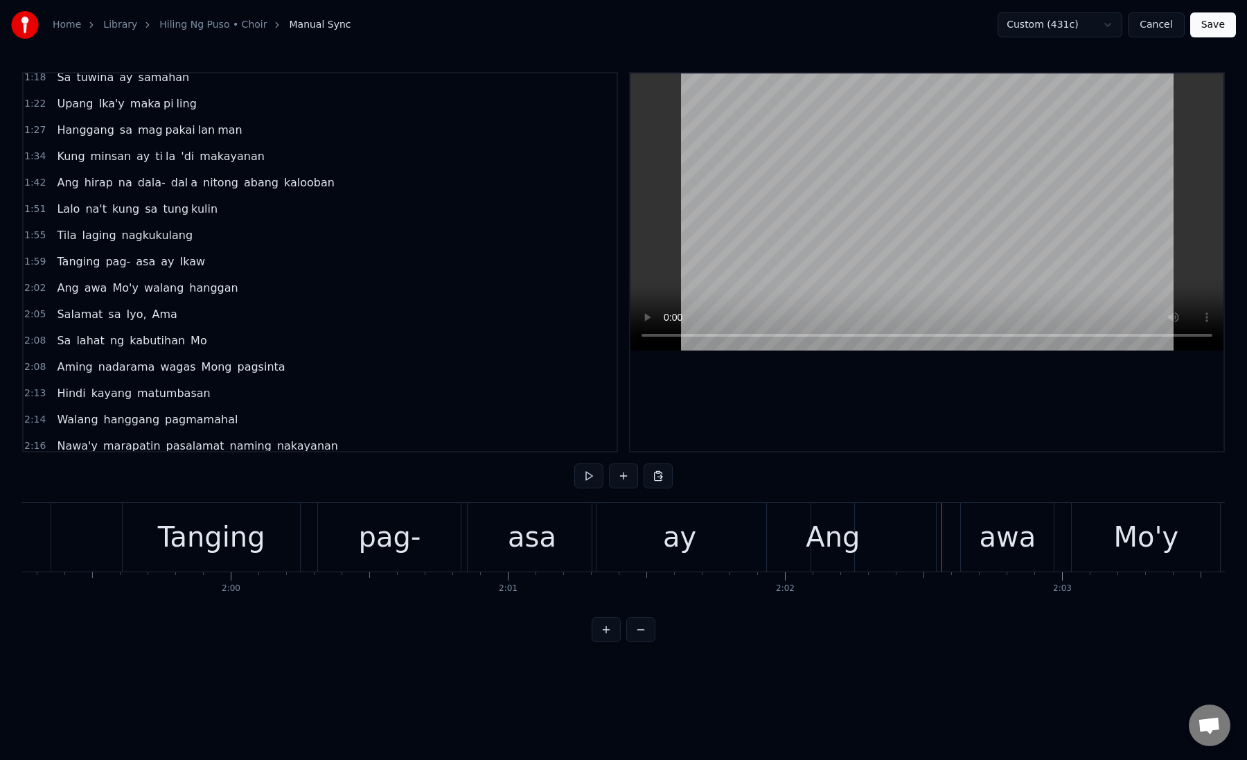
click at [840, 542] on div "Ang" at bounding box center [833, 537] width 54 height 42
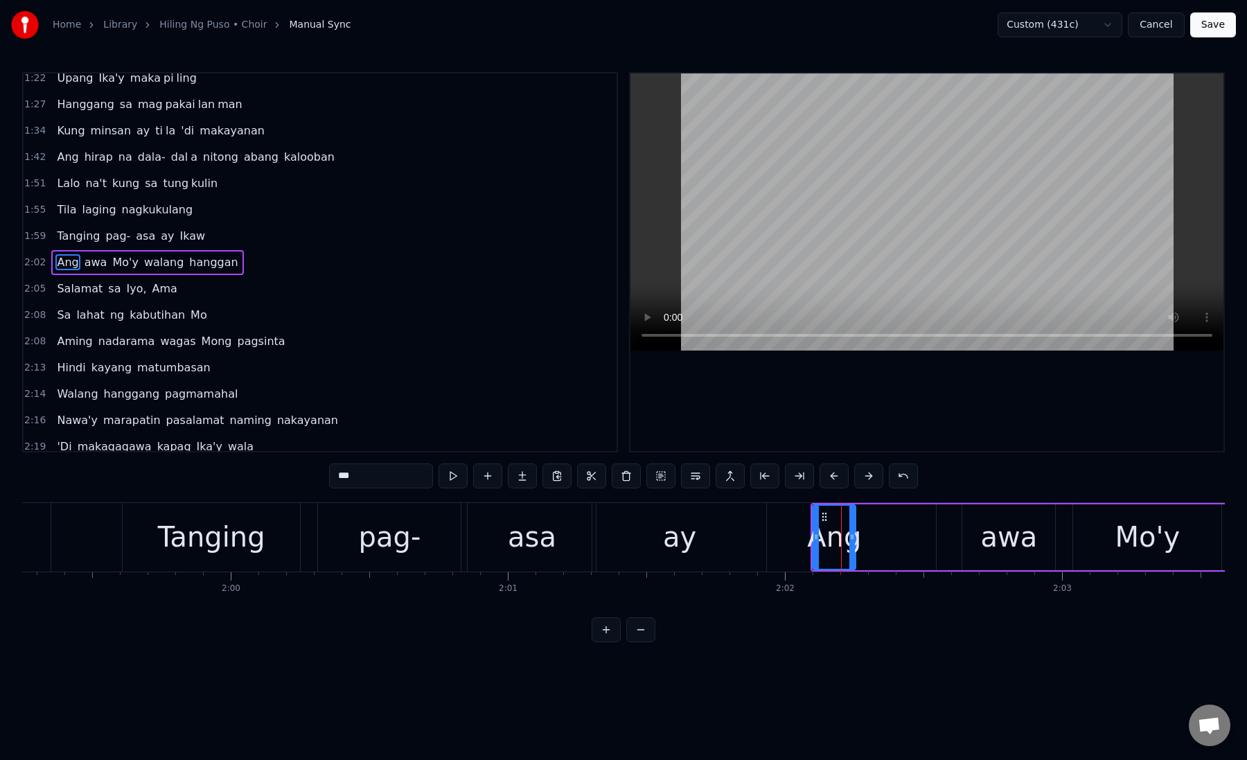
scroll to position [167, 0]
drag, startPoint x: 823, startPoint y: 517, endPoint x: 934, endPoint y: 518, distance: 111.5
click at [934, 518] on icon at bounding box center [935, 516] width 11 height 11
click at [726, 540] on div "ay" at bounding box center [679, 537] width 174 height 69
type input "**"
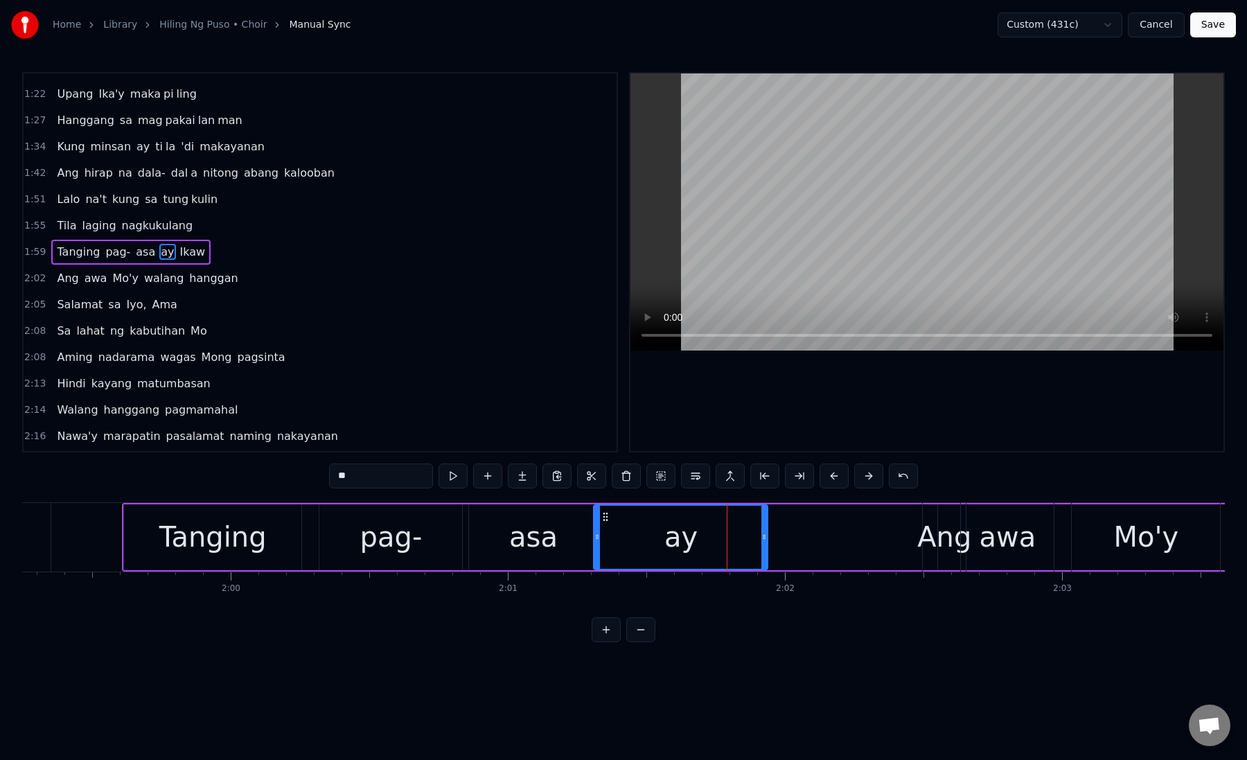
scroll to position [141, 0]
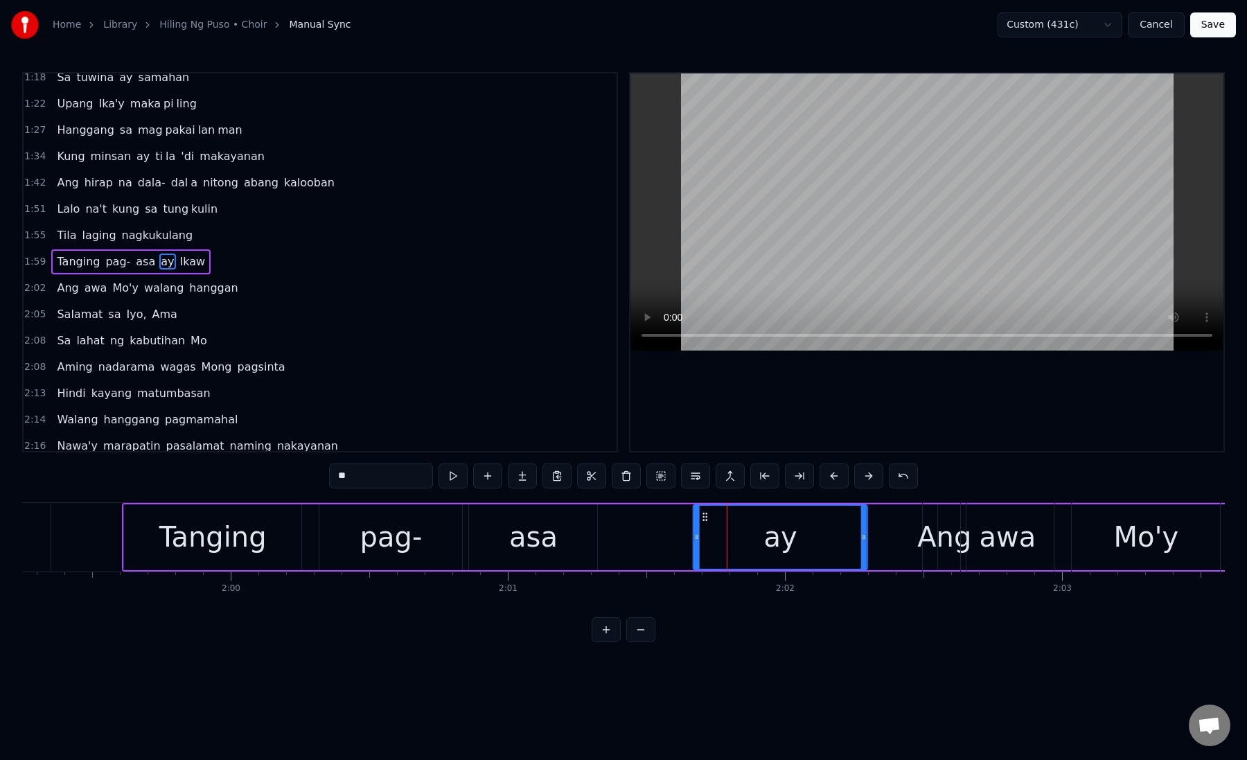
drag, startPoint x: 602, startPoint y: 515, endPoint x: 702, endPoint y: 518, distance: 99.8
click at [702, 518] on icon at bounding box center [705, 516] width 11 height 11
drag, startPoint x: 702, startPoint y: 516, endPoint x: 781, endPoint y: 519, distance: 78.3
click at [772, 519] on icon at bounding box center [765, 516] width 11 height 11
click at [853, 522] on div "ay" at bounding box center [858, 537] width 33 height 42
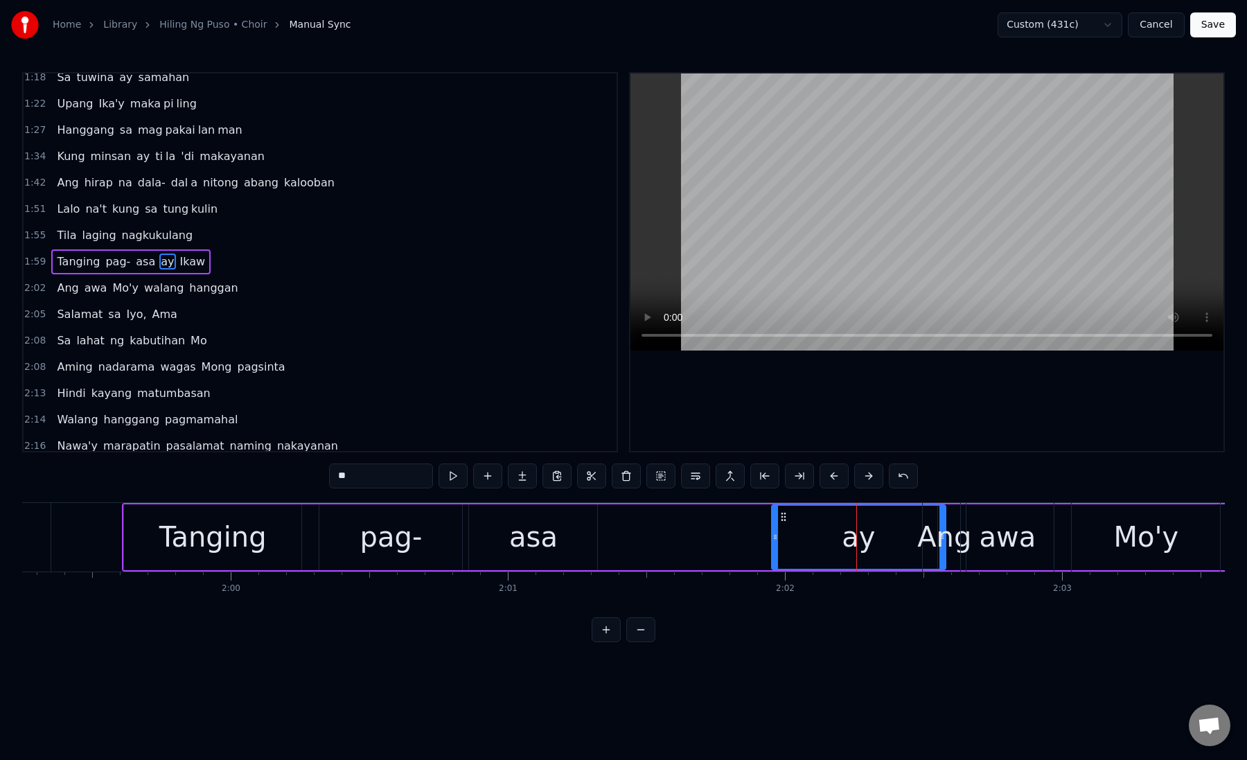
drag, startPoint x: 942, startPoint y: 540, endPoint x: 900, endPoint y: 540, distance: 42.2
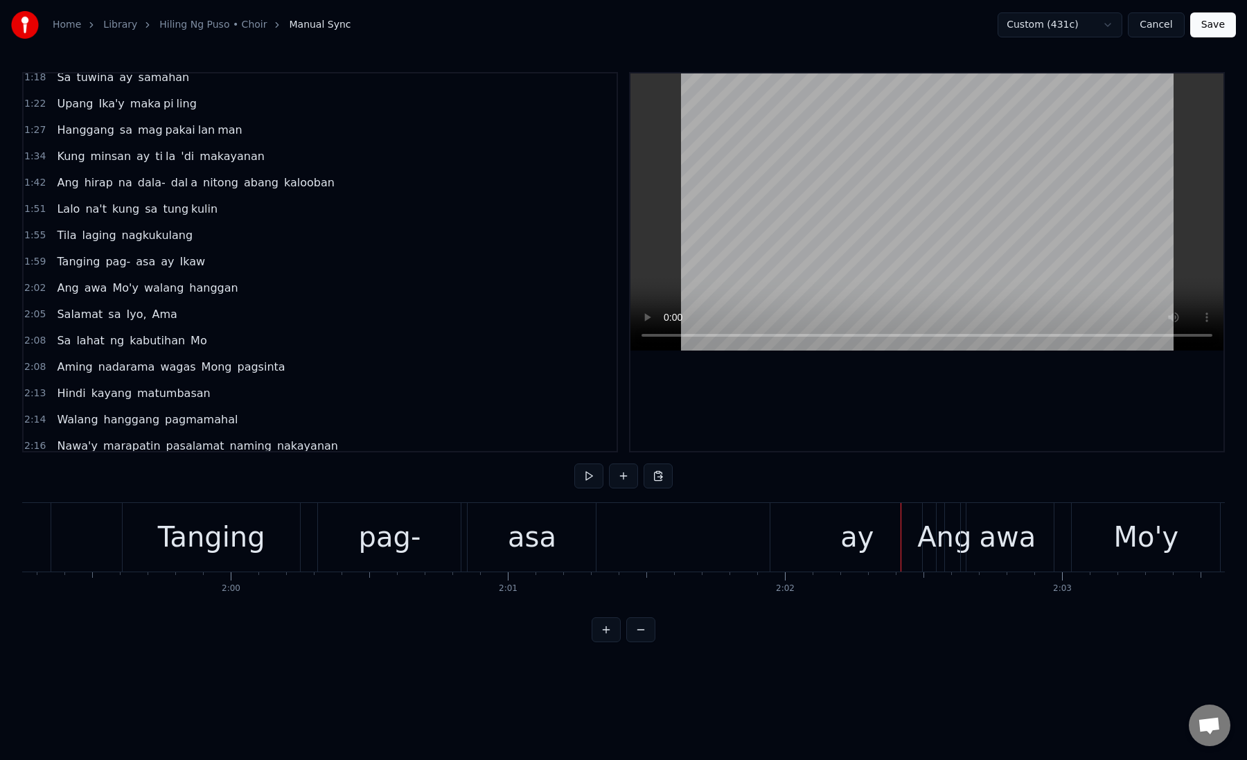
click at [830, 535] on div "ay" at bounding box center [857, 537] width 174 height 69
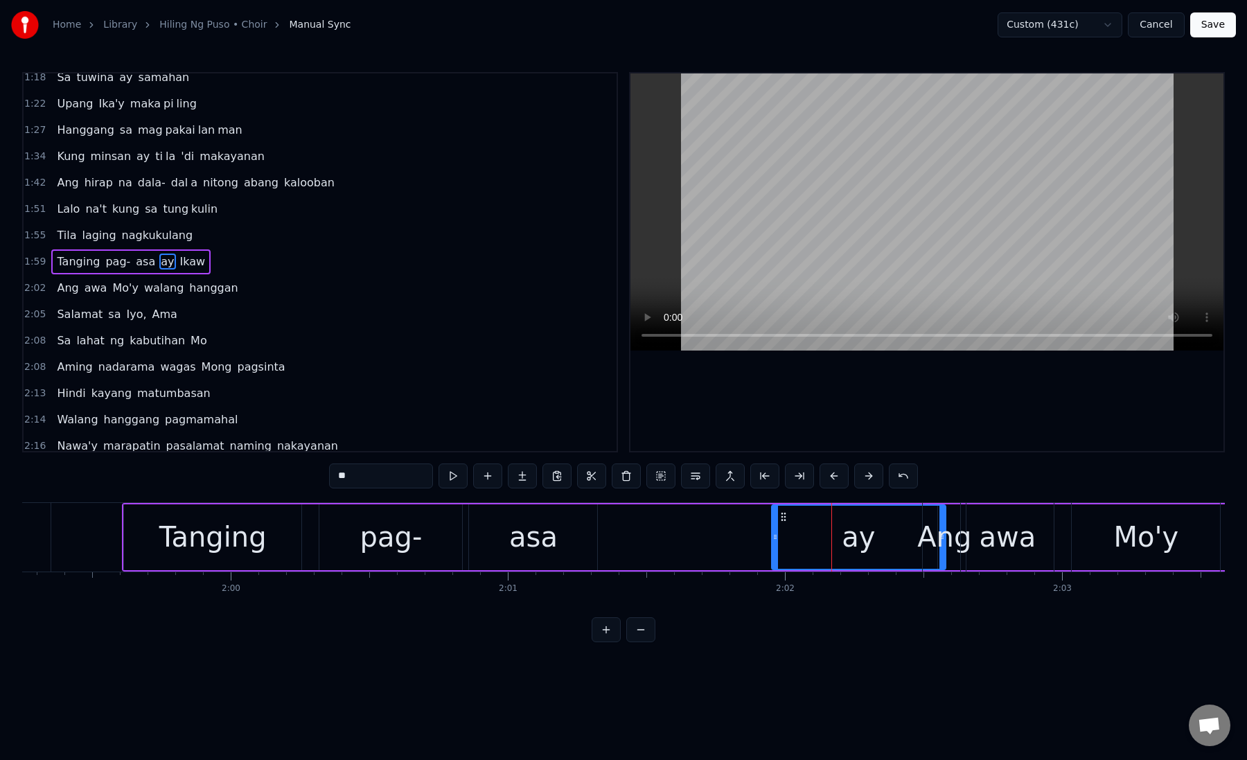
drag, startPoint x: 943, startPoint y: 555, endPoint x: 880, endPoint y: 554, distance: 63.0
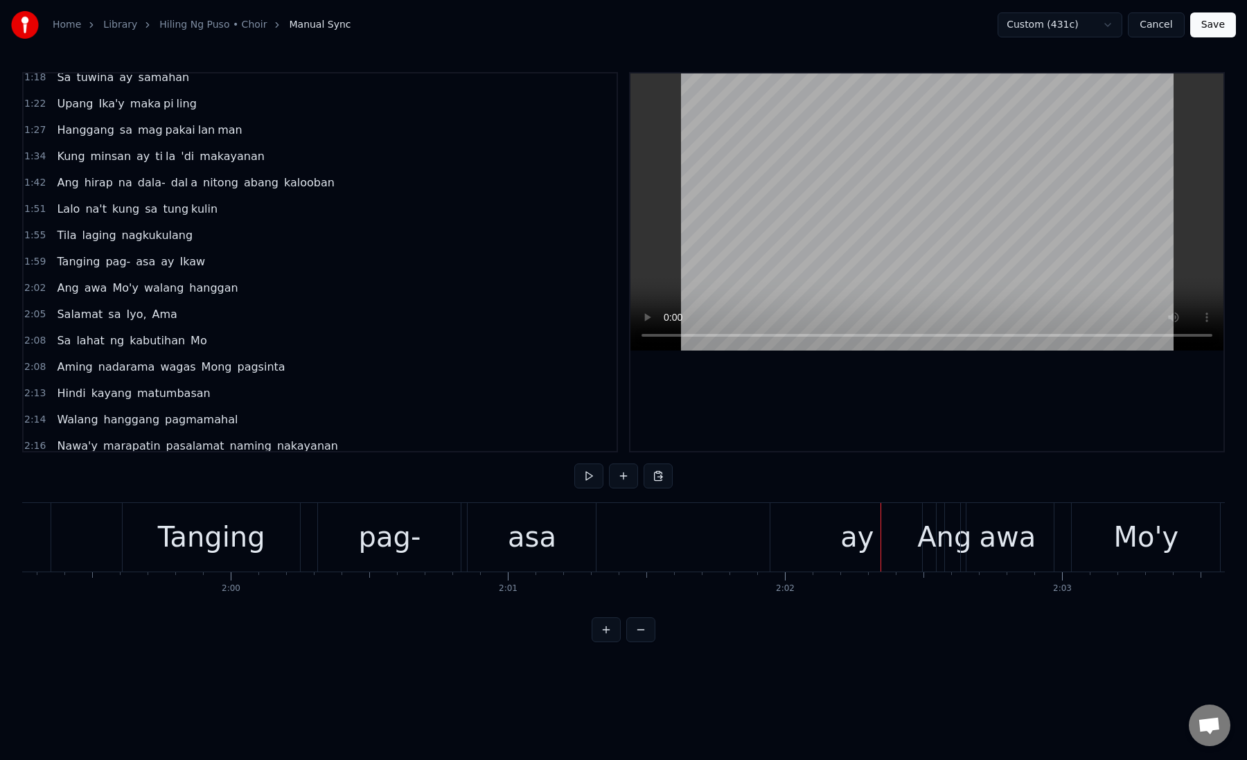
click at [865, 520] on div "ay" at bounding box center [856, 537] width 33 height 42
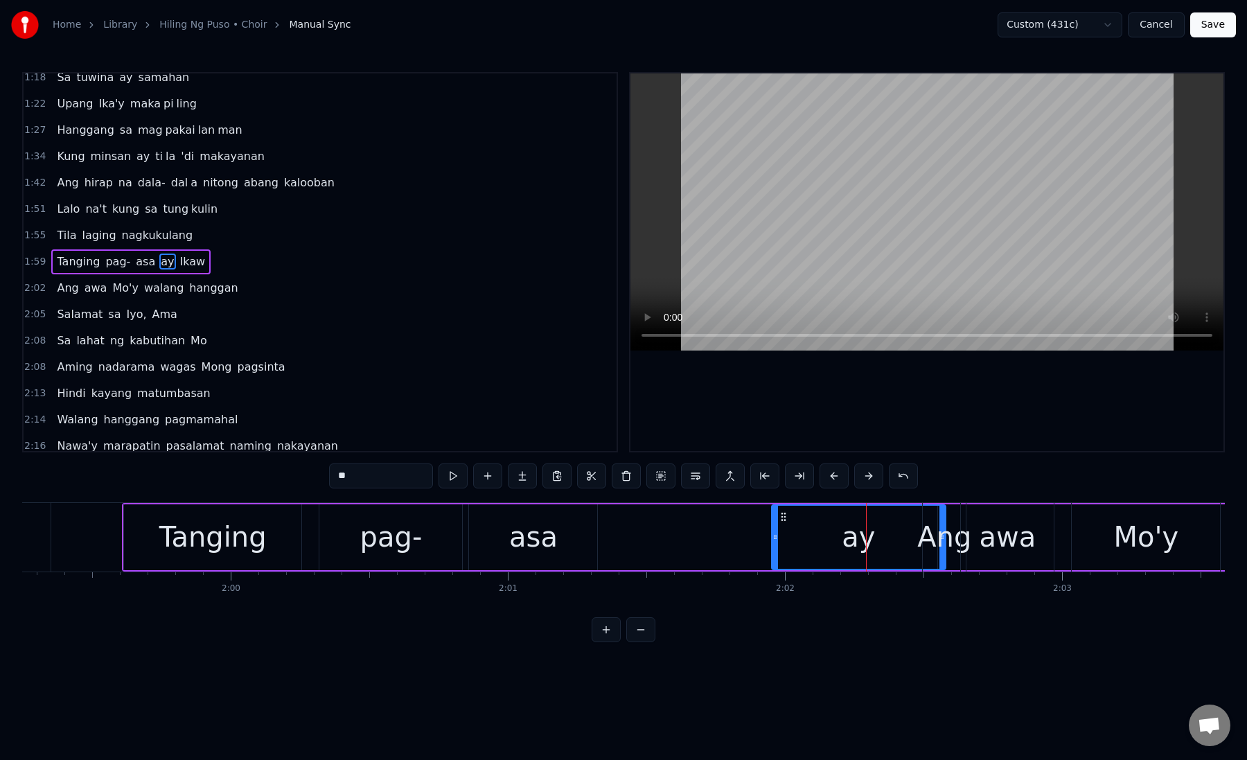
click at [894, 521] on div "ay" at bounding box center [858, 537] width 172 height 63
click at [798, 479] on button at bounding box center [799, 475] width 29 height 25
click at [544, 537] on div "asa" at bounding box center [533, 537] width 48 height 42
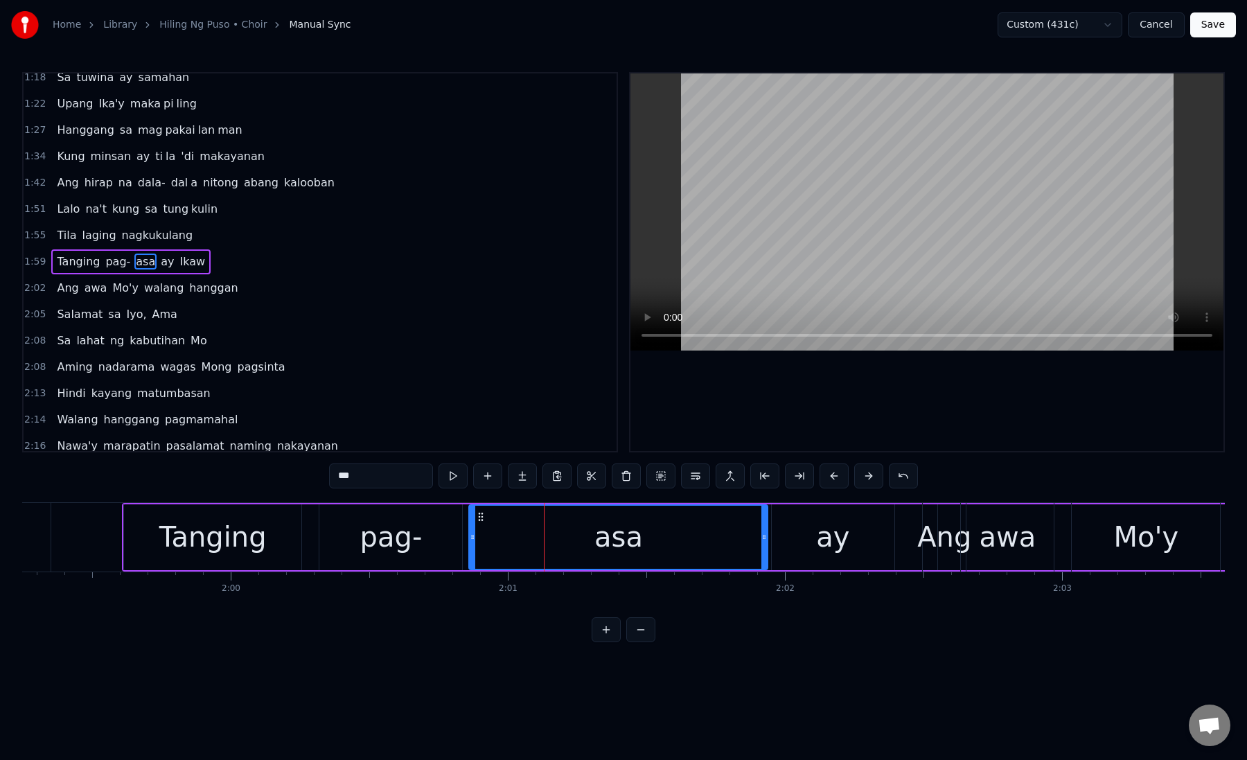
drag, startPoint x: 594, startPoint y: 536, endPoint x: 764, endPoint y: 547, distance: 170.7
click at [764, 547] on div at bounding box center [764, 537] width 6 height 63
click at [512, 543] on div "asa" at bounding box center [618, 537] width 297 height 63
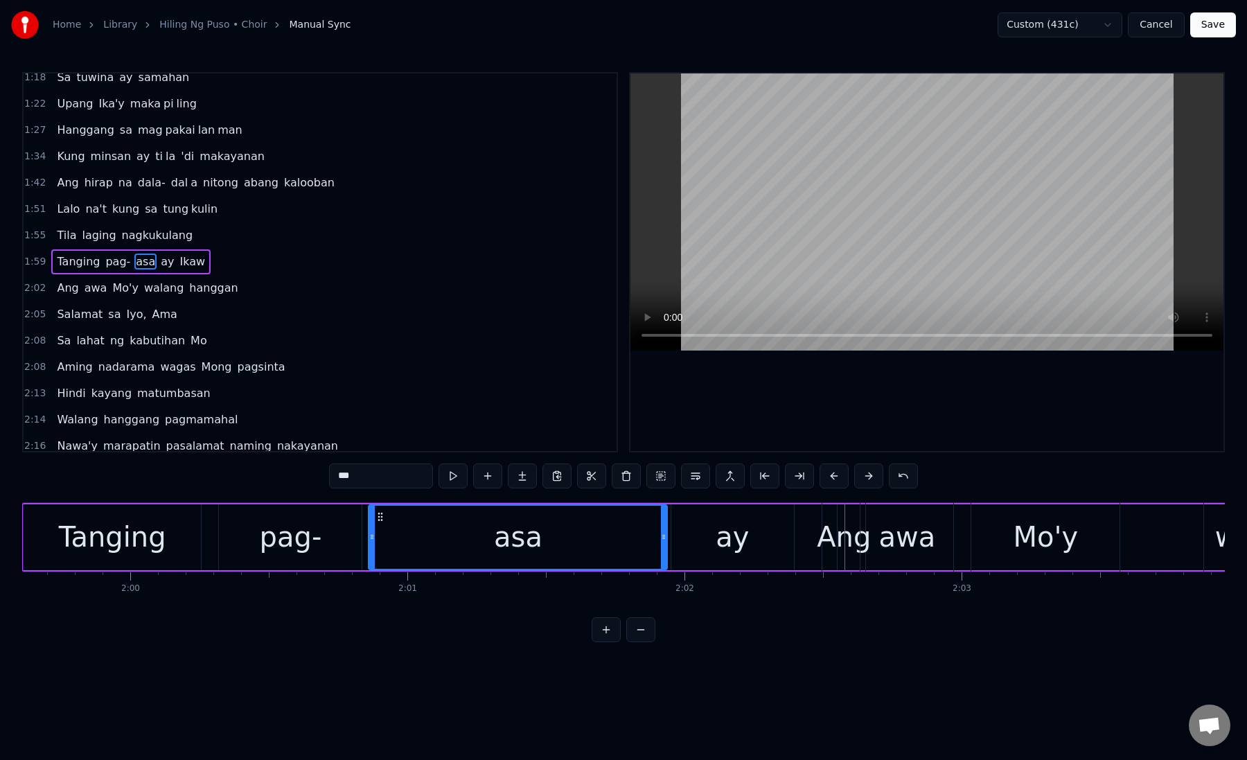
scroll to position [0, 33305]
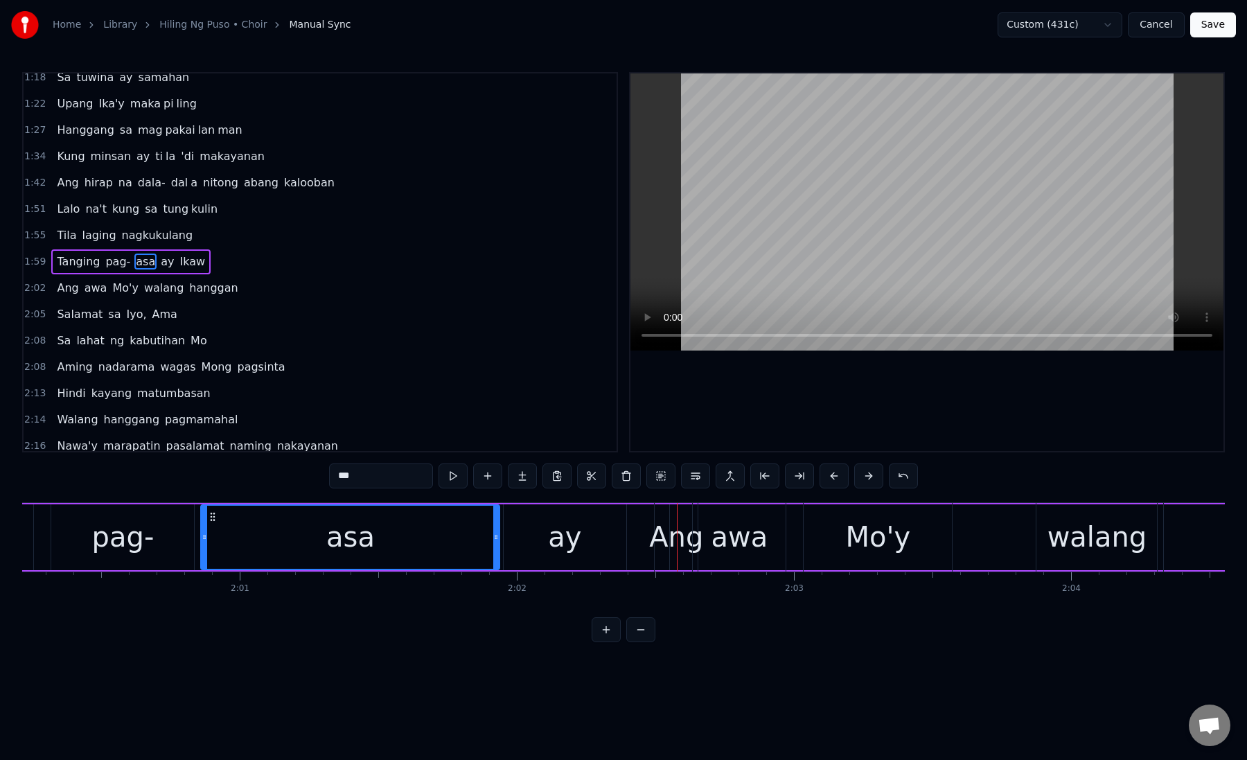
click at [671, 524] on div "Ang" at bounding box center [676, 537] width 54 height 42
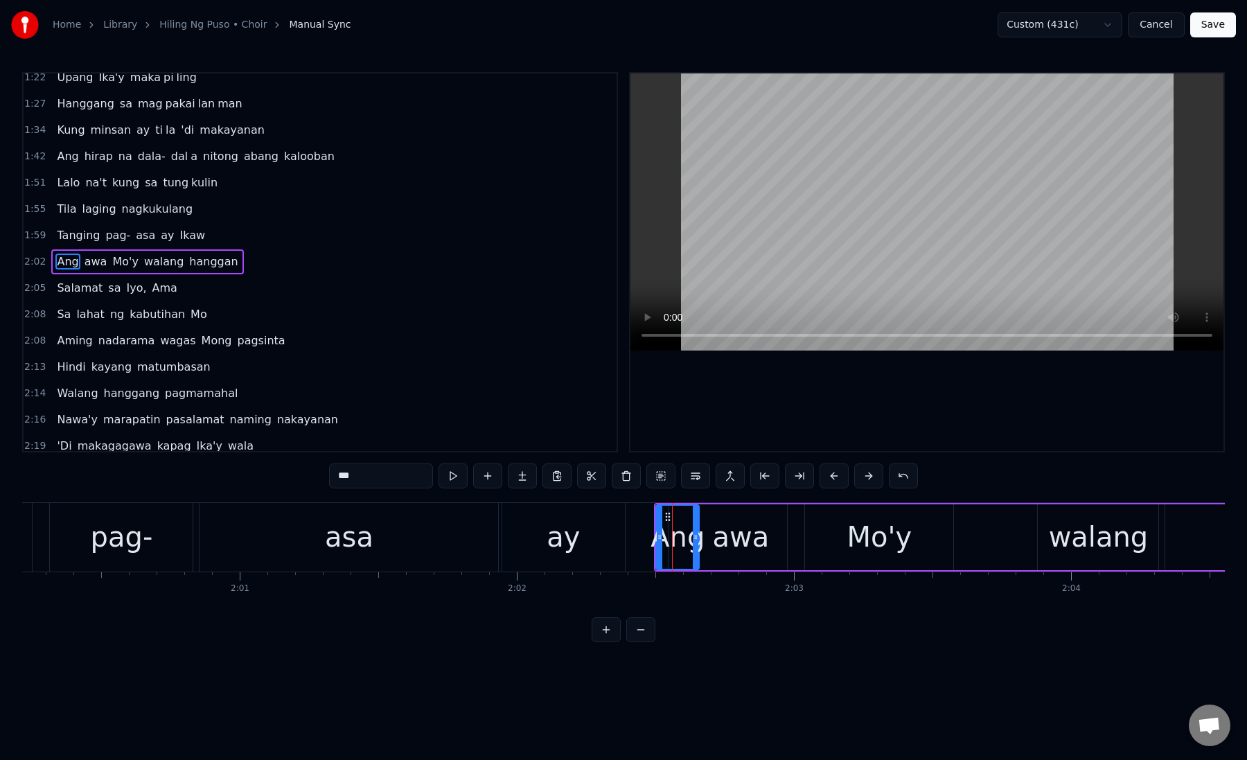
click at [179, 235] on span "Ikaw" at bounding box center [193, 235] width 28 height 16
type input "****"
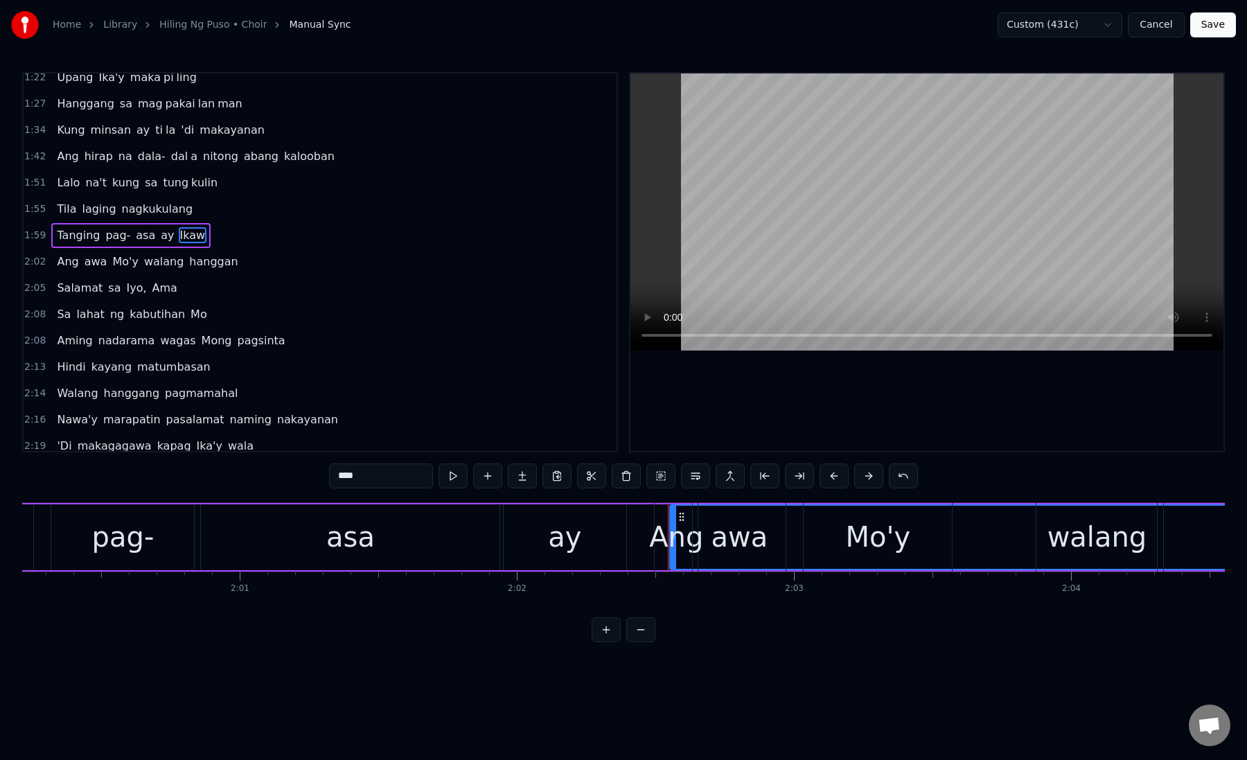
scroll to position [141, 0]
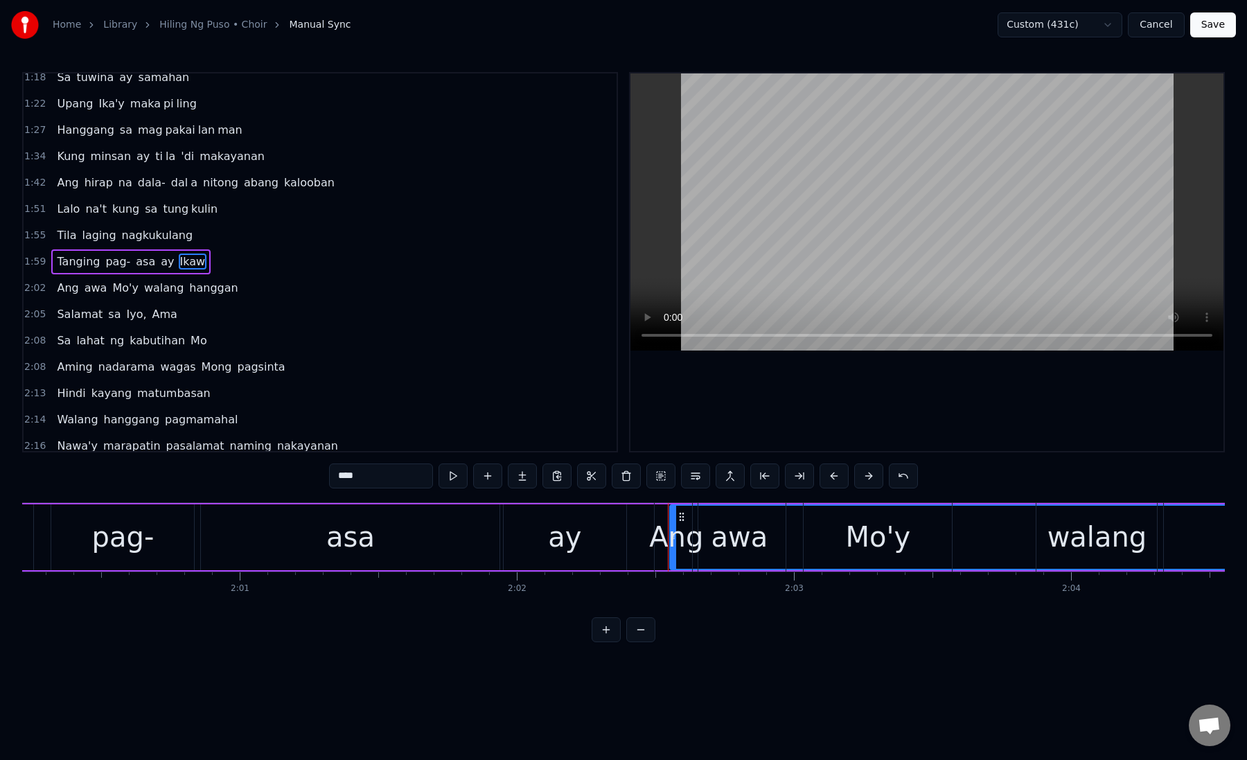
drag, startPoint x: 672, startPoint y: 537, endPoint x: 833, endPoint y: 538, distance: 160.7
click at [833, 538] on div "Ang awa Mo'y walang hanggan" at bounding box center [1115, 537] width 922 height 69
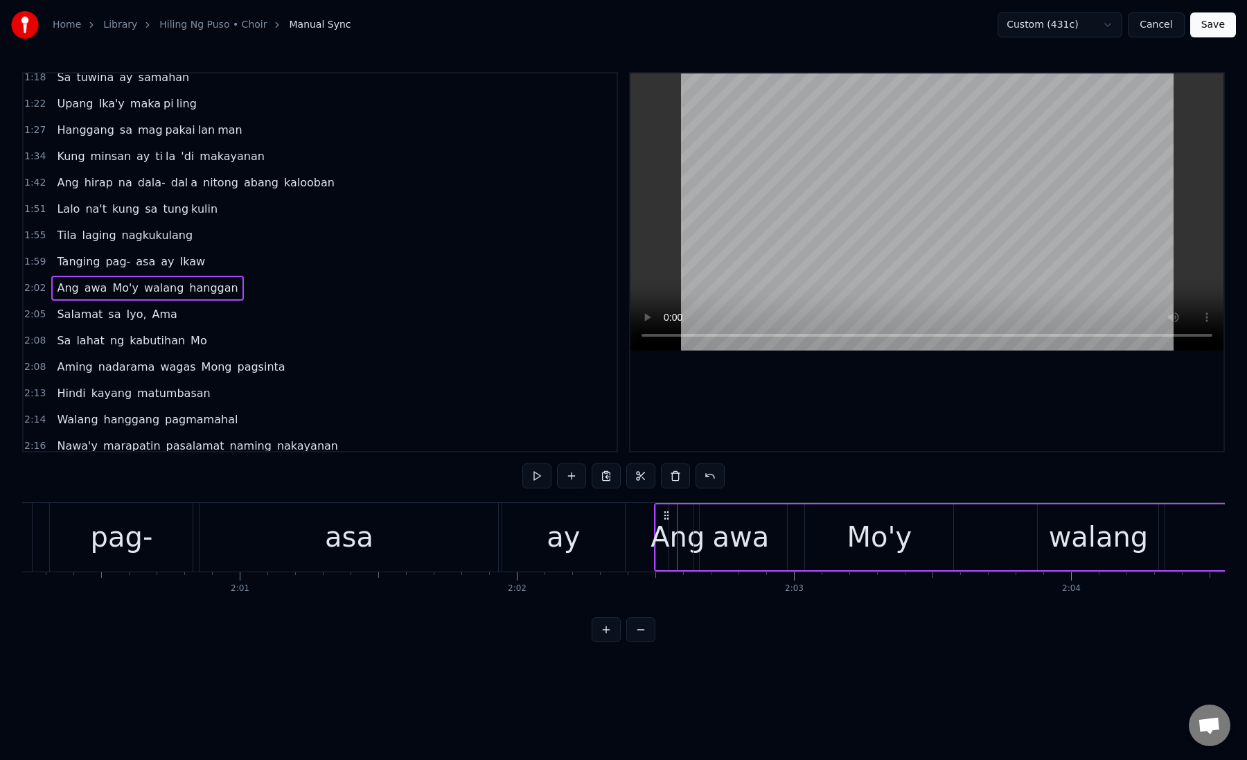
click at [159, 259] on span "ay" at bounding box center [167, 261] width 16 height 16
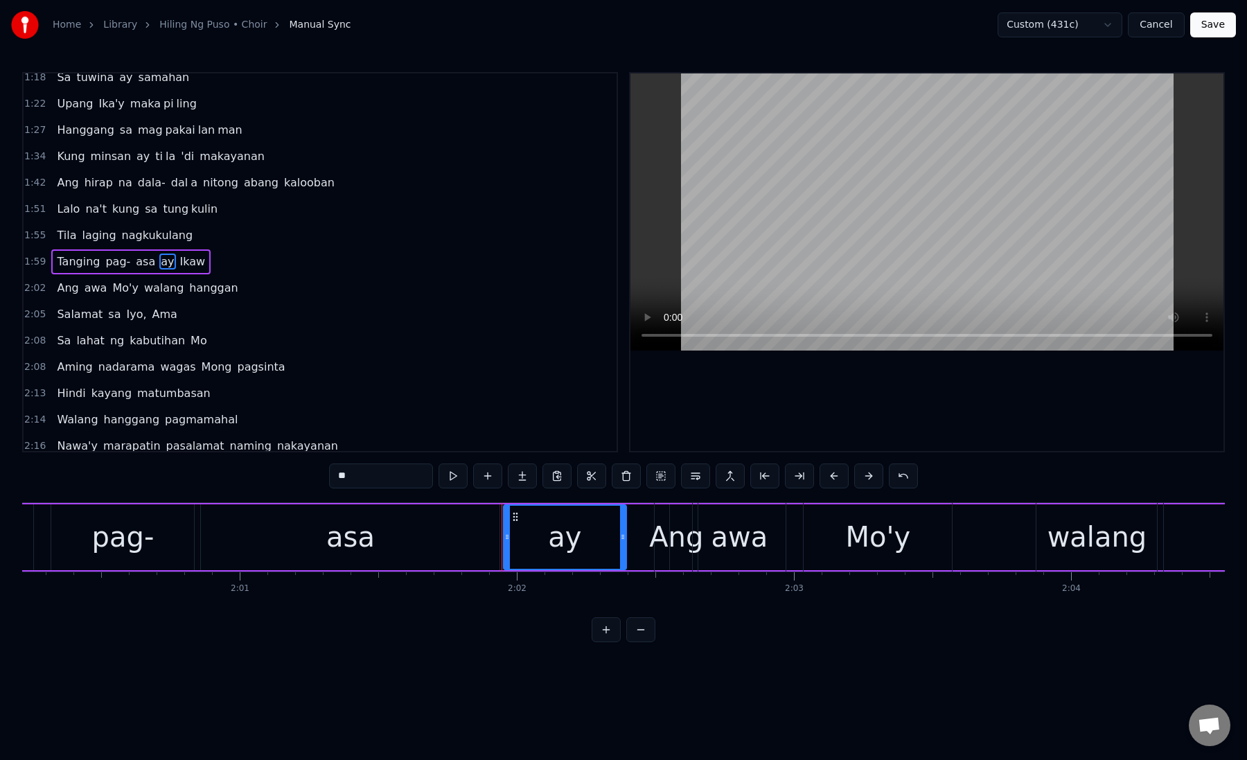
click at [600, 626] on button at bounding box center [605, 629] width 29 height 25
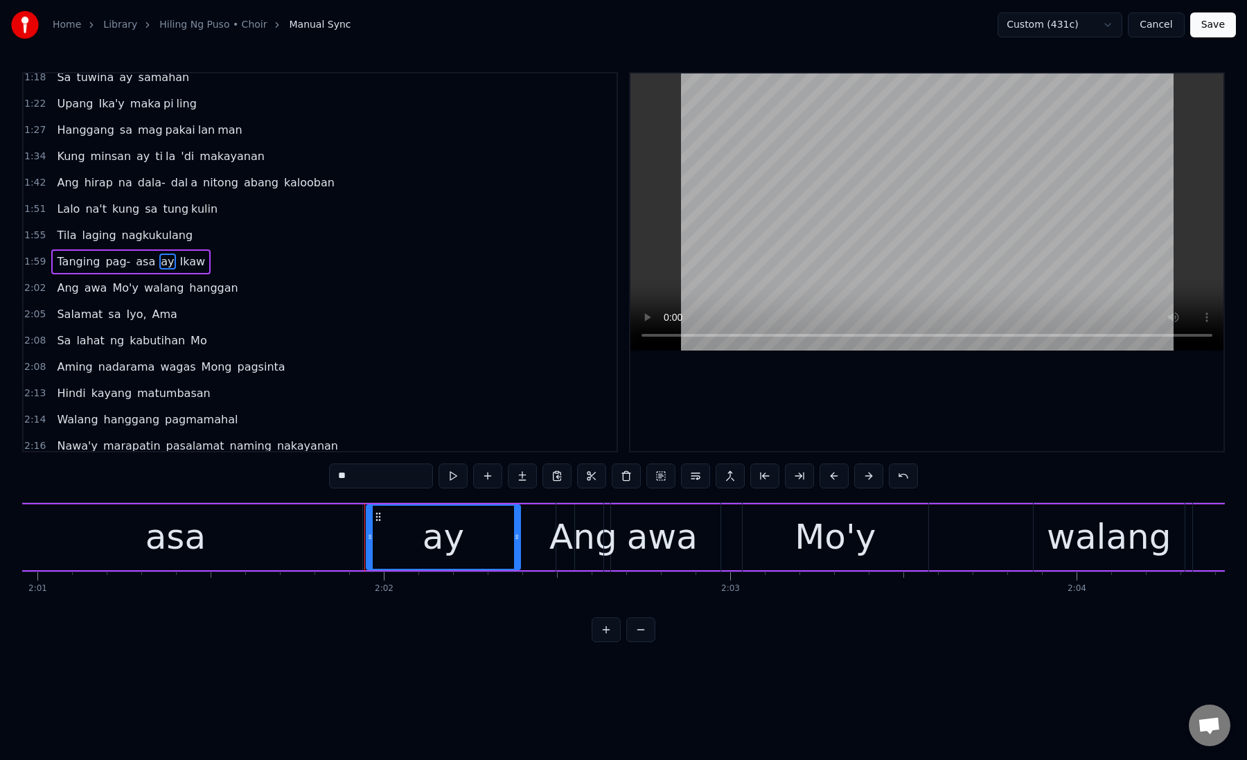
scroll to position [0, 41656]
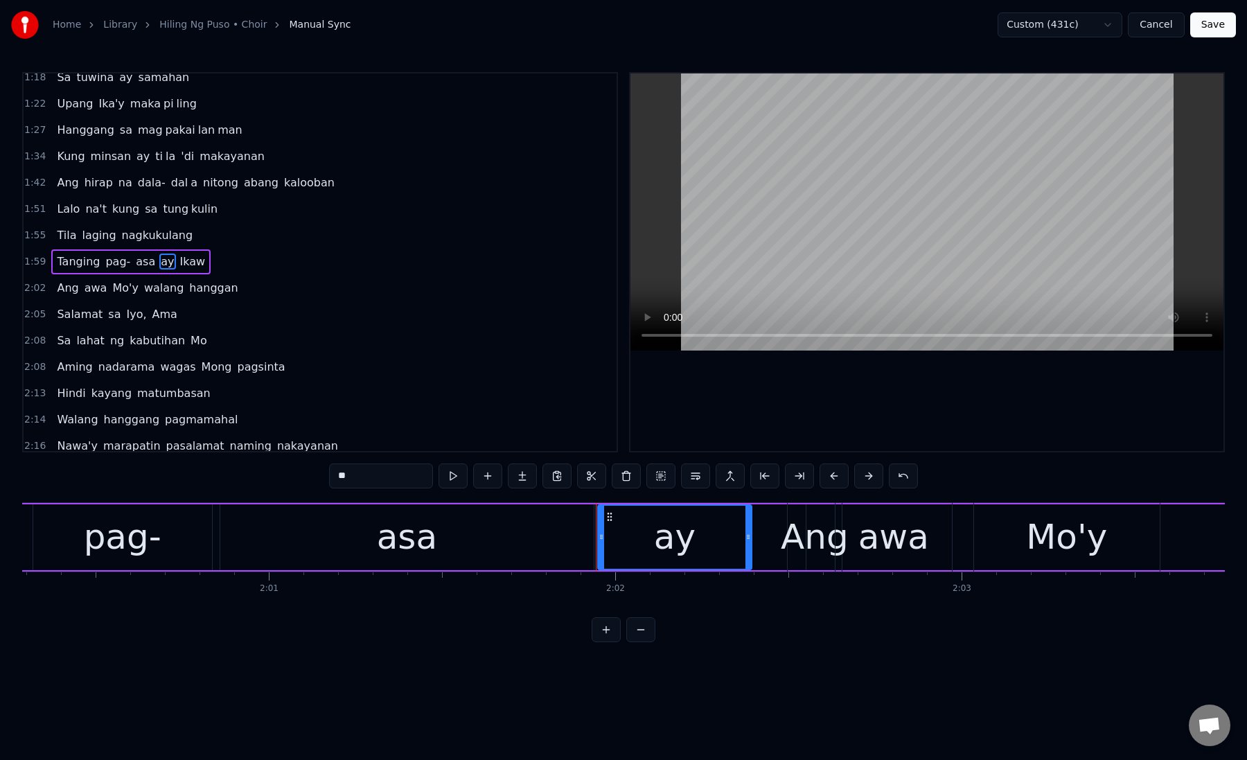
click at [796, 517] on div "Ang" at bounding box center [815, 537] width 68 height 52
type input "***"
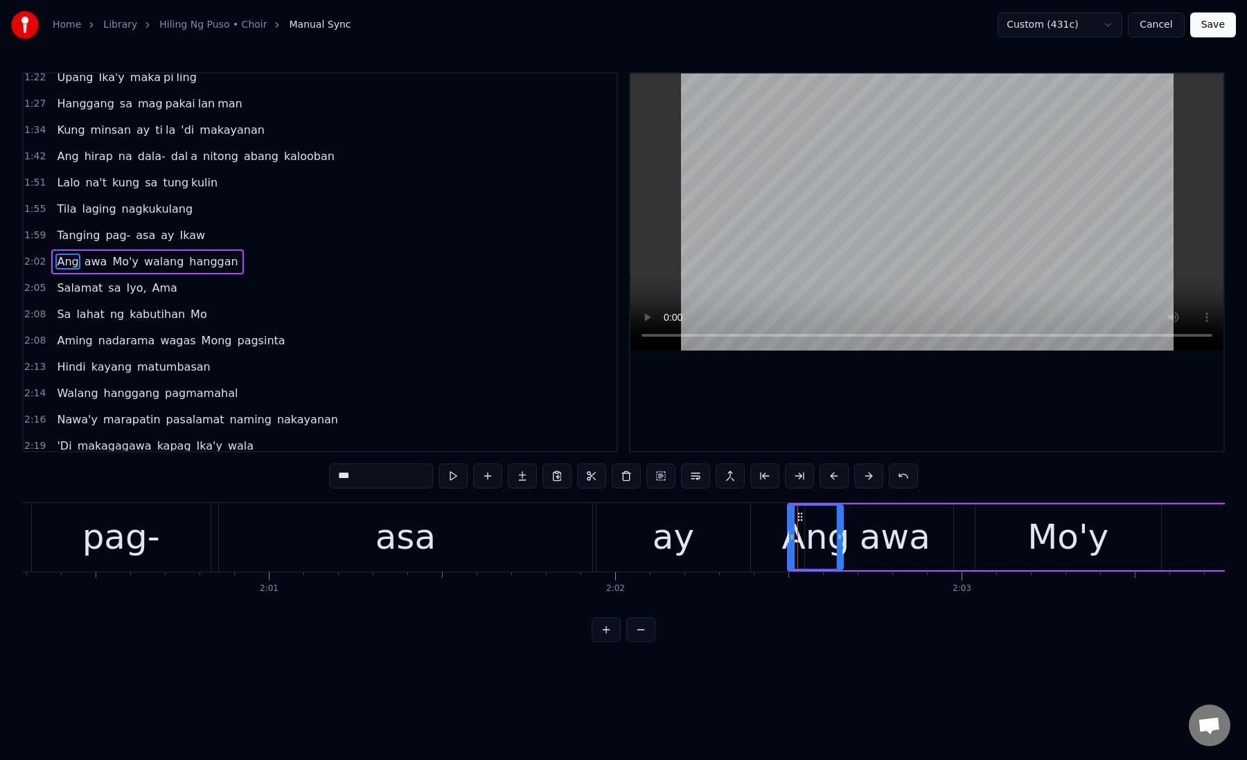
drag, startPoint x: 793, startPoint y: 534, endPoint x: 691, endPoint y: 540, distance: 102.7
click at [789, 540] on icon at bounding box center [792, 536] width 6 height 11
drag, startPoint x: 696, startPoint y: 513, endPoint x: 715, endPoint y: 543, distance: 36.1
click at [715, 543] on div "Ang" at bounding box center [783, 537] width 155 height 63
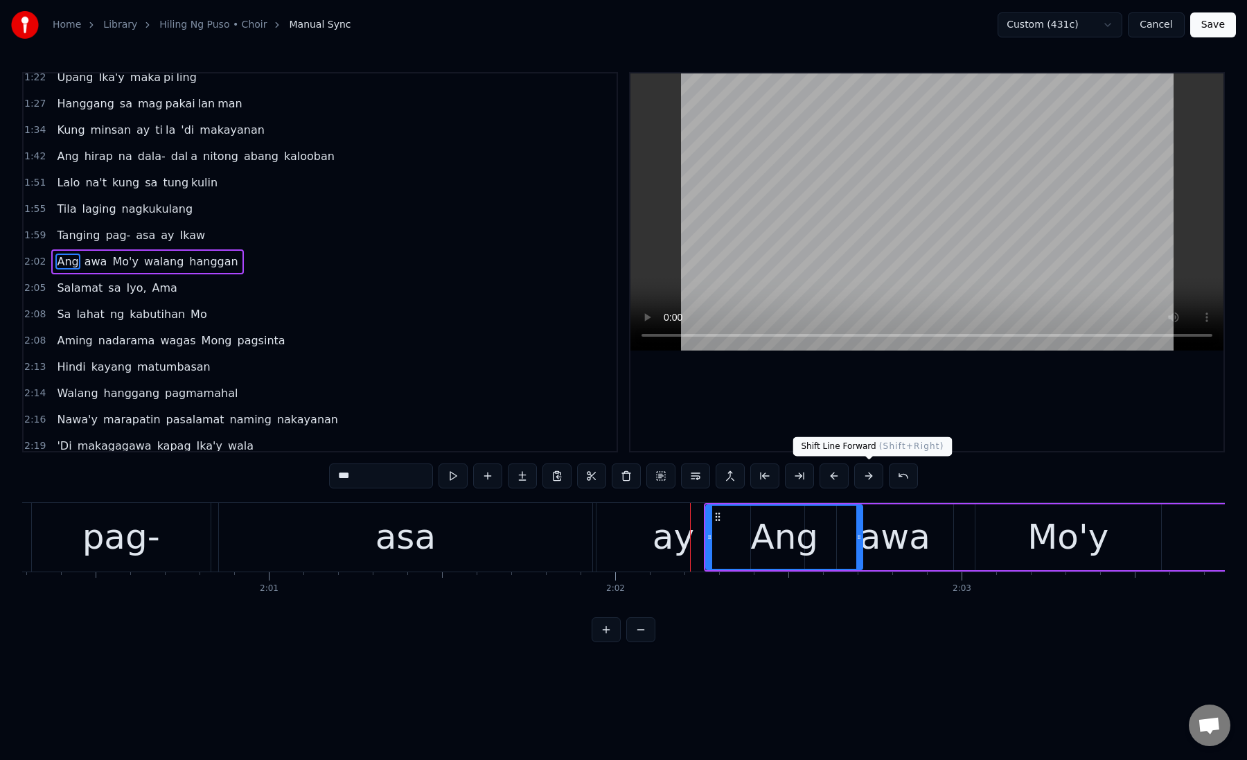
click at [863, 475] on button at bounding box center [868, 475] width 29 height 25
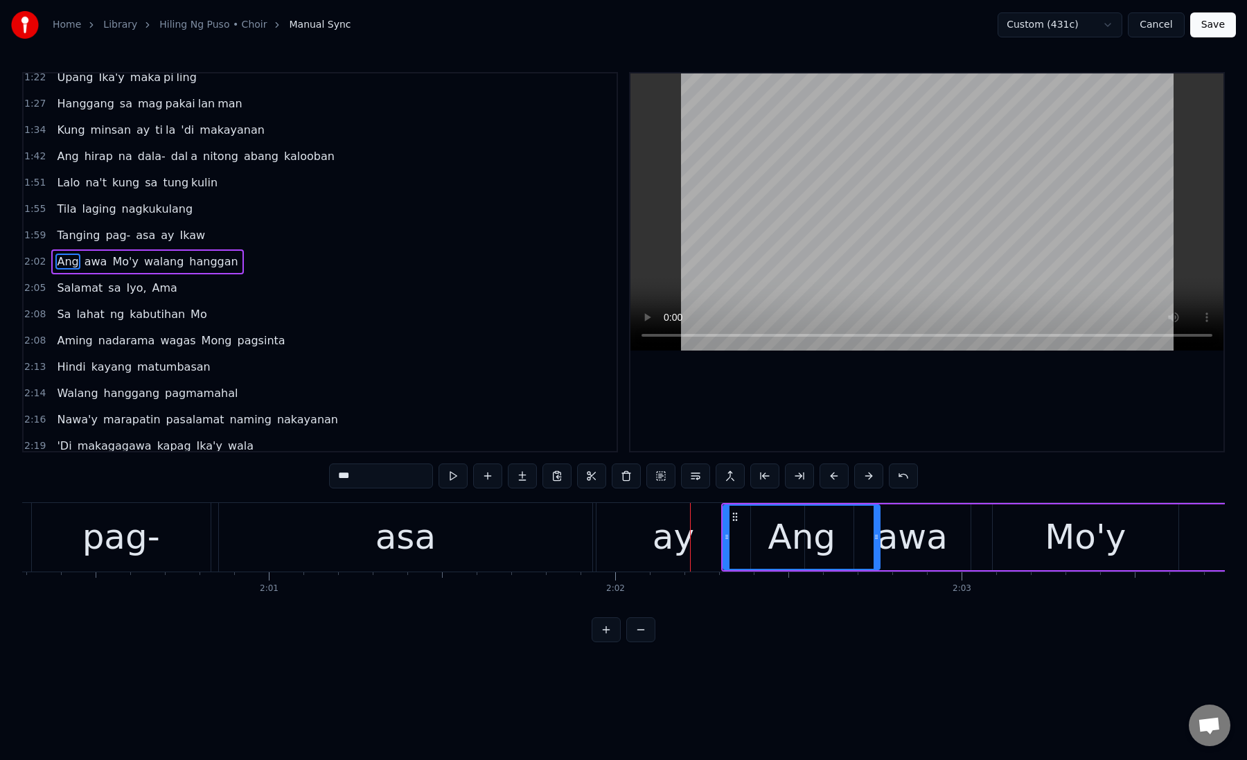
click at [863, 475] on button at bounding box center [868, 475] width 29 height 25
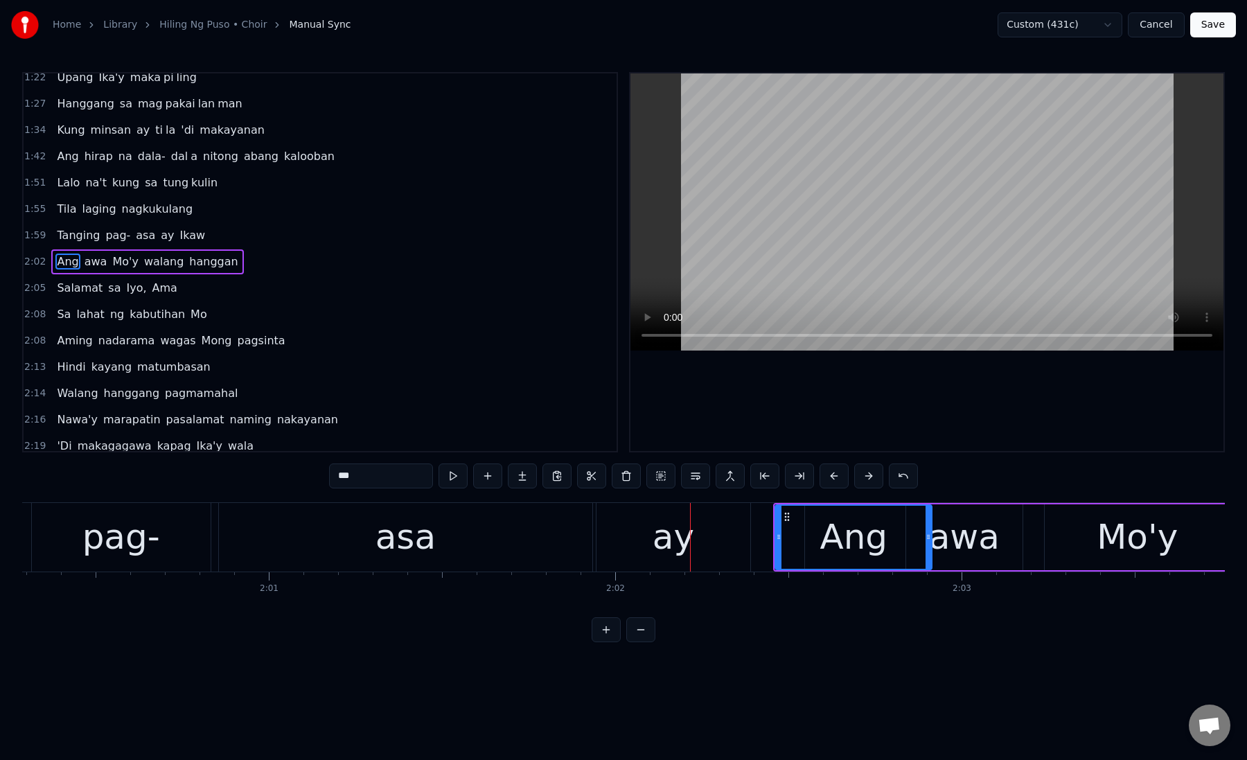
click at [863, 475] on button at bounding box center [868, 475] width 29 height 25
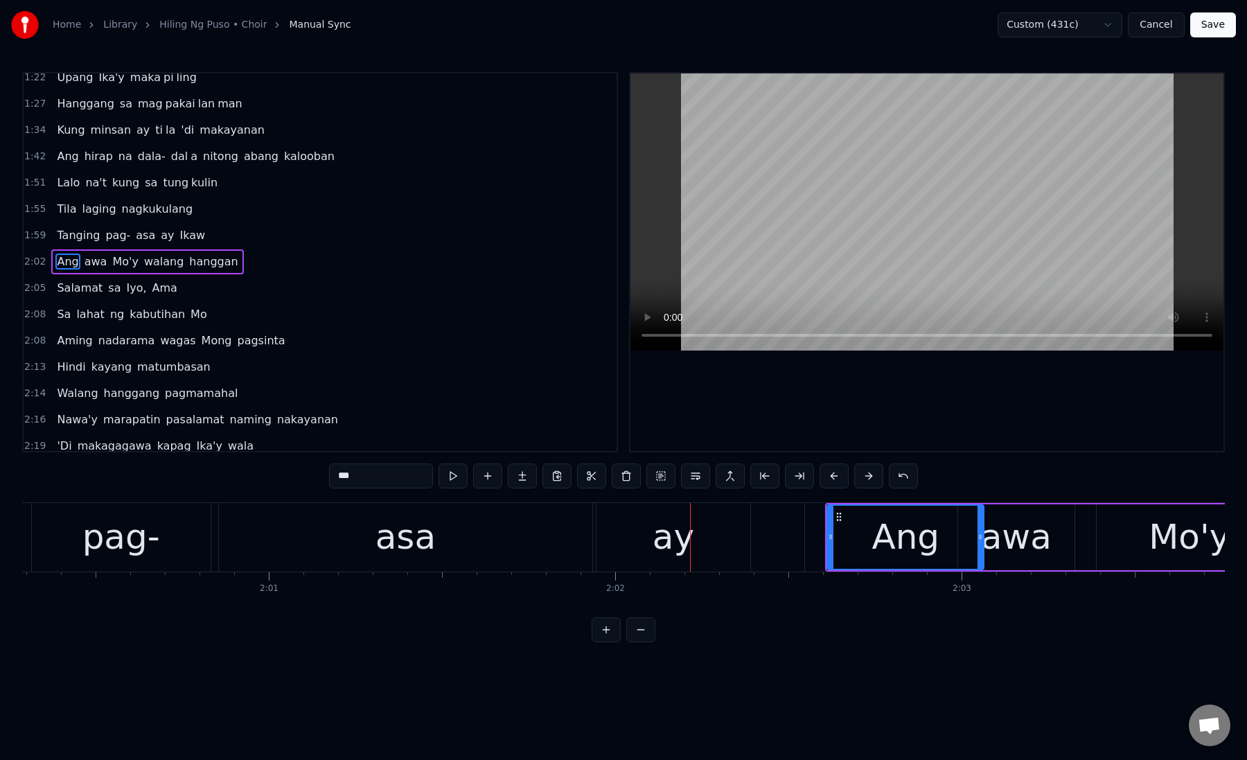
click at [863, 475] on button at bounding box center [868, 475] width 29 height 25
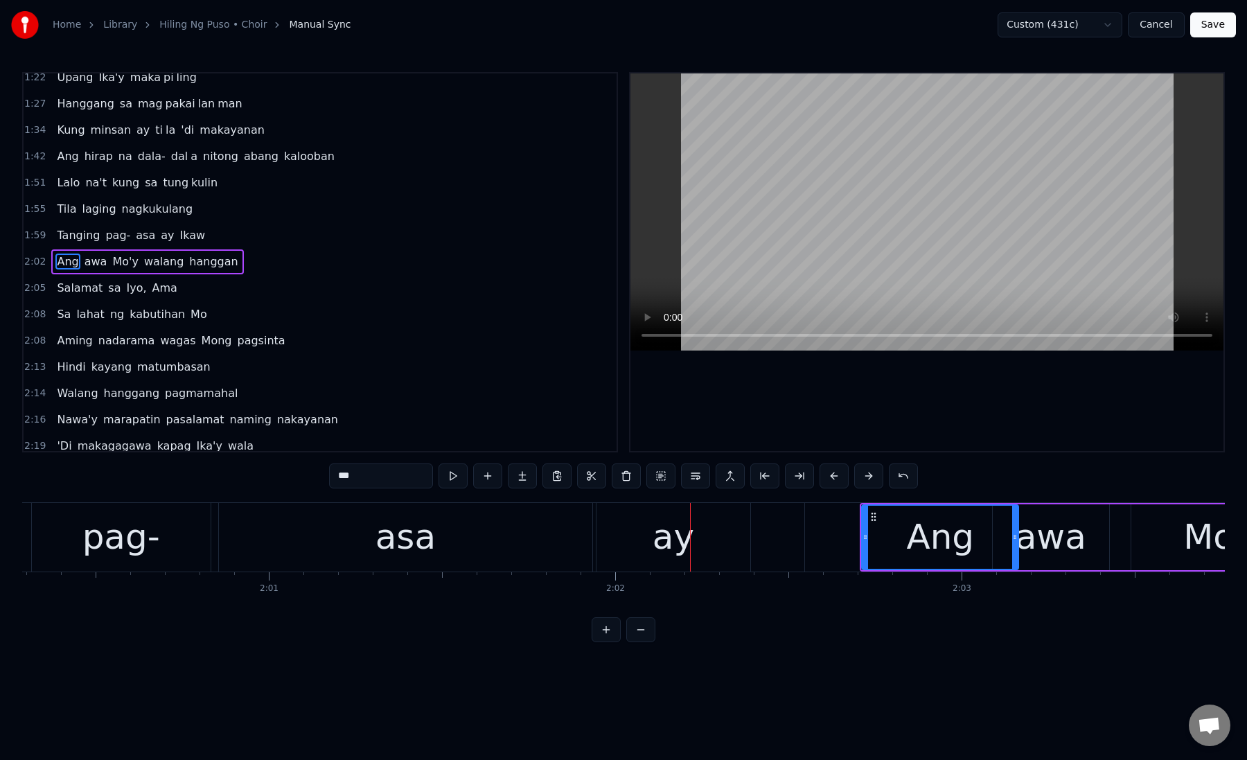
click at [863, 475] on button at bounding box center [868, 475] width 29 height 25
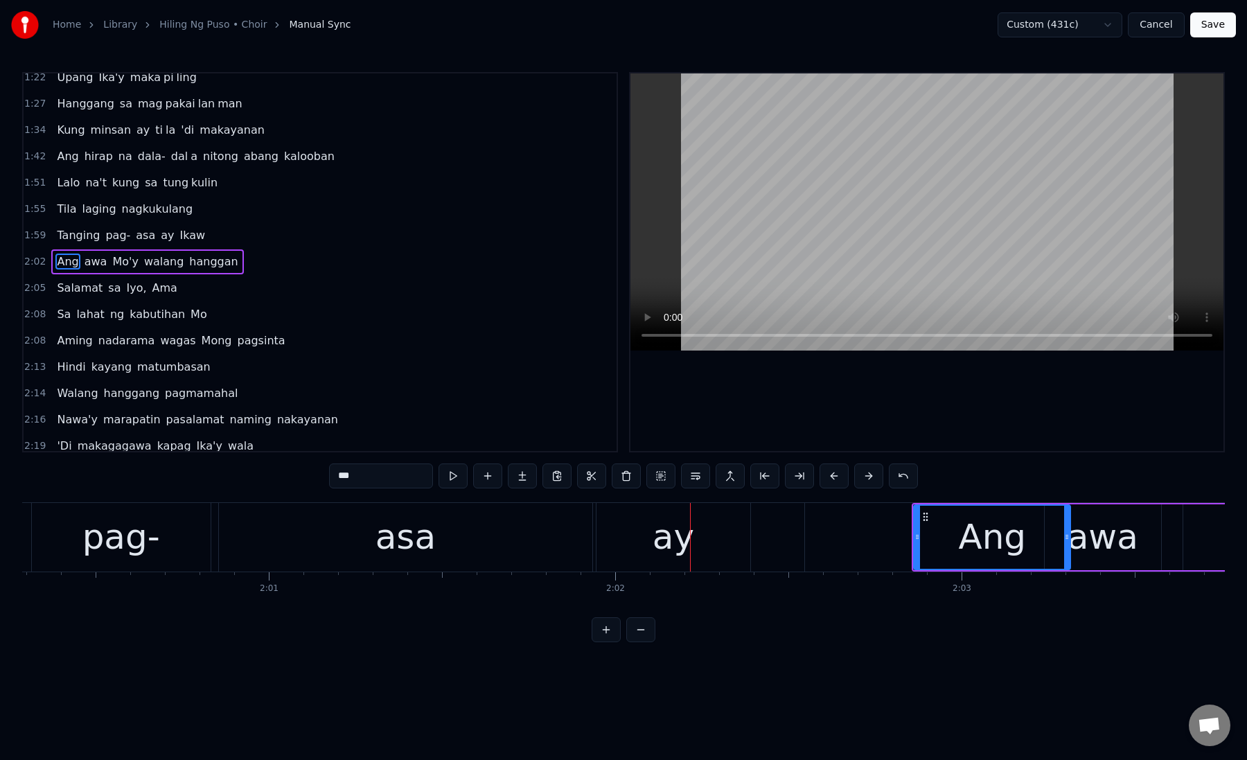
click at [863, 475] on button at bounding box center [868, 475] width 29 height 25
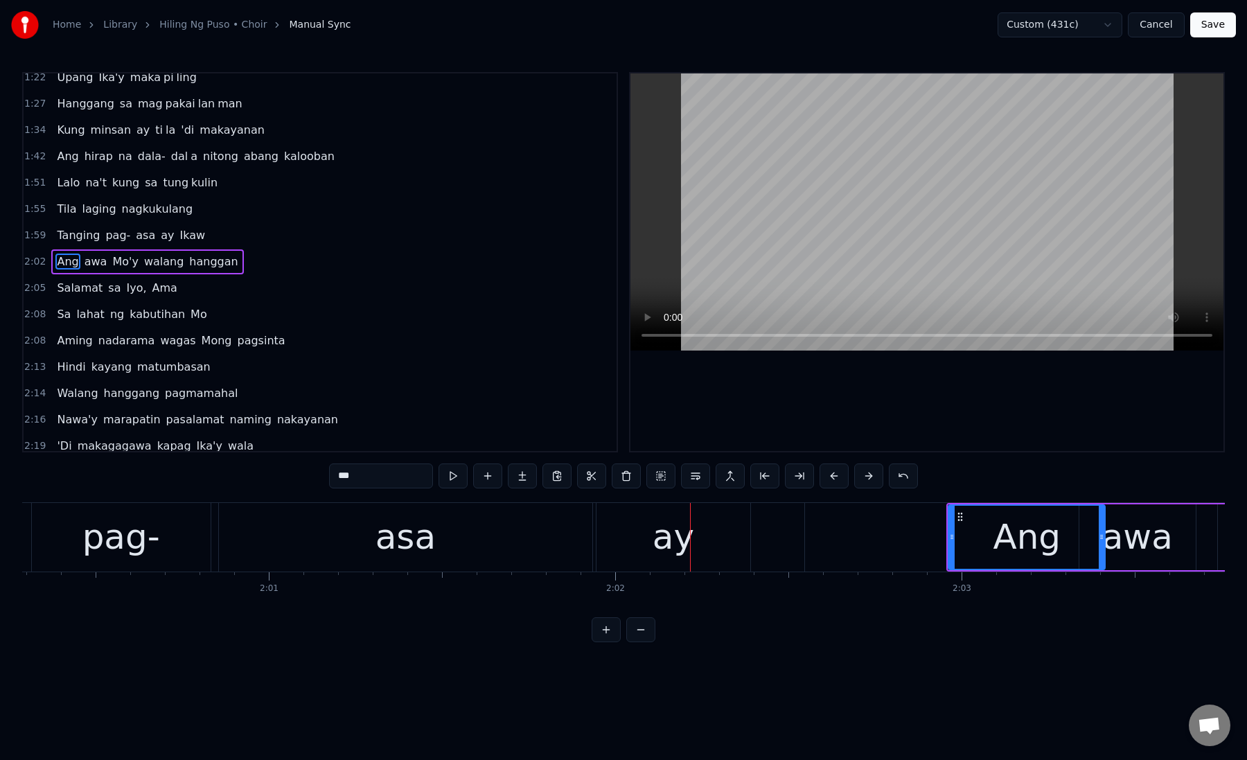
click at [863, 475] on button at bounding box center [868, 475] width 29 height 25
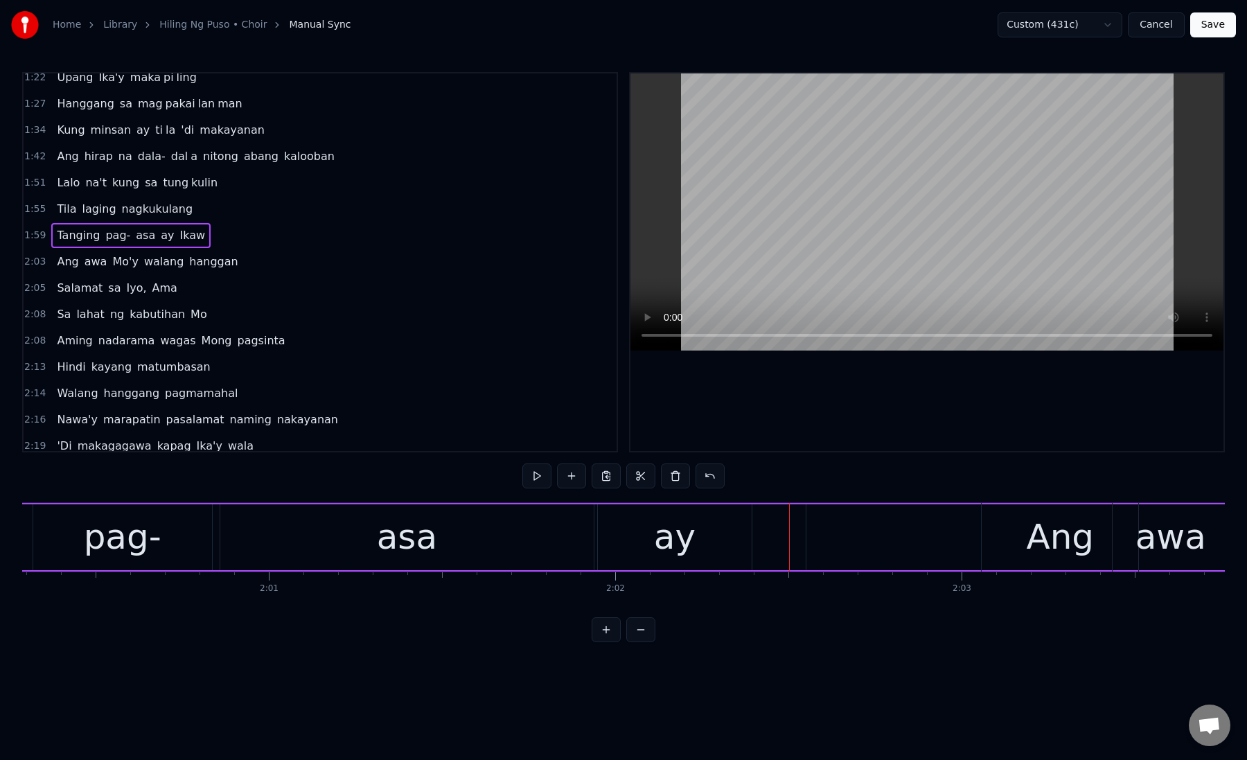
click at [687, 543] on div "ay" at bounding box center [675, 537] width 42 height 52
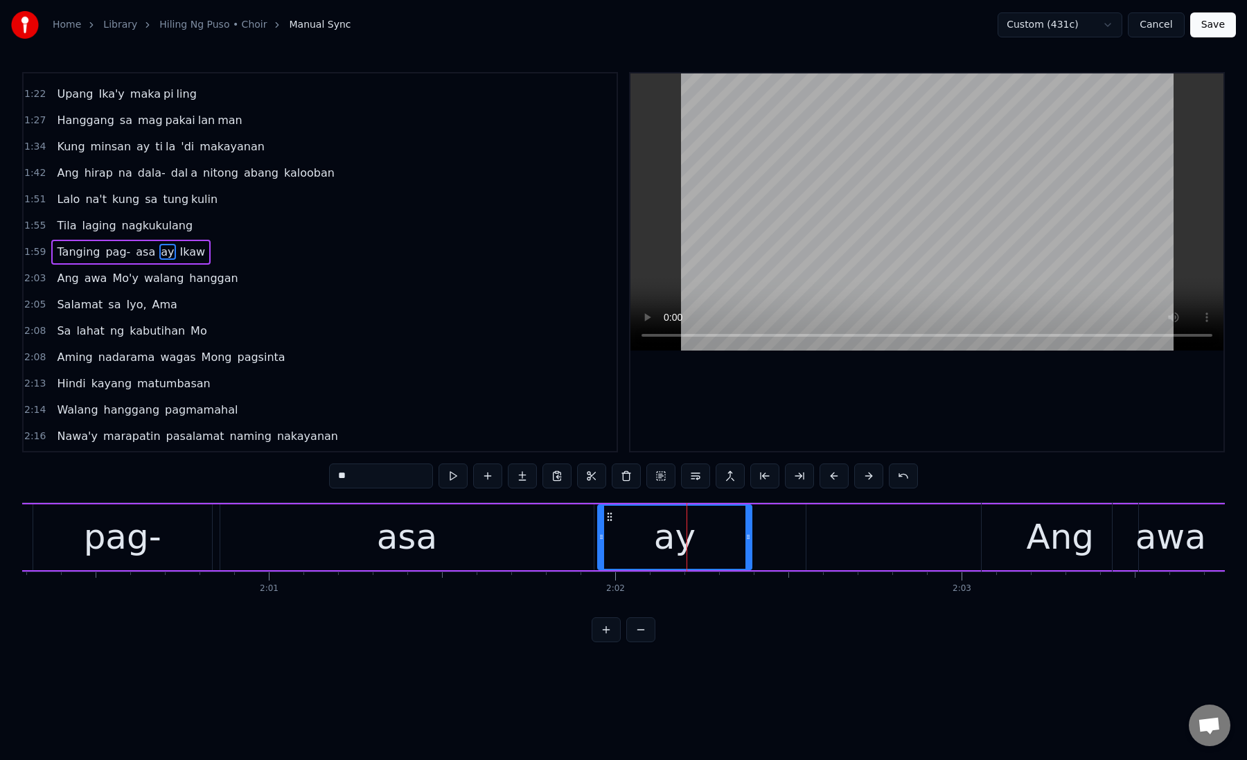
scroll to position [141, 0]
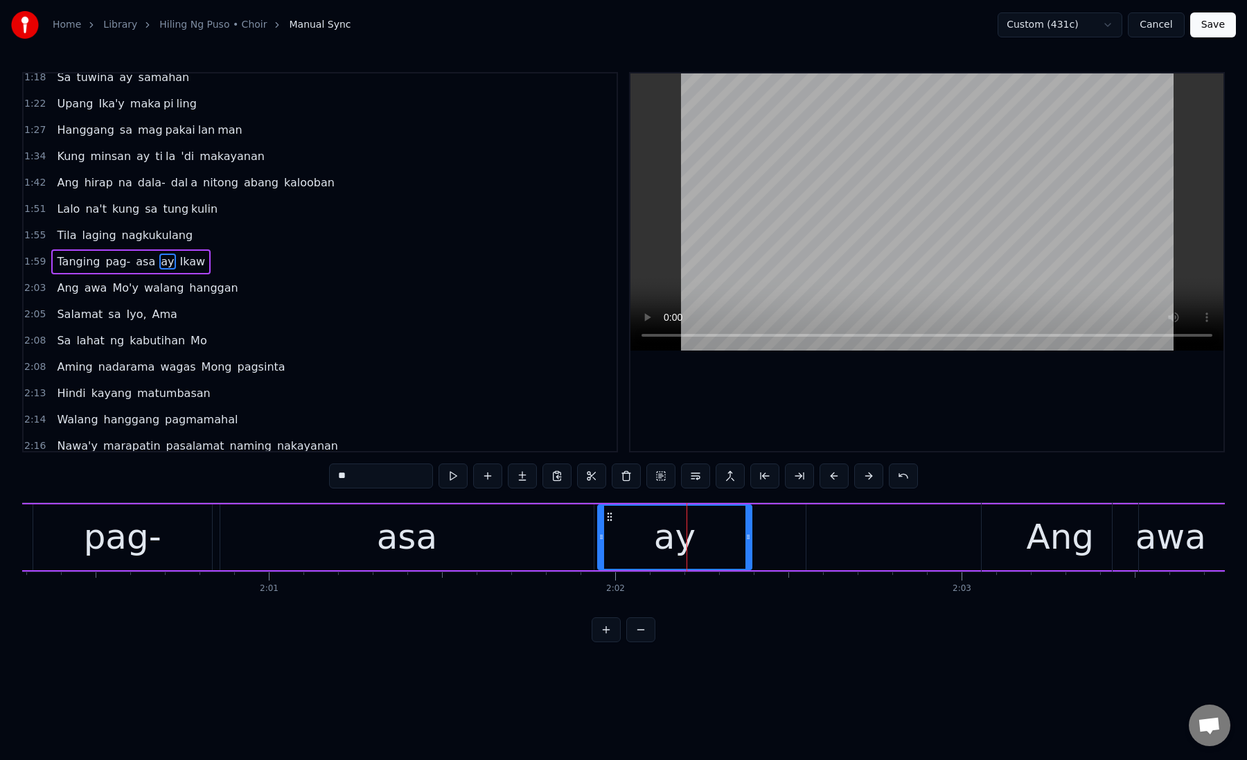
click at [182, 266] on span "Ikaw" at bounding box center [193, 261] width 28 height 16
type input "****"
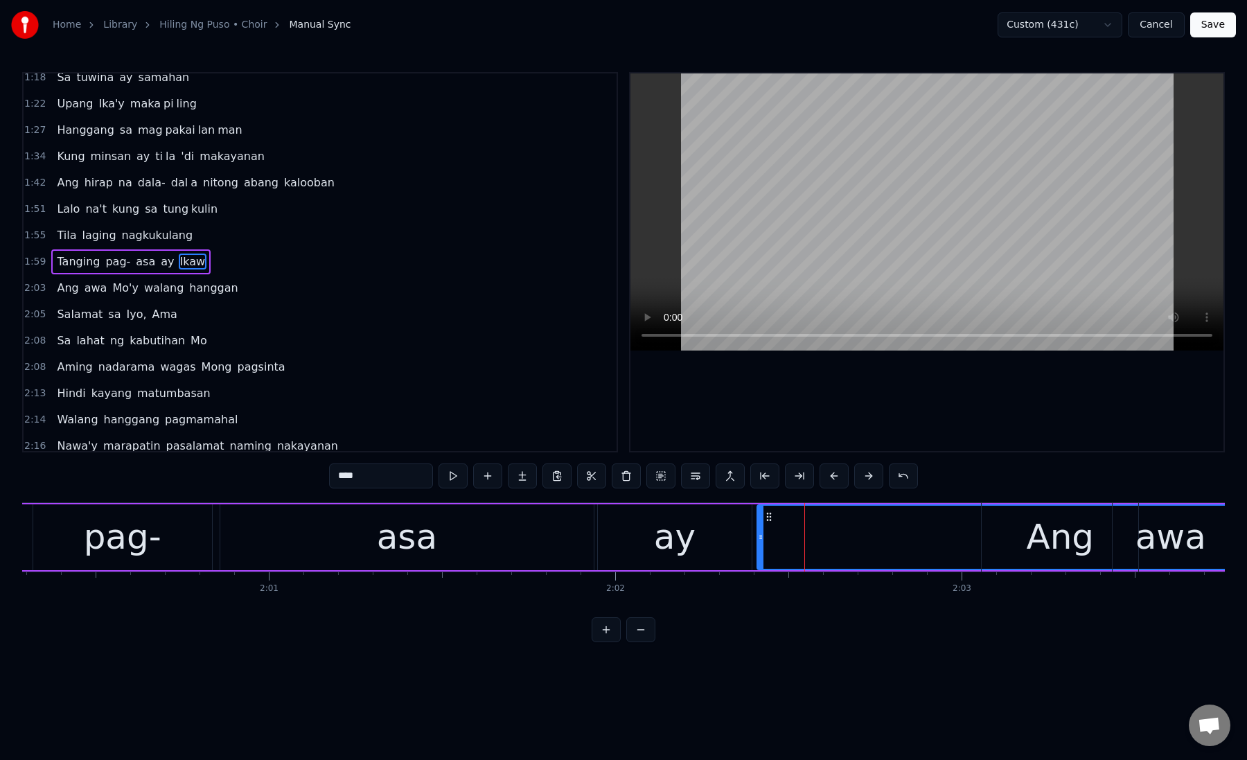
drag, startPoint x: 810, startPoint y: 542, endPoint x: 760, endPoint y: 531, distance: 50.3
click at [760, 531] on icon at bounding box center [761, 536] width 6 height 11
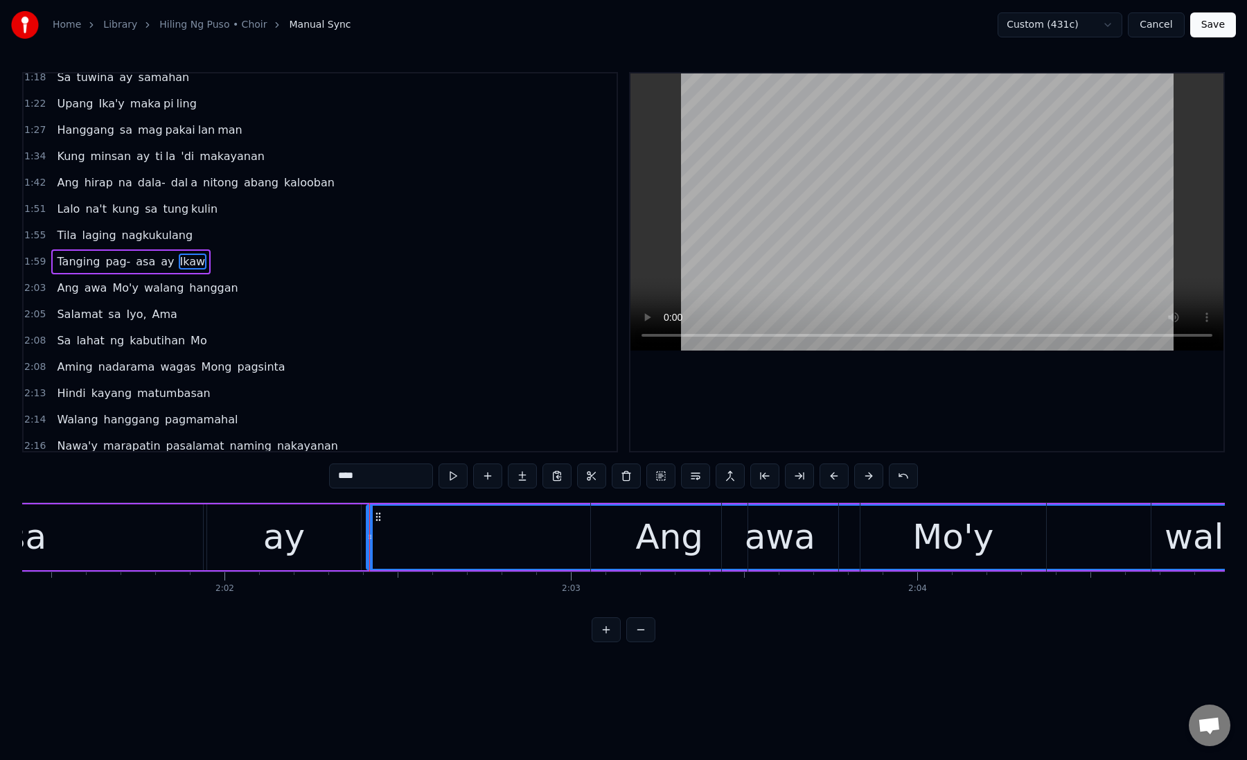
scroll to position [0, 42137]
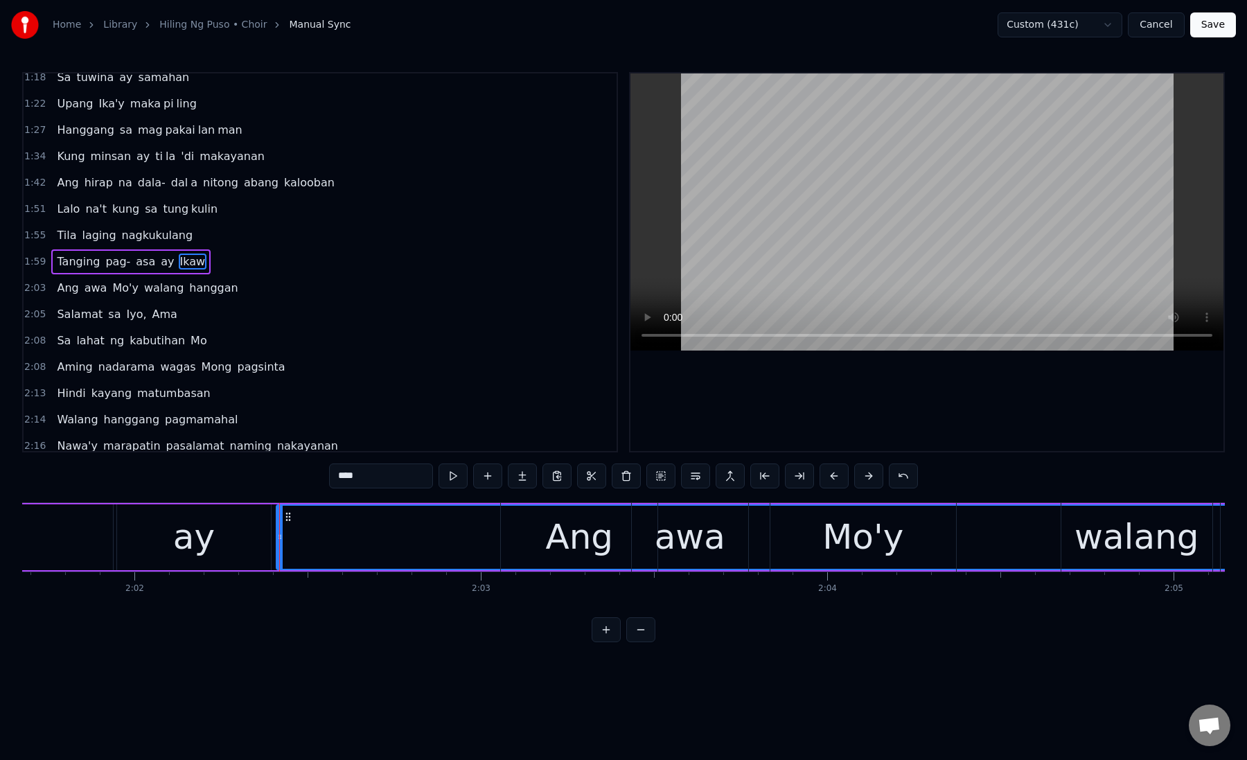
click at [646, 627] on button at bounding box center [640, 629] width 29 height 25
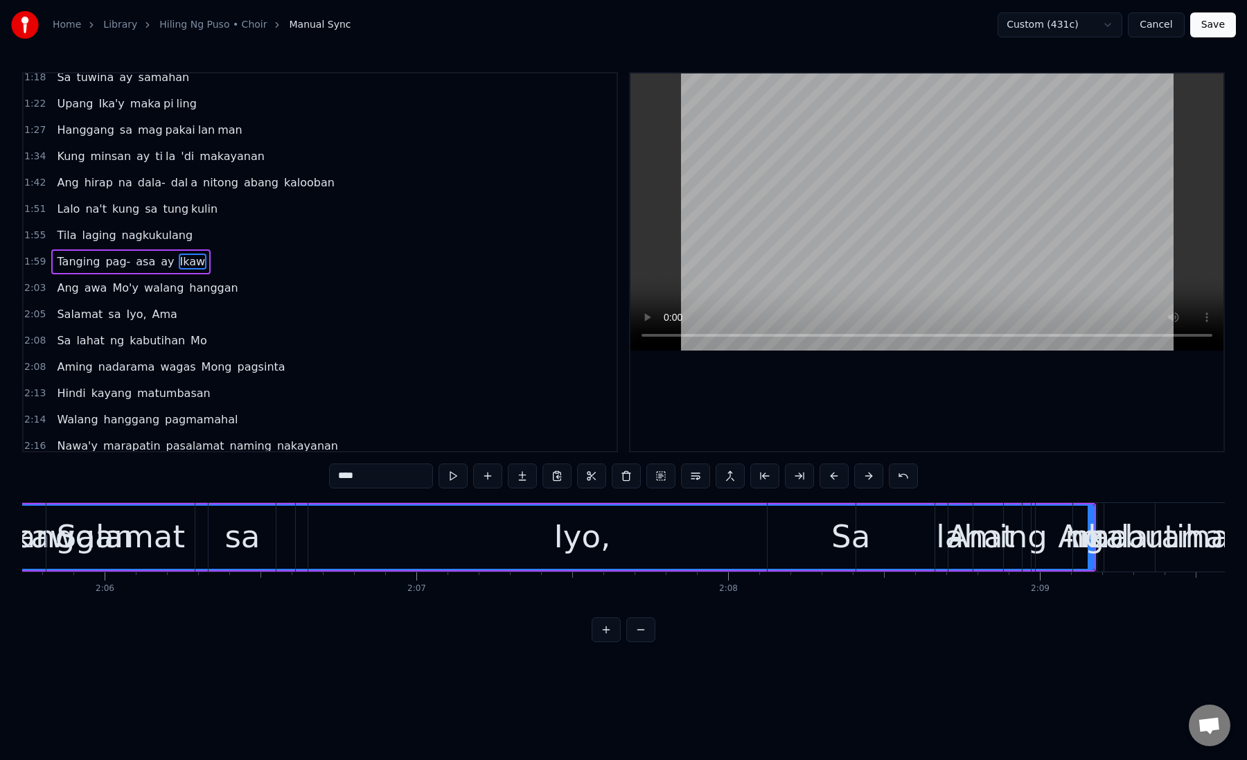
scroll to position [0, 39201]
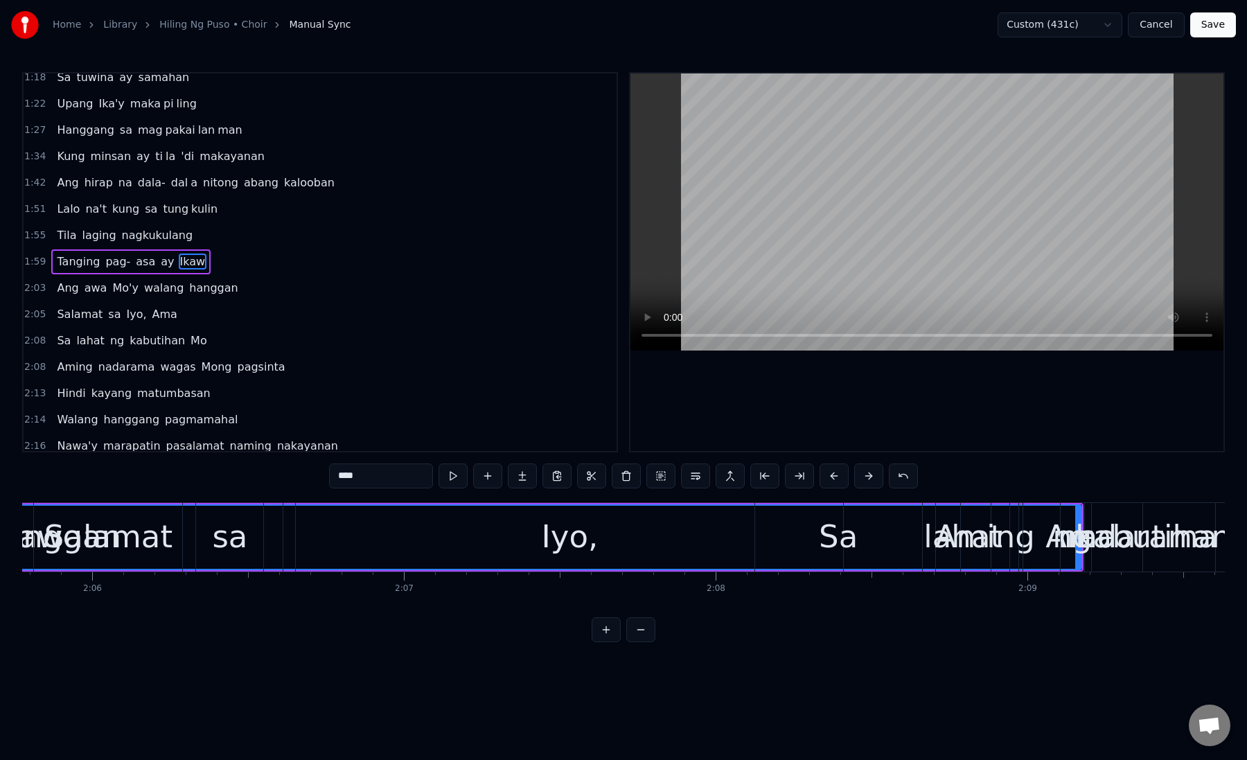
drag, startPoint x: 1076, startPoint y: 536, endPoint x: 762, endPoint y: 691, distance: 350.6
click at [762, 664] on html "Home Library Hiling Ng Puso • Choir Manual Sync Custom (431c) Cancel Save 0:57 …" at bounding box center [623, 332] width 1247 height 664
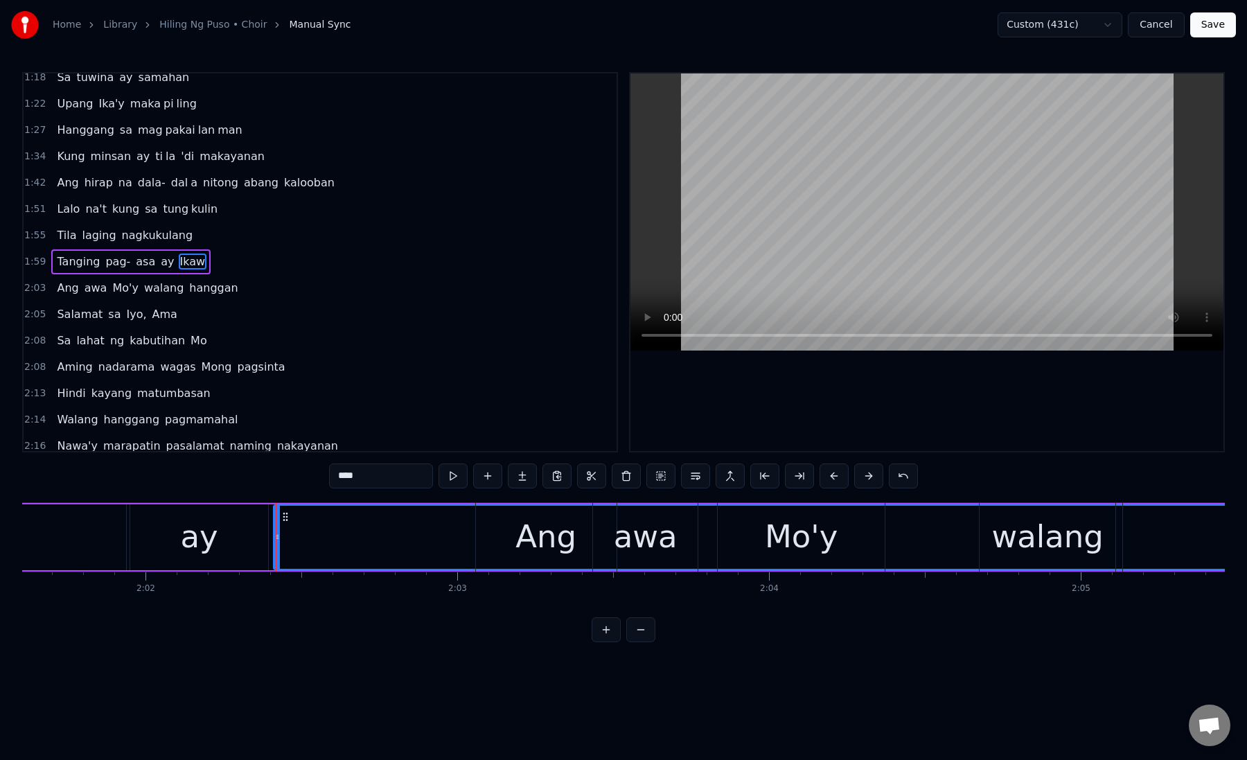
scroll to position [0, 37897]
click at [799, 474] on button at bounding box center [799, 475] width 29 height 25
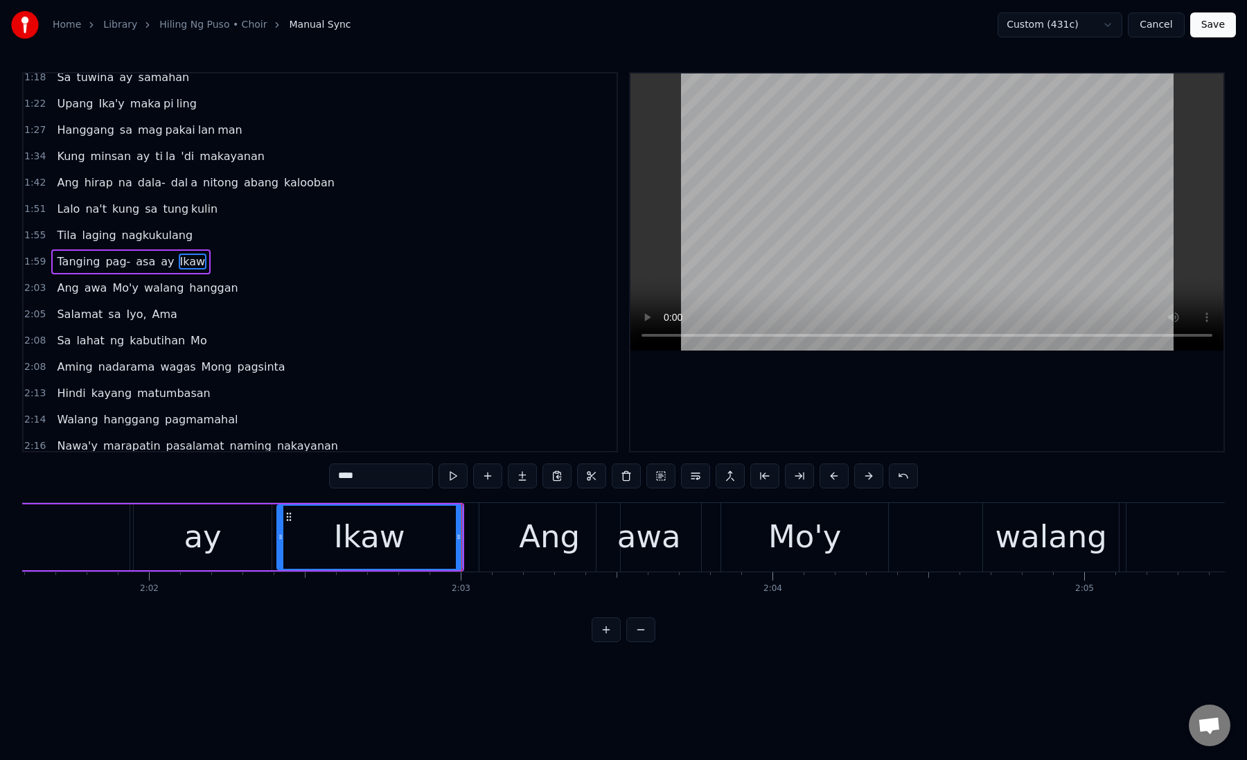
click at [309, 538] on div "Ikaw" at bounding box center [370, 537] width 184 height 63
drag, startPoint x: 459, startPoint y: 537, endPoint x: 510, endPoint y: 537, distance: 51.3
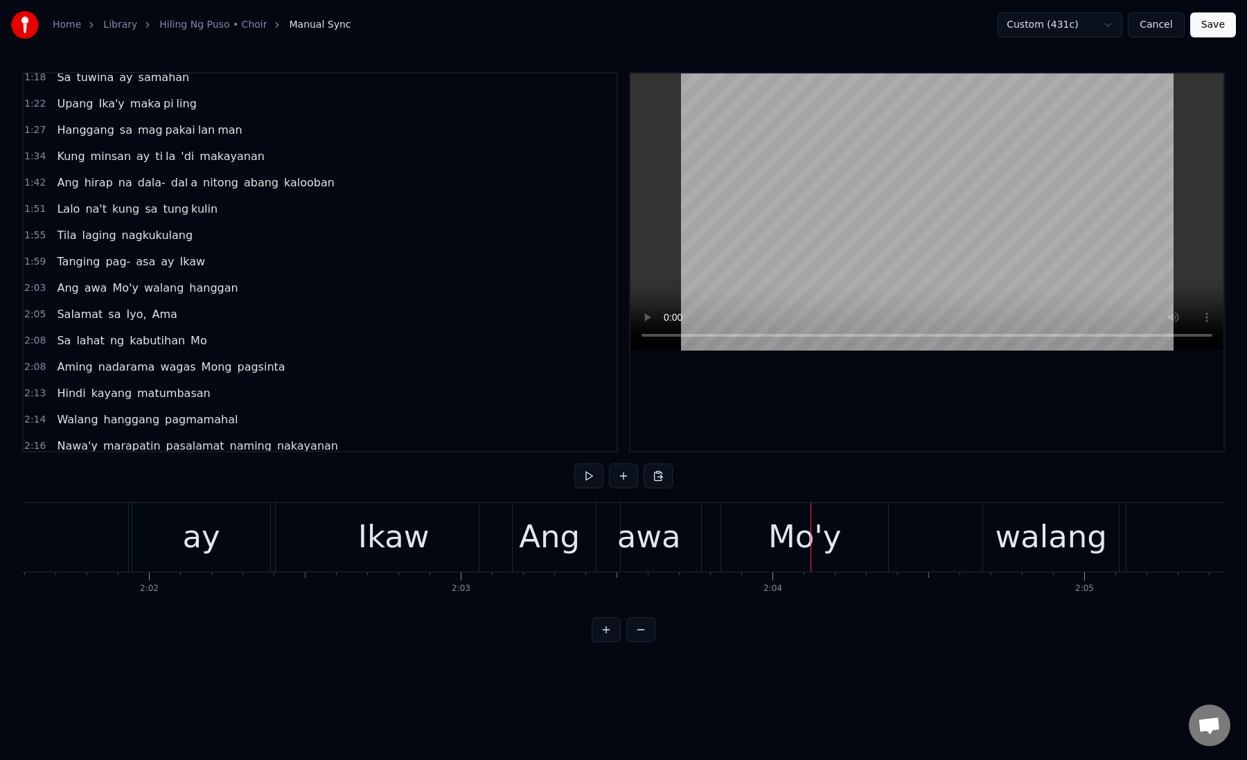
click at [559, 534] on div "Ang" at bounding box center [549, 536] width 61 height 47
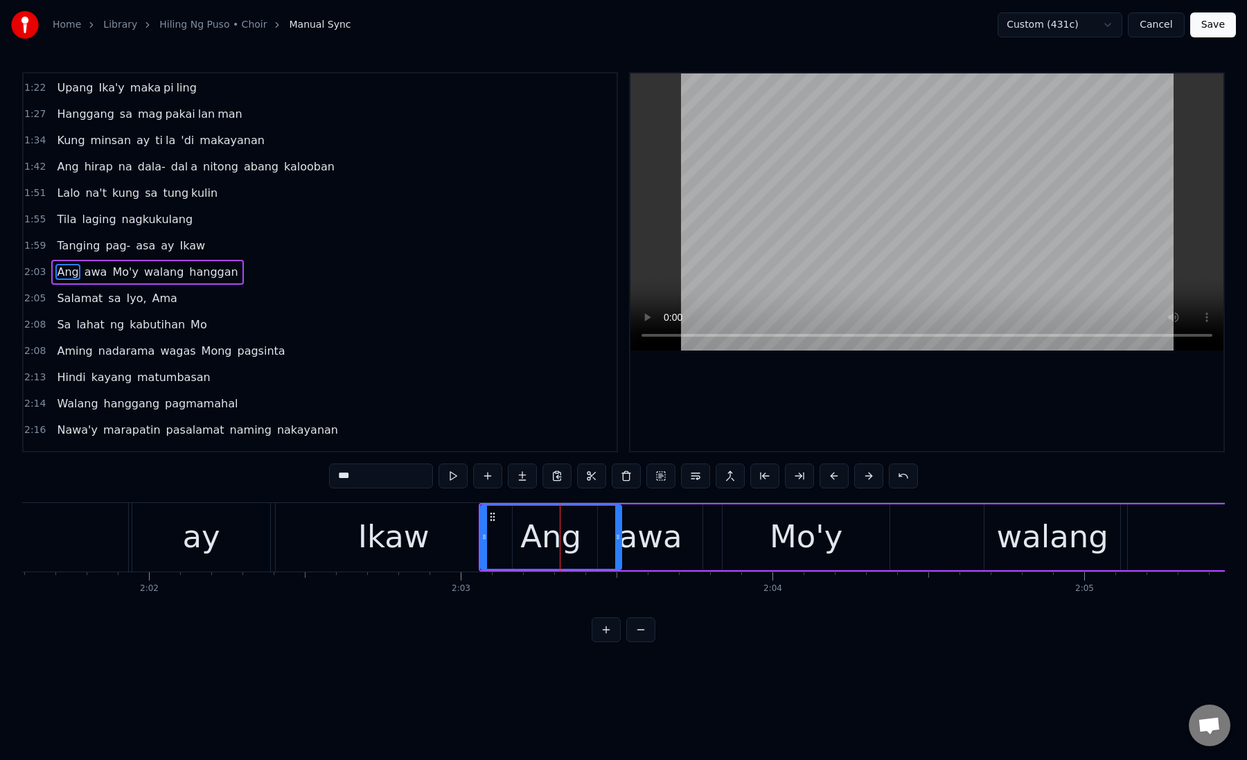
scroll to position [167, 0]
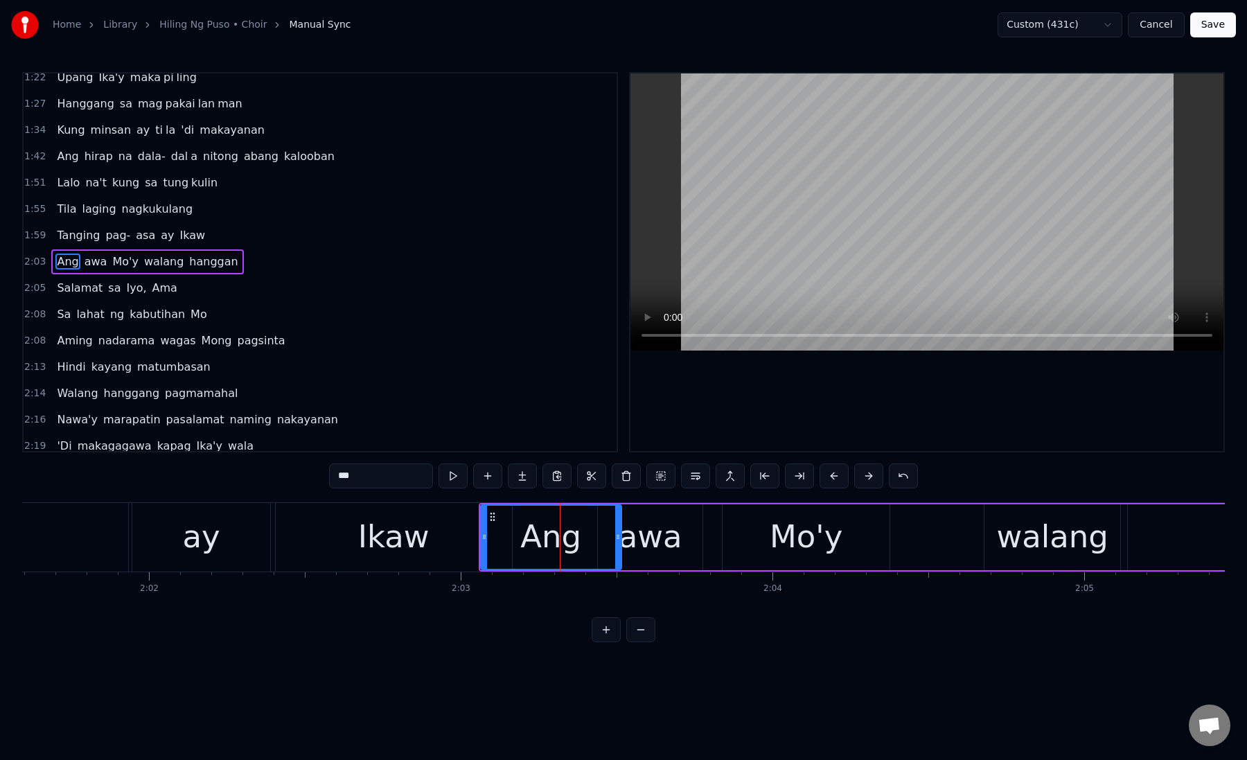
click at [864, 478] on button at bounding box center [868, 475] width 29 height 25
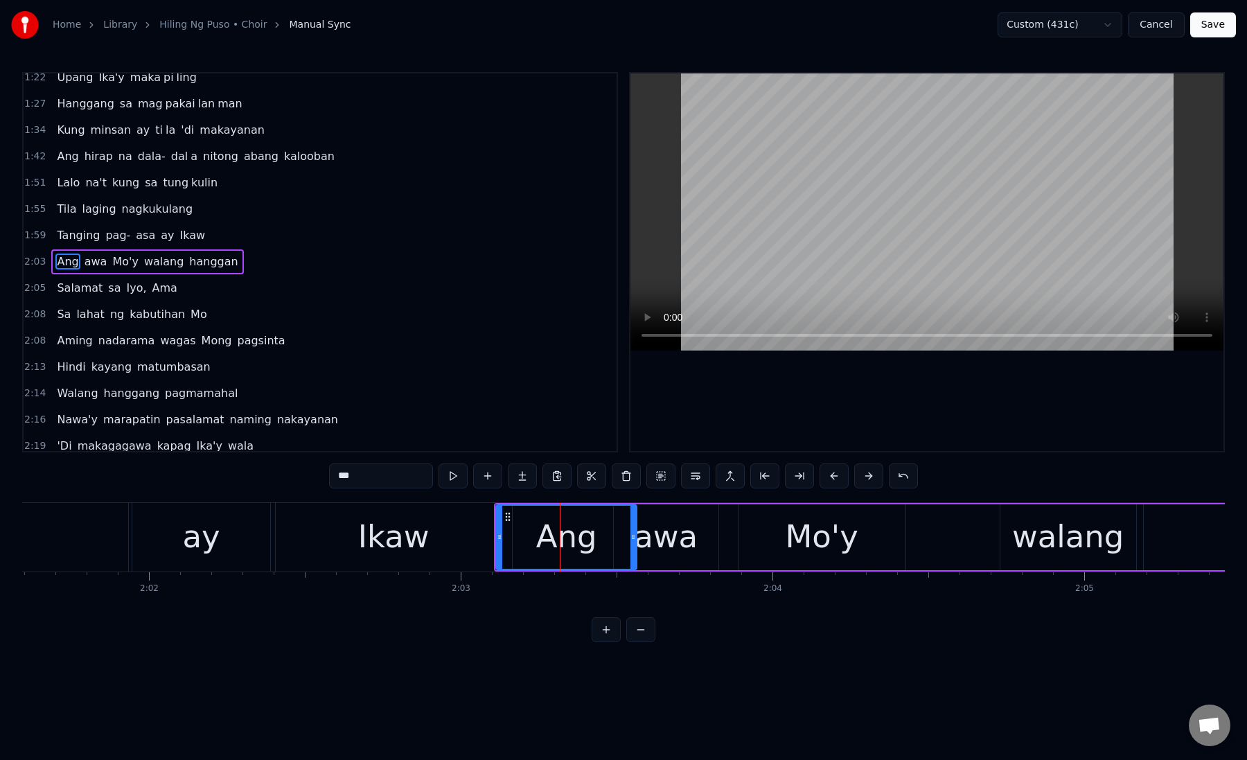
click at [866, 479] on button at bounding box center [868, 475] width 29 height 25
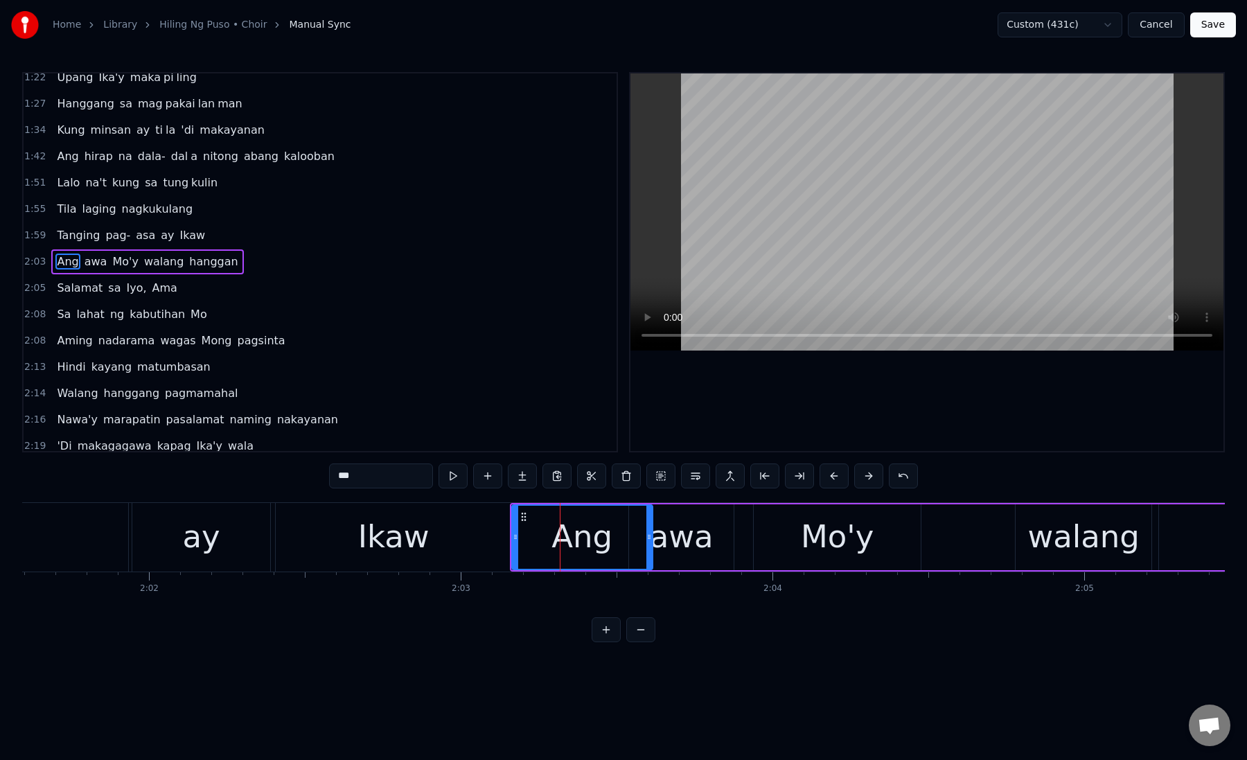
click at [866, 479] on button at bounding box center [868, 475] width 29 height 25
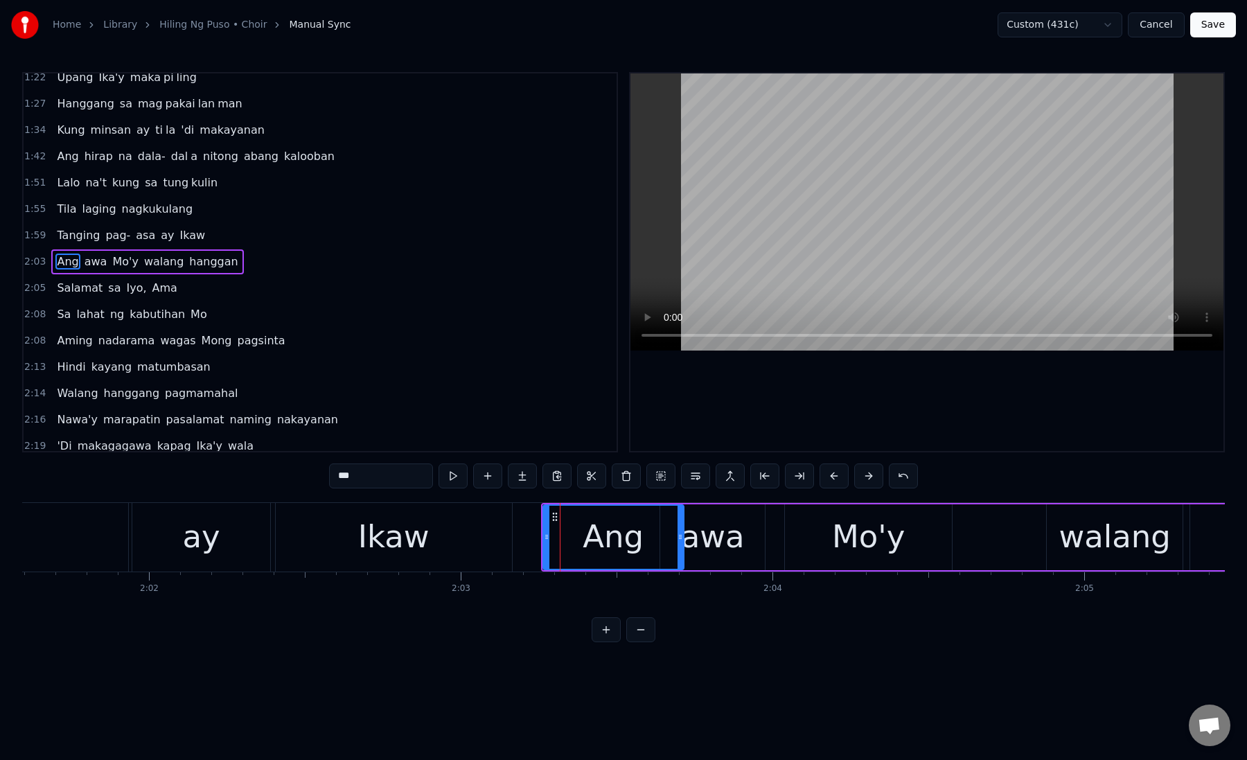
click at [866, 479] on button at bounding box center [868, 475] width 29 height 25
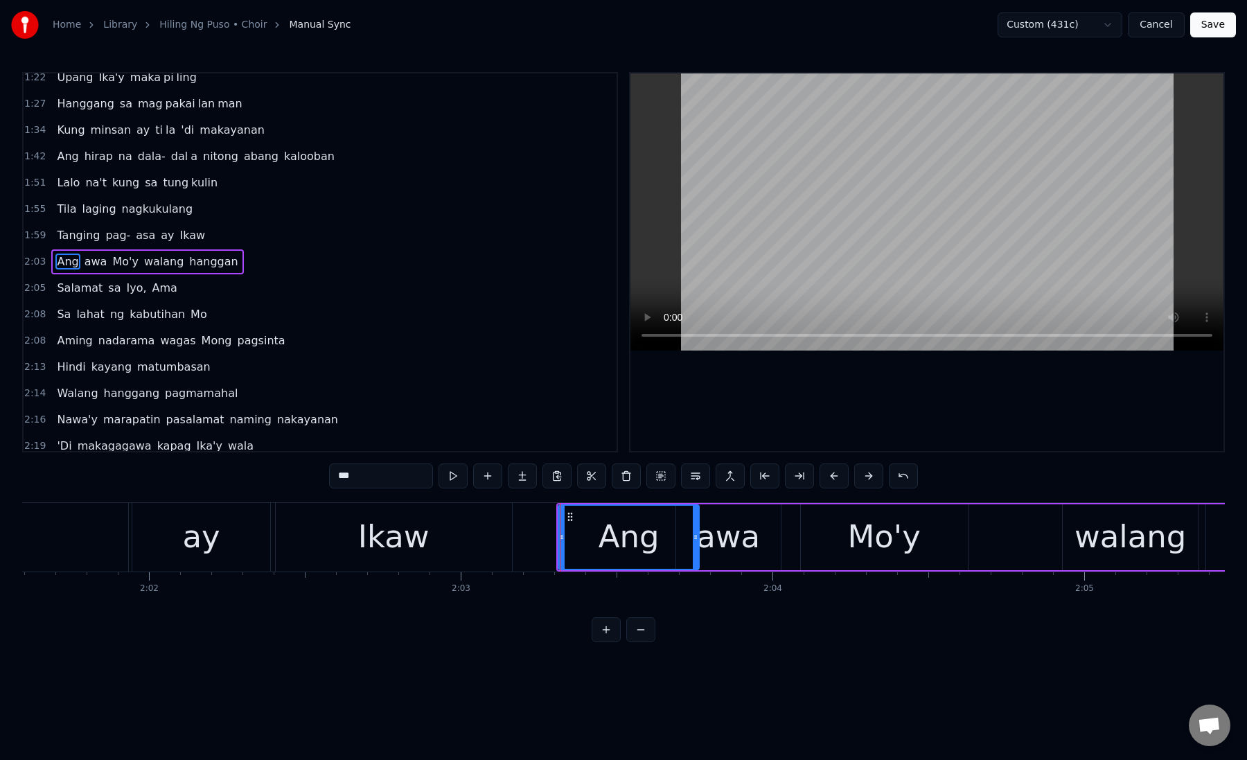
click at [866, 479] on button at bounding box center [868, 475] width 29 height 25
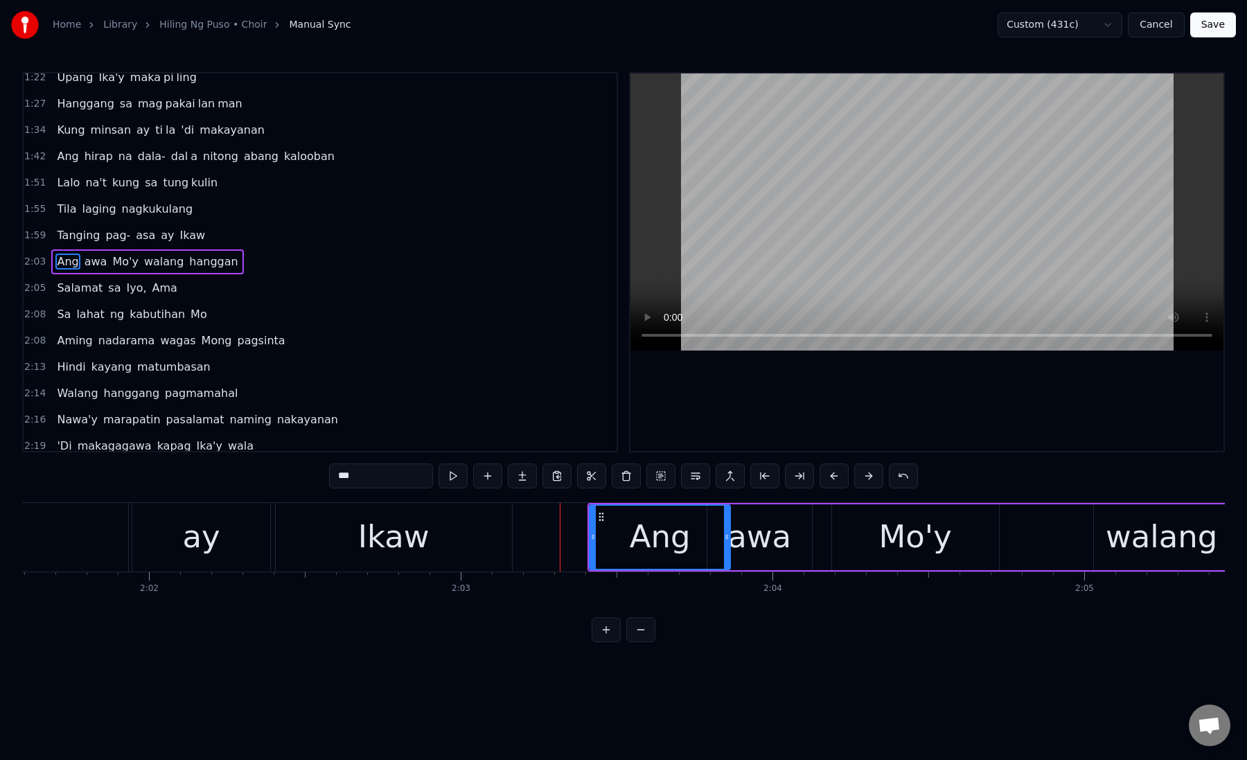
click at [866, 479] on button at bounding box center [868, 475] width 29 height 25
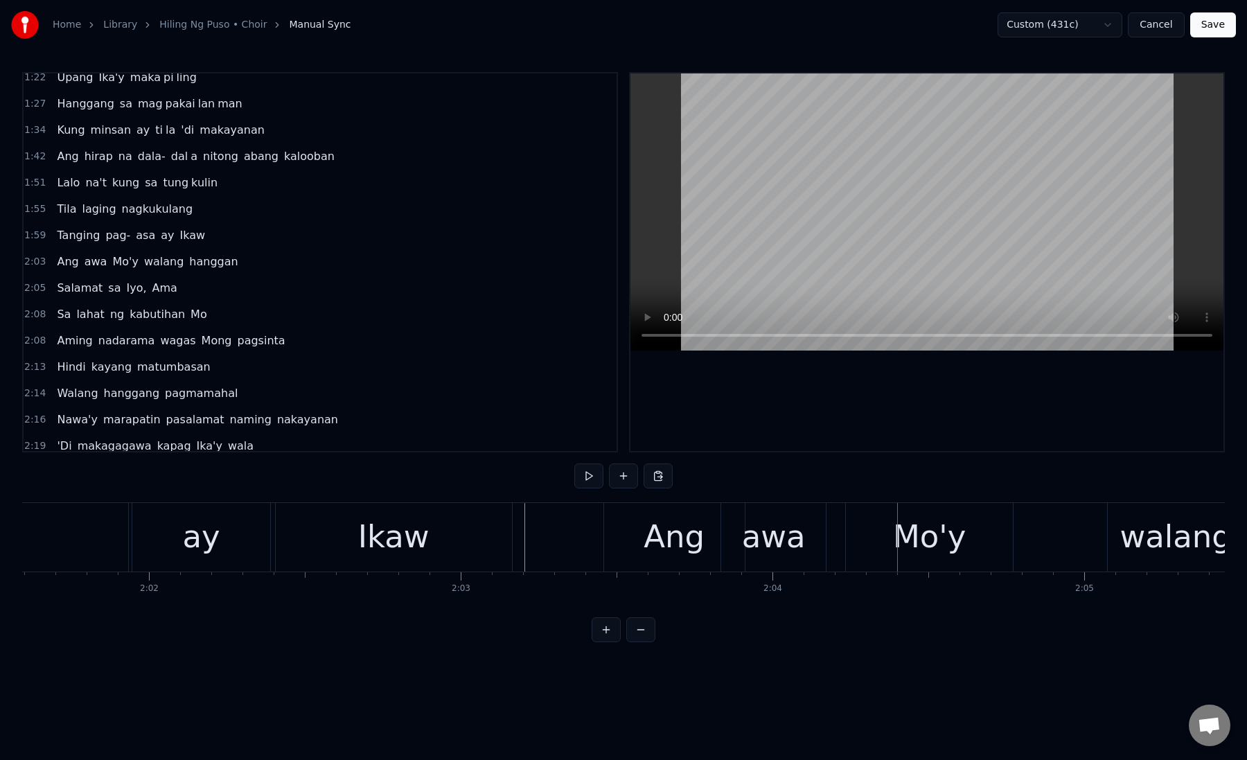
click at [659, 522] on div "Ang" at bounding box center [673, 536] width 61 height 47
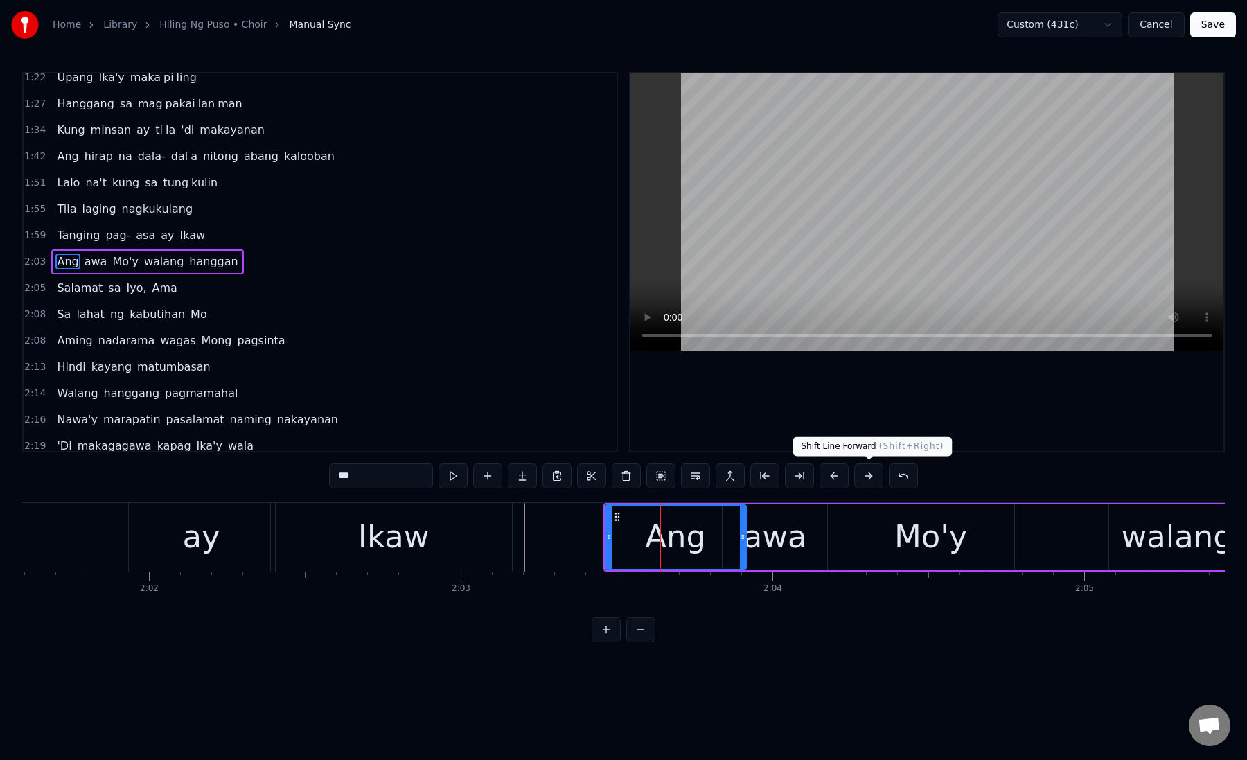
click at [862, 479] on button at bounding box center [868, 475] width 29 height 25
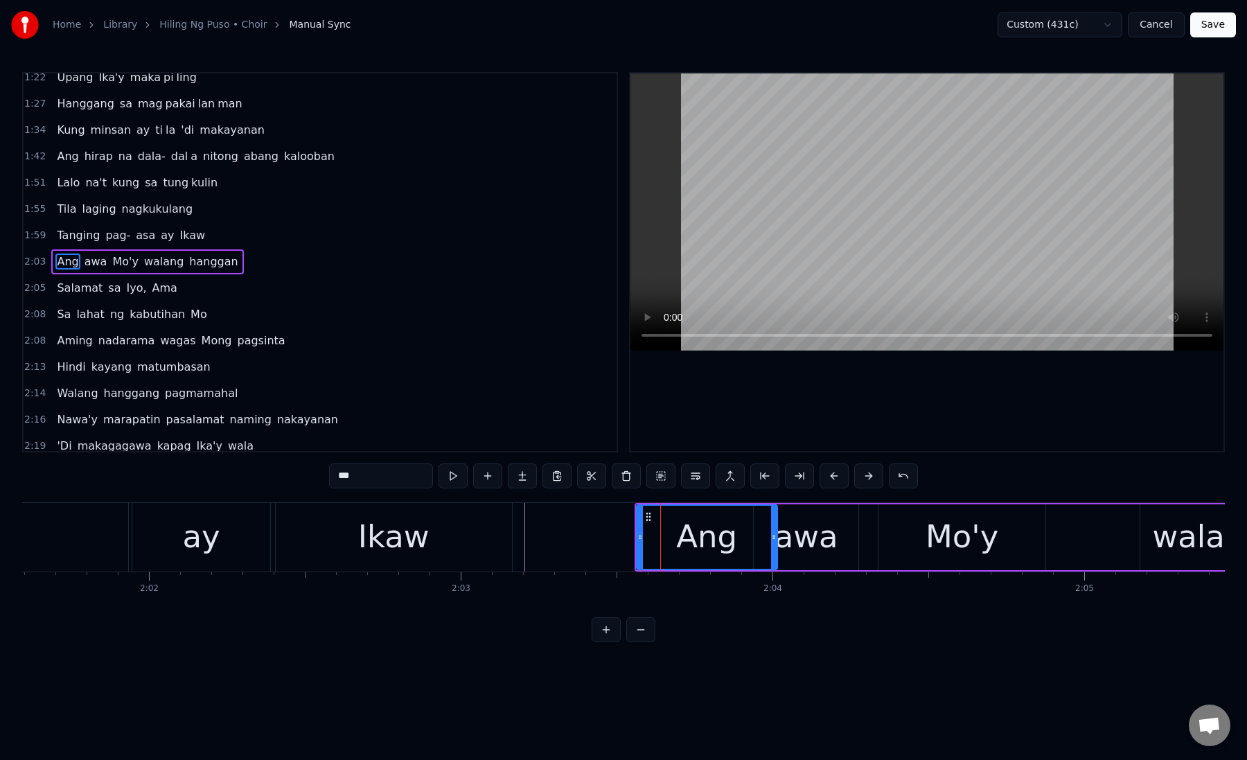
click at [862, 479] on button at bounding box center [868, 475] width 29 height 25
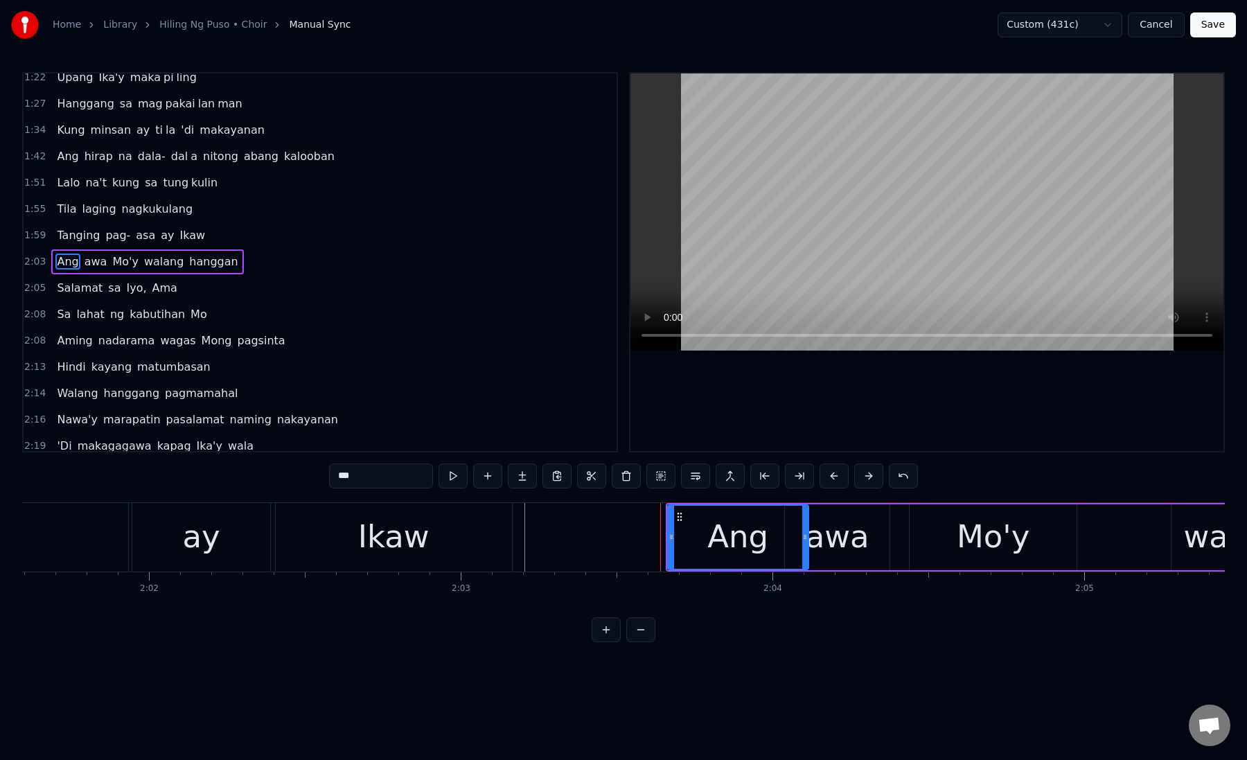
click at [862, 479] on button at bounding box center [868, 475] width 29 height 25
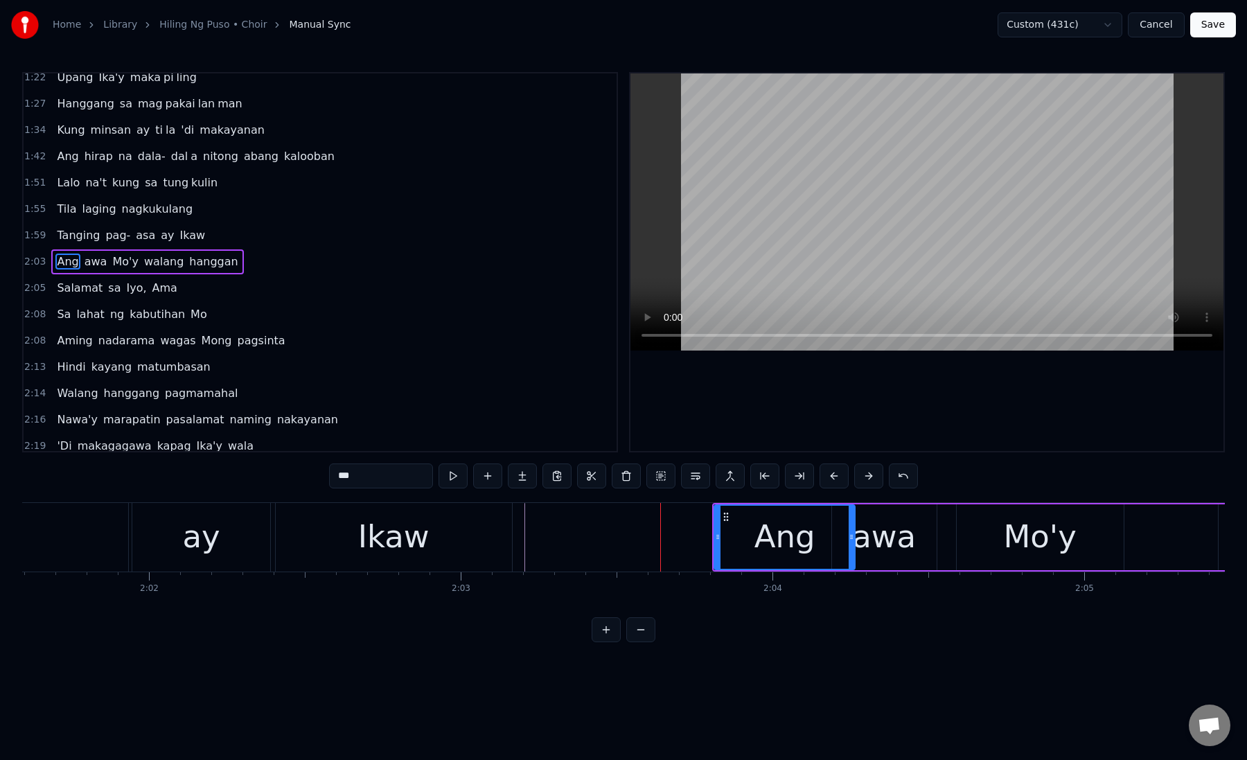
click at [862, 479] on button at bounding box center [868, 475] width 29 height 25
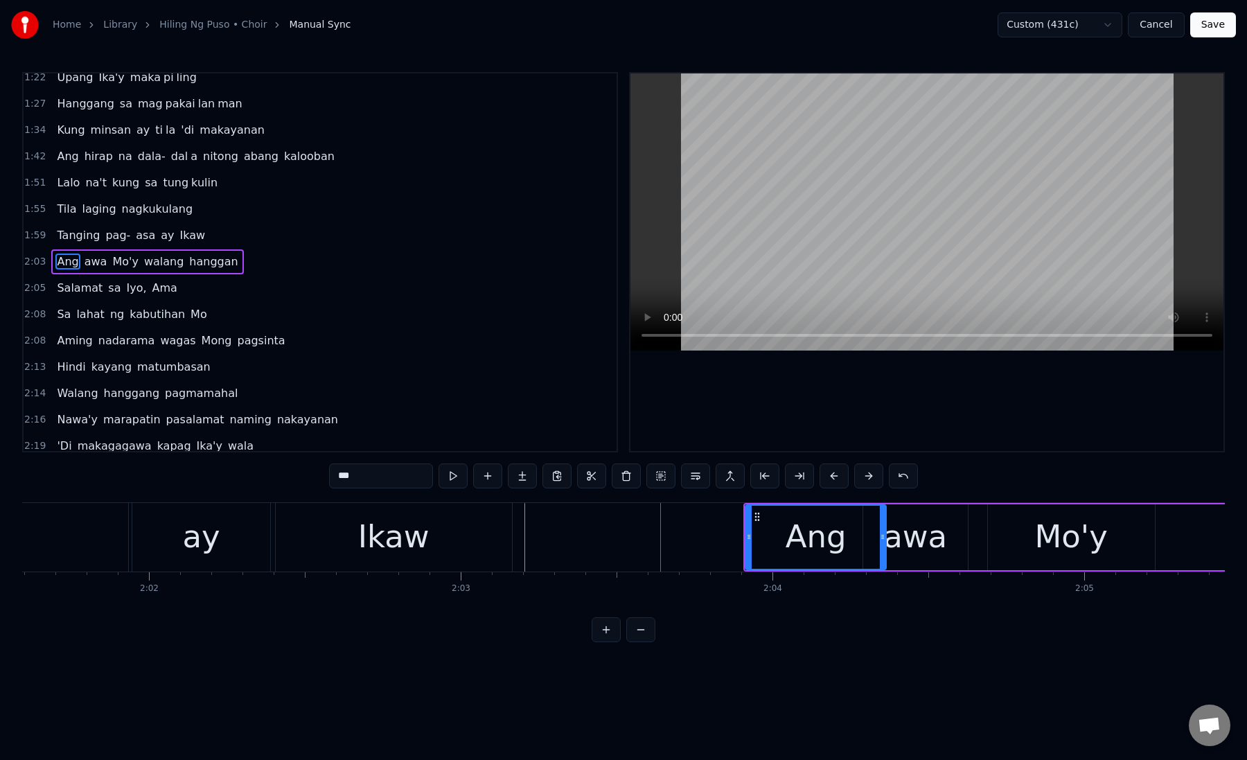
click at [862, 479] on button at bounding box center [868, 475] width 29 height 25
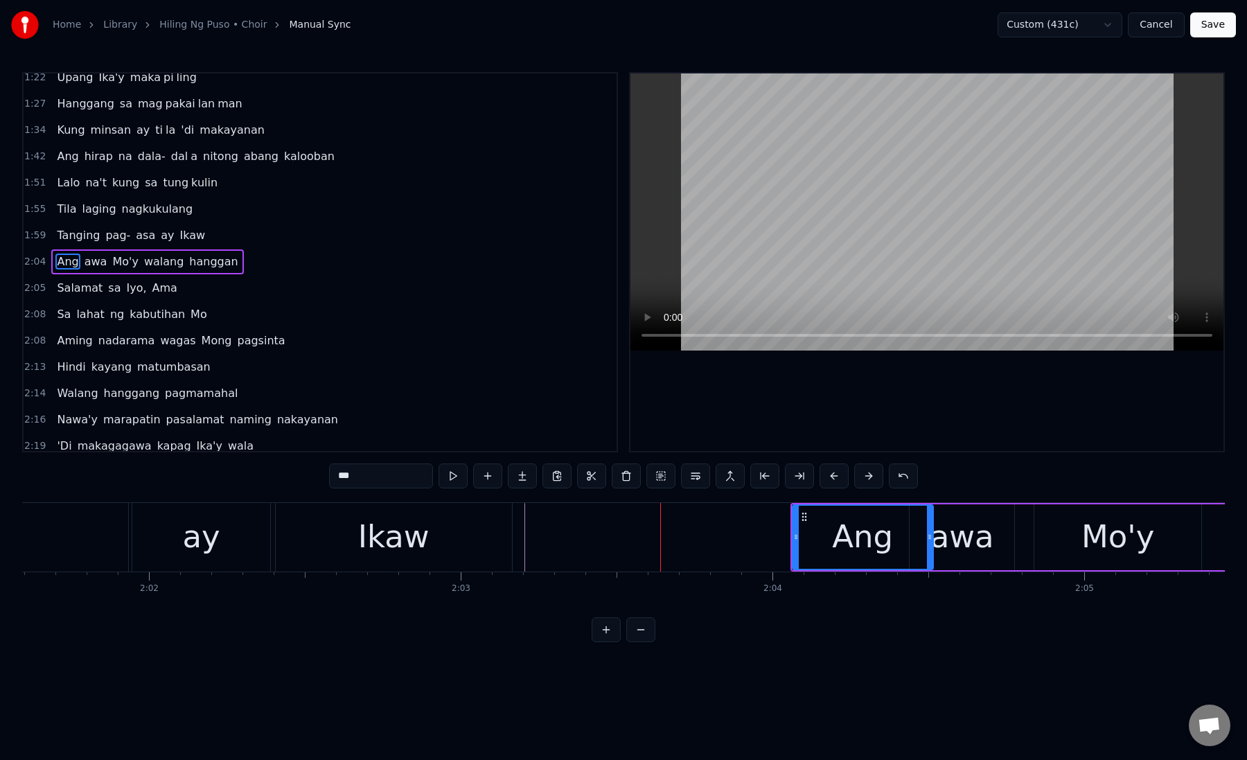
click at [862, 479] on button at bounding box center [868, 475] width 29 height 25
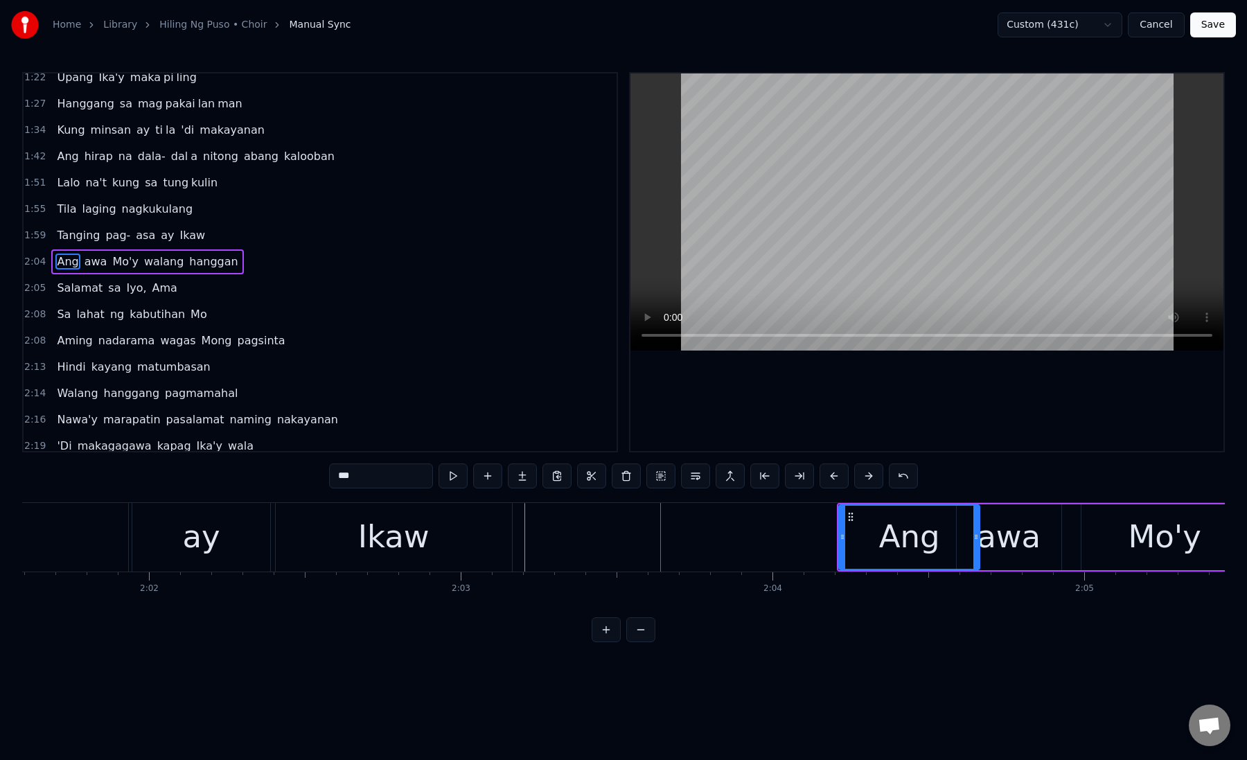
click at [862, 479] on button at bounding box center [868, 475] width 29 height 25
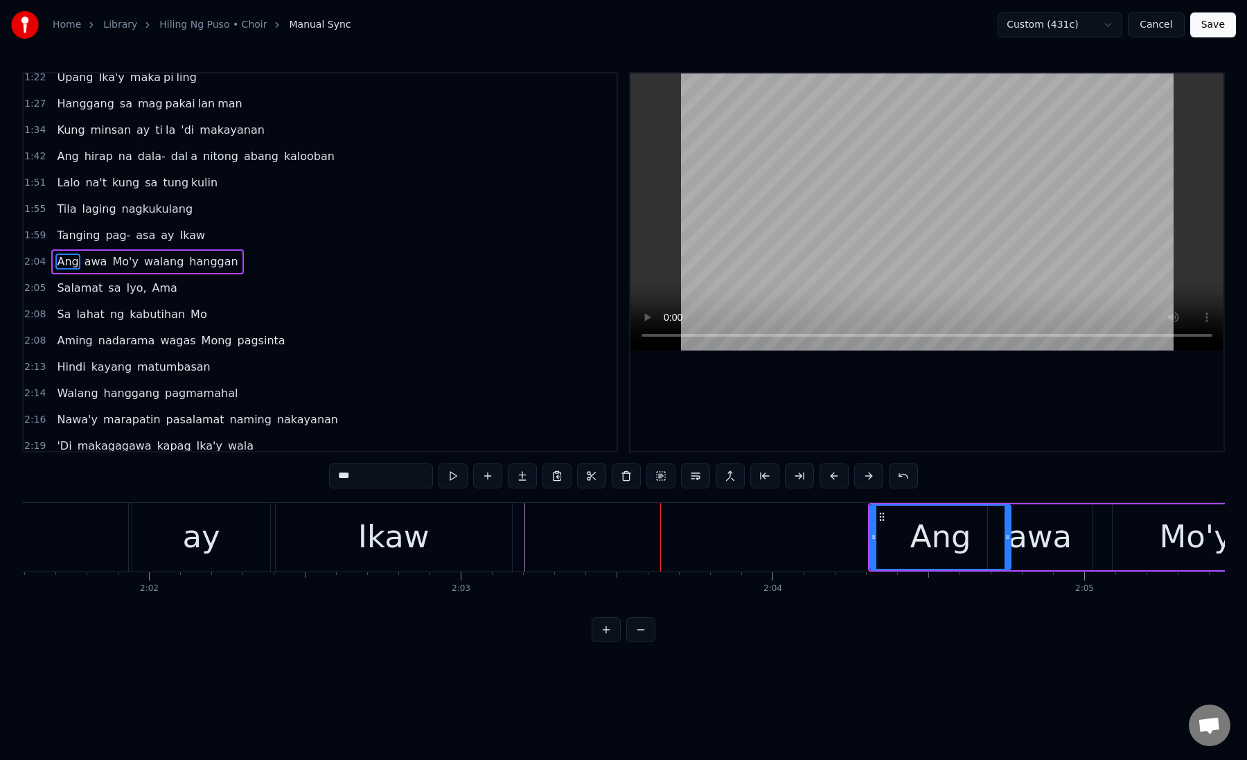
click at [862, 479] on button at bounding box center [868, 475] width 29 height 25
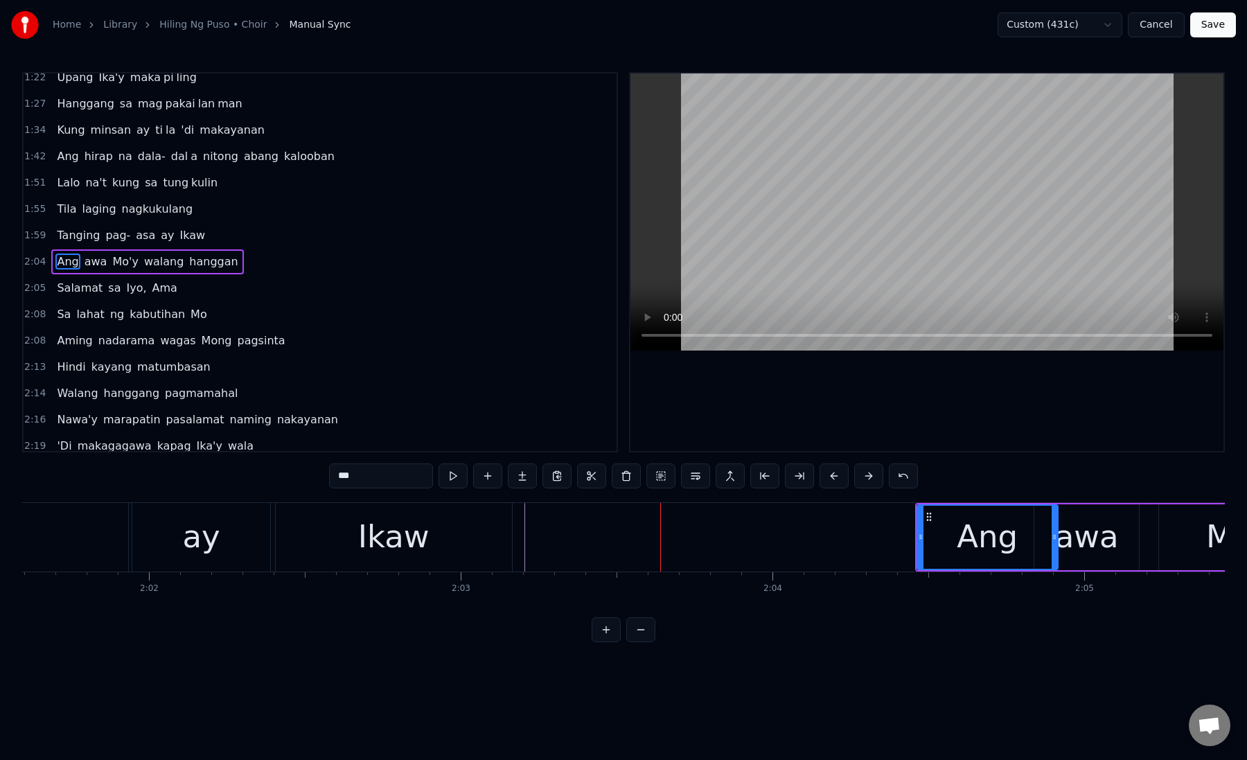
click at [472, 546] on div "Ikaw" at bounding box center [394, 537] width 236 height 69
type input "****"
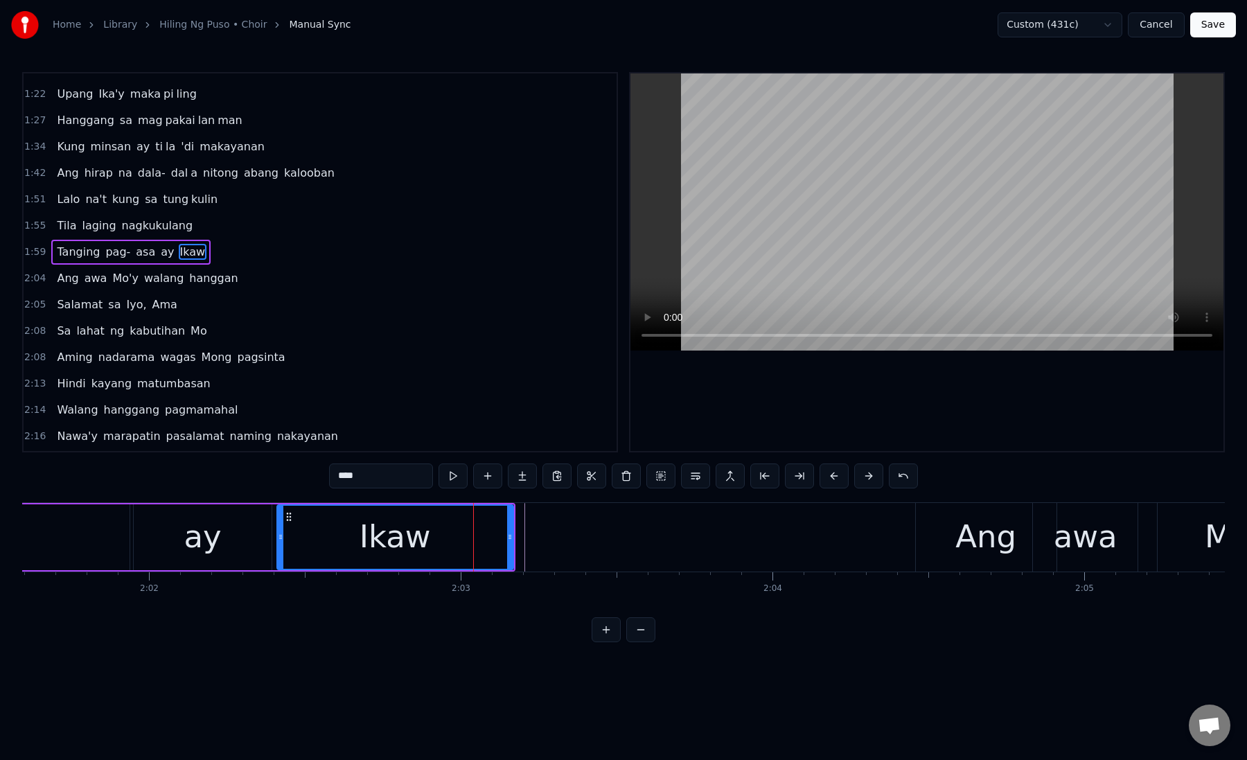
scroll to position [141, 0]
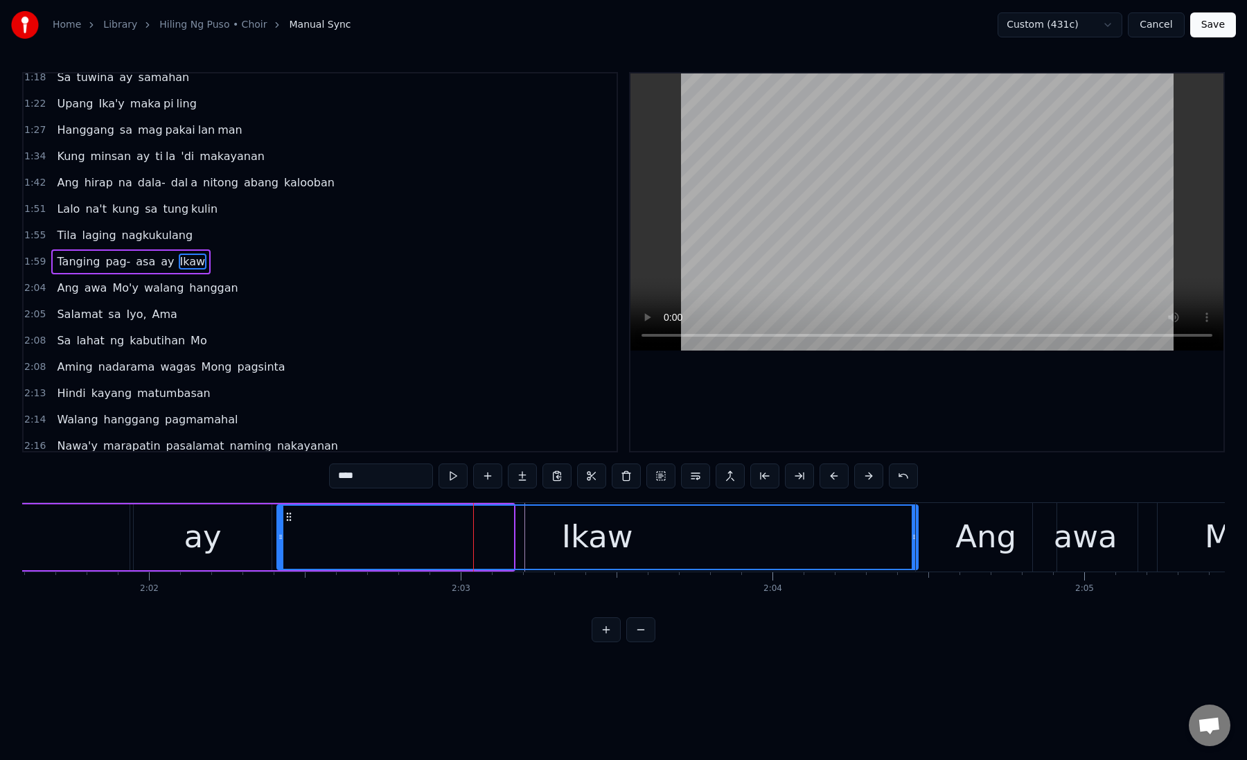
drag, startPoint x: 511, startPoint y: 540, endPoint x: 916, endPoint y: 553, distance: 405.4
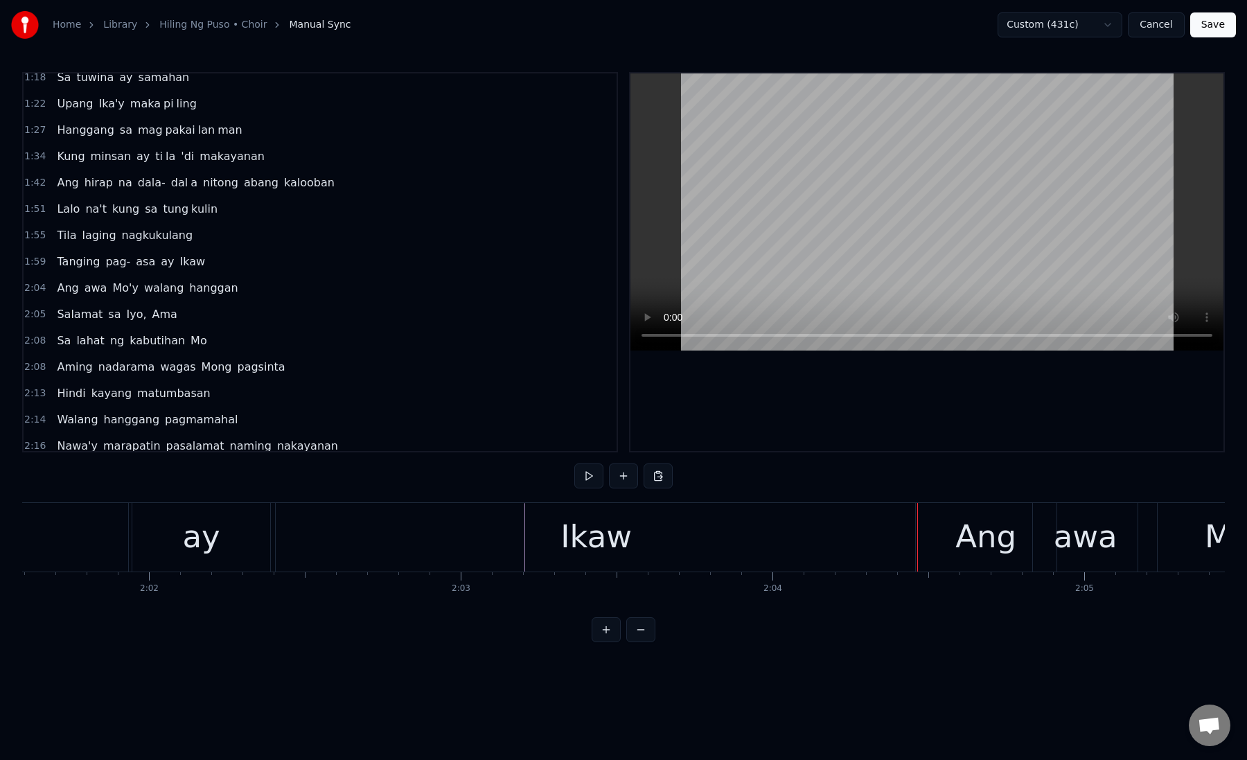
click at [617, 544] on div "Ikaw" at bounding box center [595, 536] width 71 height 47
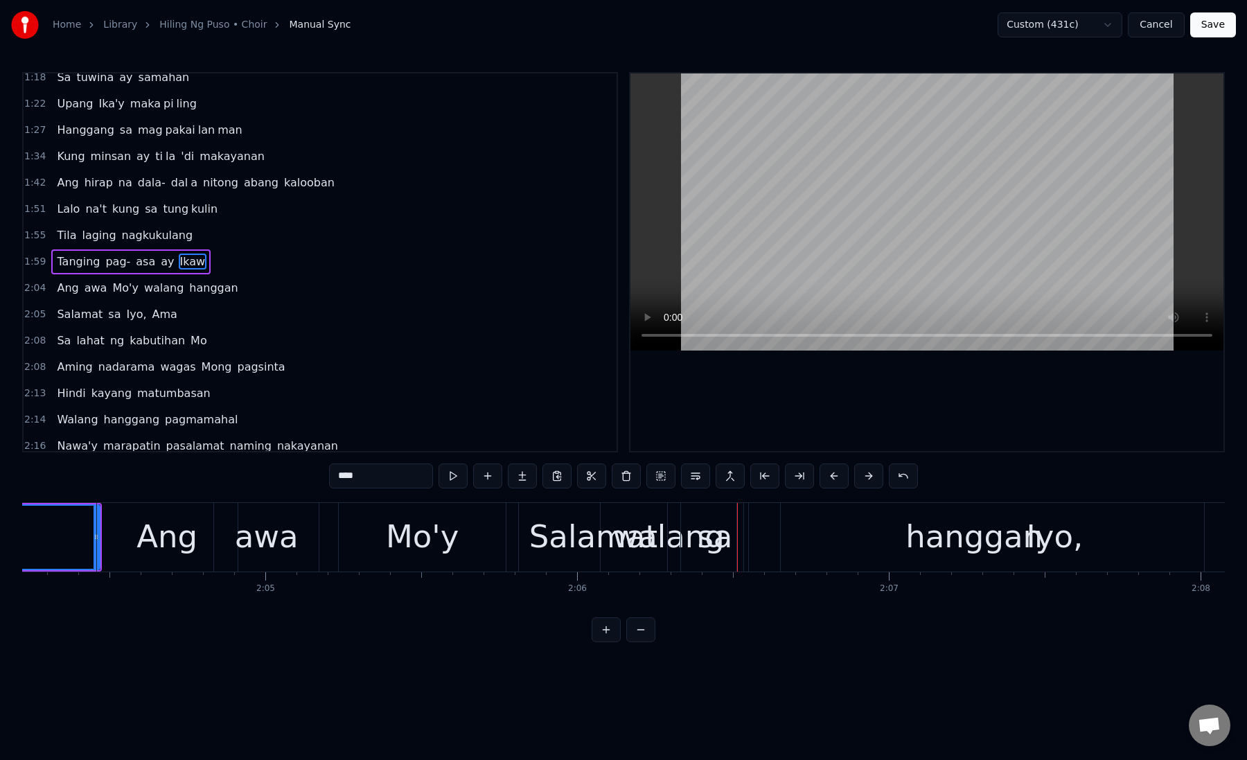
scroll to position [0, 38607]
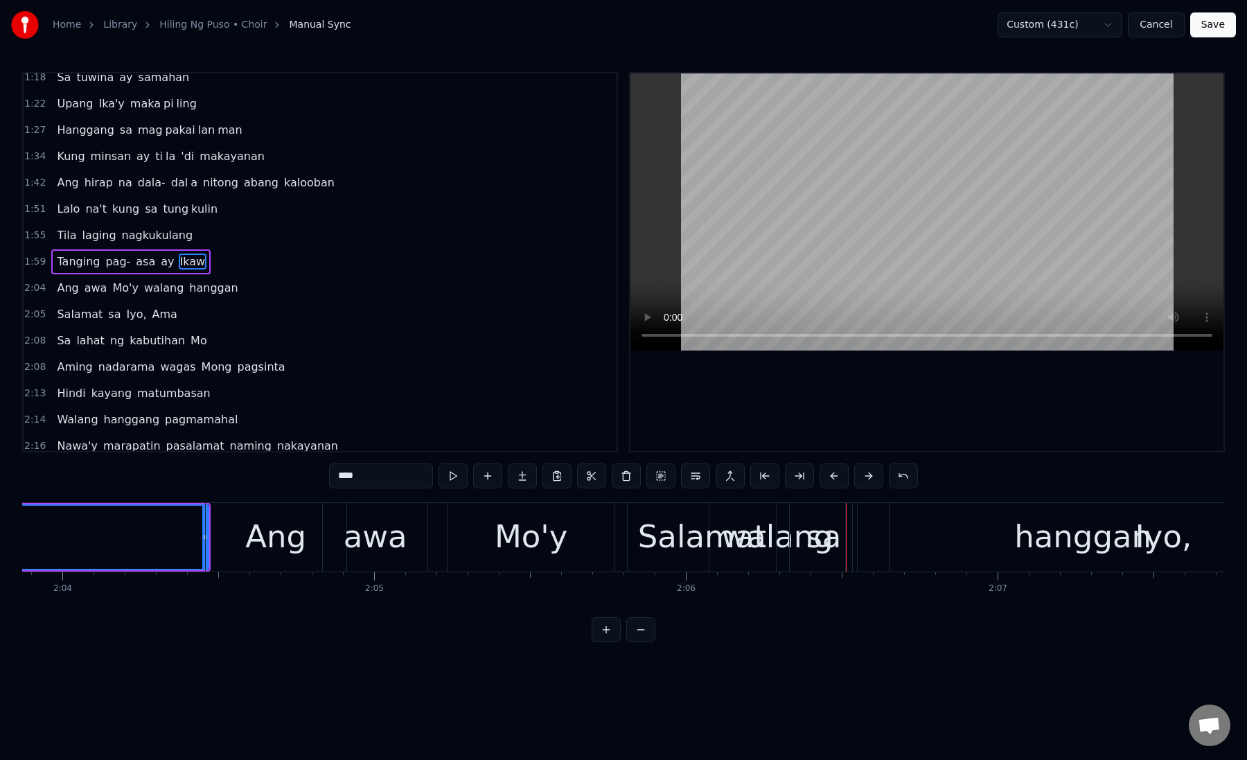
click at [948, 530] on div "Iyo," at bounding box center [1162, 537] width 547 height 69
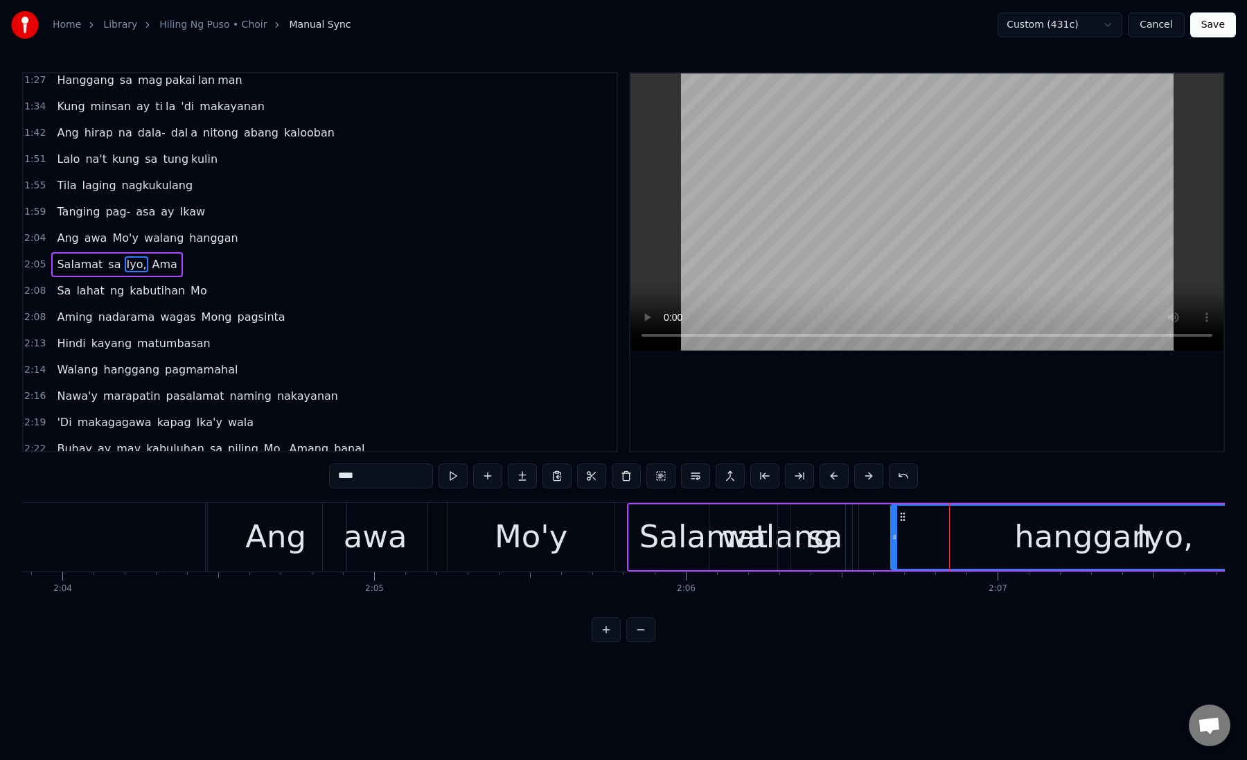
scroll to position [193, 0]
click at [866, 477] on button at bounding box center [868, 475] width 29 height 25
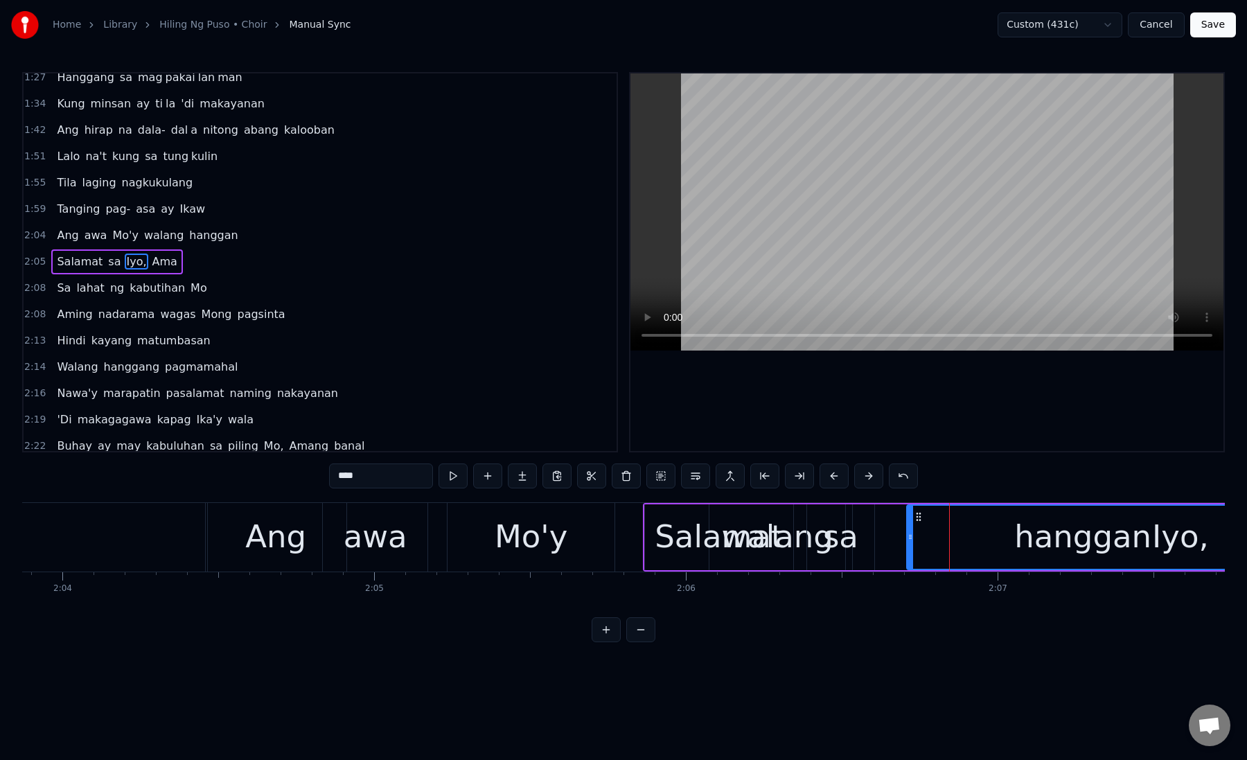
click at [866, 477] on button at bounding box center [868, 475] width 29 height 25
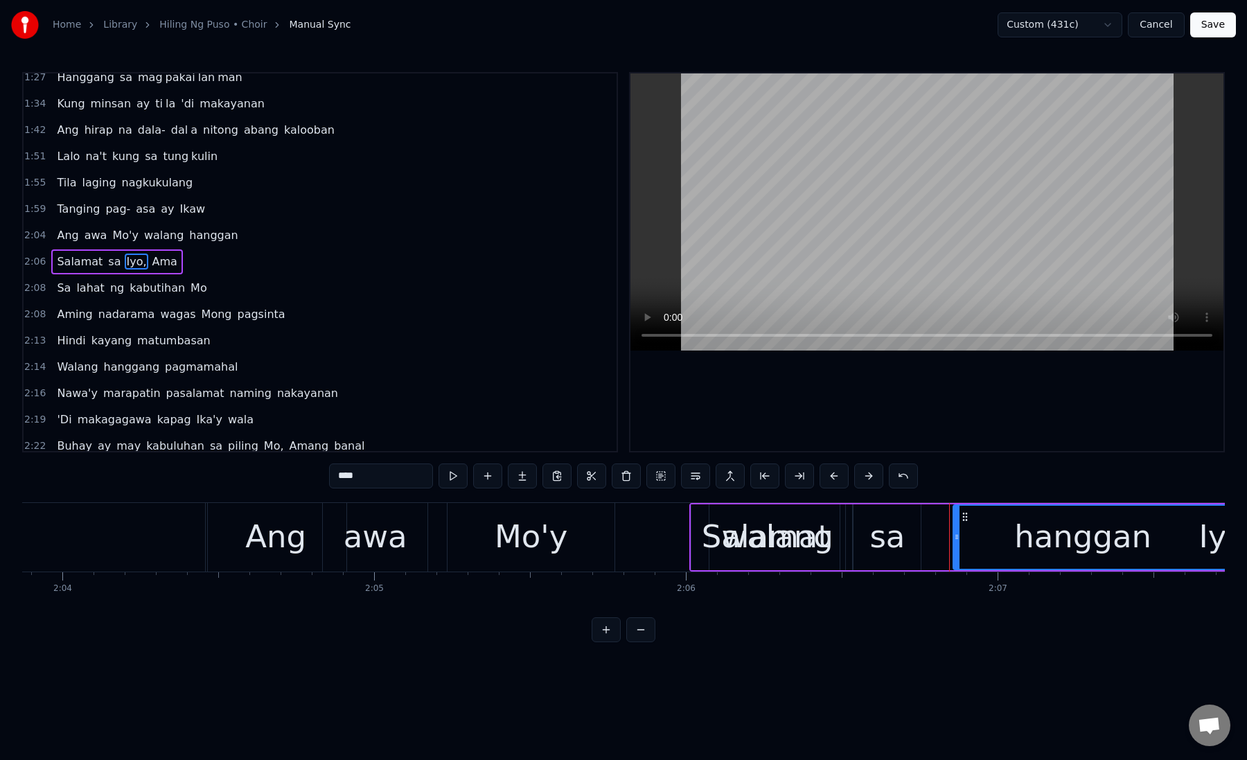
click at [866, 477] on button at bounding box center [868, 475] width 29 height 25
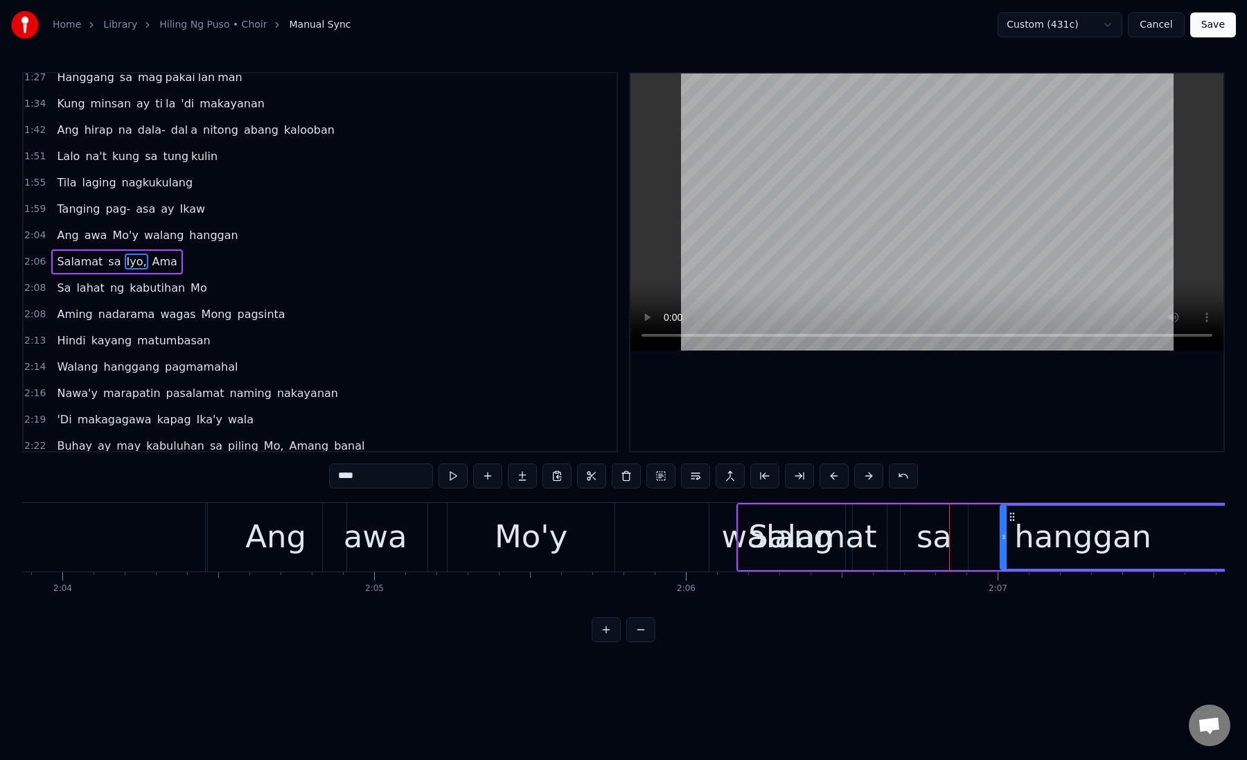
click at [866, 477] on button at bounding box center [868, 475] width 29 height 25
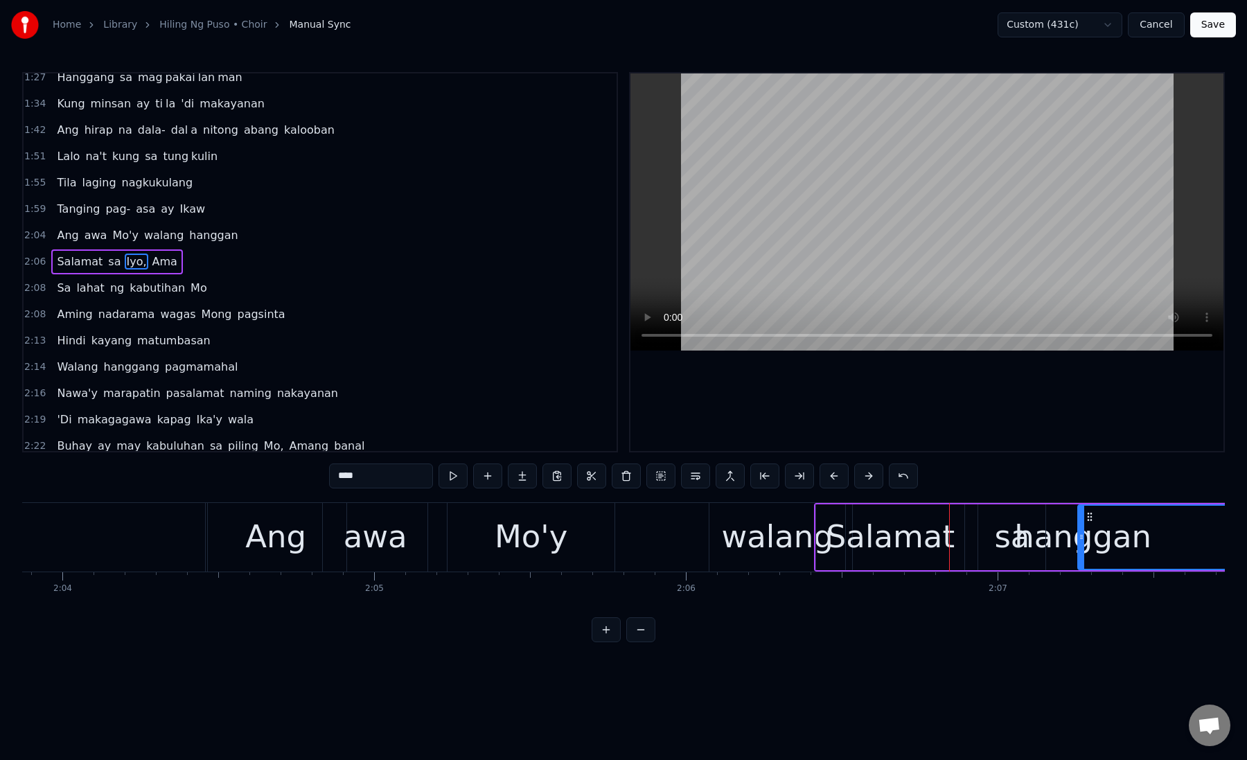
click at [866, 477] on button at bounding box center [868, 475] width 29 height 25
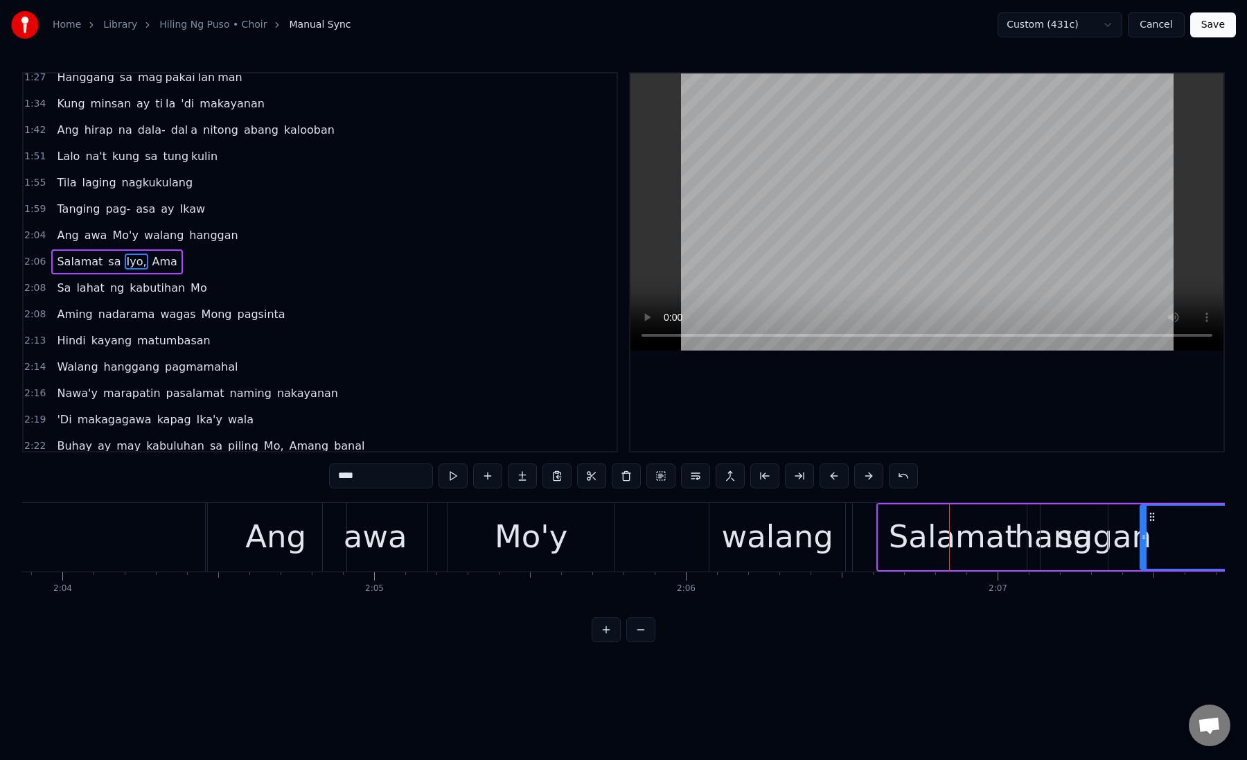
click at [866, 477] on button at bounding box center [868, 475] width 29 height 25
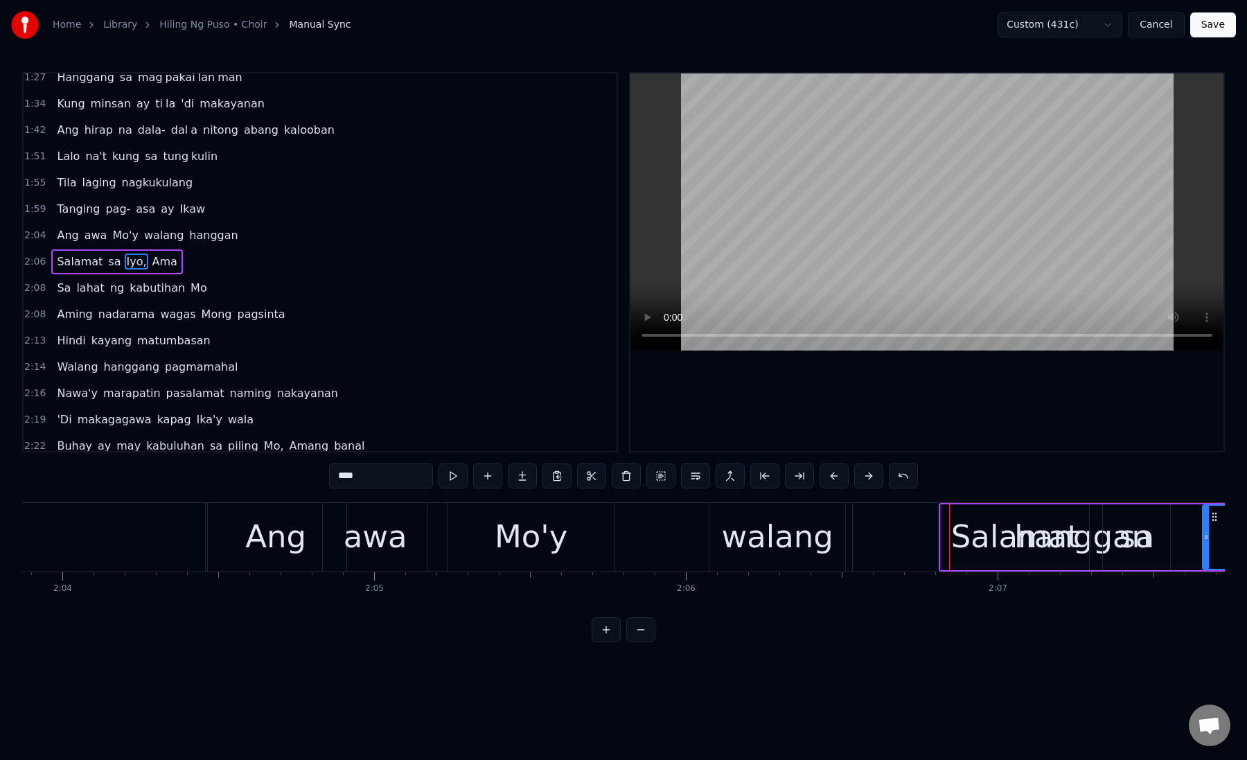
click at [866, 477] on button at bounding box center [868, 475] width 29 height 25
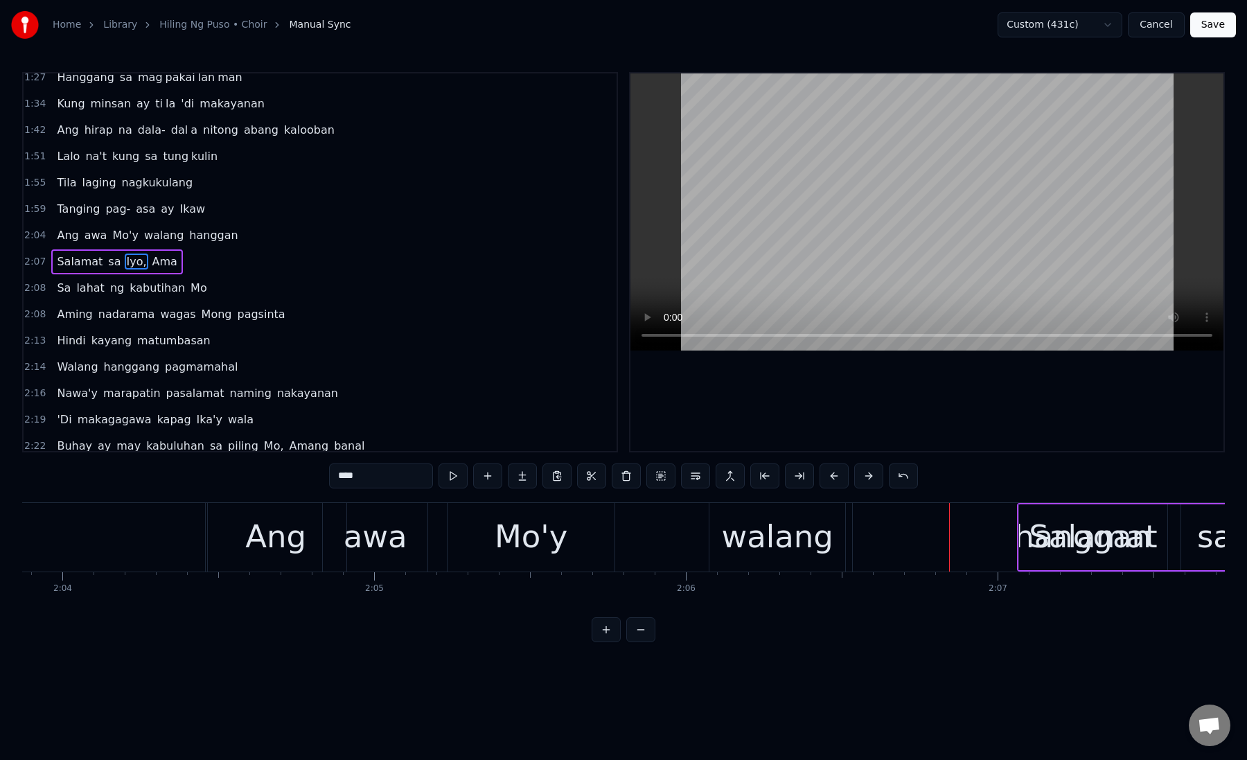
click at [866, 477] on button at bounding box center [868, 475] width 29 height 25
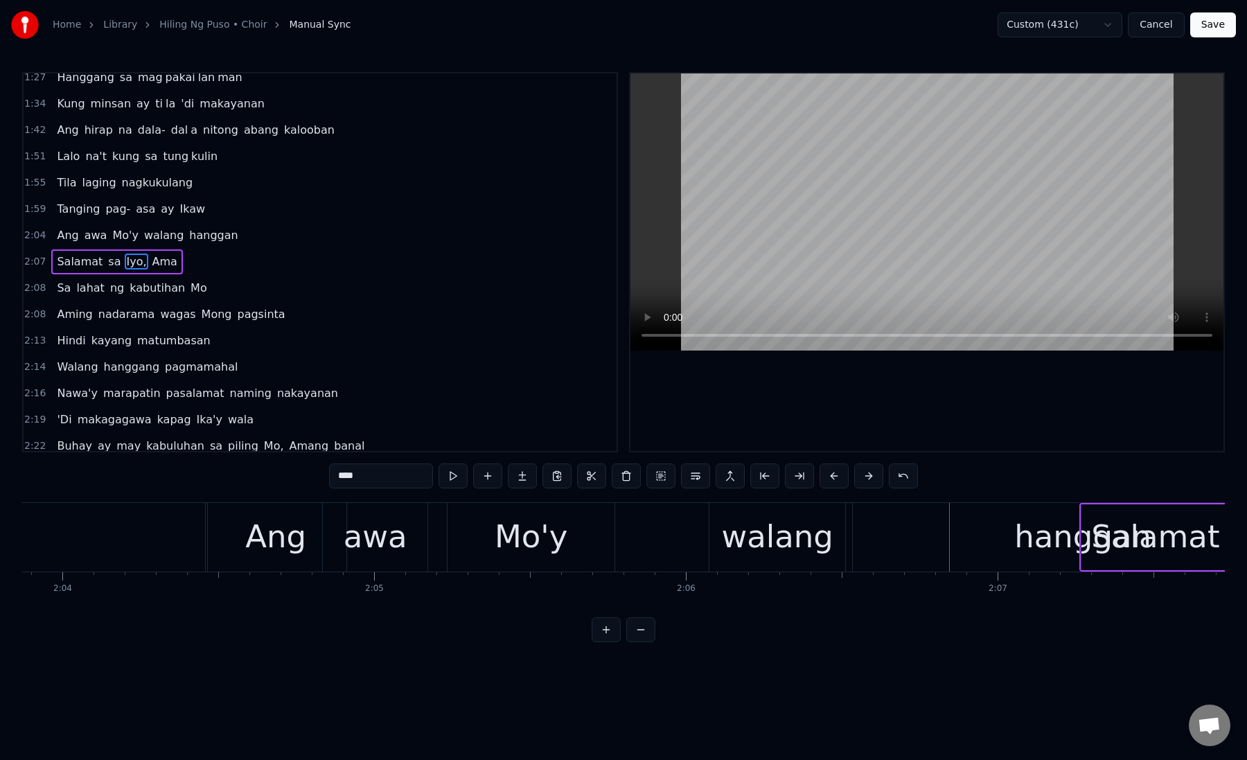
click at [866, 477] on button at bounding box center [868, 475] width 29 height 25
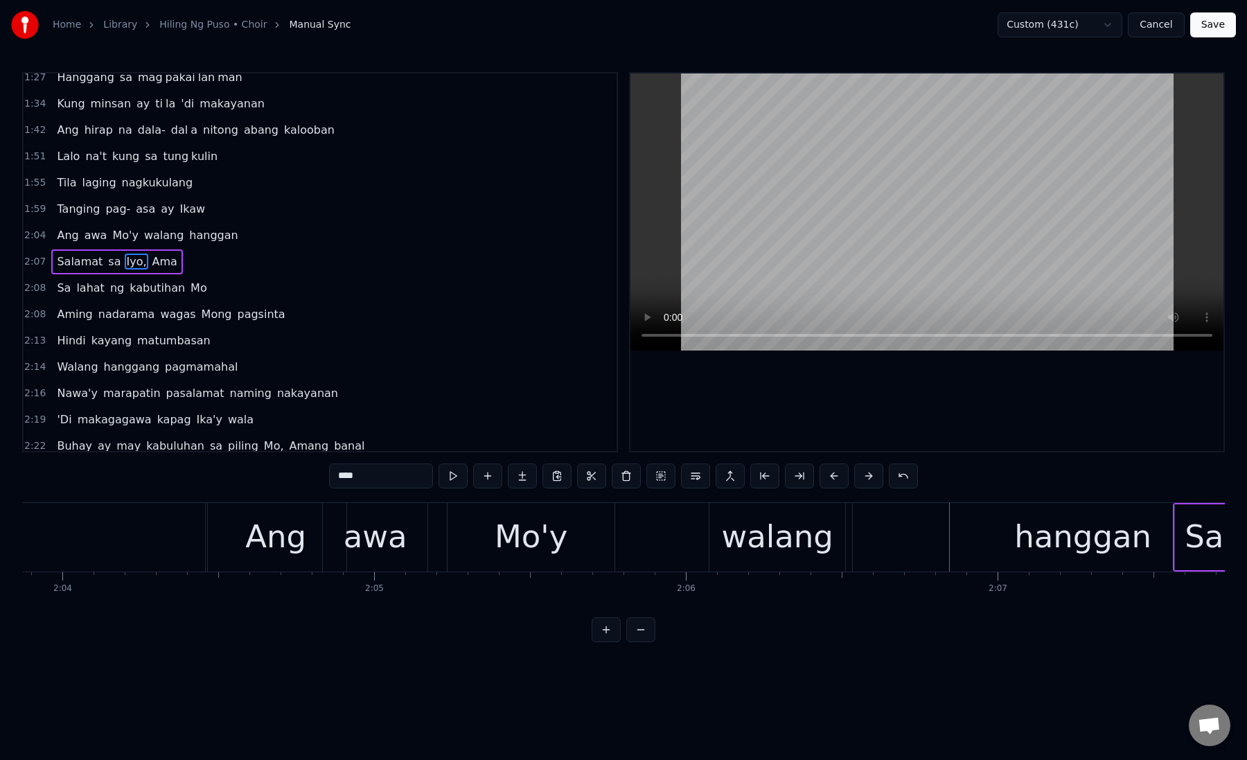
click at [639, 632] on button at bounding box center [640, 629] width 29 height 25
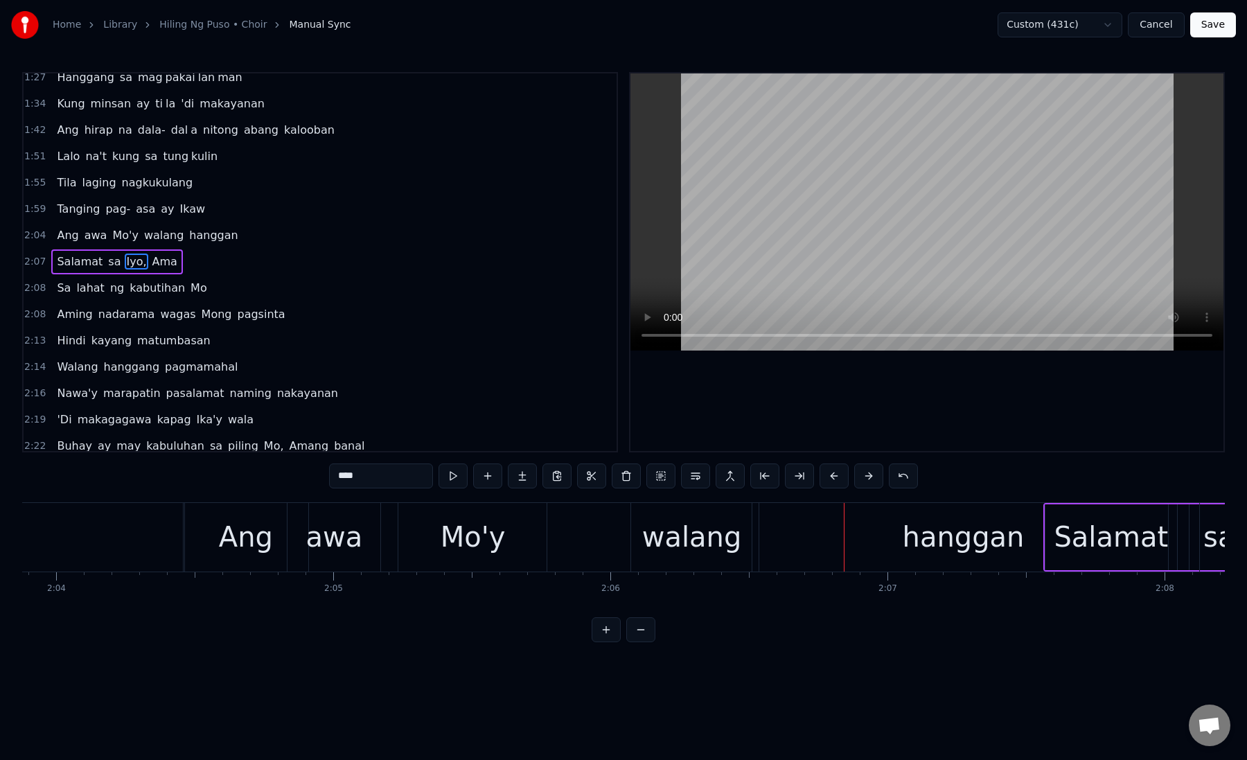
scroll to position [0, 34333]
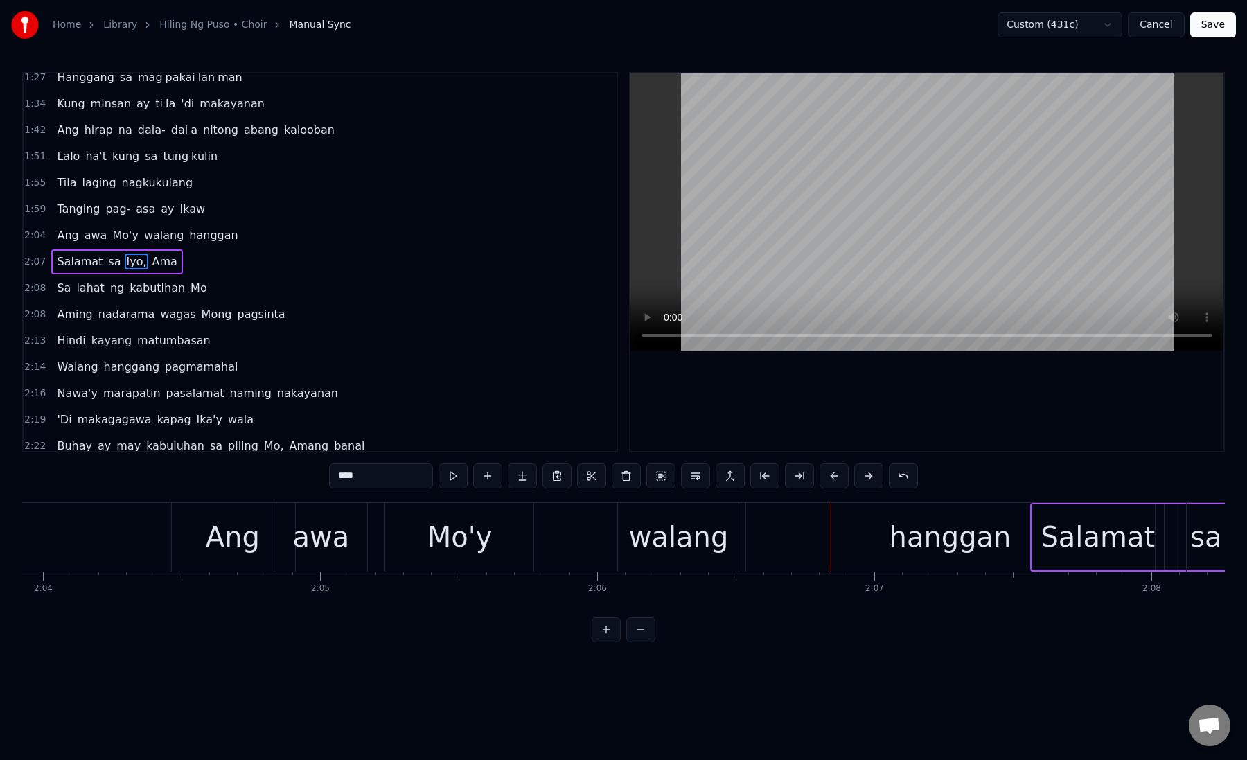
click at [170, 545] on div "Ang" at bounding box center [233, 537] width 126 height 69
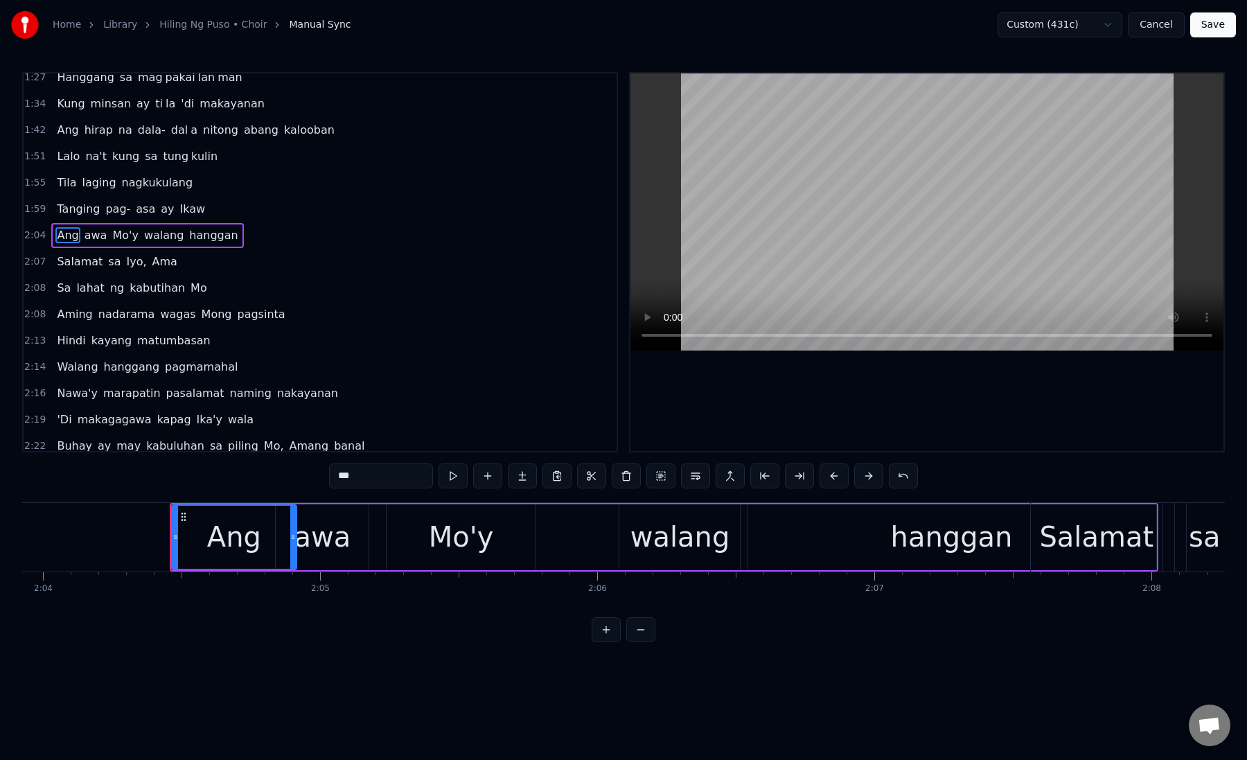
scroll to position [167, 0]
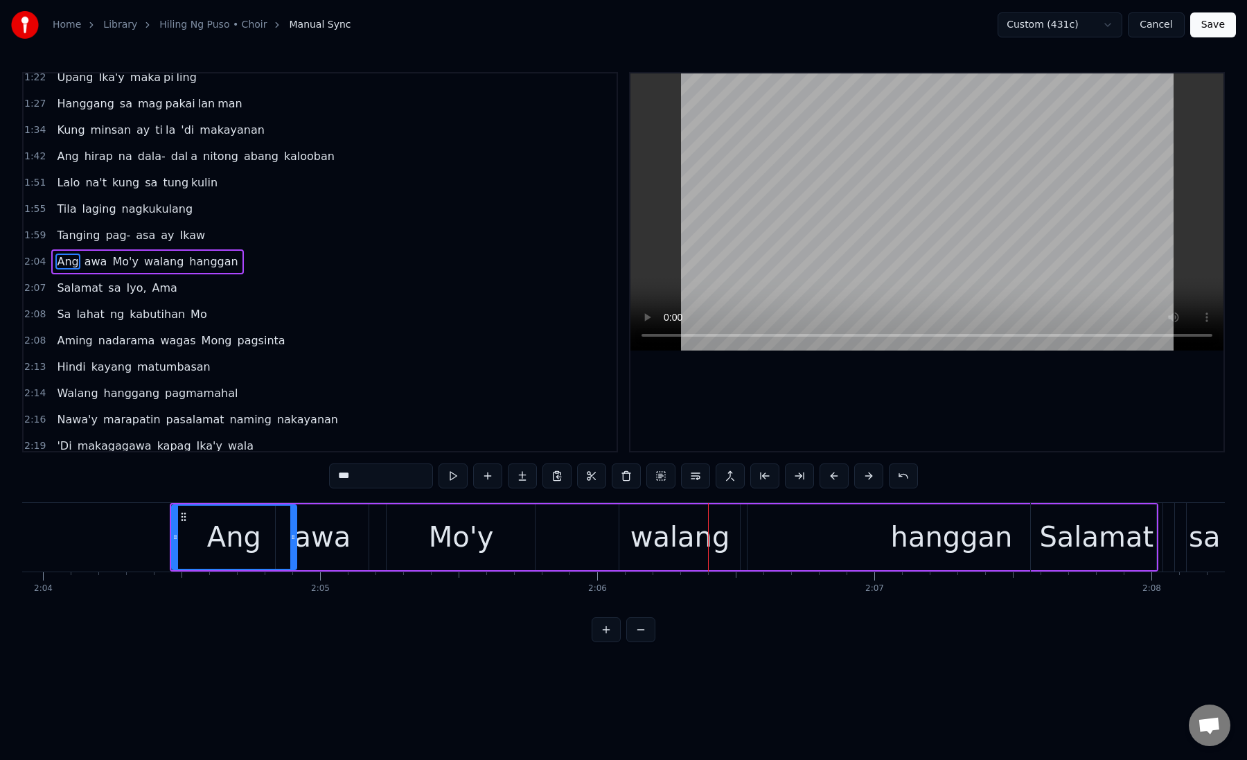
click at [639, 533] on div "walang" at bounding box center [680, 537] width 100 height 42
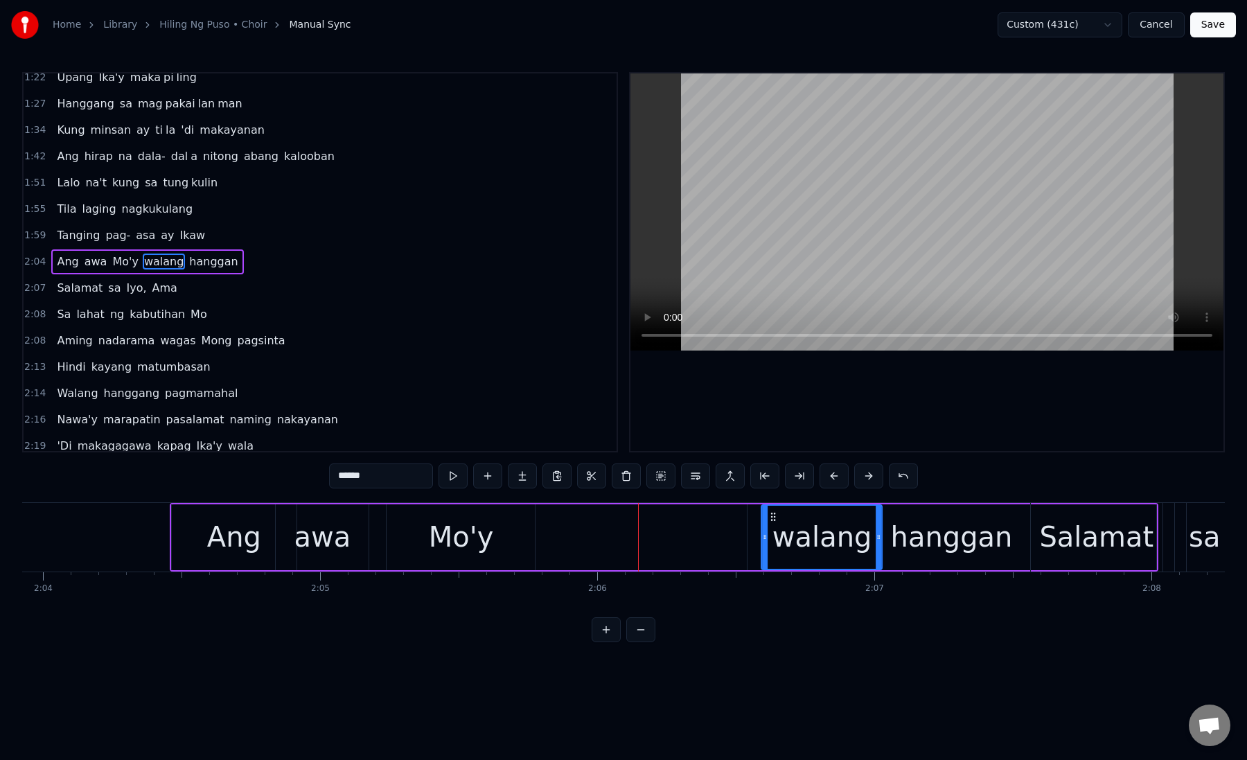
drag, startPoint x: 630, startPoint y: 517, endPoint x: 769, endPoint y: 521, distance: 139.9
click at [393, 513] on div "Mo'y" at bounding box center [460, 537] width 148 height 66
type input "****"
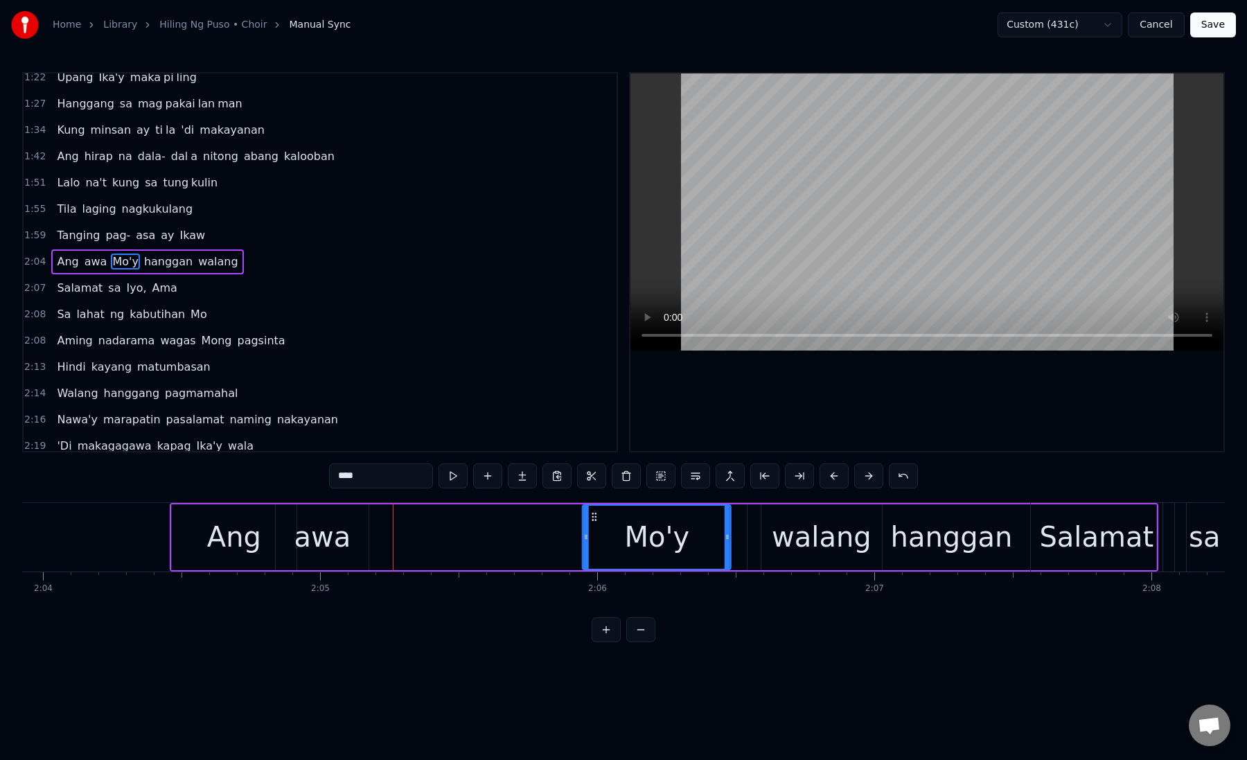
drag, startPoint x: 398, startPoint y: 513, endPoint x: 568, endPoint y: 517, distance: 169.7
click at [589, 517] on icon at bounding box center [594, 516] width 11 height 11
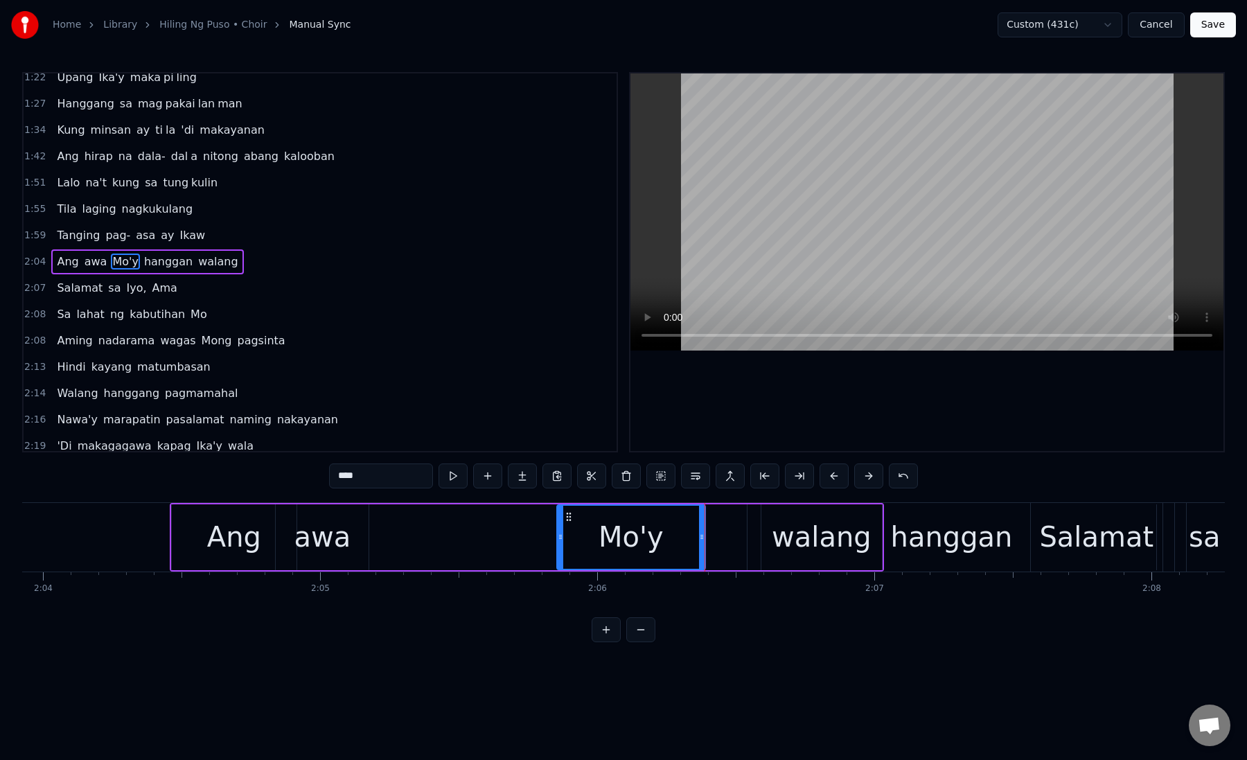
click at [574, 544] on div "Mo'y" at bounding box center [631, 537] width 147 height 63
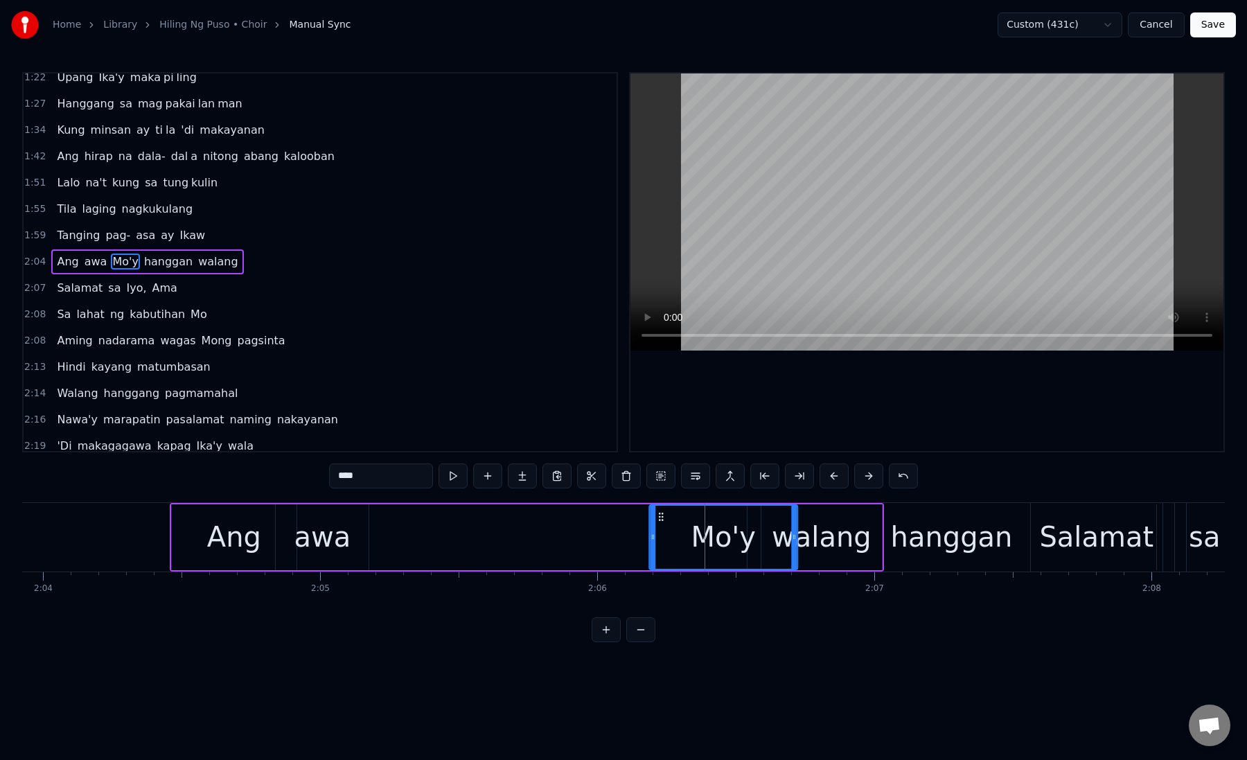
drag, startPoint x: 568, startPoint y: 514, endPoint x: 660, endPoint y: 527, distance: 93.1
click at [660, 527] on div "Mo'y" at bounding box center [723, 537] width 147 height 63
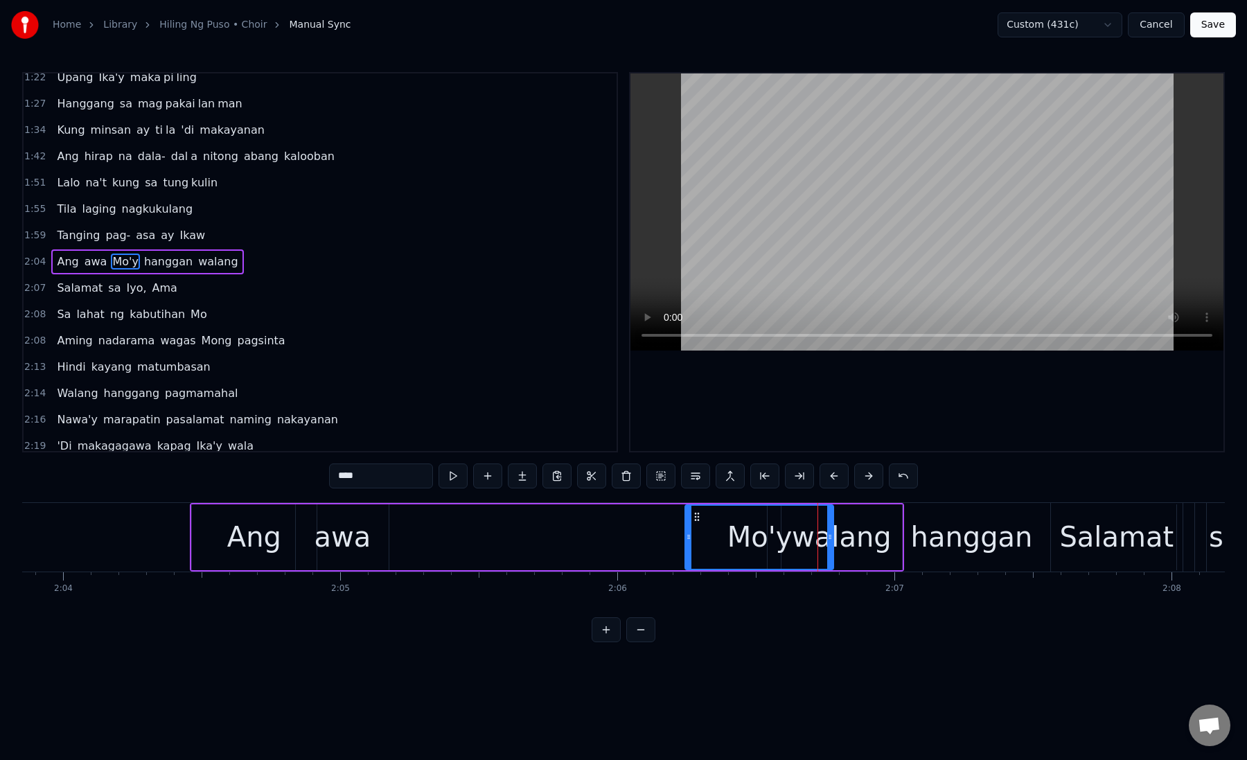
scroll to position [0, 34302]
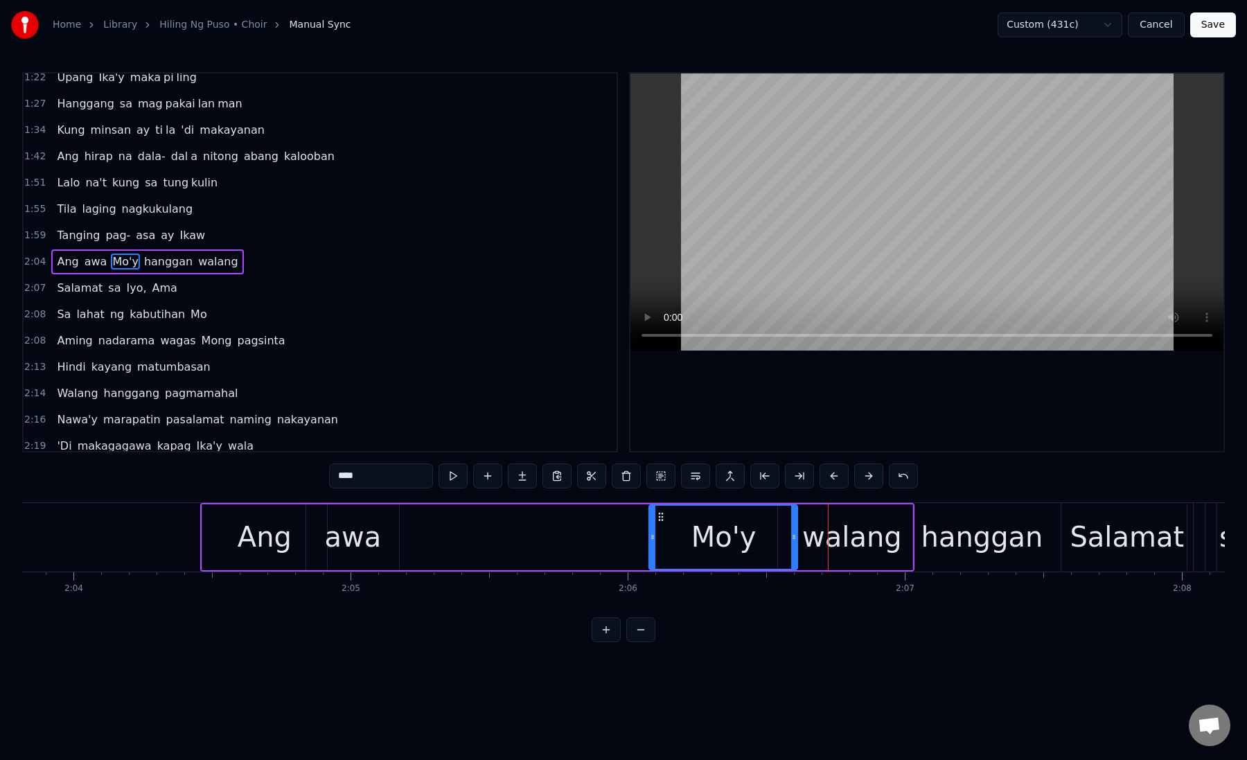
click at [562, 533] on div "Ang awa Mo'y hanggan walang" at bounding box center [557, 537] width 714 height 69
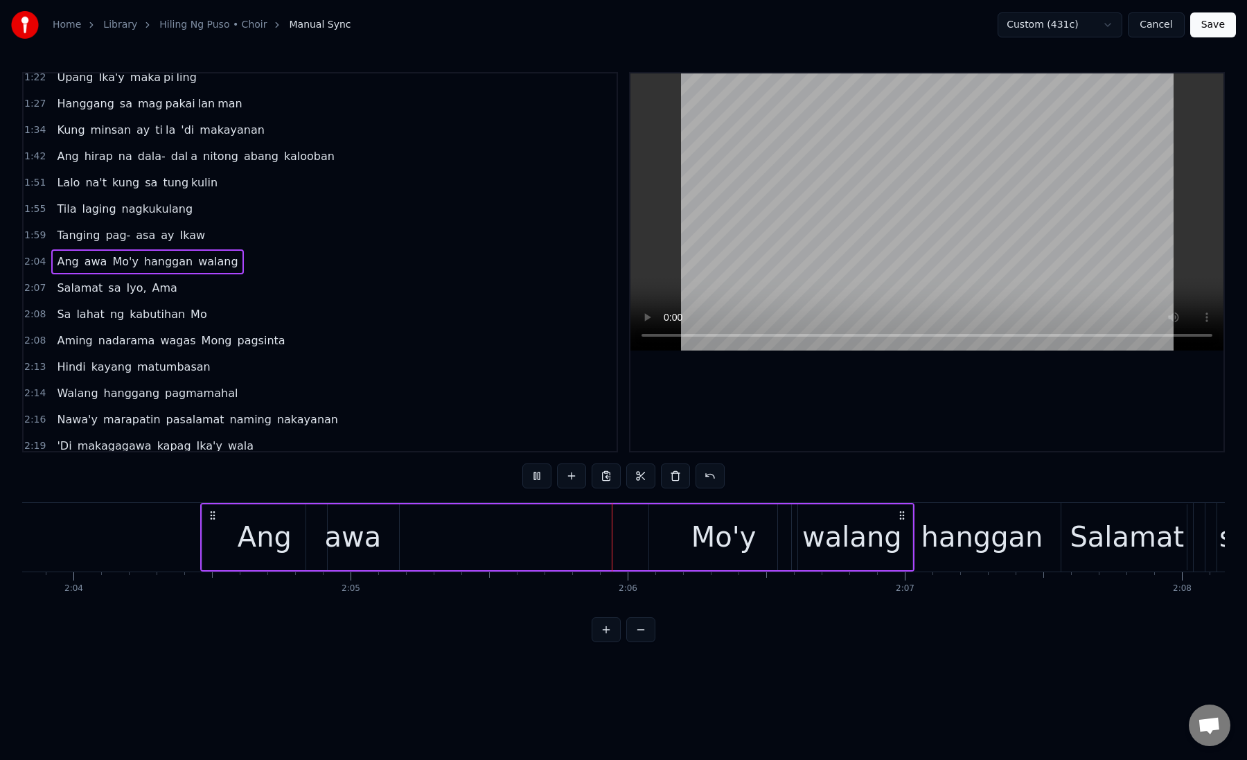
click at [378, 540] on div "awa" at bounding box center [352, 537] width 93 height 66
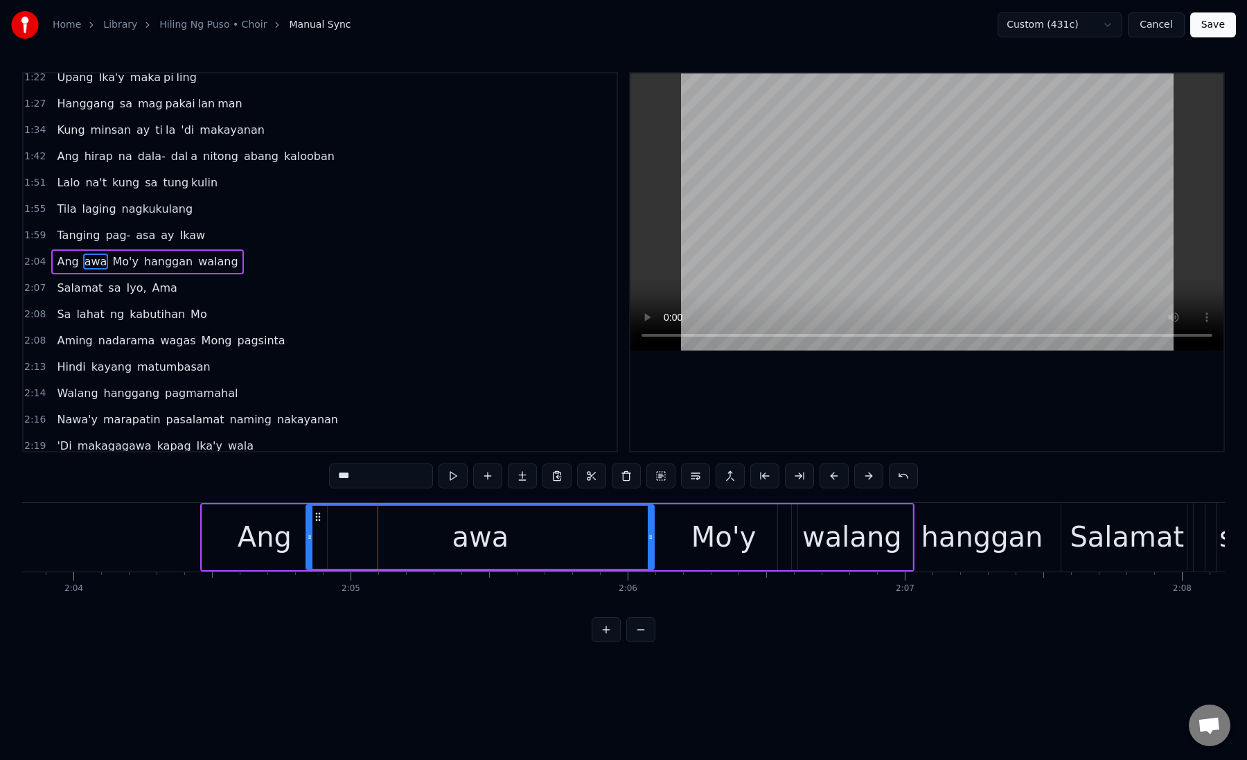
drag, startPoint x: 398, startPoint y: 540, endPoint x: 646, endPoint y: 545, distance: 248.0
click at [648, 545] on div at bounding box center [651, 537] width 6 height 63
click at [400, 546] on div "awa" at bounding box center [476, 537] width 339 height 63
click at [699, 527] on div "Mo'y" at bounding box center [723, 537] width 65 height 42
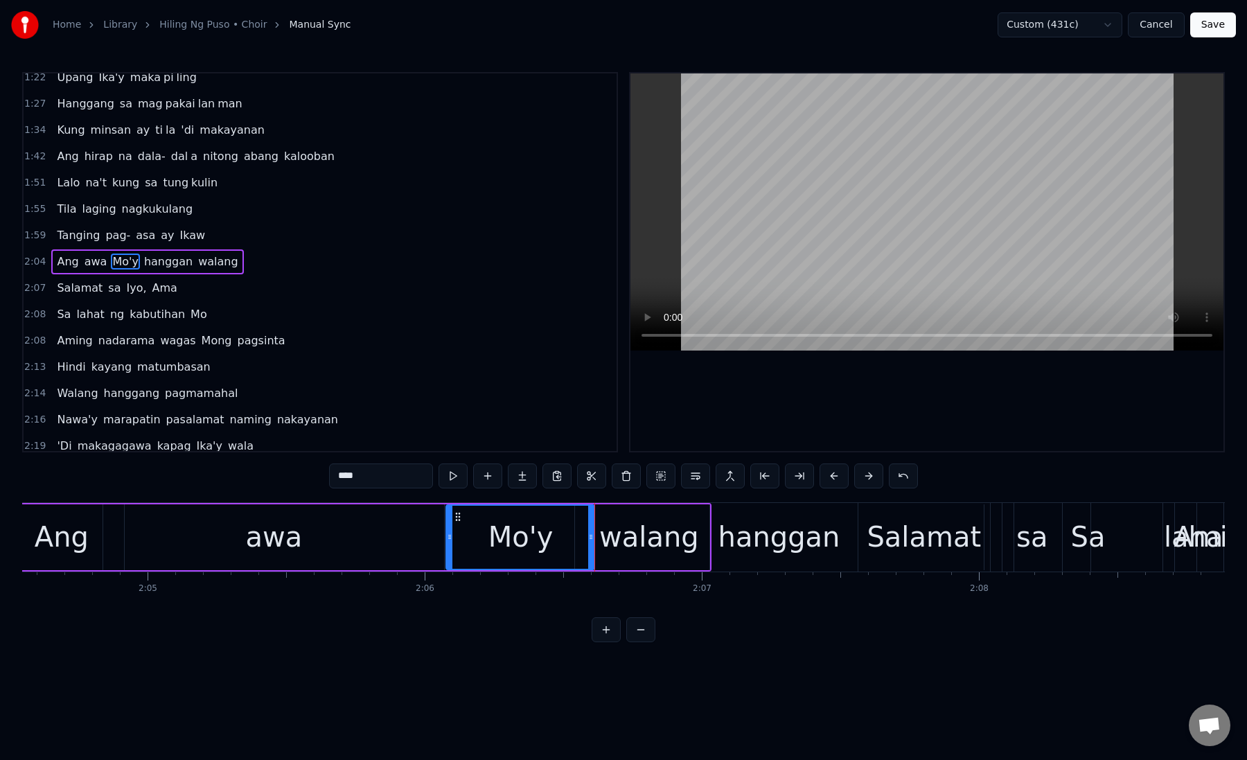
scroll to position [0, 34531]
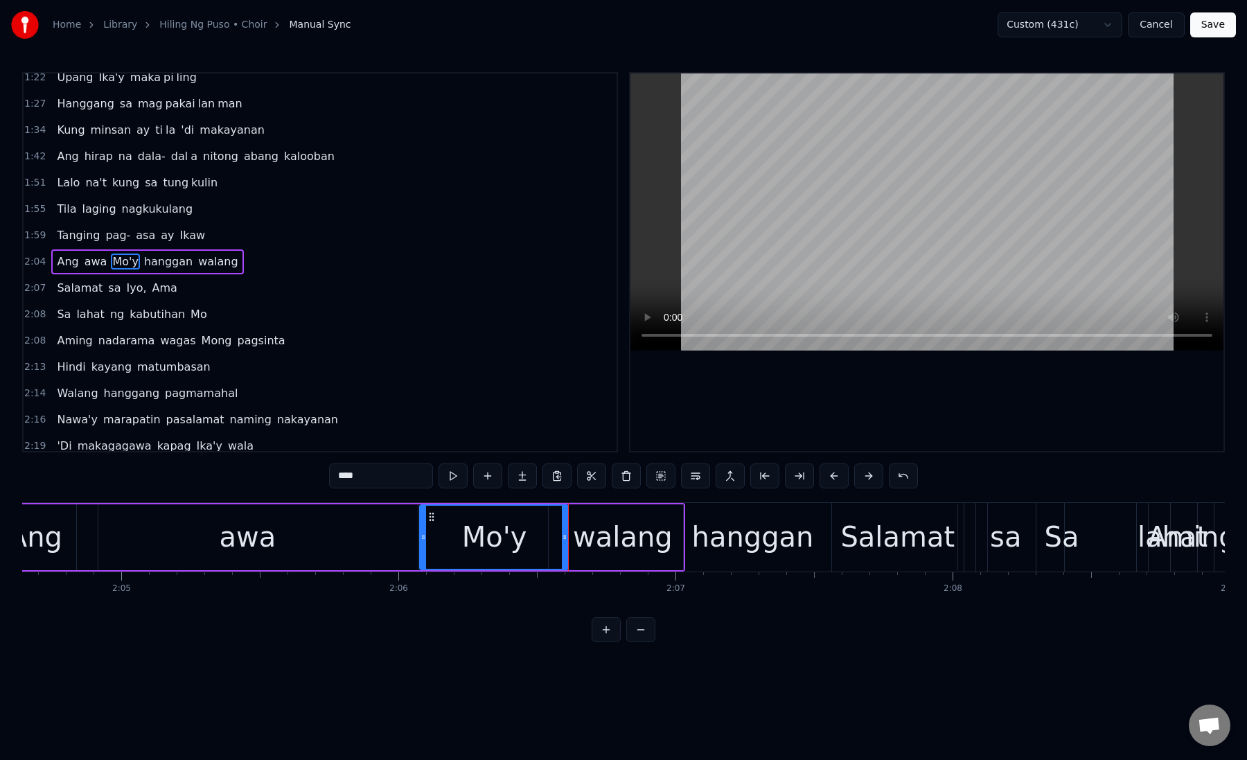
click at [596, 539] on div "walang" at bounding box center [623, 537] width 100 height 42
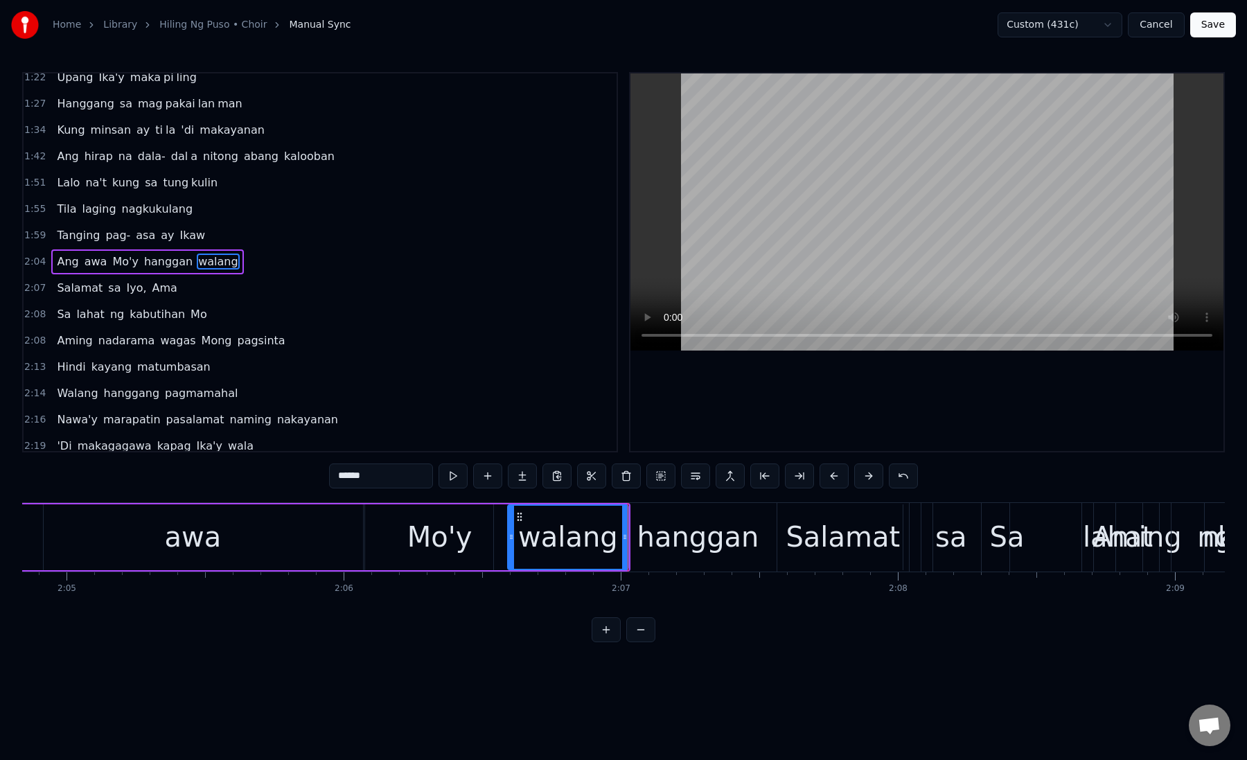
scroll to position [0, 34620]
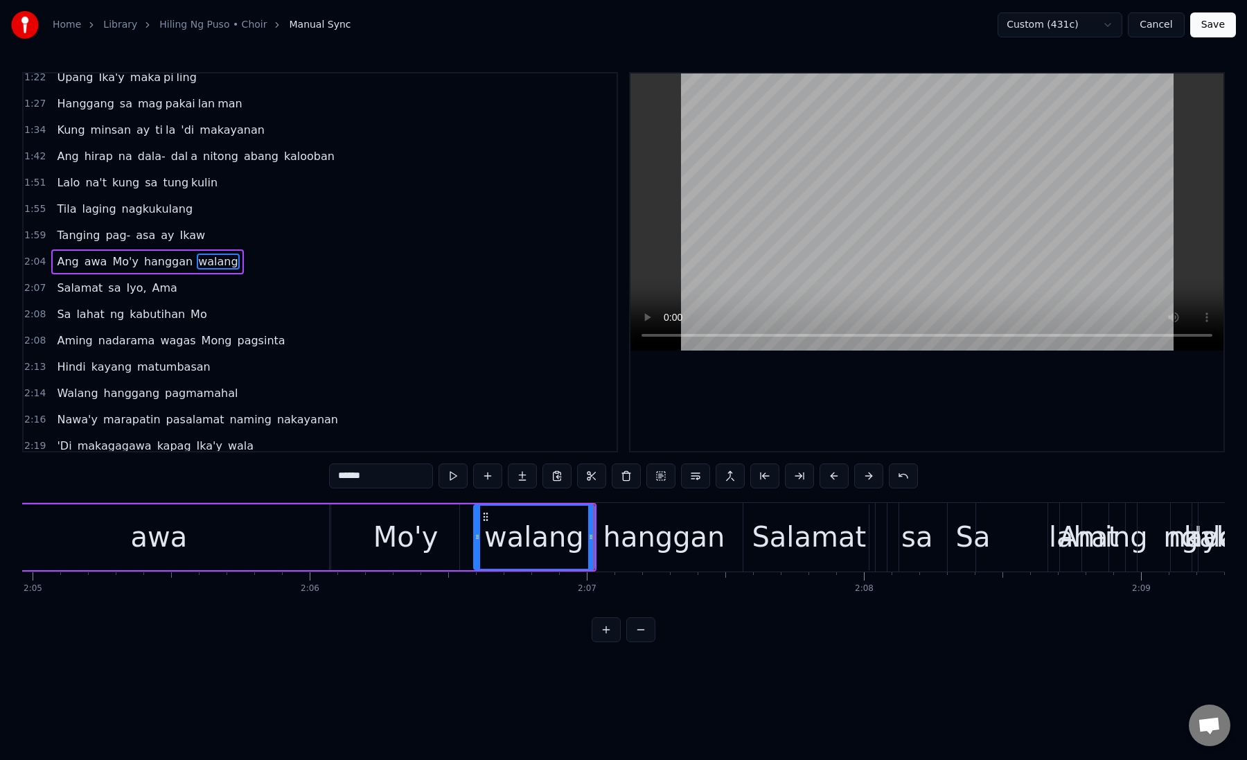
click at [618, 532] on div "hanggan" at bounding box center [664, 537] width 122 height 42
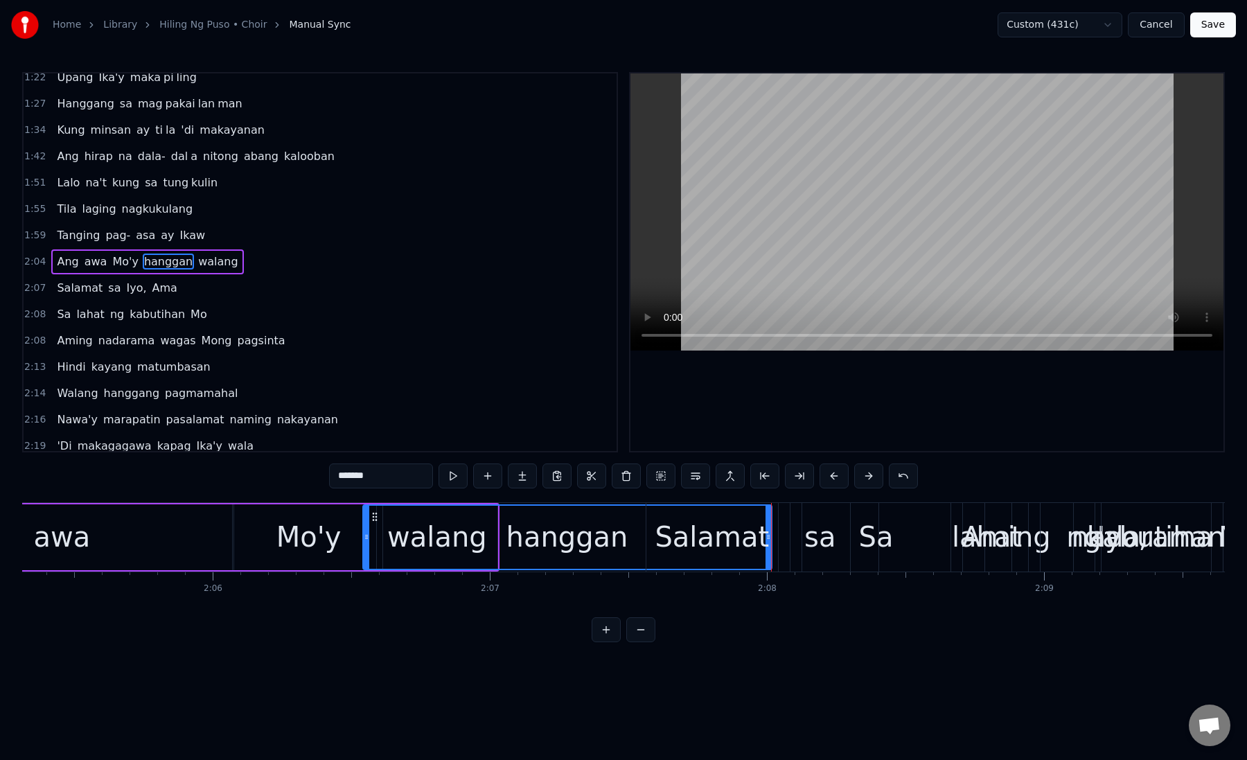
scroll to position [0, 34720]
click at [569, 534] on div "hanggan" at bounding box center [565, 537] width 122 height 42
click at [843, 531] on div "Sa" at bounding box center [873, 537] width 148 height 69
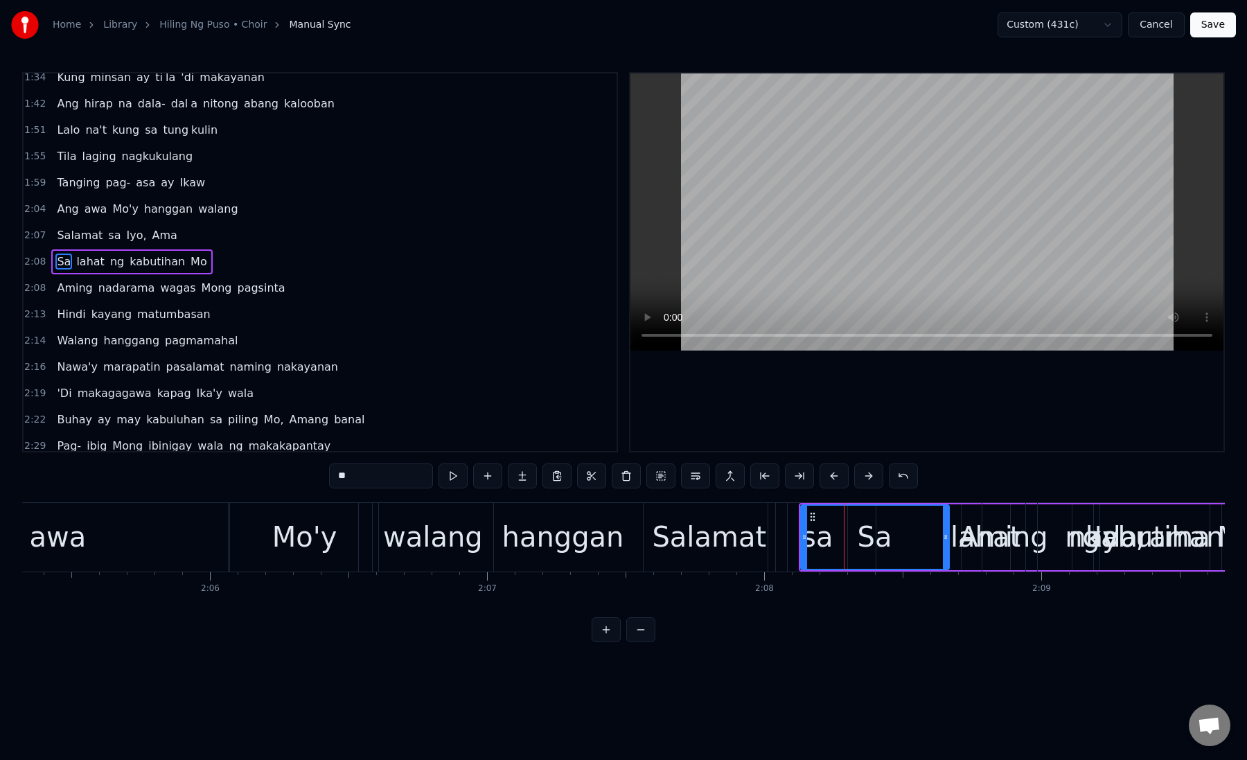
click at [721, 541] on div "Salamat" at bounding box center [709, 537] width 114 height 42
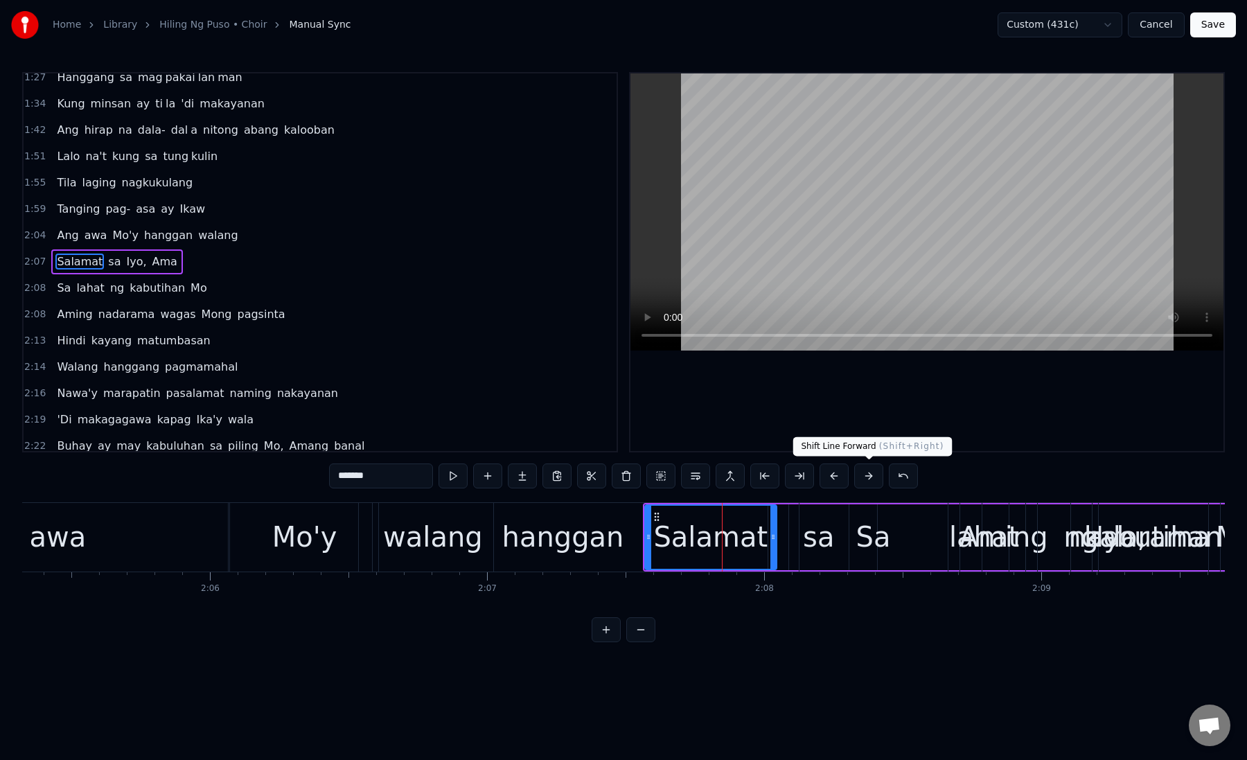
click at [867, 481] on button at bounding box center [868, 475] width 29 height 25
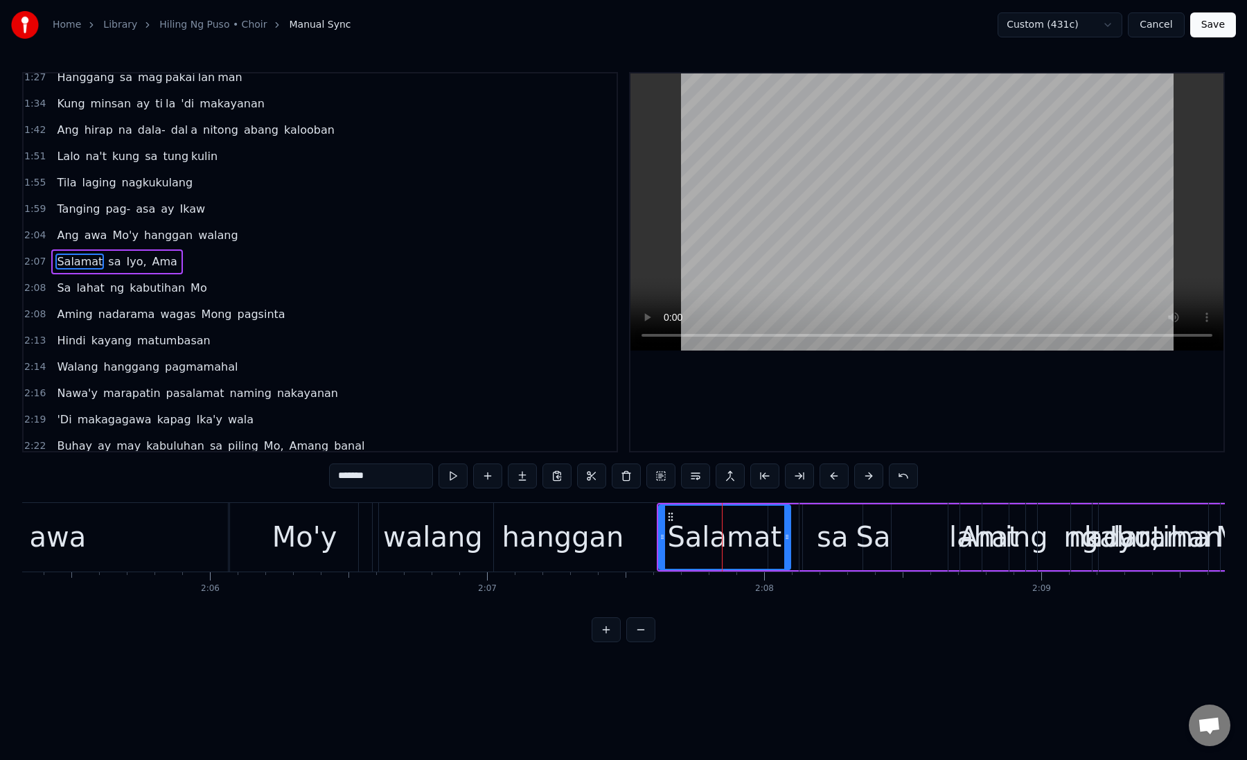
click at [867, 481] on button at bounding box center [868, 475] width 29 height 25
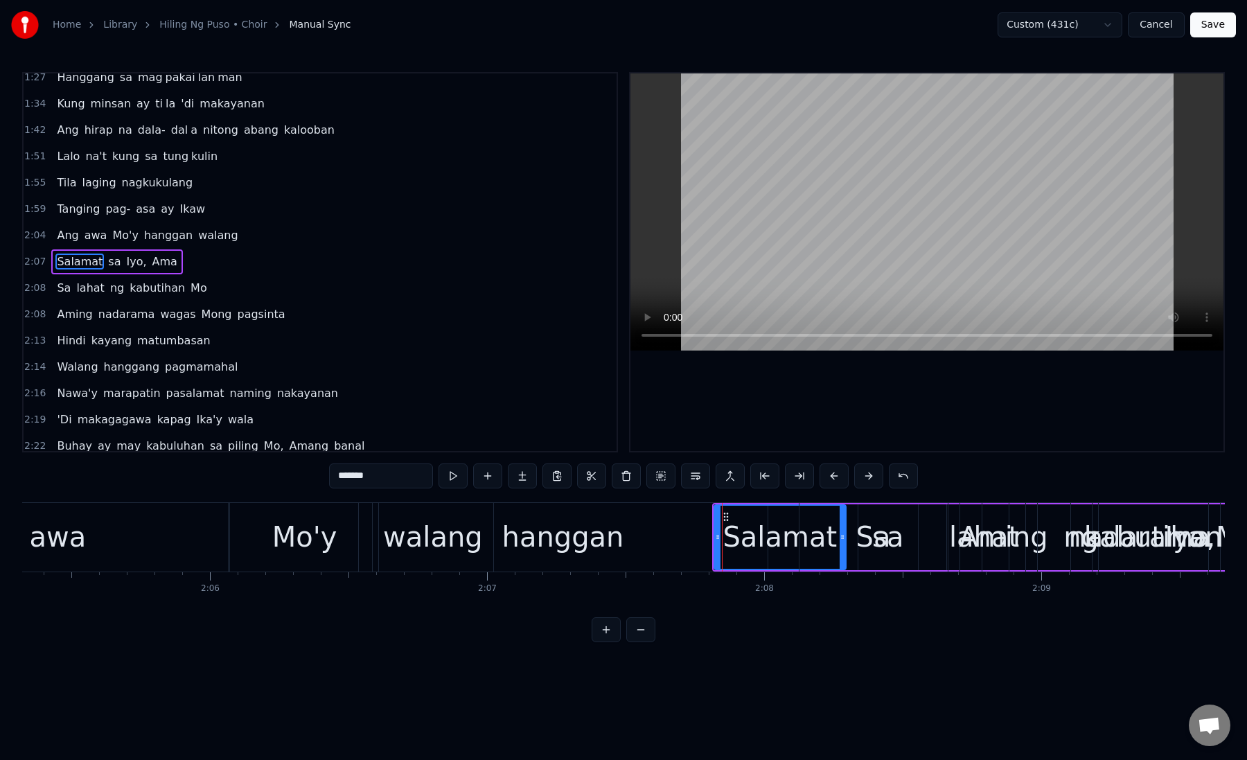
click at [867, 481] on button at bounding box center [868, 475] width 29 height 25
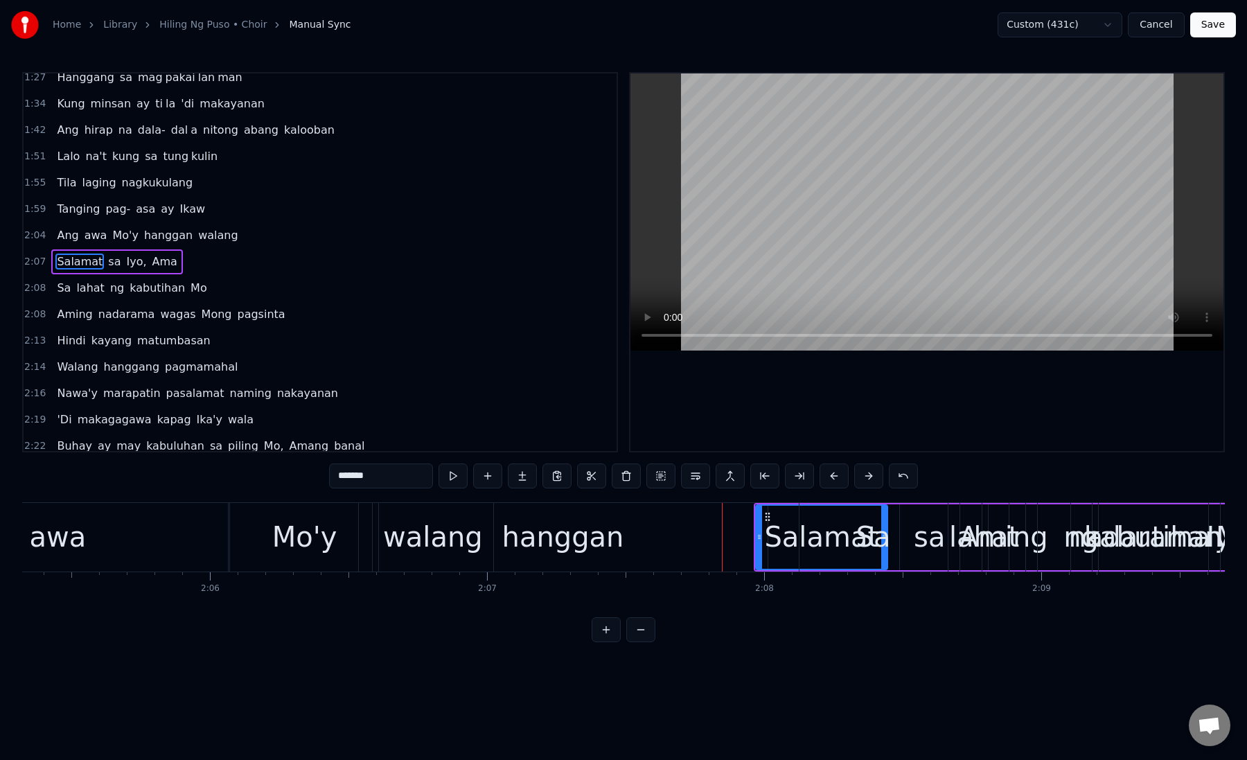
click at [867, 481] on button at bounding box center [868, 475] width 29 height 25
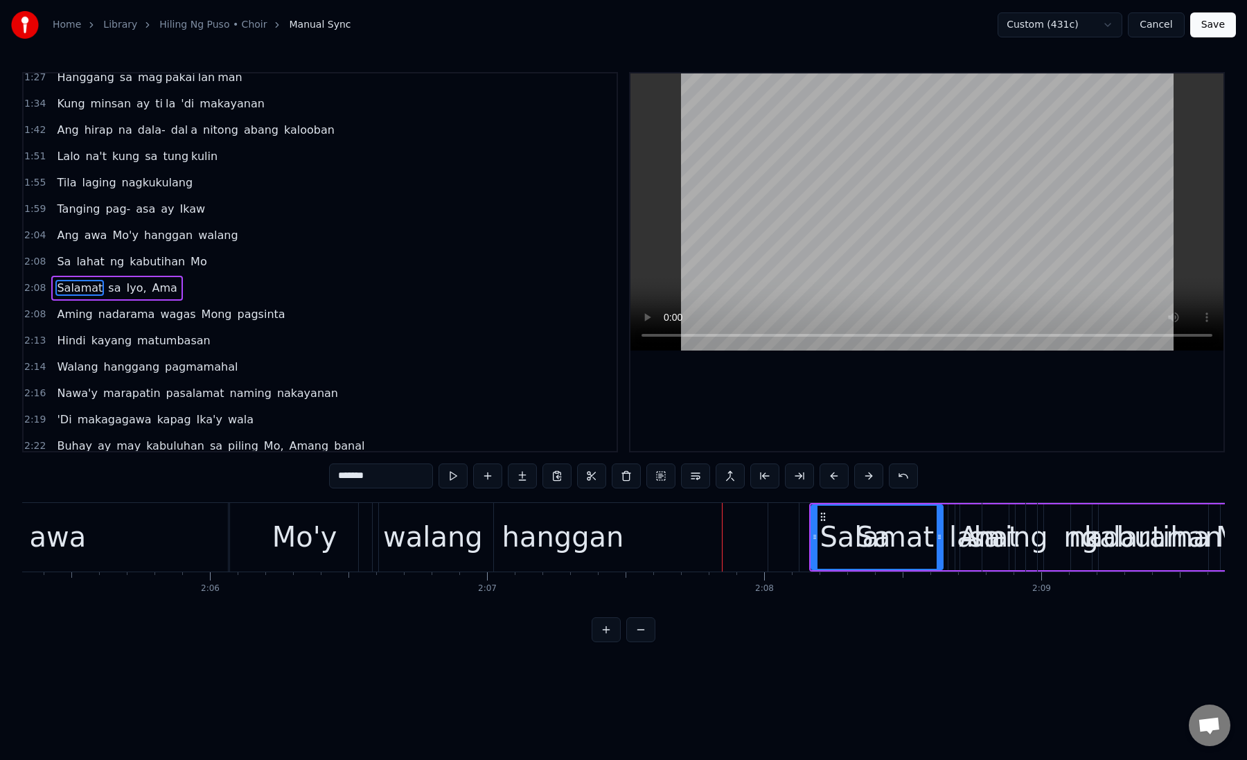
click at [867, 481] on button at bounding box center [868, 475] width 29 height 25
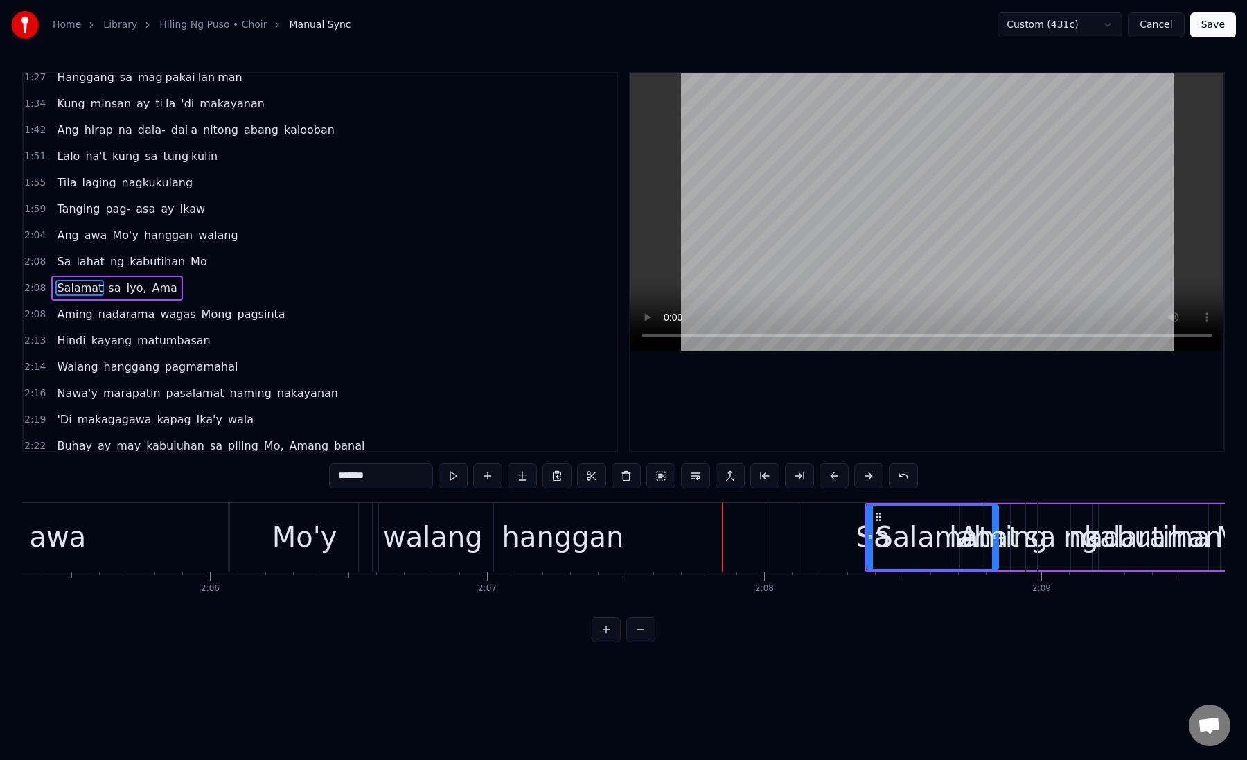
click at [867, 481] on button at bounding box center [868, 475] width 29 height 25
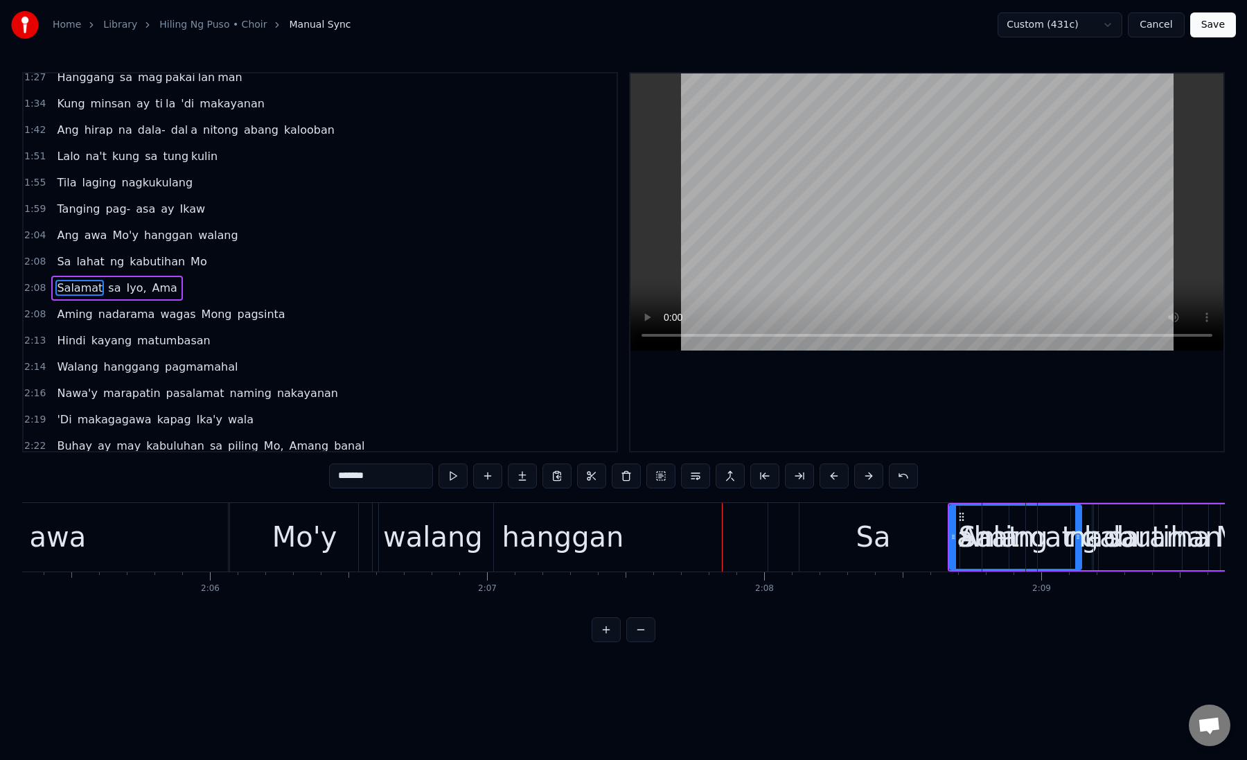
click at [867, 481] on button at bounding box center [868, 475] width 29 height 25
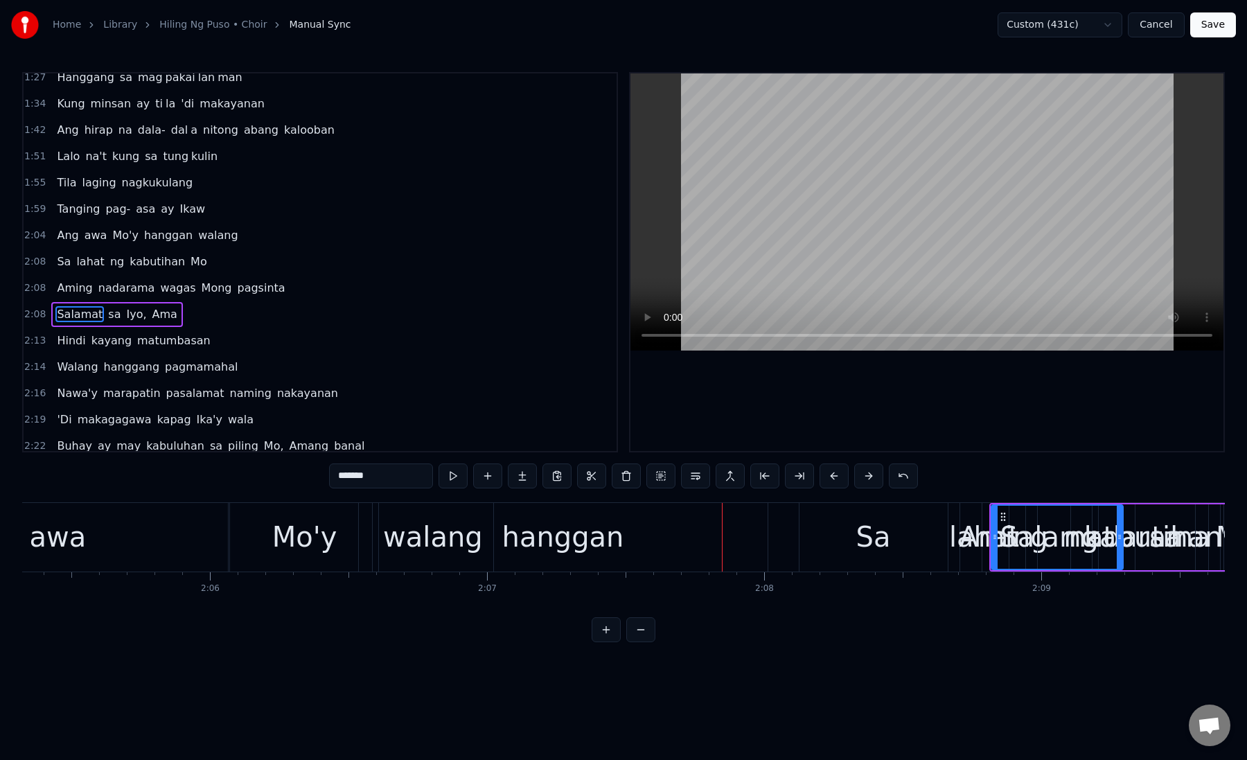
click at [867, 481] on button at bounding box center [868, 475] width 29 height 25
click at [858, 542] on div "Sa" at bounding box center [873, 537] width 35 height 42
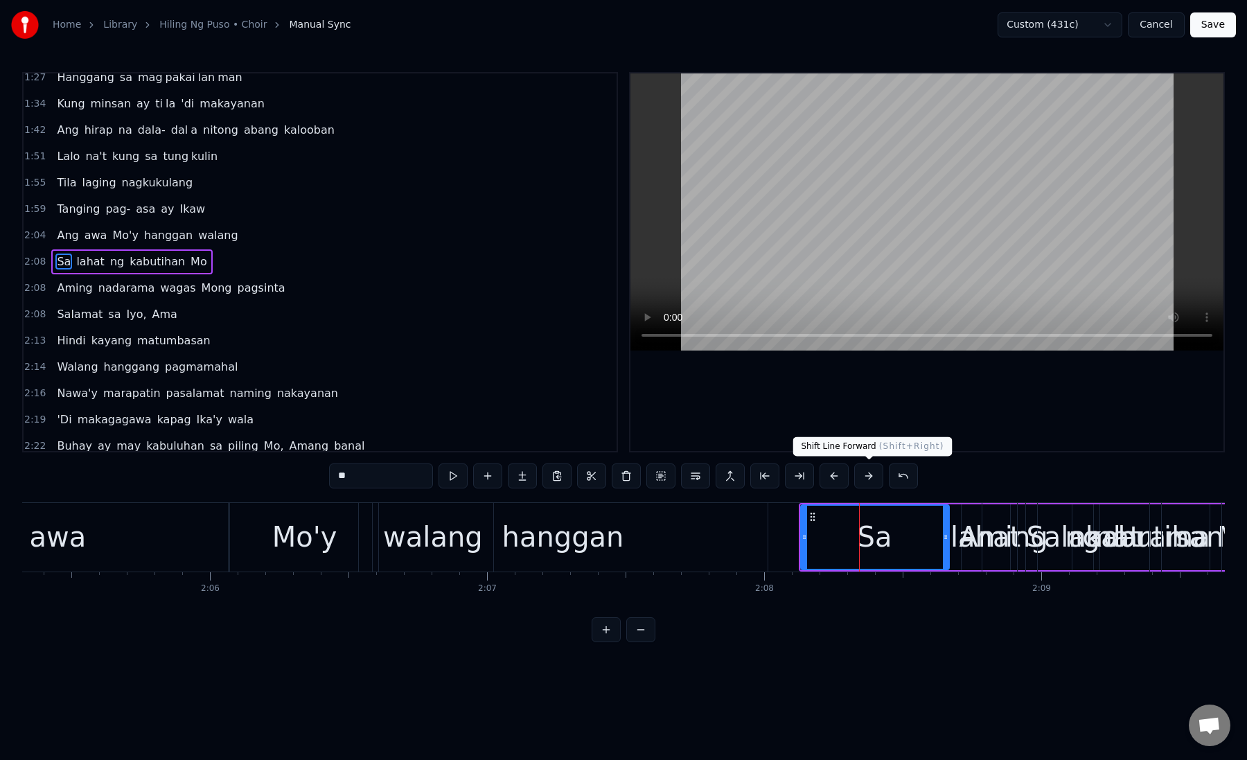
click at [862, 482] on button at bounding box center [868, 475] width 29 height 25
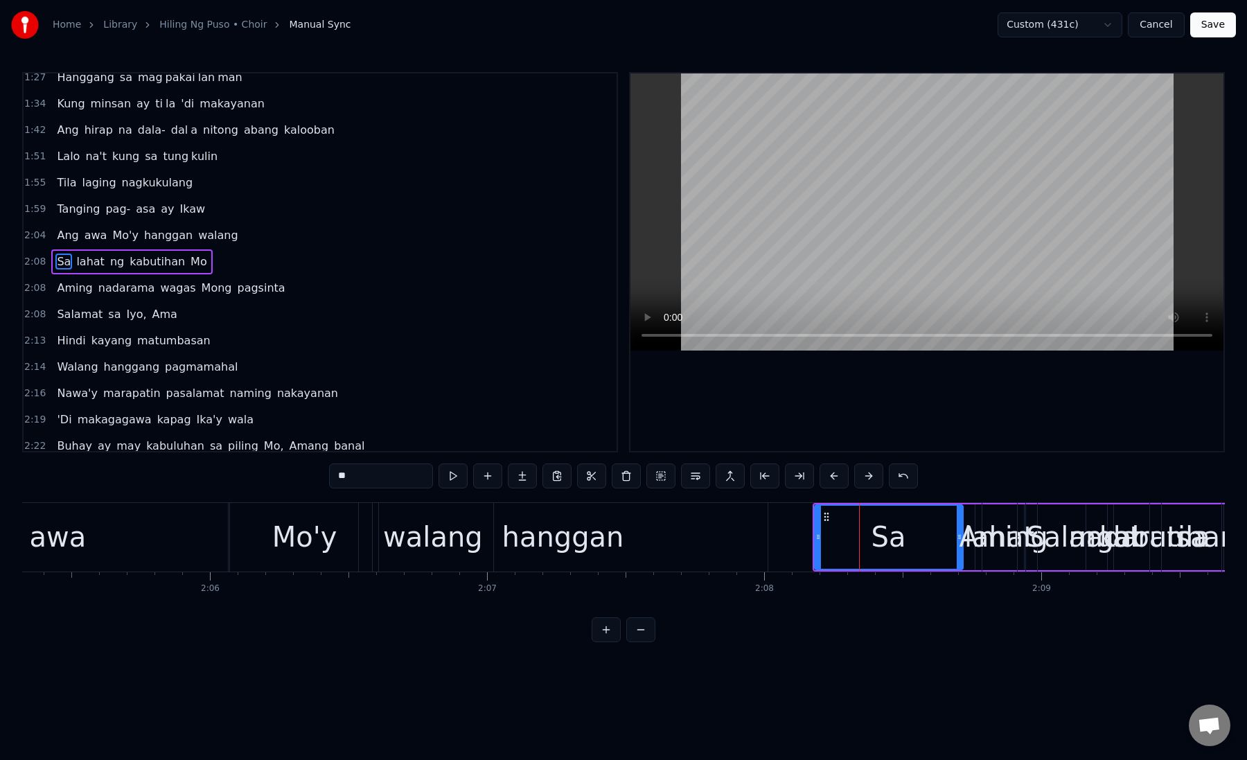
click at [862, 482] on button at bounding box center [868, 475] width 29 height 25
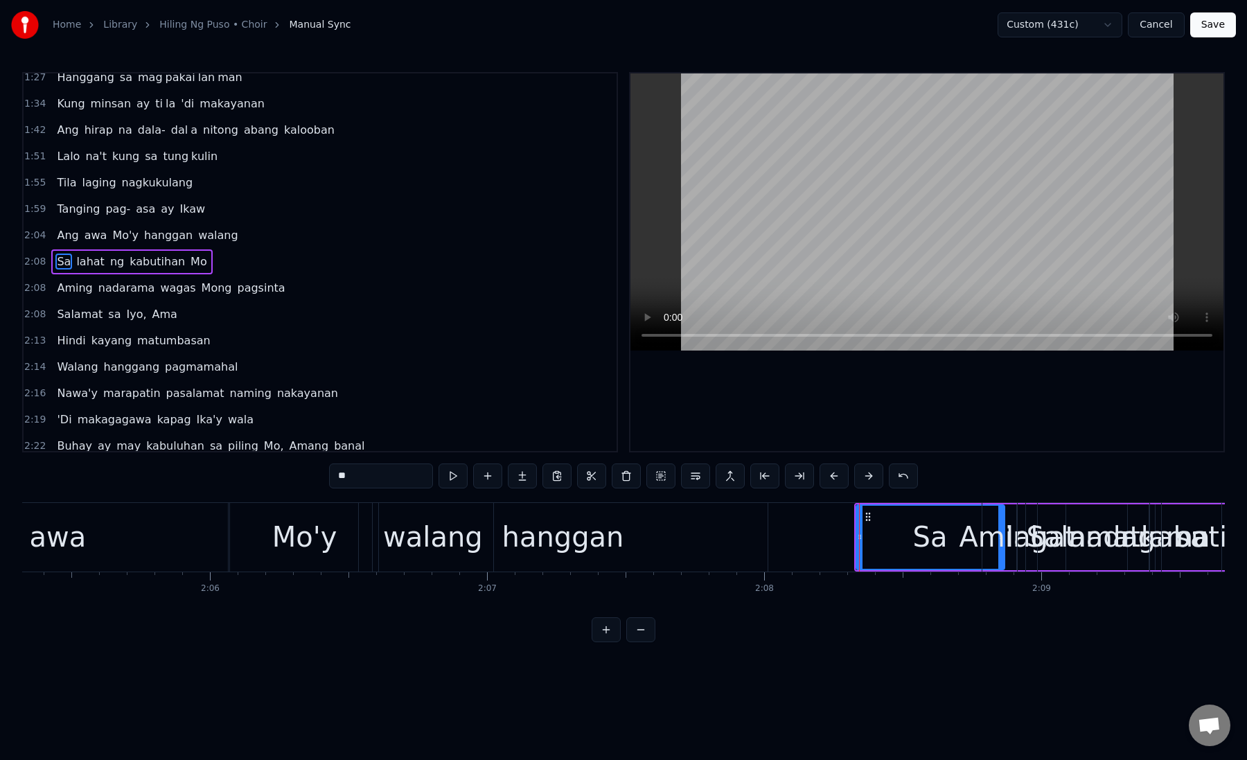
click at [862, 482] on button at bounding box center [868, 475] width 29 height 25
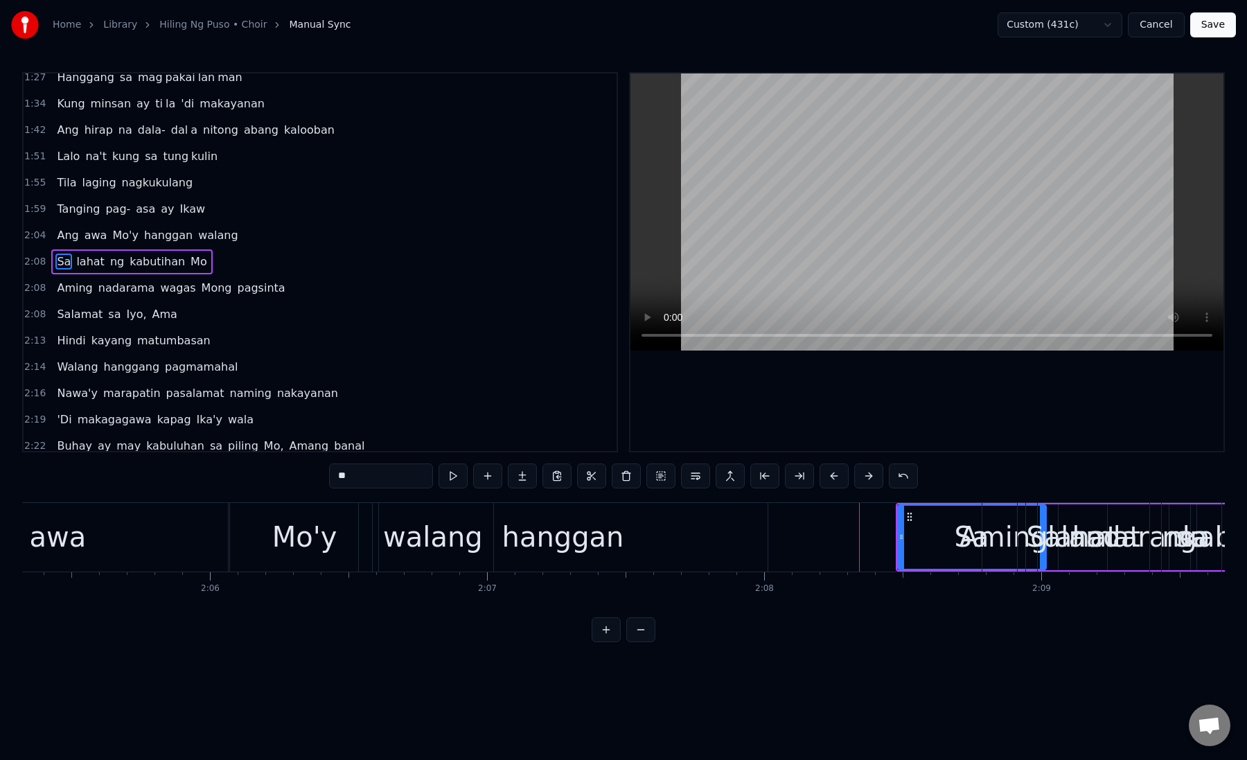
click at [862, 482] on button at bounding box center [868, 475] width 29 height 25
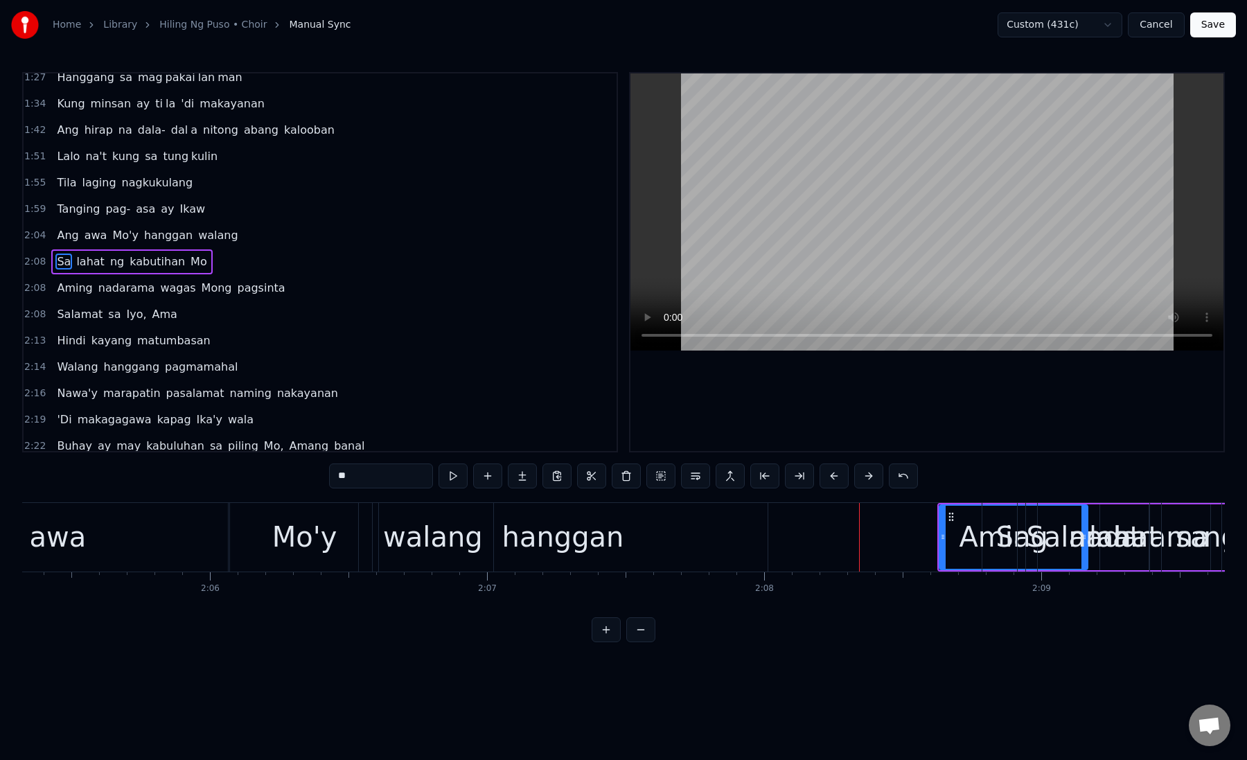
click at [862, 482] on button at bounding box center [868, 475] width 29 height 25
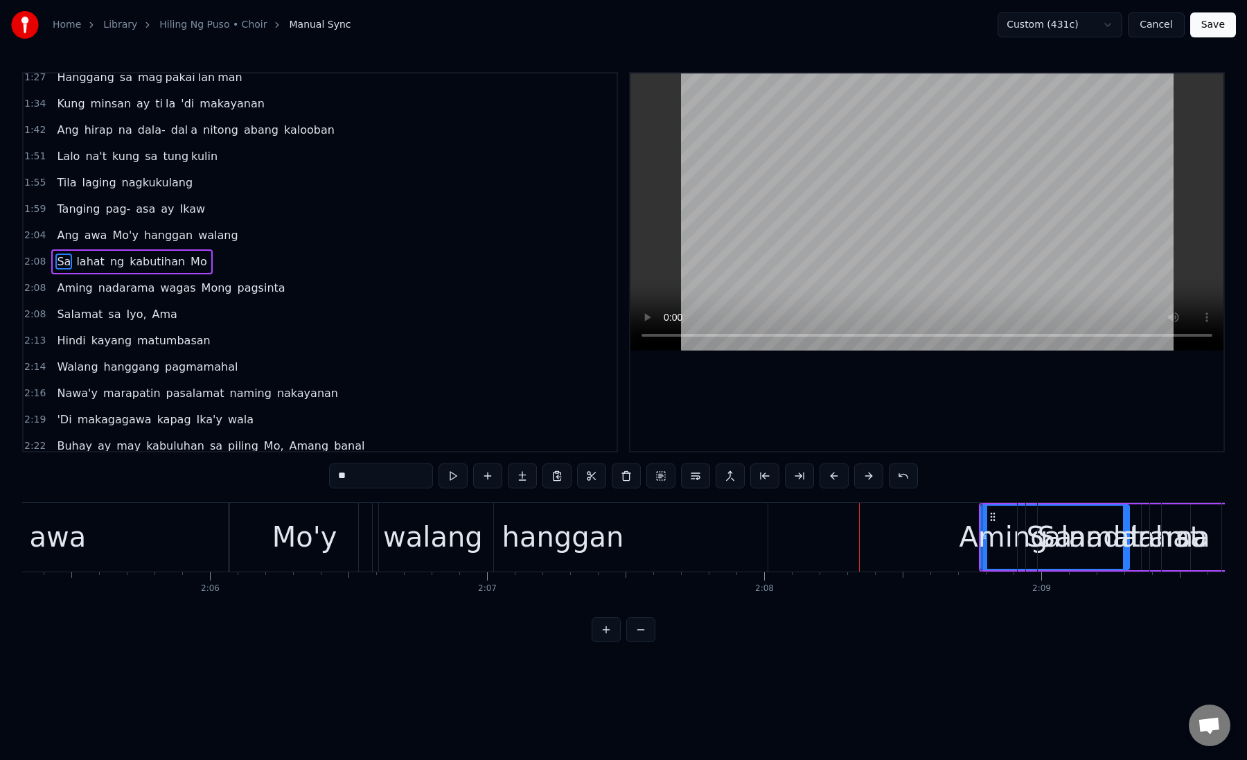
click at [862, 482] on button at bounding box center [868, 475] width 29 height 25
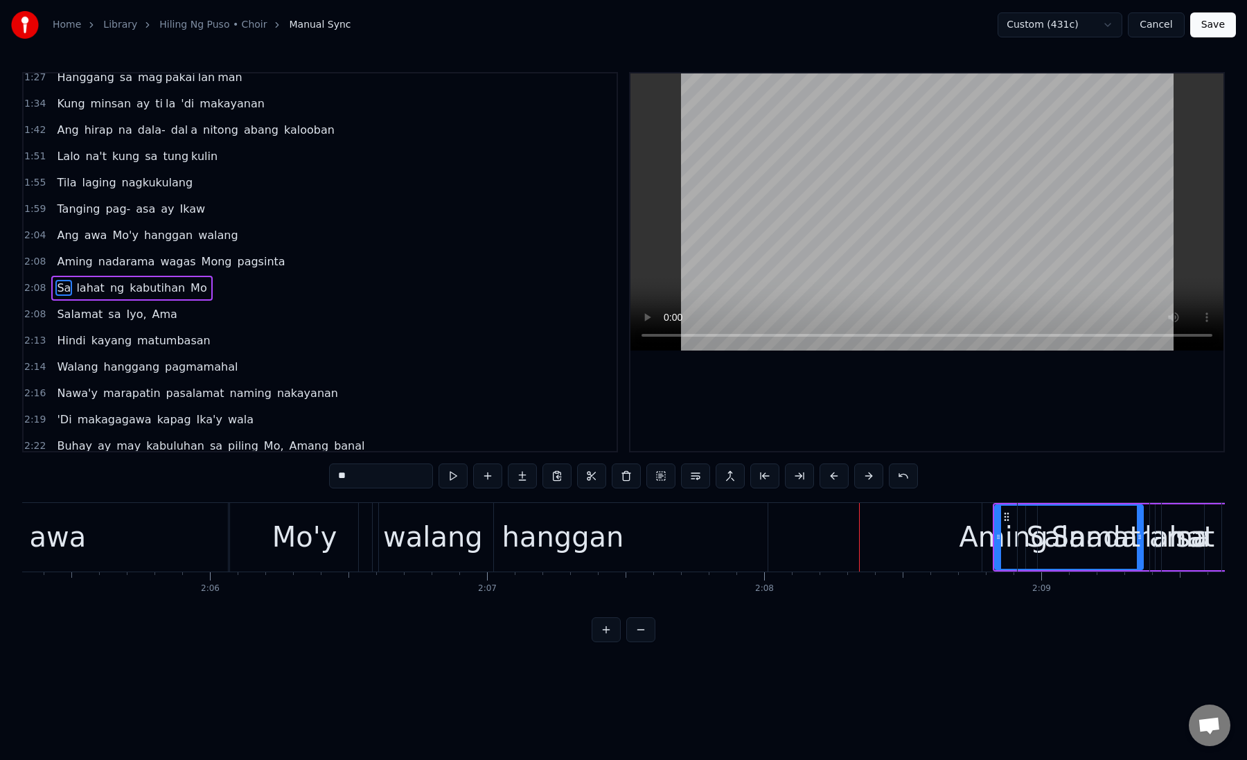
click at [862, 482] on button at bounding box center [868, 475] width 29 height 25
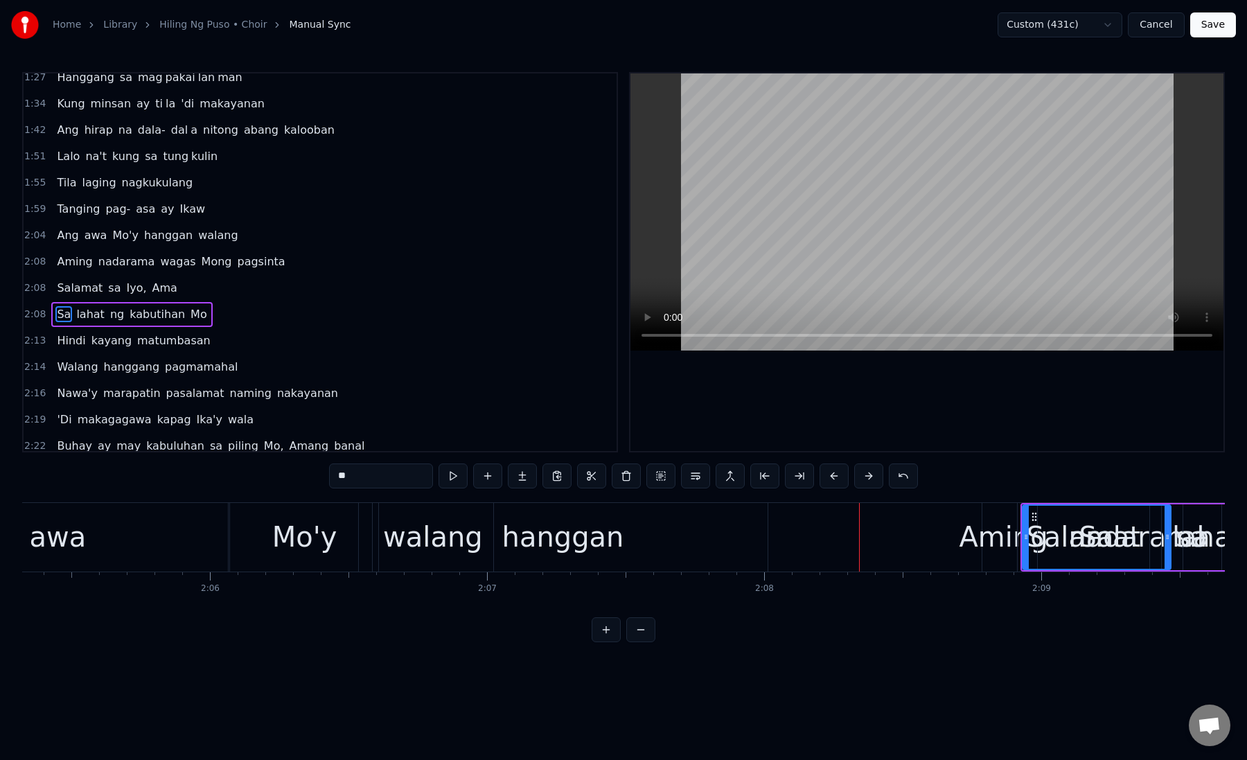
click at [862, 482] on button at bounding box center [868, 475] width 29 height 25
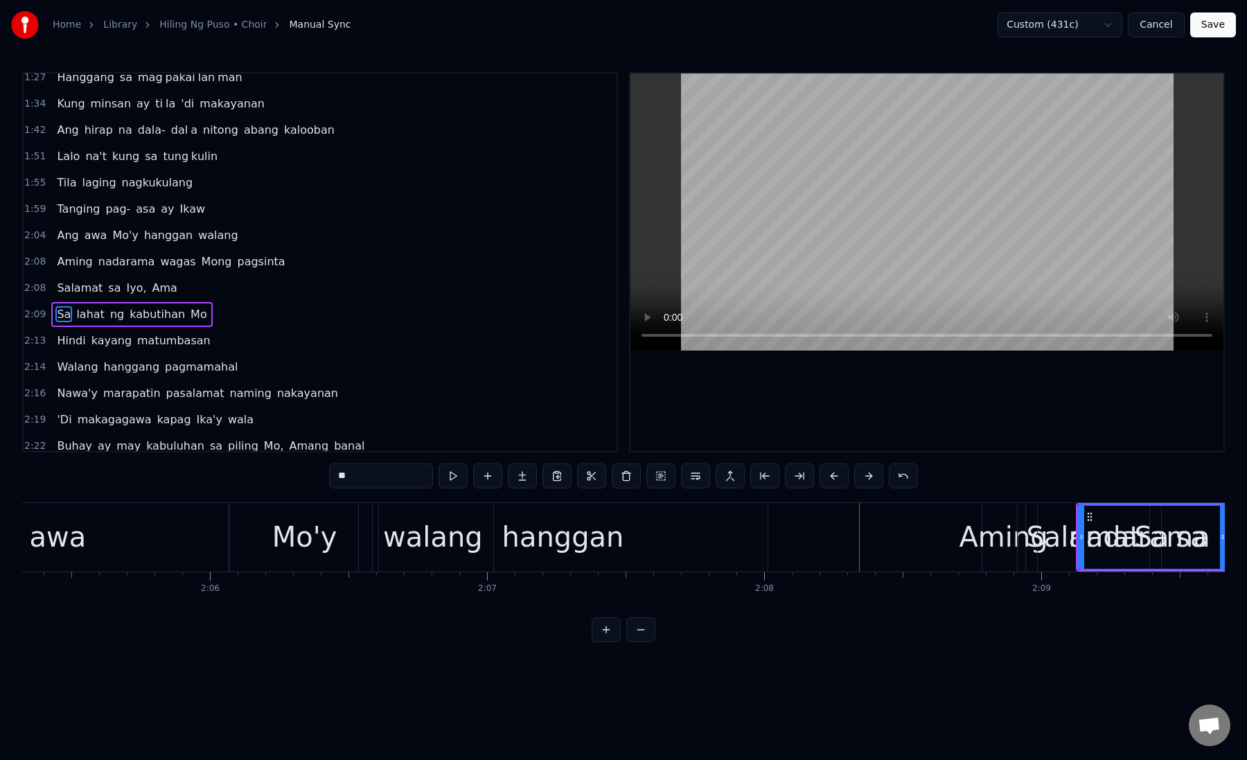
click at [862, 482] on button at bounding box center [868, 475] width 29 height 25
click at [577, 544] on div "hanggan" at bounding box center [563, 537] width 122 height 42
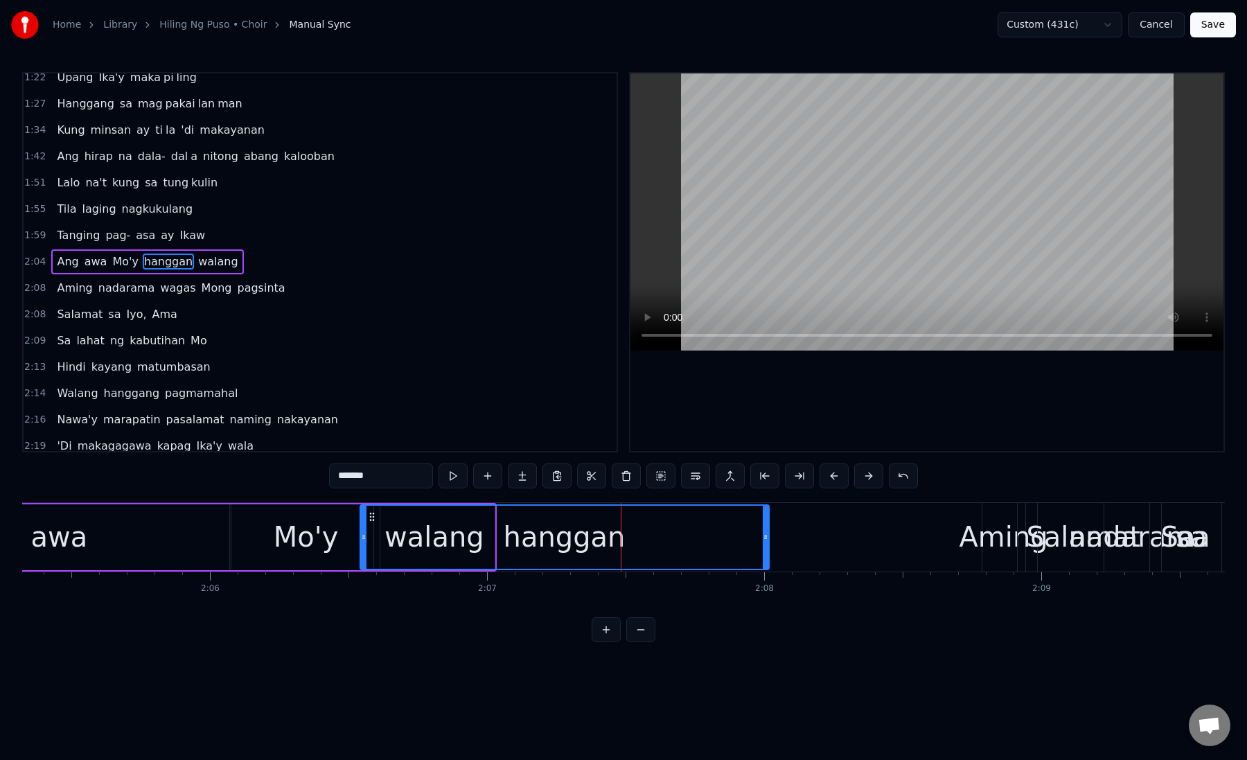
click at [583, 534] on div "hanggan" at bounding box center [565, 537] width 122 height 42
click at [483, 524] on div "hanggan" at bounding box center [564, 537] width 407 height 63
click at [204, 262] on span "walang" at bounding box center [218, 261] width 42 height 16
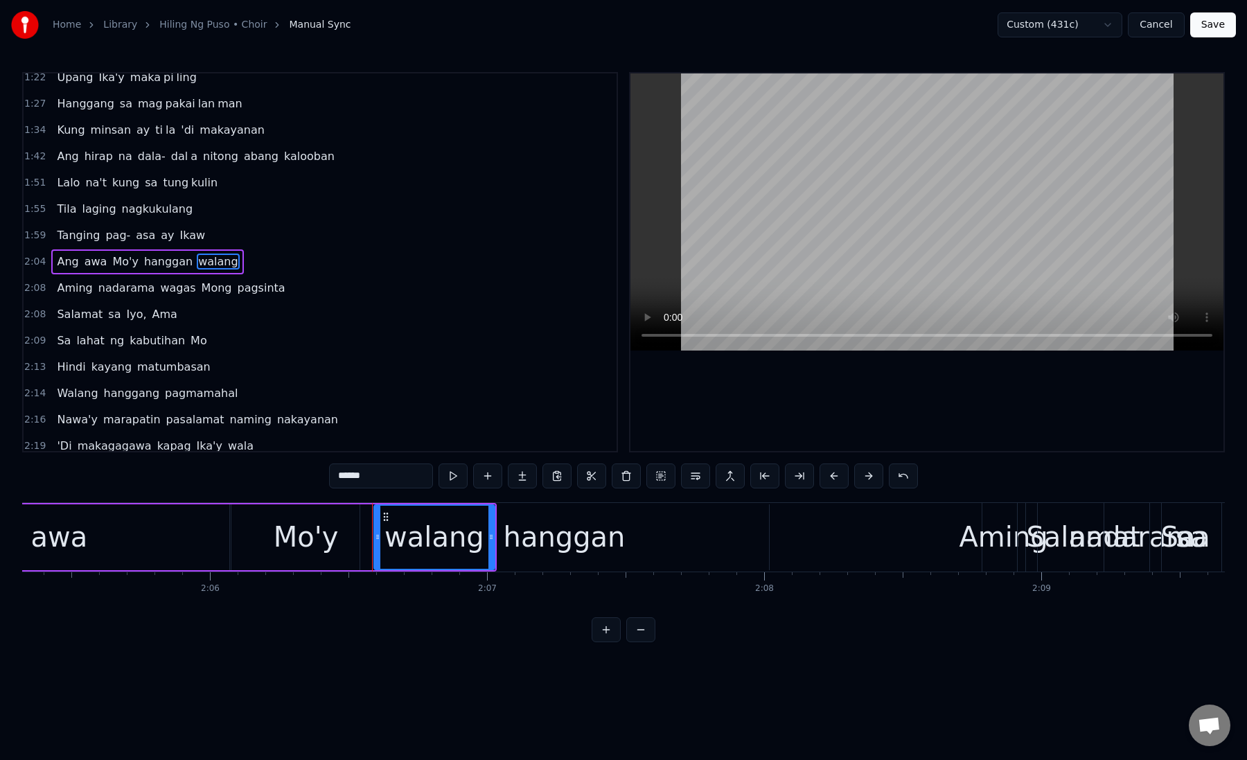
click at [551, 537] on div "hanggan" at bounding box center [565, 537] width 122 height 42
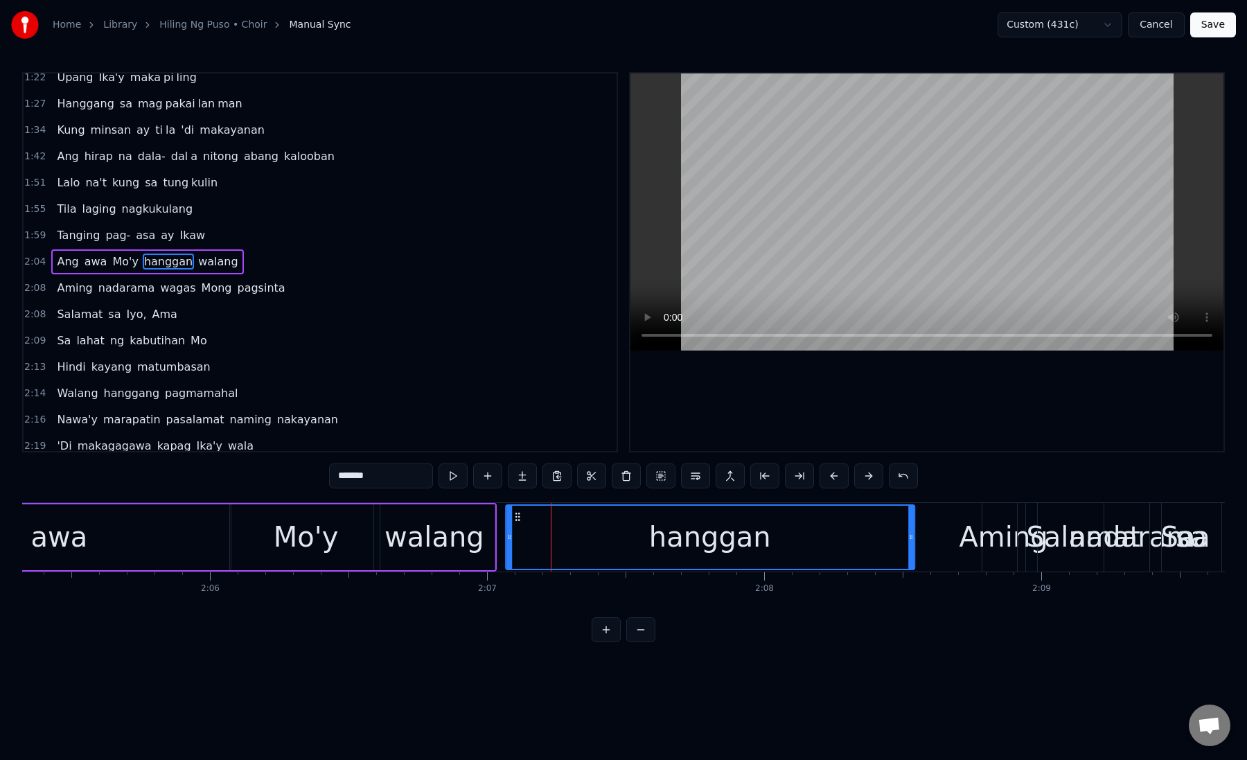
drag, startPoint x: 371, startPoint y: 518, endPoint x: 517, endPoint y: 531, distance: 146.0
click at [374, 529] on div "walang" at bounding box center [434, 537] width 121 height 66
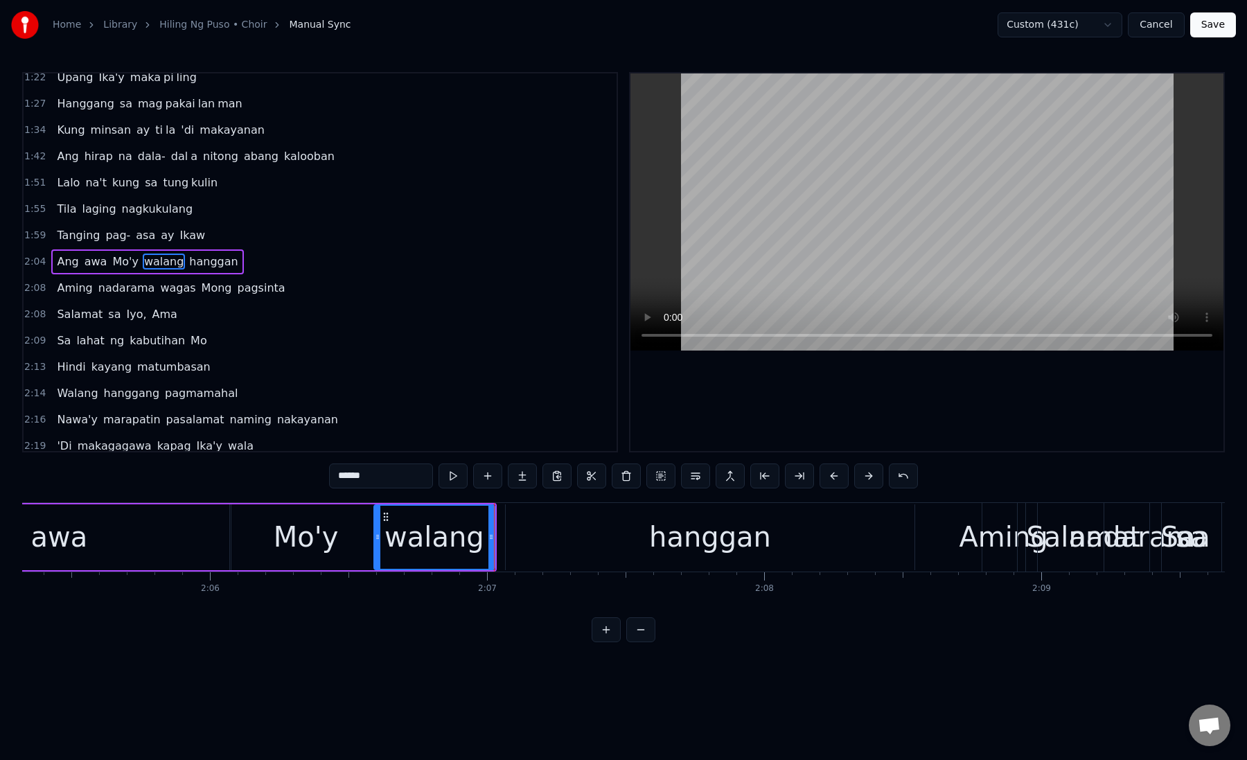
click at [562, 529] on div "hanggan" at bounding box center [710, 537] width 409 height 66
type input "*******"
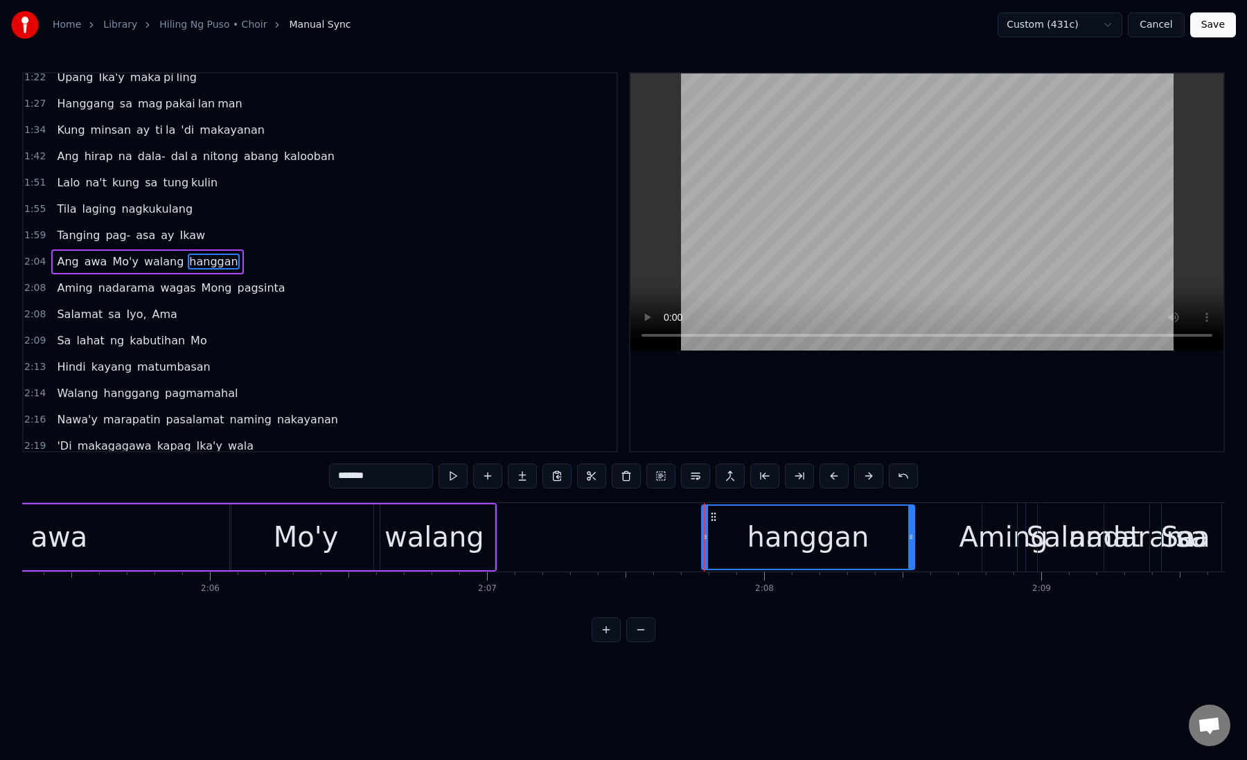
drag, startPoint x: 508, startPoint y: 536, endPoint x: 703, endPoint y: 538, distance: 194.6
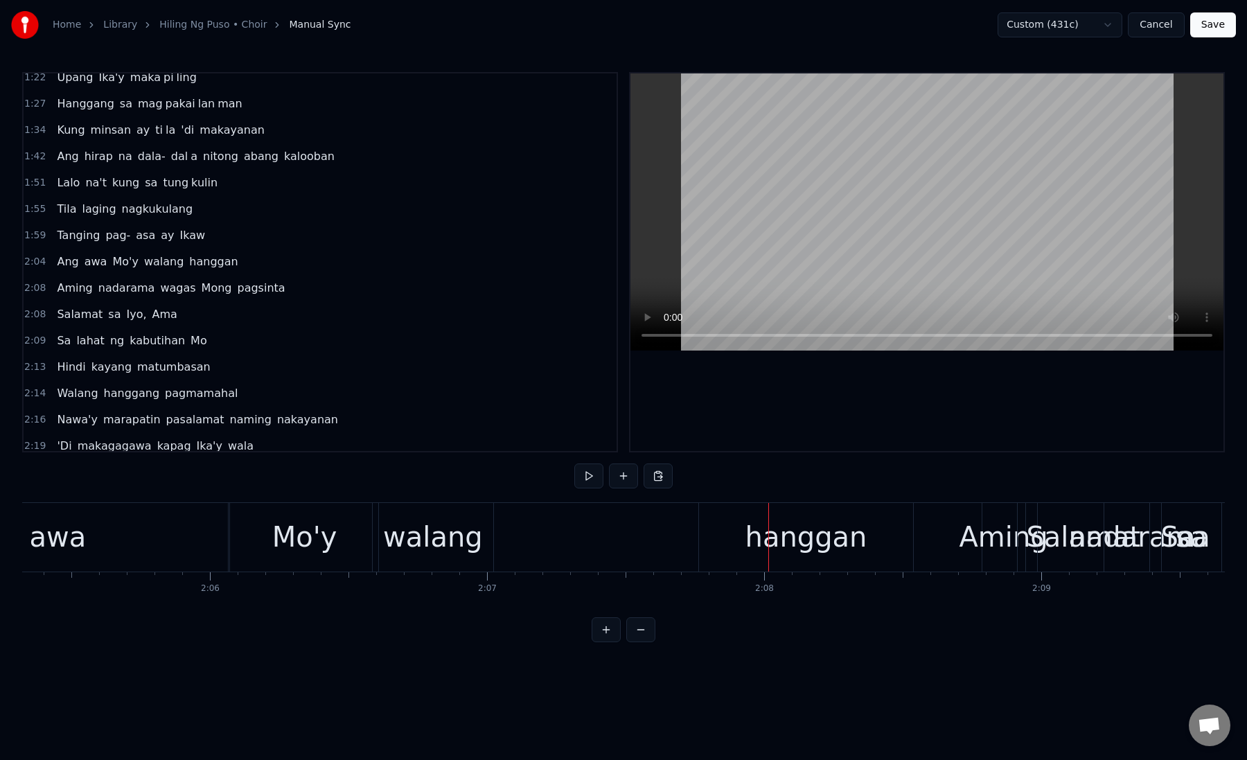
click at [454, 537] on div "walang" at bounding box center [433, 537] width 100 height 42
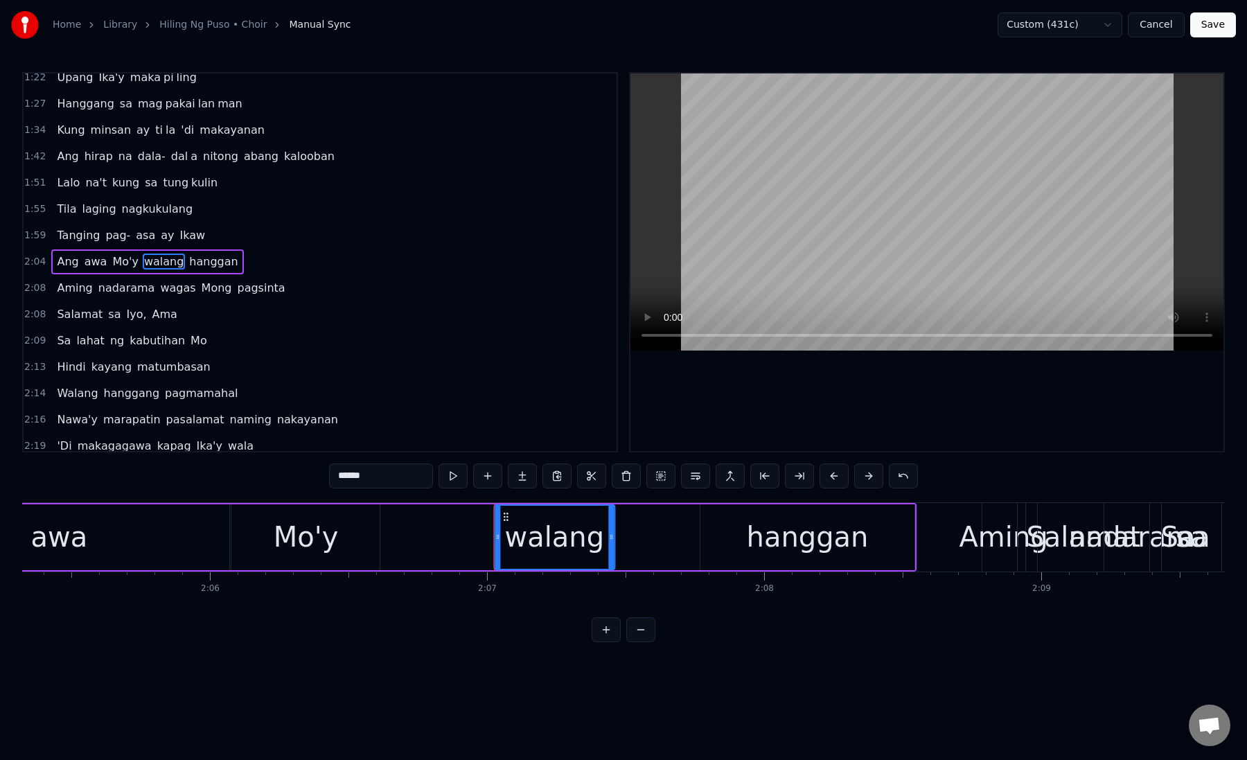
drag, startPoint x: 384, startPoint y: 517, endPoint x: 504, endPoint y: 520, distance: 119.2
click at [504, 520] on icon at bounding box center [505, 516] width 11 height 11
drag, startPoint x: 621, startPoint y: 544, endPoint x: 699, endPoint y: 546, distance: 77.6
click at [700, 546] on div at bounding box center [701, 537] width 6 height 63
click at [351, 532] on div "Mo'y" at bounding box center [305, 537] width 148 height 66
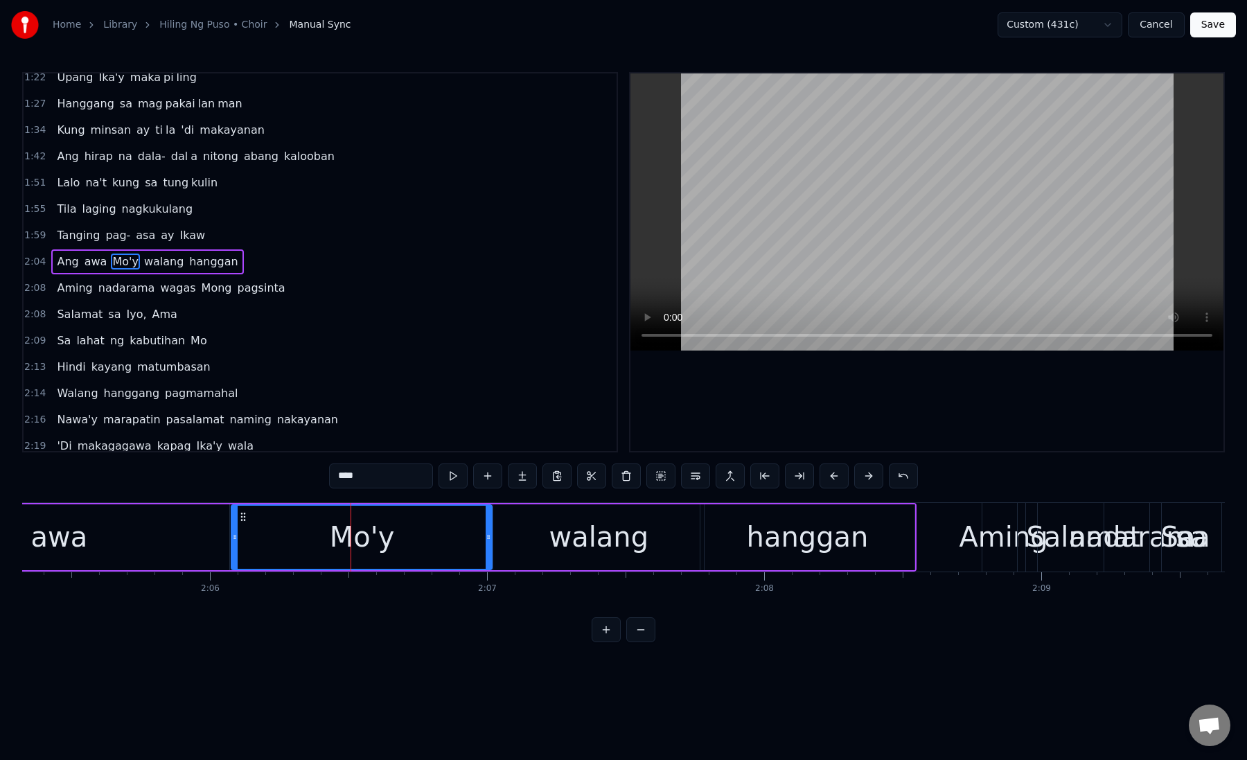
drag, startPoint x: 375, startPoint y: 537, endPoint x: 487, endPoint y: 537, distance: 112.2
click at [487, 537] on icon at bounding box center [489, 536] width 6 height 11
click at [551, 537] on div "walang" at bounding box center [598, 537] width 211 height 66
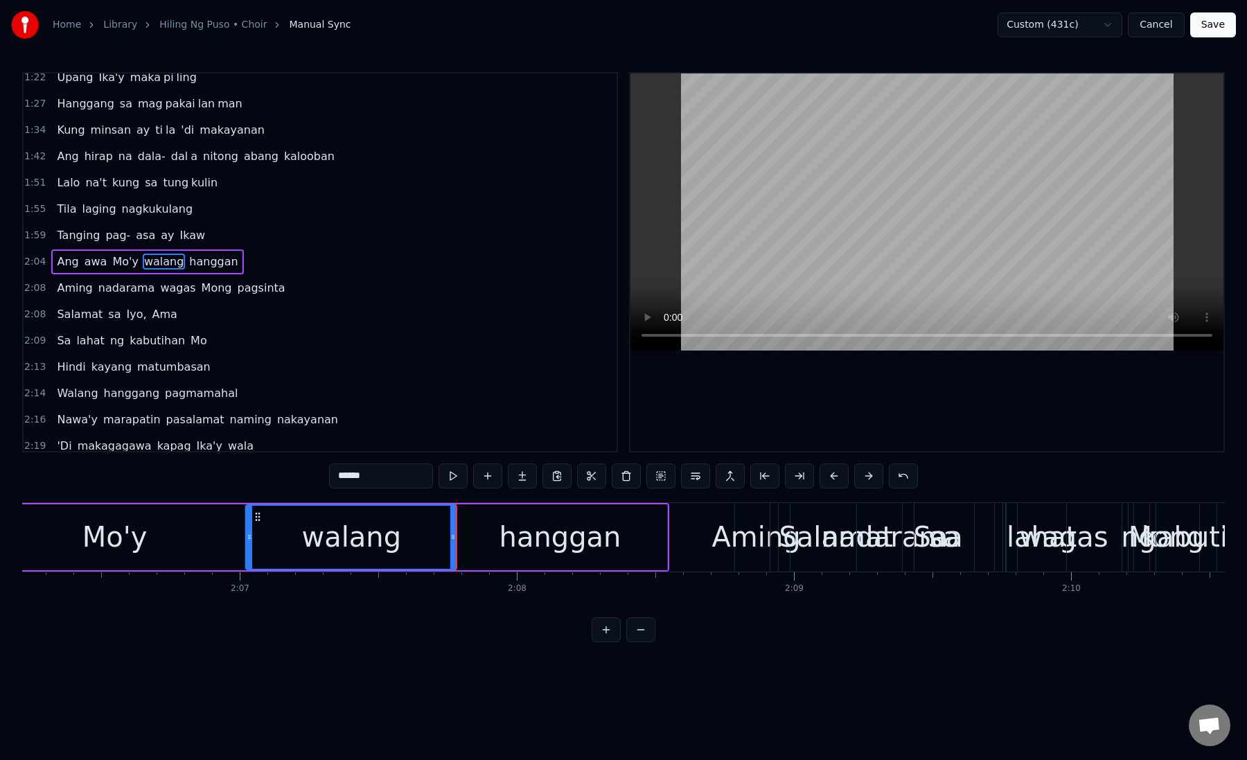
scroll to position [0, 34982]
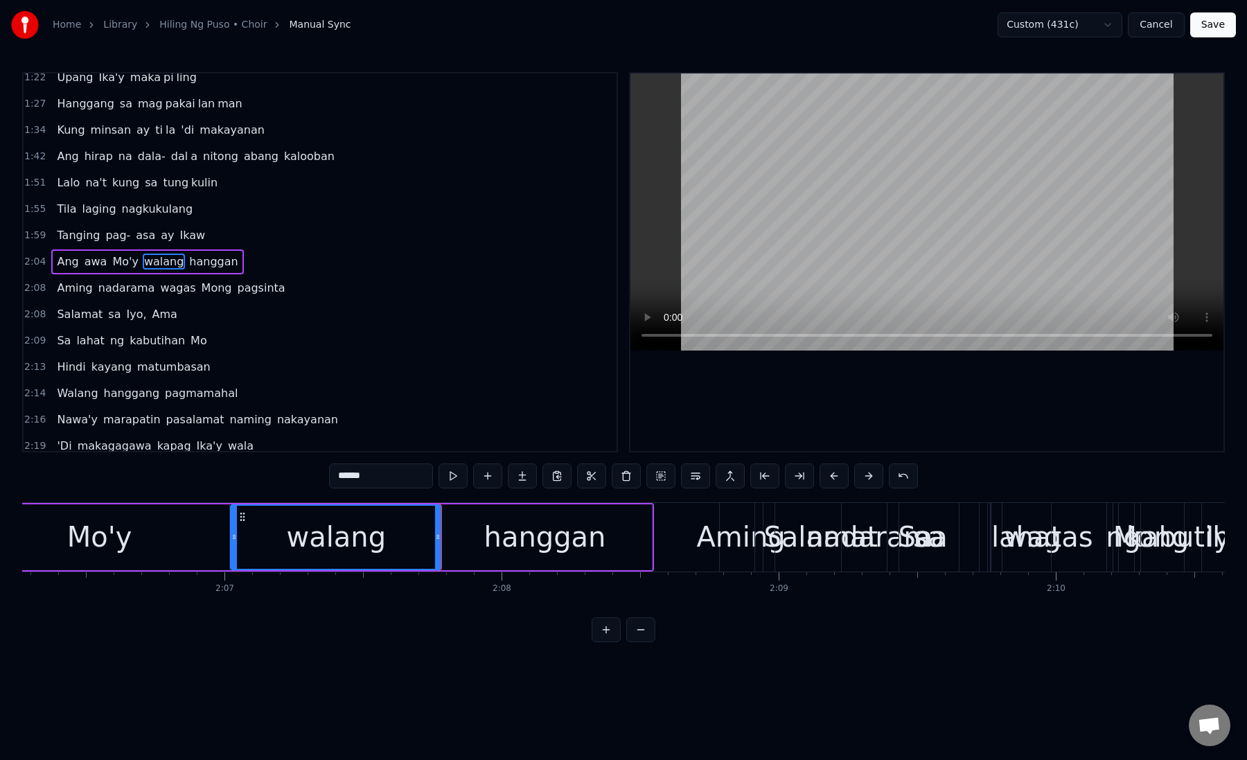
click at [491, 526] on div "hanggan" at bounding box center [545, 537] width 214 height 66
type input "*******"
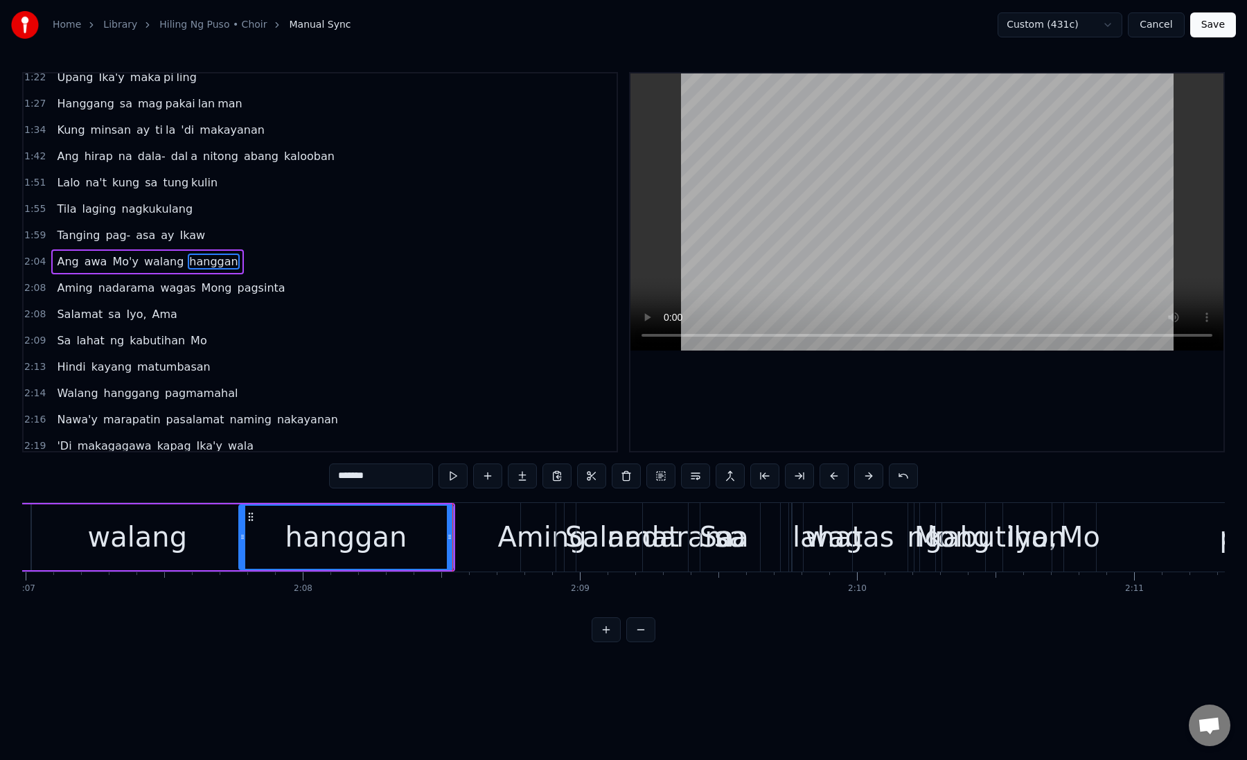
scroll to position [0, 35193]
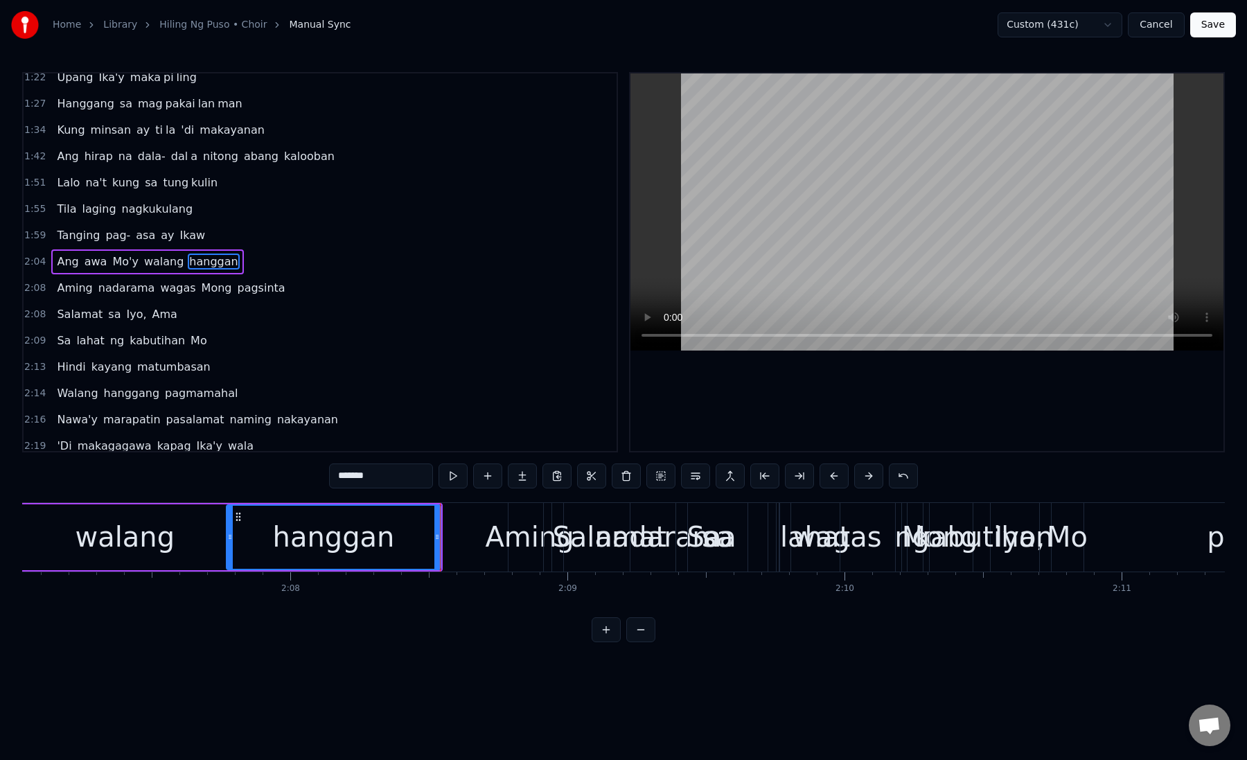
click at [378, 541] on div "hanggan" at bounding box center [334, 537] width 122 height 42
drag, startPoint x: 436, startPoint y: 539, endPoint x: 522, endPoint y: 551, distance: 86.0
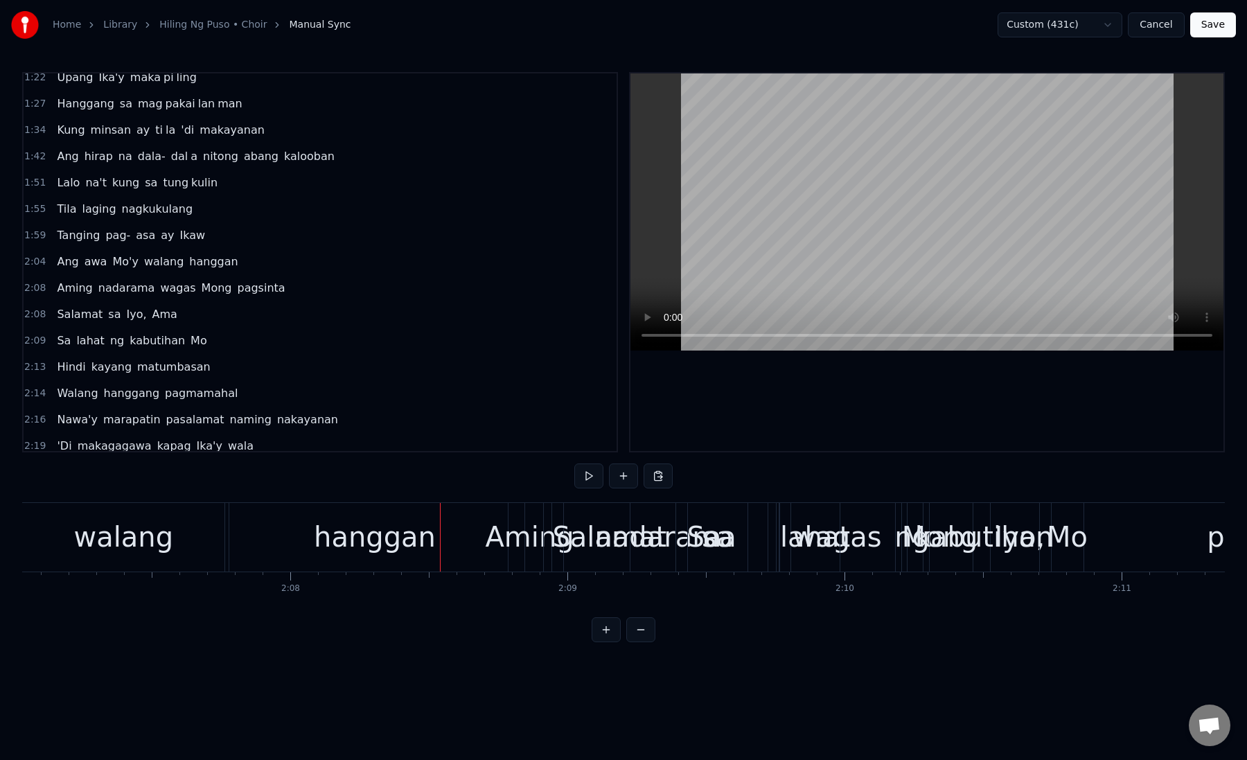
click at [380, 549] on div "hanggan" at bounding box center [375, 537] width 122 height 42
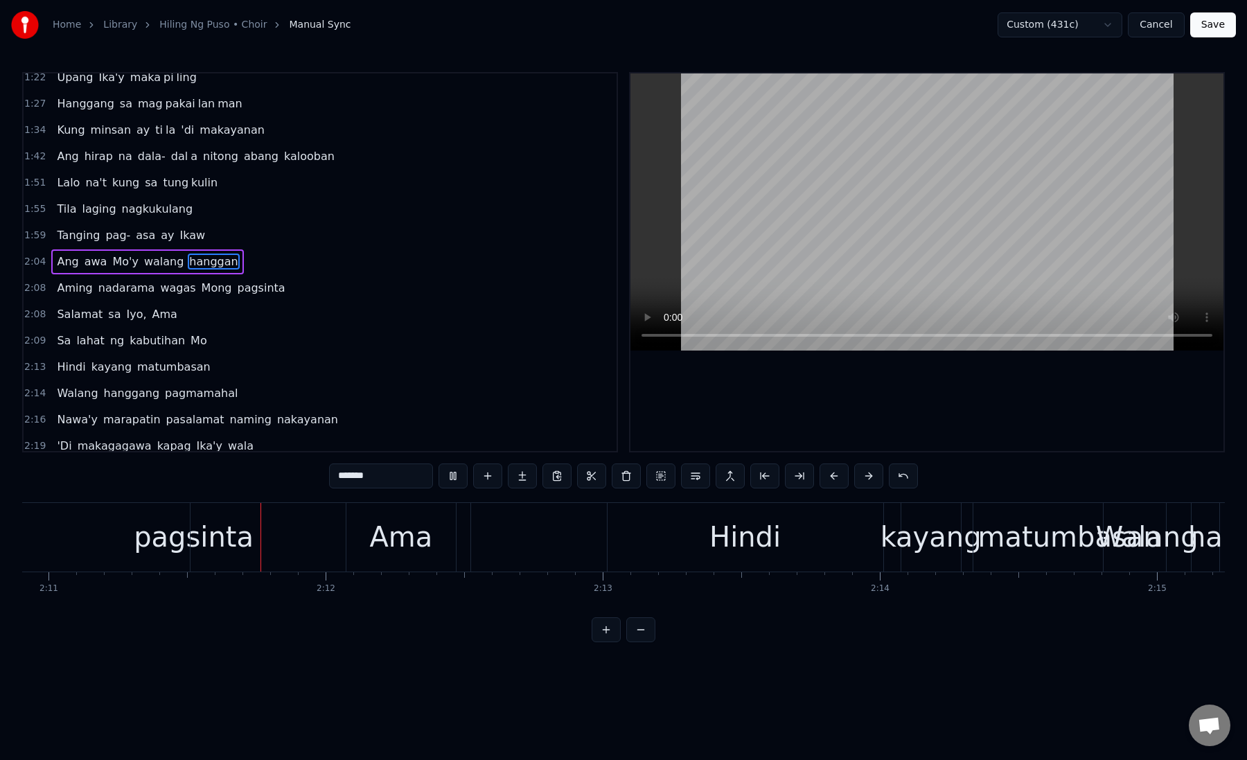
scroll to position [0, 36271]
click at [641, 635] on button at bounding box center [640, 629] width 29 height 25
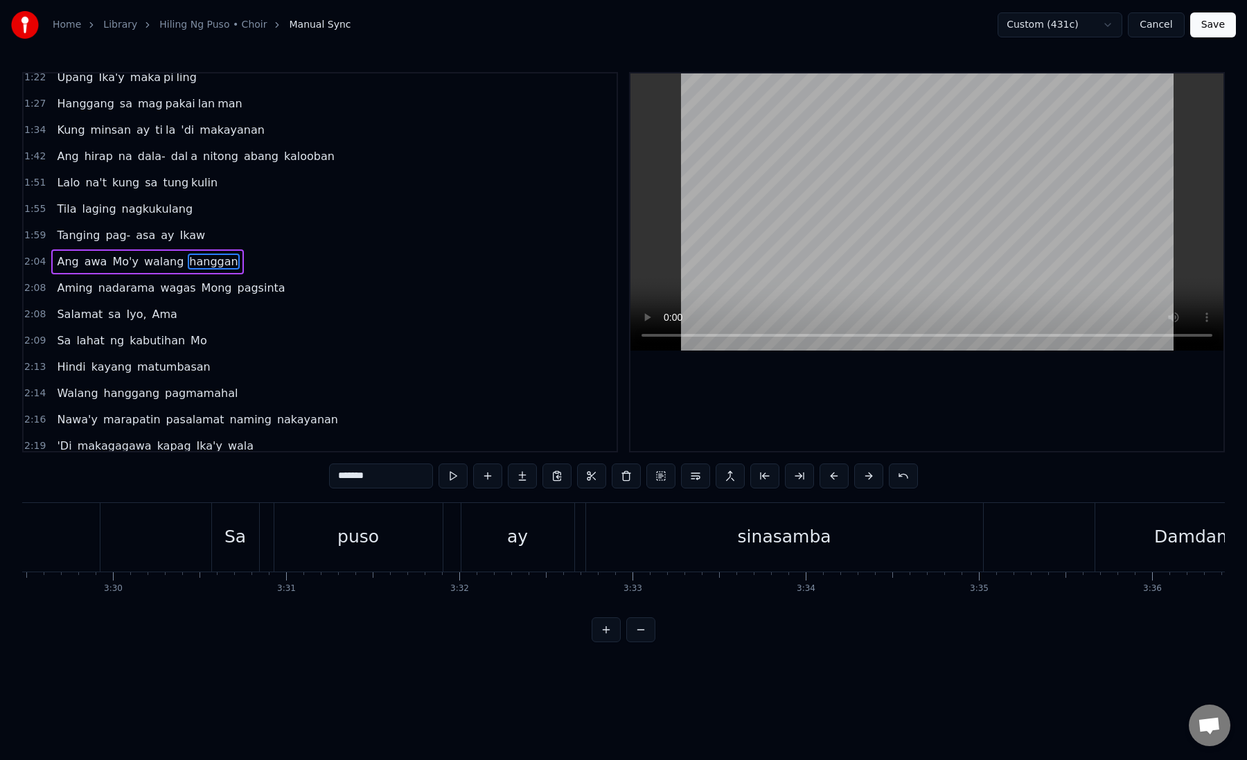
click at [641, 635] on button at bounding box center [640, 629] width 29 height 25
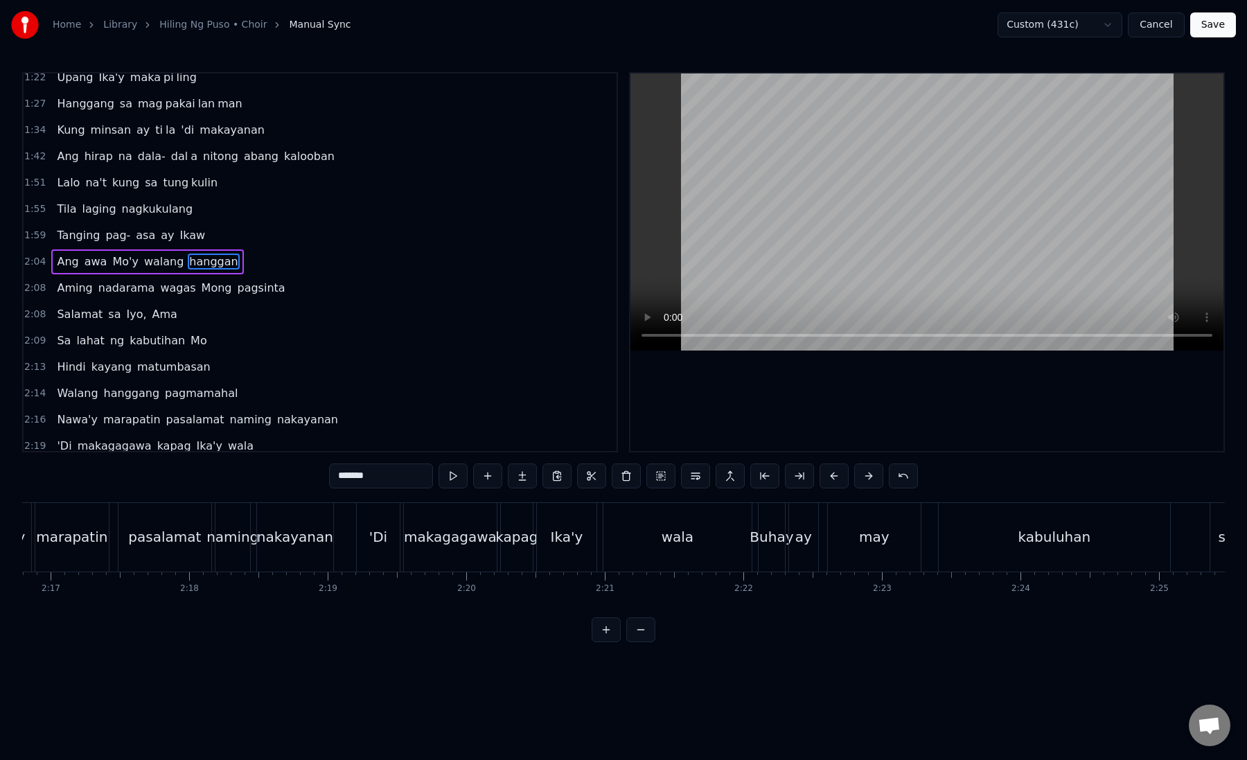
scroll to position [0, 18950]
click at [711, 535] on div "wala" at bounding box center [677, 537] width 148 height 69
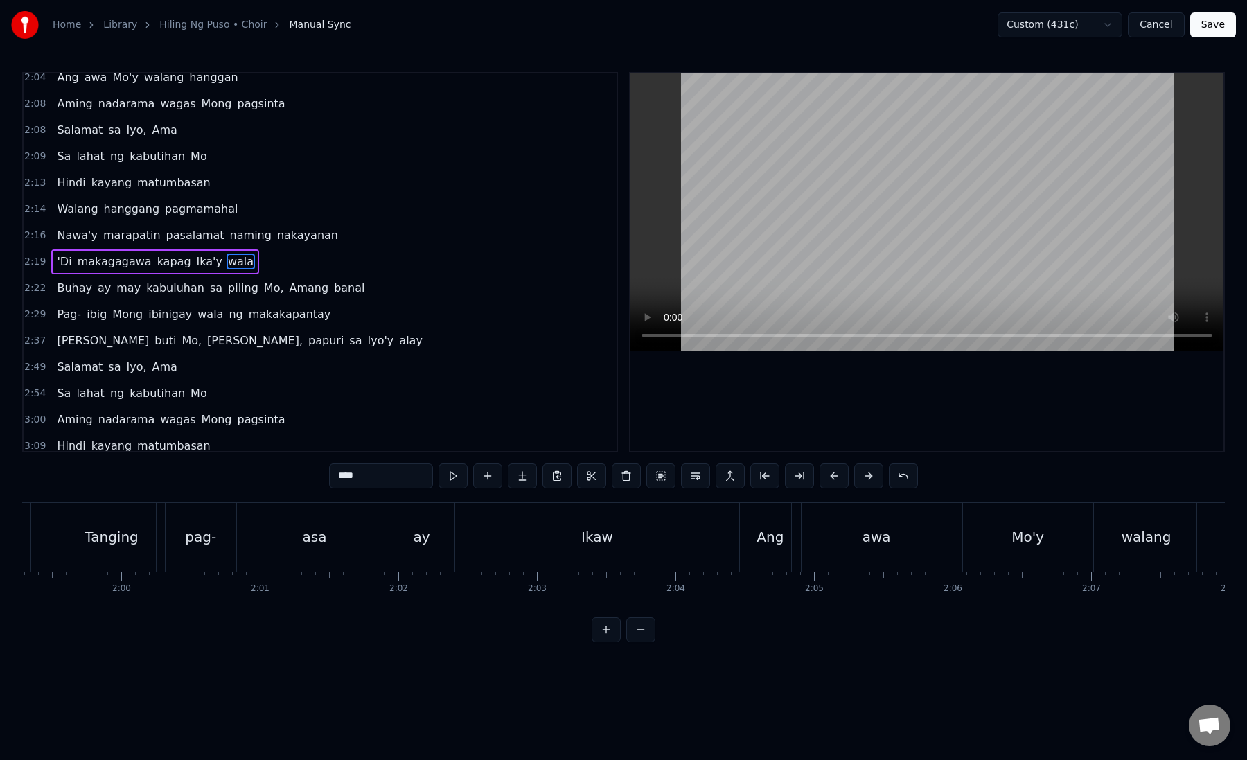
scroll to position [0, 16504]
click at [595, 549] on div "Ikaw" at bounding box center [616, 537] width 284 height 69
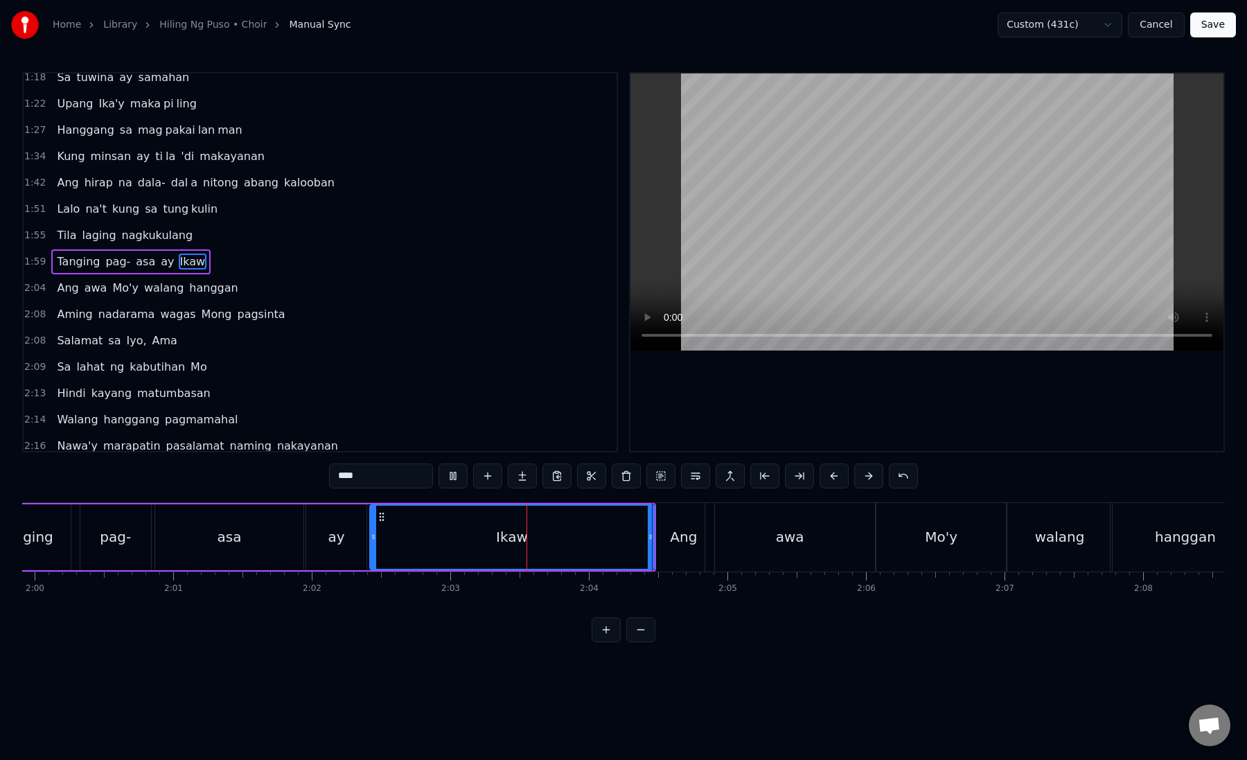
scroll to position [0, 16690]
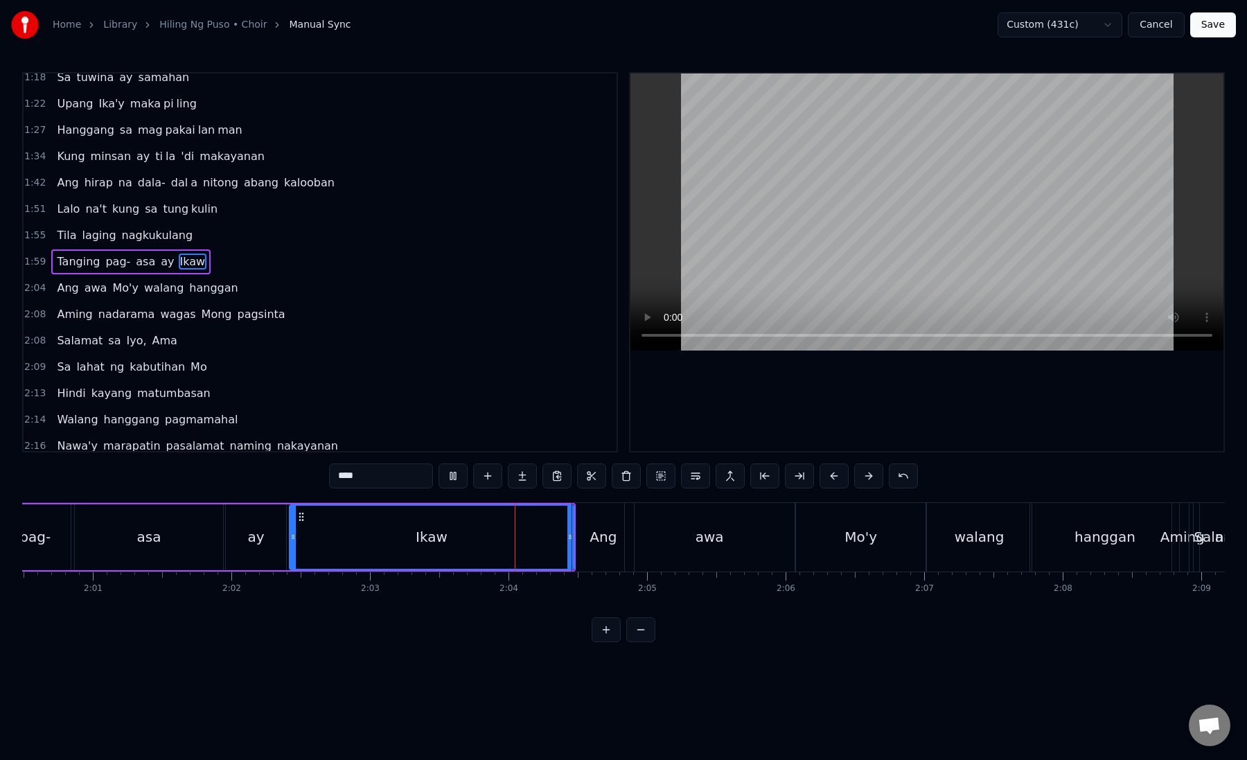
click at [601, 540] on div "Ang" at bounding box center [602, 536] width 27 height 21
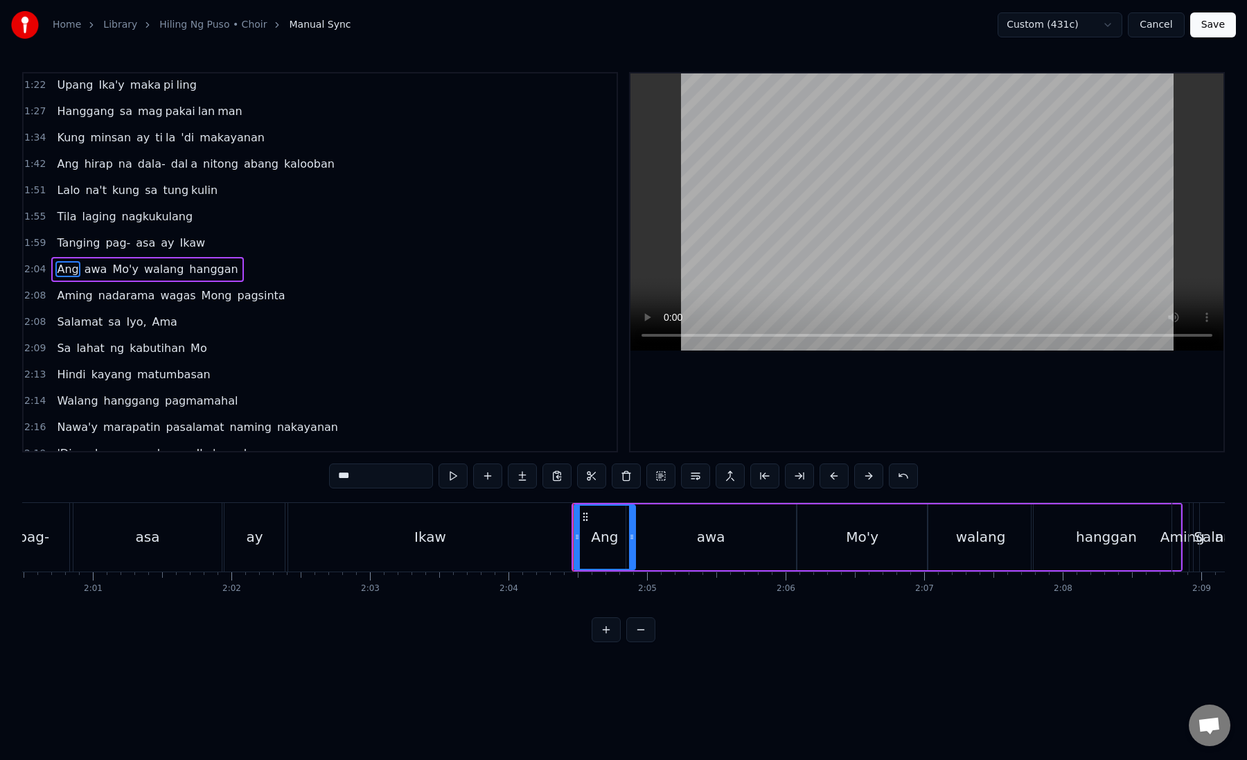
scroll to position [167, 0]
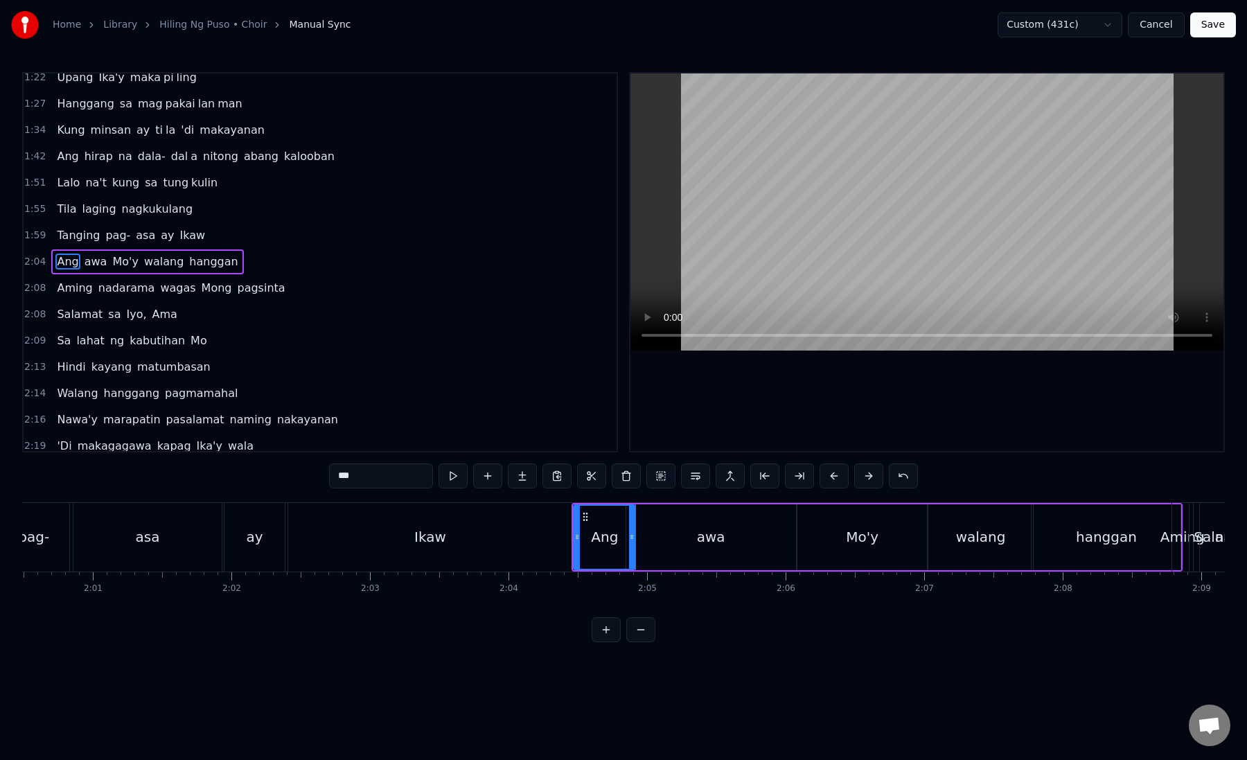
click at [659, 547] on div "awa" at bounding box center [711, 537] width 170 height 66
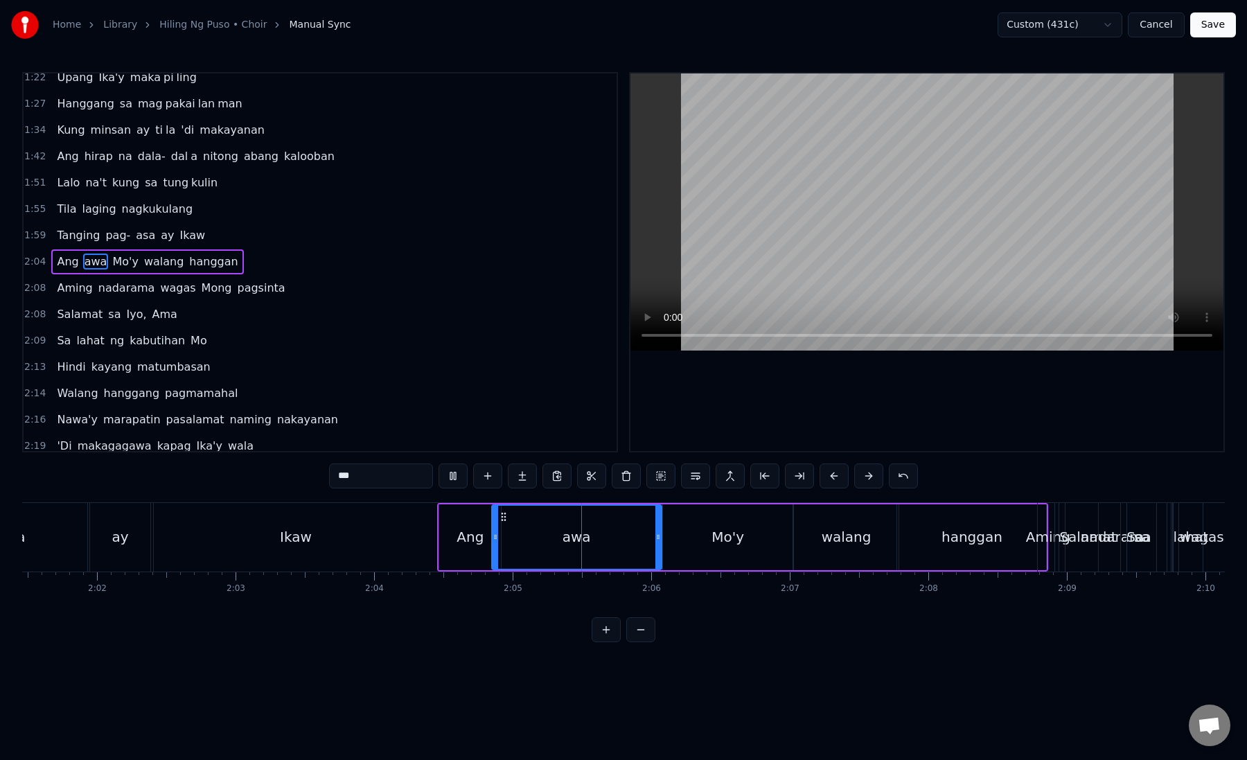
scroll to position [0, 16958]
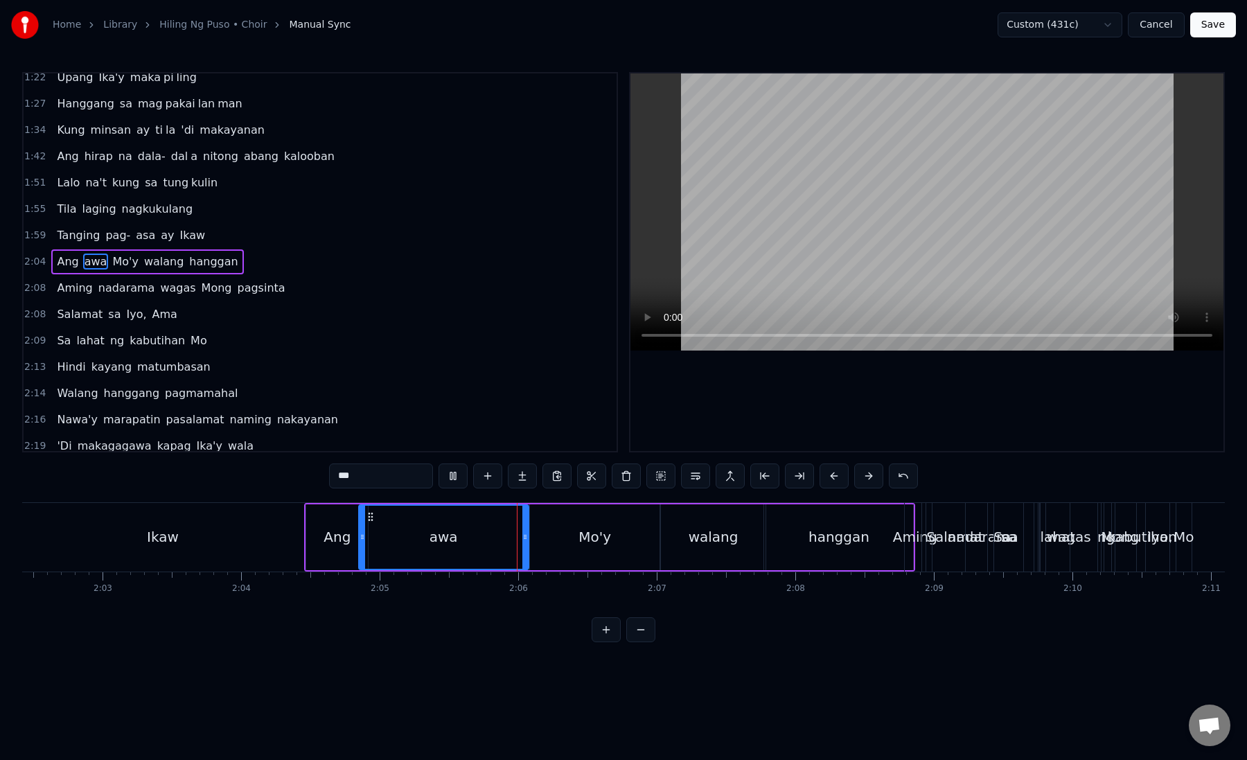
click at [573, 528] on div "Mo'y" at bounding box center [595, 537] width 130 height 66
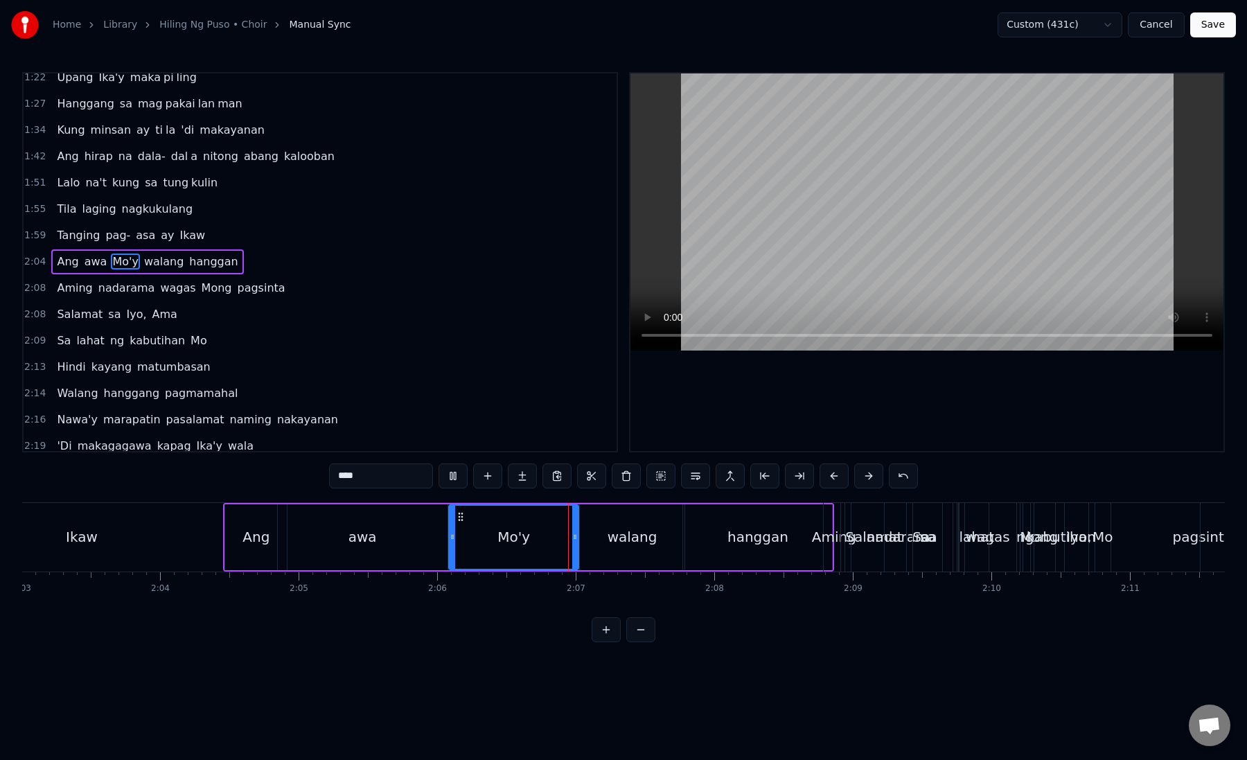
scroll to position [0, 17107]
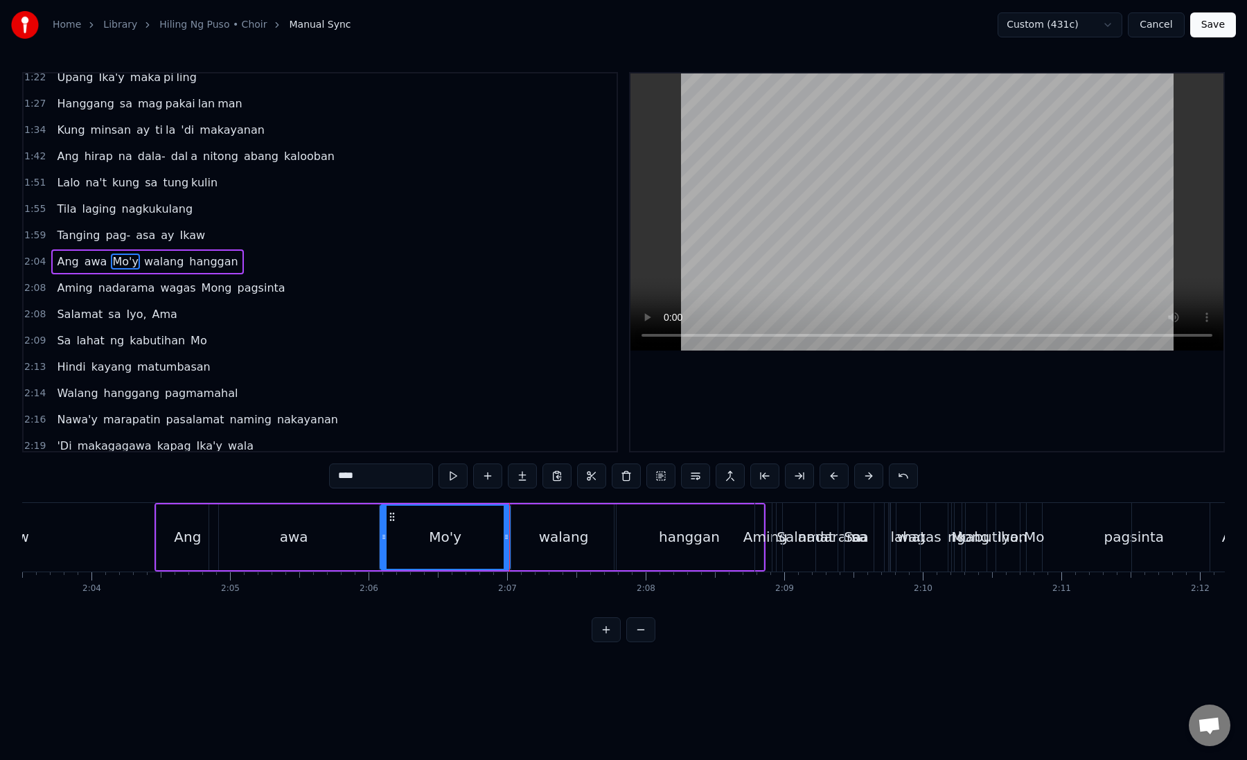
click at [573, 528] on div "walang" at bounding box center [564, 536] width 50 height 21
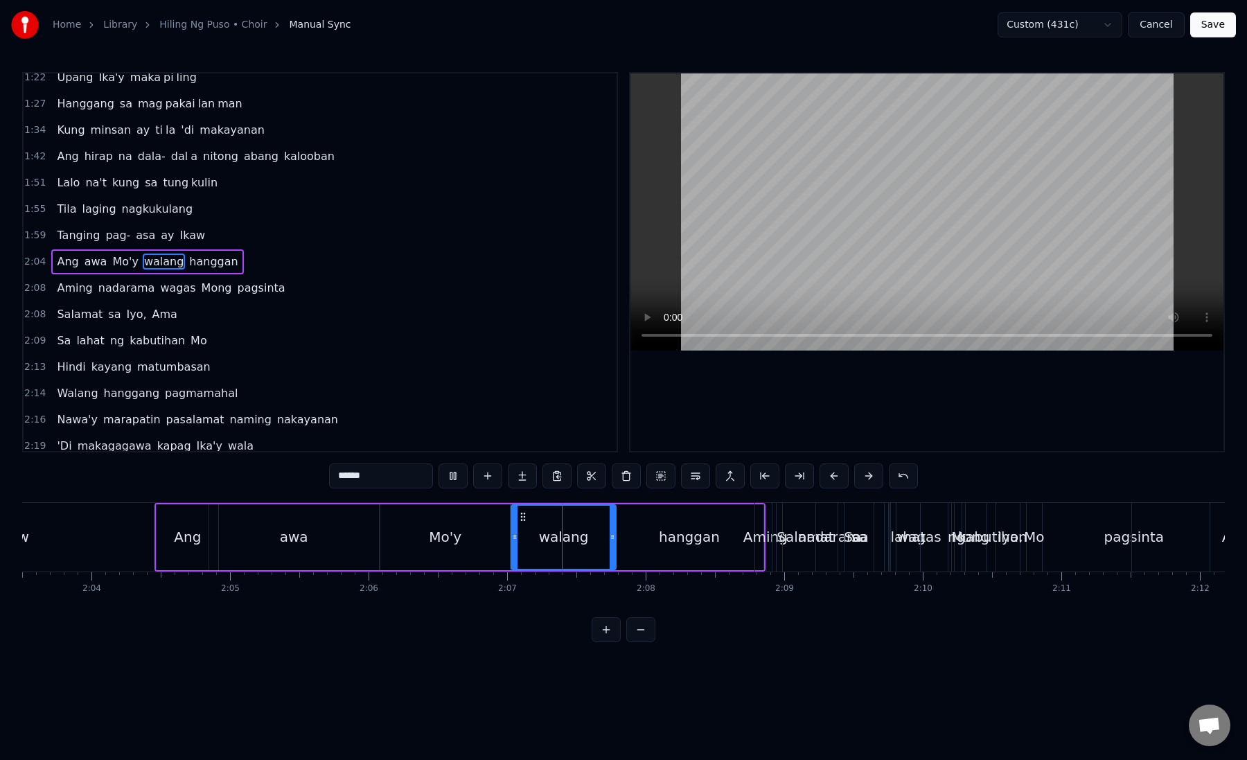
click at [672, 544] on div "hanggan" at bounding box center [689, 536] width 61 height 21
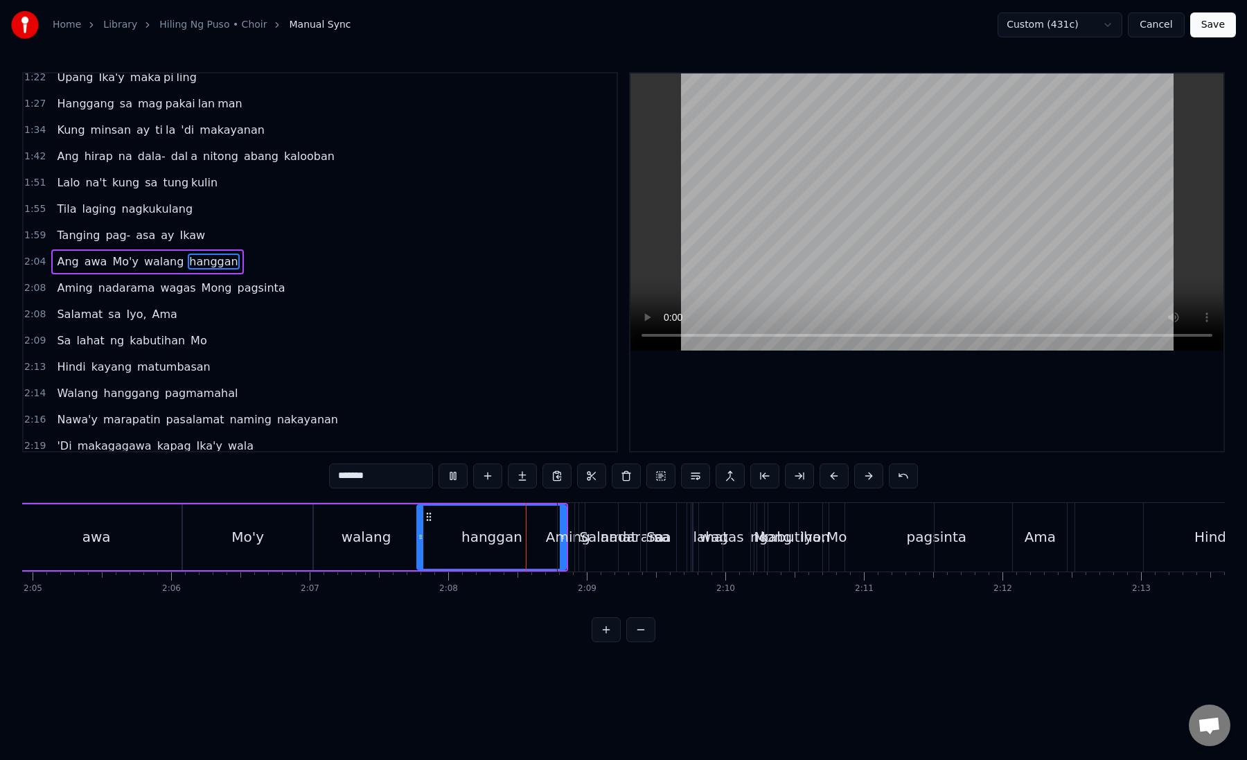
scroll to position [0, 17316]
click at [559, 533] on div "Aming" at bounding box center [557, 536] width 44 height 21
type input "*****"
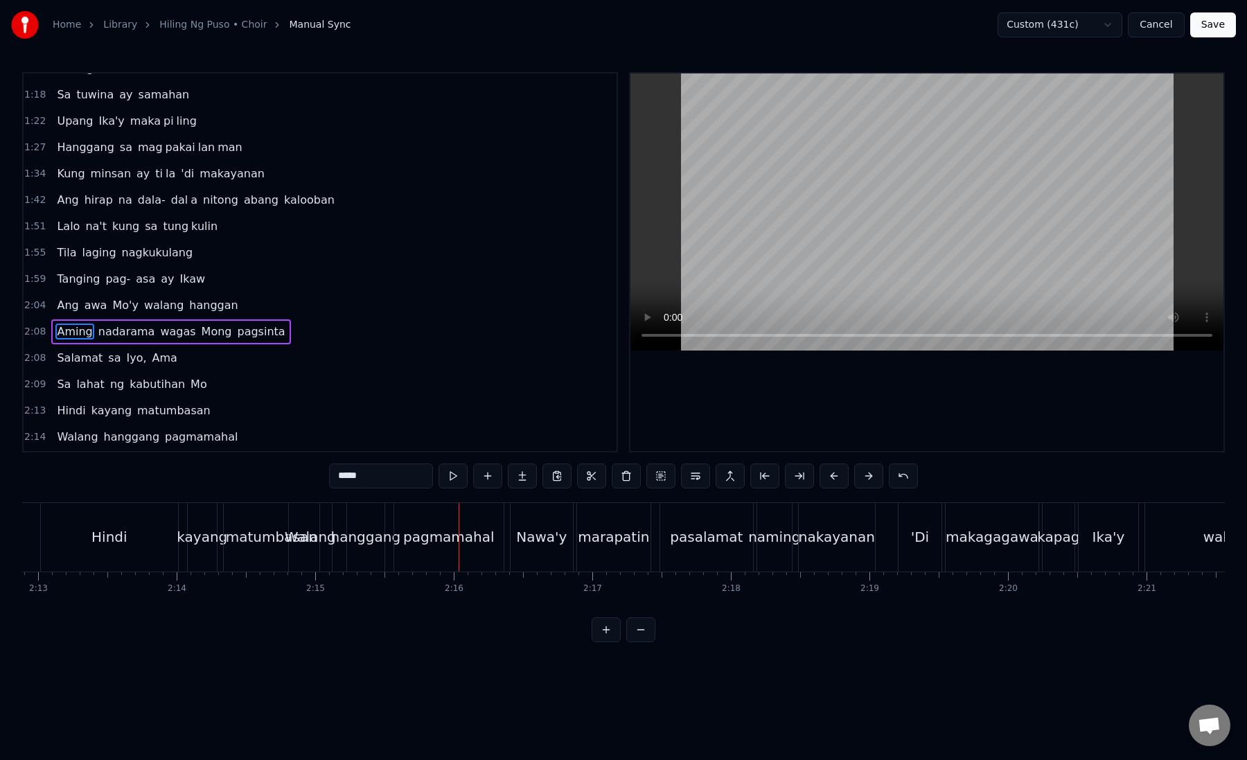
scroll to position [116, 0]
